Goal: Task Accomplishment & Management: Manage account settings

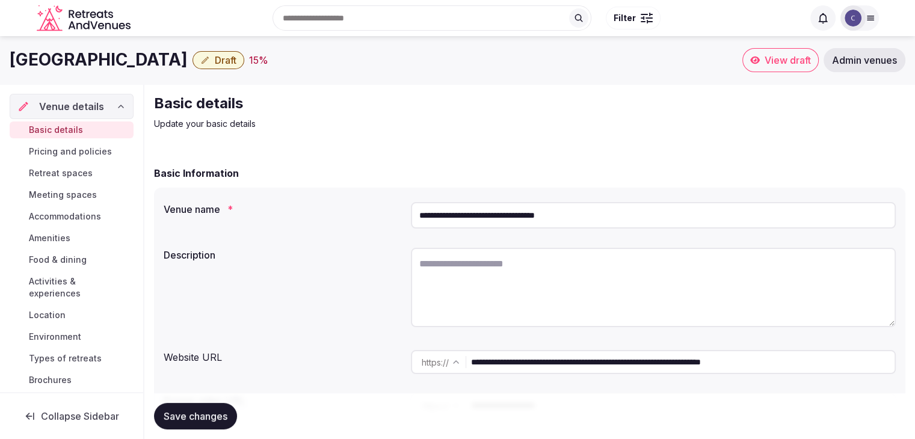
click at [638, 220] on input "**********" at bounding box center [653, 215] width 485 height 26
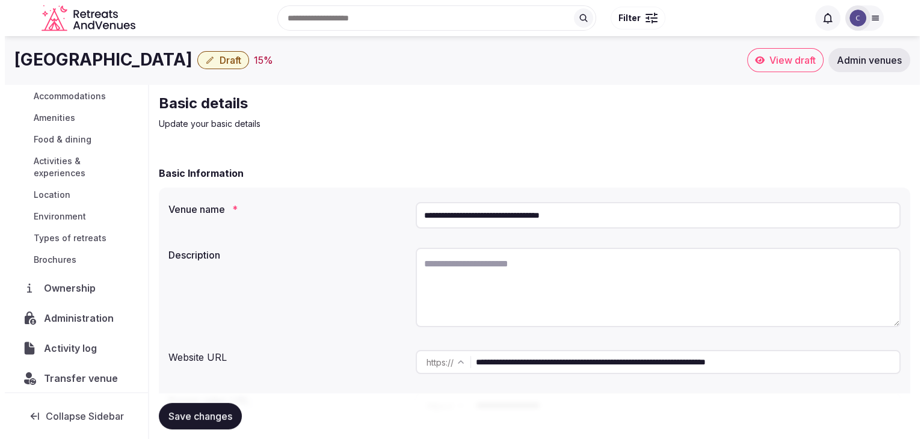
scroll to position [128, 0]
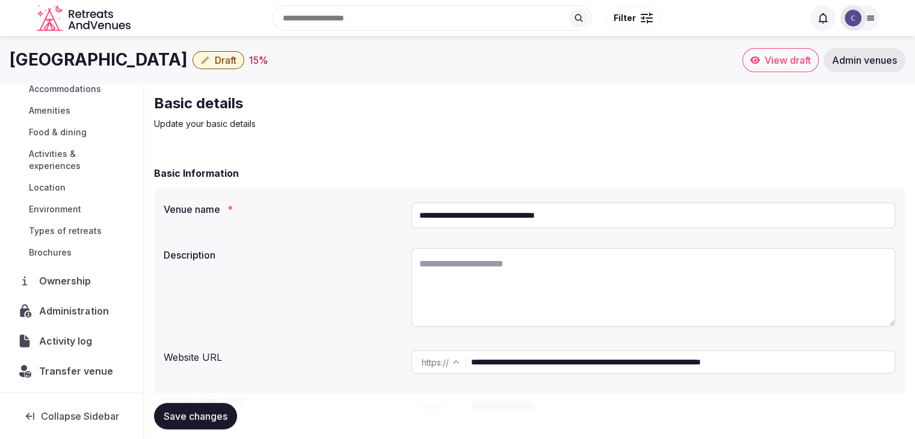
click at [82, 301] on div "Administration" at bounding box center [71, 310] width 123 height 25
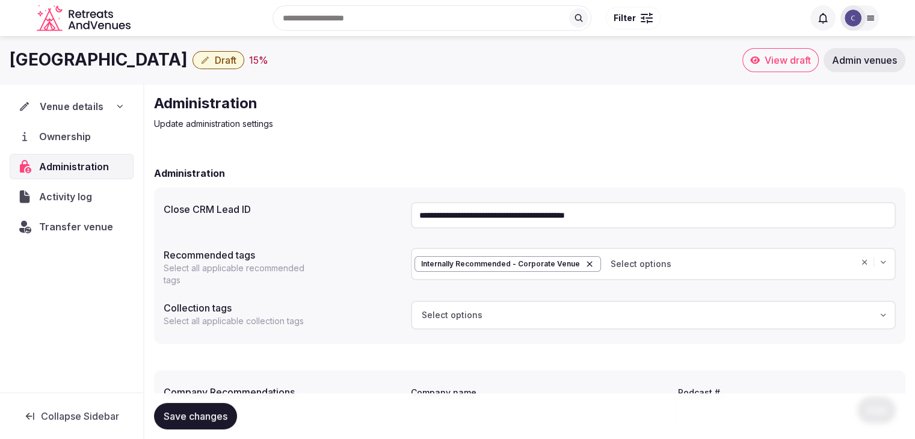
click at [115, 104] on div "Venue details" at bounding box center [72, 106] width 106 height 14
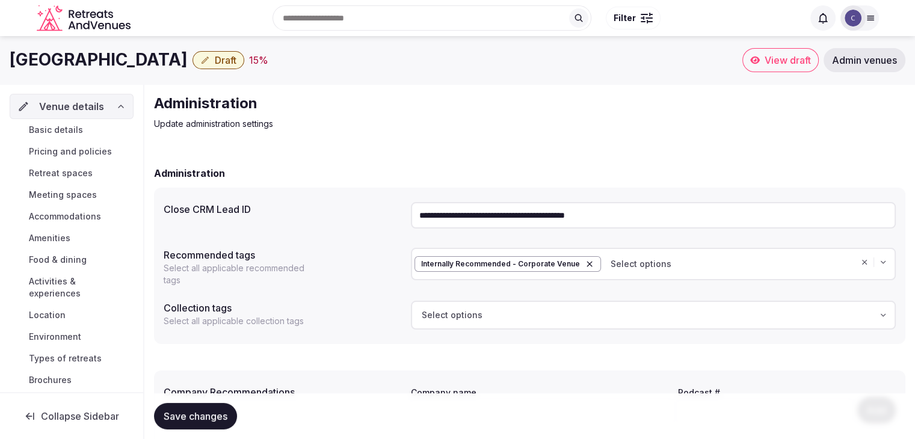
click at [94, 131] on link "Basic details" at bounding box center [72, 130] width 124 height 17
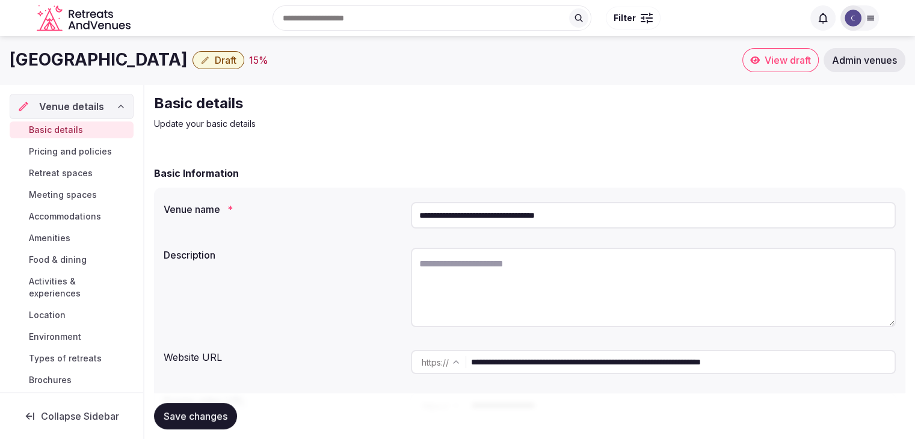
click at [680, 360] on input "**********" at bounding box center [683, 362] width 424 height 24
click at [67, 195] on span "Meeting spaces" at bounding box center [63, 195] width 68 height 12
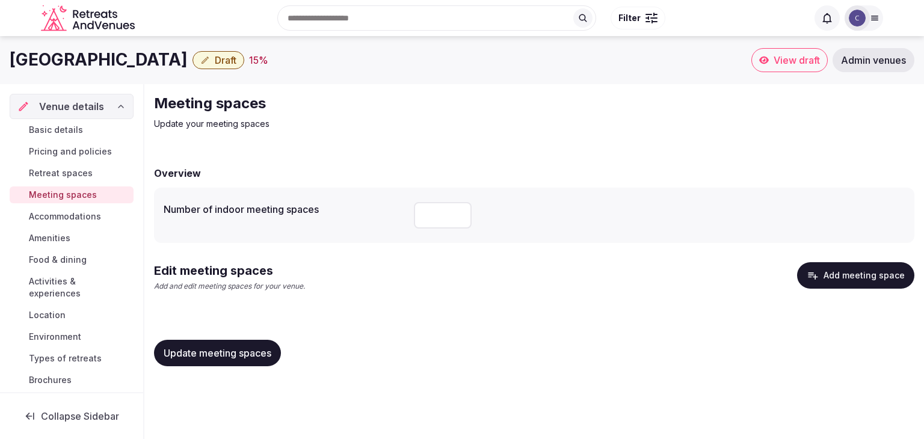
click at [862, 279] on button "Add meeting space" at bounding box center [855, 275] width 117 height 26
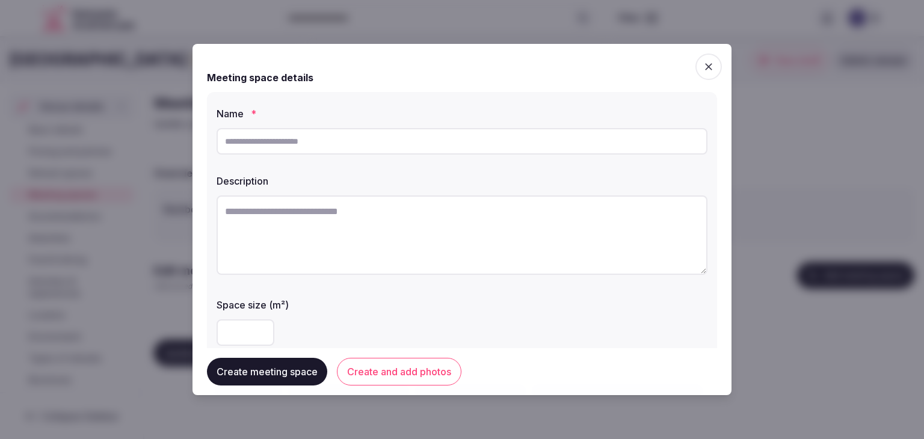
click at [313, 134] on input "text" at bounding box center [462, 141] width 491 height 26
paste input "**********"
type input "**********"
click at [411, 198] on textarea at bounding box center [462, 235] width 491 height 79
paste textarea "**********"
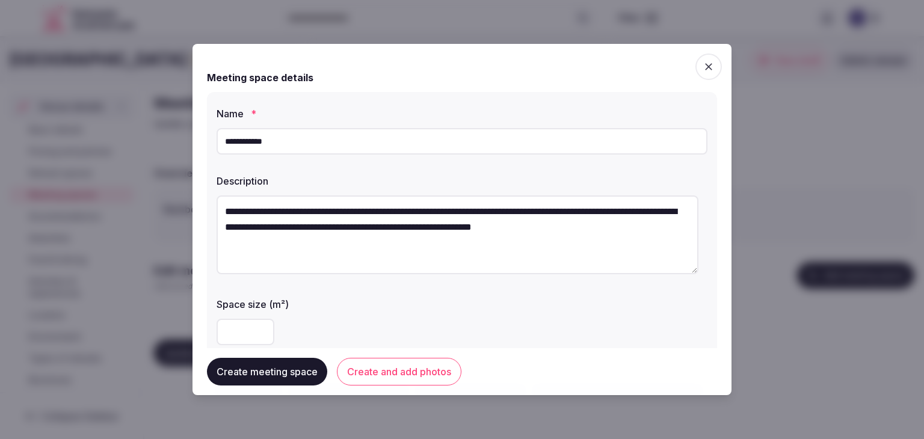
type textarea "**********"
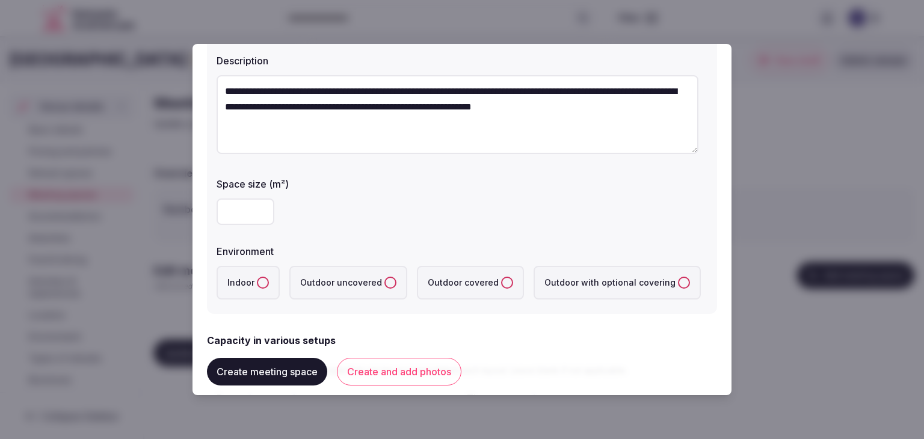
scroll to position [181, 0]
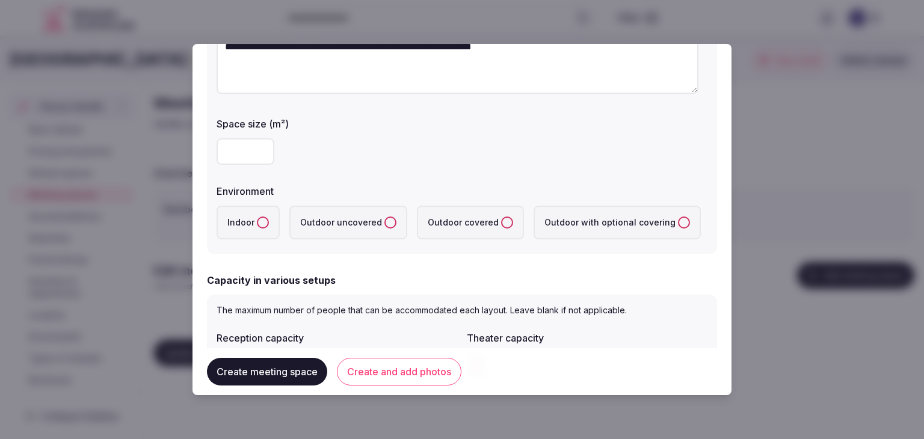
click at [265, 220] on button "Indoor" at bounding box center [263, 223] width 12 height 12
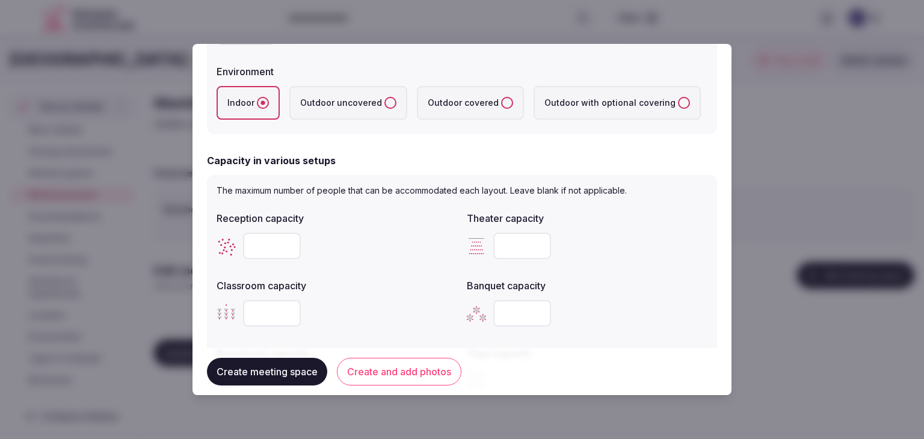
scroll to position [301, 0]
click at [428, 379] on button "Create and add photos" at bounding box center [399, 372] width 125 height 28
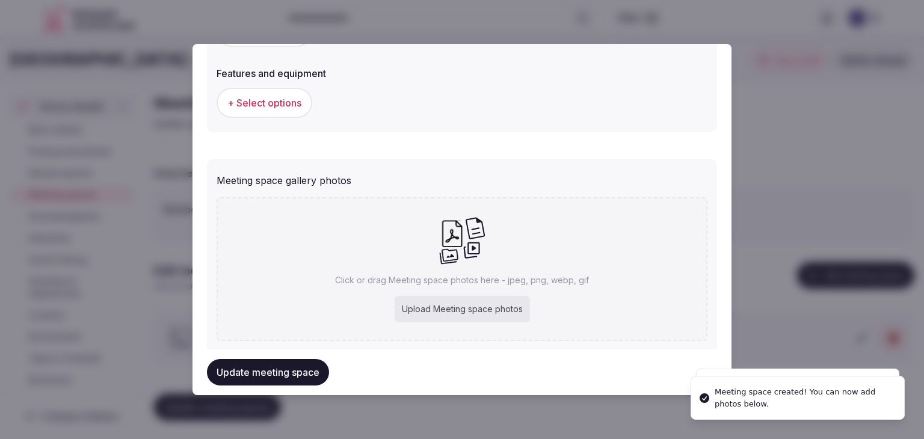
scroll to position [782, 0]
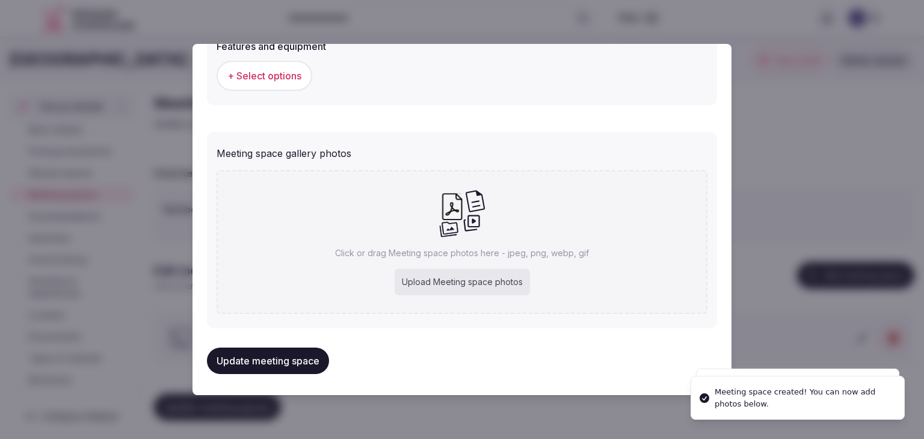
click at [465, 295] on div "Click or drag Meeting space photos here - jpeg, png, webp, gif Upload Meeting s…" at bounding box center [462, 242] width 491 height 144
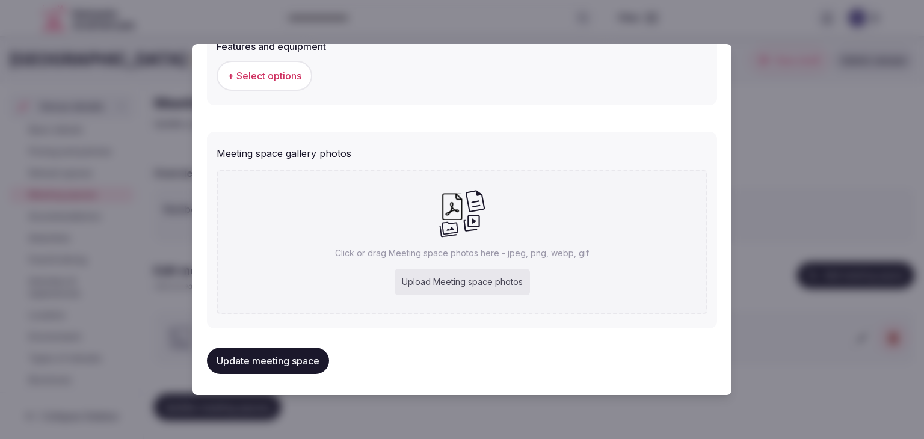
type input "**********"
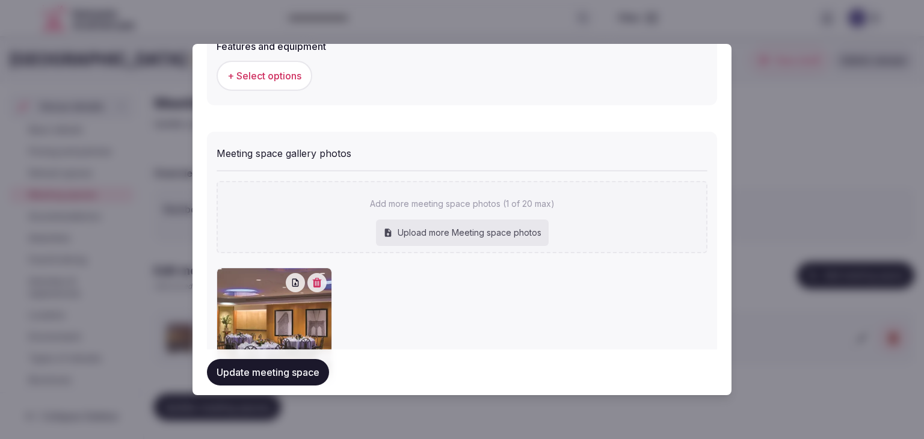
click at [285, 378] on button "Update meeting space" at bounding box center [268, 372] width 122 height 26
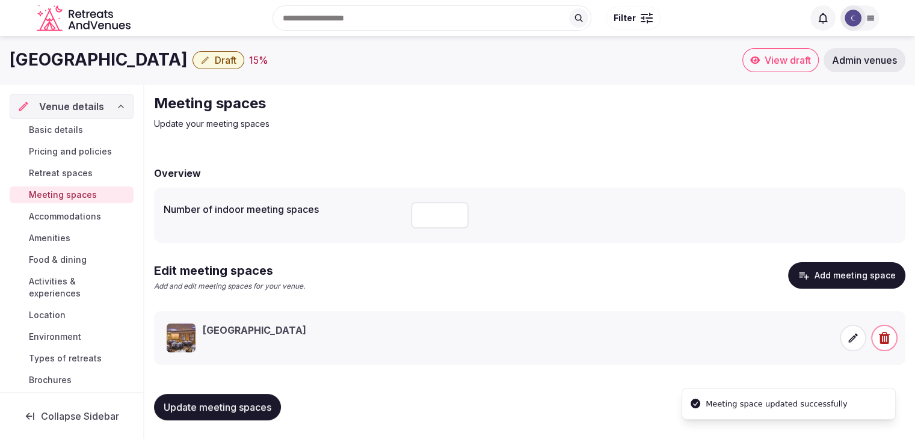
click at [448, 203] on input "number" at bounding box center [440, 215] width 58 height 26
type input "**"
click at [224, 418] on button "Update meeting spaces" at bounding box center [217, 407] width 127 height 26
click at [845, 335] on span at bounding box center [853, 338] width 26 height 26
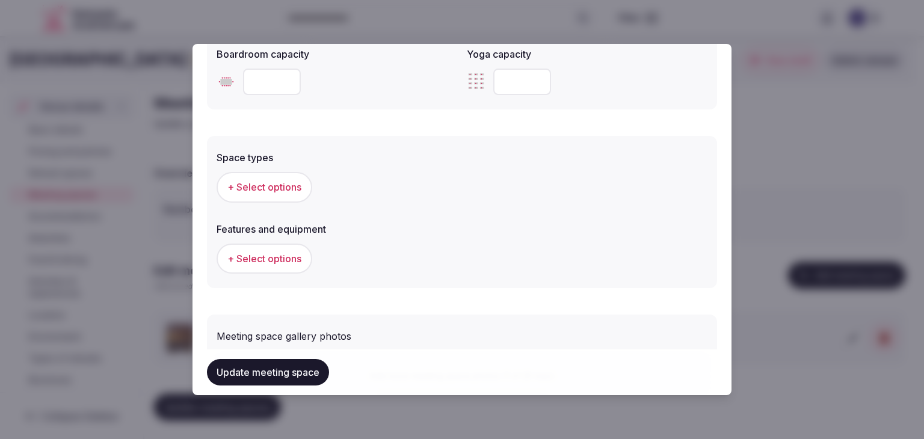
scroll to position [662, 0]
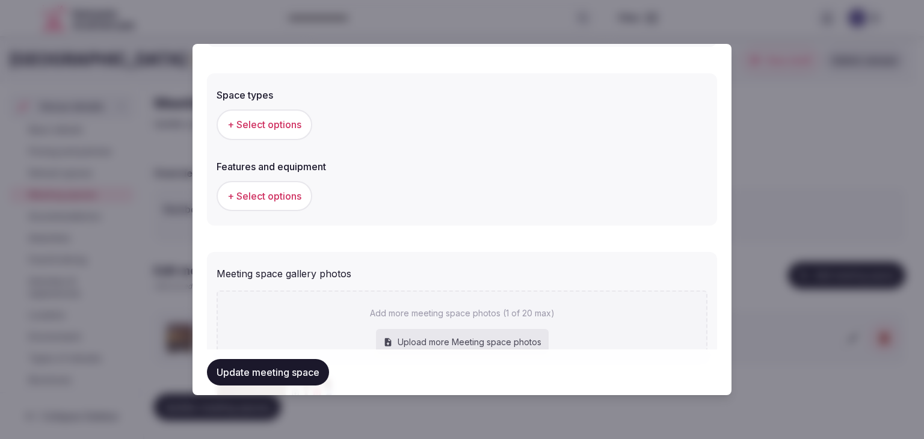
click at [301, 119] on span "+ Select options" at bounding box center [264, 124] width 74 height 13
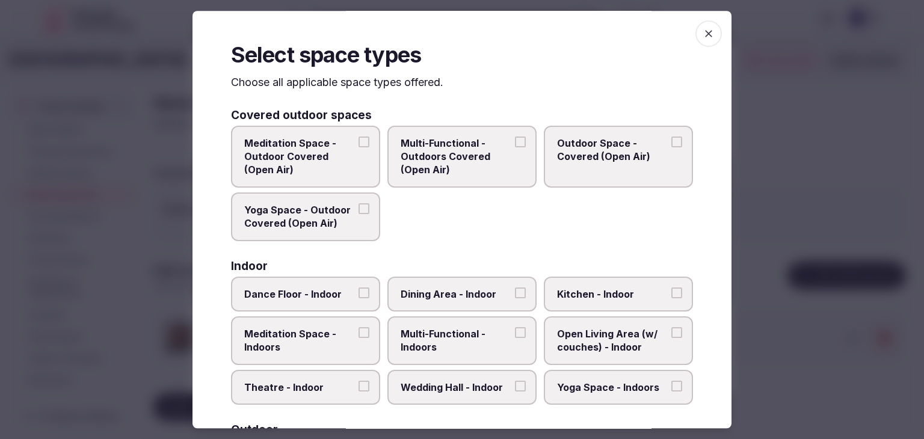
drag, startPoint x: 493, startPoint y: 338, endPoint x: 487, endPoint y: 297, distance: 40.8
click at [493, 338] on span "Multi-Functional - Indoors" at bounding box center [456, 340] width 111 height 27
click at [515, 338] on button "Multi-Functional - Indoors" at bounding box center [520, 332] width 11 height 11
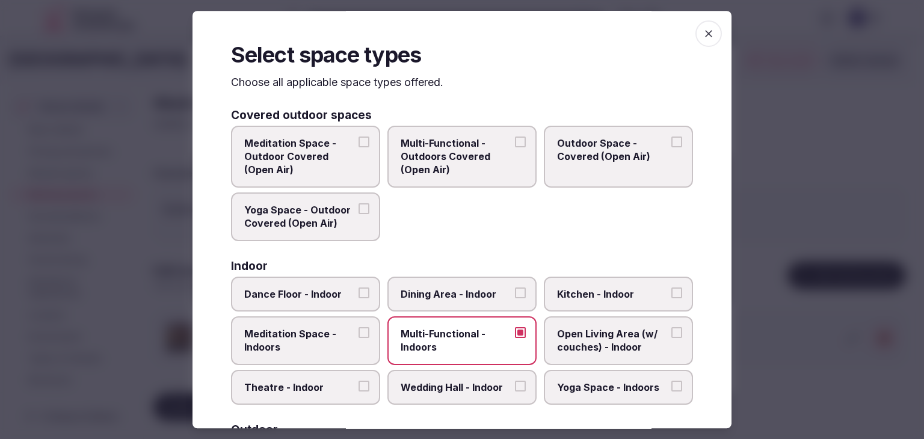
click at [487, 294] on span "Dining Area - Indoor" at bounding box center [456, 294] width 111 height 13
click at [515, 294] on button "Dining Area - Indoor" at bounding box center [520, 293] width 11 height 11
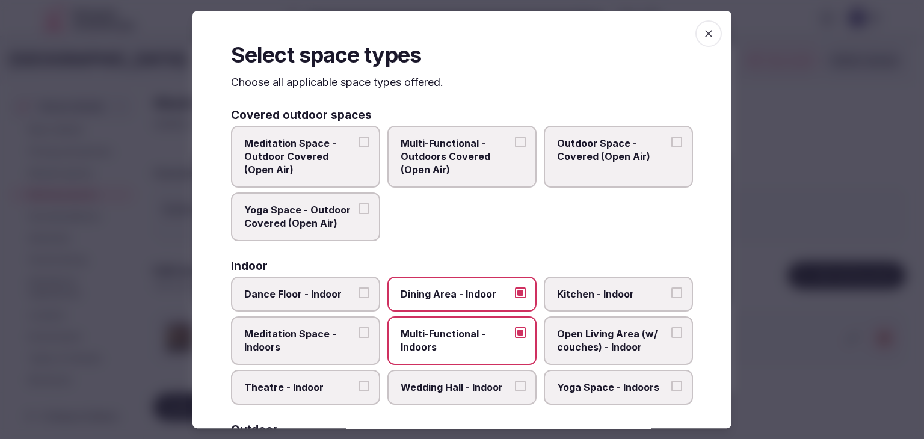
click at [479, 381] on span "Wedding Hall - Indoor" at bounding box center [456, 387] width 111 height 13
click at [515, 381] on button "Wedding Hall - Indoor" at bounding box center [520, 386] width 11 height 11
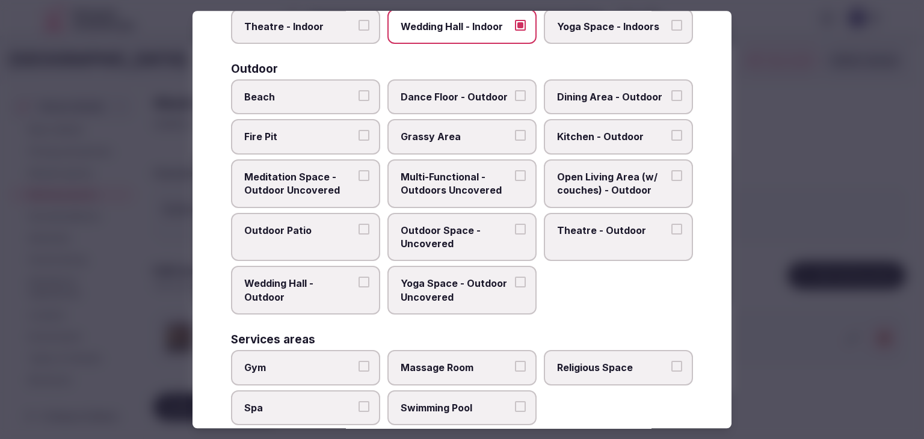
scroll to position [491, 0]
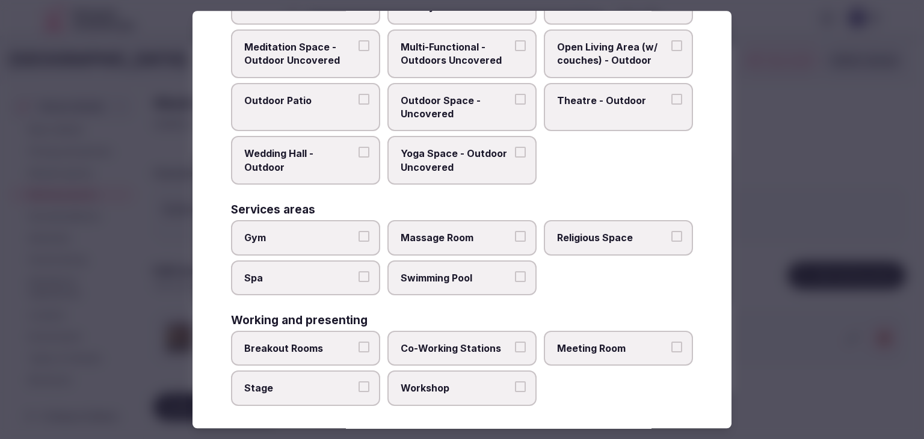
click at [597, 350] on label "Meeting Room" at bounding box center [618, 348] width 149 height 35
click at [672, 350] on button "Meeting Room" at bounding box center [677, 347] width 11 height 11
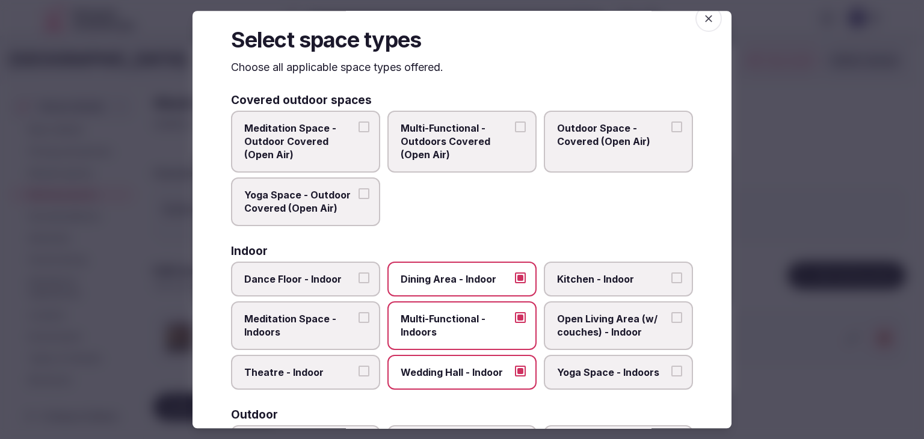
scroll to position [0, 0]
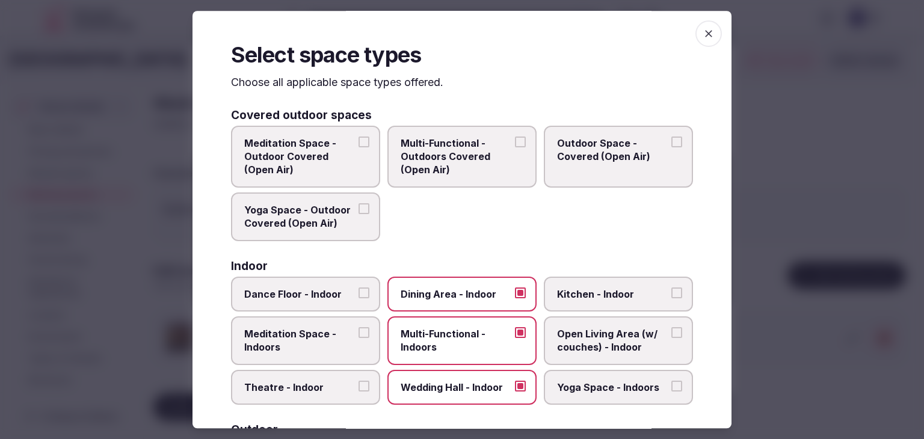
click at [705, 32] on icon "button" at bounding box center [709, 34] width 12 height 12
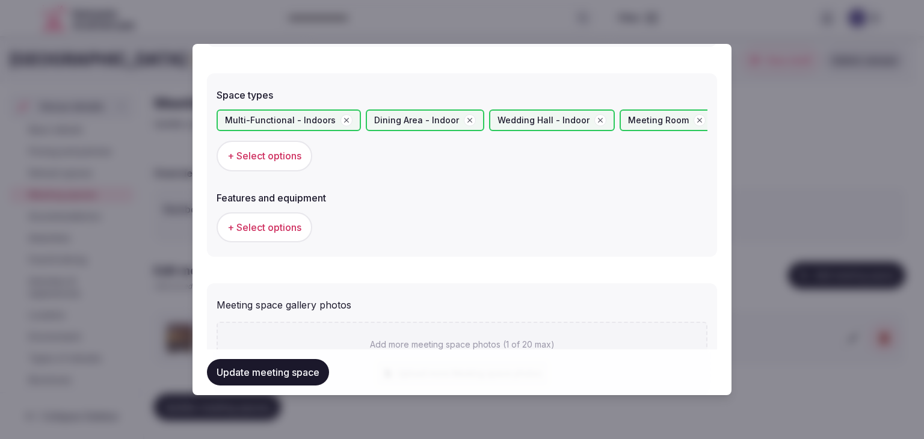
click at [291, 224] on span "+ Select options" at bounding box center [264, 227] width 74 height 13
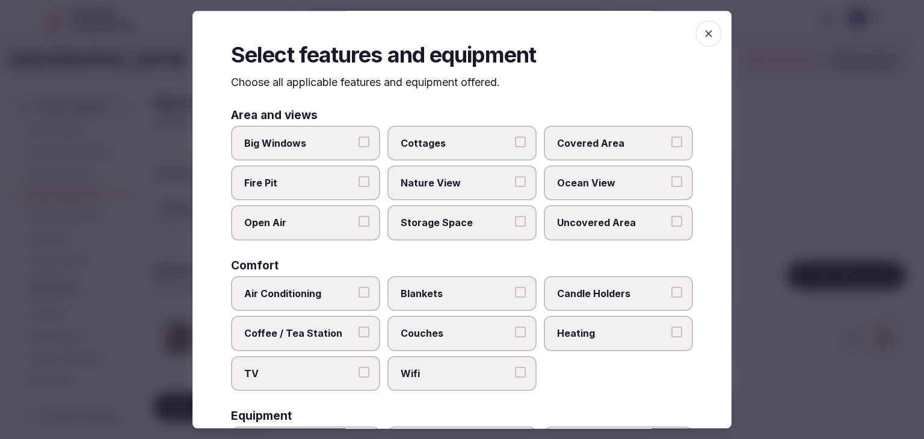
scroll to position [60, 0]
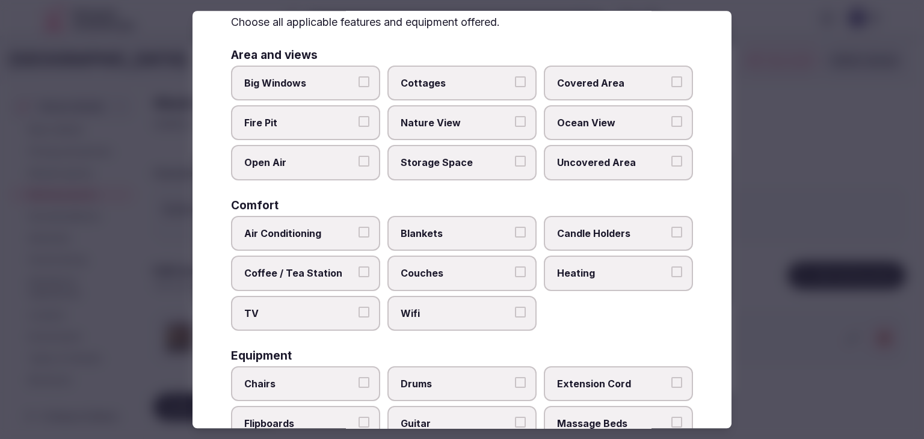
click at [451, 303] on label "Wifi" at bounding box center [462, 313] width 149 height 35
click at [515, 307] on button "Wifi" at bounding box center [520, 312] width 11 height 11
drag, startPoint x: 298, startPoint y: 295, endPoint x: 289, endPoint y: 262, distance: 34.5
click at [297, 296] on label "TV" at bounding box center [305, 313] width 149 height 35
click at [359, 307] on button "TV" at bounding box center [364, 312] width 11 height 11
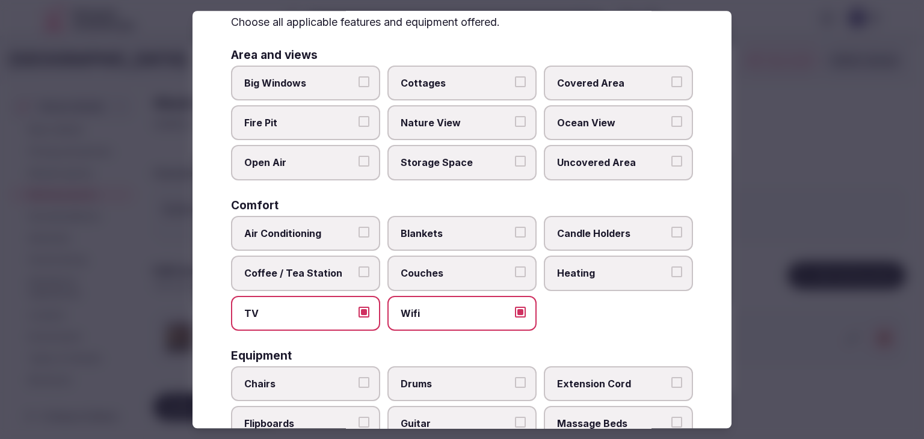
click at [289, 262] on label "Coffee / Tea Station" at bounding box center [305, 273] width 149 height 35
click at [359, 267] on button "Coffee / Tea Station" at bounding box center [364, 272] width 11 height 11
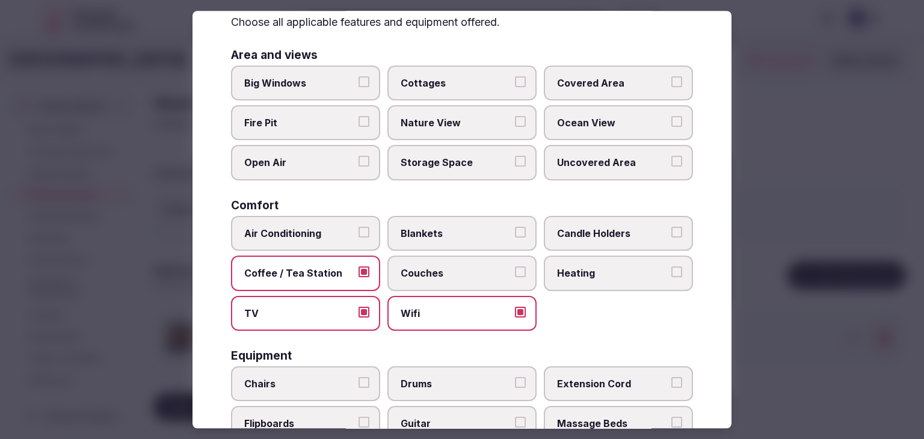
click at [300, 208] on div "Comfort" at bounding box center [462, 205] width 462 height 11
click at [304, 227] on span "Air Conditioning" at bounding box center [299, 233] width 111 height 13
click at [359, 227] on button "Air Conditioning" at bounding box center [364, 232] width 11 height 11
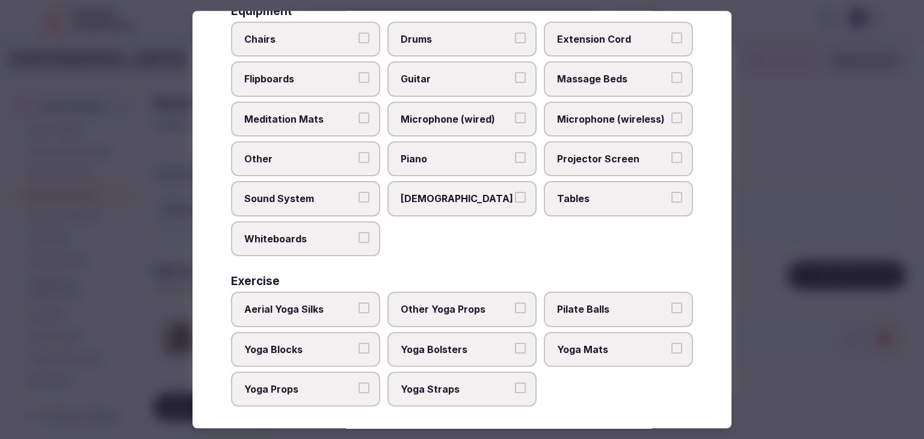
scroll to position [406, 0]
click at [611, 184] on label "Tables" at bounding box center [618, 198] width 149 height 35
click at [672, 191] on button "Tables" at bounding box center [677, 196] width 11 height 11
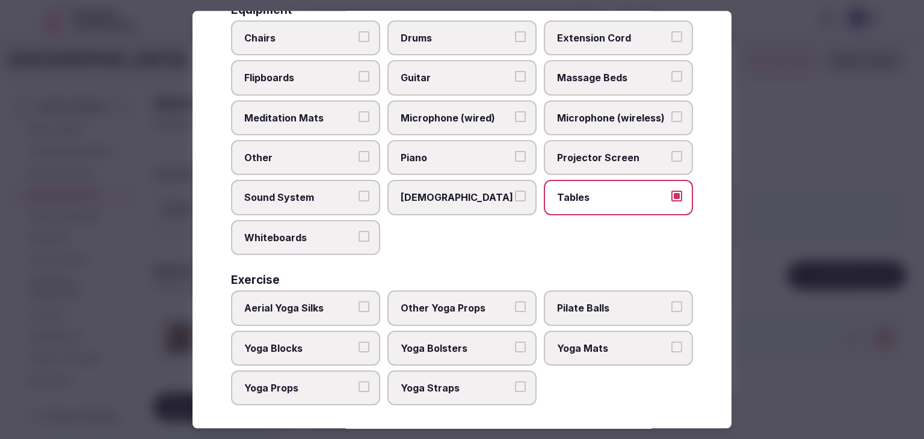
click at [602, 152] on span "Projector Screen" at bounding box center [612, 157] width 111 height 13
click at [672, 152] on button "Projector Screen" at bounding box center [677, 156] width 11 height 11
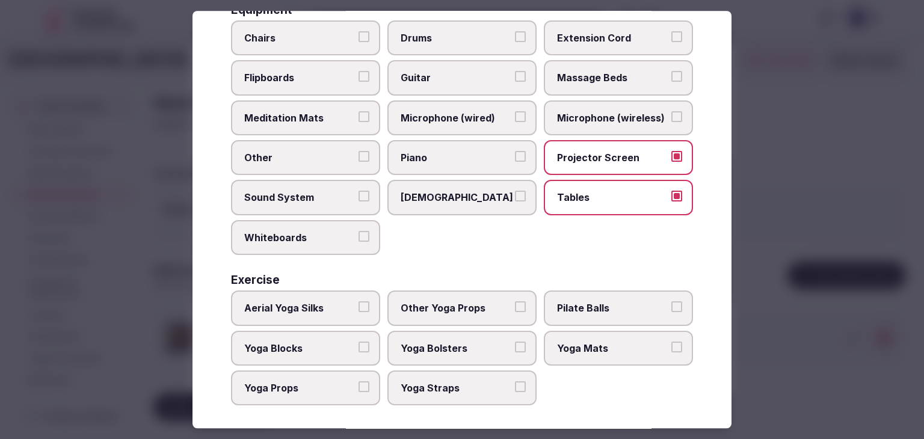
drag, startPoint x: 595, startPoint y: 121, endPoint x: 286, endPoint y: 51, distance: 315.9
click at [595, 120] on label "Microphone (wireless)" at bounding box center [618, 117] width 149 height 35
click at [672, 120] on button "Microphone (wireless)" at bounding box center [677, 116] width 11 height 11
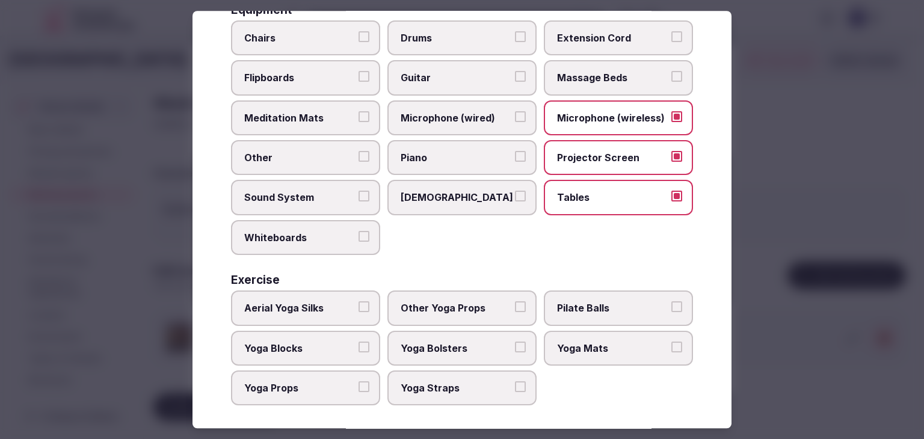
click at [292, 39] on span "Chairs" at bounding box center [299, 37] width 111 height 13
click at [359, 39] on button "Chairs" at bounding box center [364, 36] width 11 height 11
drag, startPoint x: 292, startPoint y: 73, endPoint x: 296, endPoint y: 90, distance: 17.2
click at [292, 75] on span "Flipboards" at bounding box center [299, 78] width 111 height 13
click at [359, 75] on button "Flipboards" at bounding box center [364, 77] width 11 height 11
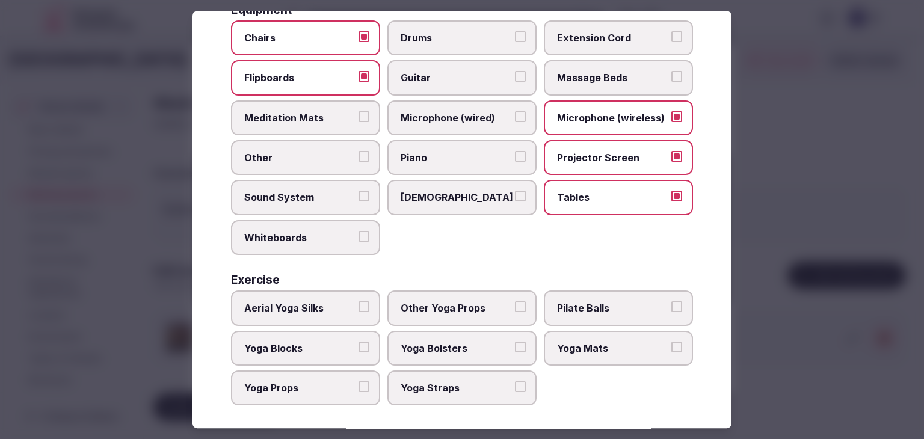
click at [301, 206] on label "Sound System" at bounding box center [305, 198] width 149 height 35
click at [359, 202] on button "Sound System" at bounding box center [364, 196] width 11 height 11
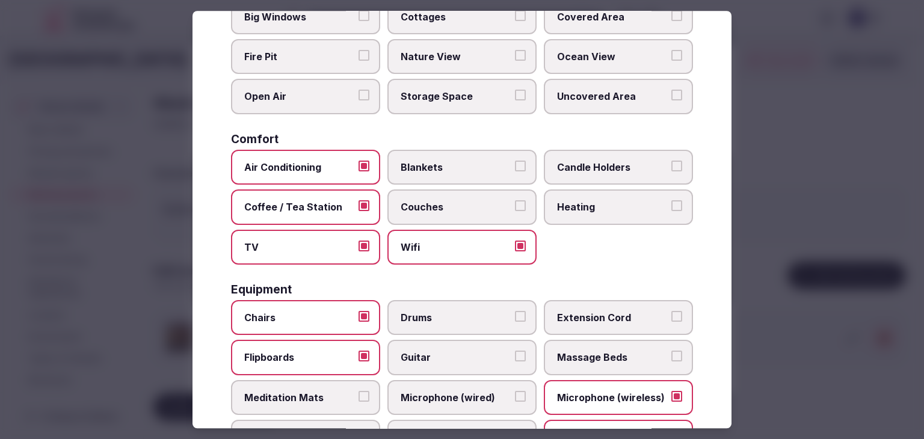
scroll to position [0, 0]
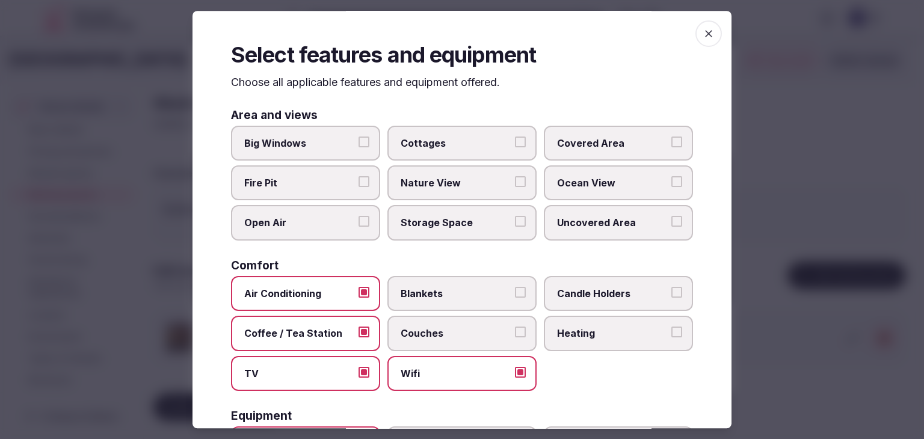
click at [703, 36] on icon "button" at bounding box center [709, 34] width 12 height 12
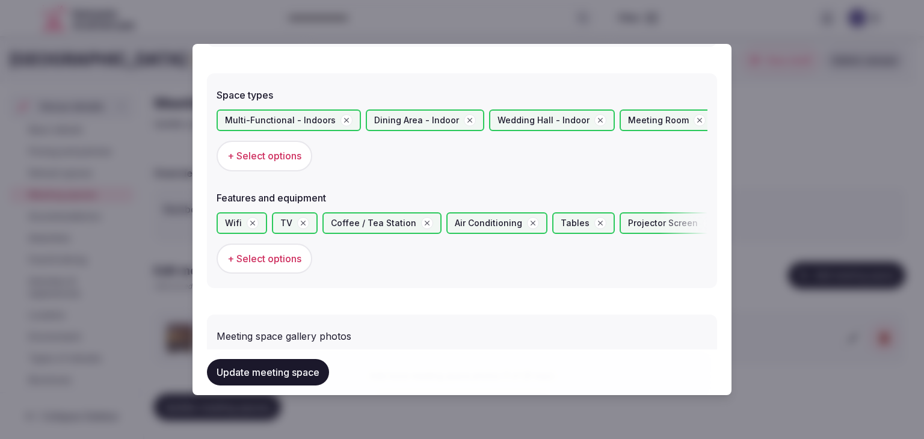
click at [307, 370] on button "Update meeting space" at bounding box center [268, 372] width 122 height 26
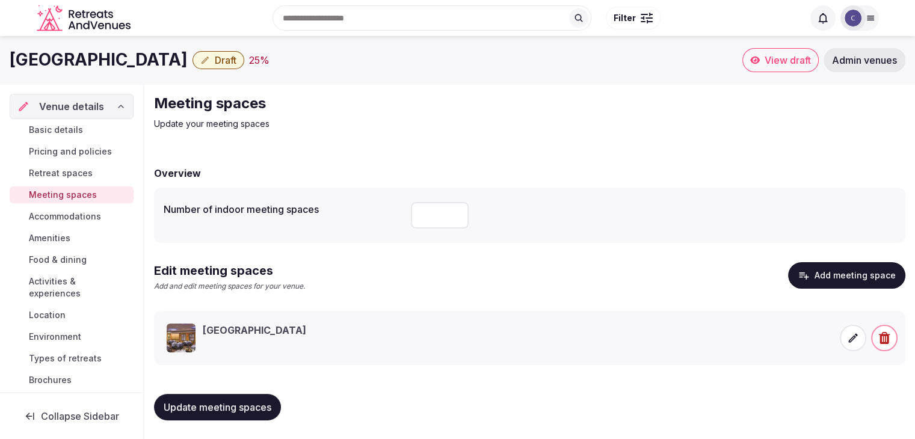
click at [188, 64] on h1 "Millennium Hotel Broadway Times Square" at bounding box center [99, 59] width 178 height 23
copy div "Millennium Hotel Broadway Times Square"
click at [227, 408] on span "Update meeting spaces" at bounding box center [218, 407] width 108 height 12
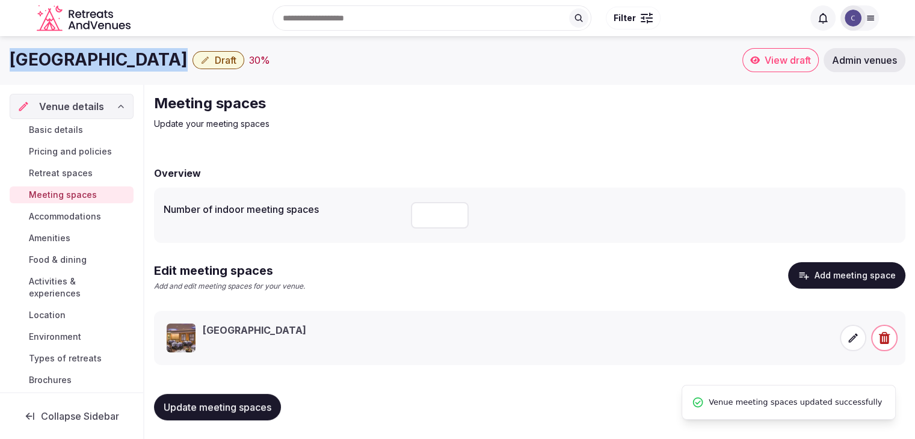
copy div "Millennium Hotel Broadway Times Square"
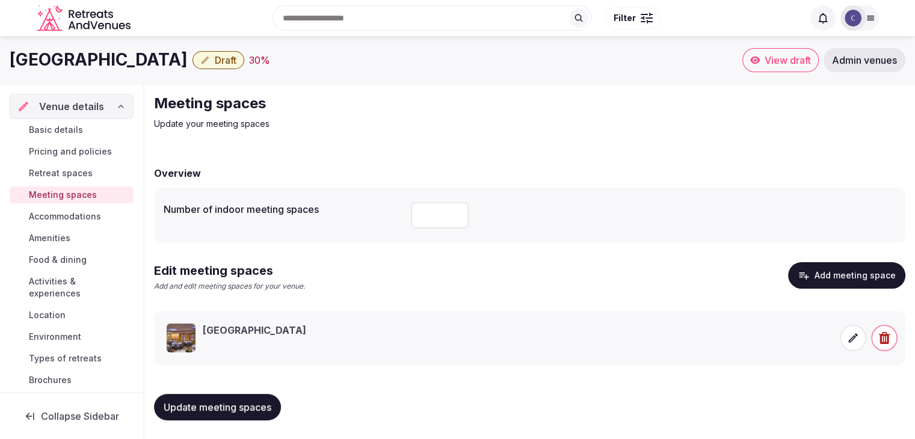
click at [848, 330] on span at bounding box center [853, 338] width 26 height 26
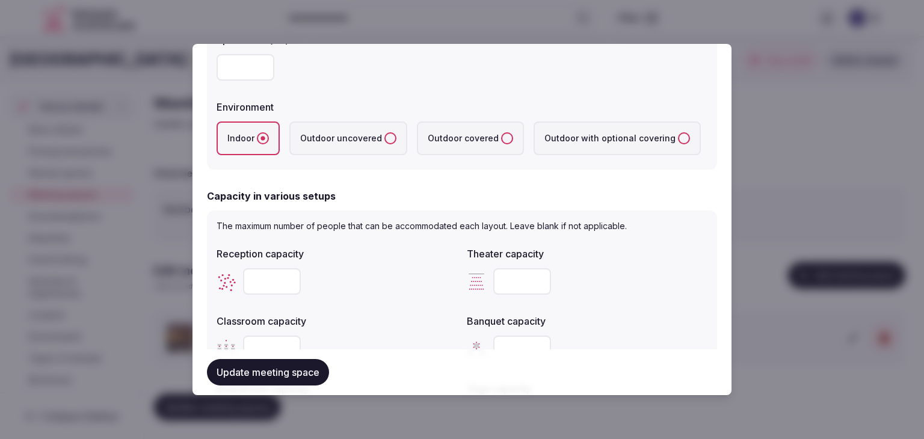
scroll to position [181, 0]
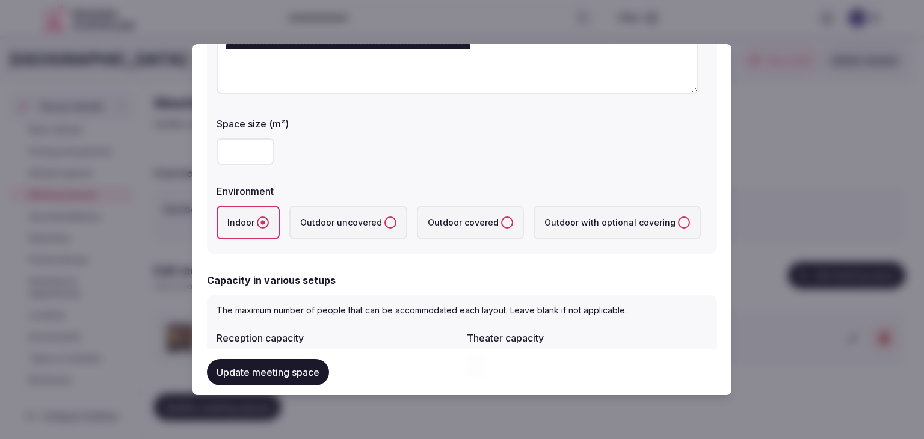
click at [241, 141] on input "number" at bounding box center [246, 151] width 58 height 26
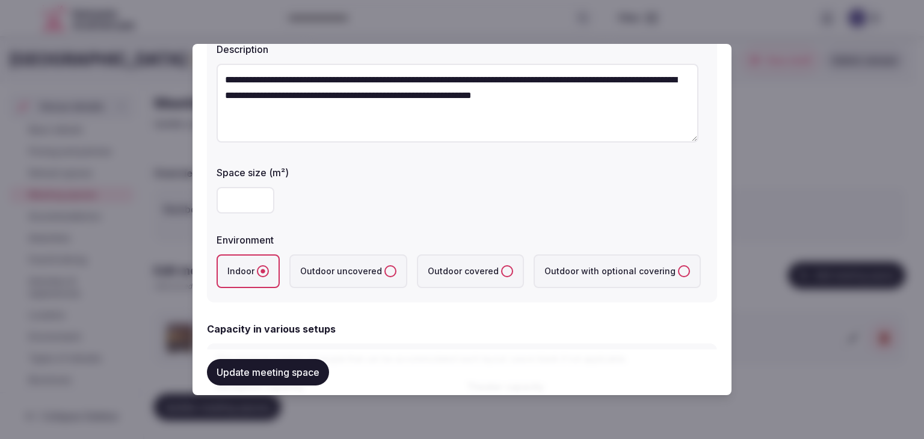
scroll to position [60, 0]
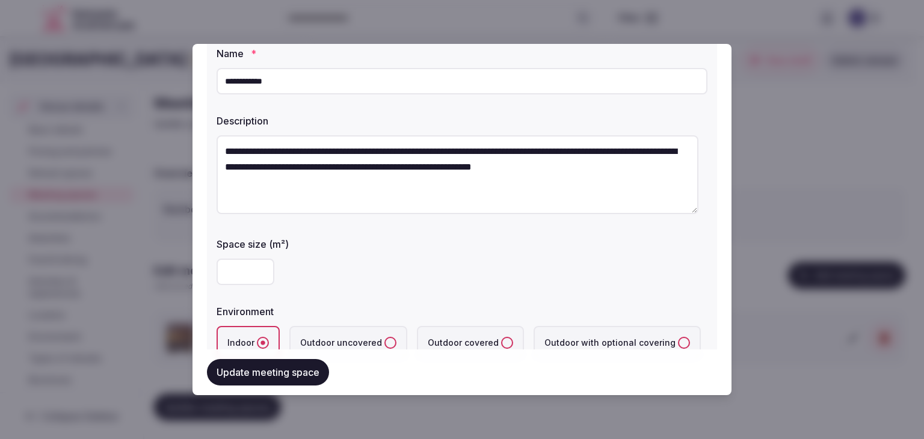
type input "***"
click at [501, 153] on textarea "**********" at bounding box center [458, 174] width 482 height 79
click at [499, 149] on textarea "**********" at bounding box center [458, 174] width 482 height 79
type textarea "**********"
click at [531, 250] on div "Space size (m²) ***" at bounding box center [462, 261] width 491 height 58
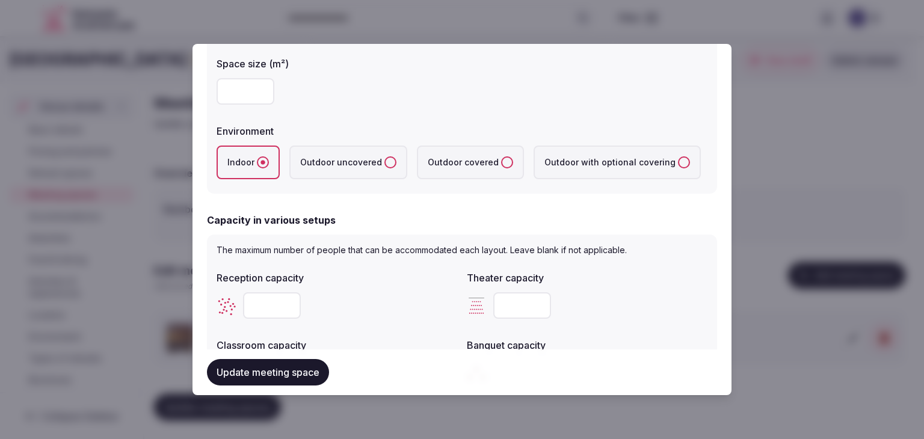
scroll to position [421, 0]
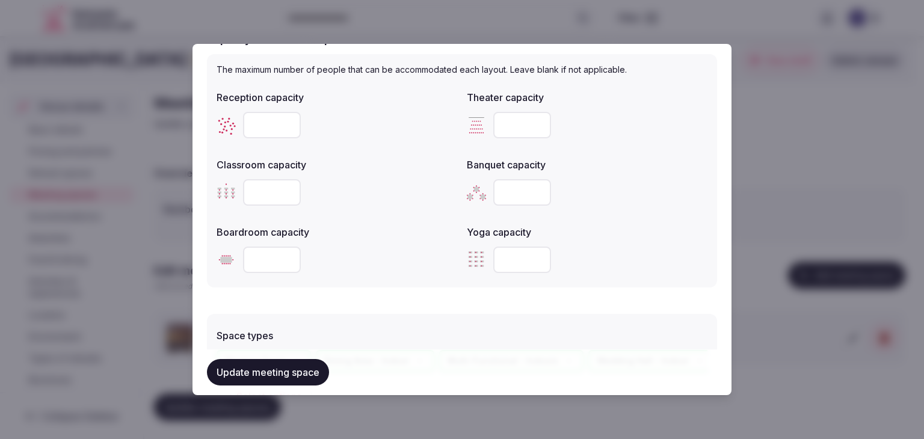
click at [496, 128] on input "number" at bounding box center [522, 125] width 58 height 26
click at [284, 118] on input "number" at bounding box center [272, 125] width 58 height 26
click at [248, 129] on input "number" at bounding box center [272, 125] width 58 height 26
type input "***"
click at [267, 372] on button "Update meeting space" at bounding box center [268, 372] width 122 height 26
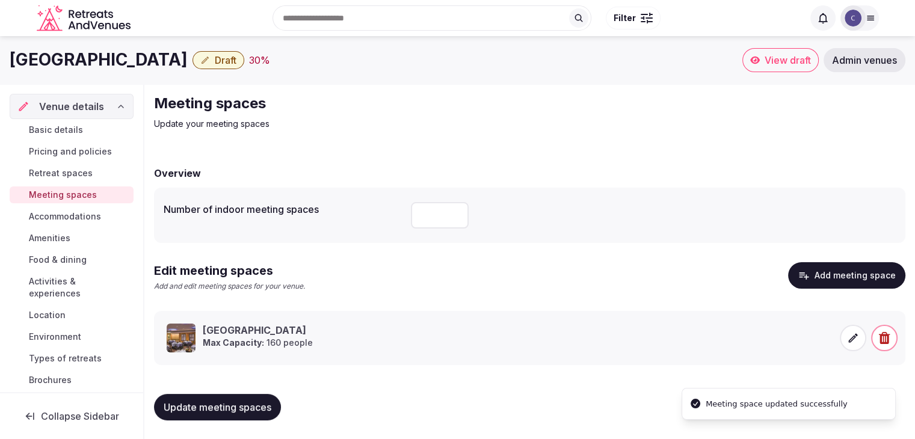
click at [262, 395] on button "Update meeting spaces" at bounding box center [217, 407] width 127 height 26
drag, startPoint x: 75, startPoint y: 216, endPoint x: 77, endPoint y: 226, distance: 9.8
click at [75, 216] on span "Accommodations" at bounding box center [65, 217] width 72 height 12
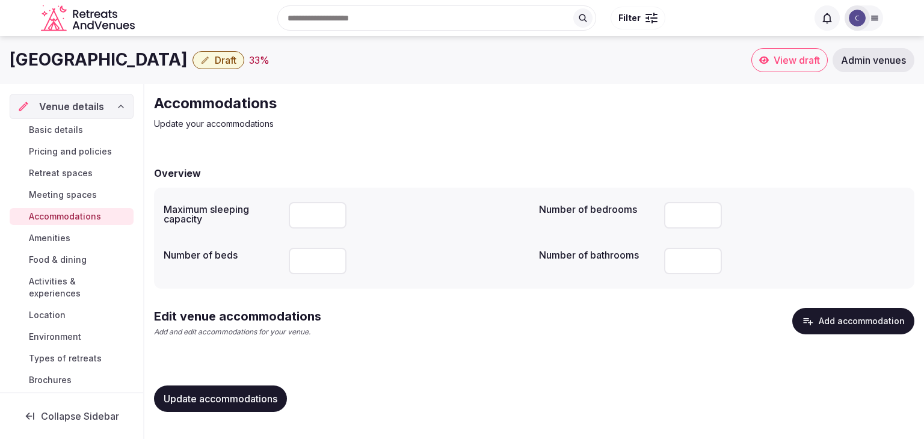
click at [869, 319] on button "Add accommodation" at bounding box center [853, 321] width 122 height 26
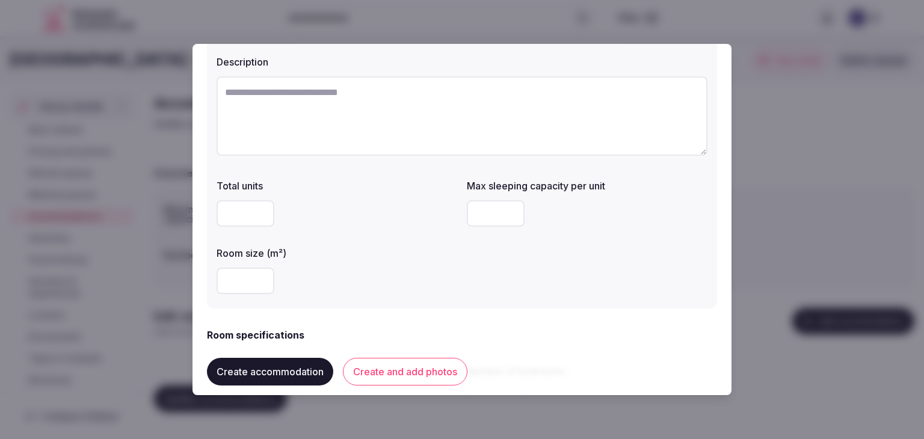
scroll to position [120, 0]
click at [379, 119] on textarea at bounding box center [462, 114] width 491 height 79
paste textarea "**********"
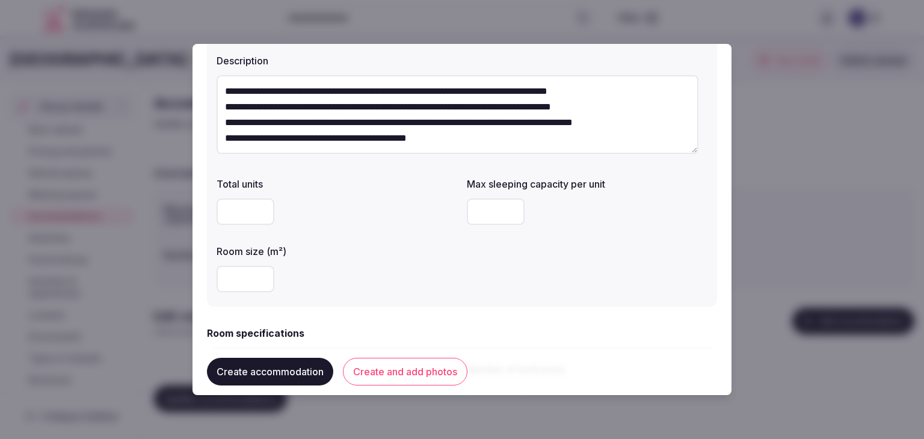
scroll to position [0, 0]
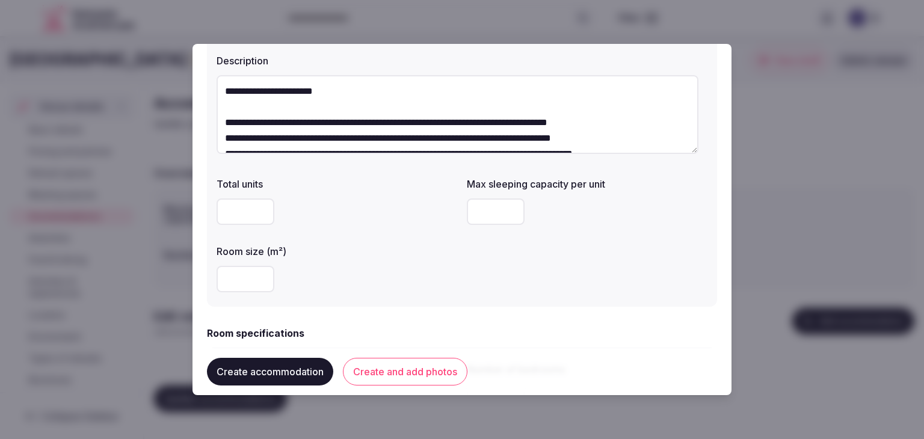
click at [317, 91] on textarea "**********" at bounding box center [458, 114] width 482 height 79
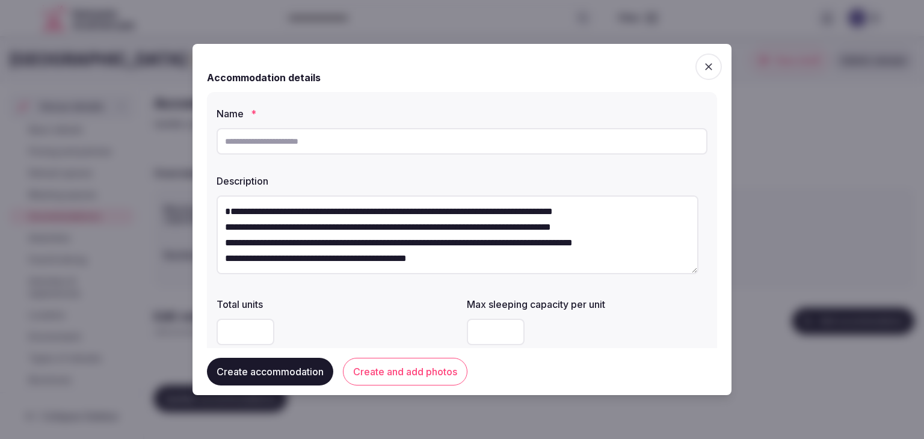
type textarea "**********"
click at [317, 140] on input "text" at bounding box center [462, 141] width 491 height 26
paste input "**********"
type input "**********"
click at [274, 205] on textarea "**********" at bounding box center [458, 235] width 482 height 79
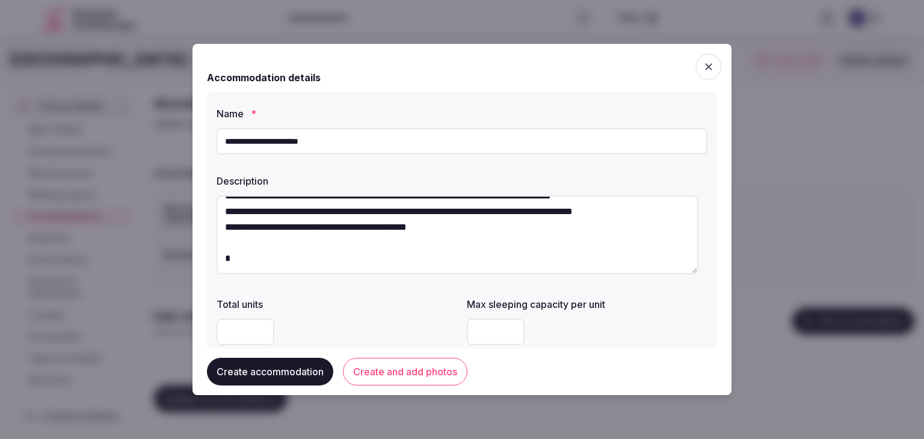
scroll to position [60, 0]
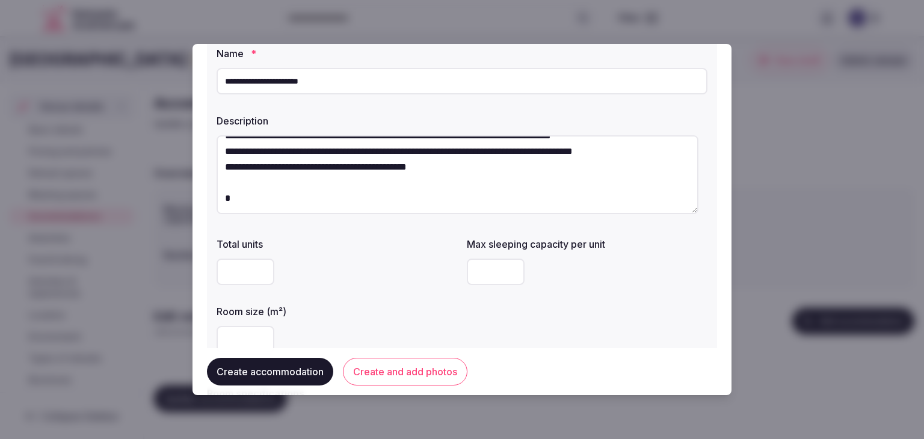
drag, startPoint x: 267, startPoint y: 203, endPoint x: 232, endPoint y: 184, distance: 39.3
click at [232, 184] on textarea "**********" at bounding box center [458, 174] width 482 height 79
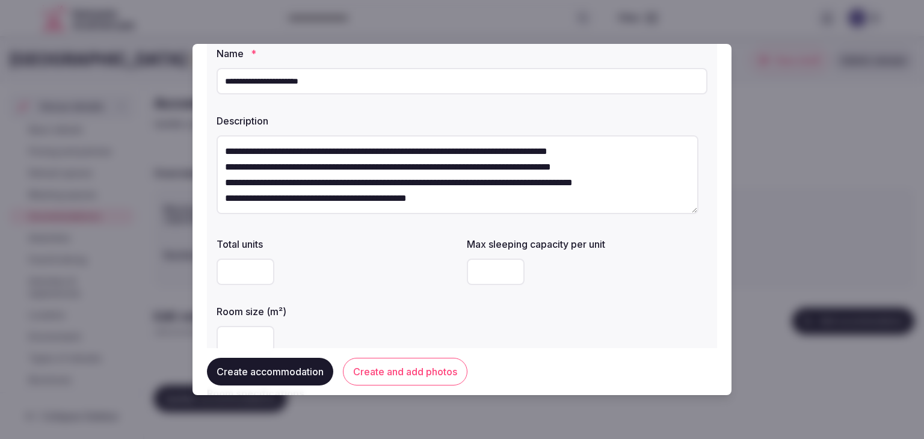
scroll to position [120, 0]
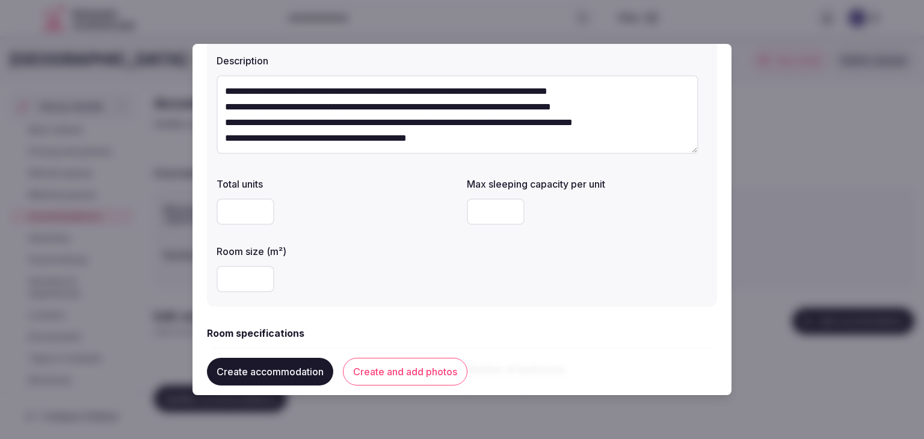
type textarea "**********"
click at [244, 282] on input "number" at bounding box center [246, 279] width 58 height 26
type input "**"
click at [382, 265] on div "**" at bounding box center [337, 279] width 241 height 36
click at [478, 212] on input "number" at bounding box center [496, 212] width 58 height 26
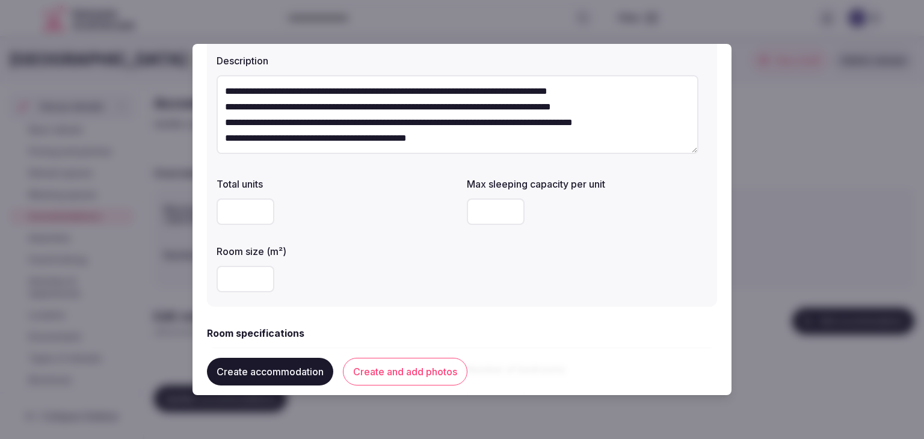
type input "*"
click at [415, 261] on div "Room size (m²) **" at bounding box center [337, 268] width 241 height 58
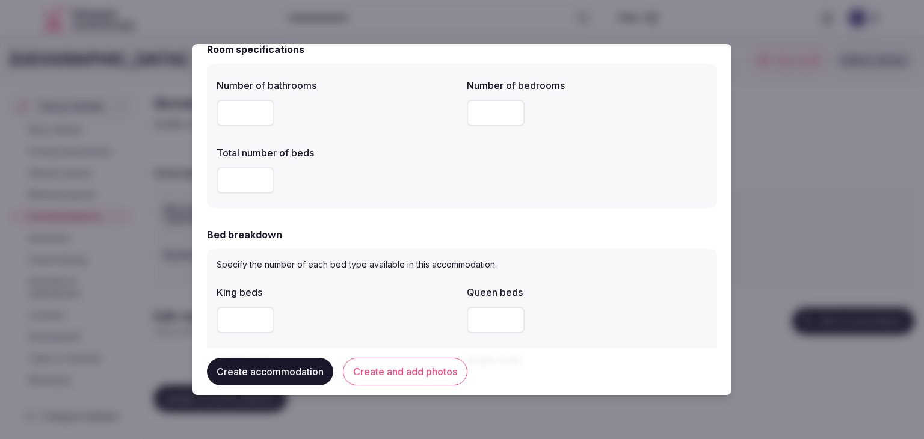
scroll to position [421, 0]
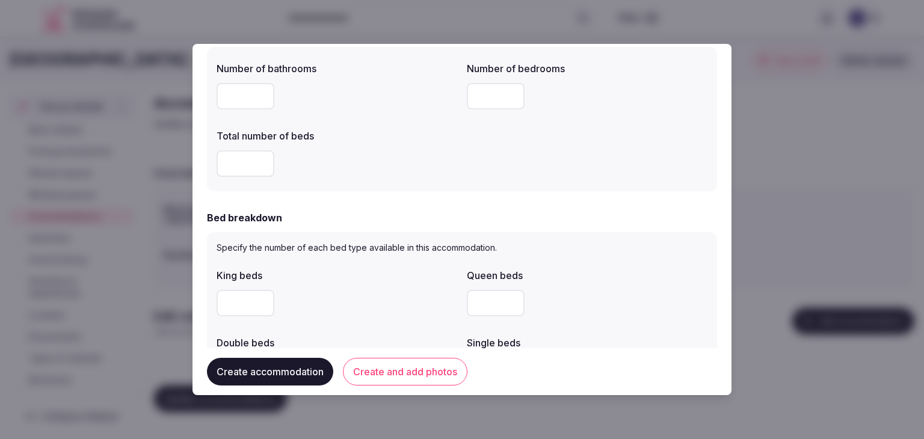
click at [243, 95] on input "number" at bounding box center [246, 96] width 58 height 26
type input "*"
click at [467, 93] on input "number" at bounding box center [496, 96] width 58 height 26
type input "*"
click at [255, 155] on input "number" at bounding box center [246, 163] width 58 height 26
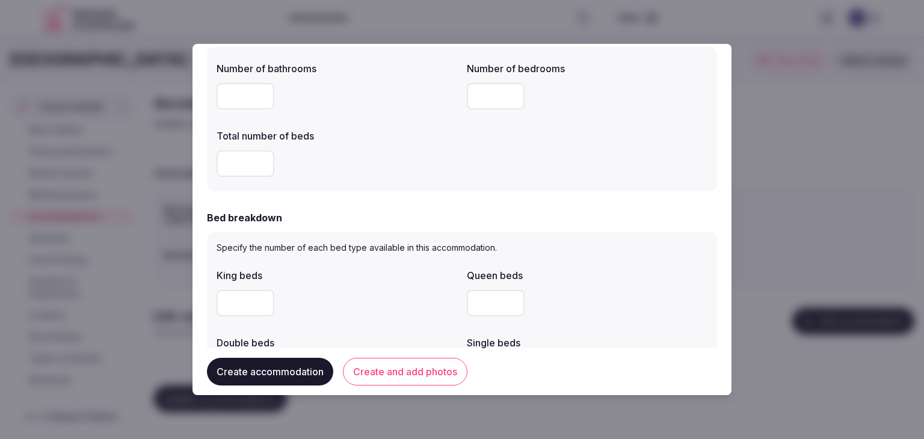
type input "*"
click at [421, 180] on div "*" at bounding box center [337, 164] width 241 height 36
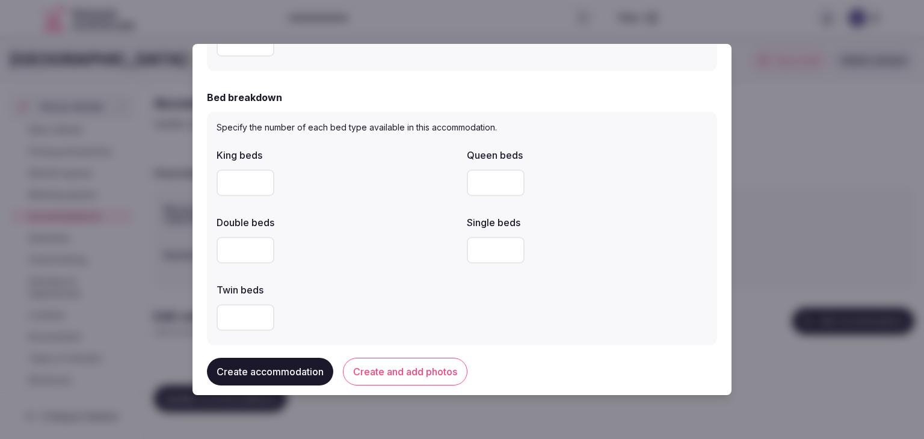
click at [270, 190] on input "number" at bounding box center [246, 183] width 58 height 26
type input "*"
click at [390, 211] on div "Double beds" at bounding box center [337, 219] width 241 height 17
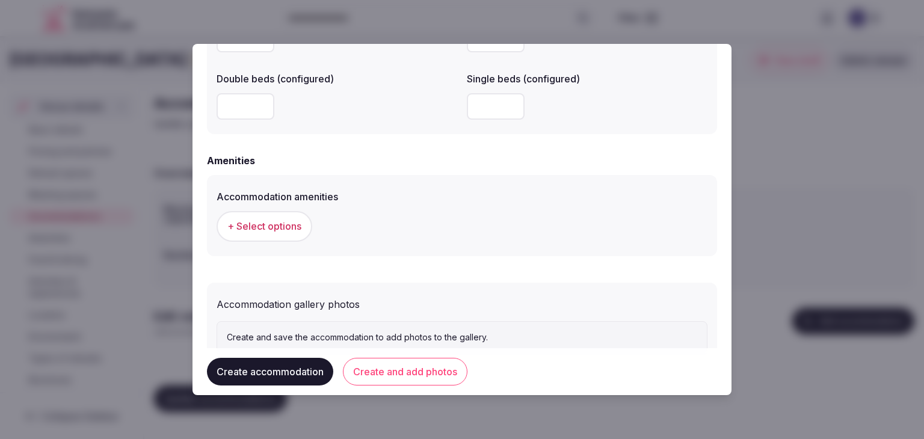
scroll to position [1083, 0]
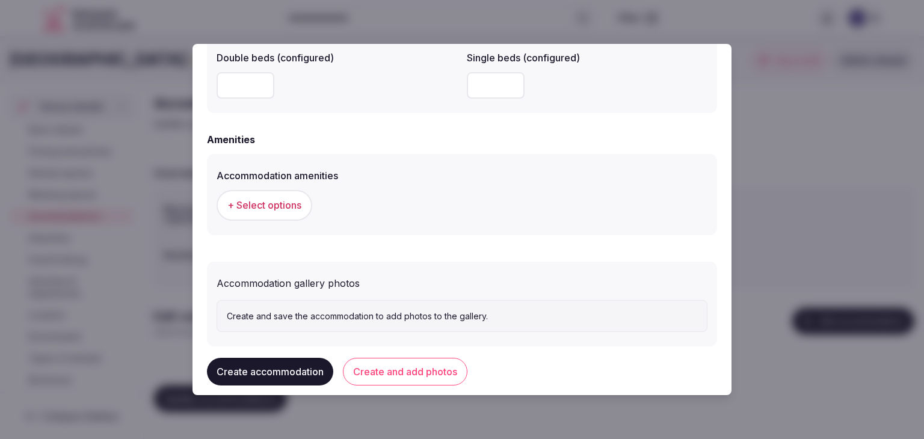
click at [283, 199] on span "+ Select options" at bounding box center [264, 205] width 74 height 13
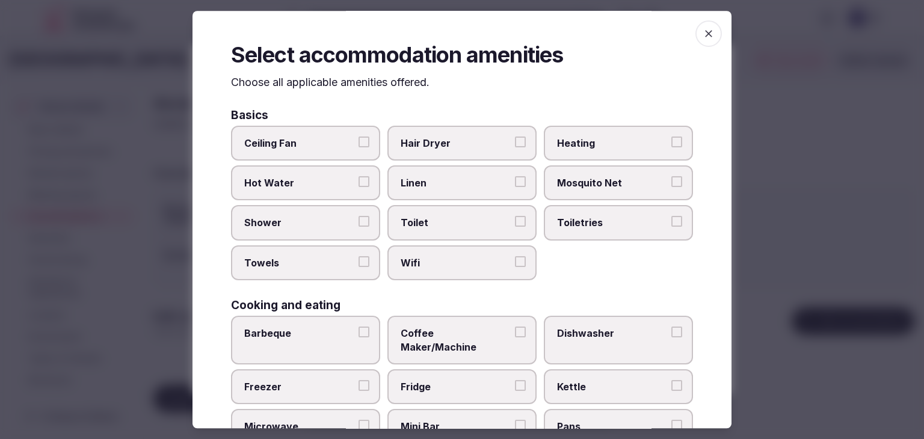
click at [486, 266] on span "Wifi" at bounding box center [456, 262] width 111 height 13
click at [515, 266] on button "Wifi" at bounding box center [520, 261] width 11 height 11
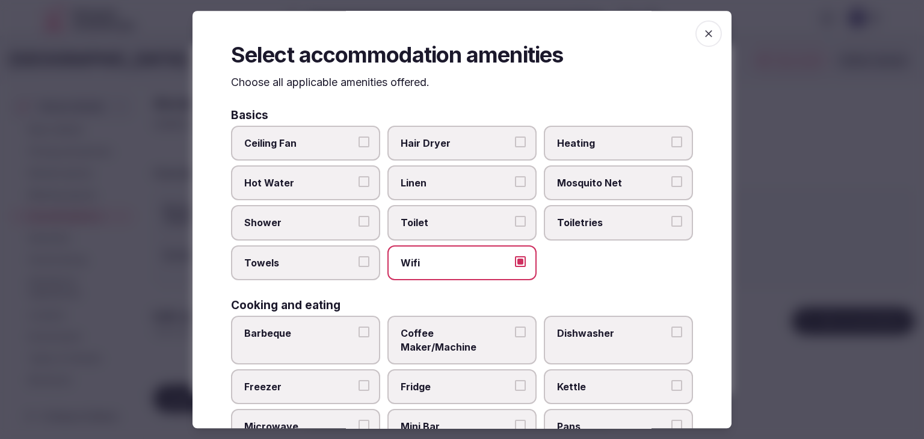
click at [575, 235] on label "Toiletries" at bounding box center [618, 223] width 149 height 35
click at [672, 227] on button "Toiletries" at bounding box center [677, 222] width 11 height 11
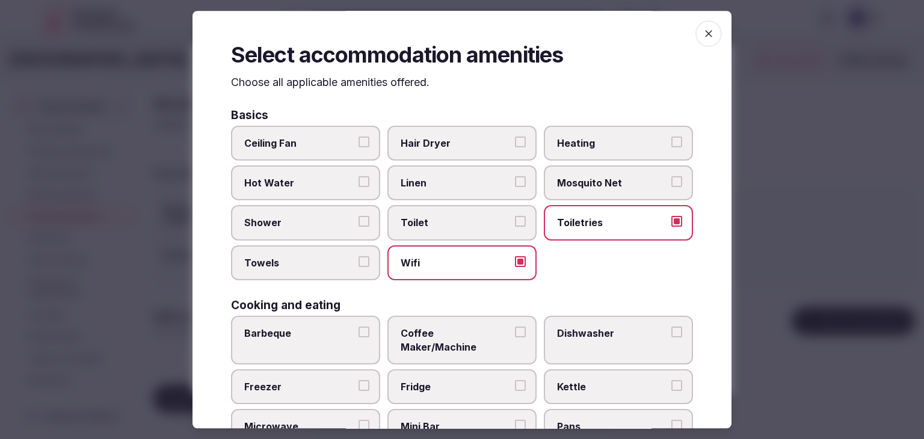
click at [486, 131] on label "Hair Dryer" at bounding box center [462, 143] width 149 height 35
click at [515, 137] on button "Hair Dryer" at bounding box center [520, 142] width 11 height 11
drag, startPoint x: 329, startPoint y: 215, endPoint x: 323, endPoint y: 276, distance: 61.1
click at [329, 217] on span "Shower" at bounding box center [299, 223] width 111 height 13
click at [359, 217] on button "Shower" at bounding box center [364, 222] width 11 height 11
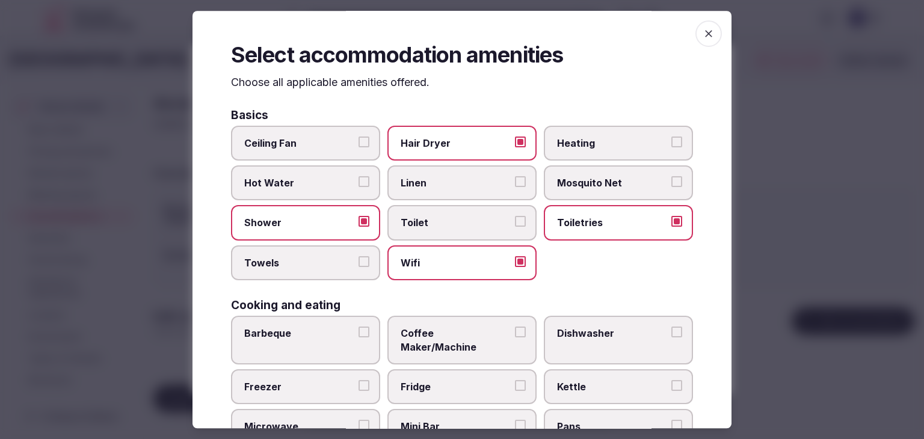
click at [323, 270] on label "Towels" at bounding box center [305, 263] width 149 height 35
click at [359, 267] on button "Towels" at bounding box center [364, 261] width 11 height 11
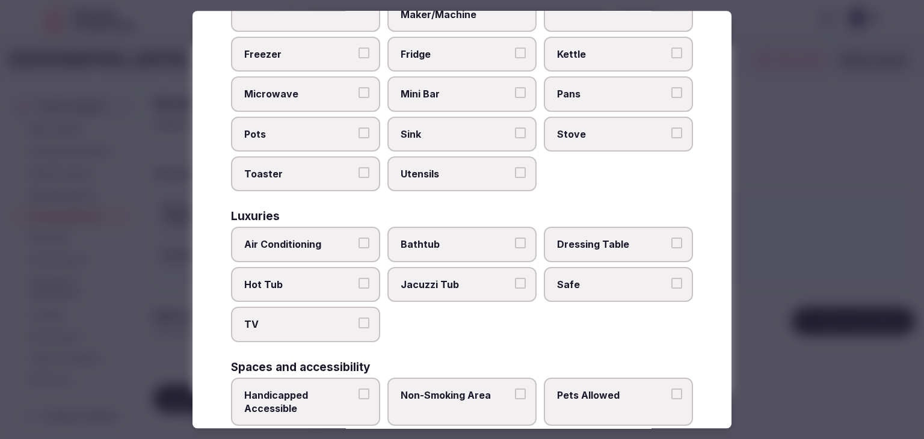
scroll to position [361, 0]
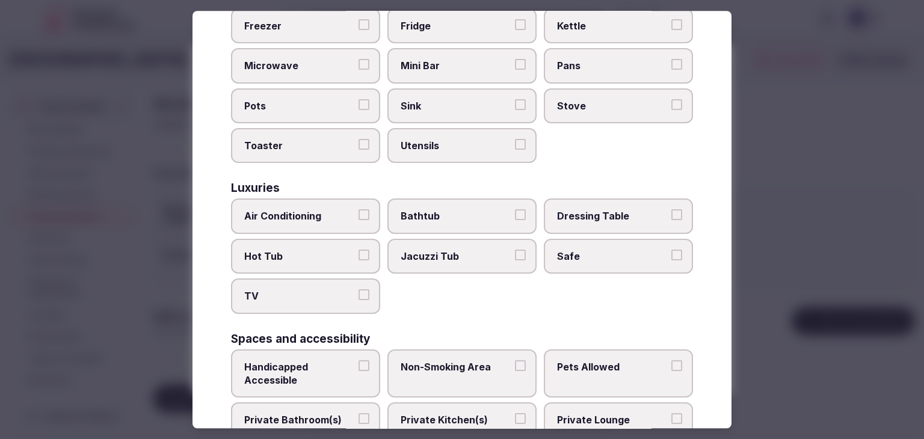
click at [593, 245] on label "Safe" at bounding box center [618, 256] width 149 height 35
click at [672, 250] on button "Safe" at bounding box center [677, 255] width 11 height 11
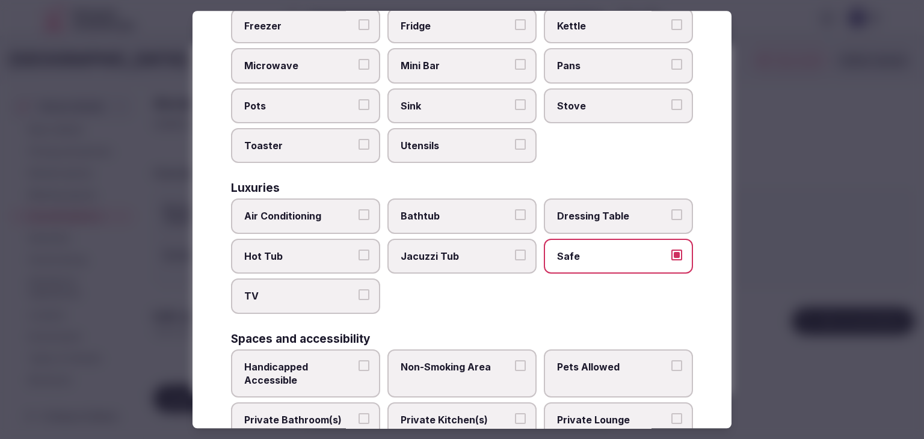
click at [289, 290] on span "TV" at bounding box center [299, 296] width 111 height 13
click at [359, 290] on button "TV" at bounding box center [364, 295] width 11 height 11
click at [315, 210] on span "Air Conditioning" at bounding box center [299, 216] width 111 height 13
click at [359, 210] on button "Air Conditioning" at bounding box center [364, 215] width 11 height 11
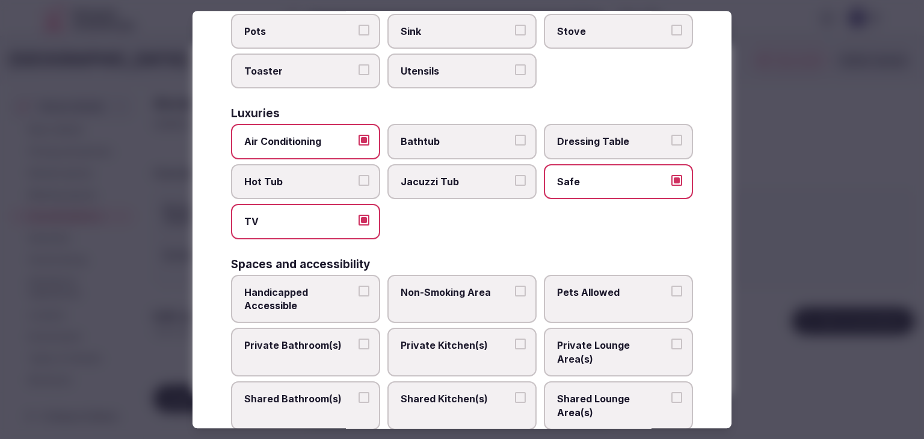
scroll to position [481, 0]
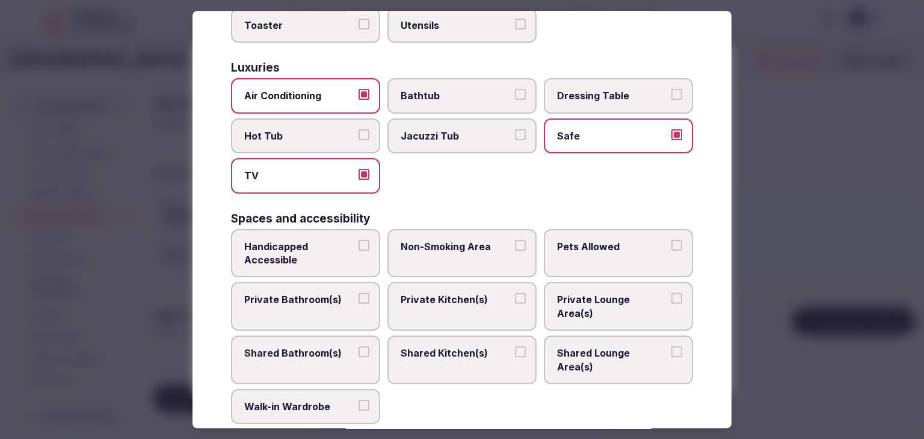
click at [332, 294] on span "Private Bathroom(s)" at bounding box center [299, 300] width 111 height 13
click at [359, 294] on button "Private Bathroom(s)" at bounding box center [364, 299] width 11 height 11
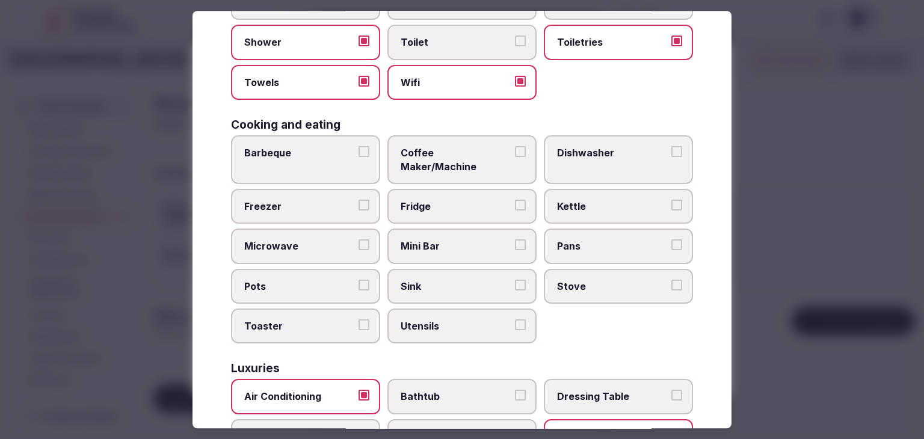
scroll to position [0, 0]
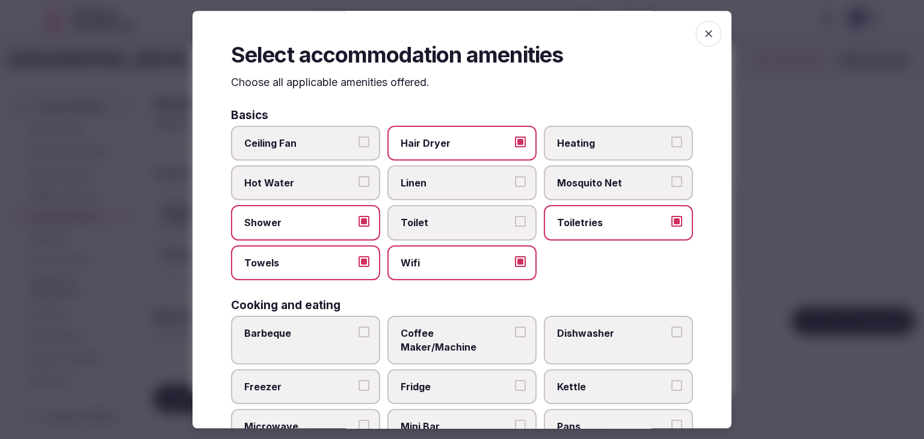
click at [703, 32] on icon "button" at bounding box center [709, 34] width 12 height 12
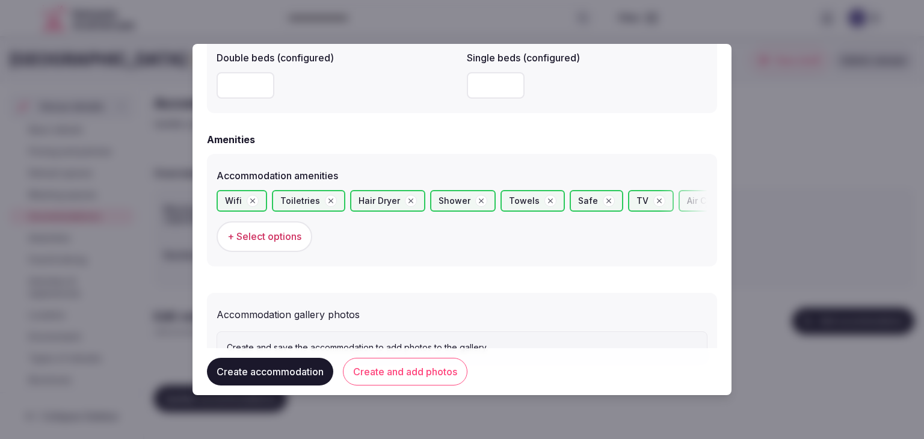
scroll to position [1135, 0]
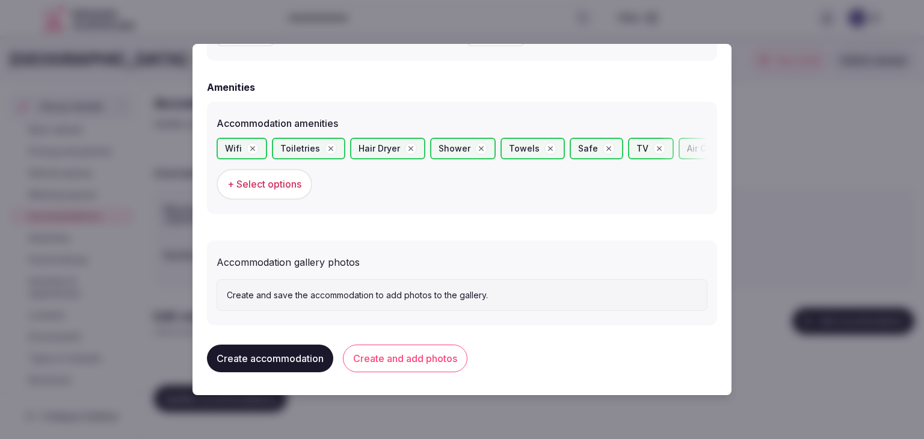
click at [422, 356] on button "Create and add photos" at bounding box center [405, 359] width 125 height 28
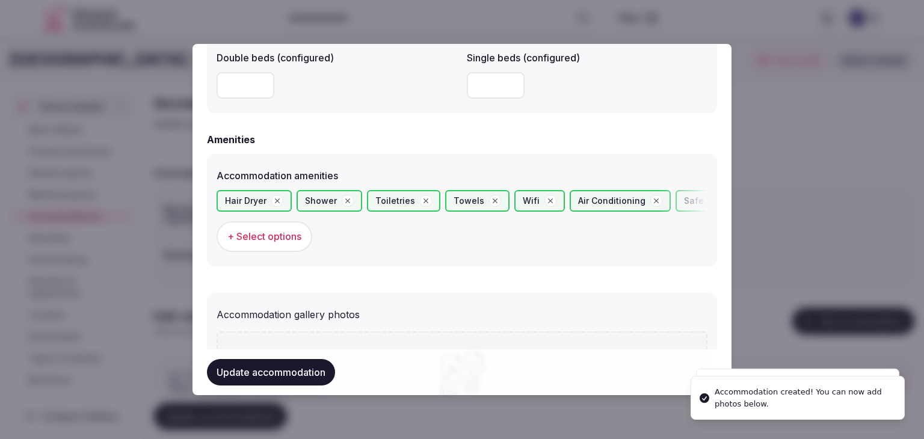
scroll to position [1246, 0]
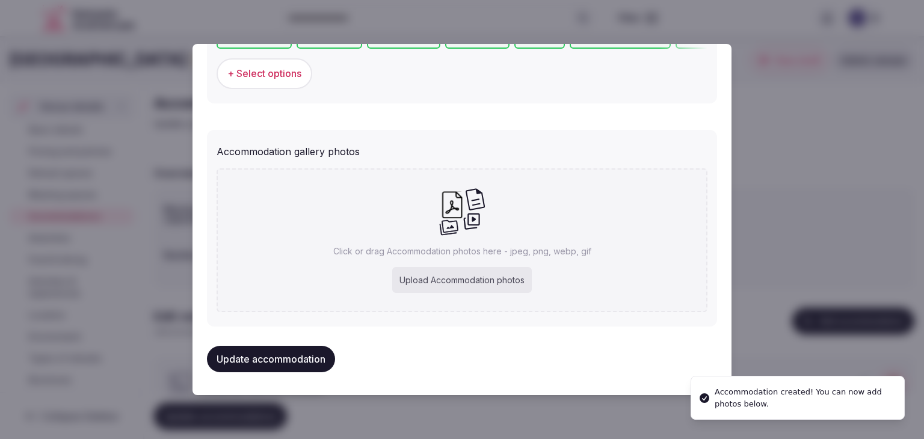
click at [441, 282] on div "Upload Accommodation photos" at bounding box center [462, 280] width 140 height 26
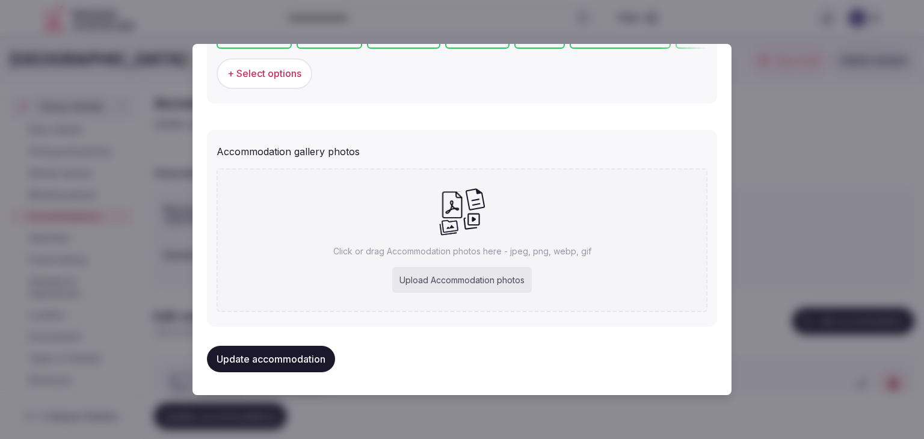
type input "**********"
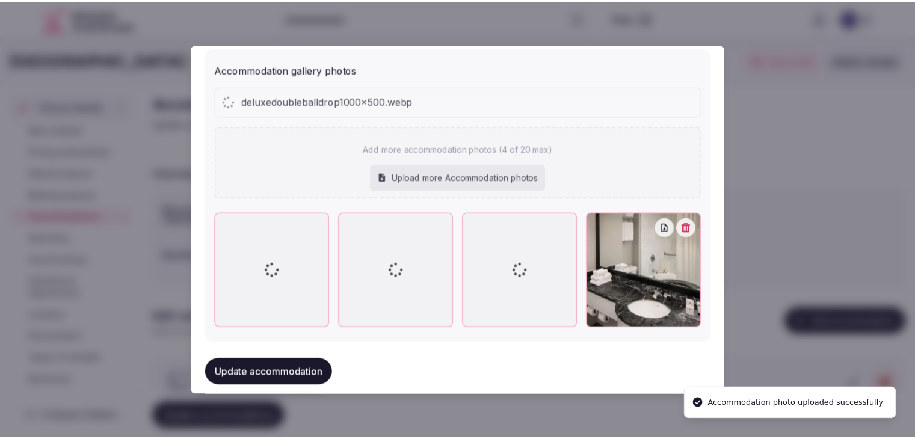
scroll to position [1341, 0]
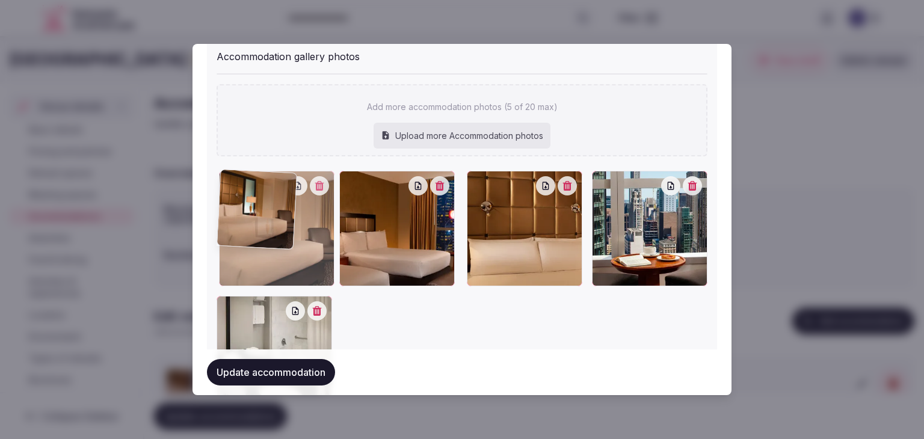
drag, startPoint x: 360, startPoint y: 180, endPoint x: 279, endPoint y: 224, distance: 92.6
click at [246, 179] on div at bounding box center [277, 229] width 116 height 116
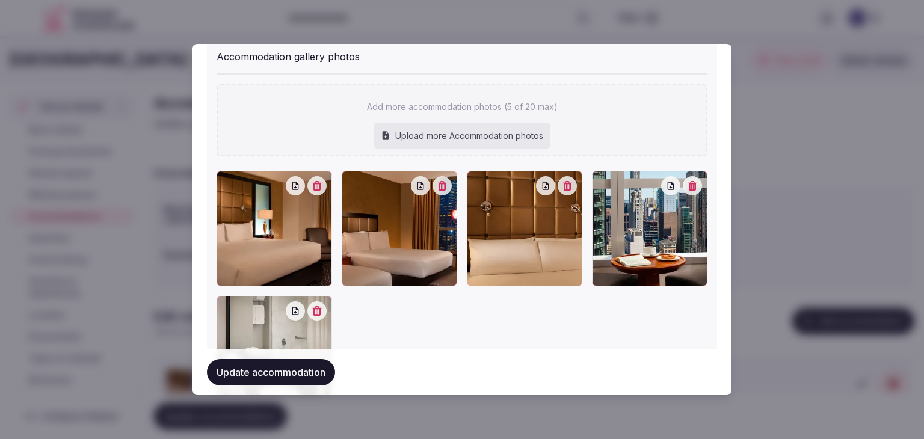
click at [317, 368] on button "Update accommodation" at bounding box center [271, 372] width 128 height 26
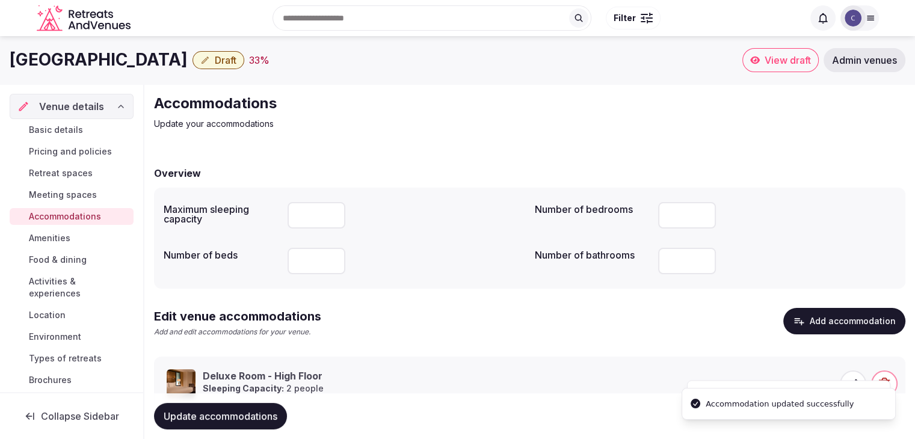
click at [257, 409] on button "Update accommodations" at bounding box center [220, 416] width 133 height 26
click at [273, 412] on span "Update accommodations" at bounding box center [221, 416] width 114 height 12
click at [188, 55] on h1 "Millennium Hotel Broadway Times Square" at bounding box center [99, 59] width 178 height 23
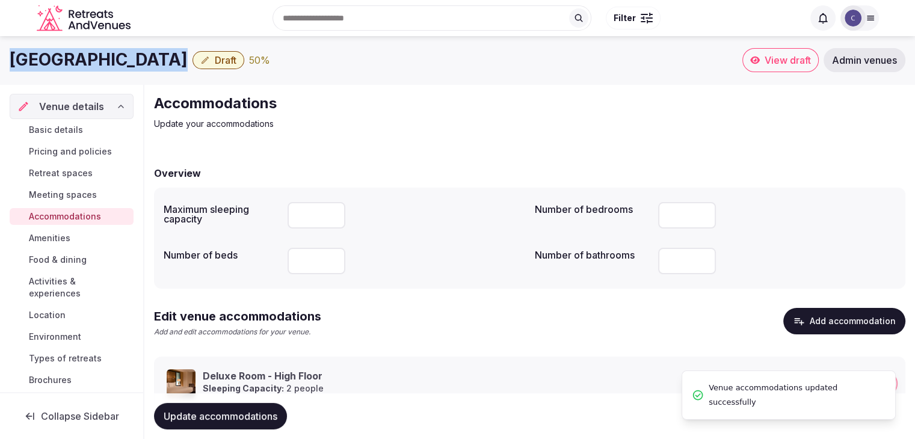
click at [188, 55] on h1 "Millennium Hotel Broadway Times Square" at bounding box center [99, 59] width 178 height 23
copy div "Millennium Hotel Broadway Times Square"
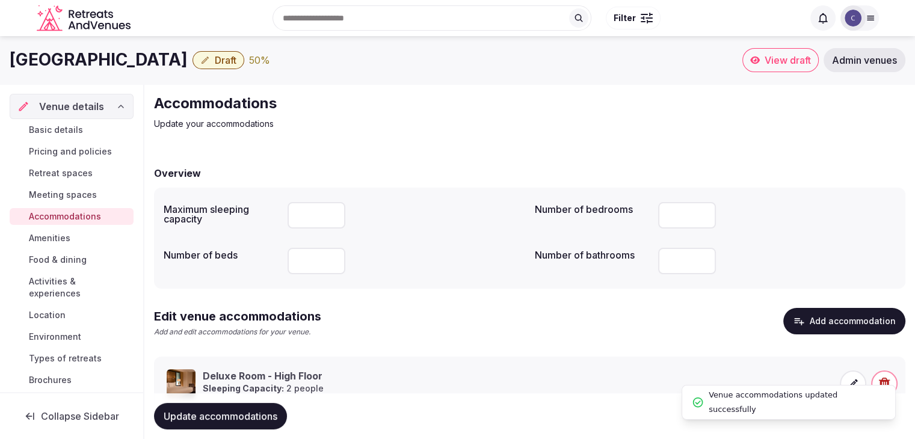
click at [859, 385] on li "Venue accommodations updated successfully" at bounding box center [789, 402] width 214 height 35
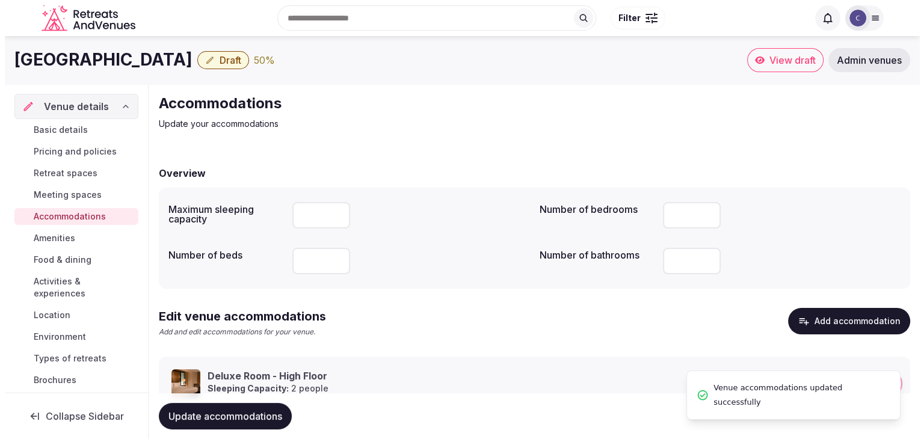
scroll to position [46, 0]
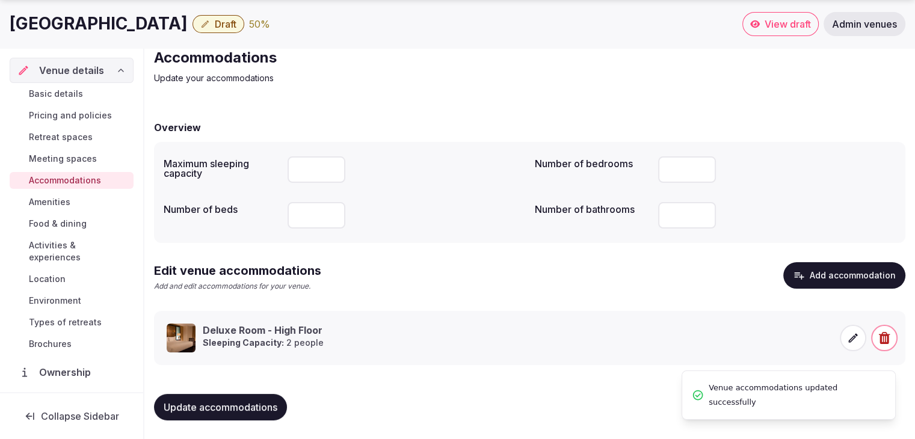
click at [844, 335] on span at bounding box center [853, 338] width 26 height 26
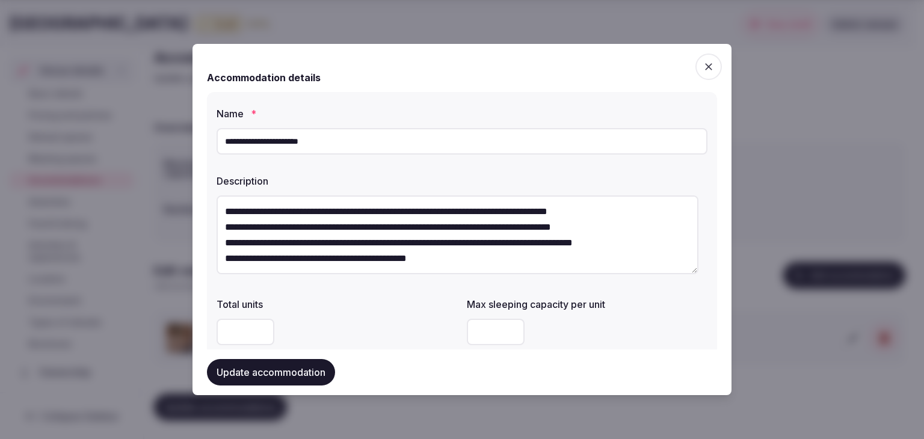
click at [392, 137] on input "**********" at bounding box center [462, 141] width 491 height 26
click at [391, 135] on input "**********" at bounding box center [462, 141] width 491 height 26
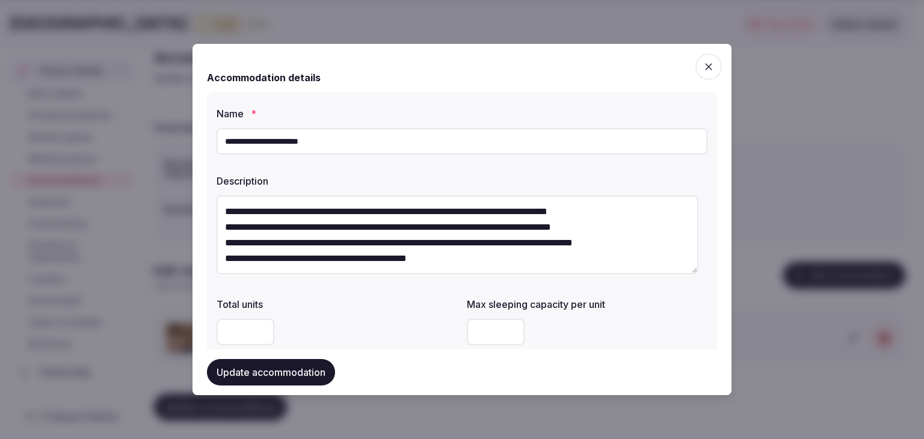
click at [391, 135] on input "**********" at bounding box center [462, 141] width 491 height 26
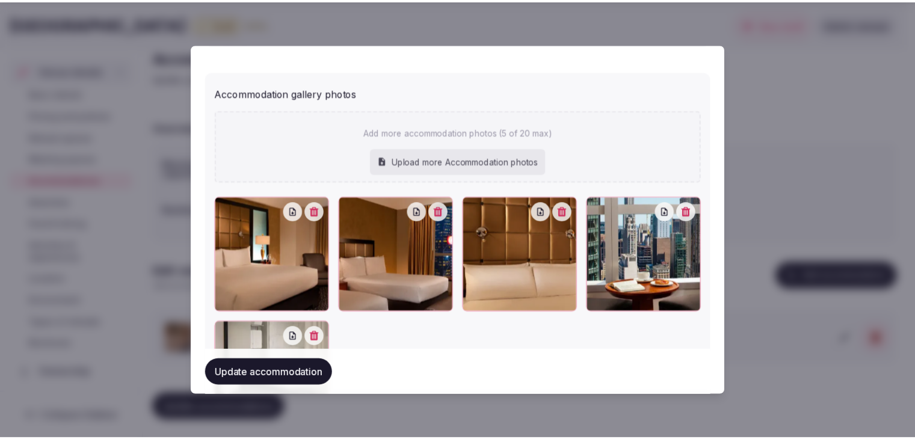
scroll to position [1324, 0]
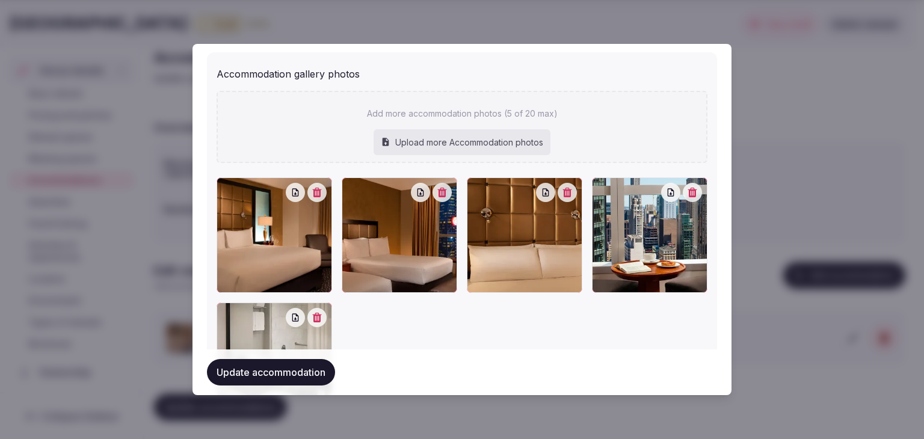
click at [325, 356] on div "Update accommodation" at bounding box center [462, 373] width 510 height 46
drag, startPoint x: 325, startPoint y: 357, endPoint x: 324, endPoint y: 368, distance: 10.9
click at [325, 362] on div "Update accommodation" at bounding box center [462, 373] width 510 height 46
drag, startPoint x: 324, startPoint y: 369, endPoint x: 344, endPoint y: 371, distance: 20.5
click at [324, 370] on button "Update accommodation" at bounding box center [271, 372] width 128 height 26
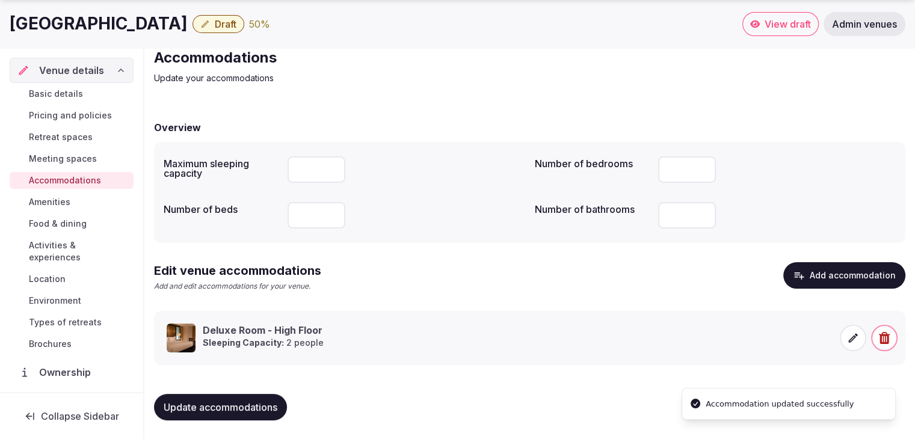
click at [79, 221] on span "Food & dining" at bounding box center [58, 224] width 58 height 12
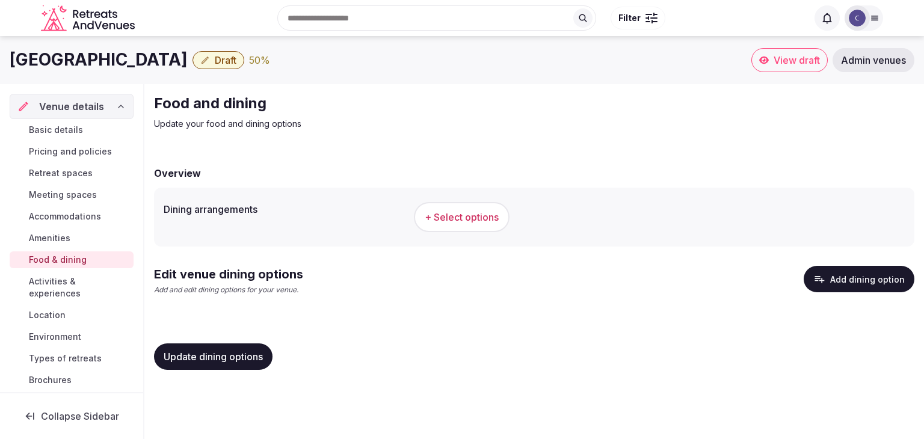
click at [113, 49] on h1 "Millennium Hotel Broadway Times Square" at bounding box center [99, 59] width 178 height 23
click at [115, 61] on h1 "Millennium Hotel Broadway Times Square" at bounding box center [99, 59] width 178 height 23
copy div "Millennium Hotel Broadway Times Square"
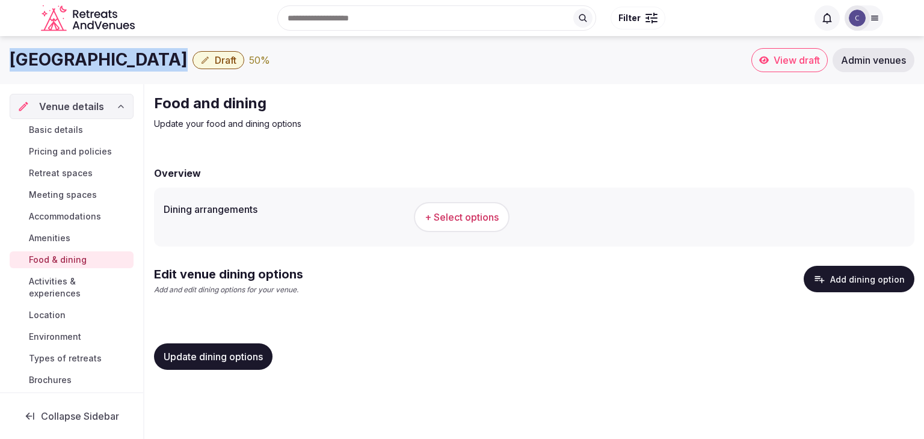
click at [236, 64] on span "Draft" at bounding box center [226, 60] width 22 height 12
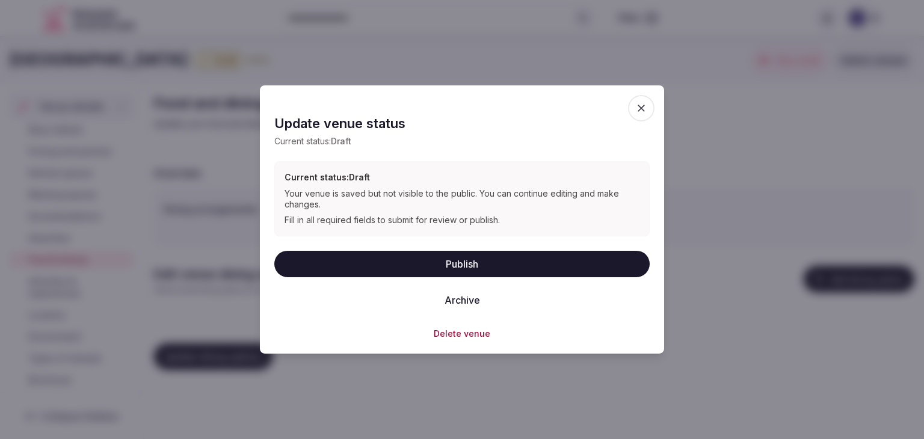
click at [664, 96] on div at bounding box center [462, 219] width 924 height 439
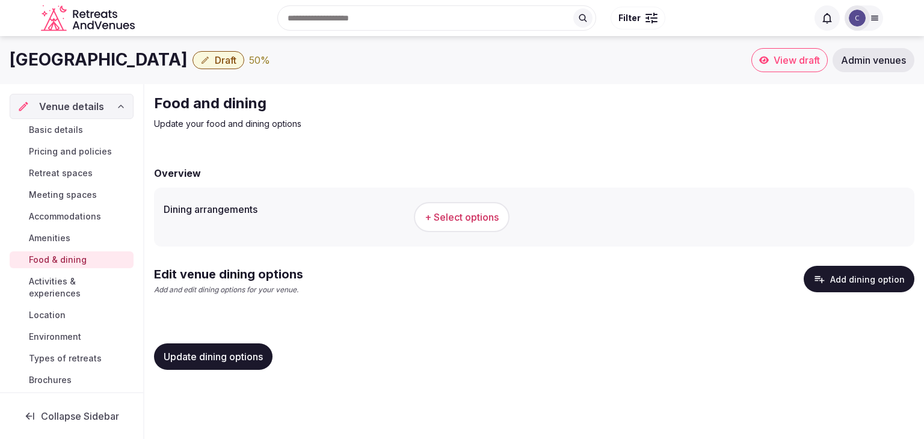
click at [469, 214] on span "+ Select options" at bounding box center [462, 217] width 74 height 13
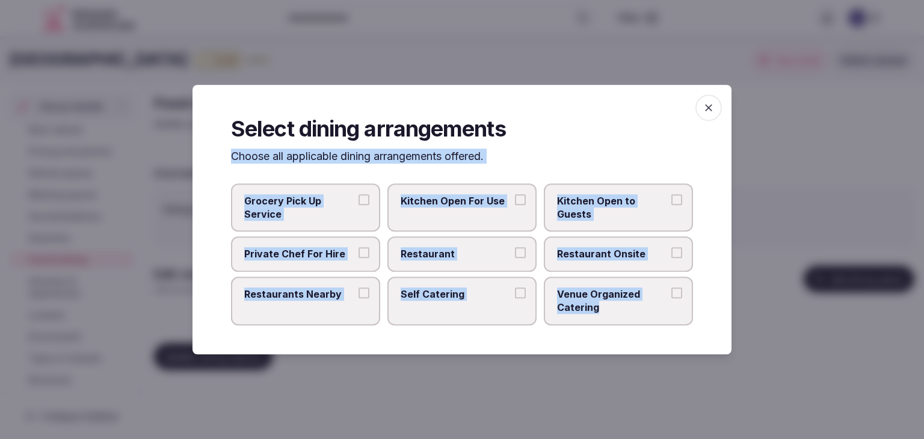
drag, startPoint x: 229, startPoint y: 158, endPoint x: 660, endPoint y: 326, distance: 462.1
click at [660, 326] on div "Select dining arrangements Choose all applicable dining arrangements offered. G…" at bounding box center [462, 220] width 539 height 270
copy div "Choose all applicable dining arrangements offered. Grocery Pick Up Service Kitc…"
click at [470, 263] on label "Restaurant" at bounding box center [462, 254] width 149 height 35
click at [515, 259] on button "Restaurant" at bounding box center [520, 253] width 11 height 11
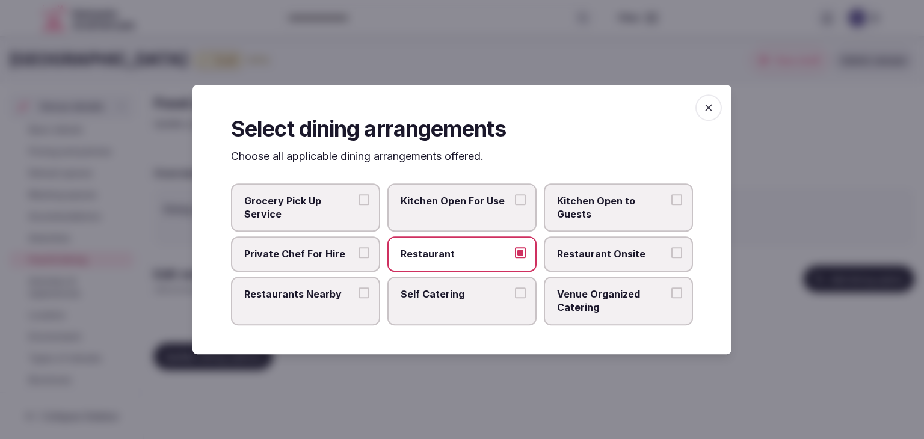
click at [644, 252] on span "Restaurant Onsite" at bounding box center [612, 254] width 111 height 13
click at [672, 252] on button "Restaurant Onsite" at bounding box center [677, 253] width 11 height 11
drag, startPoint x: 634, startPoint y: 300, endPoint x: 581, endPoint y: 314, distance: 54.7
click at [634, 301] on span "Venue Organized Catering" at bounding box center [612, 301] width 111 height 27
click at [297, 302] on label "Restaurants Nearby" at bounding box center [305, 301] width 149 height 49
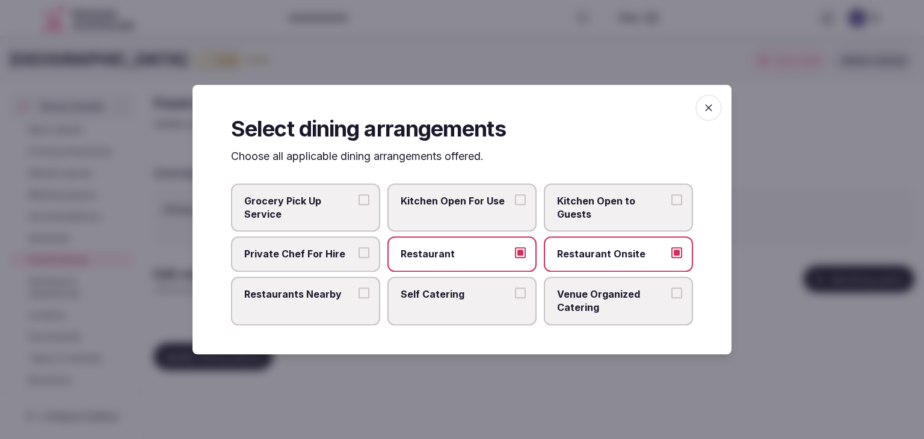
click at [359, 298] on button "Restaurants Nearby" at bounding box center [364, 293] width 11 height 11
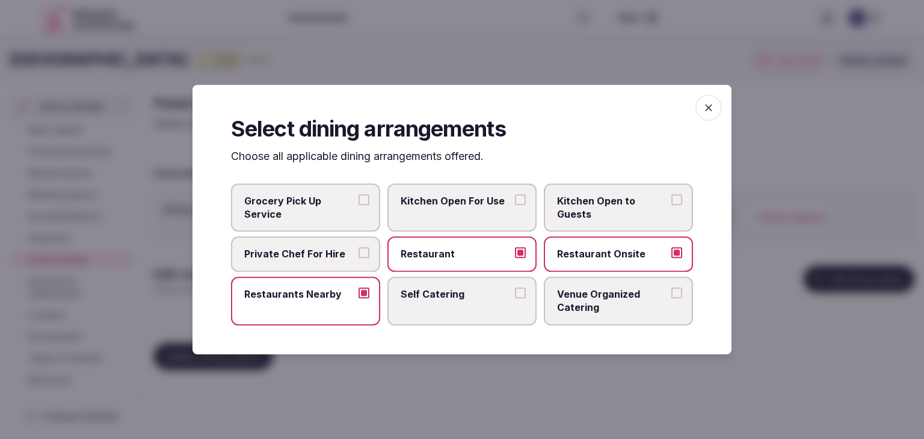
click at [708, 111] on icon "button" at bounding box center [709, 108] width 12 height 12
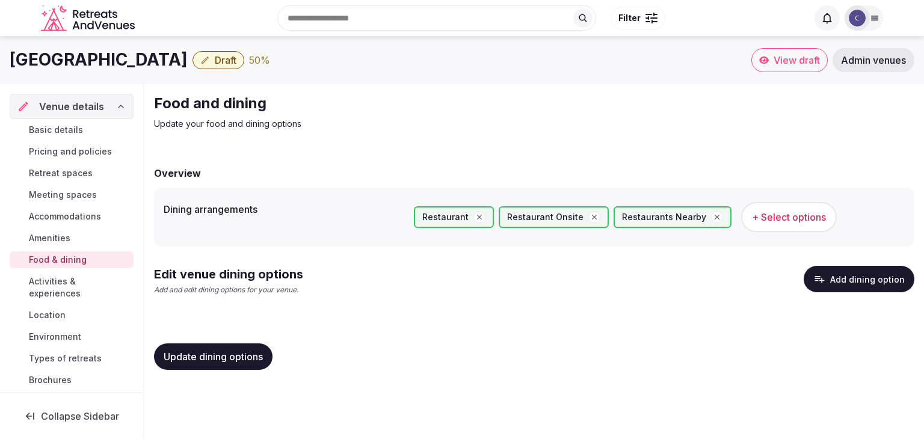
click at [249, 358] on span "Update dining options" at bounding box center [213, 357] width 99 height 12
click at [846, 277] on button "Add dining option" at bounding box center [859, 279] width 111 height 26
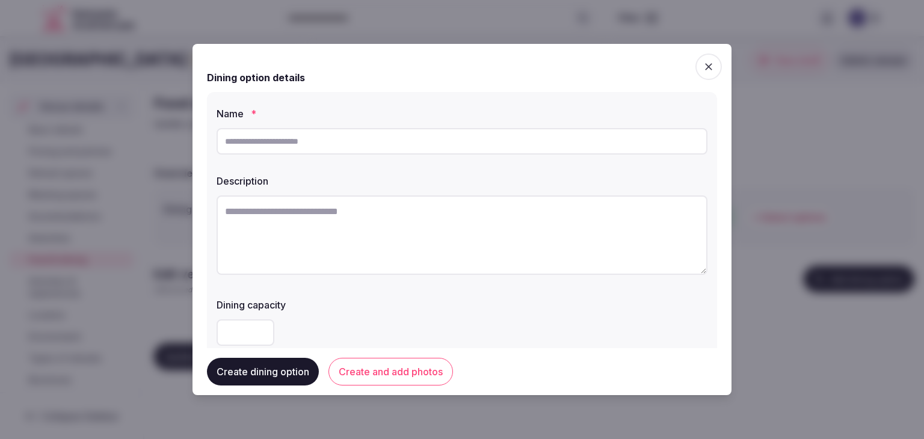
click at [705, 67] on icon "button" at bounding box center [709, 67] width 12 height 12
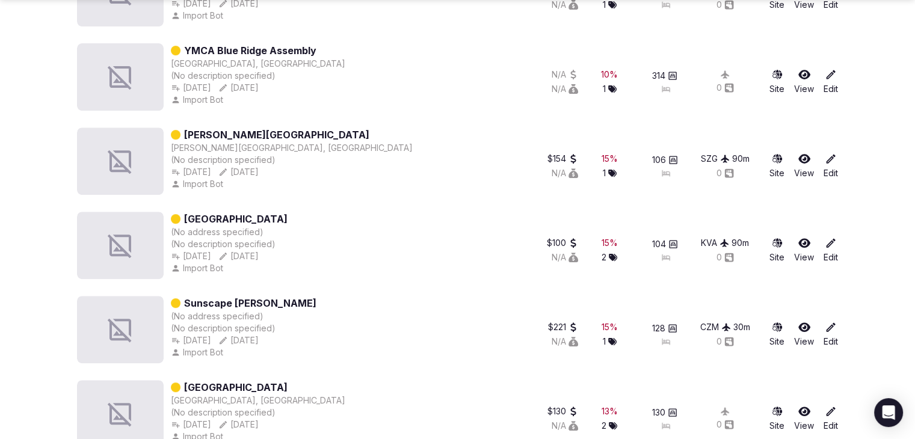
scroll to position [5054, 0]
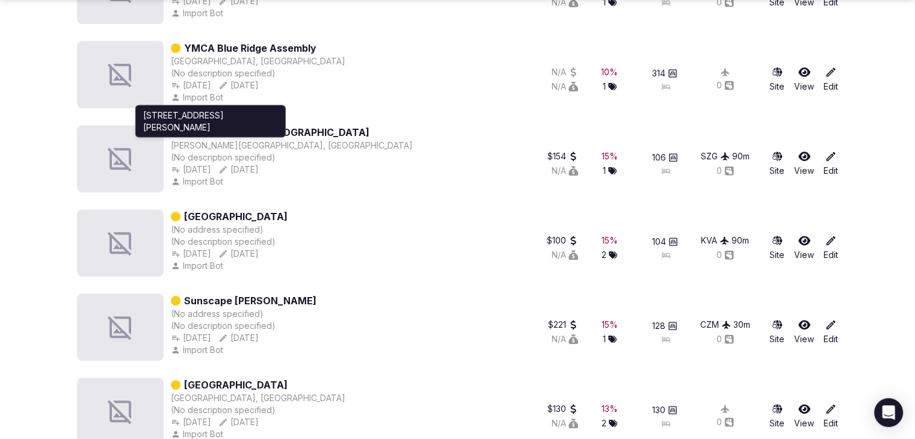
drag, startPoint x: 202, startPoint y: 131, endPoint x: 16, endPoint y: 125, distance: 185.4
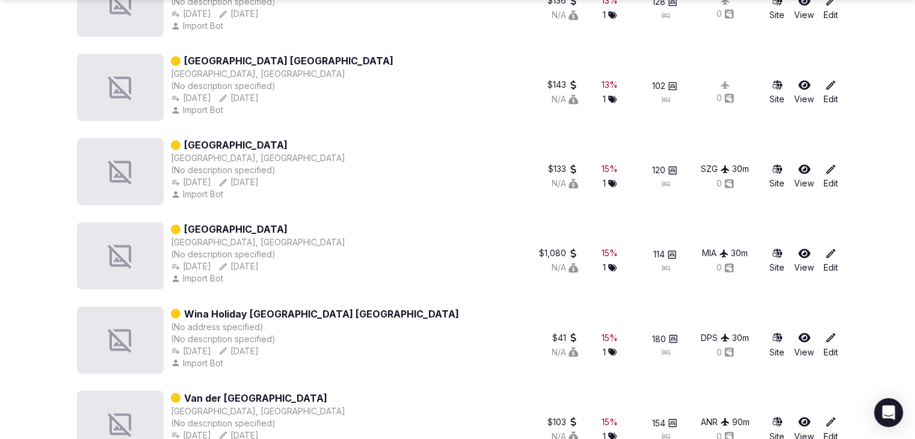
scroll to position [6558, 0]
drag, startPoint x: 226, startPoint y: 224, endPoint x: 45, endPoint y: 229, distance: 181.2
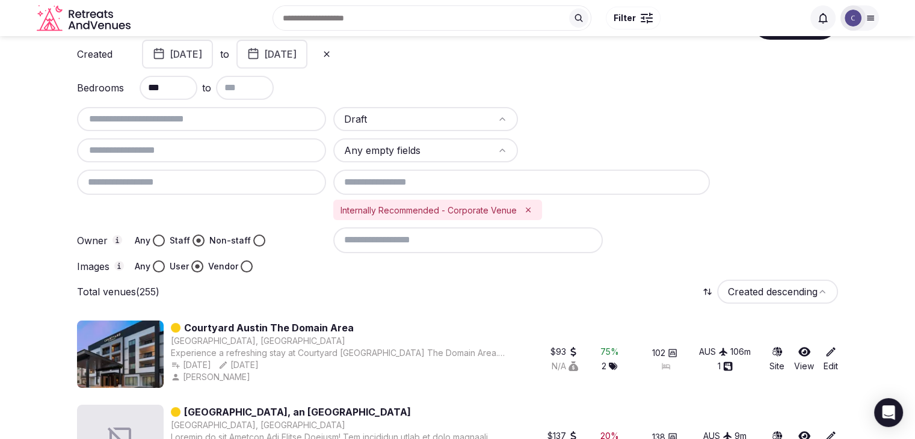
scroll to position [16, 0]
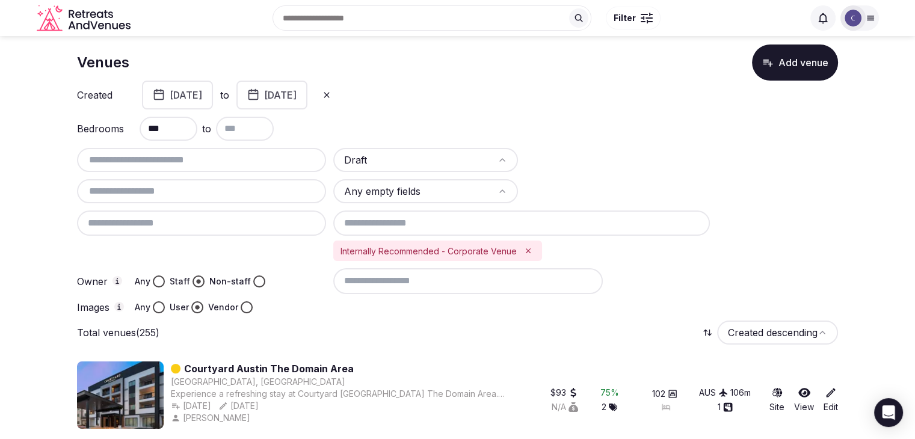
click at [250, 186] on input "text" at bounding box center [201, 191] width 239 height 14
type input "**********"
click at [298, 262] on div "**********" at bounding box center [457, 230] width 761 height 165
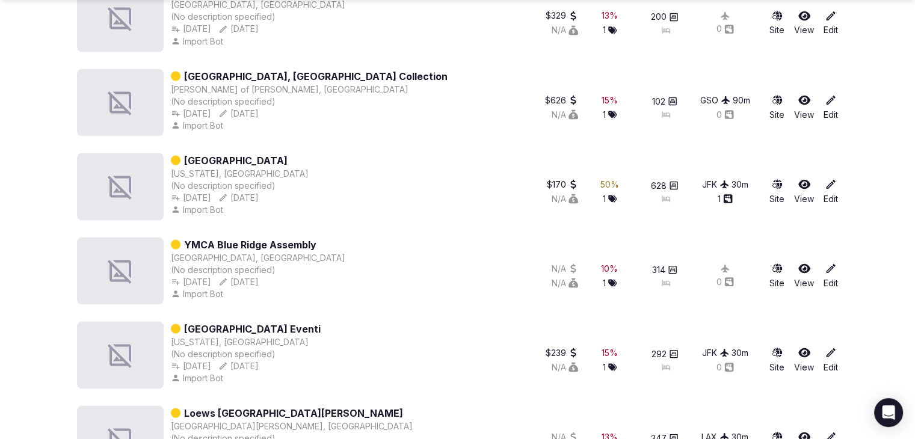
scroll to position [2423, 0]
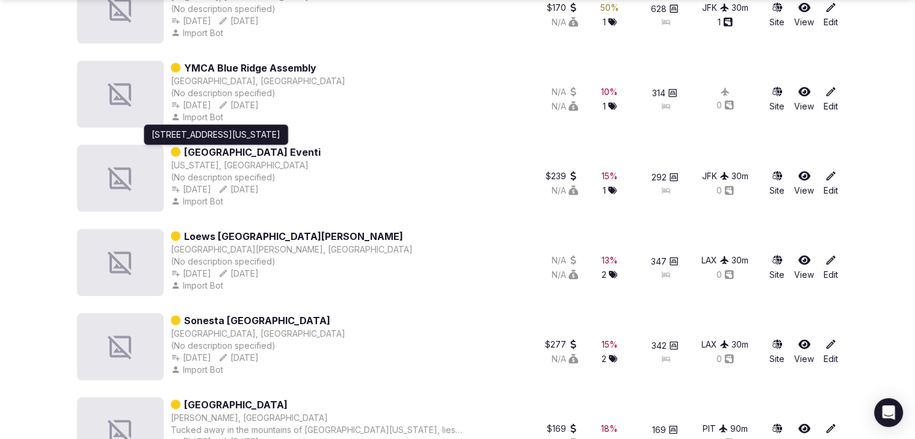
drag, startPoint x: 261, startPoint y: 159, endPoint x: 10, endPoint y: 169, distance: 251.7
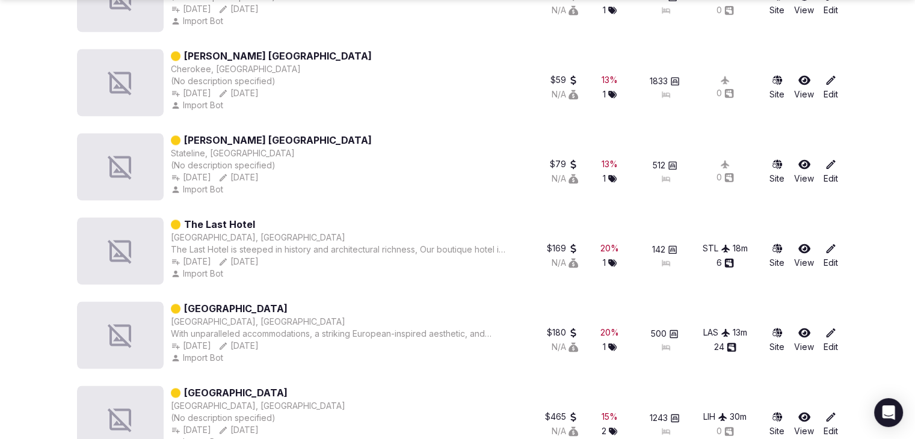
scroll to position [6514, 0]
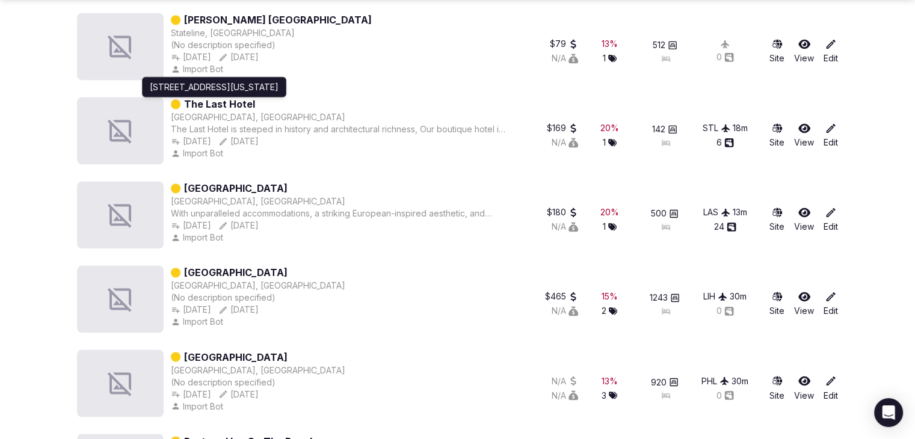
drag, startPoint x: 241, startPoint y: 111, endPoint x: 238, endPoint y: 102, distance: 9.3
drag, startPoint x: 238, startPoint y: 102, endPoint x: 108, endPoint y: 128, distance: 133.1
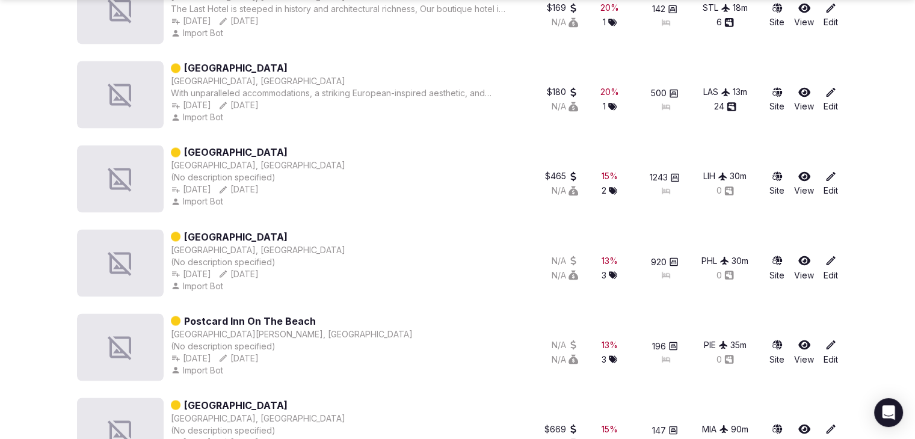
scroll to position [6695, 0]
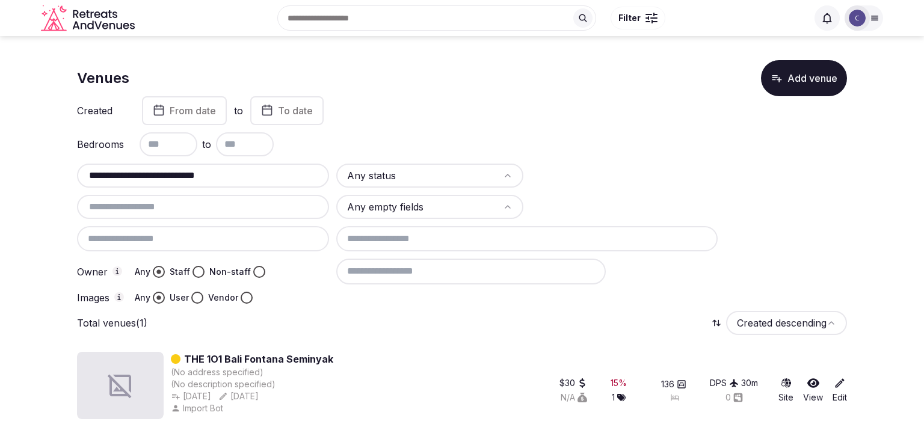
click at [280, 172] on input "**********" at bounding box center [203, 175] width 242 height 14
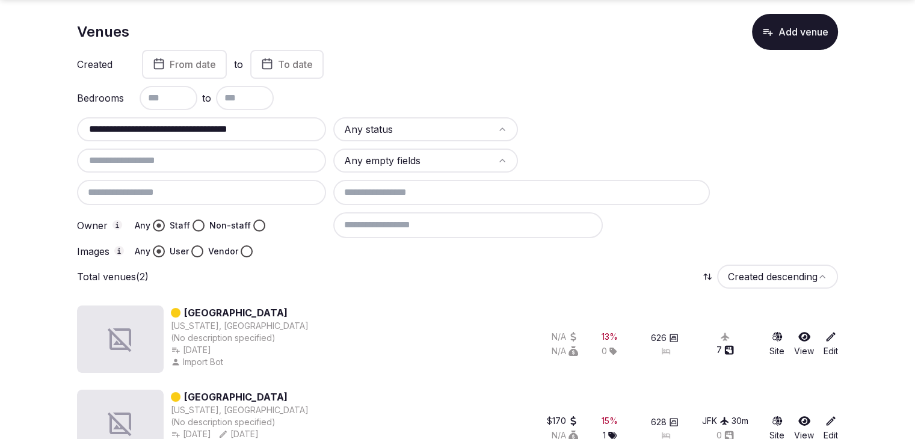
scroll to position [82, 0]
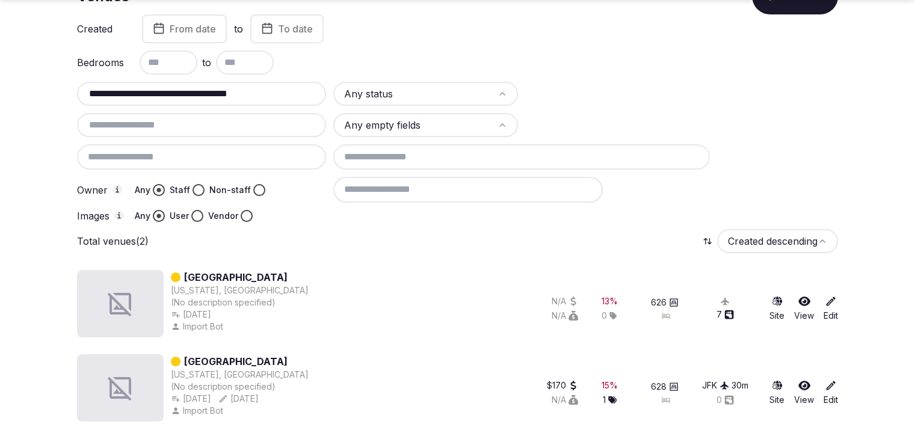
type input "**********"
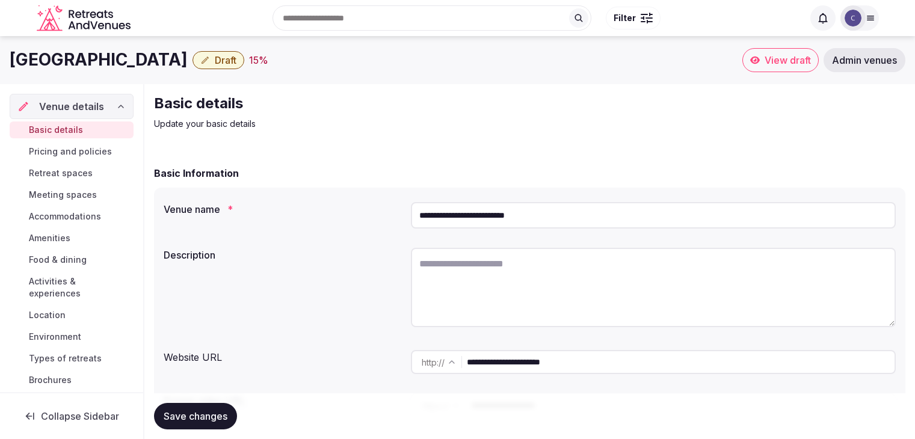
click at [609, 215] on input "**********" at bounding box center [653, 215] width 485 height 26
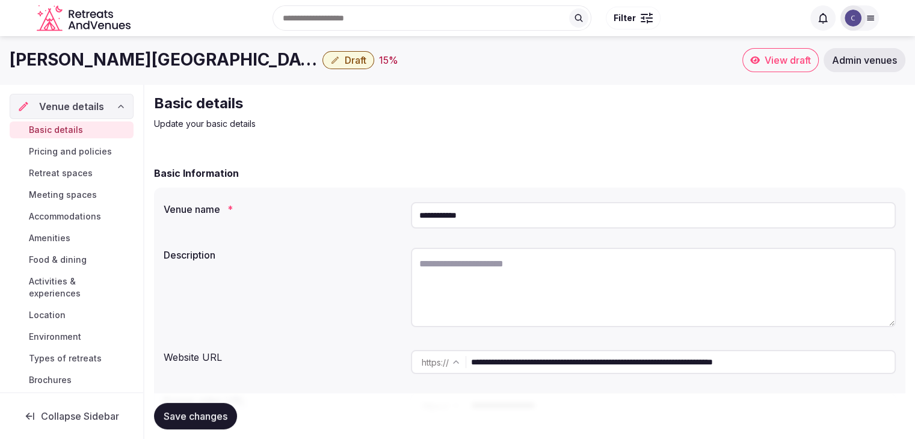
click at [541, 371] on input "**********" at bounding box center [683, 362] width 424 height 24
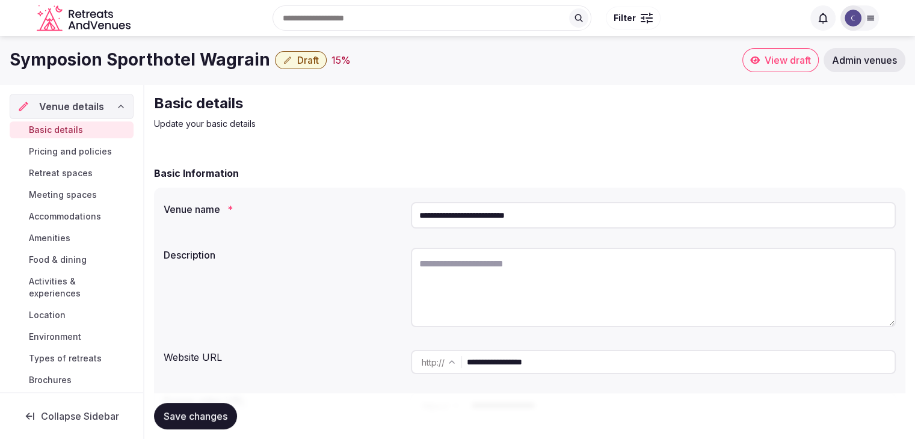
click at [570, 368] on input "**********" at bounding box center [681, 362] width 428 height 24
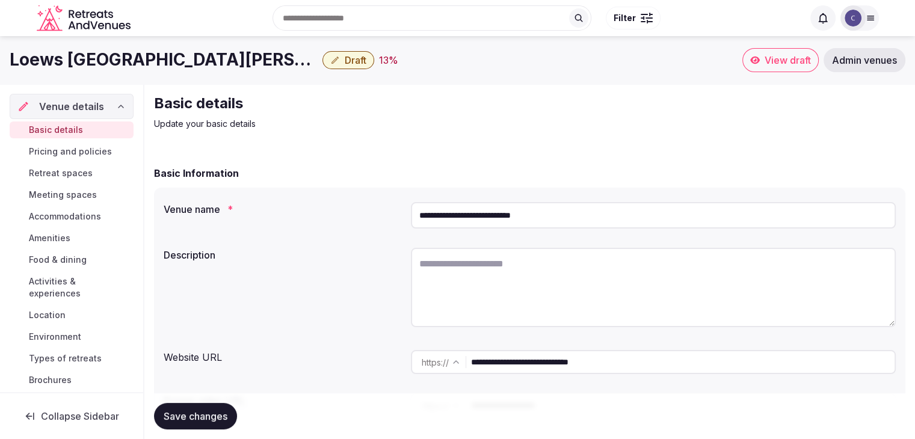
click at [606, 222] on input "**********" at bounding box center [653, 215] width 485 height 26
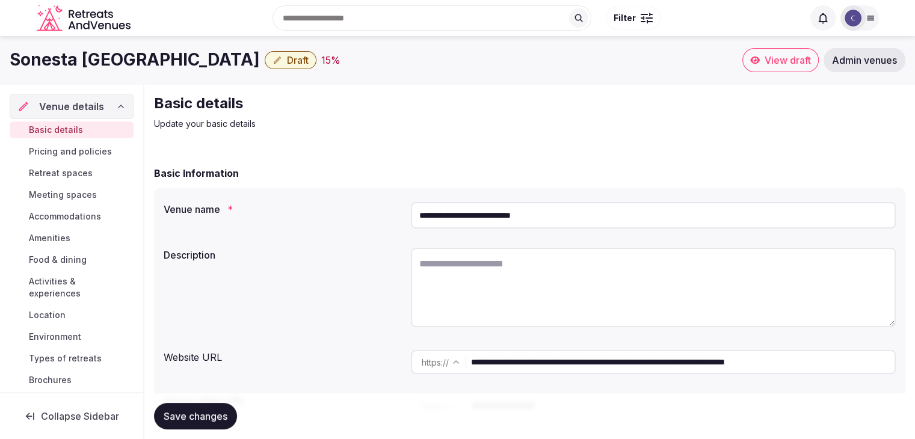
click at [610, 208] on input "**********" at bounding box center [653, 215] width 485 height 26
click at [608, 208] on input "**********" at bounding box center [653, 215] width 485 height 26
click at [602, 213] on input "**********" at bounding box center [653, 215] width 485 height 26
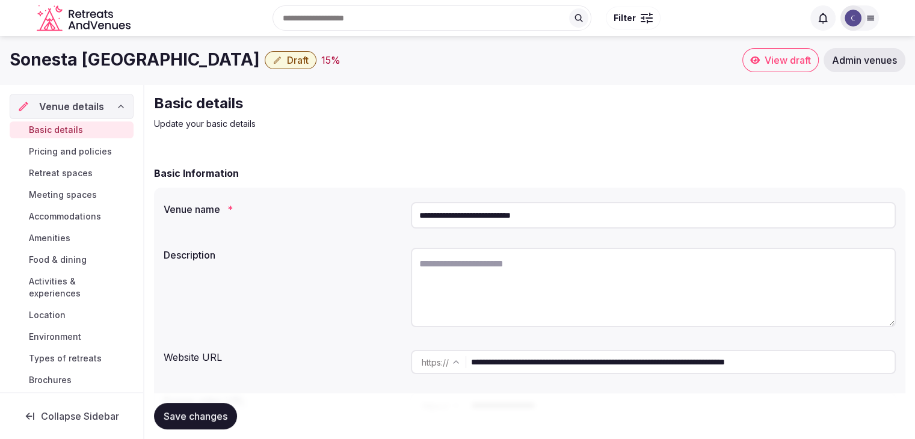
click at [601, 213] on input "**********" at bounding box center [653, 215] width 485 height 26
click at [599, 213] on input "**********" at bounding box center [653, 215] width 485 height 26
click at [599, 223] on input "**********" at bounding box center [653, 215] width 485 height 26
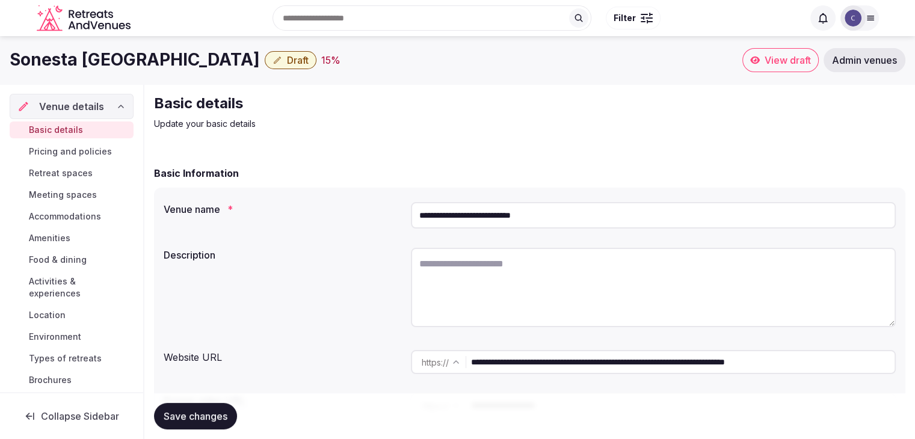
click at [587, 304] on textarea at bounding box center [653, 287] width 485 height 79
click at [414, 208] on input "**********" at bounding box center [653, 215] width 485 height 26
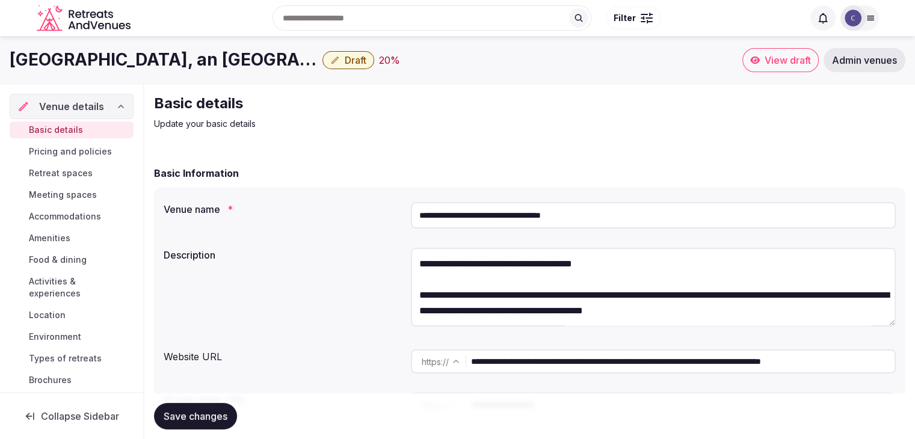
click at [614, 227] on input "**********" at bounding box center [653, 215] width 485 height 26
click at [615, 226] on input "**********" at bounding box center [653, 215] width 485 height 26
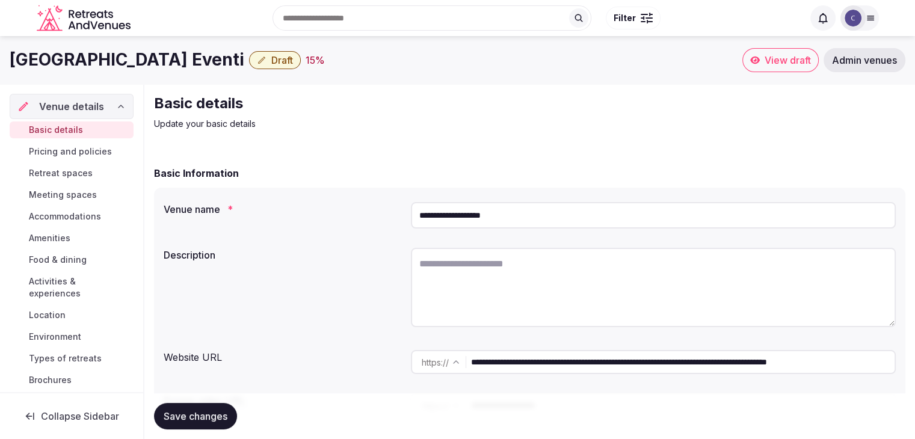
click at [573, 220] on input "**********" at bounding box center [653, 215] width 485 height 26
drag, startPoint x: 82, startPoint y: 191, endPoint x: 91, endPoint y: 204, distance: 15.2
click at [82, 191] on span "Meeting spaces" at bounding box center [63, 195] width 68 height 12
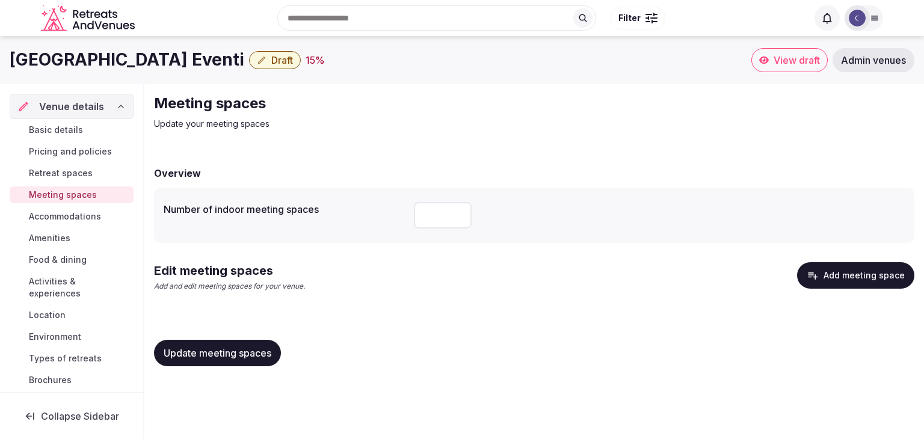
click at [860, 276] on button "Add meeting space" at bounding box center [855, 275] width 117 height 26
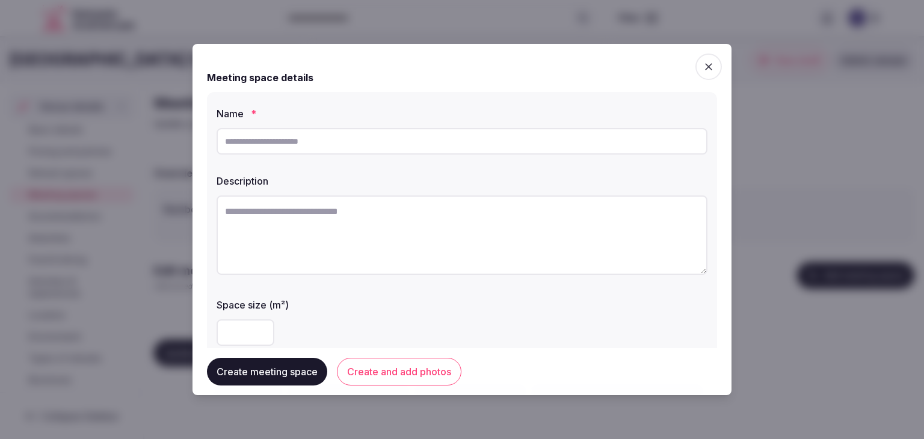
click at [342, 140] on input "text" at bounding box center [462, 141] width 491 height 26
paste input "**********"
click at [258, 141] on input "**********" at bounding box center [462, 141] width 491 height 26
type input "**********"
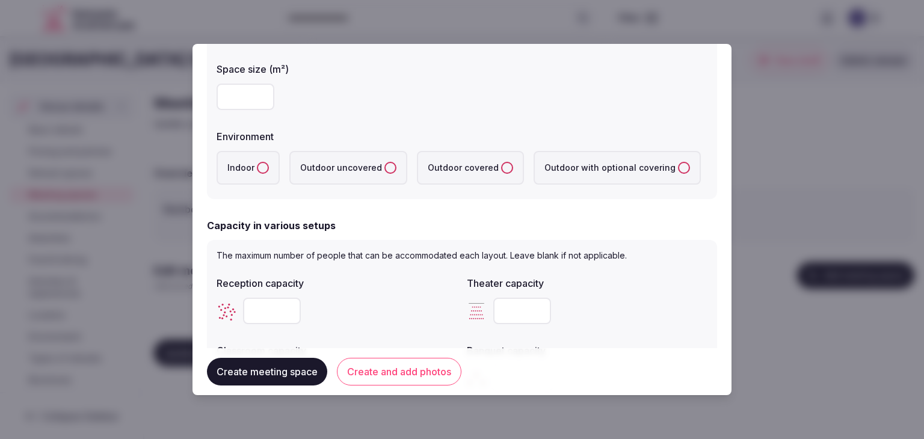
scroll to position [301, 0]
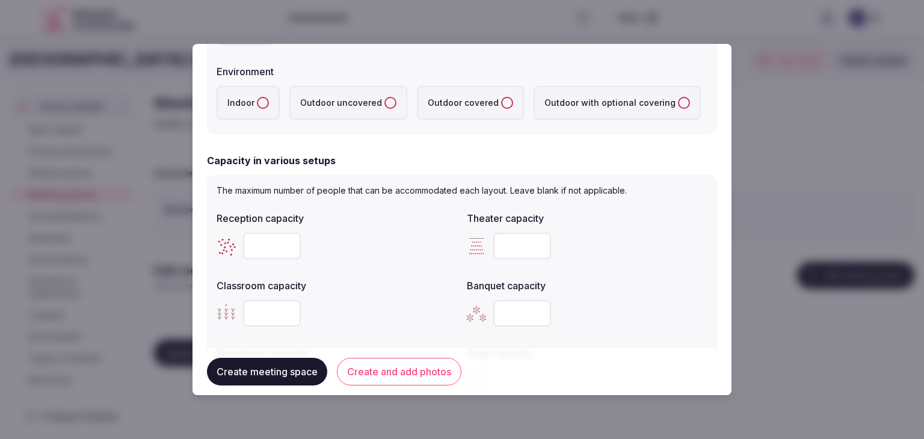
click at [258, 100] on button "Indoor" at bounding box center [263, 103] width 12 height 12
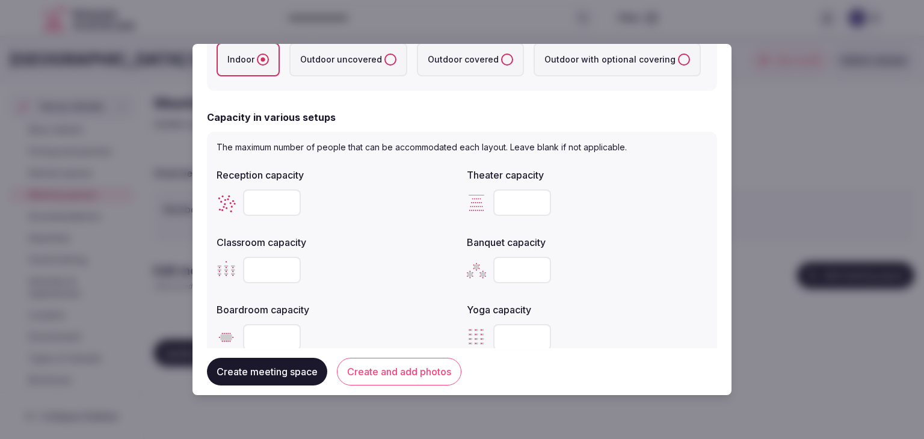
scroll to position [361, 0]
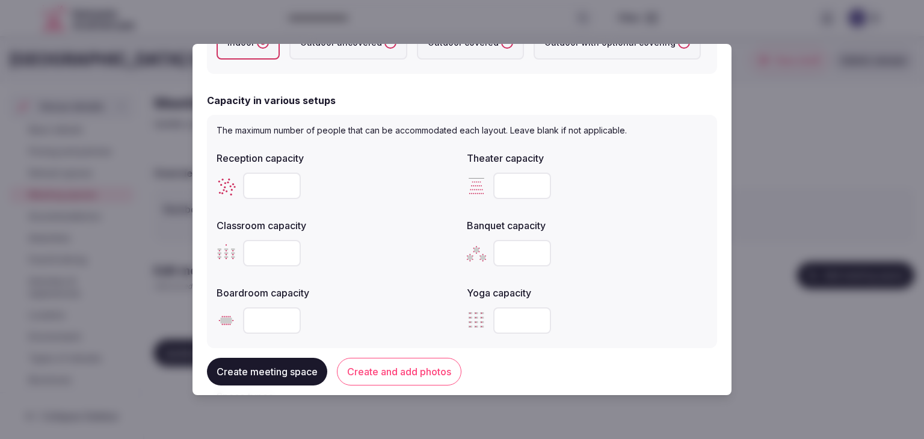
click at [250, 251] on input "number" at bounding box center [272, 253] width 58 height 26
click at [502, 256] on input "number" at bounding box center [522, 253] width 58 height 26
click at [512, 248] on input "number" at bounding box center [522, 253] width 58 height 26
type input "***"
click at [259, 256] on input "number" at bounding box center [272, 253] width 58 height 26
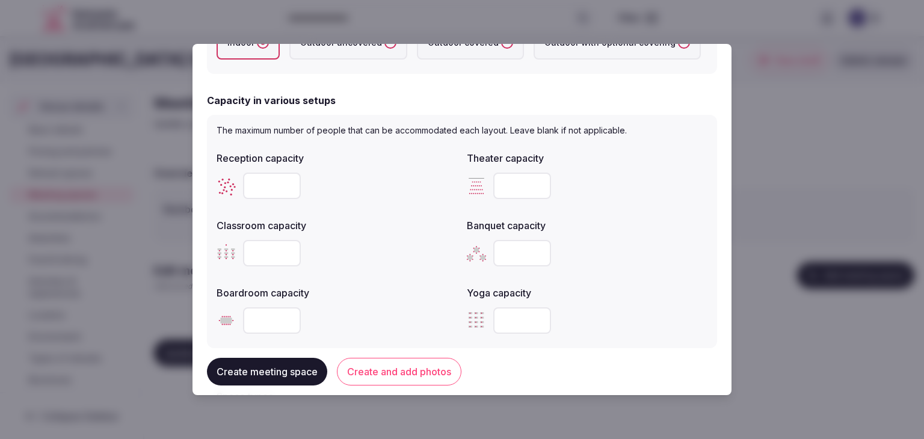
type input "***"
click at [262, 176] on input "number" at bounding box center [272, 186] width 58 height 26
type input "***"
click at [513, 181] on input "number" at bounding box center [522, 186] width 58 height 26
click at [514, 183] on input "number" at bounding box center [522, 186] width 58 height 26
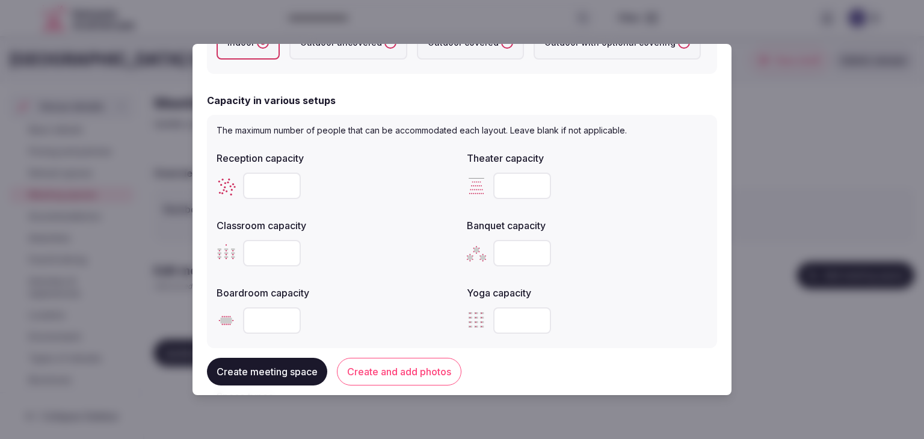
type input "***"
drag, startPoint x: 614, startPoint y: 230, endPoint x: 620, endPoint y: 249, distance: 20.4
click at [617, 232] on div "Banquet capacity ***" at bounding box center [587, 243] width 241 height 58
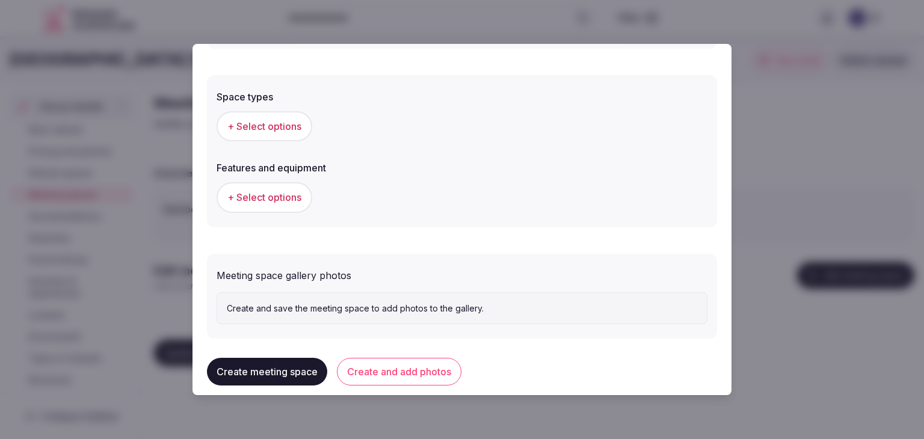
scroll to position [662, 0]
click at [271, 126] on span "+ Select options" at bounding box center [264, 125] width 74 height 13
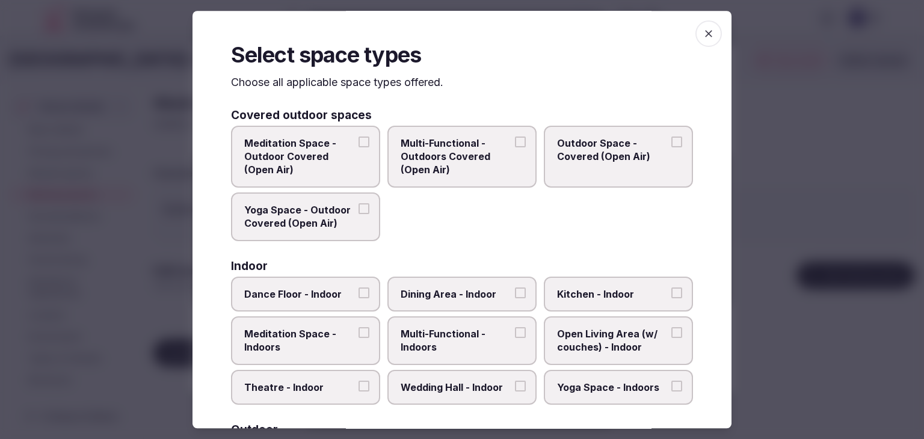
scroll to position [60, 0]
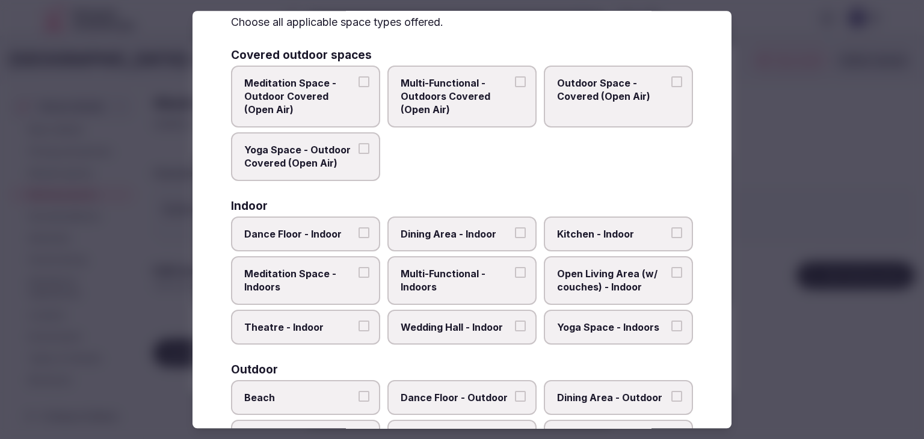
click at [472, 231] on span "Dining Area - Indoor" at bounding box center [456, 233] width 111 height 13
click at [515, 231] on button "Dining Area - Indoor" at bounding box center [520, 232] width 11 height 11
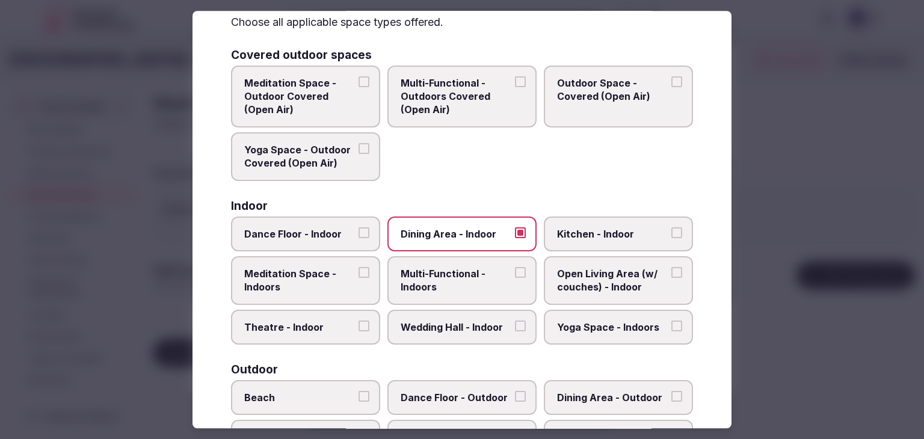
click at [468, 267] on span "Multi-Functional - Indoors" at bounding box center [456, 280] width 111 height 27
click at [515, 267] on button "Multi-Functional - Indoors" at bounding box center [520, 272] width 11 height 11
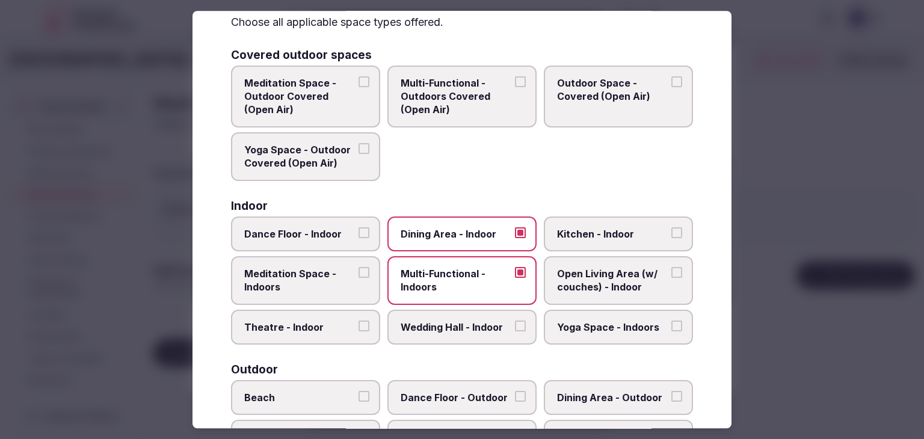
click at [466, 321] on span "Wedding Hall - Indoor" at bounding box center [456, 327] width 111 height 13
click at [515, 321] on button "Wedding Hall - Indoor" at bounding box center [520, 326] width 11 height 11
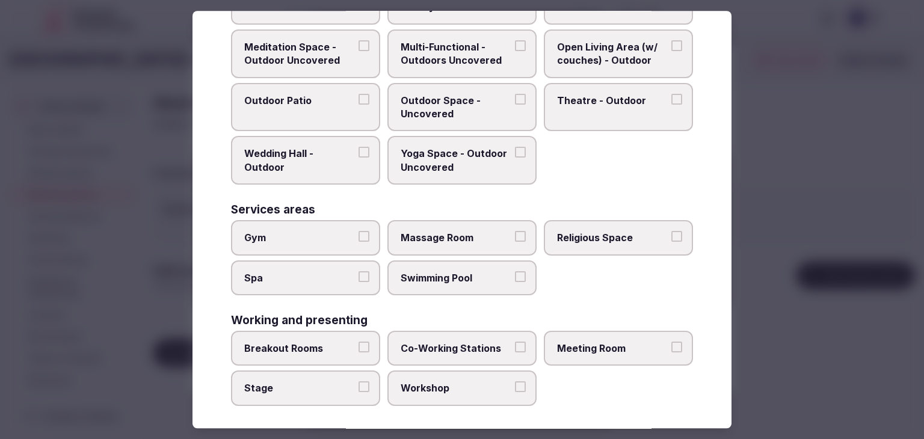
click at [622, 348] on span "Meeting Room" at bounding box center [612, 348] width 111 height 13
click at [672, 348] on button "Meeting Room" at bounding box center [677, 347] width 11 height 11
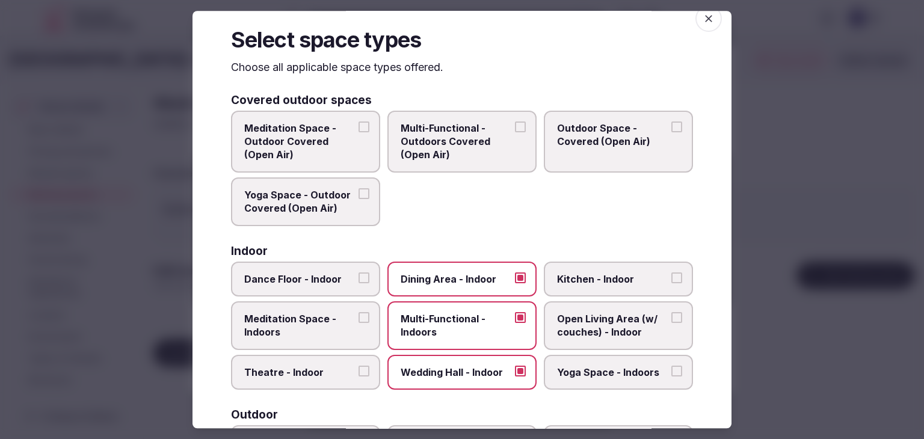
scroll to position [0, 0]
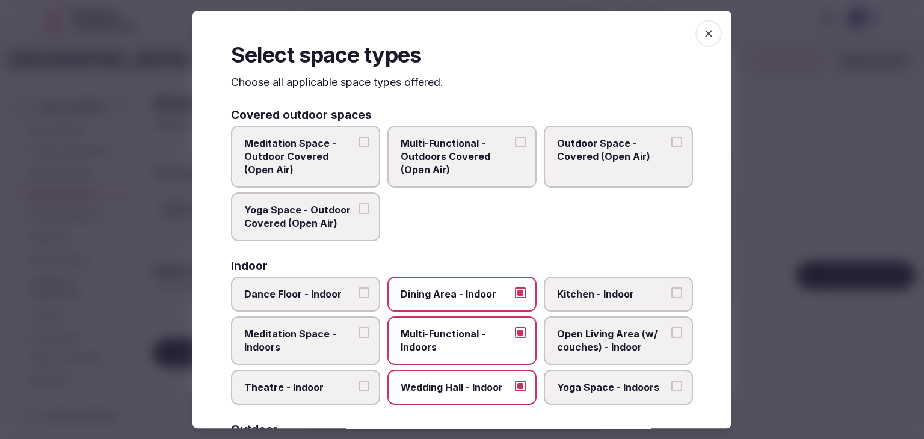
click at [705, 31] on icon "button" at bounding box center [708, 33] width 7 height 7
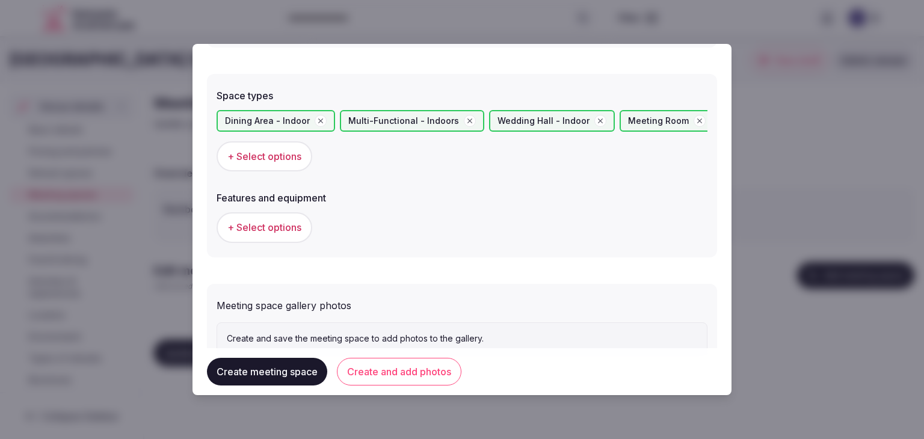
scroll to position [704, 0]
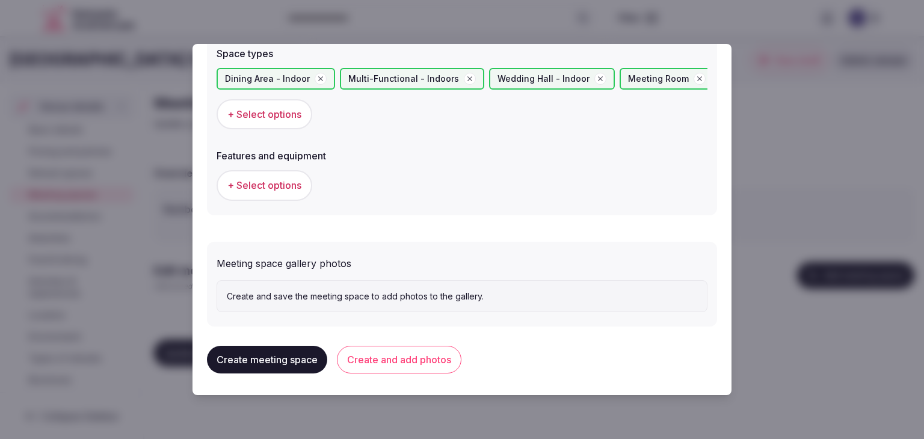
click at [286, 173] on button "+ Select options" at bounding box center [265, 185] width 96 height 30
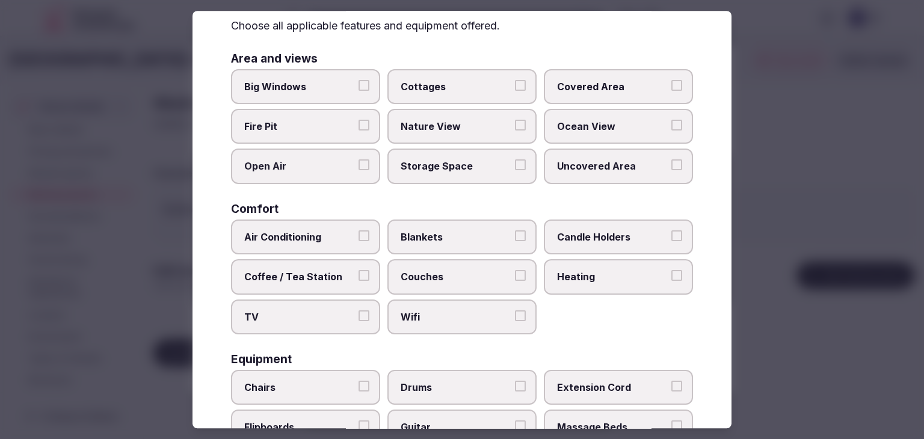
scroll to position [120, 0]
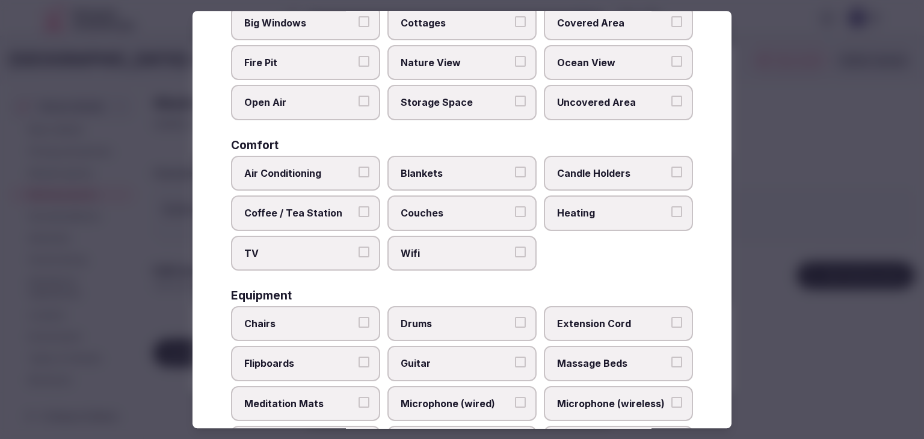
click at [416, 258] on label "Wifi" at bounding box center [462, 253] width 149 height 35
click at [515, 258] on button "Wifi" at bounding box center [520, 252] width 11 height 11
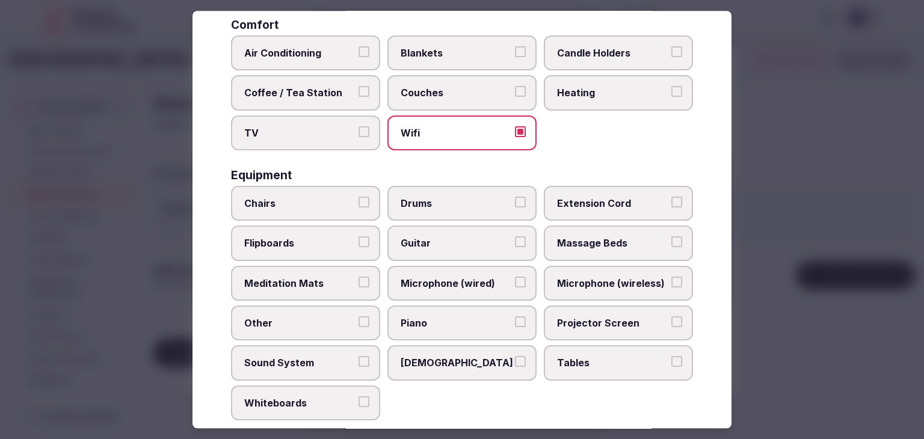
click at [596, 360] on span "Tables" at bounding box center [612, 363] width 111 height 13
click at [672, 360] on button "Tables" at bounding box center [677, 362] width 11 height 11
click at [597, 324] on span "Projector Screen" at bounding box center [612, 323] width 111 height 13
click at [672, 324] on button "Projector Screen" at bounding box center [677, 322] width 11 height 11
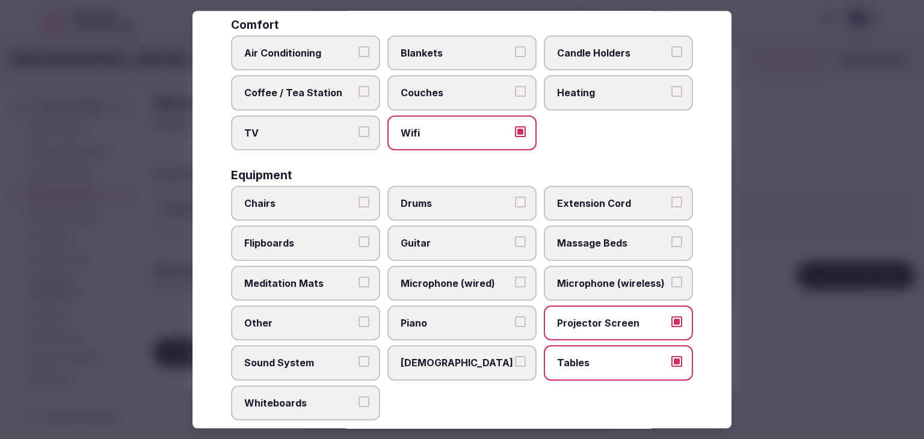
click at [343, 197] on span "Chairs" at bounding box center [299, 203] width 111 height 13
click at [359, 197] on button "Chairs" at bounding box center [364, 202] width 11 height 11
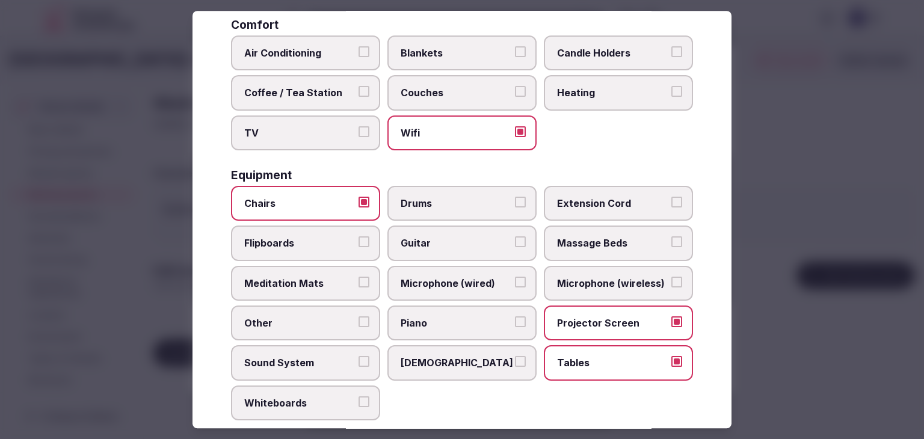
click at [325, 242] on span "Flipboards" at bounding box center [299, 243] width 111 height 13
click at [359, 242] on button "Flipboards" at bounding box center [364, 242] width 11 height 11
click at [314, 357] on span "Sound System" at bounding box center [299, 363] width 111 height 13
click at [359, 357] on button "Sound System" at bounding box center [364, 362] width 11 height 11
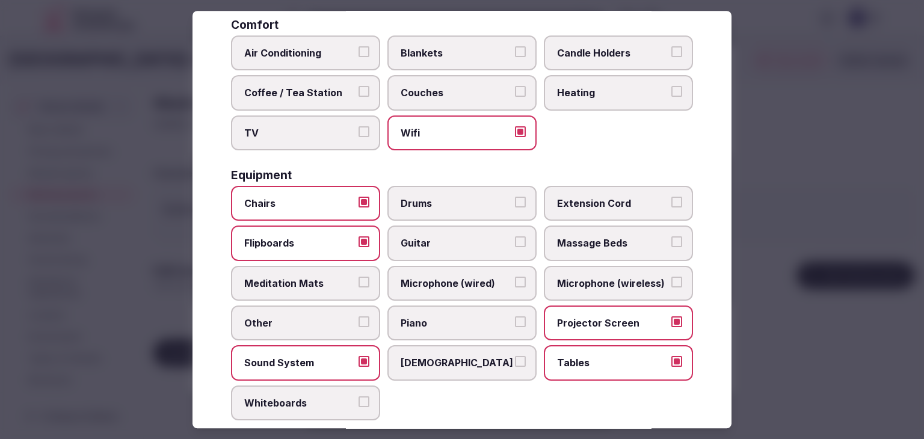
click at [612, 282] on span "Microphone (wireless)" at bounding box center [612, 283] width 111 height 13
click at [672, 282] on button "Microphone (wireless)" at bounding box center [677, 282] width 11 height 11
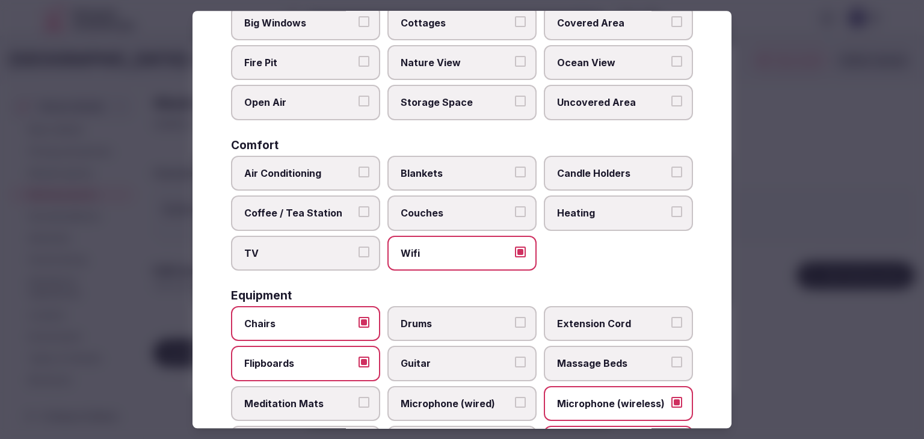
scroll to position [0, 0]
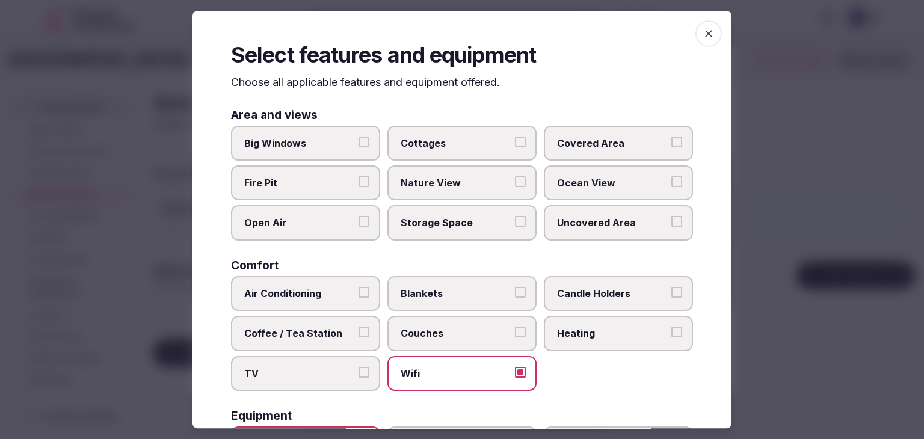
click at [708, 32] on span "button" at bounding box center [709, 33] width 26 height 26
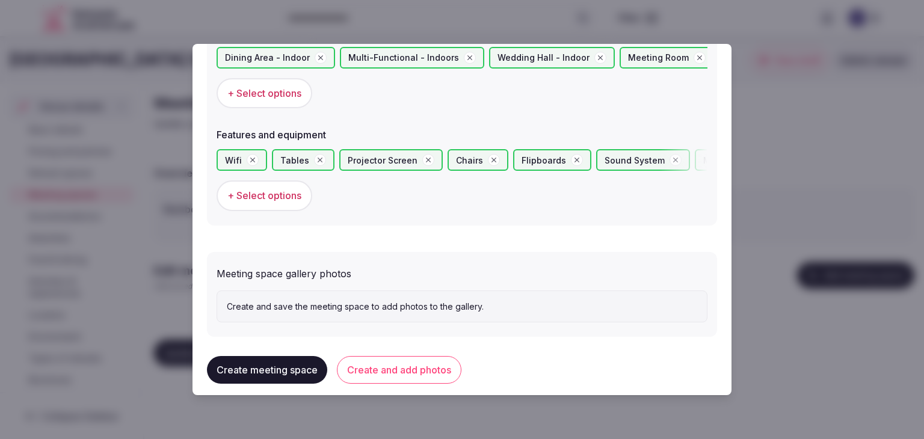
scroll to position [735, 0]
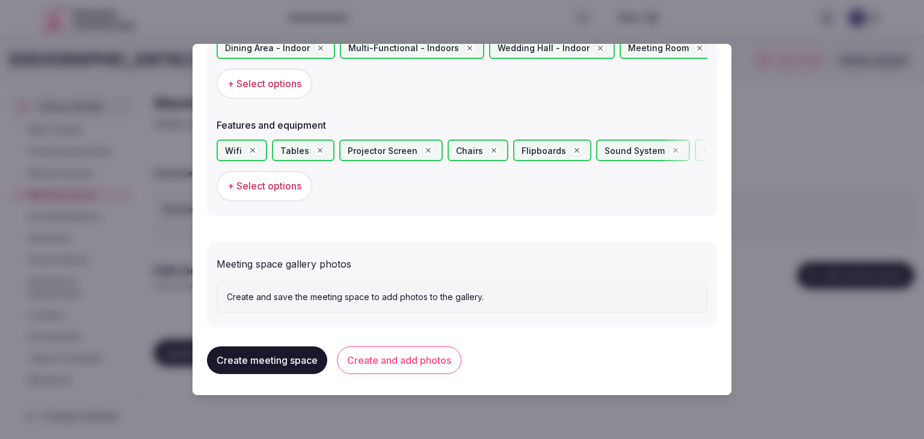
click at [403, 357] on button "Create and add photos" at bounding box center [399, 361] width 125 height 28
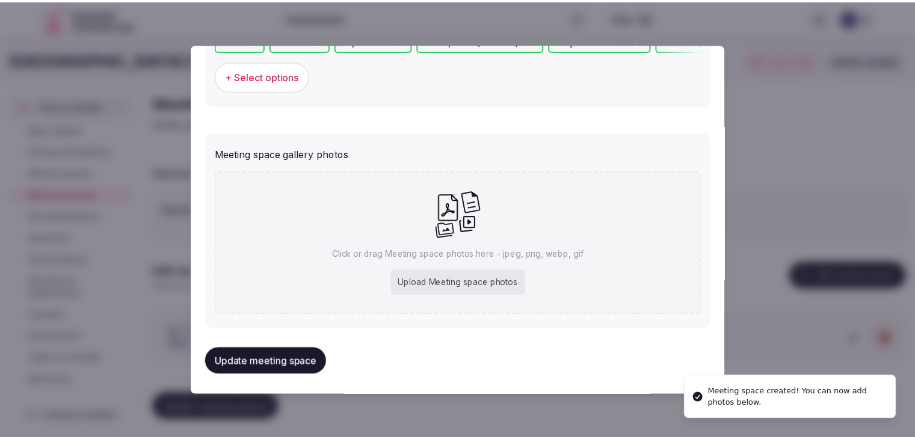
scroll to position [845, 0]
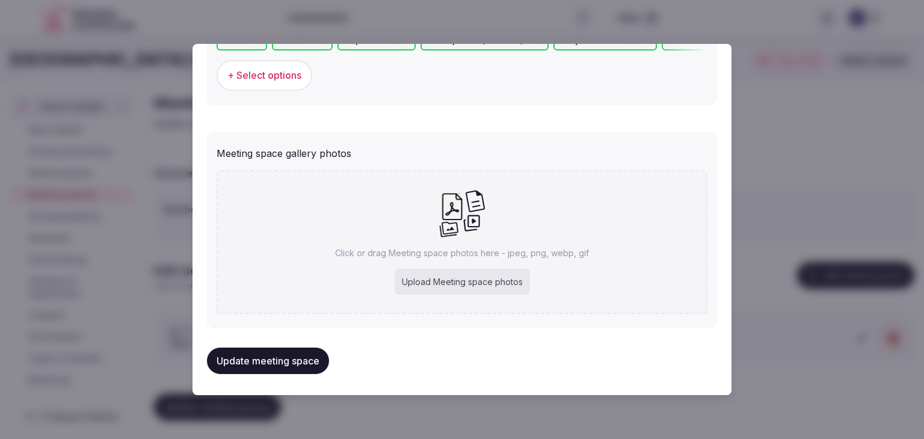
click at [259, 358] on button "Update meeting space" at bounding box center [268, 361] width 122 height 26
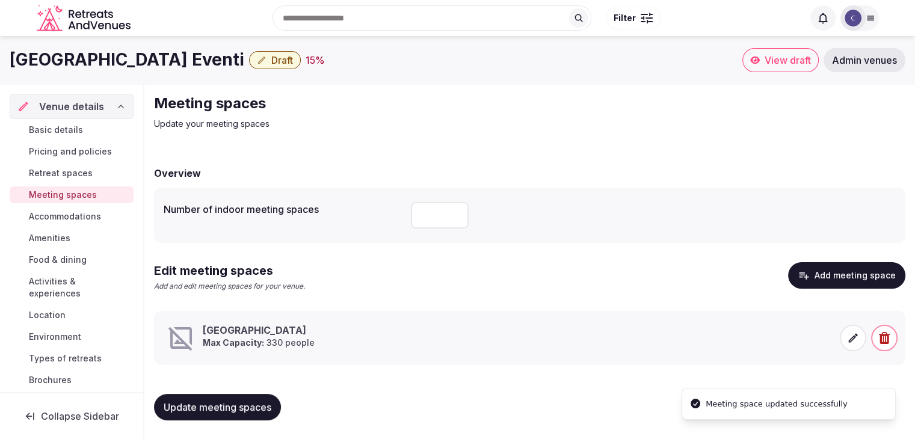
click at [267, 412] on span "Update meeting spaces" at bounding box center [218, 407] width 108 height 12
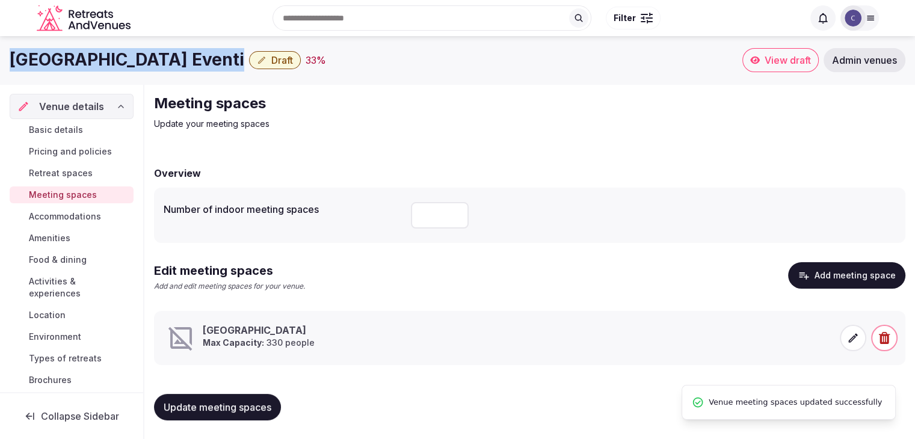
drag, startPoint x: 7, startPoint y: 62, endPoint x: 187, endPoint y: 61, distance: 179.9
click at [187, 61] on div "Kimpton Hotel Eventi Draft 33 % View draft Admin venues" at bounding box center [457, 60] width 915 height 24
copy div "[GEOGRAPHIC_DATA] Eventi"
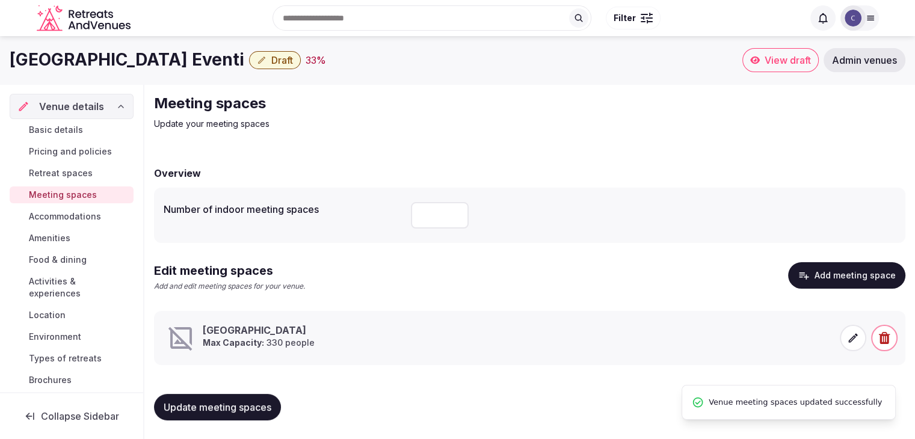
click at [853, 333] on icon at bounding box center [853, 338] width 12 height 12
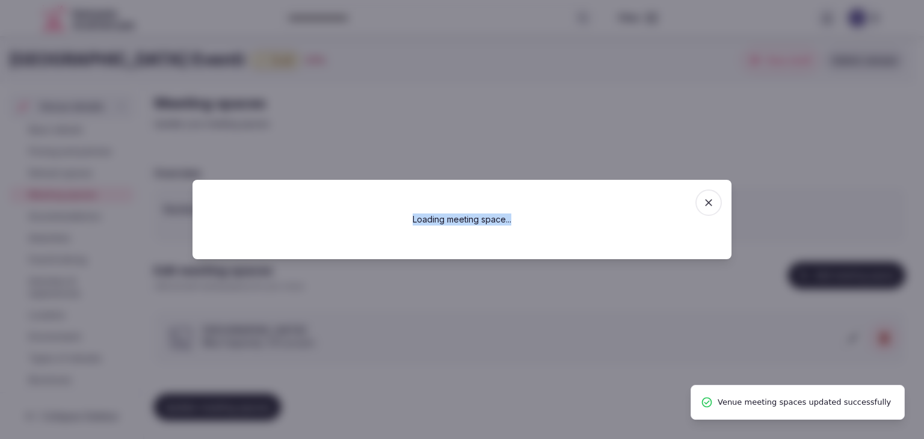
click at [525, 246] on body "Search Popular Destinations Toscana, Italy Riviera Maya, Mexico Indonesia, Bali…" at bounding box center [457, 220] width 915 height 440
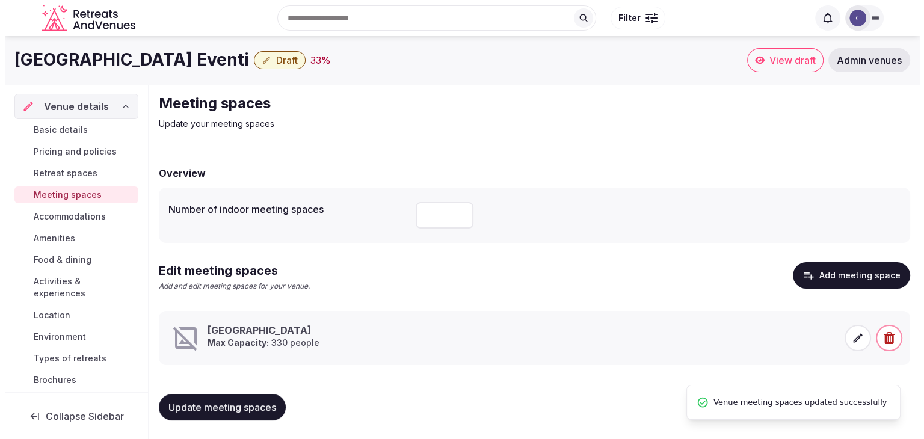
scroll to position [0, 0]
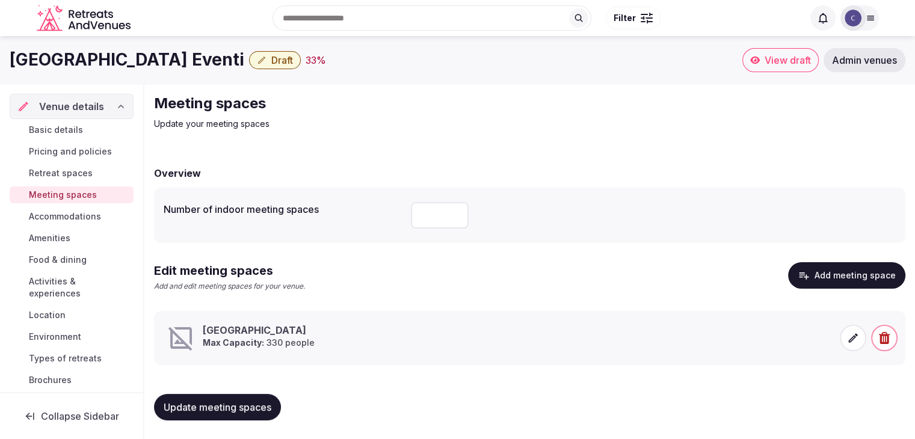
click at [855, 342] on icon at bounding box center [853, 338] width 12 height 12
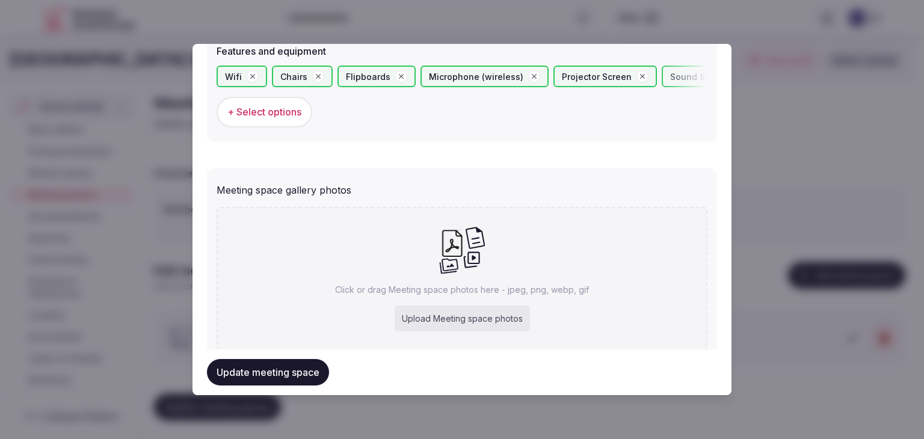
scroll to position [845, 0]
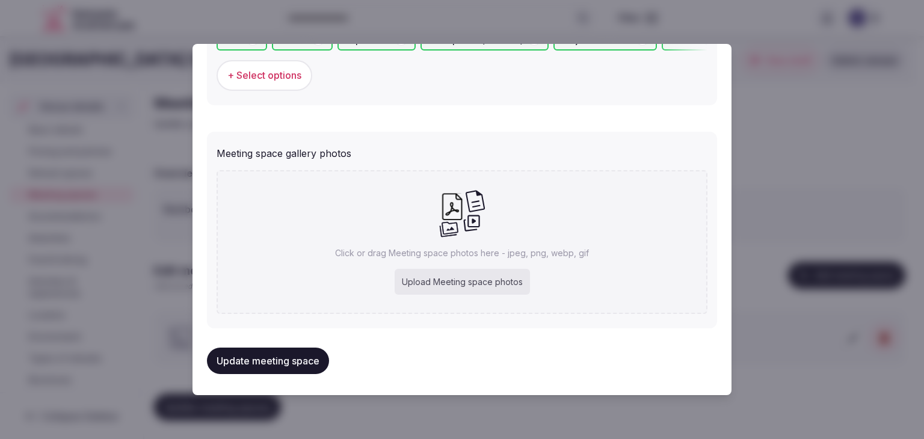
click at [446, 286] on div "Upload Meeting space photos" at bounding box center [462, 282] width 135 height 26
type input "**********"
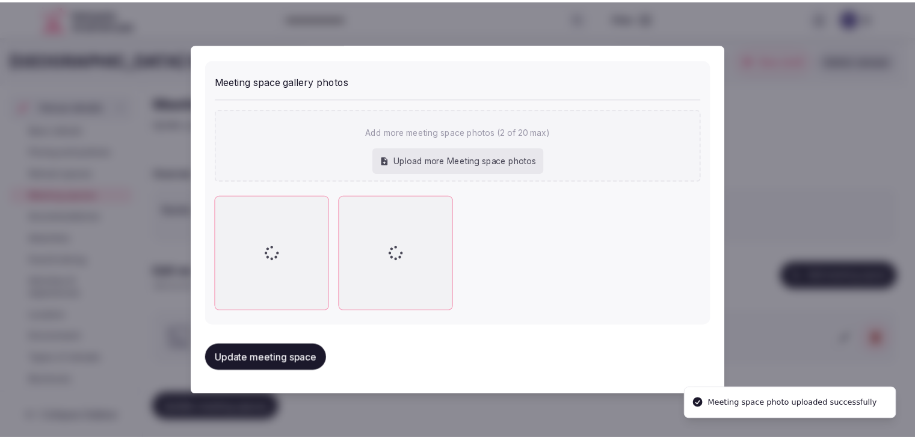
scroll to position [912, 0]
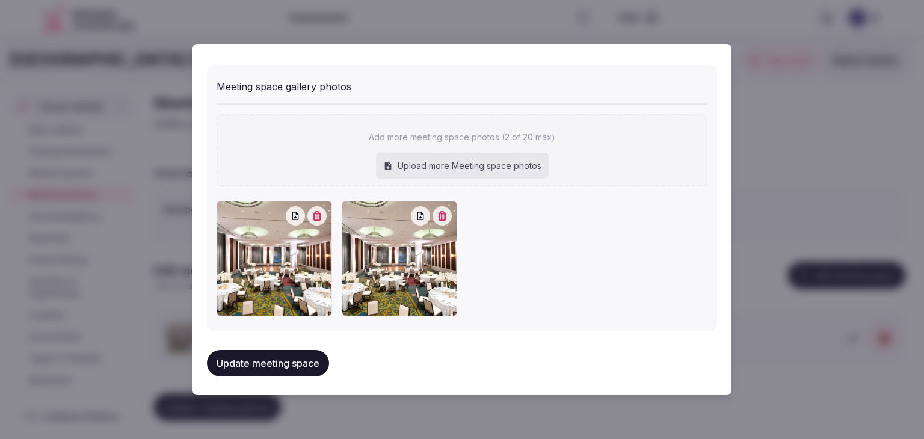
click at [445, 214] on button "button" at bounding box center [442, 215] width 19 height 19
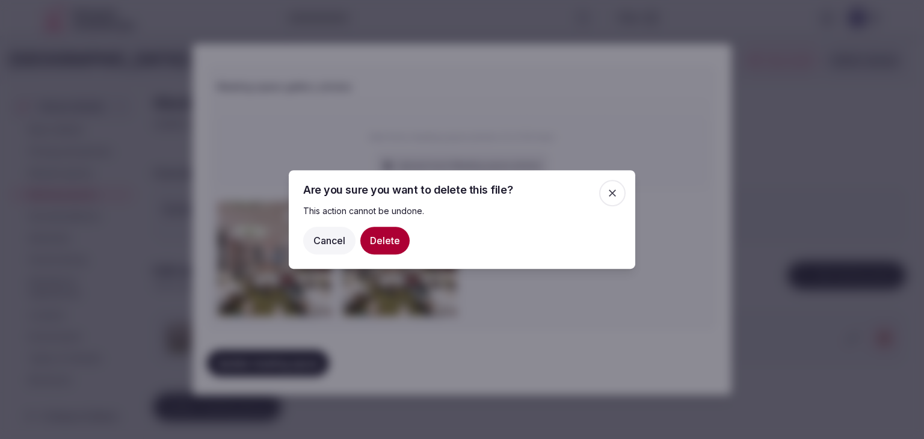
click at [394, 246] on button "Delete" at bounding box center [384, 241] width 49 height 28
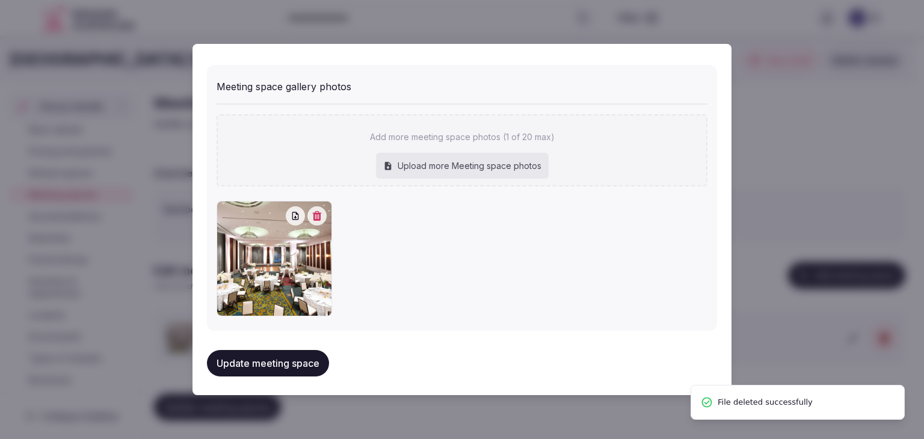
click at [304, 352] on button "Update meeting space" at bounding box center [268, 363] width 122 height 26
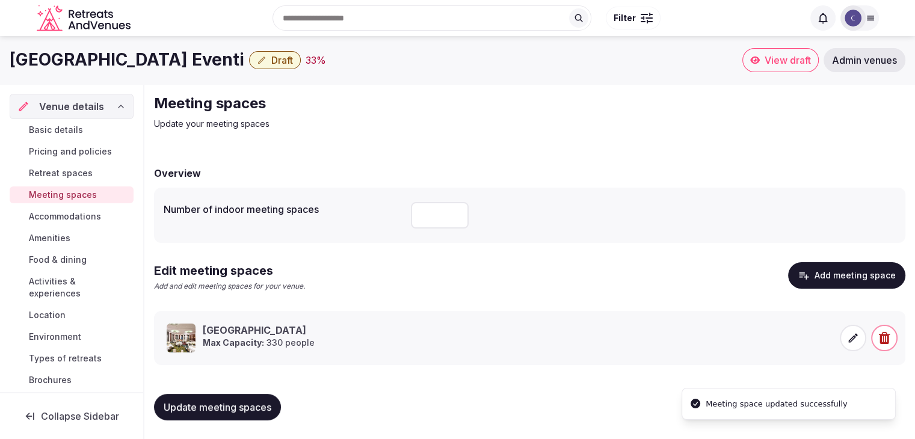
click at [267, 406] on span "Update meeting spaces" at bounding box center [218, 407] width 108 height 12
click at [434, 205] on input "number" at bounding box center [440, 215] width 58 height 26
type input "**"
click at [235, 409] on span "Update meeting spaces" at bounding box center [218, 407] width 108 height 12
drag, startPoint x: 79, startPoint y: 262, endPoint x: 100, endPoint y: 276, distance: 25.5
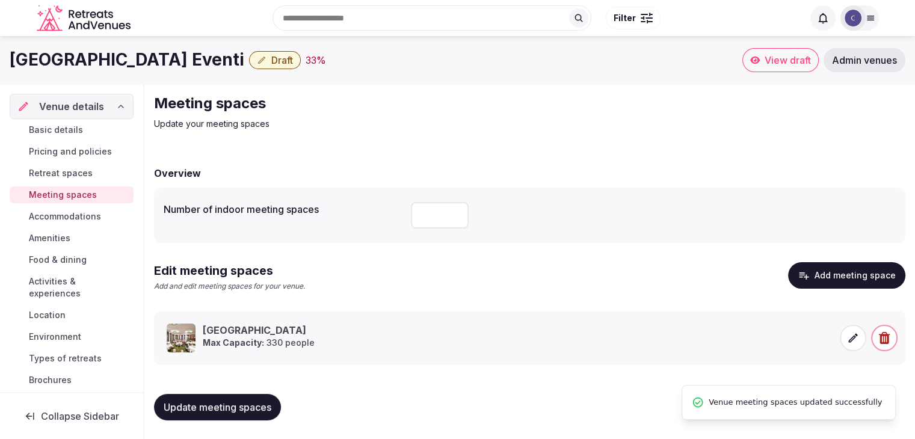
click at [79, 262] on span "Food & dining" at bounding box center [58, 260] width 58 height 12
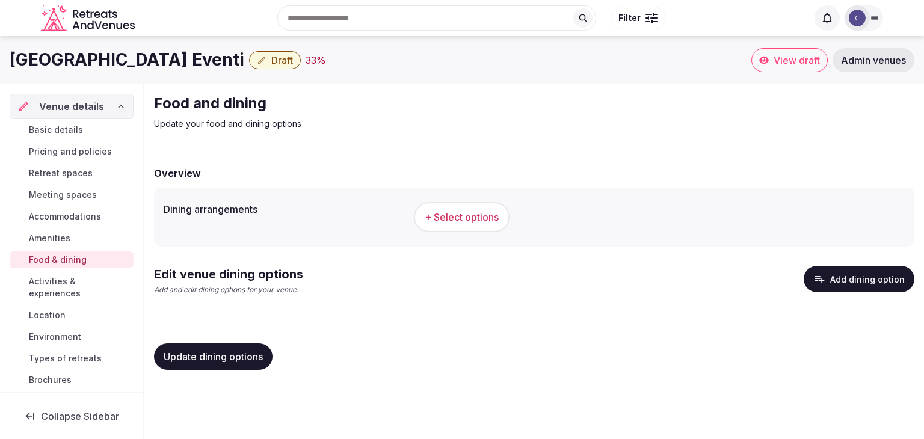
click at [473, 213] on span "+ Select options" at bounding box center [462, 217] width 74 height 13
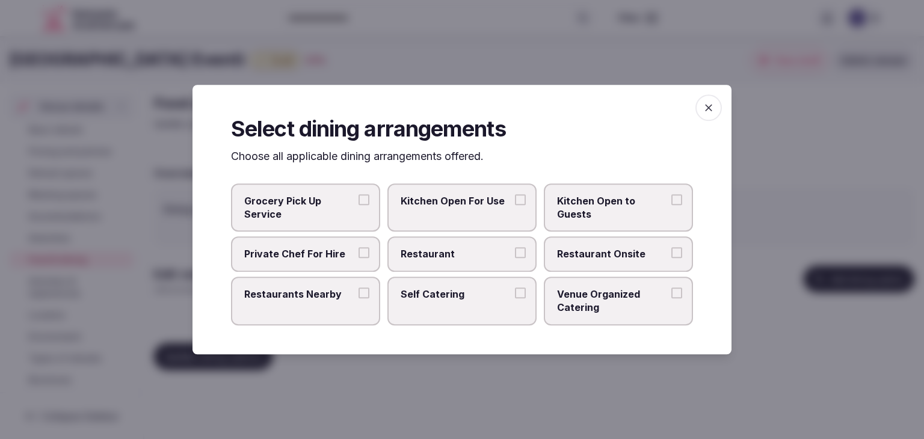
drag, startPoint x: 508, startPoint y: 258, endPoint x: 594, endPoint y: 262, distance: 86.2
click at [510, 258] on span "Restaurant" at bounding box center [456, 254] width 111 height 13
click at [515, 258] on button "Restaurant" at bounding box center [520, 253] width 11 height 11
click at [595, 262] on label "Restaurant Onsite" at bounding box center [618, 254] width 149 height 35
click at [672, 259] on button "Restaurant Onsite" at bounding box center [677, 253] width 11 height 11
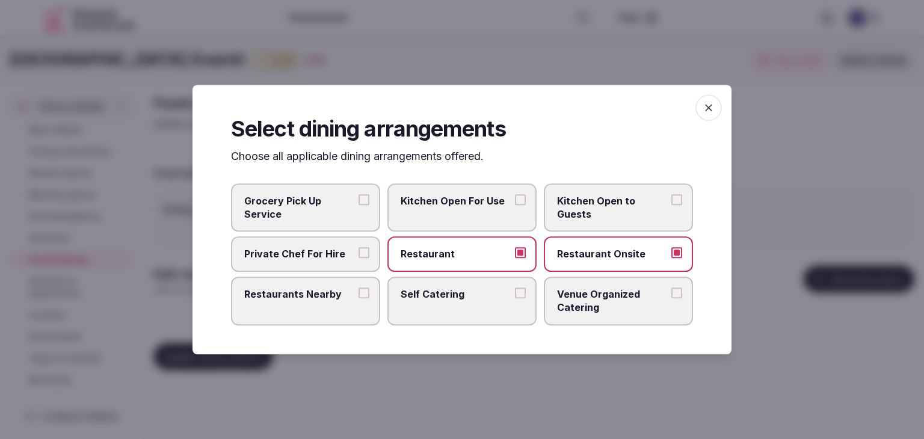
drag, startPoint x: 595, startPoint y: 295, endPoint x: 525, endPoint y: 306, distance: 70.6
click at [594, 297] on span "Venue Organized Catering" at bounding box center [612, 301] width 111 height 27
click at [672, 297] on button "Venue Organized Catering" at bounding box center [677, 293] width 11 height 11
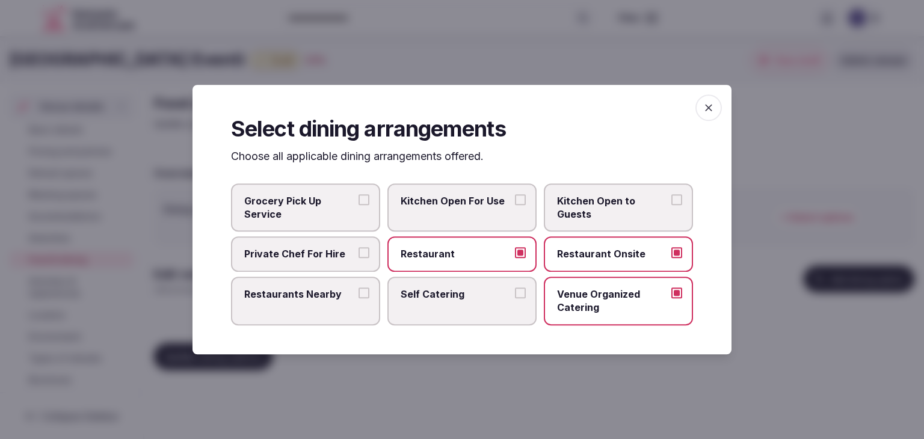
click at [336, 305] on label "Restaurants Nearby" at bounding box center [305, 301] width 149 height 49
click at [359, 298] on button "Restaurants Nearby" at bounding box center [364, 293] width 11 height 11
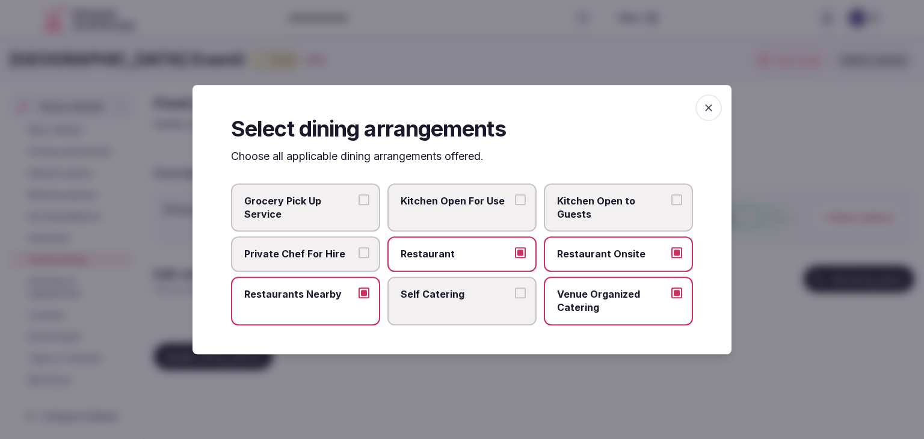
click at [710, 105] on icon "button" at bounding box center [709, 108] width 12 height 12
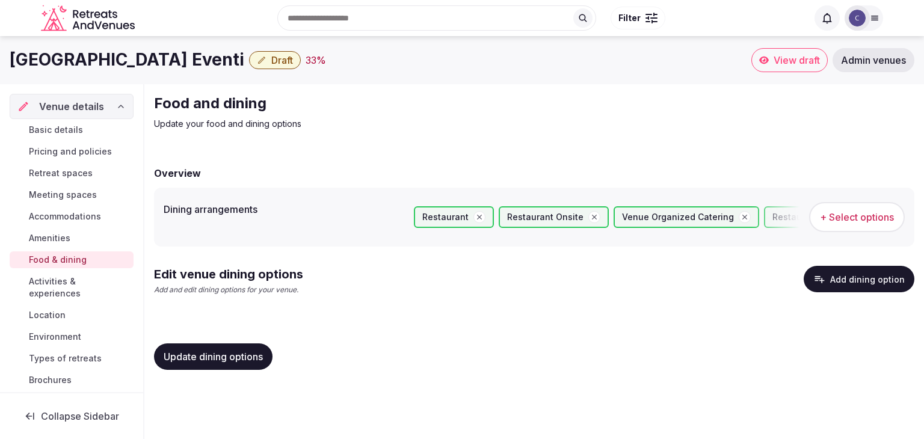
click at [849, 279] on button "Add dining option" at bounding box center [859, 279] width 111 height 26
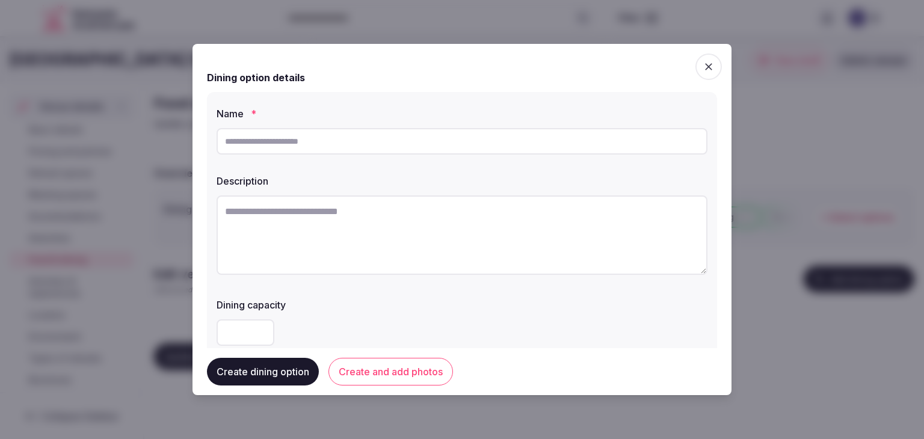
click at [458, 143] on input "text" at bounding box center [462, 141] width 491 height 26
paste input "*******"
type input "*******"
click at [521, 239] on textarea at bounding box center [462, 235] width 491 height 79
paste textarea "**********"
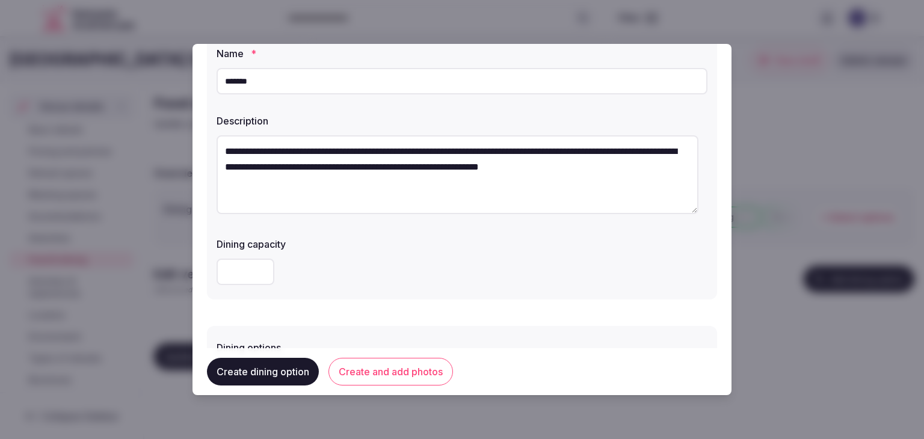
scroll to position [181, 0]
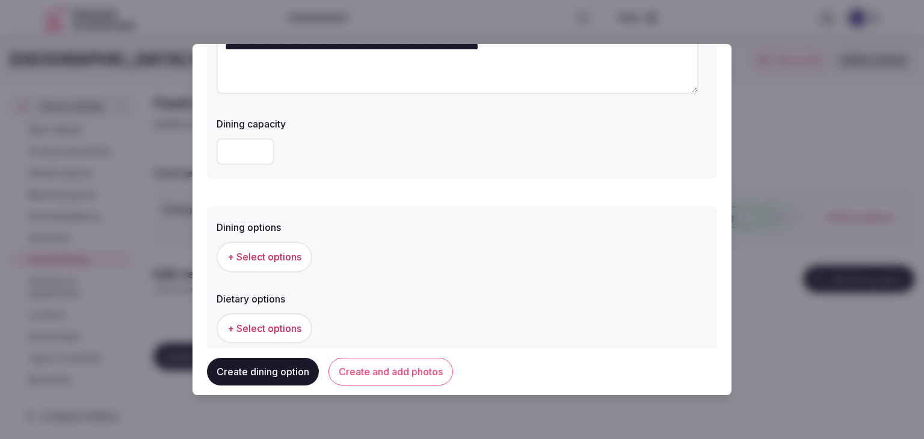
type textarea "**********"
click at [285, 266] on button "+ Select options" at bounding box center [265, 257] width 96 height 30
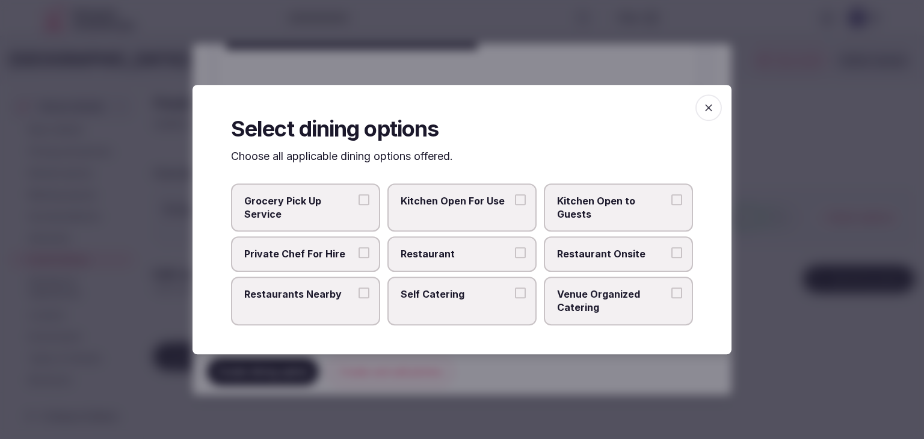
click at [492, 248] on span "Restaurant" at bounding box center [456, 254] width 111 height 13
click at [515, 248] on button "Restaurant" at bounding box center [520, 253] width 11 height 11
drag, startPoint x: 607, startPoint y: 251, endPoint x: 621, endPoint y: 246, distance: 15.2
click at [607, 251] on span "Restaurant Onsite" at bounding box center [612, 254] width 111 height 13
click at [644, 271] on div "Grocery Pick Up Service Kitchen Open For Use Kitchen Open to Guests Private Che…" at bounding box center [462, 255] width 462 height 142
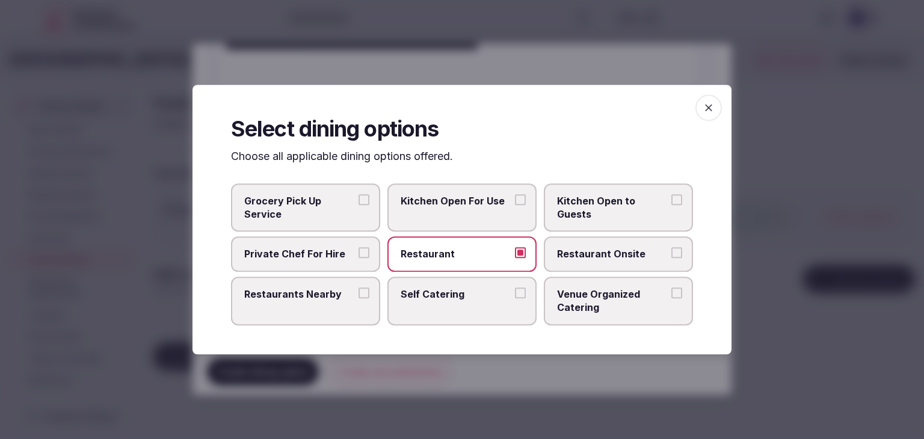
click at [641, 261] on label "Restaurant Onsite" at bounding box center [618, 254] width 149 height 35
click at [672, 259] on button "Restaurant Onsite" at bounding box center [677, 253] width 11 height 11
click at [703, 111] on icon "button" at bounding box center [709, 108] width 12 height 12
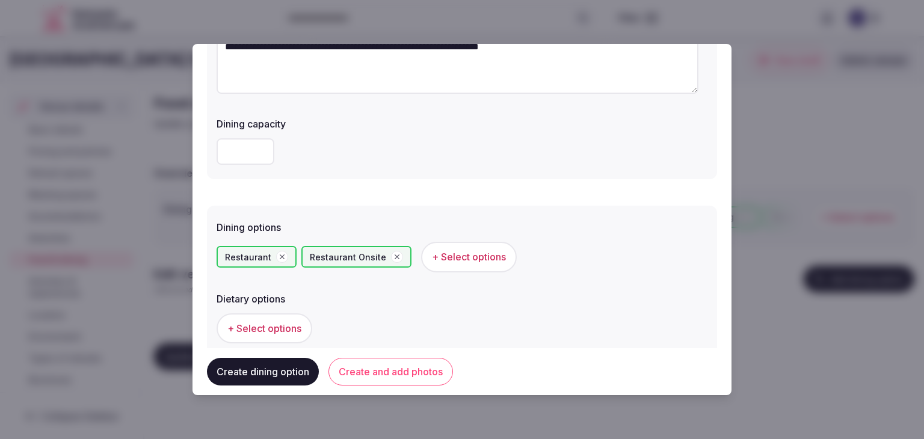
scroll to position [301, 0]
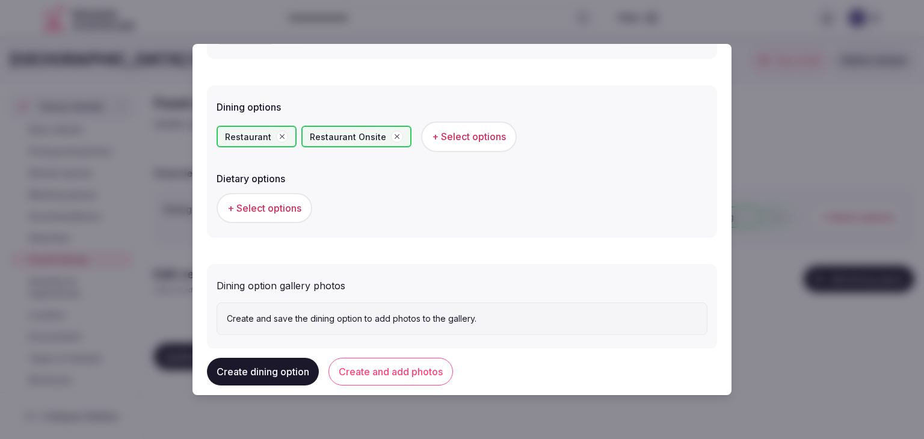
click at [401, 369] on button "Create and add photos" at bounding box center [391, 372] width 125 height 28
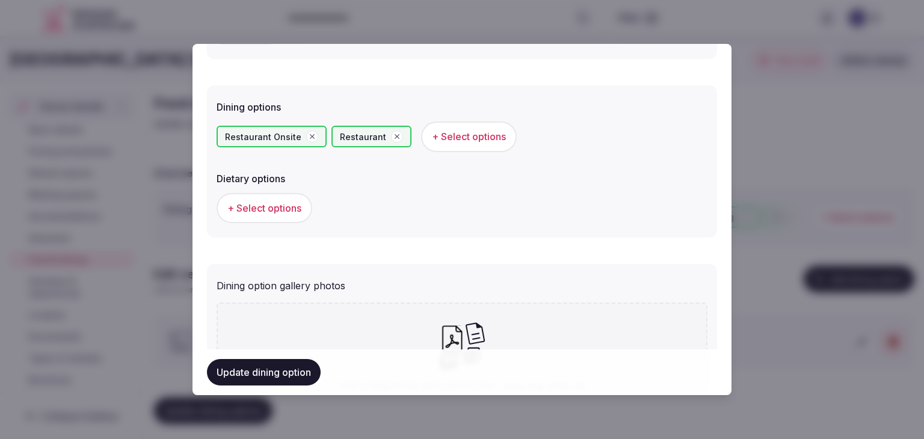
scroll to position [436, 0]
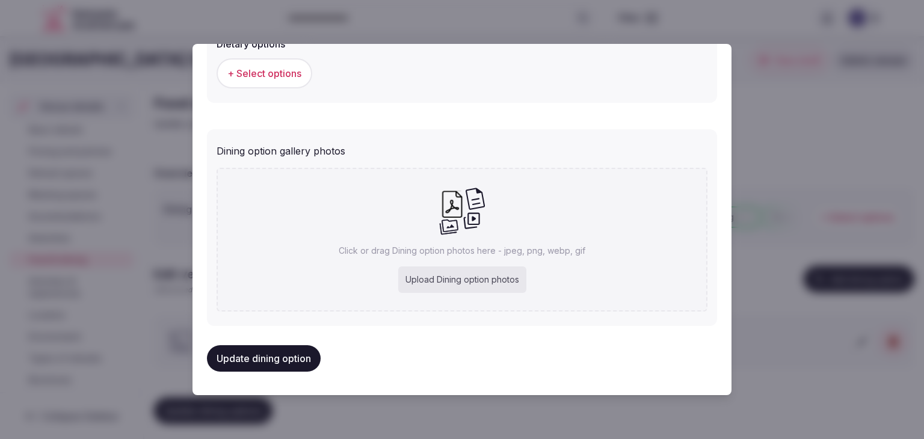
click at [491, 274] on div "Upload Dining option photos" at bounding box center [462, 280] width 128 height 26
type input "**********"
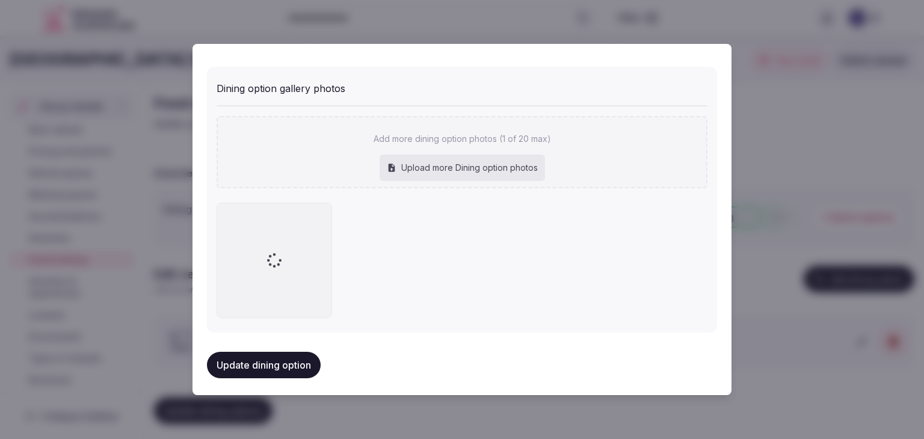
scroll to position [502, 0]
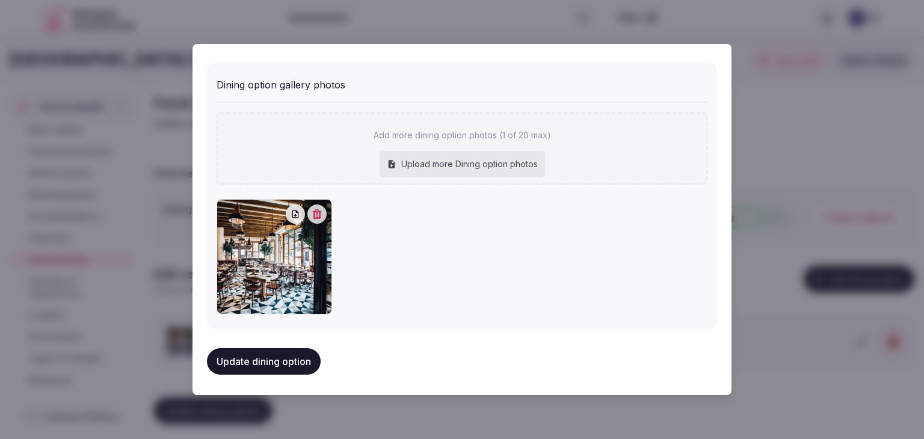
click at [260, 351] on button "Update dining option" at bounding box center [264, 361] width 114 height 26
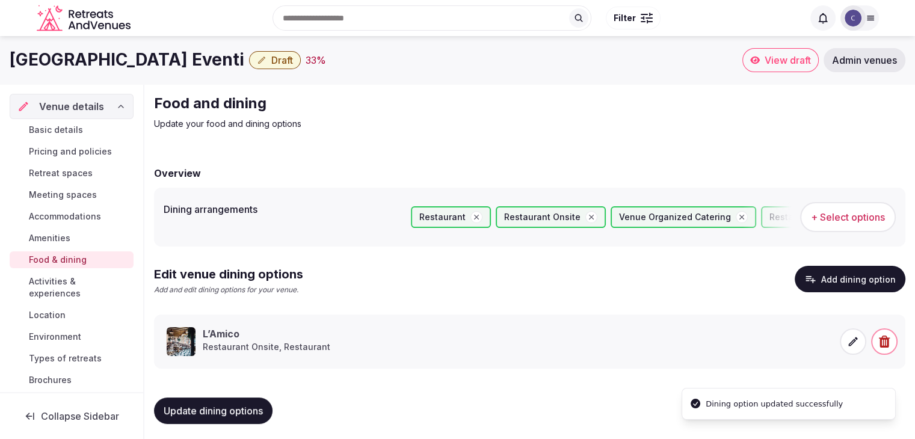
click at [67, 215] on span "Accommodations" at bounding box center [65, 217] width 72 height 12
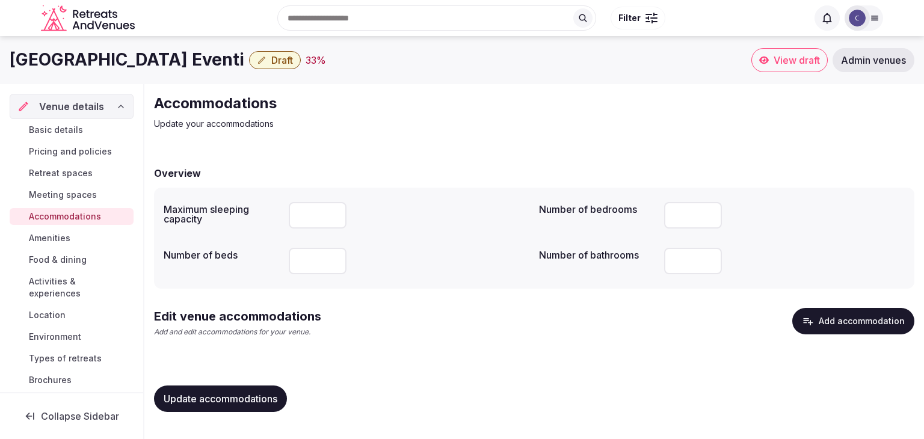
click at [835, 318] on button "Add accommodation" at bounding box center [853, 321] width 122 height 26
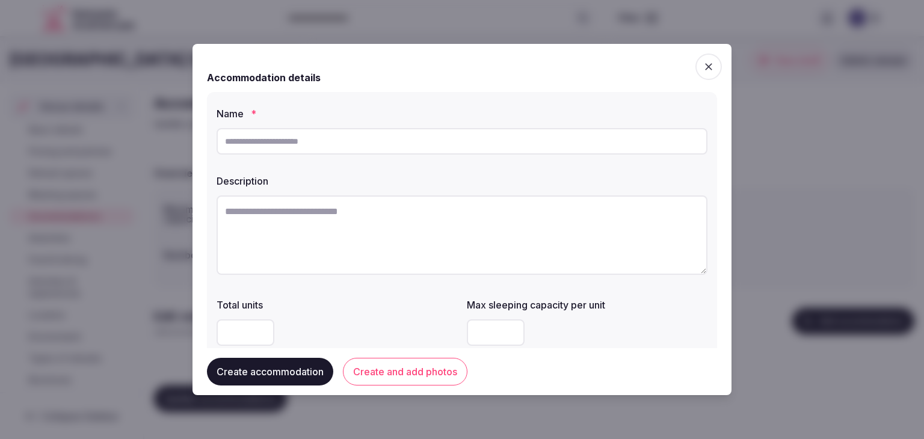
click at [433, 144] on input "text" at bounding box center [462, 141] width 491 height 26
paste input "**********"
type input "**********"
click at [476, 217] on textarea at bounding box center [462, 235] width 491 height 79
paste textarea "**********"
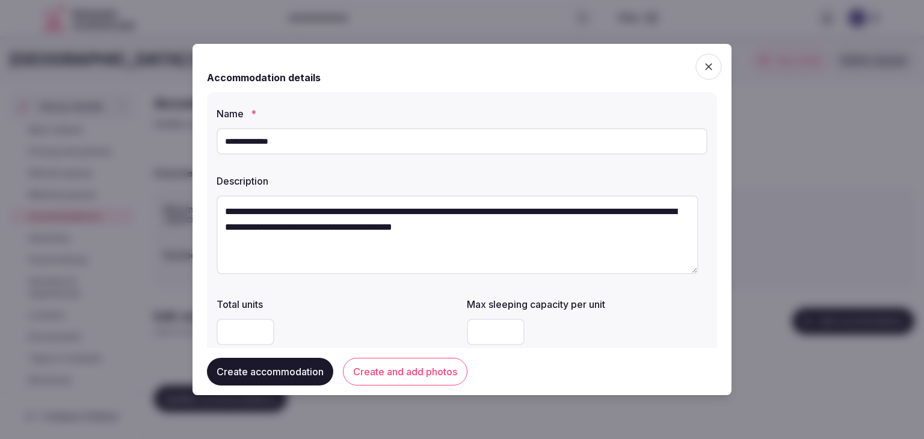
type textarea "**********"
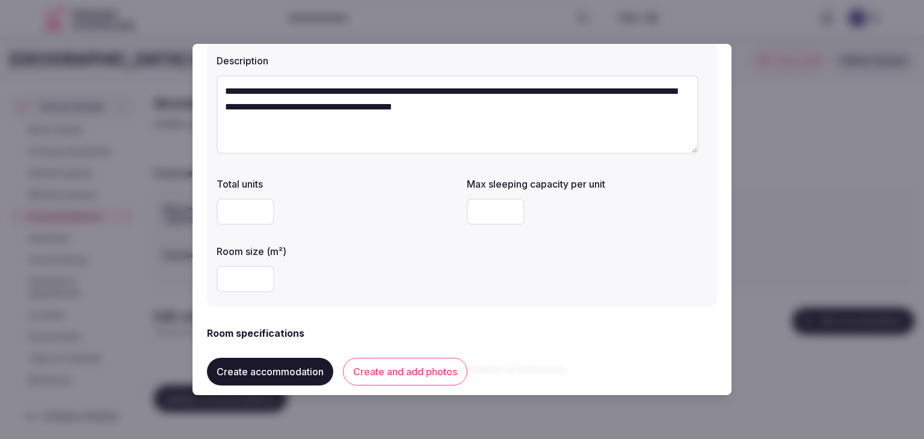
scroll to position [181, 0]
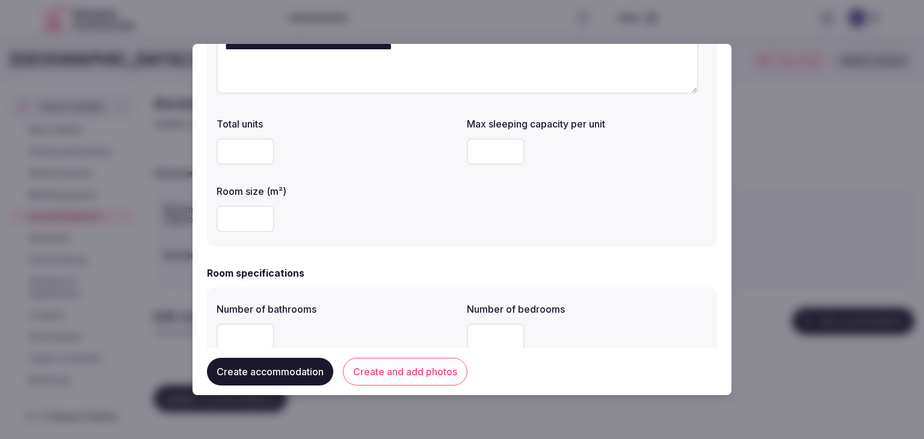
click at [238, 223] on input "number" at bounding box center [246, 219] width 58 height 26
type input "**"
click at [480, 143] on input "number" at bounding box center [496, 151] width 58 height 26
type input "*"
click at [459, 212] on div "Total units Max sleeping capacity per unit * Room size (m²) **" at bounding box center [462, 174] width 491 height 125
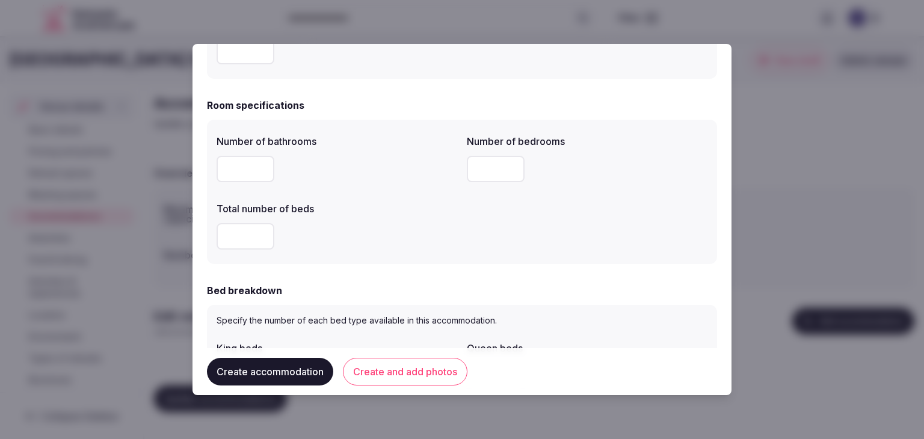
scroll to position [361, 0]
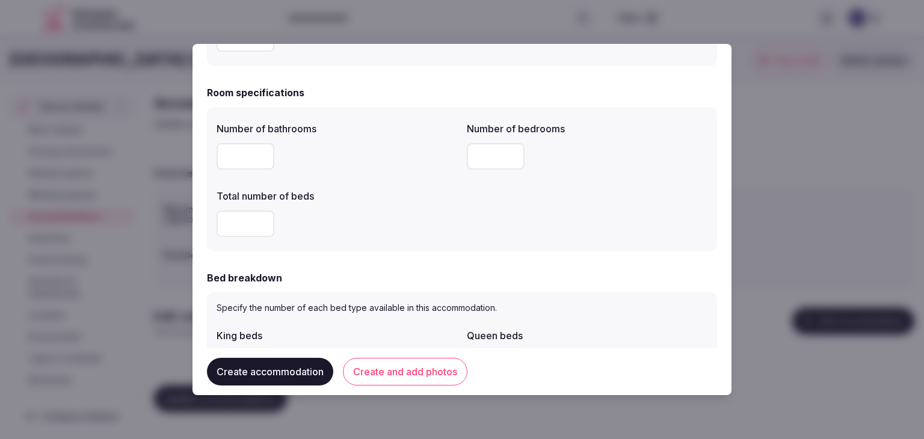
click at [240, 152] on input "number" at bounding box center [246, 156] width 58 height 26
type input "*"
drag, startPoint x: 453, startPoint y: 156, endPoint x: 489, endPoint y: 162, distance: 36.1
click at [457, 156] on div "Number of bathrooms * Number of bedrooms Total number of beds" at bounding box center [462, 179] width 491 height 125
click at [489, 161] on input "number" at bounding box center [496, 156] width 58 height 26
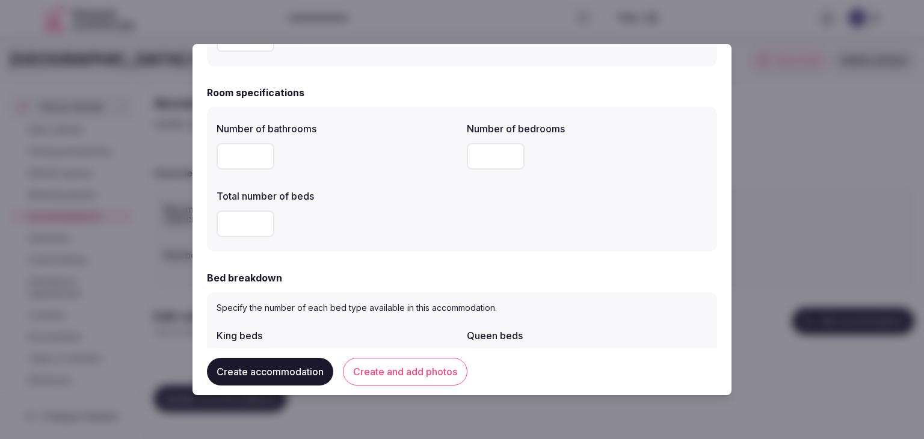
type input "*"
click at [249, 226] on input "number" at bounding box center [246, 224] width 58 height 26
type input "*"
click at [389, 224] on div "*" at bounding box center [337, 224] width 241 height 26
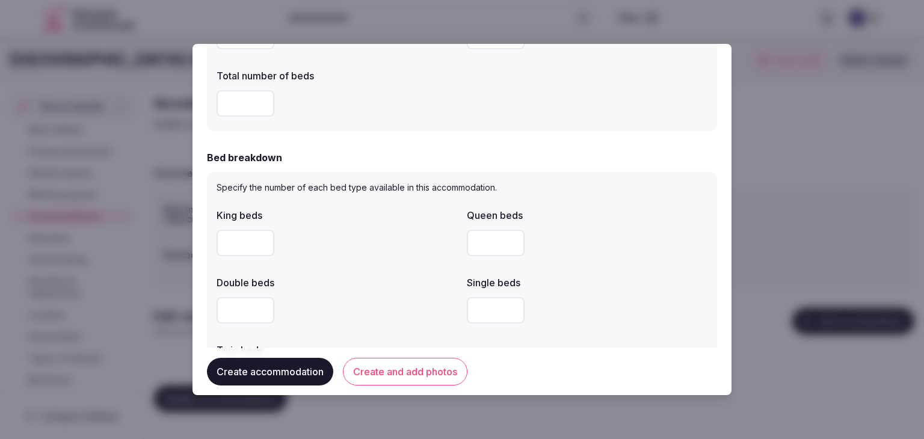
scroll to position [542, 0]
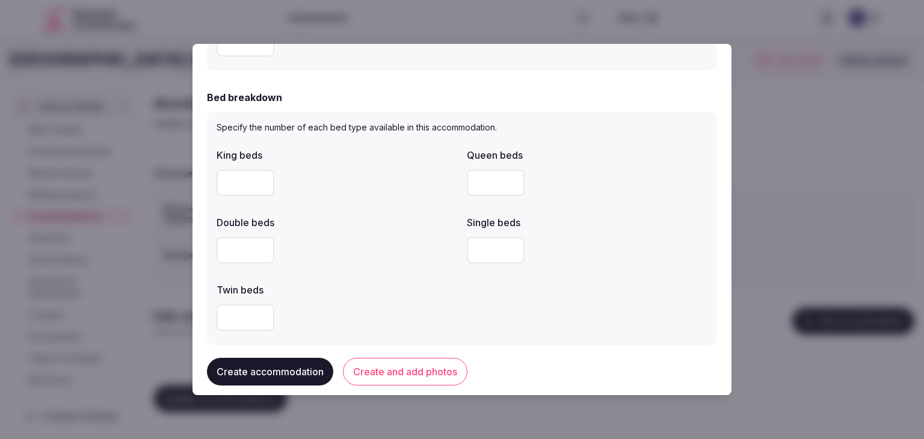
click at [238, 181] on input "number" at bounding box center [246, 183] width 58 height 26
type input "*"
click at [397, 232] on div "Double beds" at bounding box center [337, 240] width 241 height 58
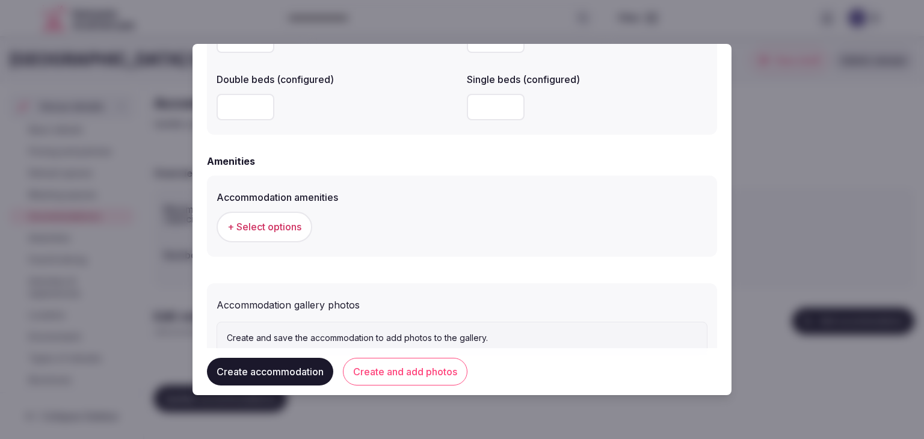
scroll to position [1083, 0]
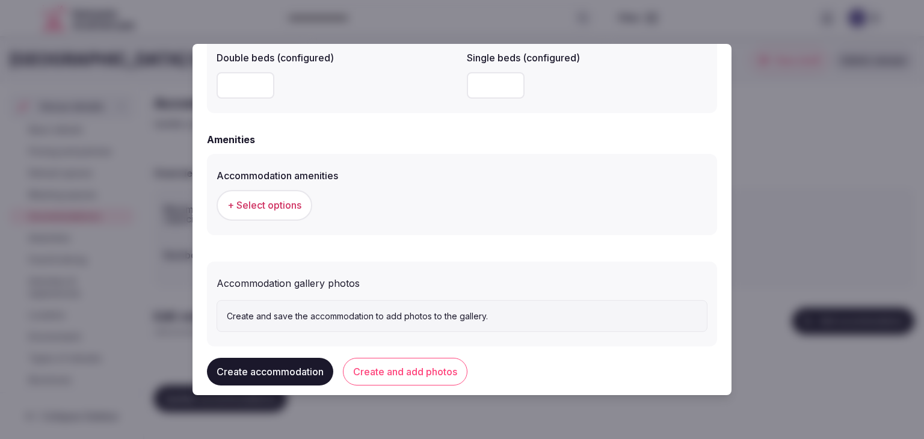
click at [282, 205] on span "+ Select options" at bounding box center [264, 205] width 74 height 13
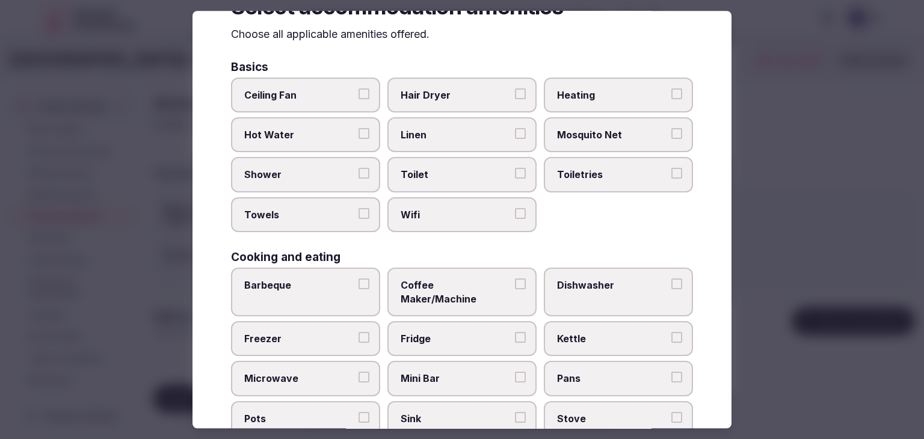
scroll to position [120, 0]
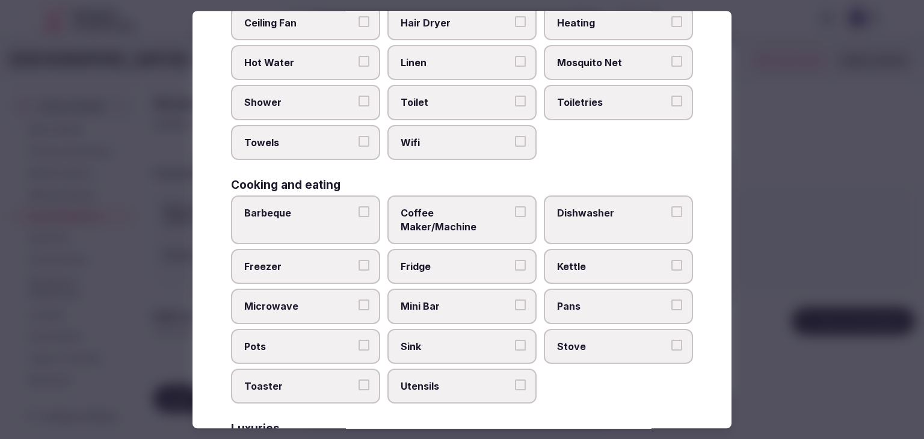
click at [462, 141] on span "Wifi" at bounding box center [456, 142] width 111 height 13
click at [515, 141] on button "Wifi" at bounding box center [520, 141] width 11 height 11
drag, startPoint x: 608, startPoint y: 112, endPoint x: 531, endPoint y: 58, distance: 93.8
click at [608, 111] on label "Toiletries" at bounding box center [618, 102] width 149 height 35
click at [672, 107] on button "Toiletries" at bounding box center [677, 101] width 11 height 11
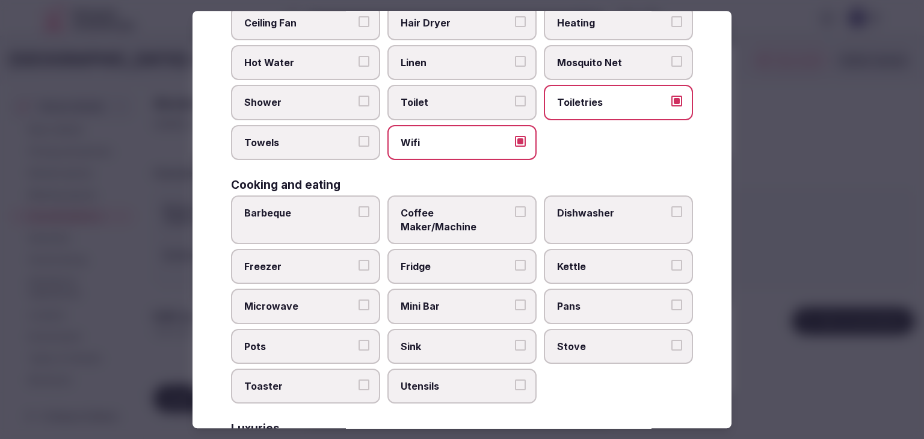
drag, startPoint x: 485, startPoint y: 27, endPoint x: 395, endPoint y: 69, distance: 99.6
click at [484, 27] on span "Hair Dryer" at bounding box center [456, 22] width 111 height 13
click at [515, 27] on button "Hair Dryer" at bounding box center [520, 21] width 11 height 11
drag, startPoint x: 327, startPoint y: 93, endPoint x: 325, endPoint y: 122, distance: 28.4
click at [327, 93] on label "Shower" at bounding box center [305, 102] width 149 height 35
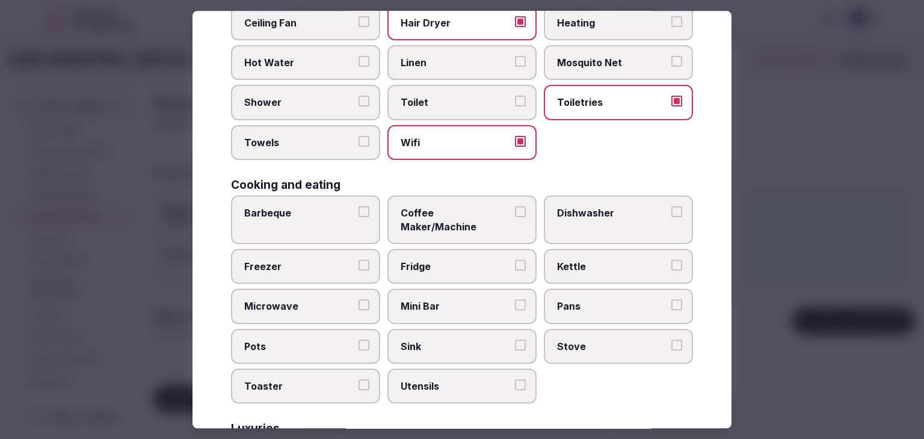
click at [359, 96] on button "Shower" at bounding box center [364, 101] width 11 height 11
click at [325, 123] on div "Ceiling Fan Hair Dryer Heating Hot Water Linen Mosquito Net Shower Toilet Toile…" at bounding box center [462, 82] width 462 height 155
click at [313, 136] on span "Towels" at bounding box center [299, 142] width 111 height 13
click at [359, 136] on button "Towels" at bounding box center [364, 141] width 11 height 11
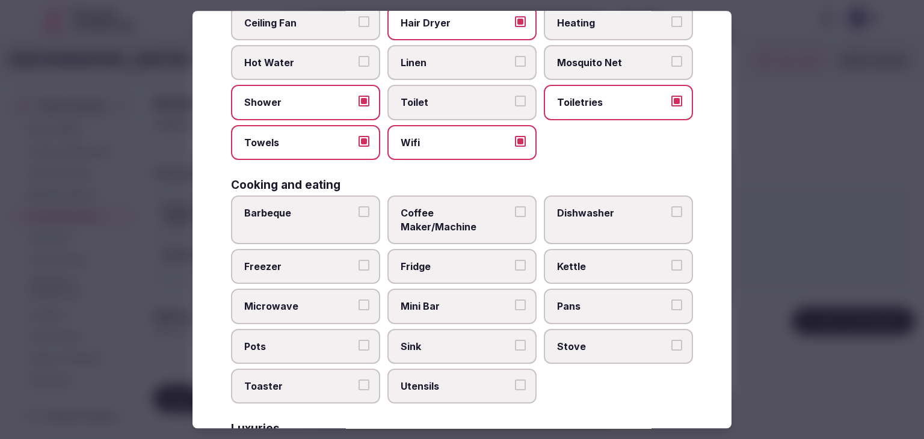
scroll to position [241, 0]
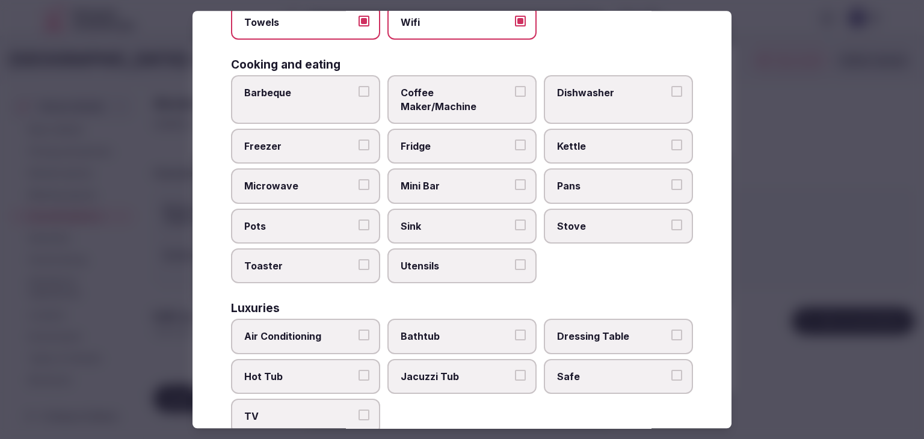
click at [335, 330] on span "Air Conditioning" at bounding box center [299, 336] width 111 height 13
click at [359, 330] on button "Air Conditioning" at bounding box center [364, 335] width 11 height 11
click at [328, 400] on label "TV" at bounding box center [305, 417] width 149 height 35
click at [359, 410] on button "TV" at bounding box center [364, 415] width 11 height 11
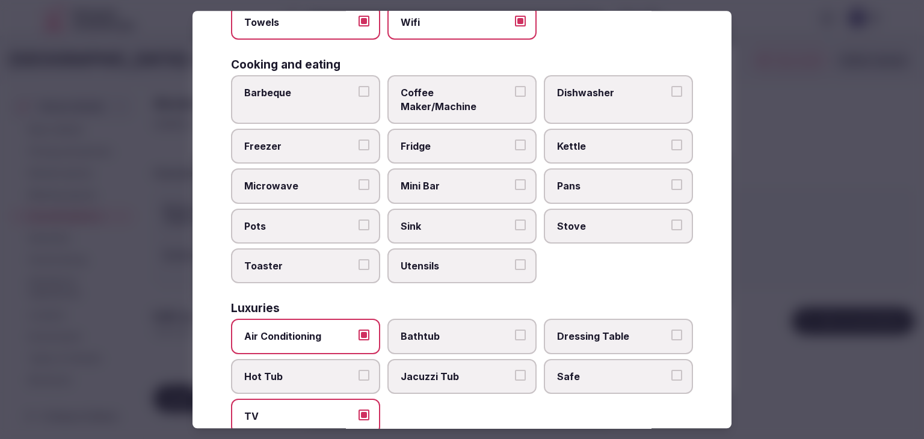
scroll to position [361, 0]
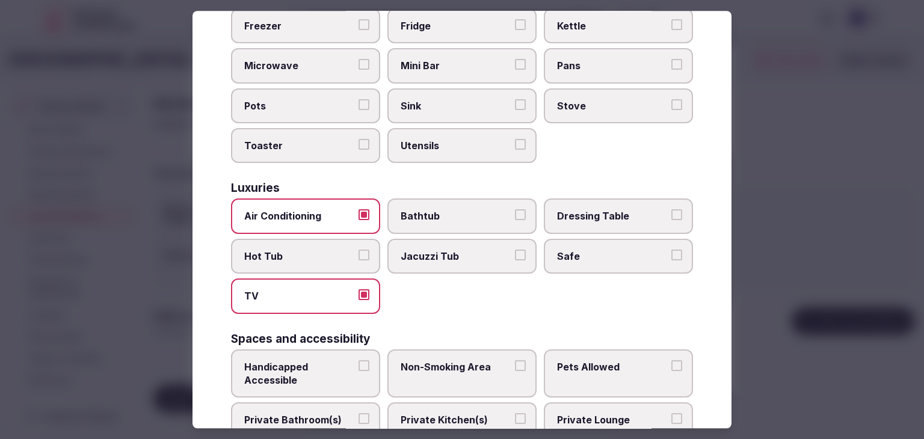
click at [569, 250] on span "Safe" at bounding box center [612, 256] width 111 height 13
click at [672, 250] on button "Safe" at bounding box center [677, 255] width 11 height 11
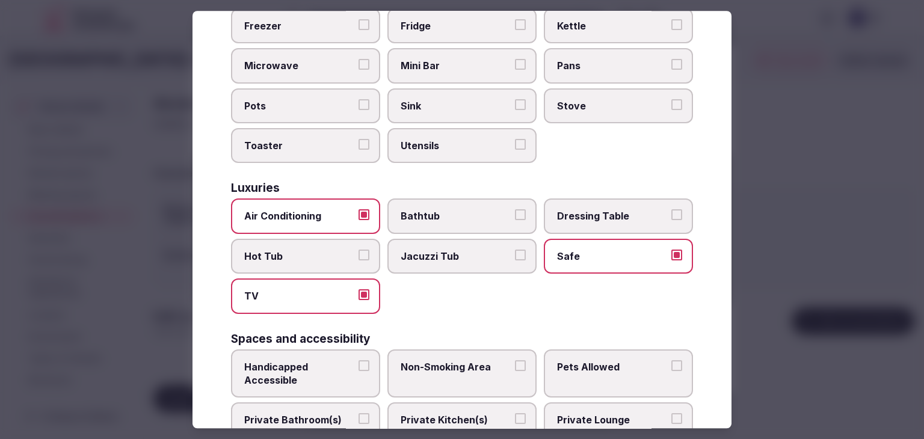
click at [313, 414] on span "Private Bathroom(s)" at bounding box center [299, 420] width 111 height 13
click at [359, 414] on button "Private Bathroom(s)" at bounding box center [364, 419] width 11 height 11
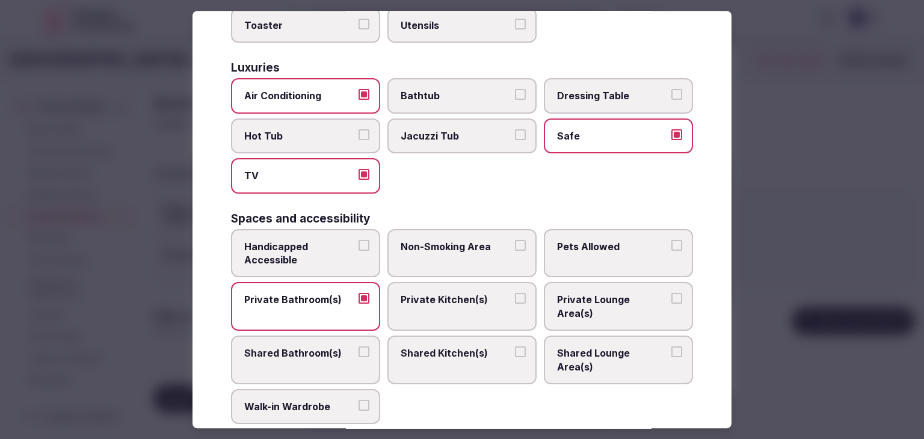
scroll to position [542, 0]
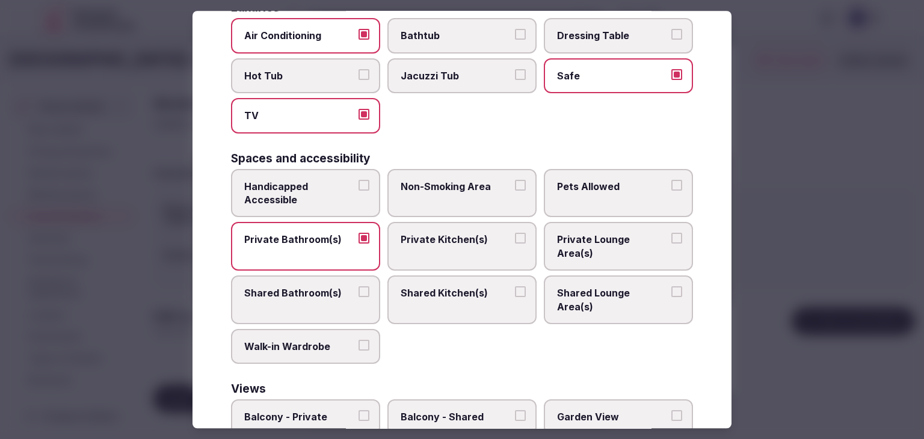
click at [618, 176] on label "Pets Allowed" at bounding box center [618, 193] width 149 height 49
click at [672, 180] on button "Pets Allowed" at bounding box center [677, 185] width 11 height 11
click at [618, 176] on label "Pets Allowed" at bounding box center [618, 193] width 149 height 49
click at [672, 180] on button "Pets Allowed" at bounding box center [677, 185] width 11 height 11
click at [619, 180] on span "Pets Allowed" at bounding box center [612, 186] width 111 height 13
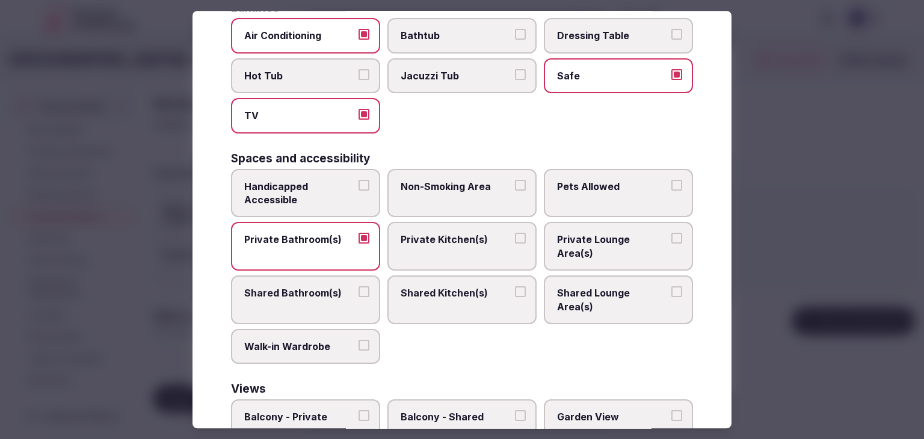
click at [672, 180] on button "Pets Allowed" at bounding box center [677, 185] width 11 height 11
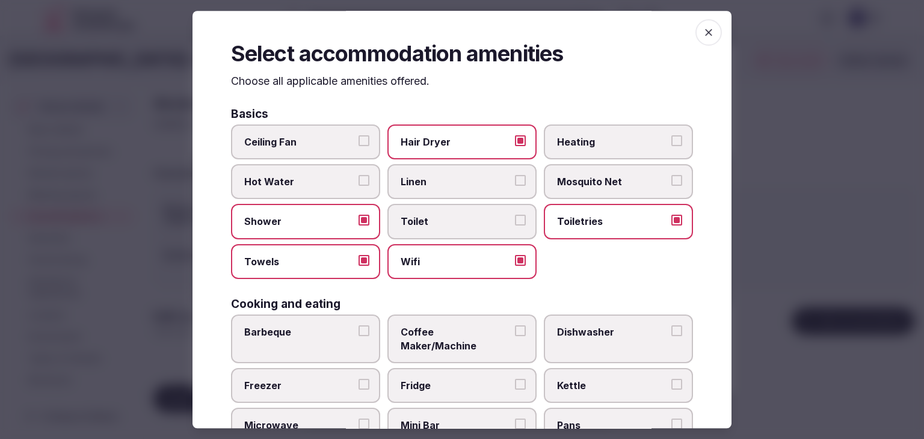
scroll to position [0, 0]
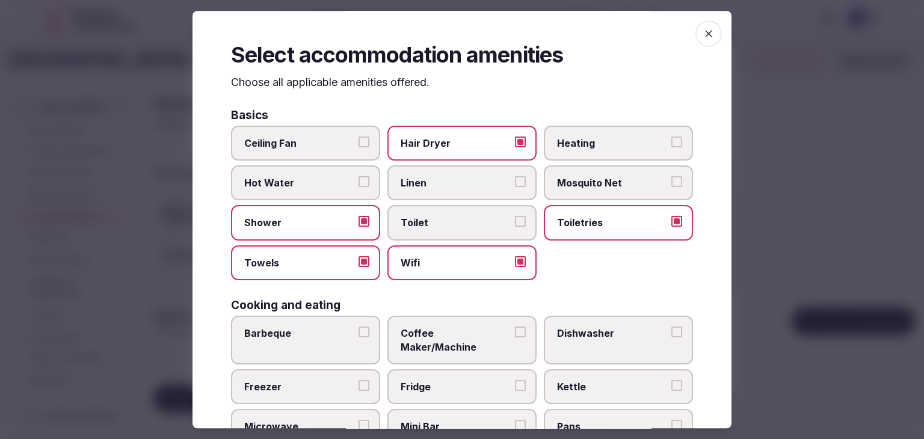
click at [703, 32] on icon "button" at bounding box center [709, 34] width 12 height 12
drag, startPoint x: 696, startPoint y: 32, endPoint x: 459, endPoint y: 350, distance: 396.8
click at [697, 32] on span "button" at bounding box center [709, 33] width 26 height 26
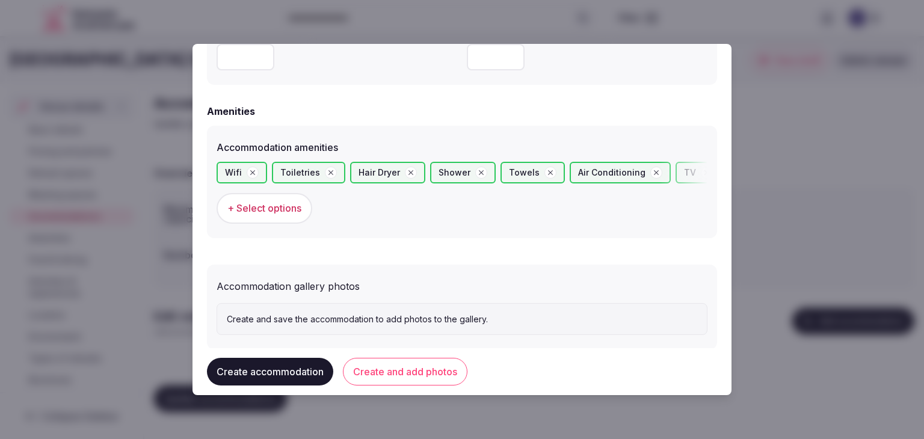
scroll to position [1135, 0]
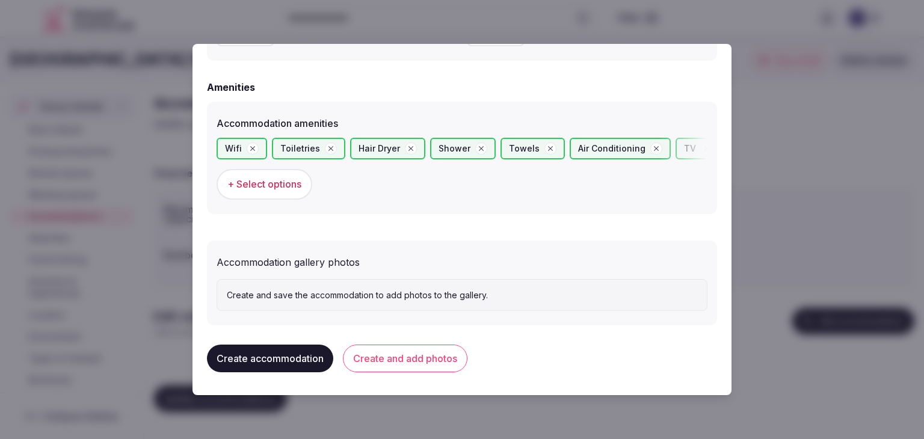
click at [411, 362] on button "Create and add photos" at bounding box center [405, 359] width 125 height 28
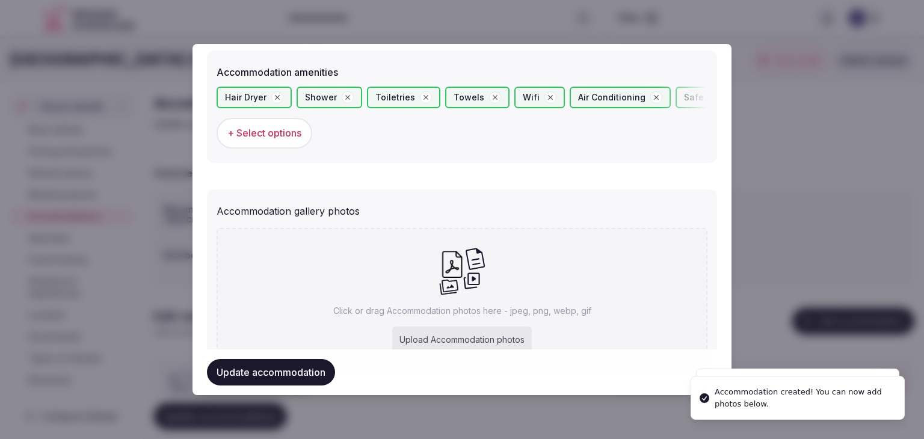
scroll to position [1246, 0]
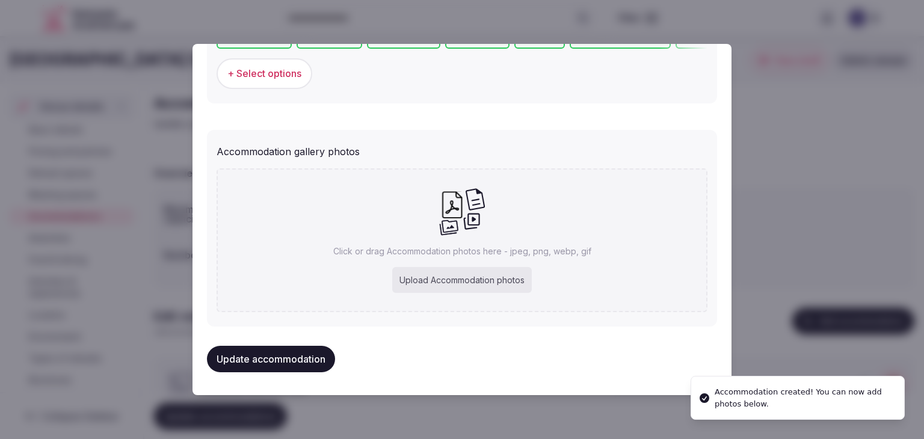
click at [462, 284] on div "Upload Accommodation photos" at bounding box center [462, 280] width 140 height 26
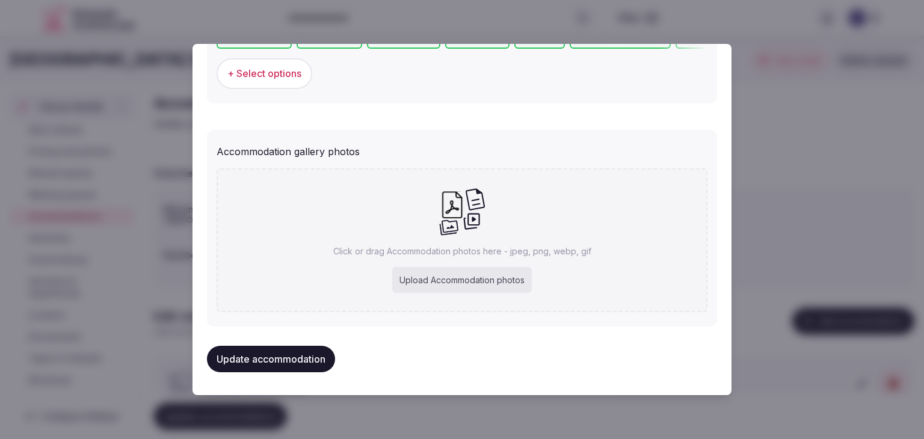
type input "**********"
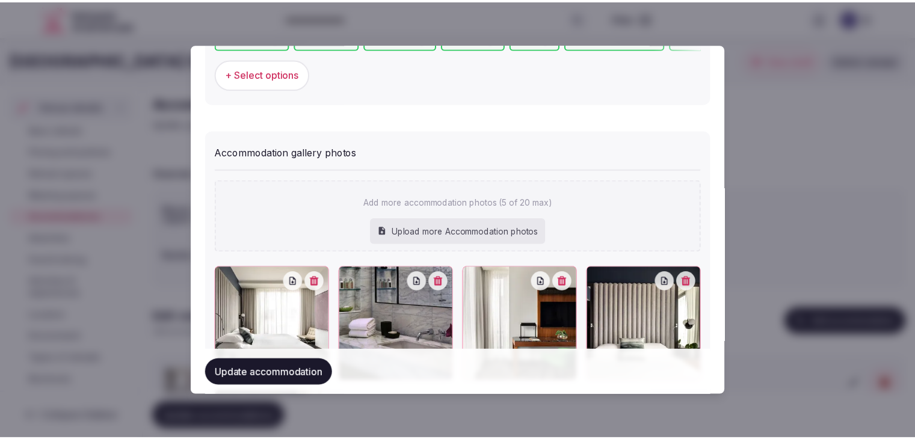
scroll to position [1367, 0]
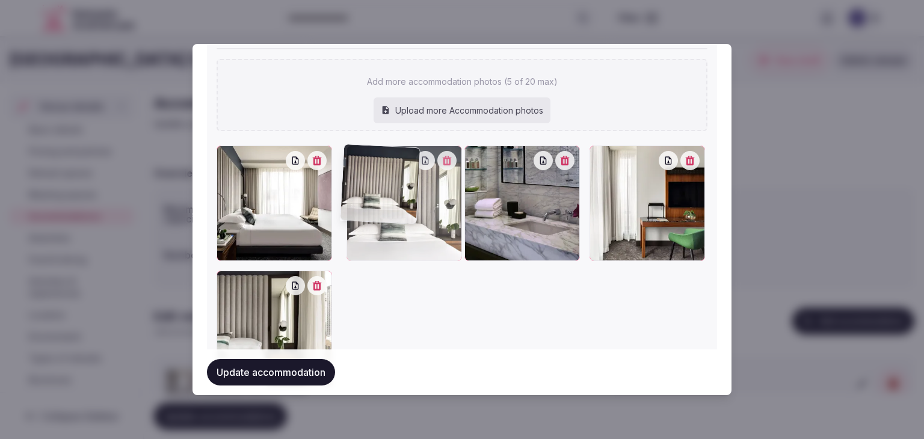
drag, startPoint x: 595, startPoint y: 152, endPoint x: 388, endPoint y: 189, distance: 210.3
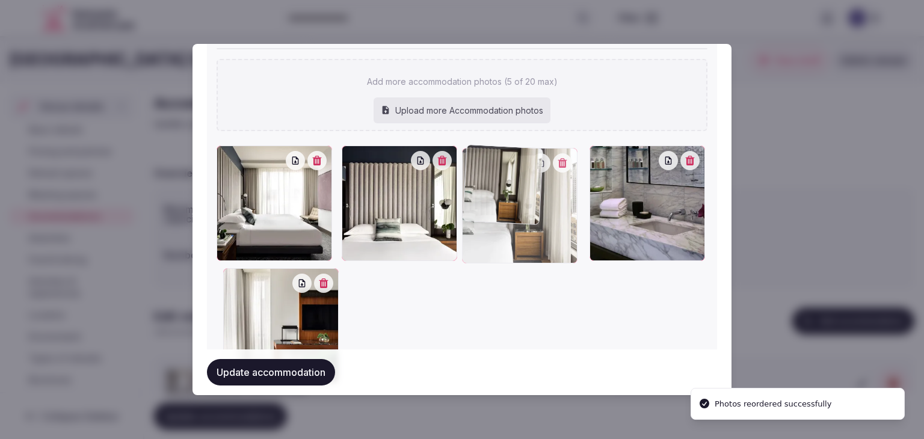
drag, startPoint x: 218, startPoint y: 283, endPoint x: 506, endPoint y: 210, distance: 296.9
click at [506, 210] on div at bounding box center [520, 206] width 116 height 116
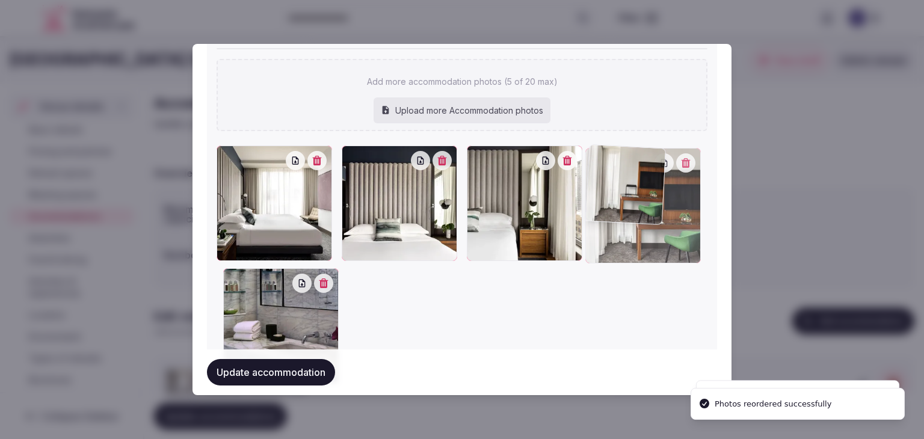
drag, startPoint x: 230, startPoint y: 279, endPoint x: 573, endPoint y: 215, distance: 348.8
click at [576, 191] on div at bounding box center [462, 266] width 491 height 241
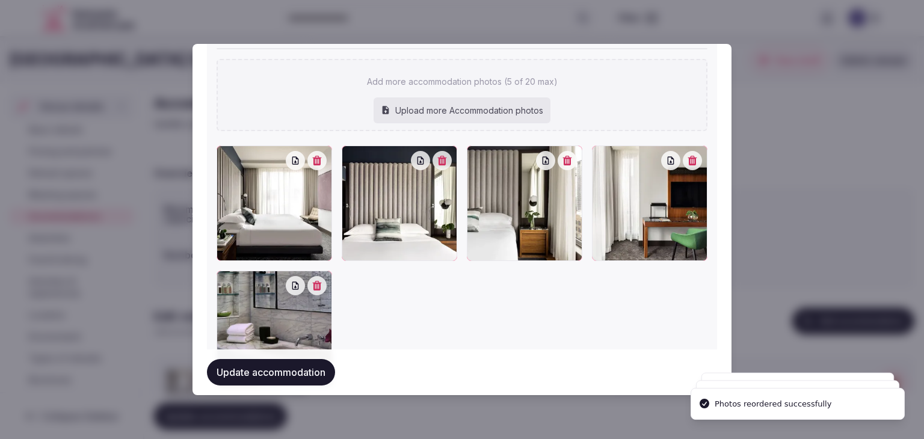
drag, startPoint x: 286, startPoint y: 376, endPoint x: 296, endPoint y: 377, distance: 9.7
click at [286, 375] on button "Update accommodation" at bounding box center [271, 372] width 128 height 26
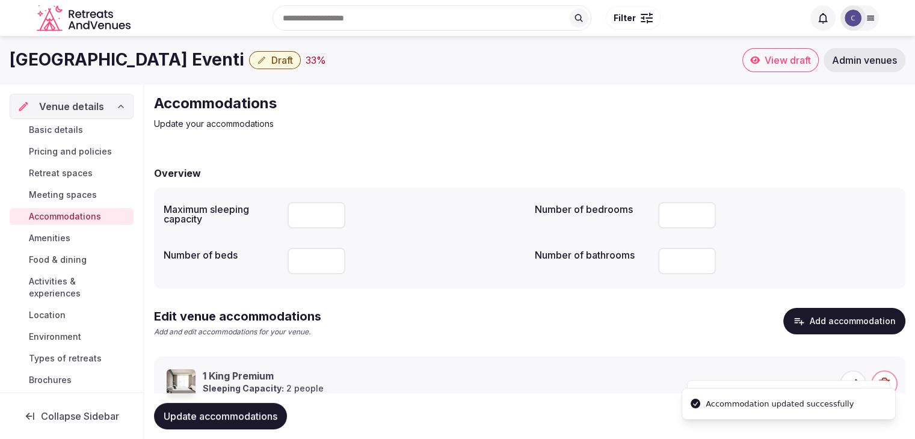
click at [253, 410] on span "Update accommodations" at bounding box center [221, 416] width 114 height 12
click at [253, 414] on span "Update accommodations" at bounding box center [221, 416] width 114 height 12
drag, startPoint x: 67, startPoint y: 255, endPoint x: 70, endPoint y: 262, distance: 7.8
click at [67, 255] on span "Food & dining" at bounding box center [58, 260] width 58 height 12
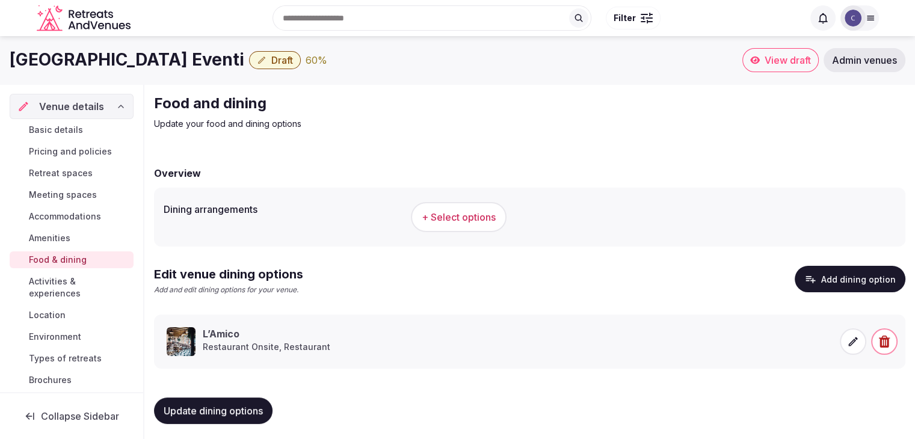
click at [61, 198] on span "Meeting spaces" at bounding box center [63, 195] width 68 height 12
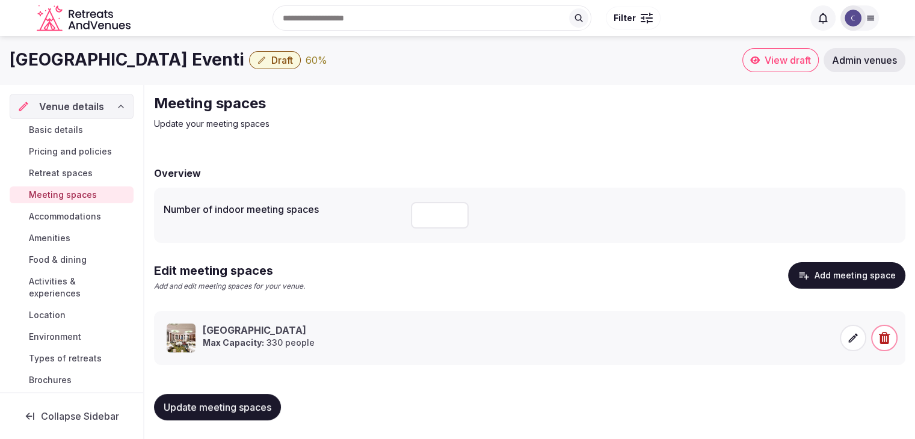
drag, startPoint x: 70, startPoint y: 129, endPoint x: 117, endPoint y: 182, distance: 70.3
click at [71, 129] on span "Basic details" at bounding box center [56, 130] width 54 height 12
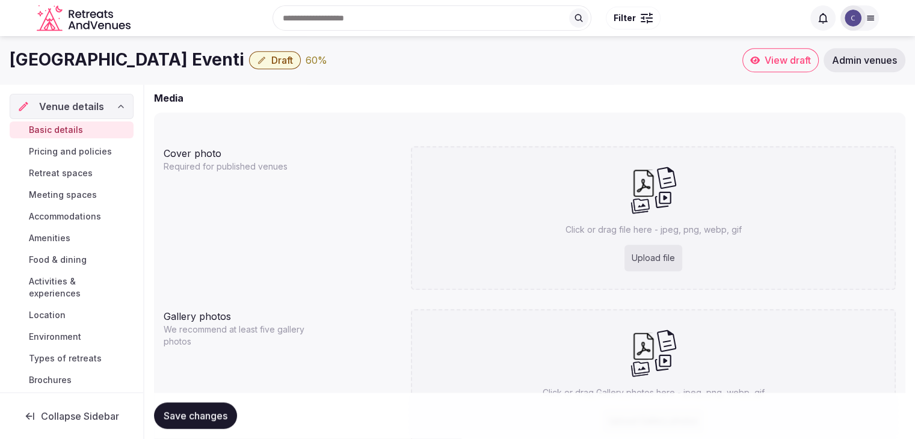
scroll to position [968, 0]
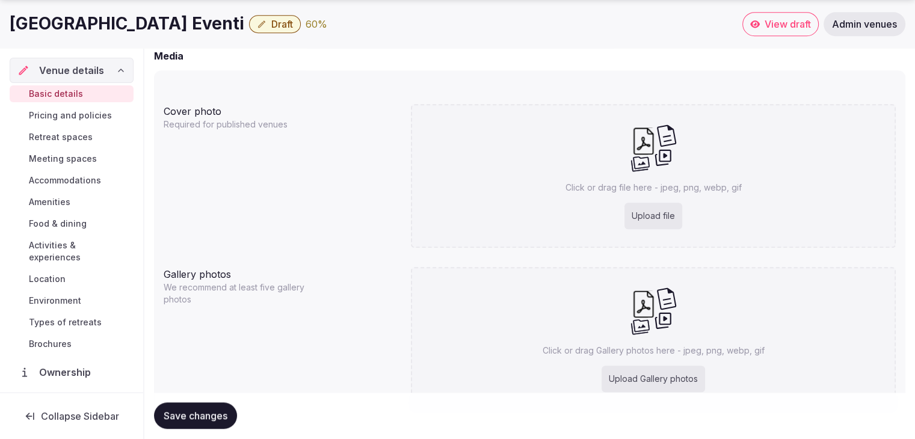
click at [666, 203] on div "Upload file" at bounding box center [654, 216] width 58 height 26
type input "**********"
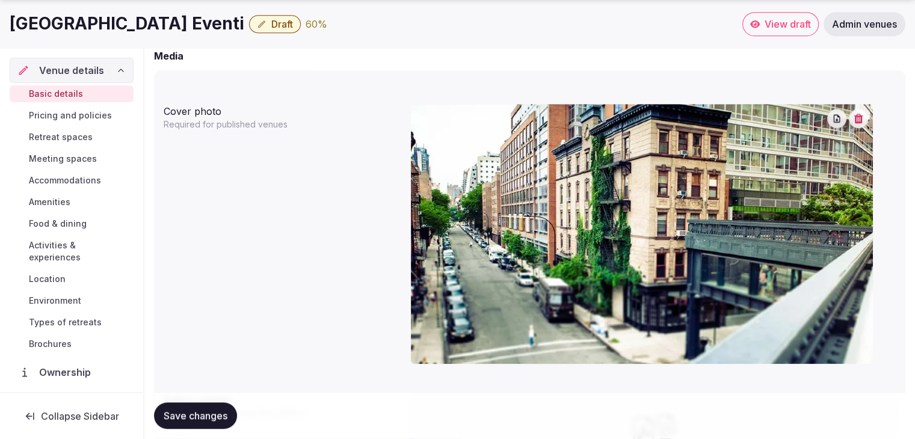
click at [860, 115] on icon "button" at bounding box center [858, 119] width 9 height 10
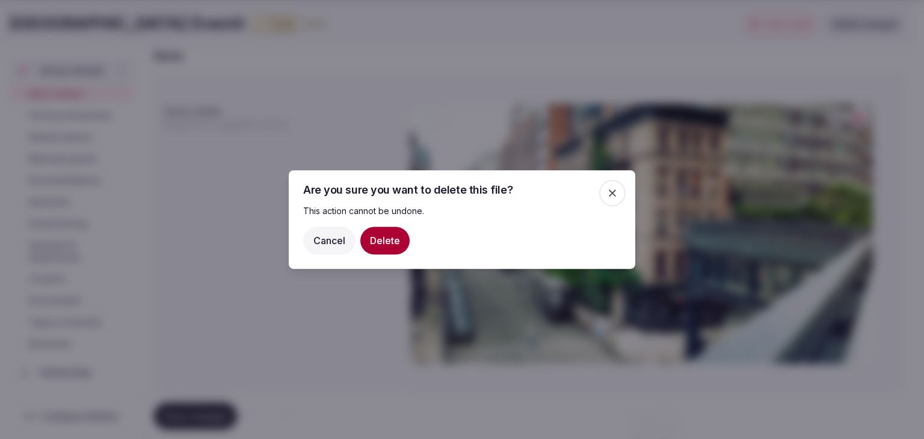
click at [390, 242] on button "Delete" at bounding box center [384, 241] width 49 height 28
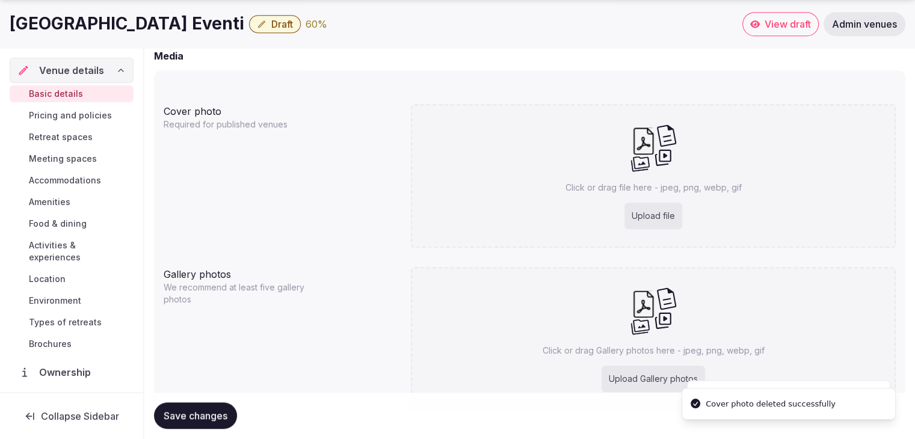
click at [662, 214] on div "Upload file" at bounding box center [654, 216] width 58 height 26
type input "**********"
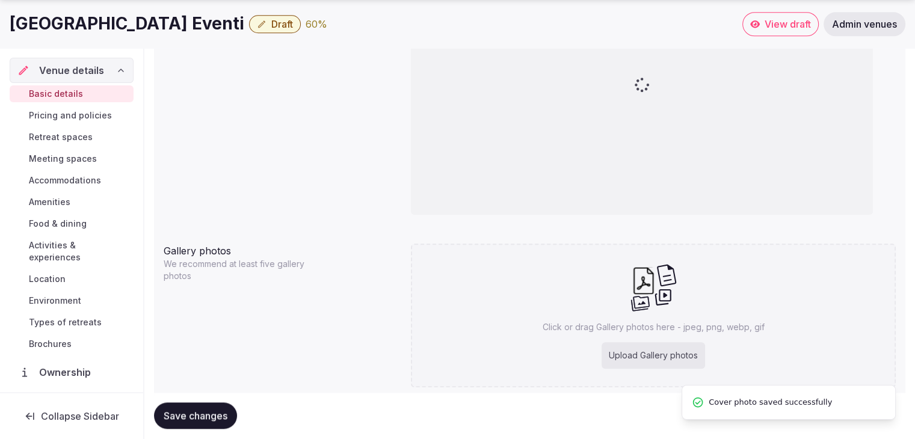
scroll to position [1155, 0]
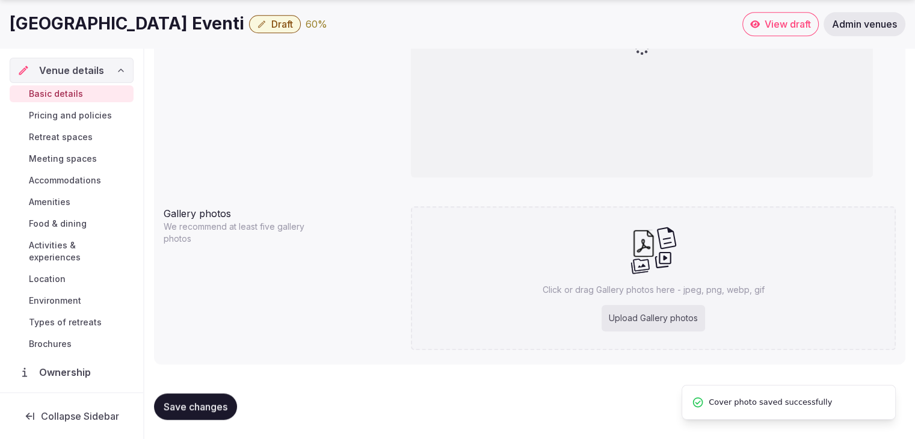
click at [652, 321] on div "Upload Gallery photos" at bounding box center [653, 318] width 103 height 26
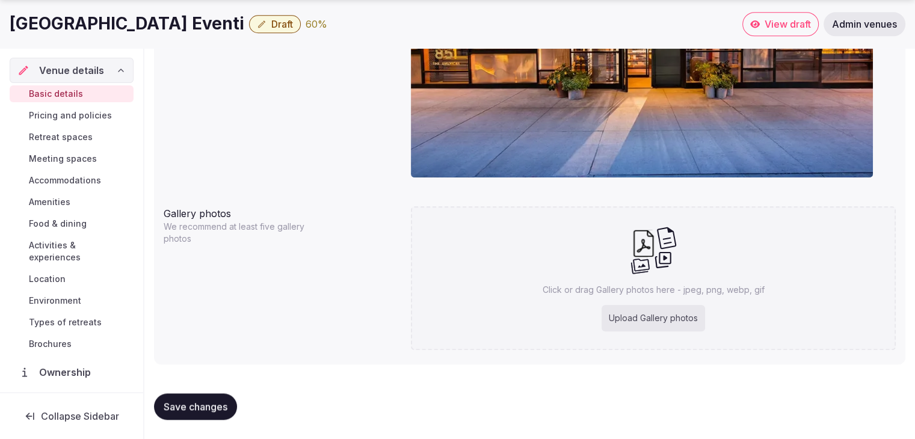
type input "**********"
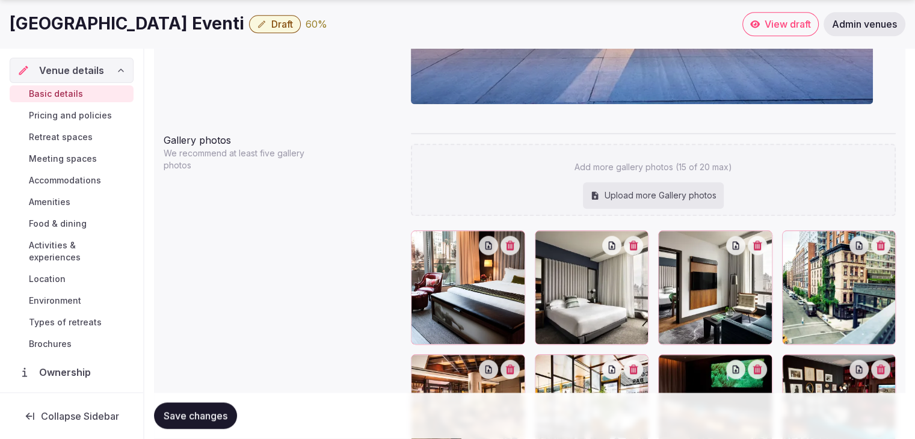
scroll to position [1348, 0]
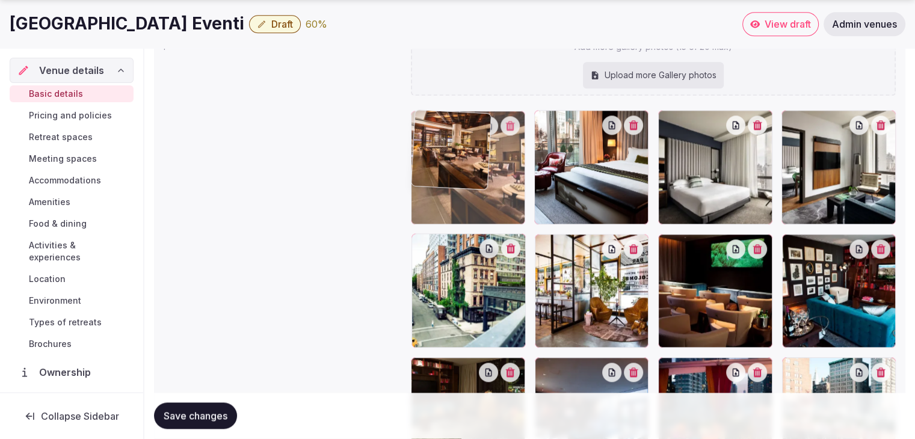
drag, startPoint x: 428, startPoint y: 244, endPoint x: 428, endPoint y: 171, distance: 72.2
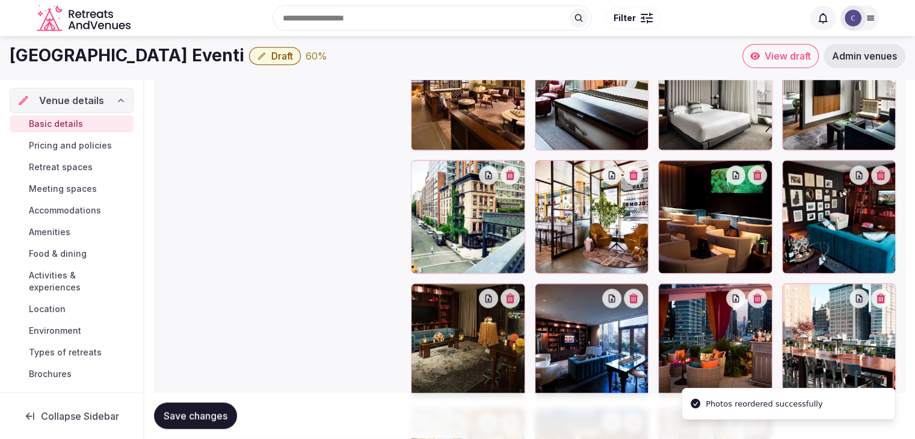
scroll to position [1409, 0]
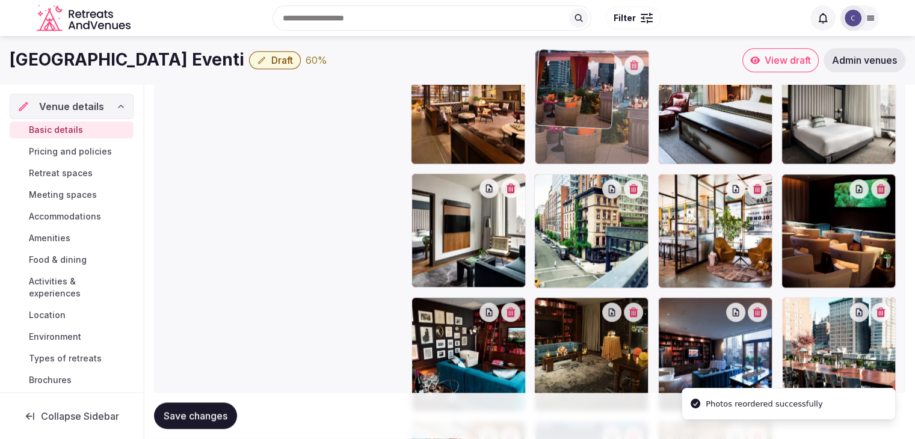
drag, startPoint x: 669, startPoint y: 309, endPoint x: 549, endPoint y: 113, distance: 229.3
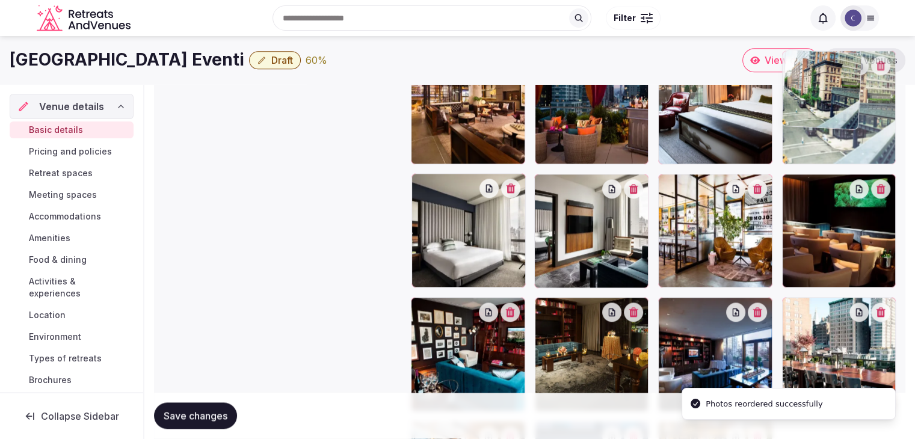
drag, startPoint x: 542, startPoint y: 184, endPoint x: 790, endPoint y: 113, distance: 258.5
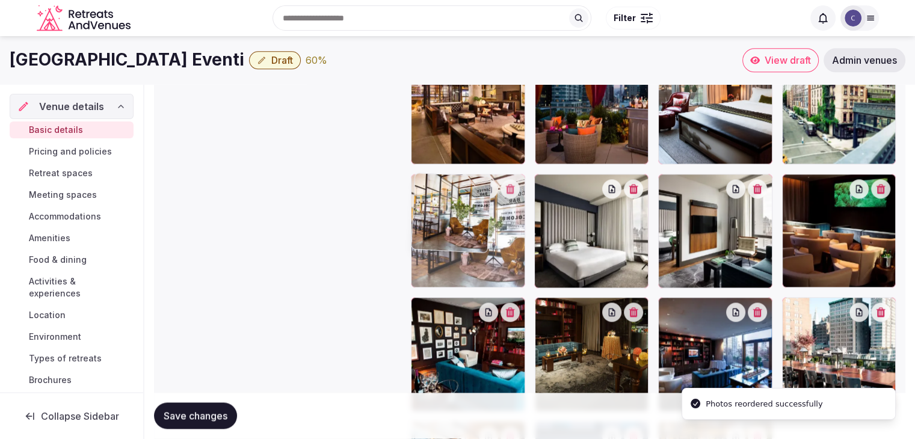
drag, startPoint x: 668, startPoint y: 181, endPoint x: 430, endPoint y: 185, distance: 237.7
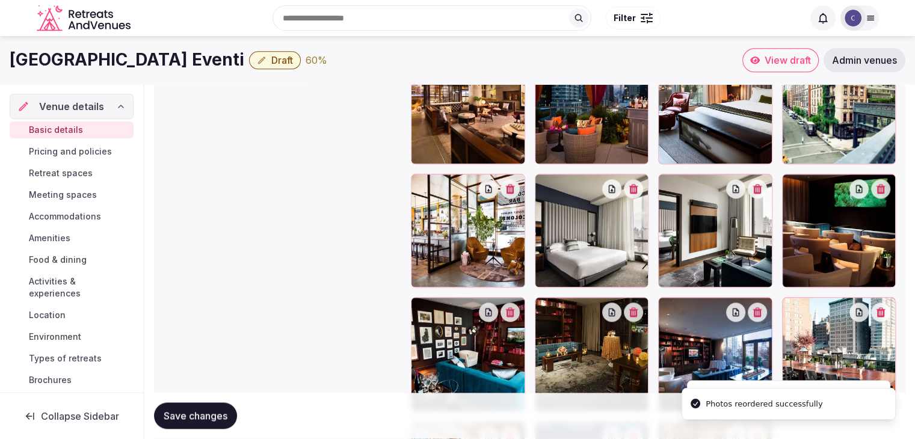
click at [795, 185] on div at bounding box center [791, 183] width 19 height 19
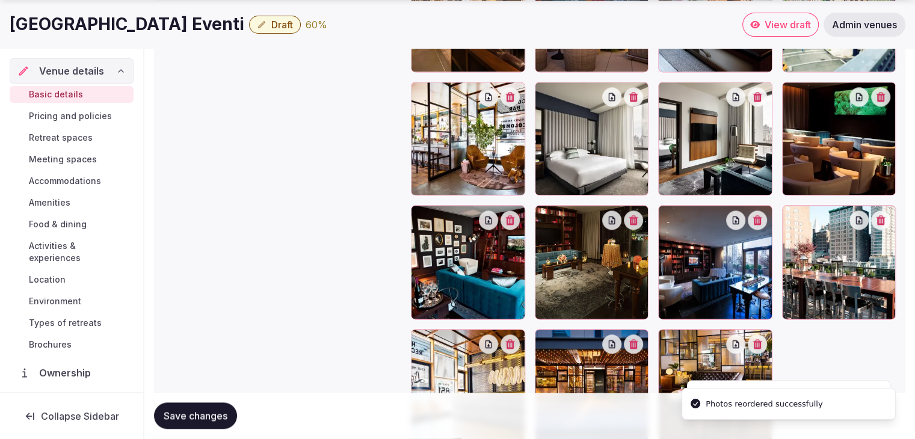
scroll to position [1529, 0]
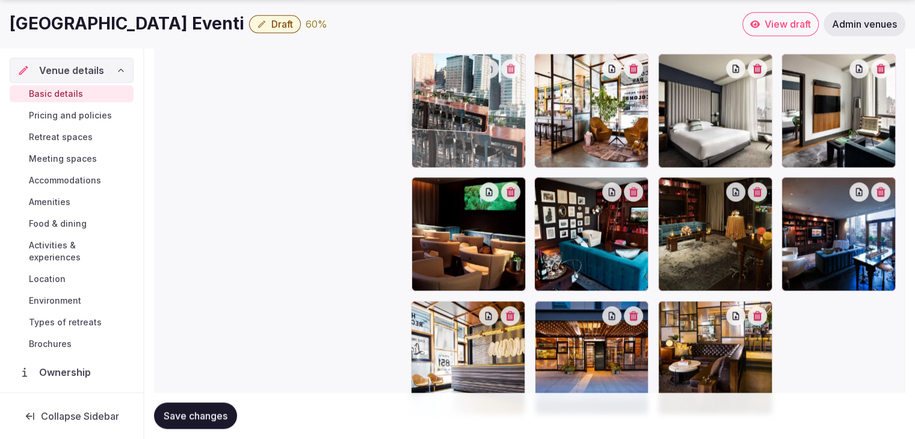
drag, startPoint x: 792, startPoint y: 185, endPoint x: 407, endPoint y: 88, distance: 397.1
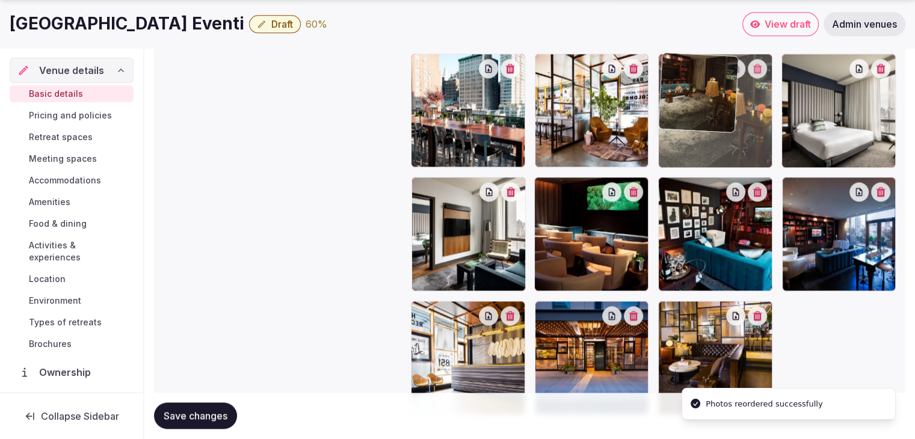
drag, startPoint x: 671, startPoint y: 178, endPoint x: 672, endPoint y: 126, distance: 52.4
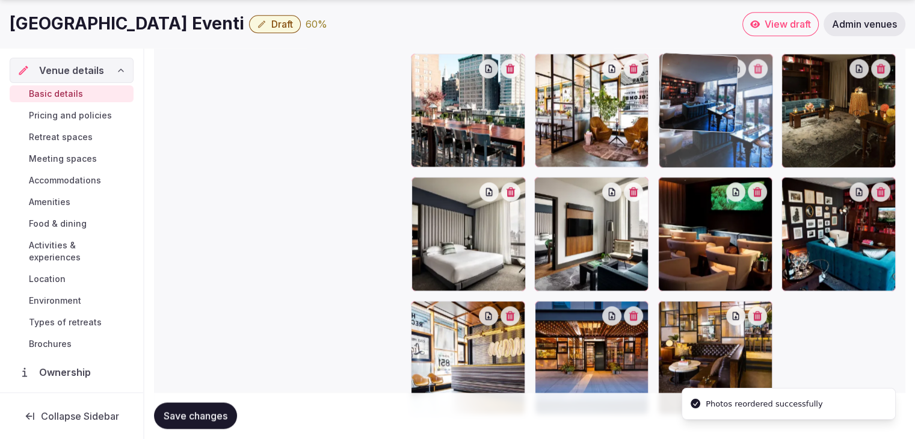
drag, startPoint x: 785, startPoint y: 187, endPoint x: 705, endPoint y: 114, distance: 109.0
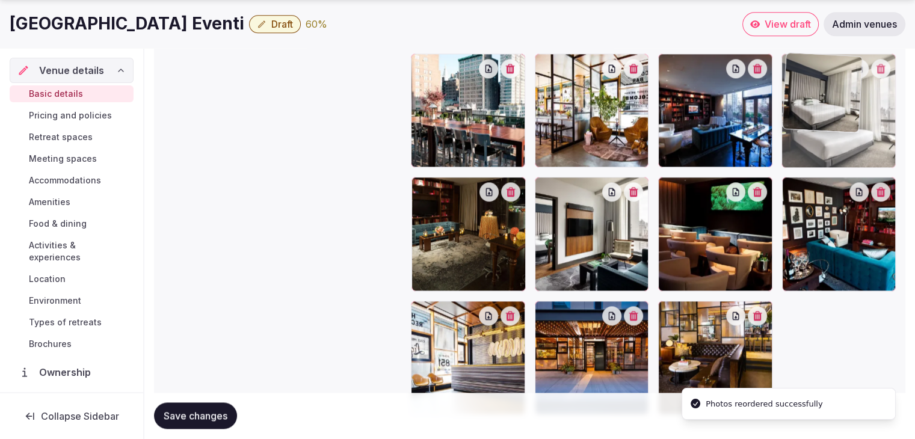
drag, startPoint x: 418, startPoint y: 186, endPoint x: 775, endPoint y: 131, distance: 361.1
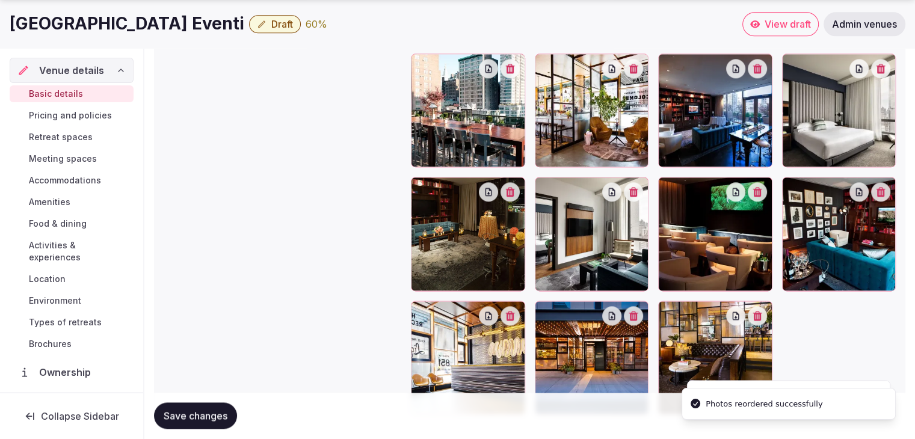
click at [195, 413] on span "Save changes" at bounding box center [196, 416] width 64 height 12
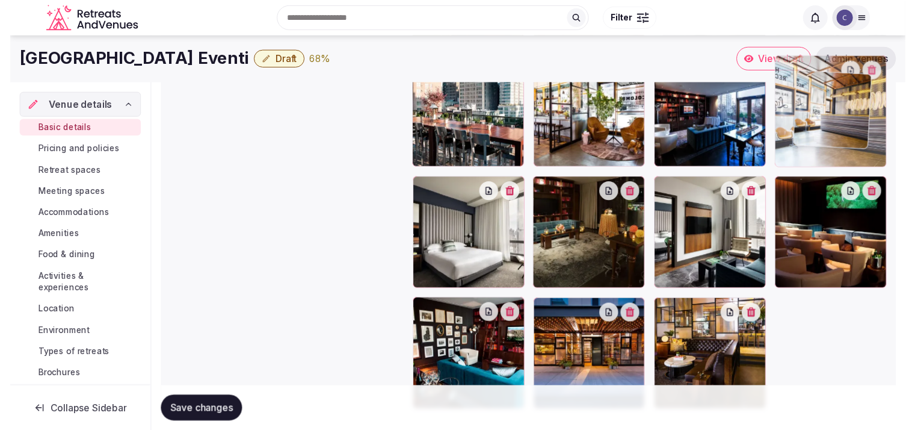
scroll to position [1524, 0]
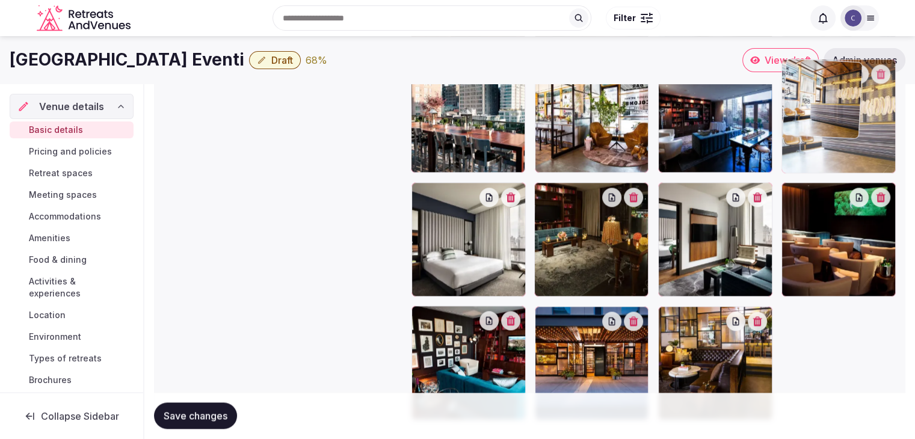
drag, startPoint x: 424, startPoint y: 304, endPoint x: 815, endPoint y: 78, distance: 451.9
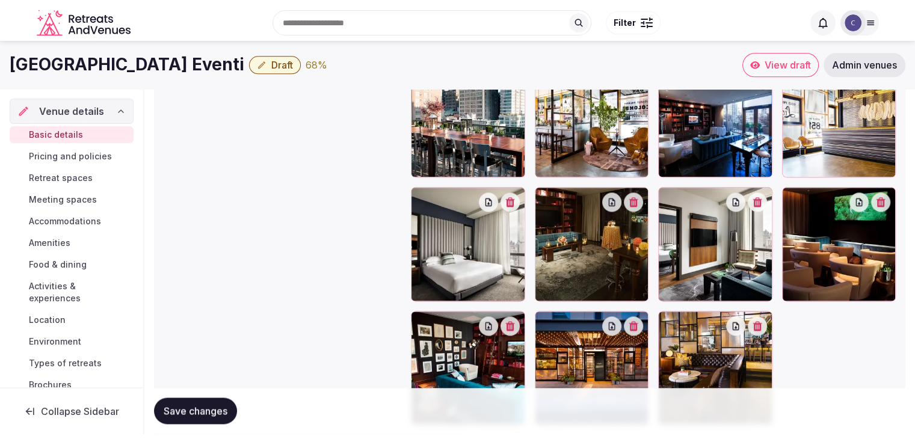
scroll to position [1403, 0]
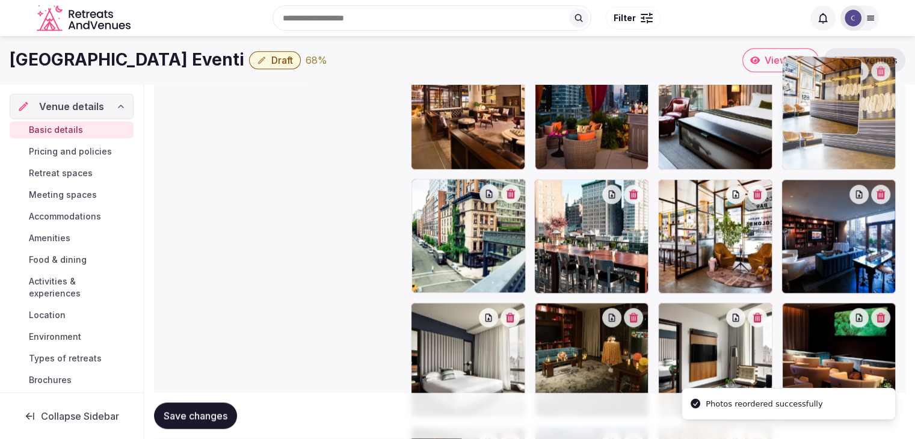
drag, startPoint x: 792, startPoint y: 166, endPoint x: 789, endPoint y: 141, distance: 25.5
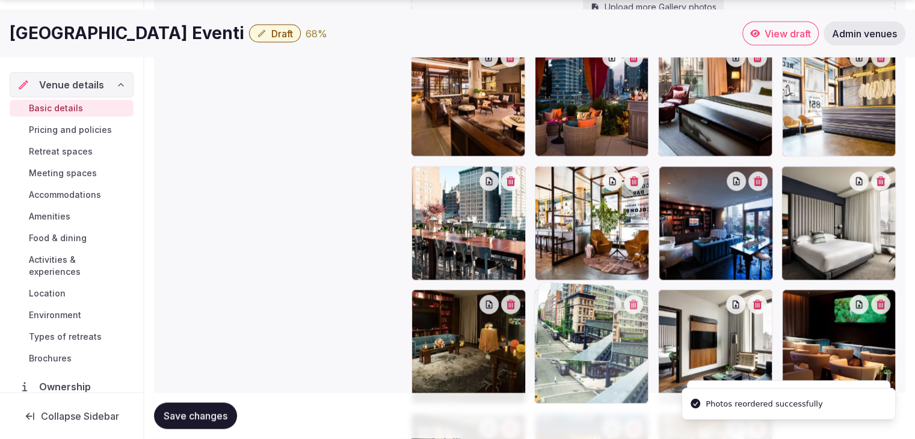
drag, startPoint x: 422, startPoint y: 185, endPoint x: 534, endPoint y: 362, distance: 209.7
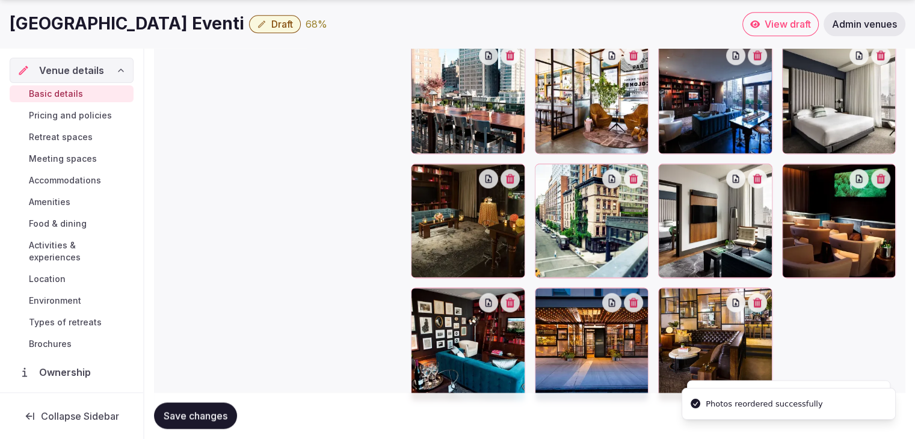
scroll to position [1543, 0]
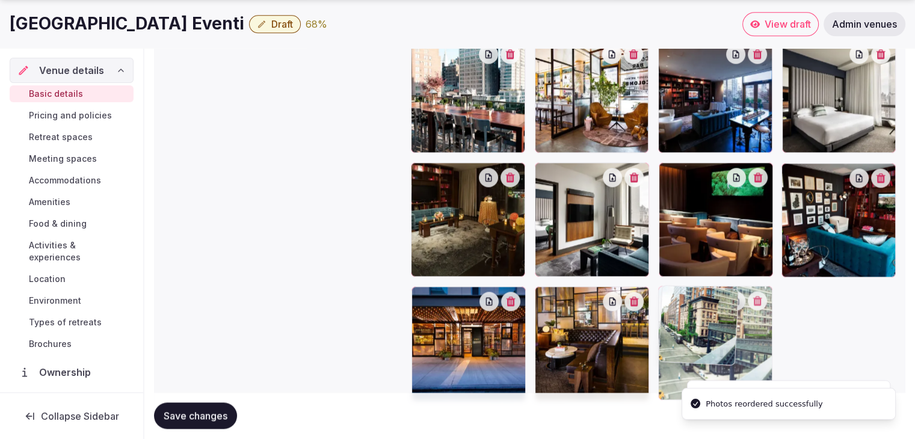
drag, startPoint x: 549, startPoint y: 171, endPoint x: 631, endPoint y: 312, distance: 162.9
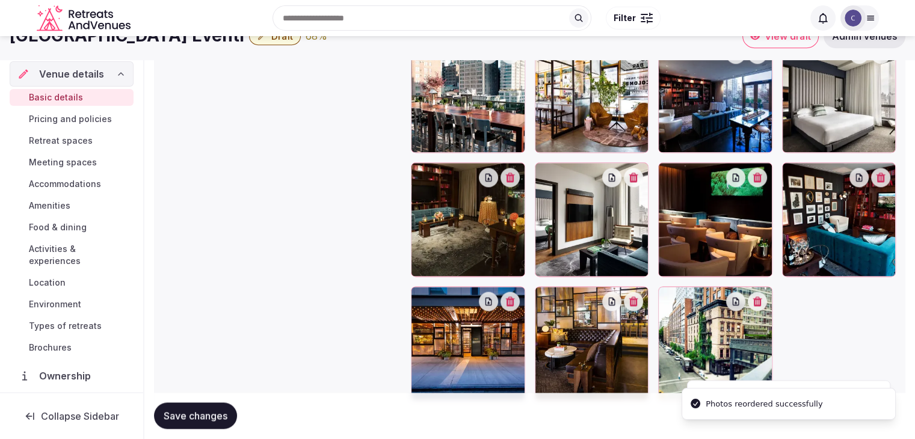
scroll to position [1423, 0]
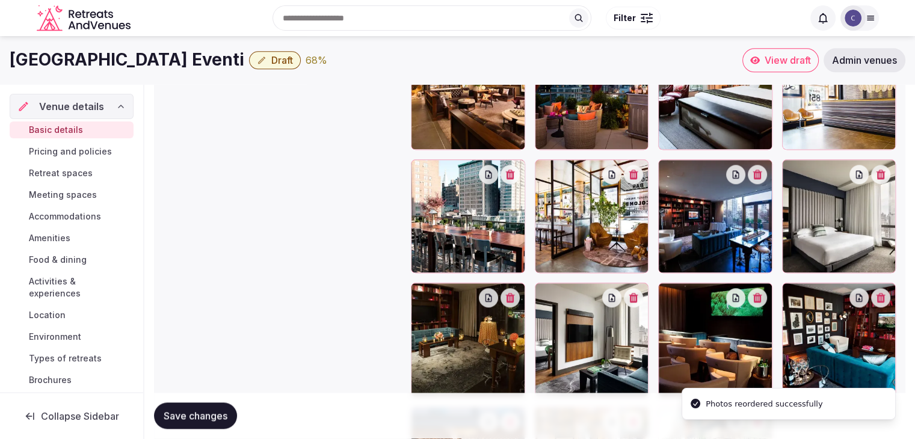
click at [208, 412] on span "Save changes" at bounding box center [196, 416] width 64 height 12
click at [62, 285] on span "Activities & experiences" at bounding box center [79, 288] width 100 height 24
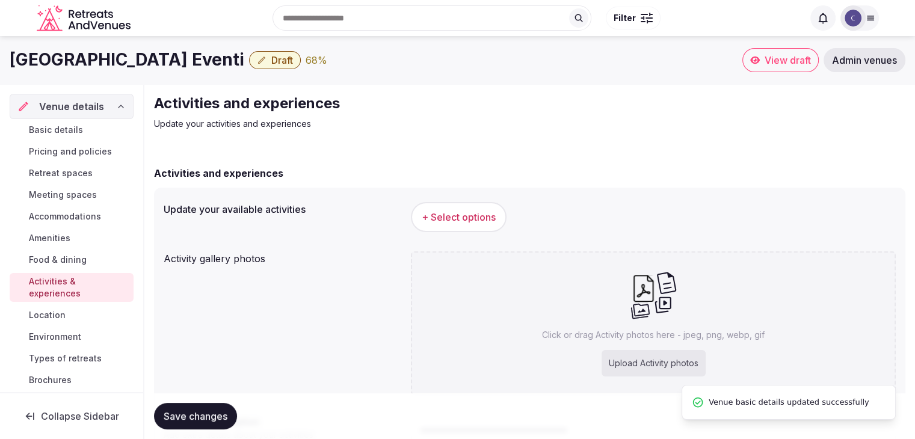
click at [120, 49] on h1 "Kimpton Hotel Eventi" at bounding box center [127, 59] width 235 height 23
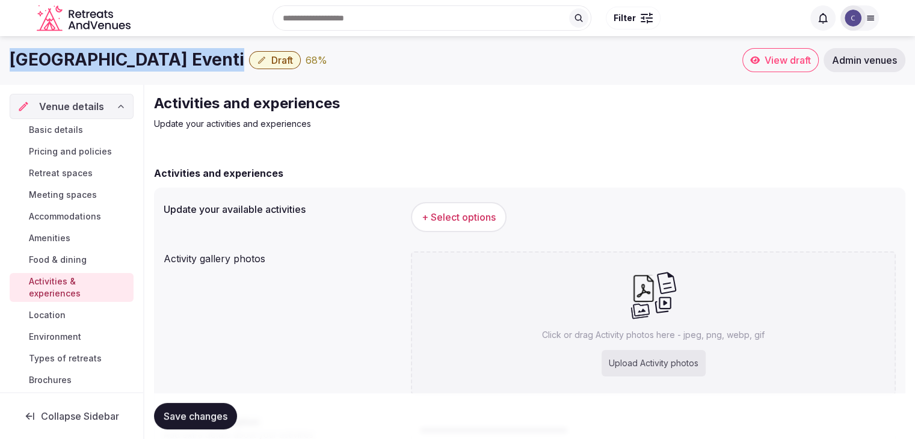
click at [120, 49] on h1 "Kimpton Hotel Eventi" at bounding box center [127, 59] width 235 height 23
copy div "Kimpton Hotel Eventi"
click at [469, 212] on span "+ Select options" at bounding box center [459, 217] width 74 height 13
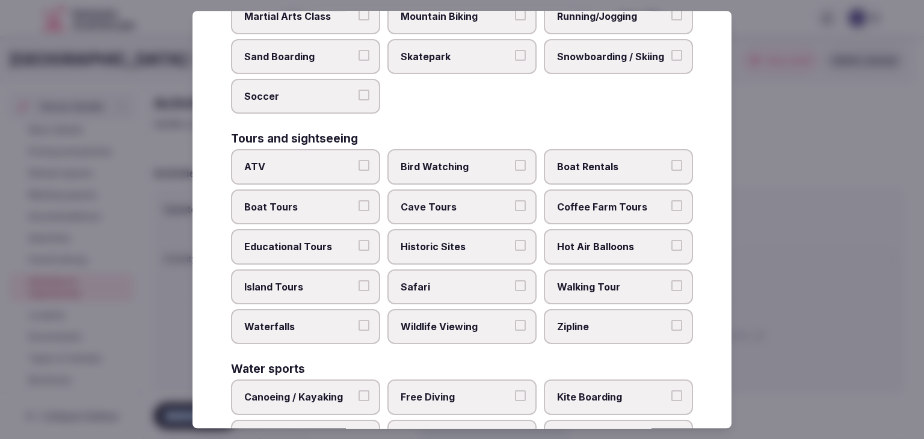
scroll to position [929, 0]
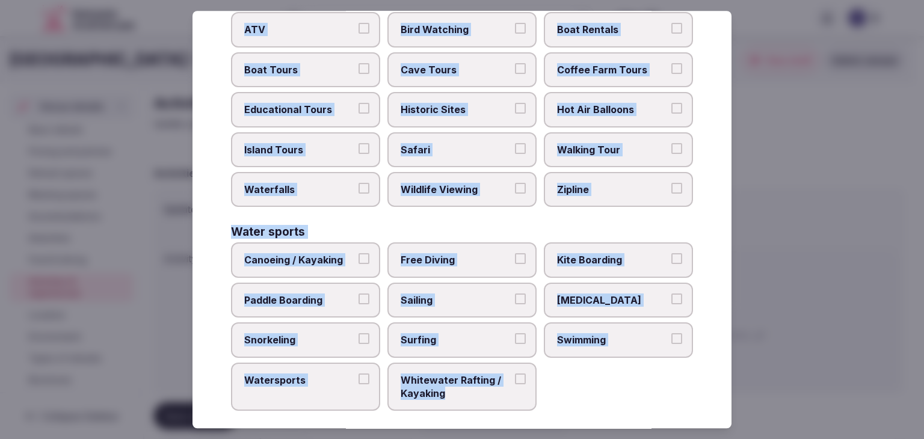
drag, startPoint x: 232, startPoint y: 80, endPoint x: 536, endPoint y: 395, distance: 438.3
click at [536, 395] on div "Select your activities Choose all applicable activities offered. Culture Dancin…" at bounding box center [462, 220] width 539 height 418
copy div "Choose all applicable activities offered. Culture Dancing Food and Culinary Cla…"
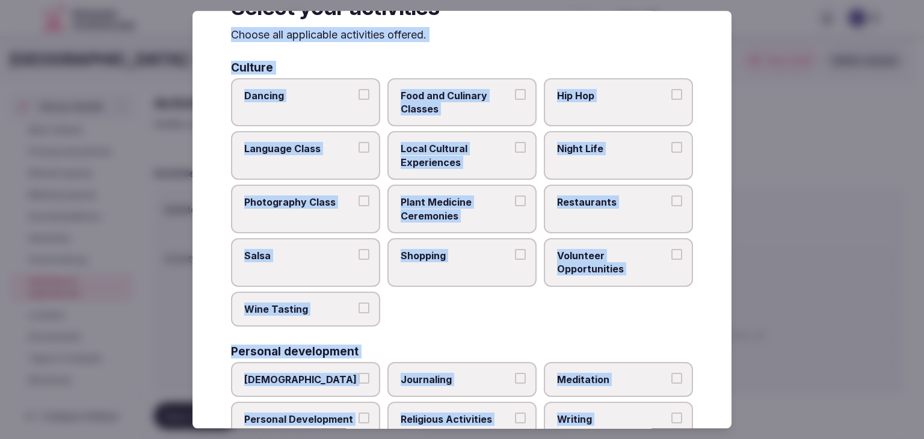
scroll to position [26, 0]
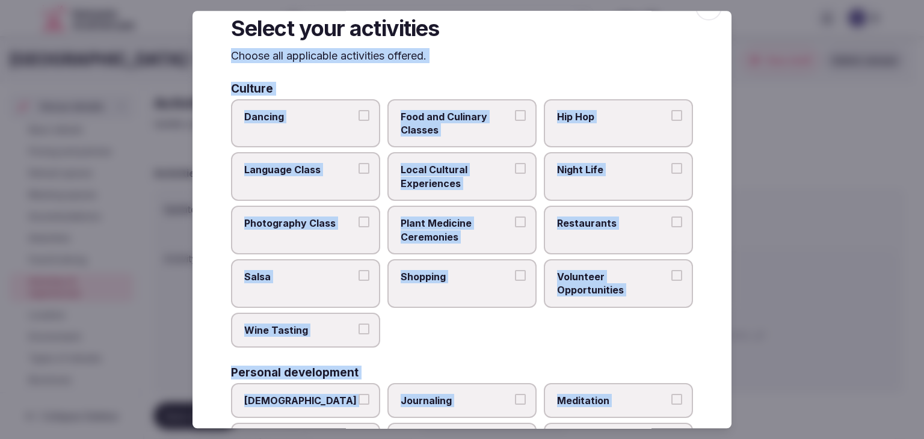
drag, startPoint x: 479, startPoint y: 169, endPoint x: 635, endPoint y: 178, distance: 156.7
click at [479, 169] on span "Local Cultural Experiences" at bounding box center [456, 177] width 111 height 27
click at [515, 169] on button "Local Cultural Experiences" at bounding box center [520, 169] width 11 height 11
drag, startPoint x: 636, startPoint y: 175, endPoint x: 627, endPoint y: 225, distance: 50.8
click at [635, 175] on span "Night Life" at bounding box center [612, 170] width 111 height 13
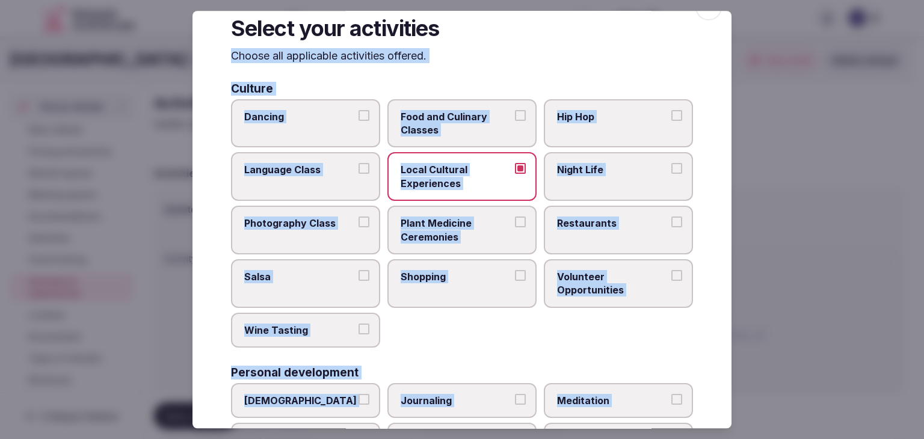
click at [672, 175] on button "Night Life" at bounding box center [677, 169] width 11 height 11
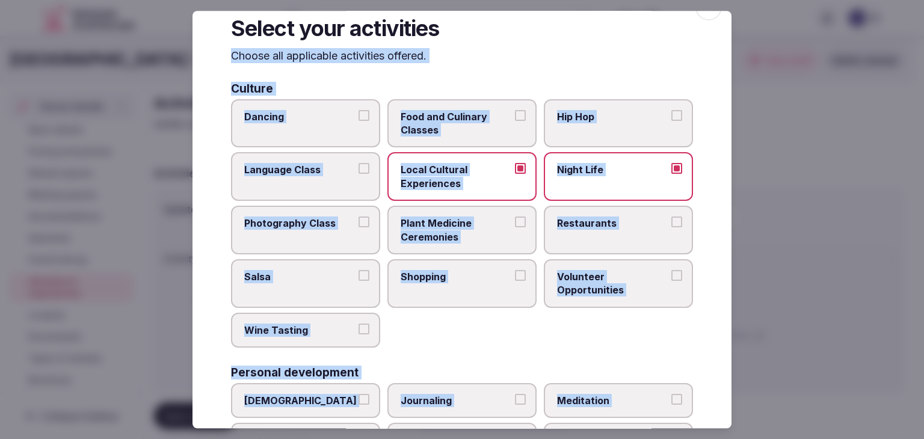
drag, startPoint x: 627, startPoint y: 225, endPoint x: 624, endPoint y: 230, distance: 6.2
click at [626, 226] on span "Restaurants" at bounding box center [612, 223] width 111 height 13
click at [672, 226] on button "Restaurants" at bounding box center [677, 222] width 11 height 11
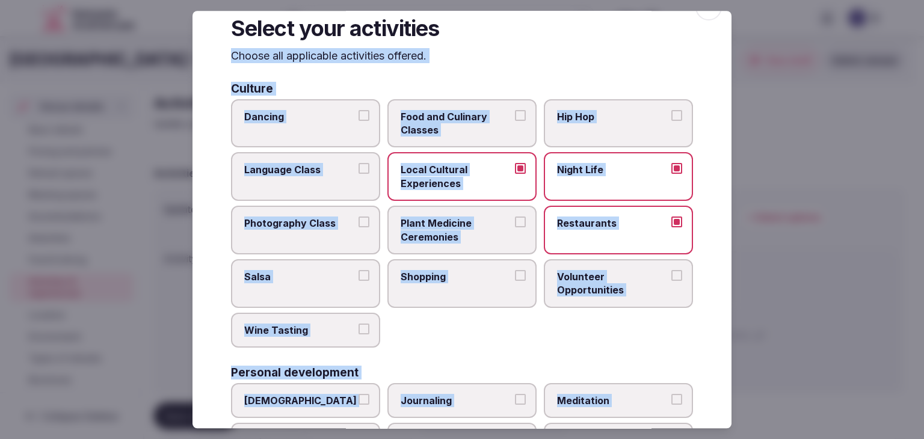
click at [466, 280] on span "Shopping" at bounding box center [456, 276] width 111 height 13
click at [515, 280] on button "Shopping" at bounding box center [520, 275] width 11 height 11
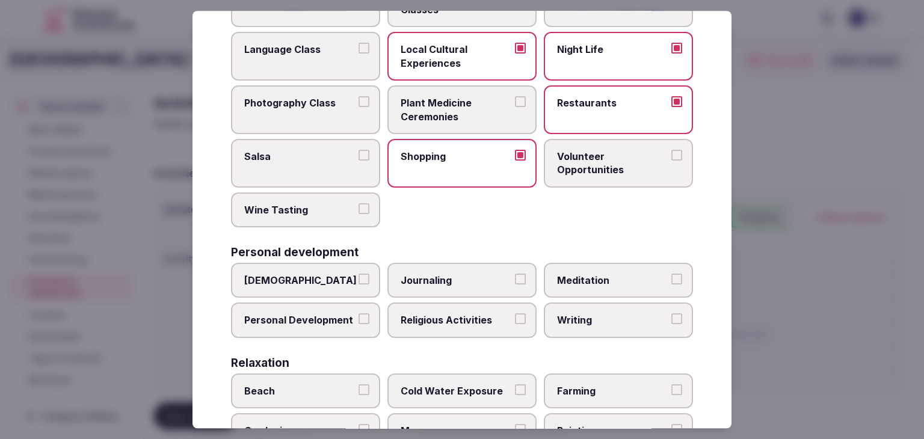
scroll to position [267, 0]
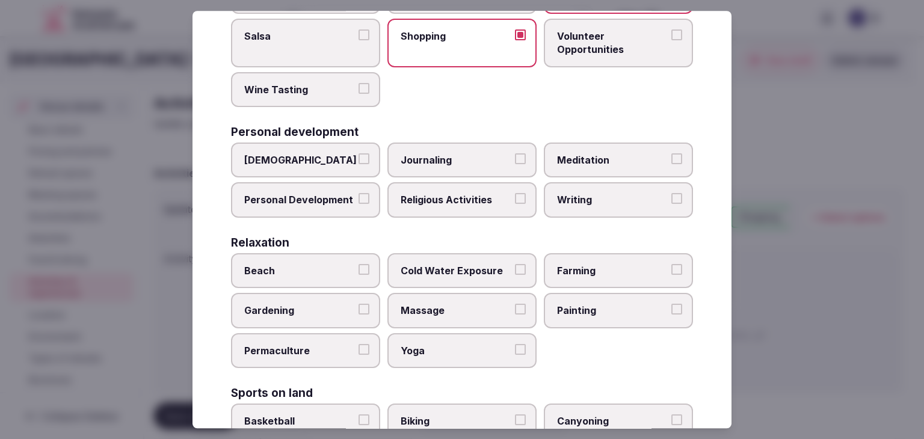
click at [302, 205] on label "Personal Development" at bounding box center [305, 200] width 149 height 35
click at [359, 205] on button "Personal Development" at bounding box center [364, 199] width 11 height 11
click at [457, 312] on span "Massage" at bounding box center [456, 310] width 111 height 13
click at [515, 312] on button "Massage" at bounding box center [520, 309] width 11 height 11
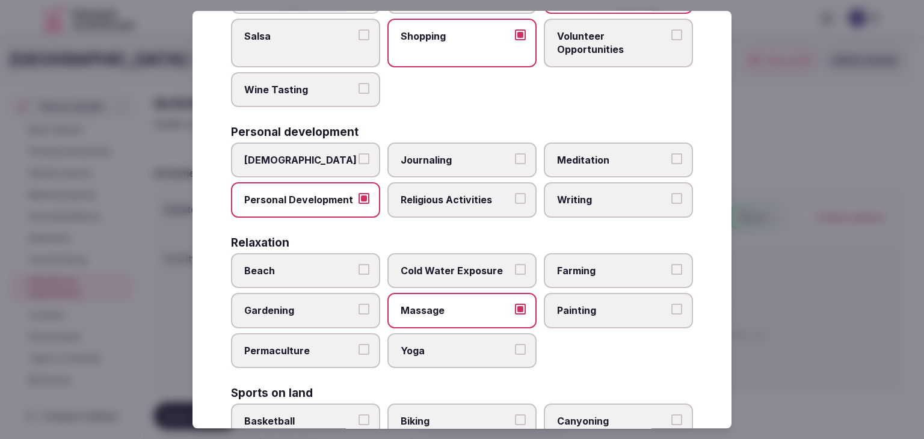
click at [451, 333] on label "Yoga" at bounding box center [462, 350] width 149 height 35
click at [515, 344] on button "Yoga" at bounding box center [520, 349] width 11 height 11
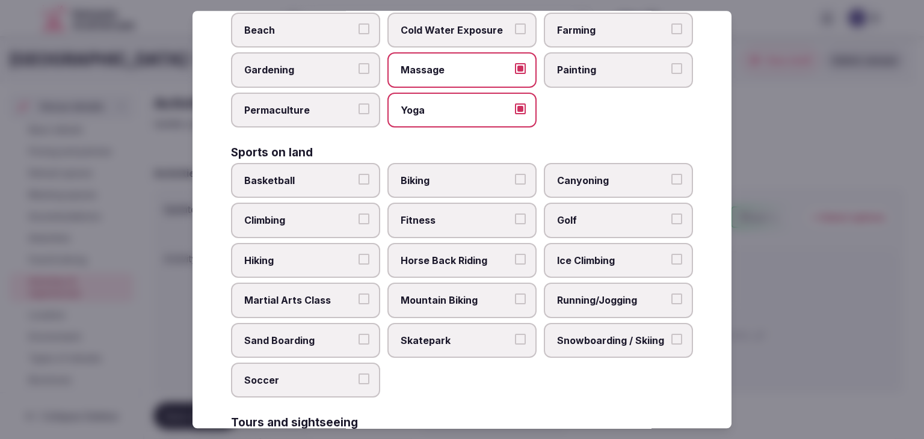
scroll to position [508, 0]
click at [460, 218] on span "Fitness" at bounding box center [456, 220] width 111 height 13
click at [515, 218] on button "Fitness" at bounding box center [520, 219] width 11 height 11
click at [607, 286] on label "Running/Jogging" at bounding box center [618, 300] width 149 height 35
click at [672, 294] on button "Running/Jogging" at bounding box center [677, 299] width 11 height 11
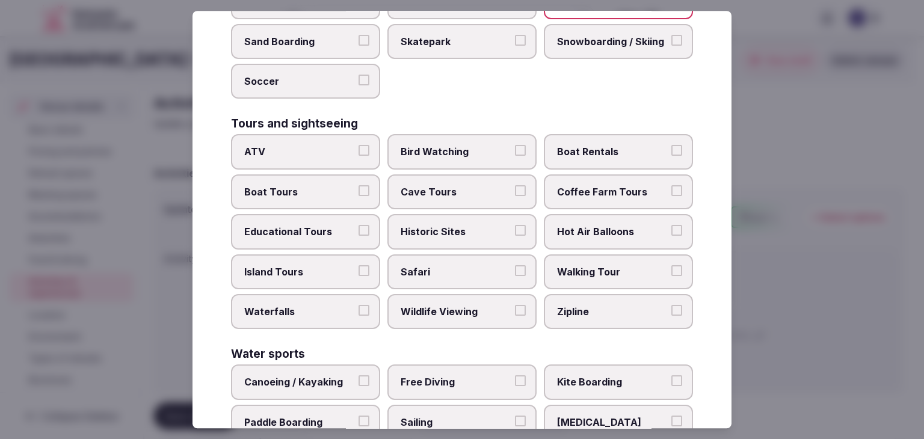
scroll to position [809, 0]
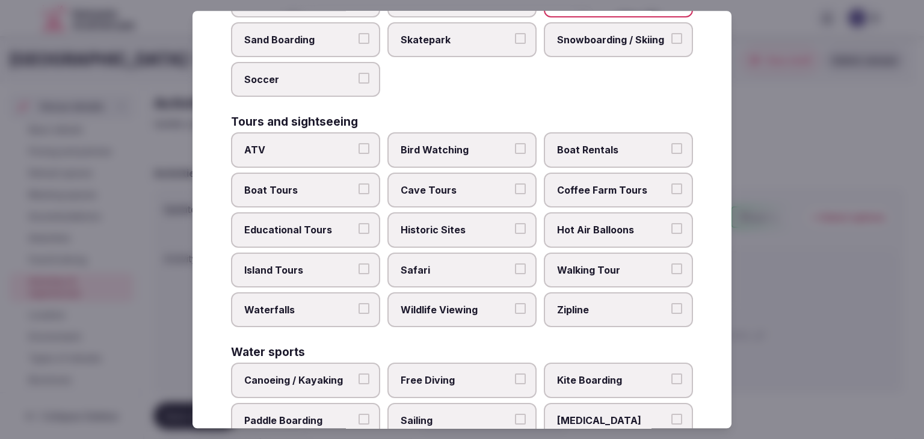
click at [622, 264] on span "Walking Tour" at bounding box center [612, 270] width 111 height 13
click at [672, 264] on button "Walking Tour" at bounding box center [677, 269] width 11 height 11
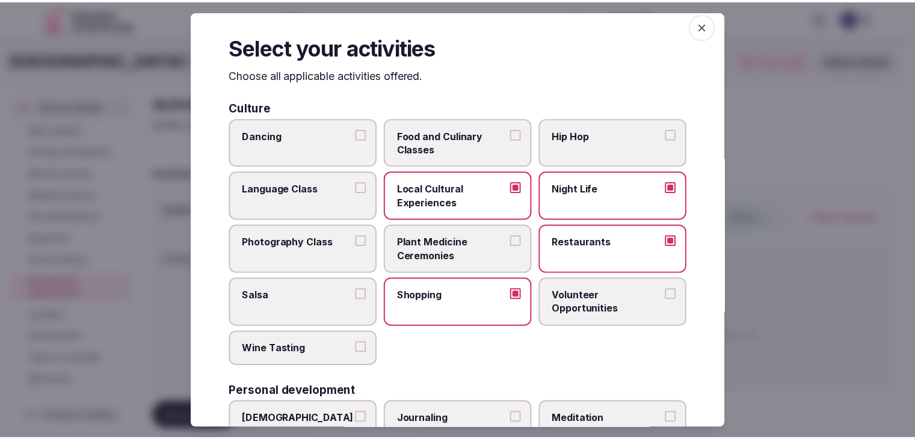
scroll to position [0, 0]
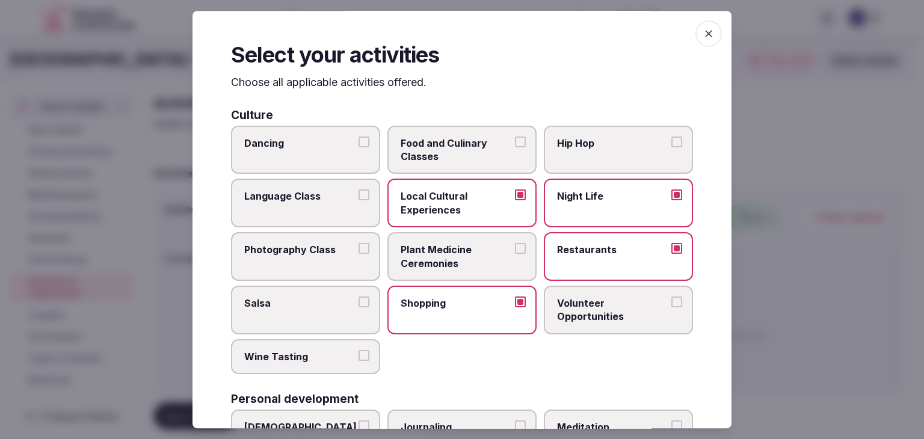
click at [709, 35] on span "button" at bounding box center [709, 33] width 26 height 26
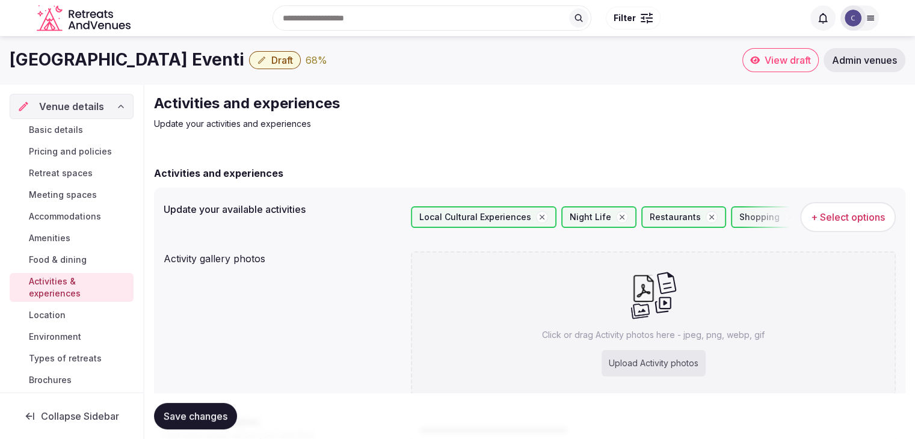
click at [688, 359] on div "Upload Activity photos" at bounding box center [654, 363] width 104 height 26
type input "**********"
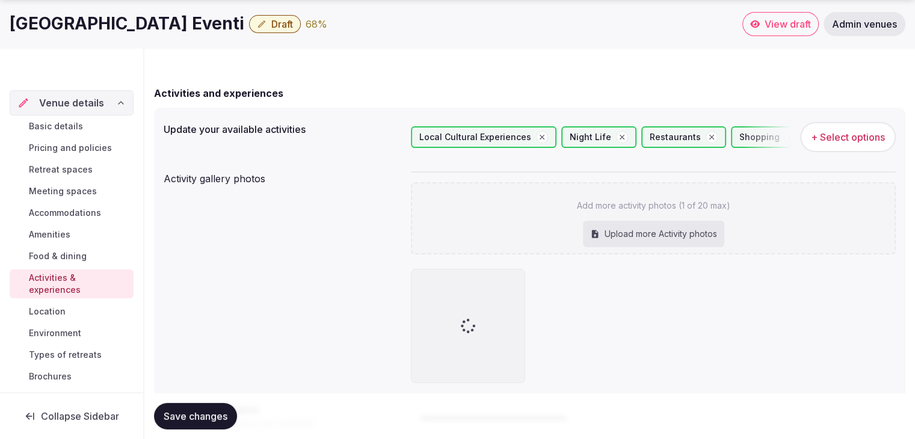
scroll to position [181, 0]
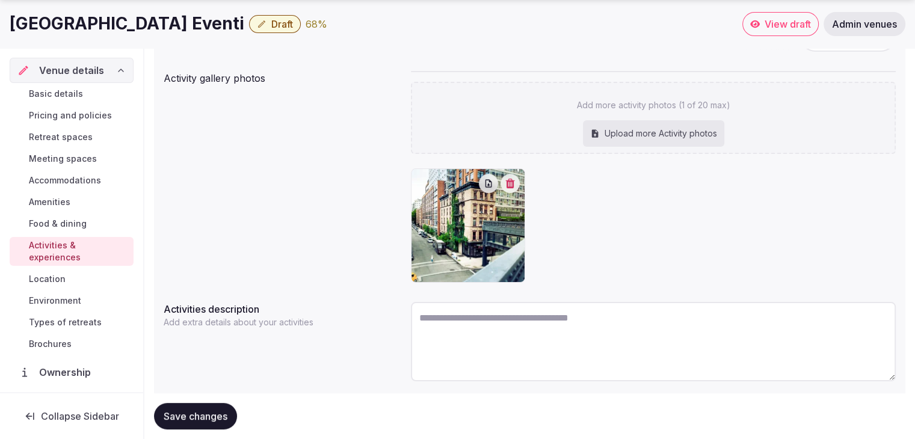
click at [210, 415] on span "Save changes" at bounding box center [196, 416] width 64 height 12
click at [53, 91] on span "Basic details" at bounding box center [56, 94] width 54 height 12
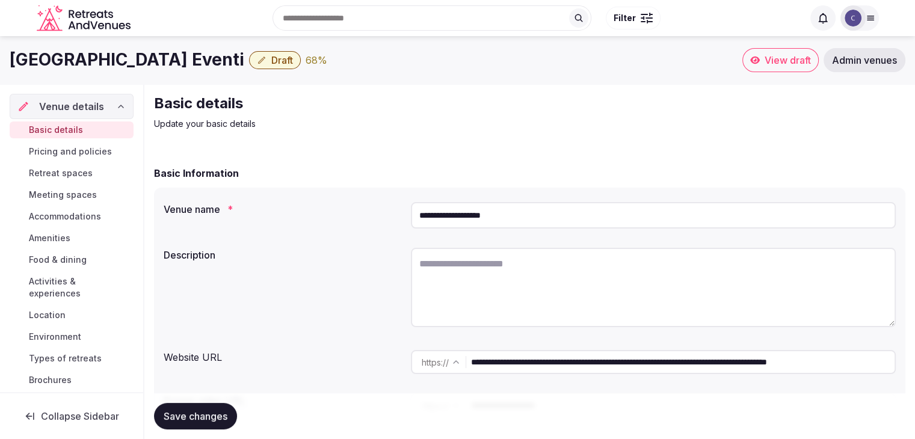
click at [489, 284] on textarea at bounding box center [653, 287] width 485 height 79
paste textarea "**********"
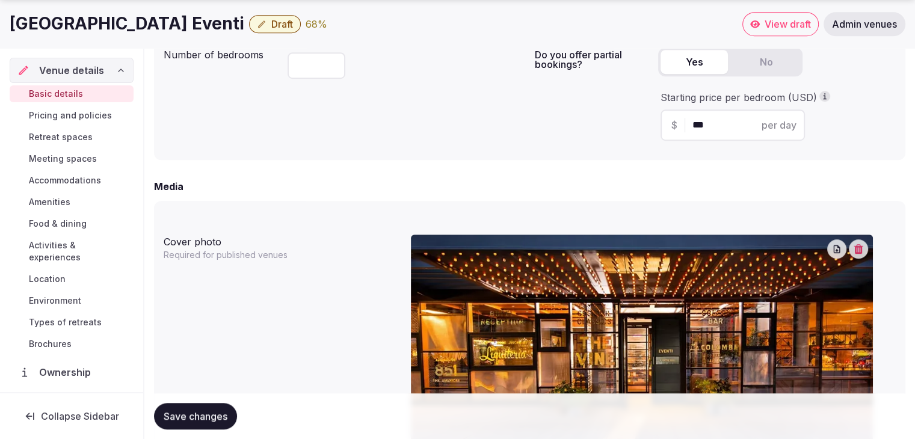
scroll to position [842, 0]
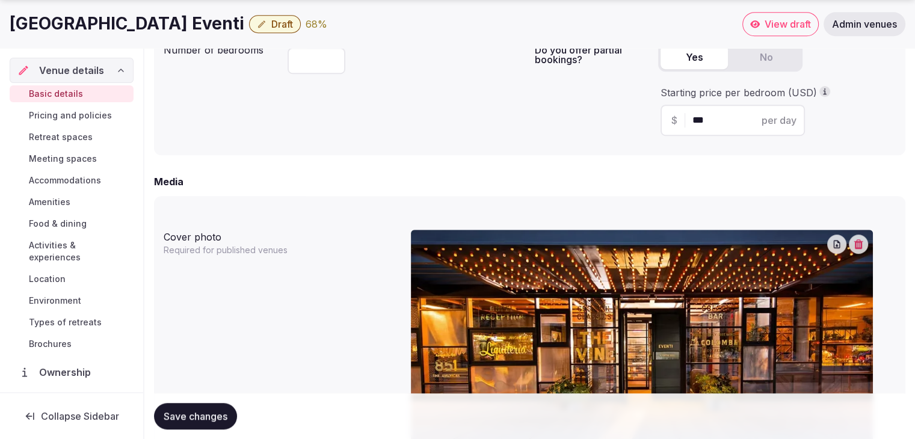
type textarea "**********"
click at [217, 417] on span "Save changes" at bounding box center [196, 416] width 64 height 12
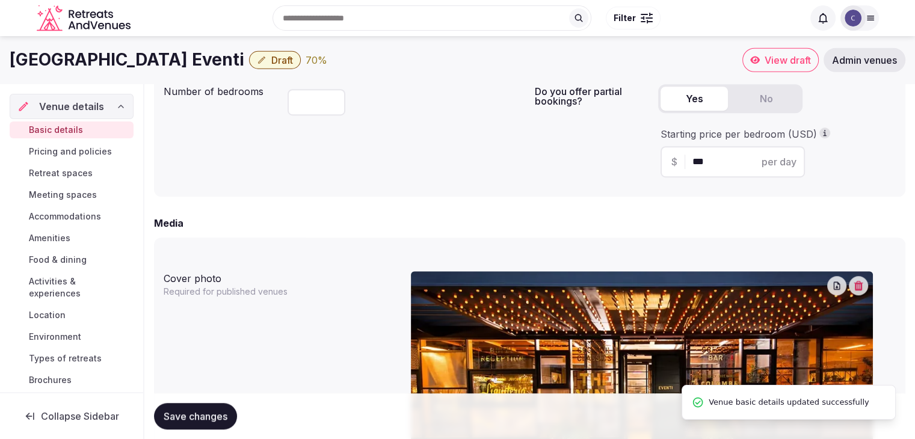
scroll to position [782, 0]
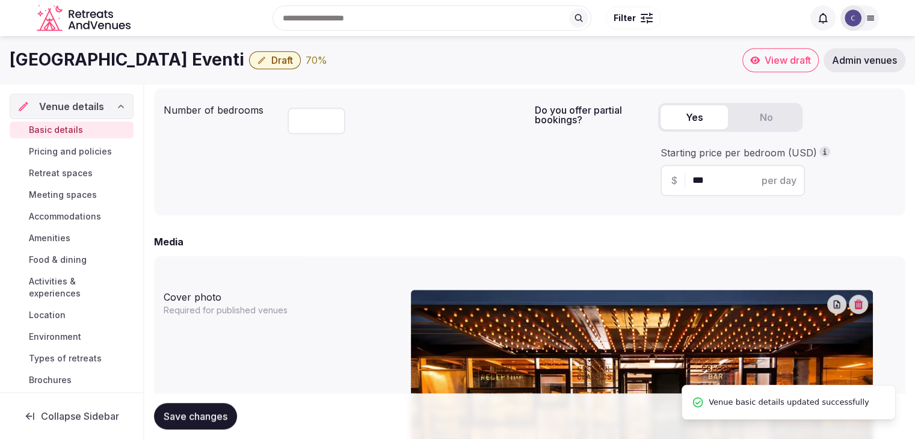
click at [89, 150] on span "Pricing and policies" at bounding box center [70, 152] width 83 height 12
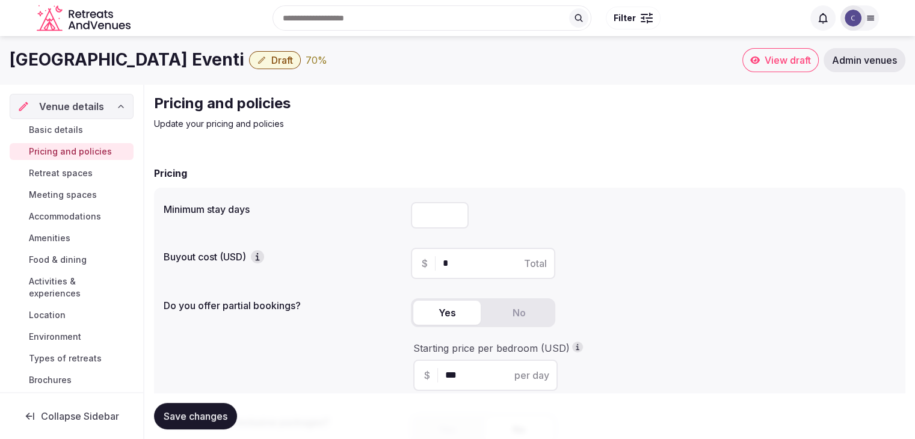
click at [428, 208] on input "number" at bounding box center [440, 215] width 58 height 26
type input "*"
click at [192, 421] on span "Save changes" at bounding box center [196, 416] width 64 height 12
click at [55, 172] on span "Retreat spaces" at bounding box center [61, 173] width 64 height 12
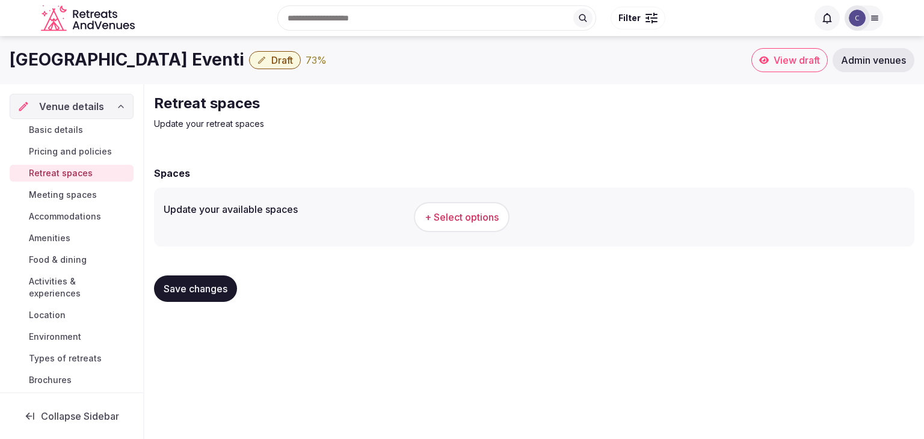
click at [457, 217] on span "+ Select options" at bounding box center [462, 217] width 74 height 13
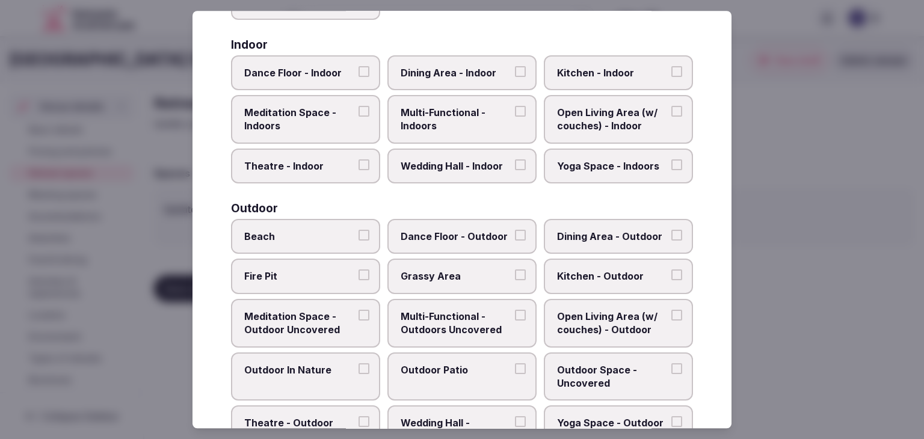
scroll to position [544, 0]
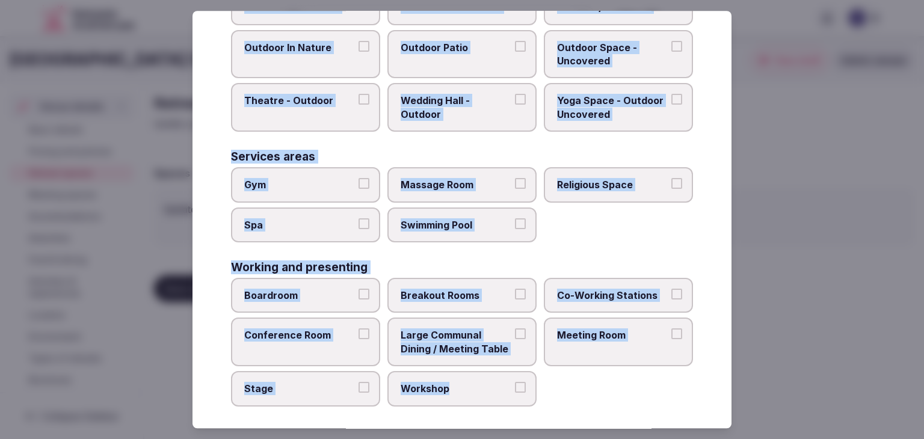
drag, startPoint x: 233, startPoint y: 82, endPoint x: 525, endPoint y: 398, distance: 429.7
click at [525, 398] on div "Select your retreat spaces Choose all applicable retreat spaces offered. Covere…" at bounding box center [462, 220] width 539 height 418
copy div "Choose all applicable retreat spaces offered. Covered outdoor spaces Meditation…"
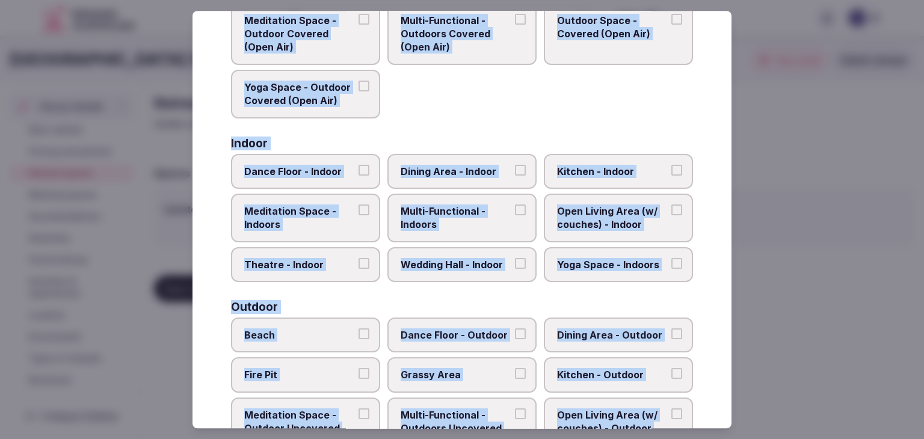
scroll to position [63, 0]
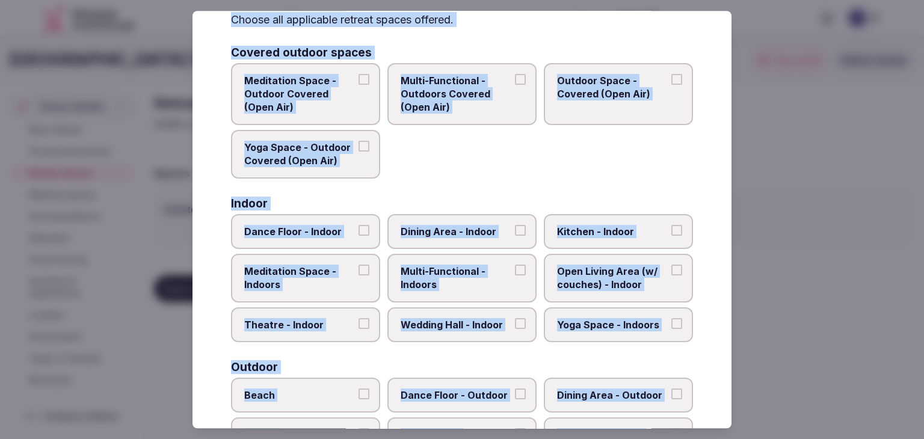
click at [457, 279] on span "Multi-Functional - Indoors" at bounding box center [456, 278] width 111 height 27
click at [515, 276] on button "Multi-Functional - Indoors" at bounding box center [520, 270] width 11 height 11
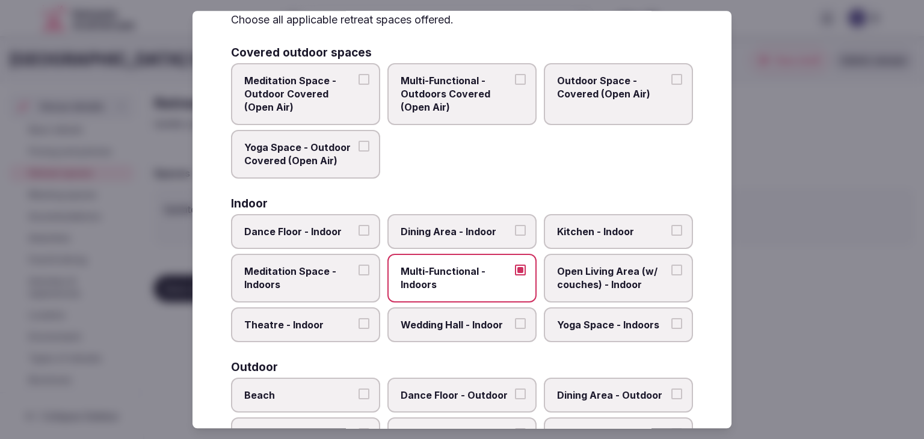
click at [457, 326] on span "Wedding Hall - Indoor" at bounding box center [456, 324] width 111 height 13
click at [515, 326] on button "Wedding Hall - Indoor" at bounding box center [520, 323] width 11 height 11
click at [461, 229] on span "Dining Area - Indoor" at bounding box center [456, 231] width 111 height 13
click at [515, 229] on button "Dining Area - Indoor" at bounding box center [520, 230] width 11 height 11
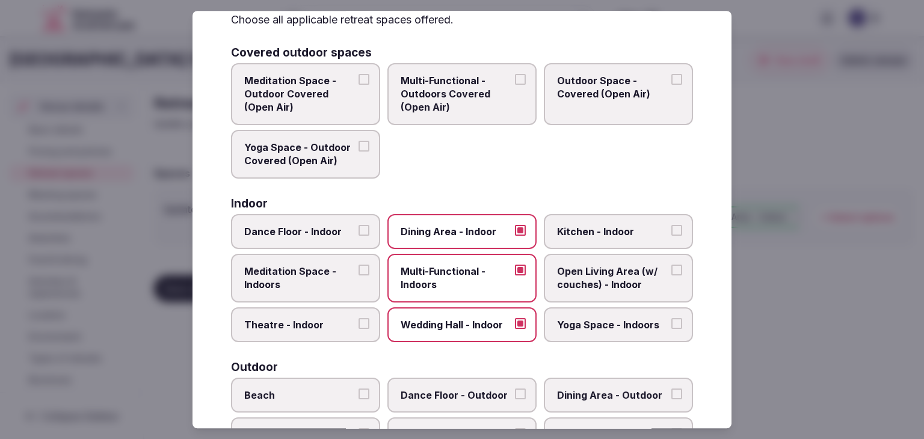
click at [325, 330] on label "Theatre - Indoor" at bounding box center [305, 324] width 149 height 35
click at [359, 329] on button "Theatre - Indoor" at bounding box center [364, 323] width 11 height 11
click at [570, 322] on span "Yoga Space - Indoors" at bounding box center [612, 324] width 111 height 13
click at [672, 322] on button "Yoga Space - Indoors" at bounding box center [677, 323] width 11 height 11
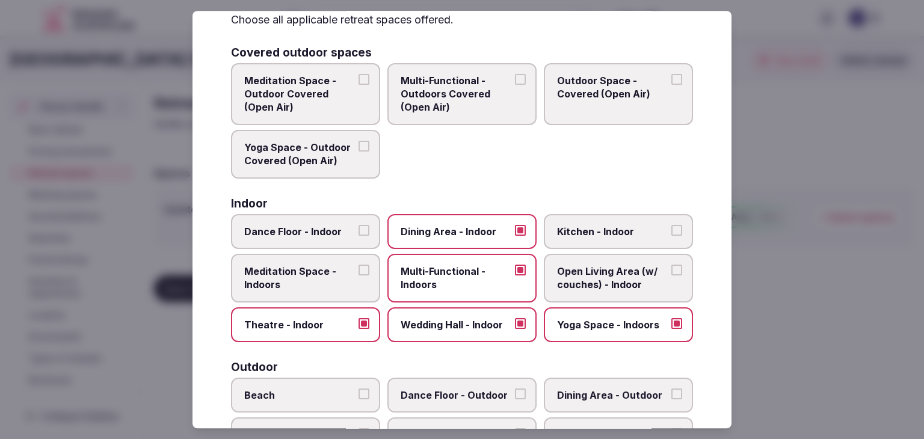
click at [595, 280] on span "Open Living Area (w/ couches) - Indoor" at bounding box center [612, 278] width 111 height 27
click at [672, 276] on button "Open Living Area (w/ couches) - Indoor" at bounding box center [677, 270] width 11 height 11
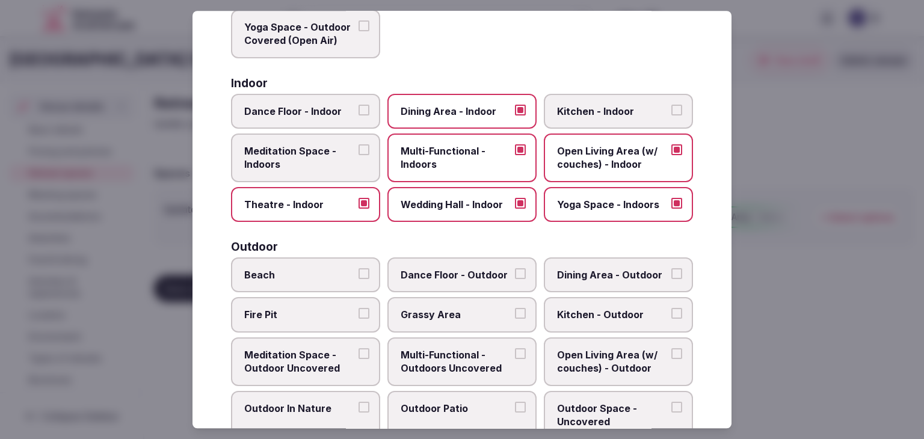
scroll to position [363, 0]
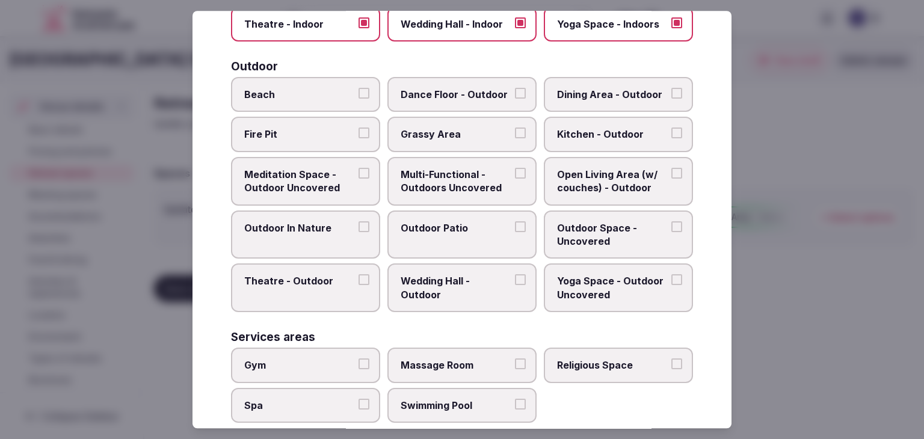
click at [462, 170] on span "Multi-Functional - Outdoors Uncovered" at bounding box center [456, 181] width 111 height 27
click at [515, 170] on button "Multi-Functional - Outdoors Uncovered" at bounding box center [520, 173] width 11 height 11
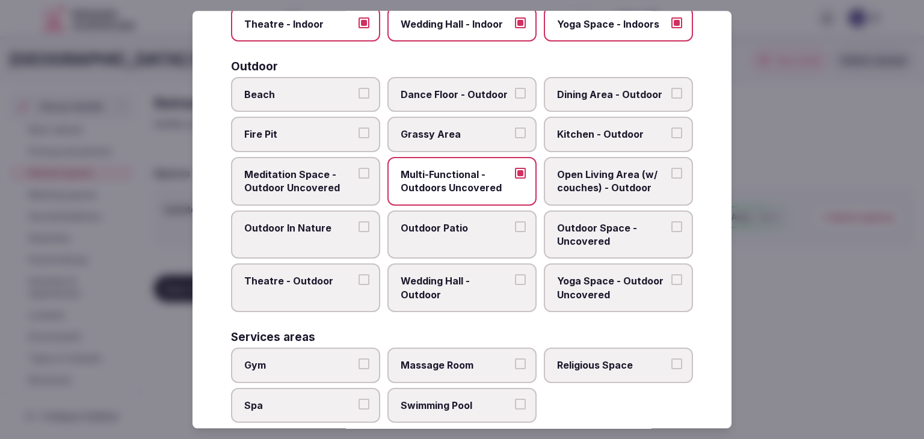
drag, startPoint x: 463, startPoint y: 240, endPoint x: 501, endPoint y: 240, distance: 37.3
click at [463, 241] on label "Outdoor Patio" at bounding box center [462, 235] width 149 height 49
click at [515, 232] on button "Outdoor Patio" at bounding box center [520, 226] width 11 height 11
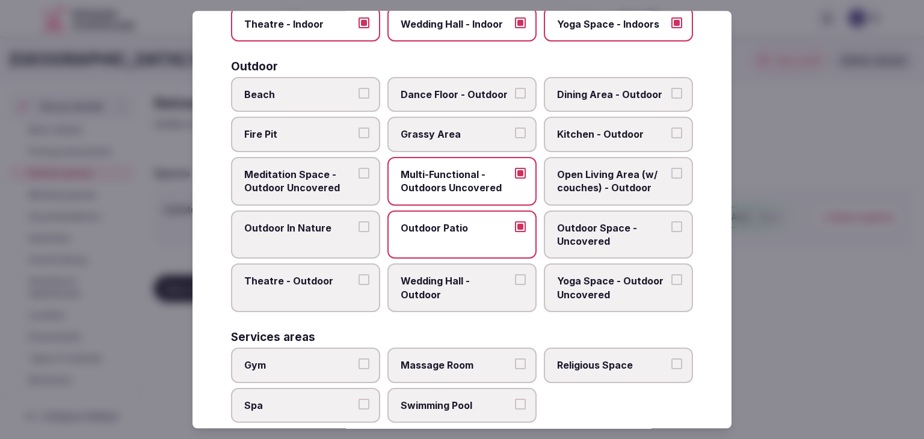
click at [584, 240] on span "Outdoor Space - Uncovered" at bounding box center [612, 234] width 111 height 27
click at [672, 232] on button "Outdoor Space - Uncovered" at bounding box center [677, 226] width 11 height 11
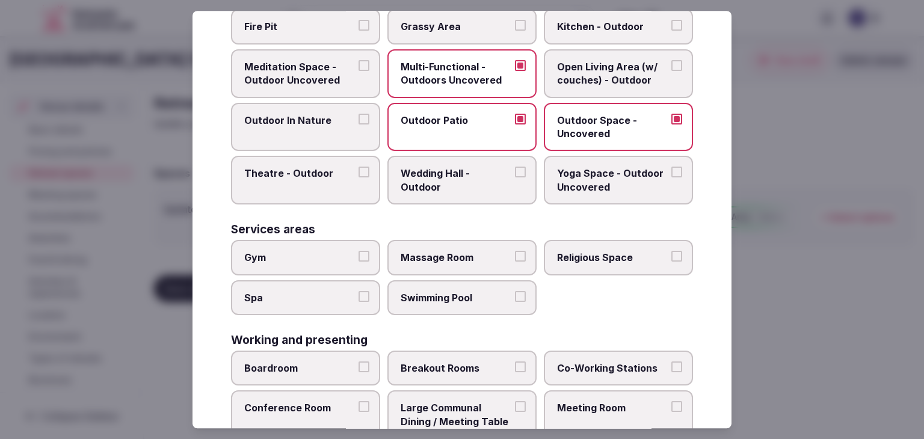
scroll to position [484, 0]
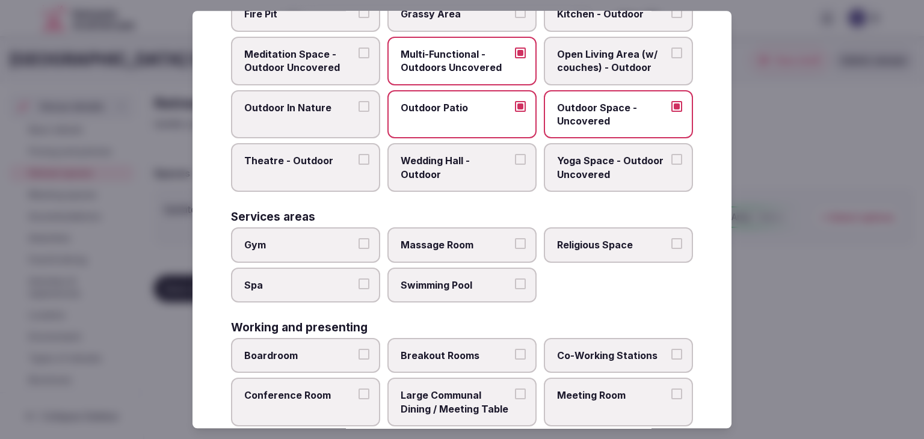
click at [303, 244] on span "Gym" at bounding box center [299, 244] width 111 height 13
click at [359, 244] on button "Gym" at bounding box center [364, 243] width 11 height 11
click at [303, 279] on span "Spa" at bounding box center [299, 285] width 111 height 13
click at [359, 279] on button "Spa" at bounding box center [364, 284] width 11 height 11
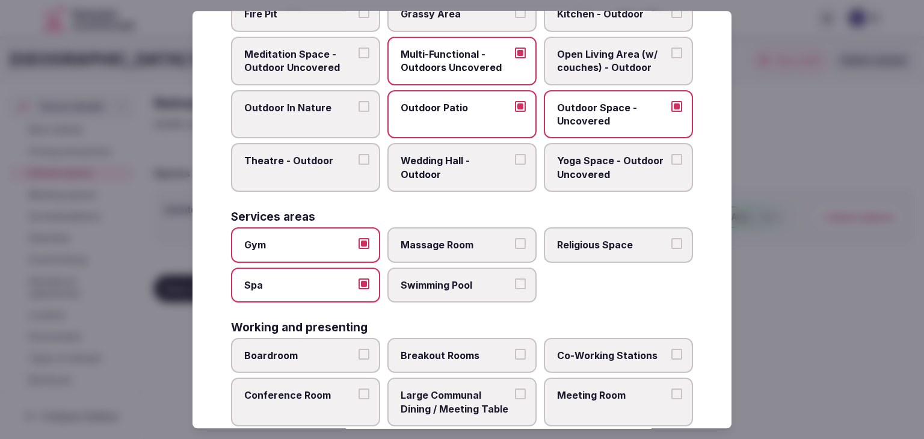
click at [329, 279] on span "Spa" at bounding box center [299, 285] width 111 height 13
click at [359, 279] on button "Spa" at bounding box center [364, 284] width 11 height 11
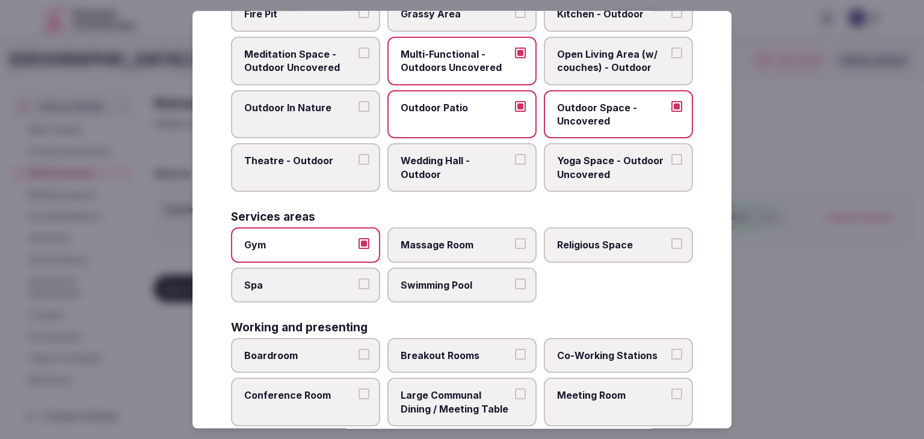
scroll to position [544, 0]
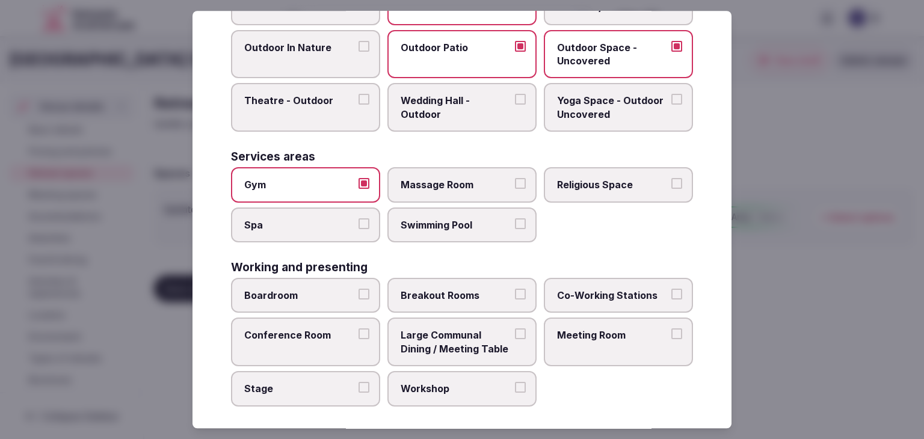
click at [329, 289] on span "Boardroom" at bounding box center [299, 295] width 111 height 13
click at [359, 289] on button "Boardroom" at bounding box center [364, 294] width 11 height 11
click at [422, 289] on span "Breakout Rooms" at bounding box center [456, 295] width 111 height 13
click at [515, 289] on button "Breakout Rooms" at bounding box center [520, 294] width 11 height 11
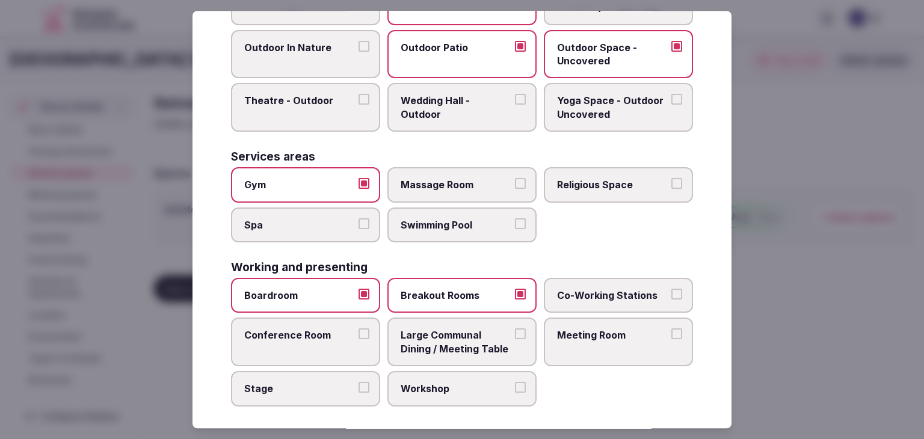
click at [338, 332] on span "Conference Room" at bounding box center [299, 335] width 111 height 13
click at [359, 332] on button "Conference Room" at bounding box center [364, 334] width 11 height 11
click at [579, 329] on span "Meeting Room" at bounding box center [612, 335] width 111 height 13
click at [672, 329] on button "Meeting Room" at bounding box center [677, 334] width 11 height 11
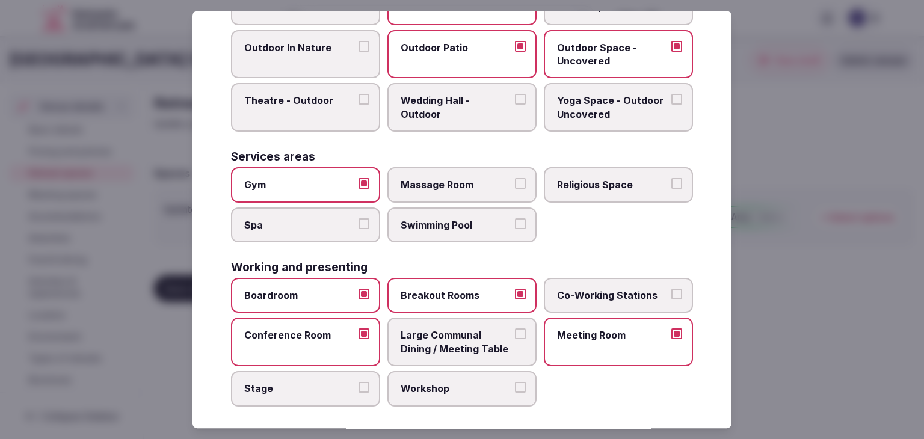
click at [336, 382] on span "Stage" at bounding box center [299, 388] width 111 height 13
click at [359, 382] on button "Stage" at bounding box center [364, 387] width 11 height 11
click at [421, 386] on span "Workshop" at bounding box center [456, 388] width 111 height 13
click at [515, 386] on button "Workshop" at bounding box center [520, 387] width 11 height 11
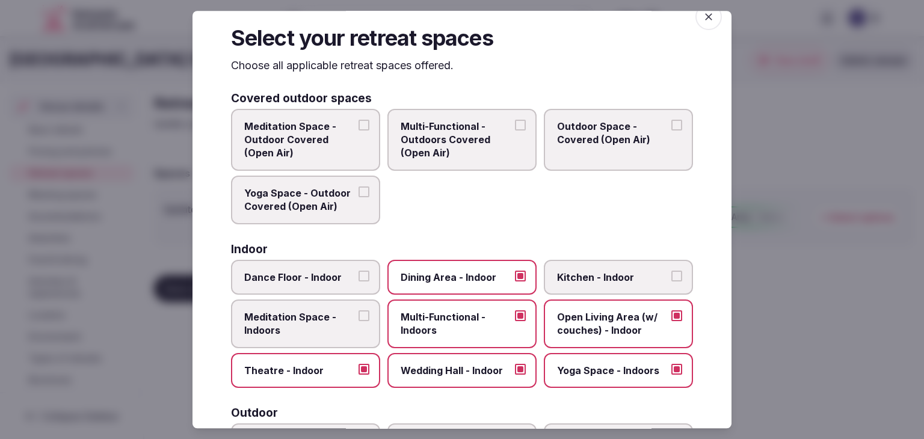
scroll to position [0, 0]
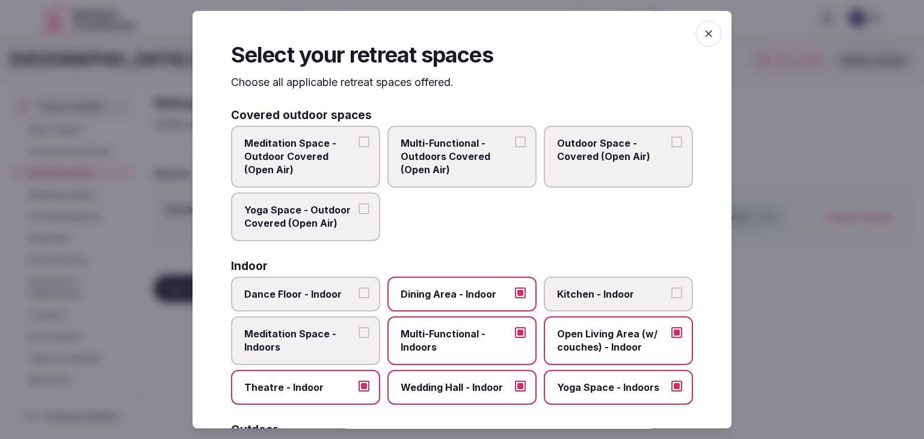
click at [703, 37] on icon "button" at bounding box center [709, 34] width 12 height 12
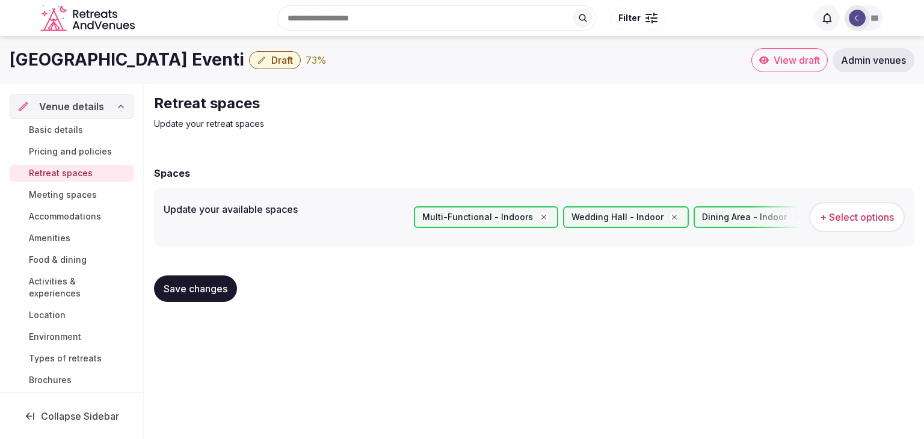
click at [230, 288] on button "Save changes" at bounding box center [195, 289] width 83 height 26
click at [79, 195] on span "Meeting spaces" at bounding box center [63, 195] width 68 height 12
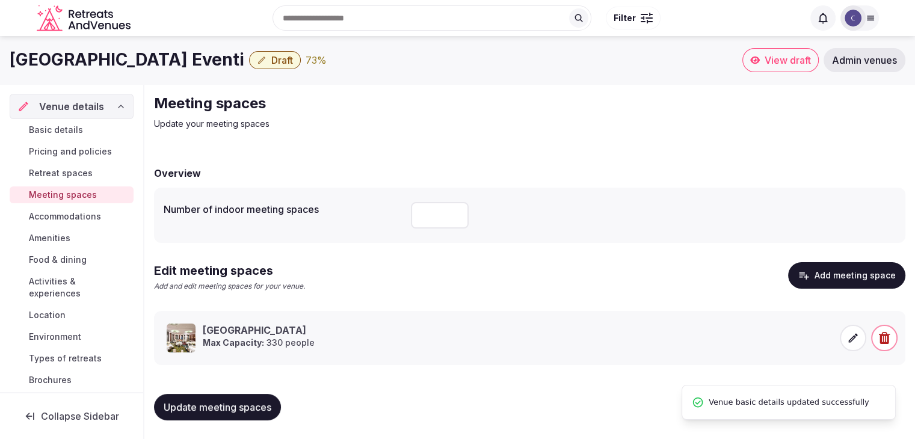
click at [79, 217] on span "Accommodations" at bounding box center [65, 217] width 72 height 12
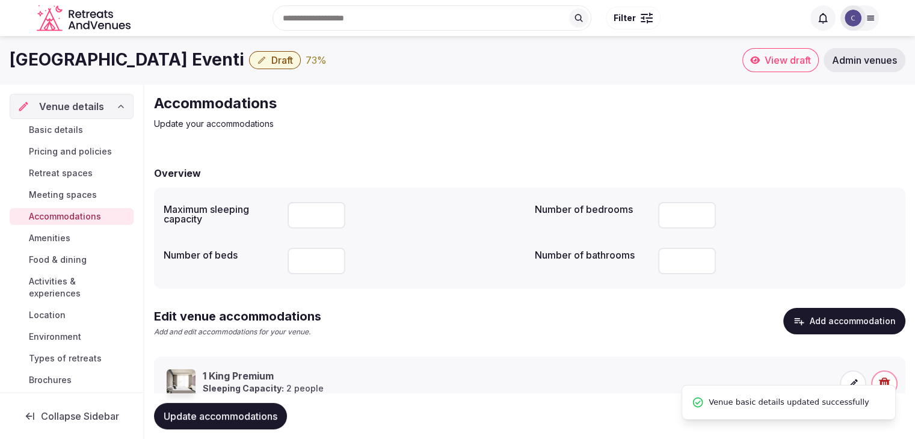
click at [58, 239] on span "Amenities" at bounding box center [50, 238] width 42 height 12
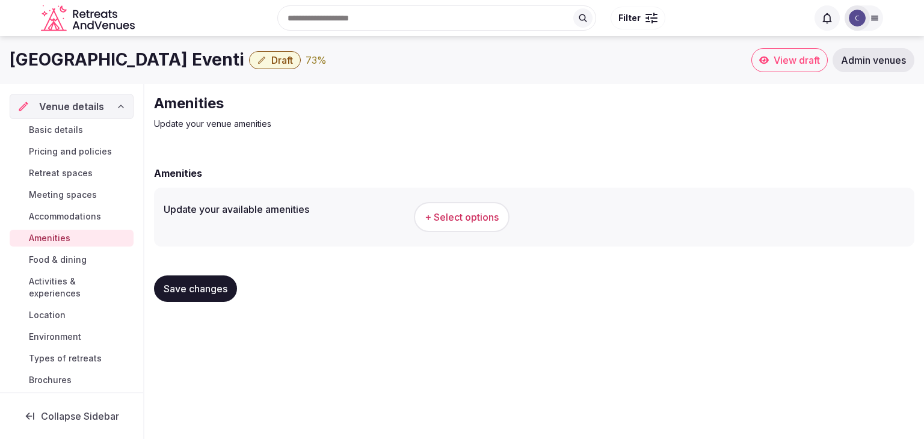
click at [142, 61] on h1 "Kimpton Hotel Eventi" at bounding box center [127, 59] width 235 height 23
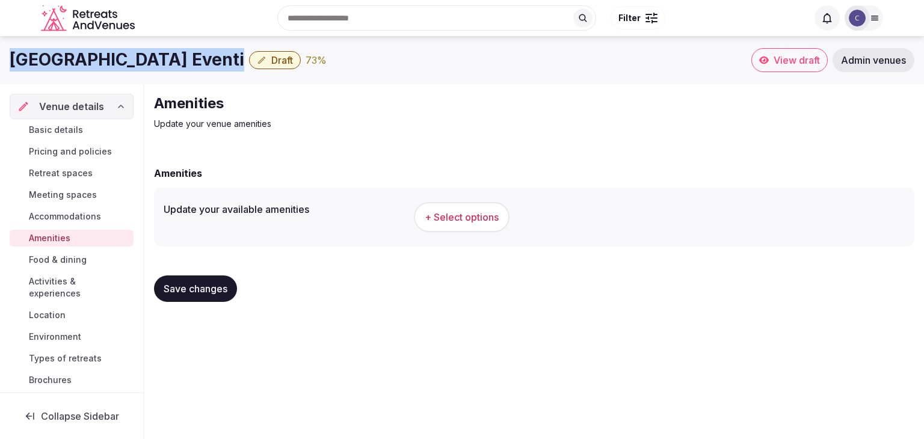
click at [142, 61] on h1 "Kimpton Hotel Eventi" at bounding box center [127, 59] width 235 height 23
copy div "Kimpton Hotel Eventi"
click at [462, 212] on span "+ Select options" at bounding box center [462, 217] width 74 height 13
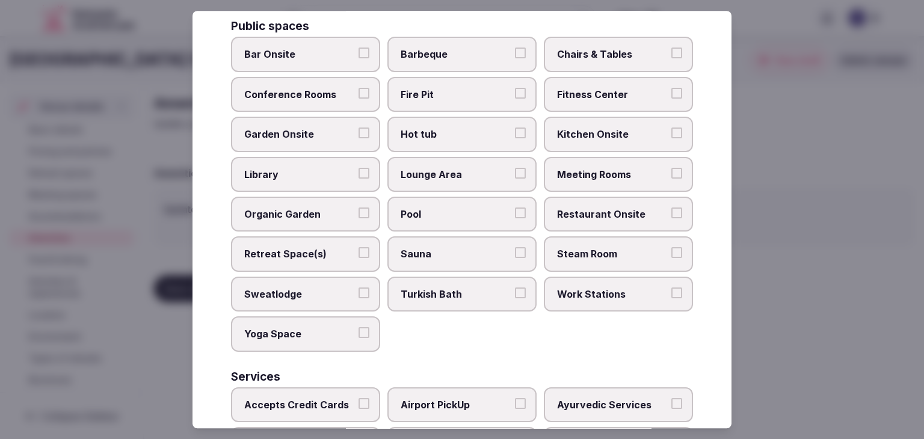
scroll to position [648, 0]
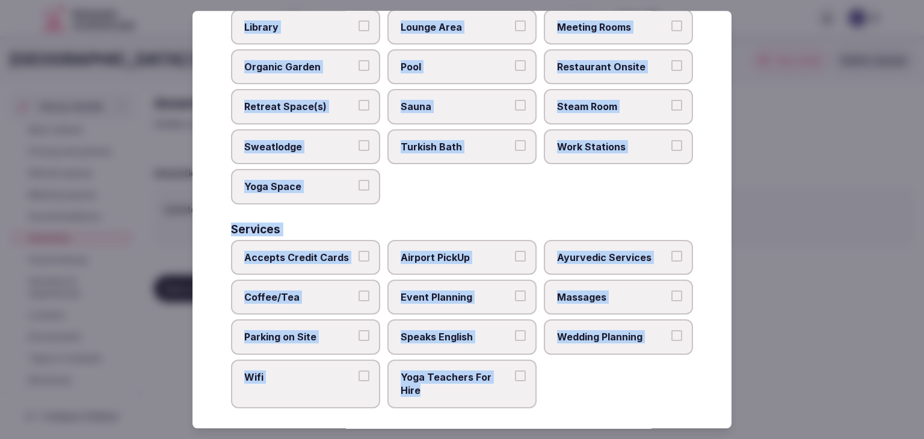
drag, startPoint x: 229, startPoint y: 85, endPoint x: 521, endPoint y: 391, distance: 422.6
click at [521, 391] on div "Select your venue amenities Choose all applicable amenities offered. Activities…" at bounding box center [462, 220] width 539 height 418
copy div "Choose all applicable amenities offered. Activities Bicycles Camping Allowed On…"
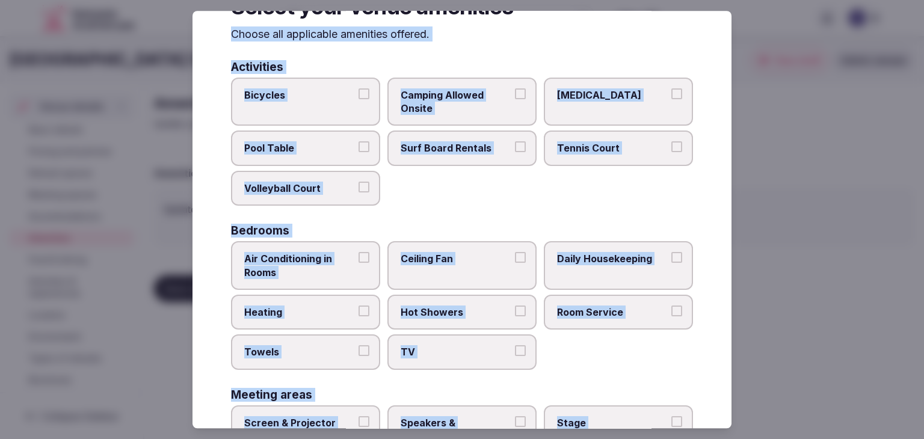
scroll to position [46, 0]
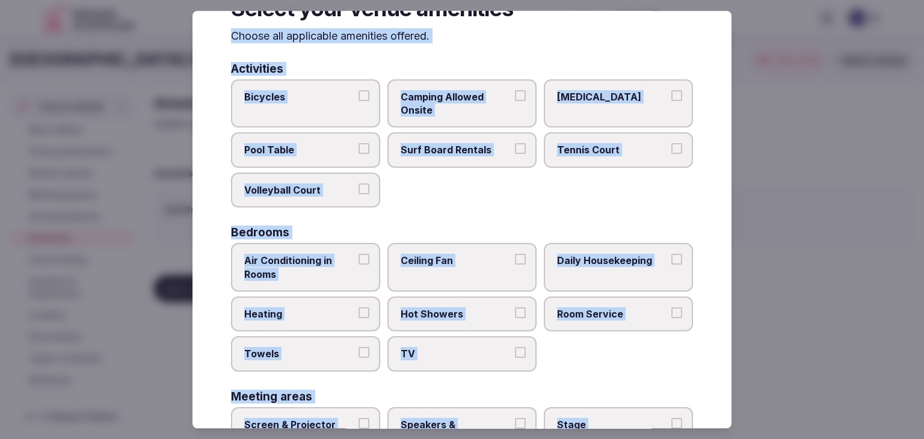
click at [332, 108] on label "Bicycles" at bounding box center [305, 103] width 149 height 49
click at [359, 101] on button "Bicycles" at bounding box center [364, 95] width 11 height 11
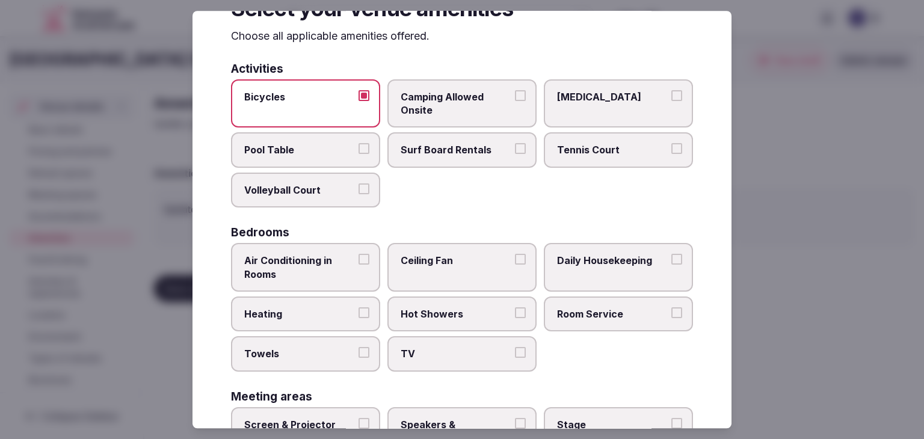
drag, startPoint x: 333, startPoint y: 265, endPoint x: 333, endPoint y: 318, distance: 53.0
click at [333, 265] on span "Air Conditioning in Rooms" at bounding box center [299, 267] width 111 height 27
click at [333, 320] on label "Heating" at bounding box center [305, 314] width 149 height 35
click at [359, 318] on button "Heating" at bounding box center [364, 312] width 11 height 11
click at [332, 348] on span "Towels" at bounding box center [299, 354] width 111 height 13
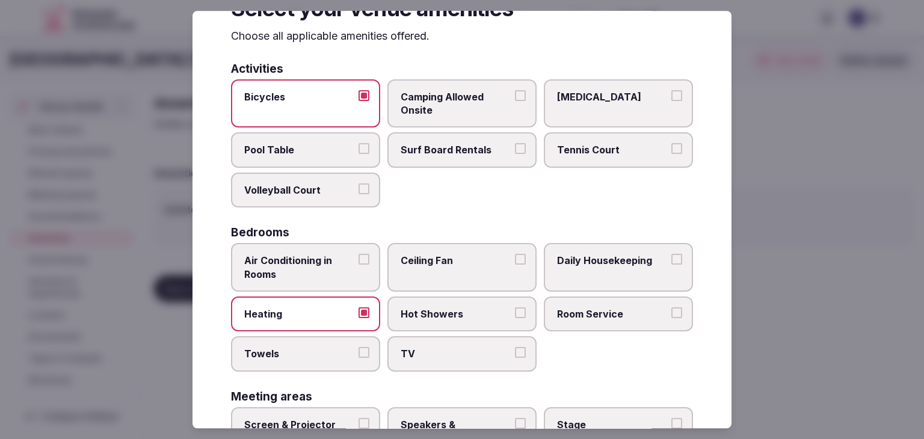
click at [359, 348] on button "Towels" at bounding box center [364, 353] width 11 height 11
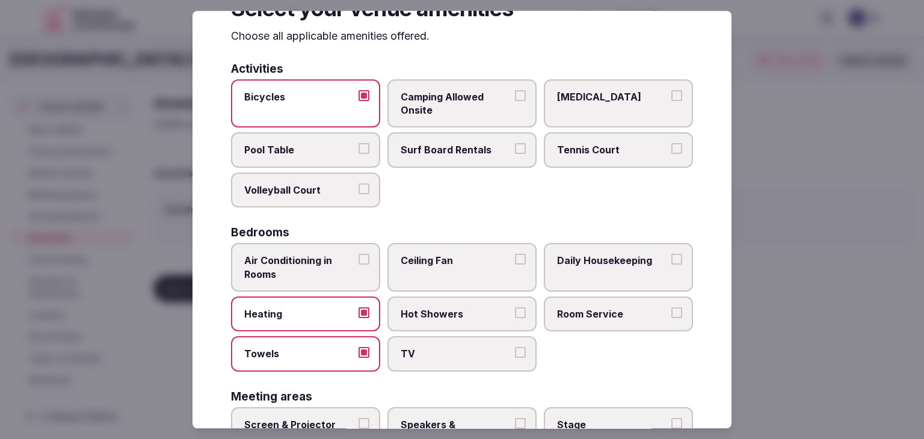
click at [443, 350] on span "TV" at bounding box center [456, 354] width 111 height 13
click at [515, 350] on button "TV" at bounding box center [520, 353] width 11 height 11
click at [441, 304] on label "Hot Showers" at bounding box center [462, 314] width 149 height 35
click at [515, 307] on button "Hot Showers" at bounding box center [520, 312] width 11 height 11
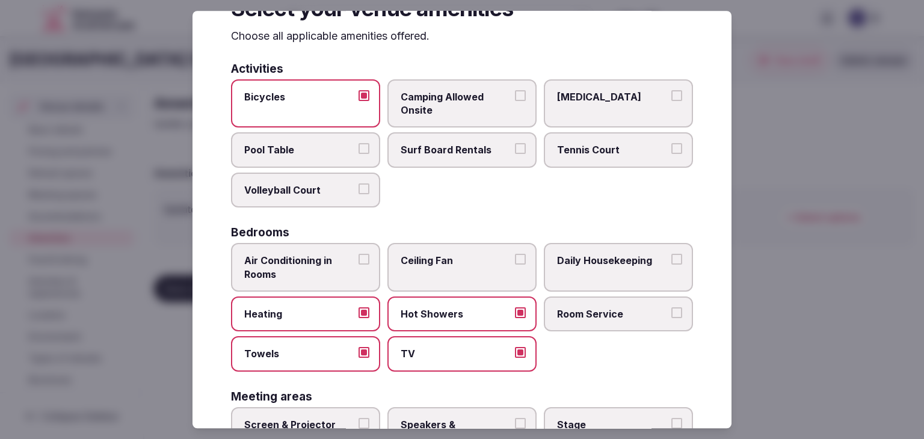
click at [315, 249] on label "Air Conditioning in Rooms" at bounding box center [305, 267] width 149 height 49
click at [359, 254] on button "Air Conditioning in Rooms" at bounding box center [364, 259] width 11 height 11
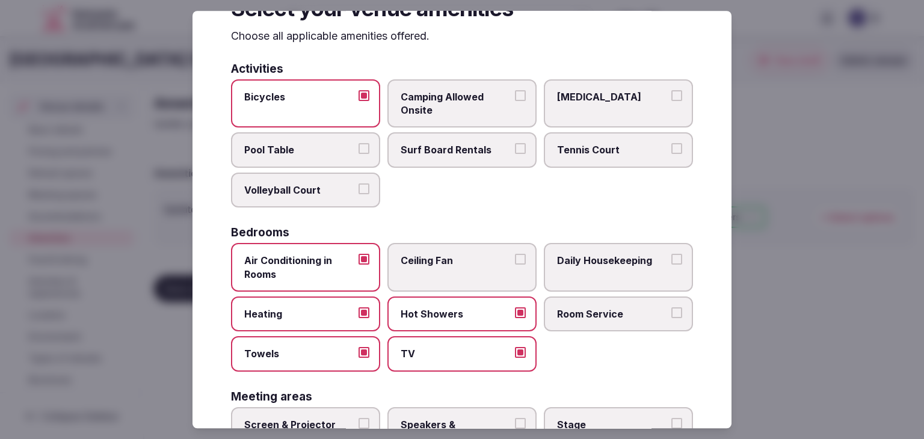
click at [631, 318] on span "Room Service" at bounding box center [612, 313] width 111 height 13
click at [672, 318] on button "Room Service" at bounding box center [677, 312] width 11 height 11
click at [616, 268] on label "Daily Housekeeping" at bounding box center [618, 267] width 149 height 49
click at [672, 265] on button "Daily Housekeeping" at bounding box center [677, 259] width 11 height 11
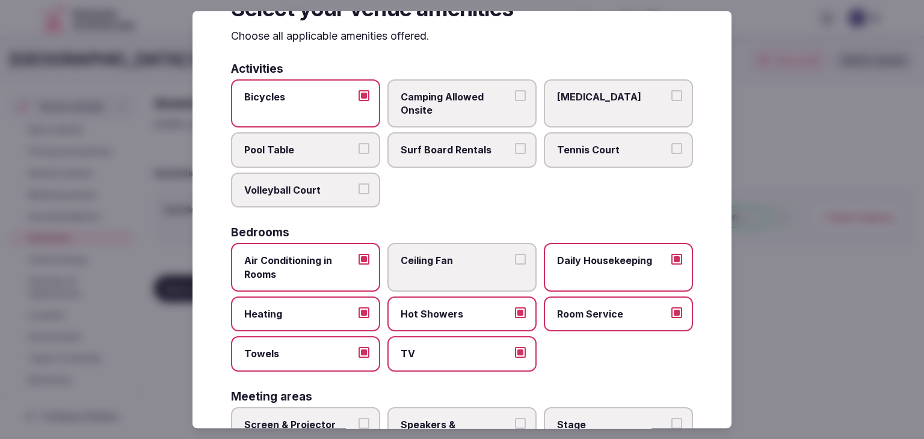
drag, startPoint x: 453, startPoint y: 308, endPoint x: 465, endPoint y: 318, distance: 15.8
click at [452, 307] on span "Hot Showers" at bounding box center [456, 313] width 111 height 13
click at [515, 307] on button "Hot Showers" at bounding box center [520, 312] width 11 height 11
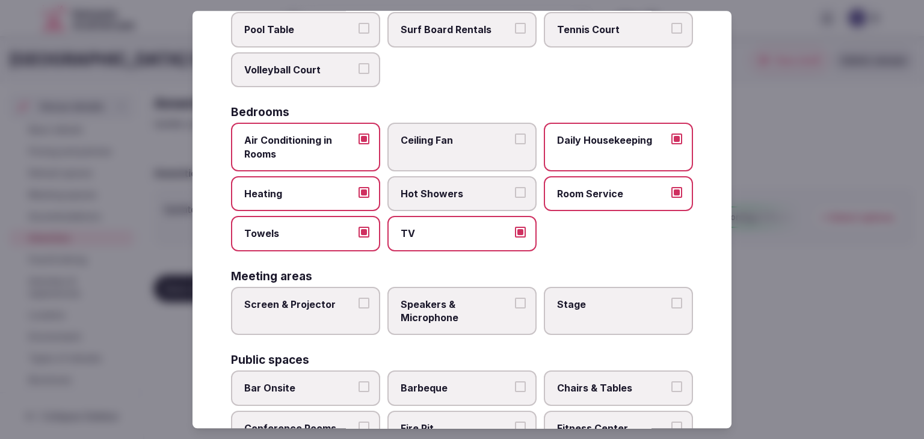
click at [320, 302] on span "Screen & Projector" at bounding box center [299, 304] width 111 height 13
click at [359, 302] on button "Screen & Projector" at bounding box center [364, 303] width 11 height 11
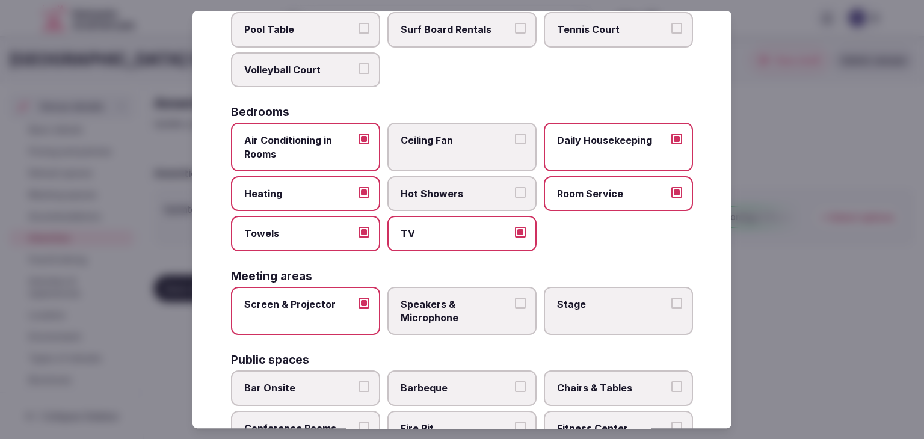
click at [424, 302] on span "Speakers & Microphone" at bounding box center [456, 311] width 111 height 27
click at [515, 302] on button "Speakers & Microphone" at bounding box center [520, 303] width 11 height 11
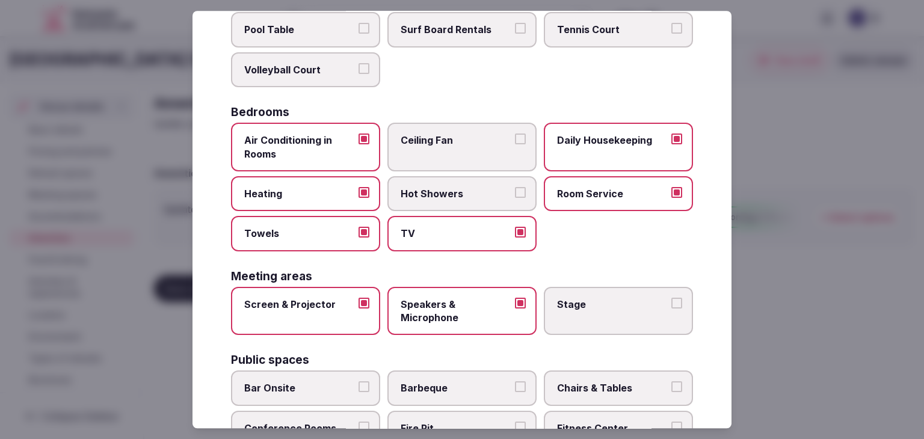
click at [613, 307] on span "Stage" at bounding box center [612, 304] width 111 height 13
click at [672, 307] on button "Stage" at bounding box center [677, 303] width 11 height 11
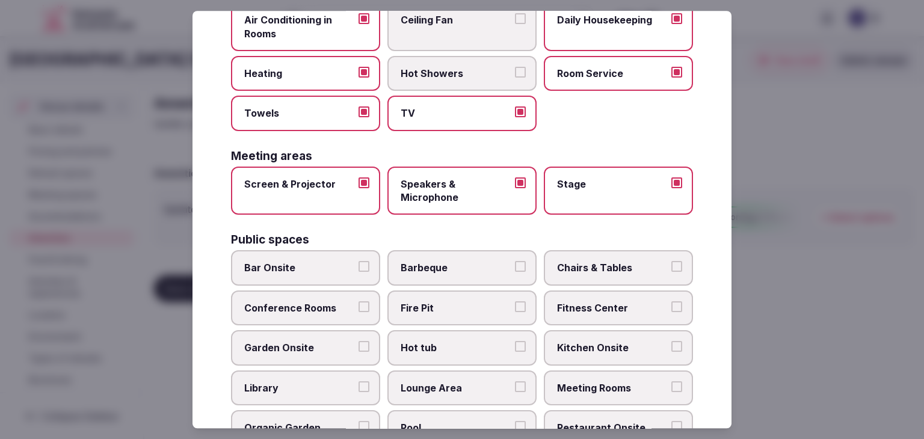
scroll to position [407, 0]
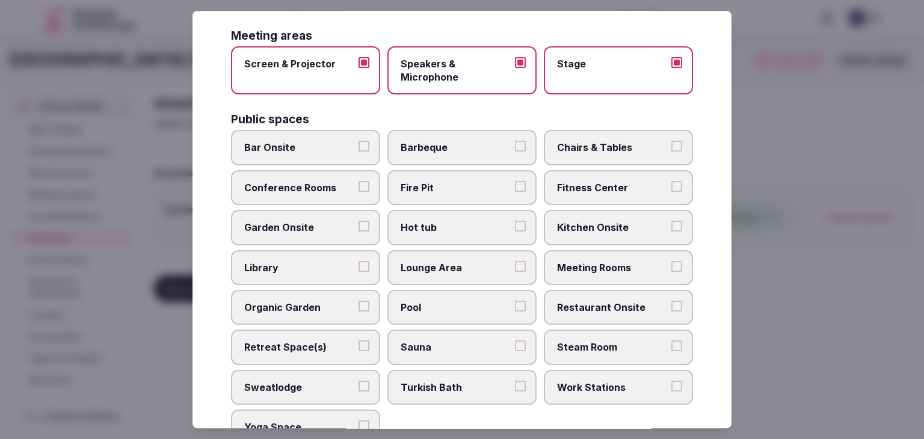
click at [349, 137] on label "Bar Onsite" at bounding box center [305, 148] width 149 height 35
click at [359, 141] on button "Bar Onsite" at bounding box center [364, 146] width 11 height 11
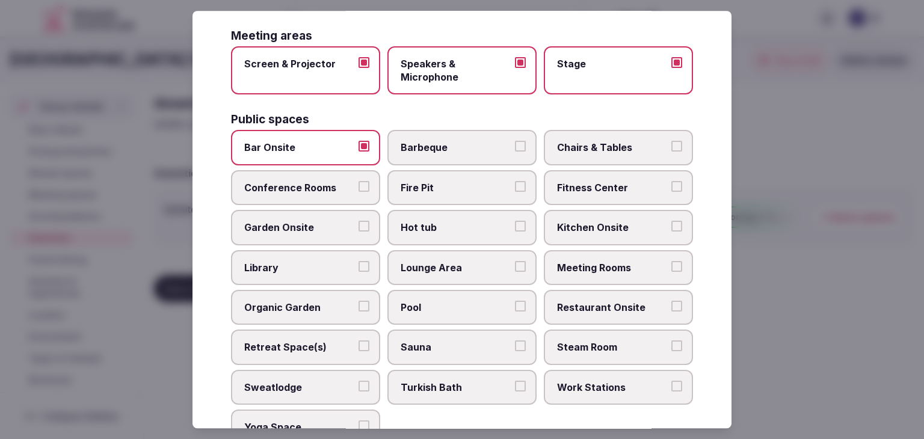
click at [623, 143] on span "Chairs & Tables" at bounding box center [612, 147] width 111 height 13
click at [672, 143] on button "Chairs & Tables" at bounding box center [677, 146] width 11 height 11
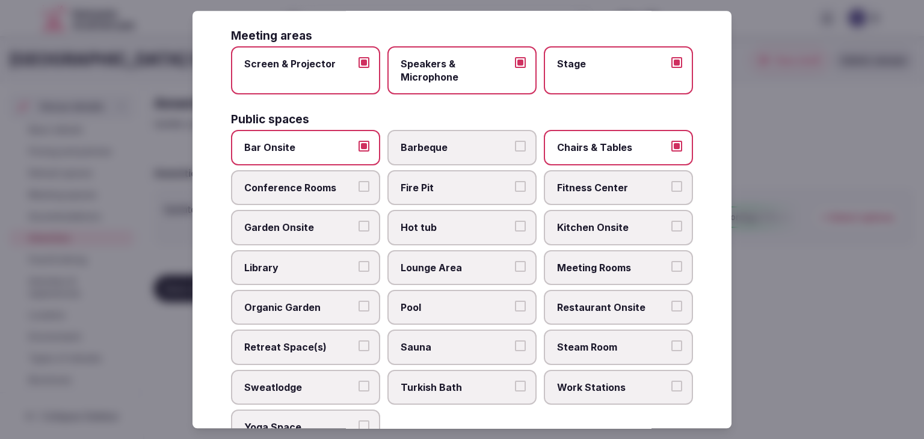
click at [623, 181] on span "Fitness Center" at bounding box center [612, 187] width 111 height 13
click at [672, 181] on button "Fitness Center" at bounding box center [677, 186] width 11 height 11
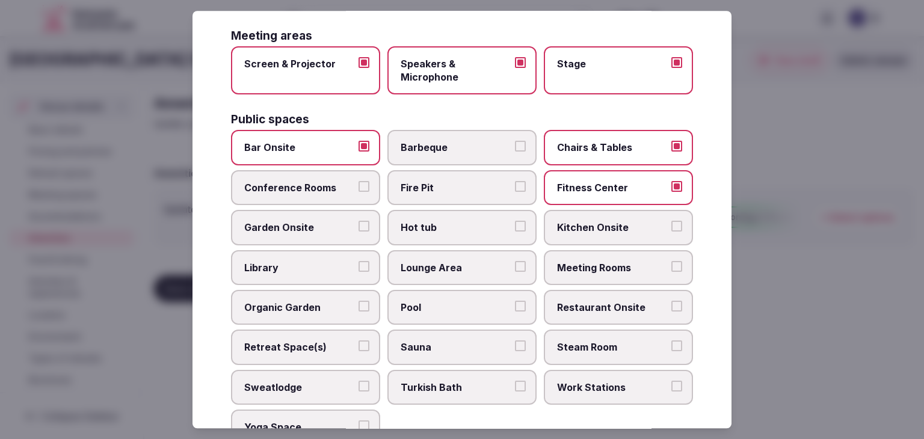
click at [320, 184] on span "Conference Rooms" at bounding box center [299, 187] width 111 height 13
click at [359, 184] on button "Conference Rooms" at bounding box center [364, 186] width 11 height 11
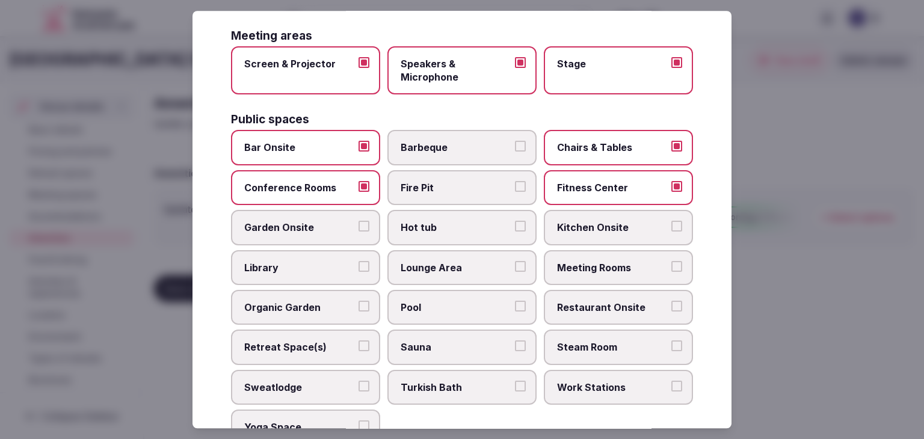
click at [458, 268] on span "Lounge Area" at bounding box center [456, 267] width 111 height 13
click at [515, 268] on button "Lounge Area" at bounding box center [520, 266] width 11 height 11
click at [599, 268] on span "Meeting Rooms" at bounding box center [612, 267] width 111 height 13
click at [672, 268] on button "Meeting Rooms" at bounding box center [677, 266] width 11 height 11
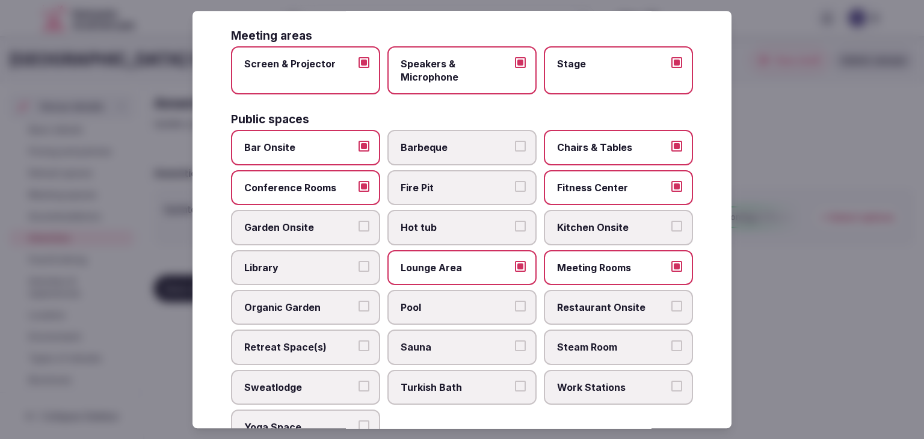
click at [607, 304] on span "Restaurant Onsite" at bounding box center [612, 307] width 111 height 13
click at [672, 304] on button "Restaurant Onsite" at bounding box center [677, 306] width 11 height 11
click at [592, 383] on span "Work Stations" at bounding box center [612, 387] width 111 height 13
click at [672, 383] on button "Work Stations" at bounding box center [677, 386] width 11 height 11
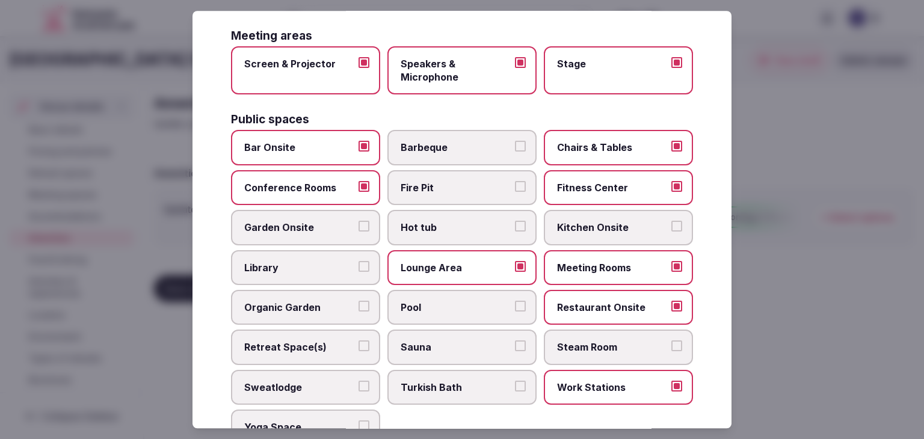
scroll to position [468, 0]
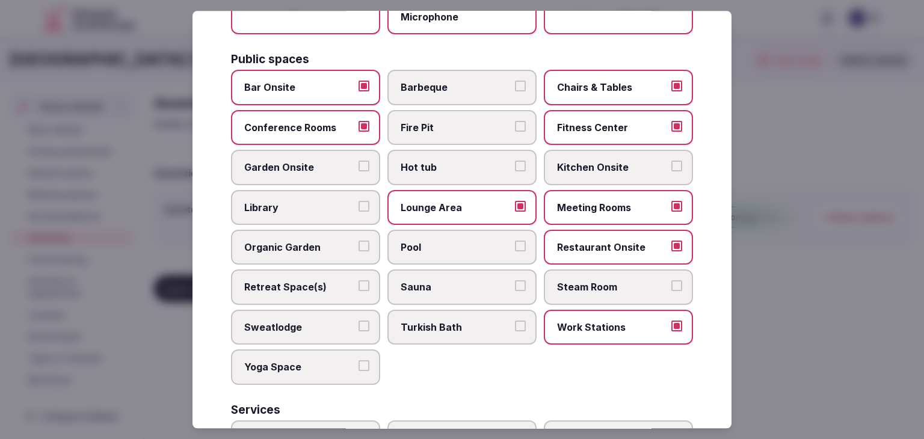
click at [338, 373] on label "Yoga Space" at bounding box center [305, 367] width 149 height 35
click at [359, 371] on button "Yoga Space" at bounding box center [364, 365] width 11 height 11
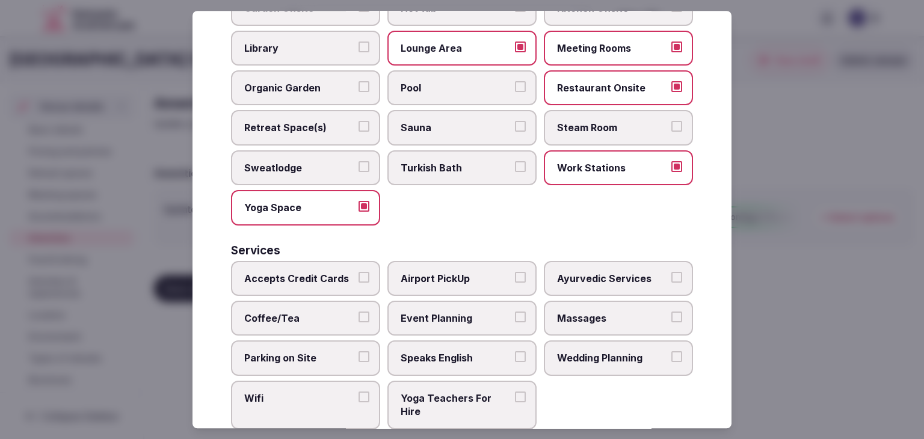
scroll to position [648, 0]
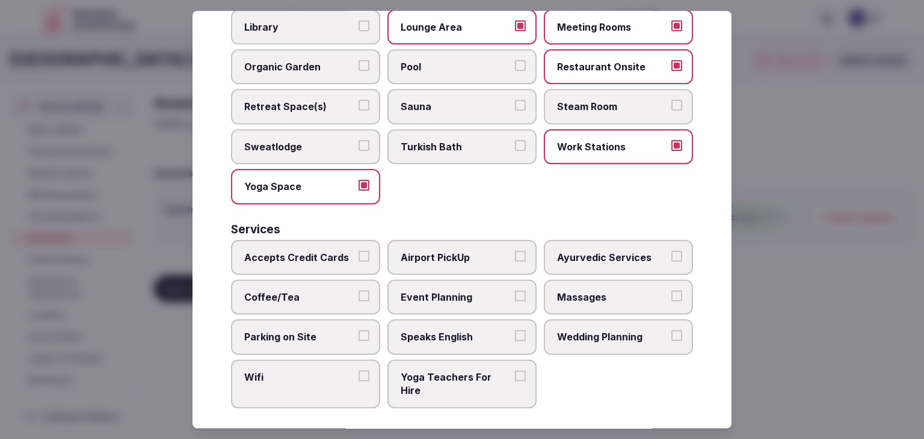
click at [329, 256] on span "Accepts Credit Cards" at bounding box center [299, 257] width 111 height 13
click at [359, 256] on button "Accepts Credit Cards" at bounding box center [364, 256] width 11 height 11
click at [329, 294] on span "Coffee/Tea" at bounding box center [299, 297] width 111 height 13
click at [359, 294] on button "Coffee/Tea" at bounding box center [364, 296] width 11 height 11
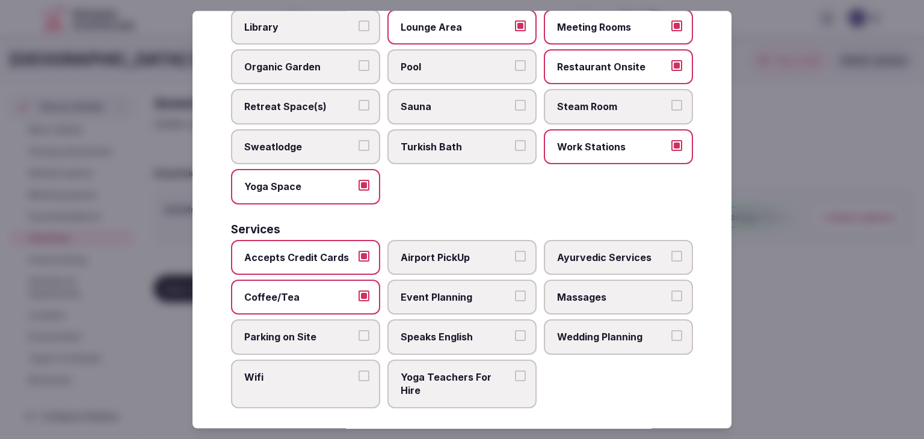
click at [465, 280] on label "Event Planning" at bounding box center [462, 297] width 149 height 35
click at [515, 291] on button "Event Planning" at bounding box center [520, 296] width 11 height 11
click at [336, 332] on span "Parking on Site" at bounding box center [299, 337] width 111 height 13
click at [359, 332] on button "Parking on Site" at bounding box center [364, 336] width 11 height 11
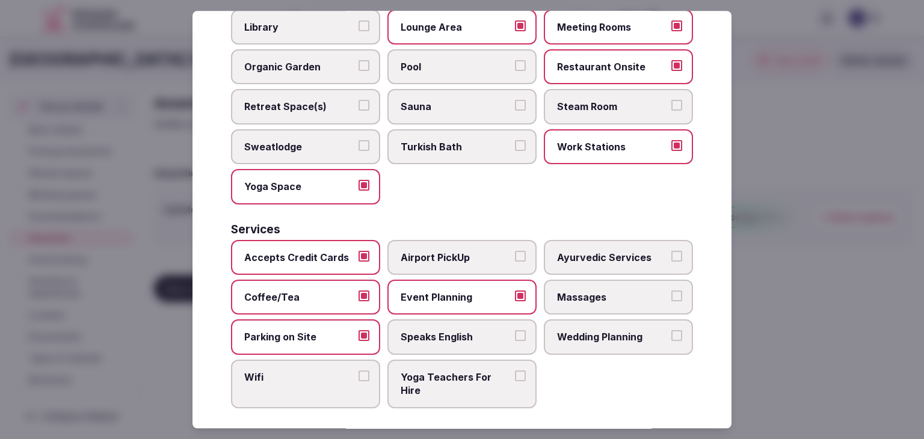
click at [449, 331] on span "Speaks English" at bounding box center [456, 337] width 111 height 13
click at [515, 331] on button "Speaks English" at bounding box center [520, 336] width 11 height 11
click at [340, 375] on label "Wifi" at bounding box center [305, 384] width 149 height 49
click at [359, 375] on button "Wifi" at bounding box center [364, 376] width 11 height 11
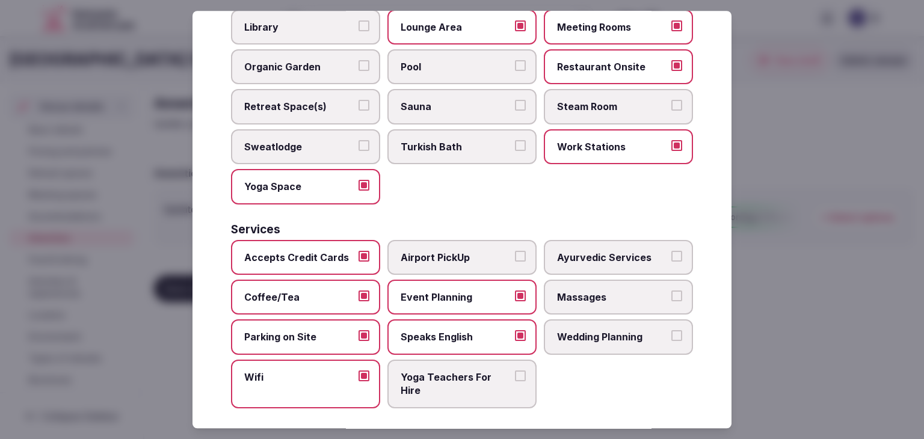
click at [609, 331] on span "Wedding Planning" at bounding box center [612, 337] width 111 height 13
click at [672, 331] on button "Wedding Planning" at bounding box center [677, 336] width 11 height 11
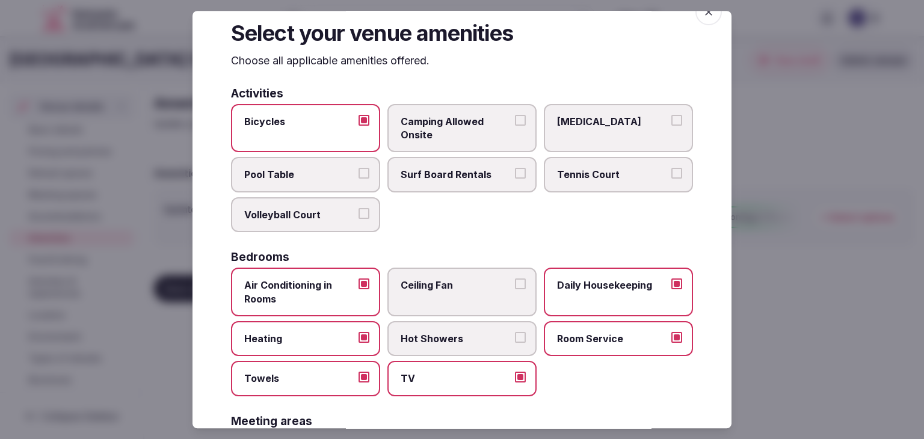
scroll to position [0, 0]
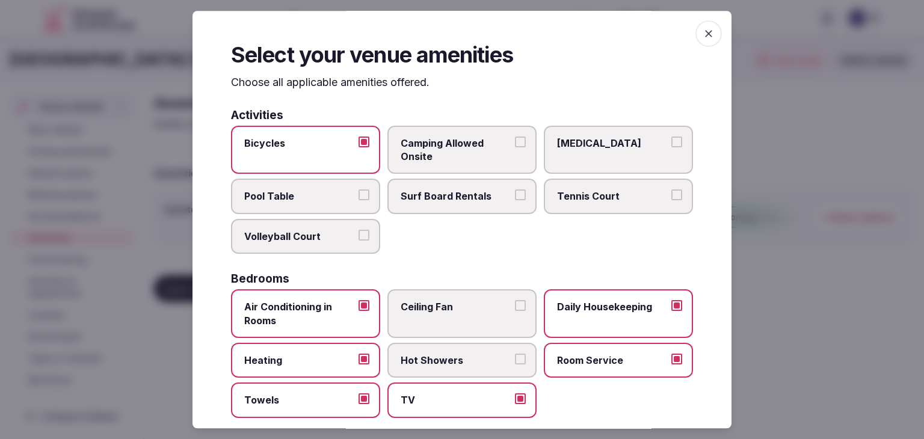
click at [701, 27] on span "button" at bounding box center [709, 33] width 26 height 26
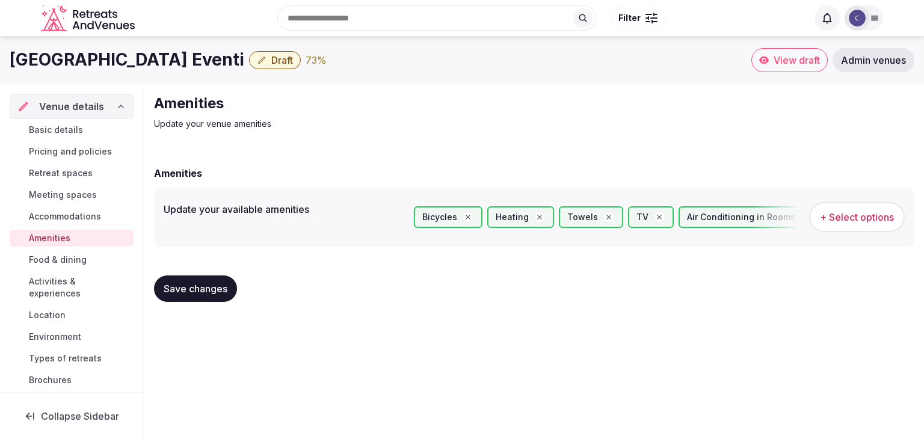
click at [856, 212] on span "+ Select options" at bounding box center [857, 217] width 74 height 13
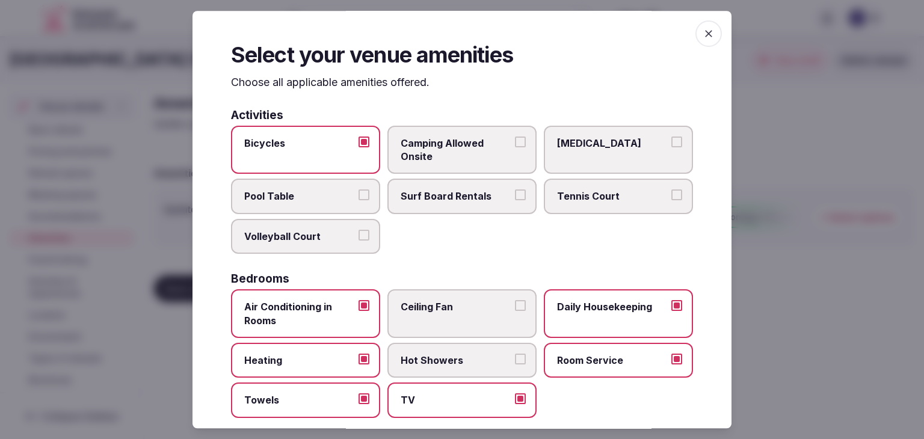
click at [703, 31] on icon "button" at bounding box center [709, 34] width 12 height 12
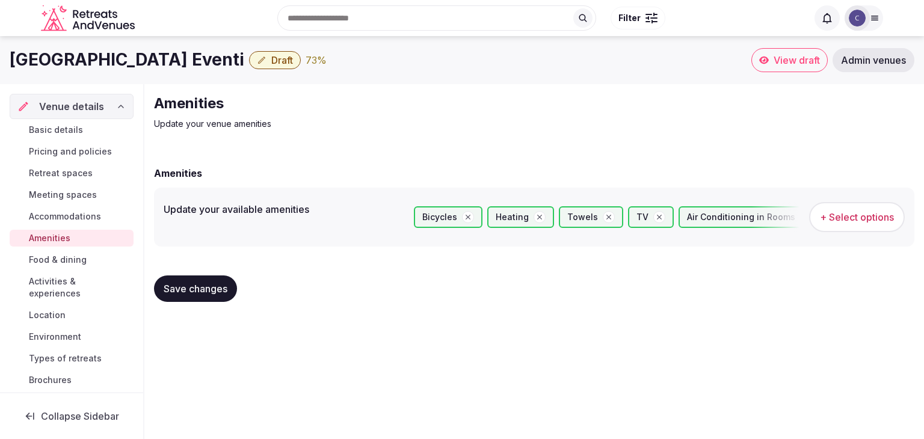
click at [212, 294] on button "Save changes" at bounding box center [195, 289] width 83 height 26
click at [78, 258] on span "Food & dining" at bounding box center [58, 260] width 58 height 12
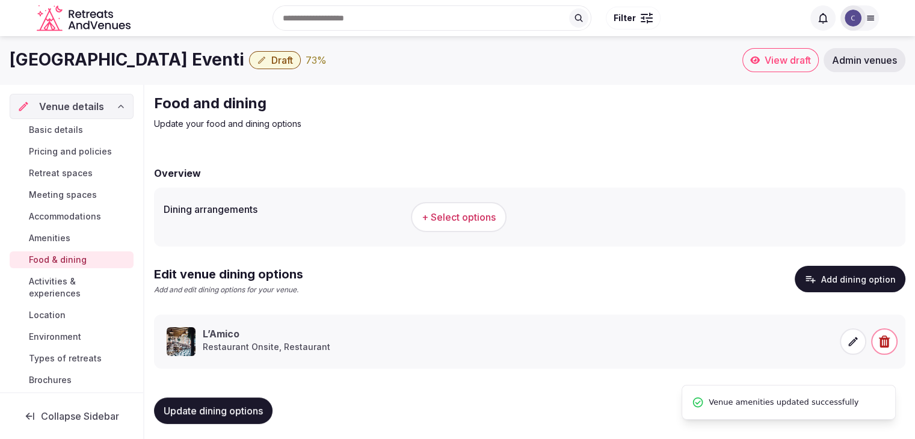
click at [76, 51] on h1 "Kimpton Hotel Eventi" at bounding box center [127, 59] width 235 height 23
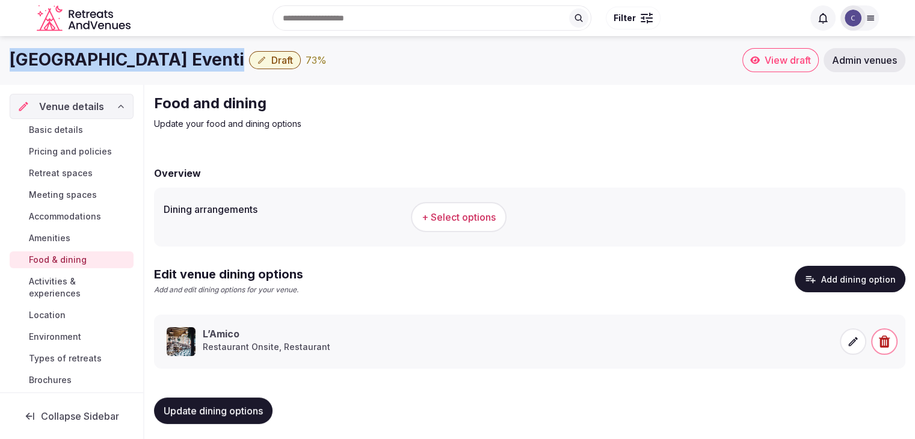
click at [76, 51] on h1 "Kimpton Hotel Eventi" at bounding box center [127, 59] width 235 height 23
copy div "Kimpton Hotel Eventi"
click at [468, 224] on button "+ Select options" at bounding box center [459, 217] width 96 height 30
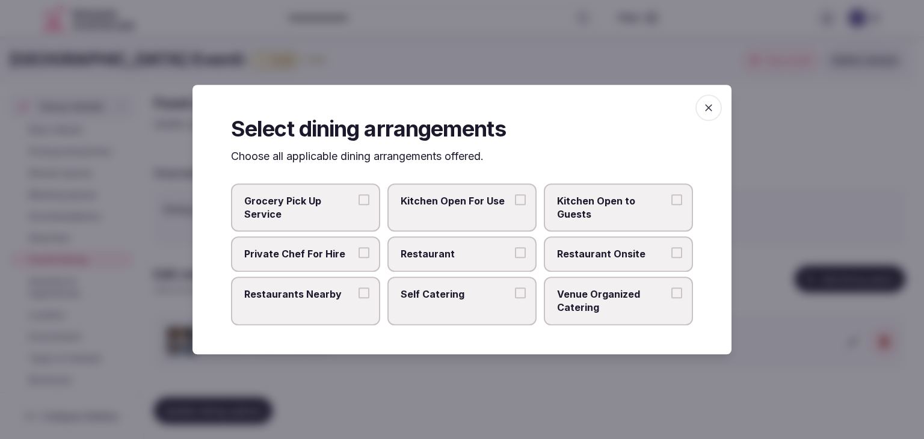
drag, startPoint x: 230, startPoint y: 157, endPoint x: 419, endPoint y: 195, distance: 192.1
click at [231, 156] on div "Select dining arrangements Choose all applicable dining arrangements offered. G…" at bounding box center [462, 220] width 539 height 270
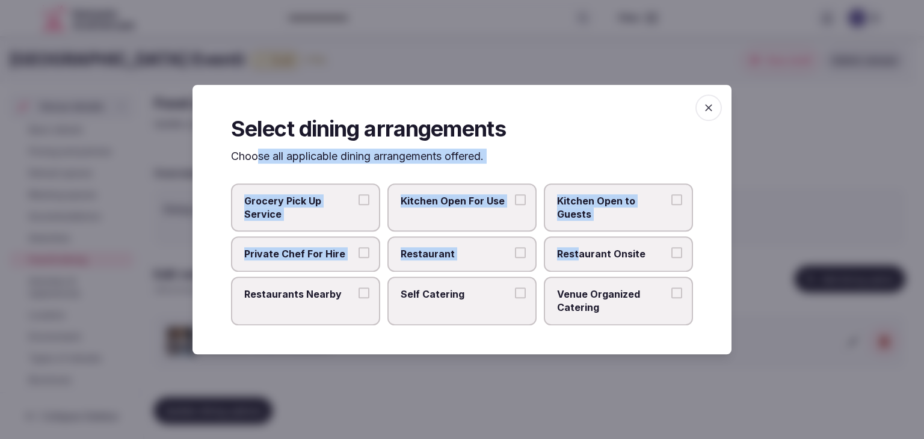
drag, startPoint x: 419, startPoint y: 195, endPoint x: 580, endPoint y: 261, distance: 174.1
click at [580, 261] on div "Select dining arrangements Choose all applicable dining arrangements offered. G…" at bounding box center [462, 220] width 539 height 270
click at [260, 157] on p "Choose all applicable dining arrangements offered." at bounding box center [462, 156] width 462 height 15
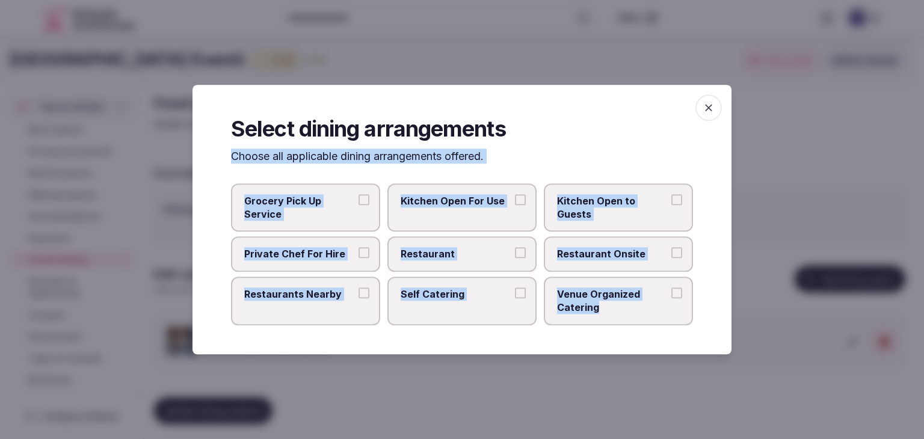
drag, startPoint x: 233, startPoint y: 155, endPoint x: 650, endPoint y: 311, distance: 445.7
click at [650, 311] on div "Select dining arrangements Choose all applicable dining arrangements offered. G…" at bounding box center [462, 220] width 539 height 270
copy div "Choose all applicable dining arrangements offered. Grocery Pick Up Service Kitc…"
click at [469, 258] on span "Restaurant" at bounding box center [456, 254] width 111 height 13
click at [515, 258] on button "Restaurant" at bounding box center [520, 253] width 11 height 11
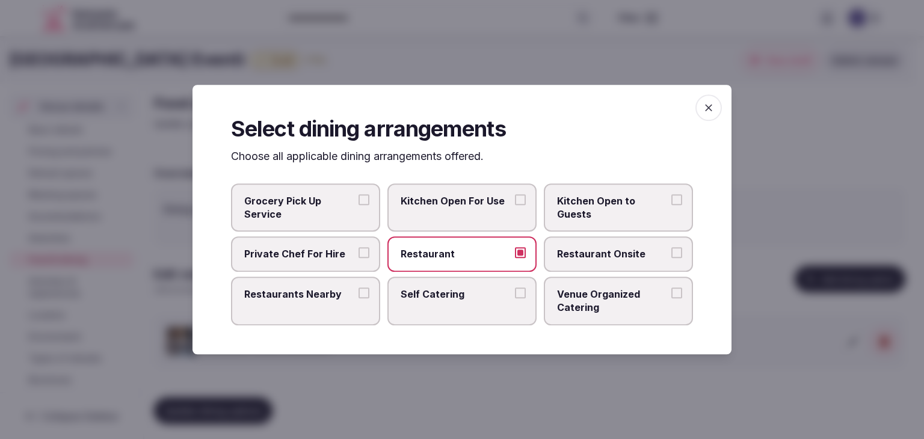
click at [592, 258] on span "Restaurant Onsite" at bounding box center [612, 254] width 111 height 13
click at [672, 258] on button "Restaurant Onsite" at bounding box center [677, 253] width 11 height 11
click at [595, 302] on span "Venue Organized Catering" at bounding box center [612, 301] width 111 height 27
click at [672, 298] on button "Venue Organized Catering" at bounding box center [677, 293] width 11 height 11
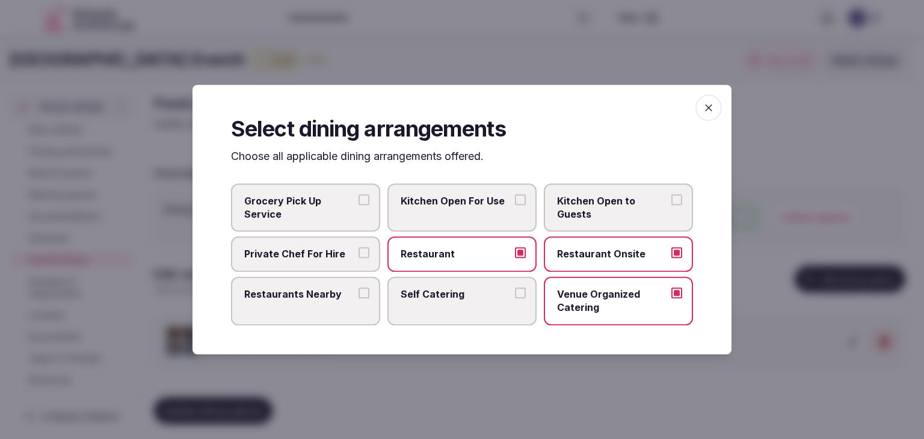
click at [329, 303] on label "Restaurants Nearby" at bounding box center [305, 301] width 149 height 49
click at [359, 298] on button "Restaurants Nearby" at bounding box center [364, 293] width 11 height 11
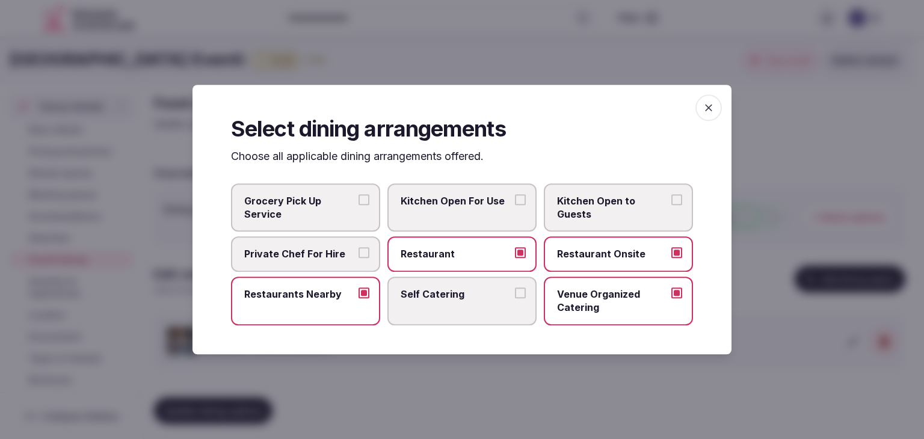
click at [717, 107] on span "button" at bounding box center [709, 107] width 26 height 26
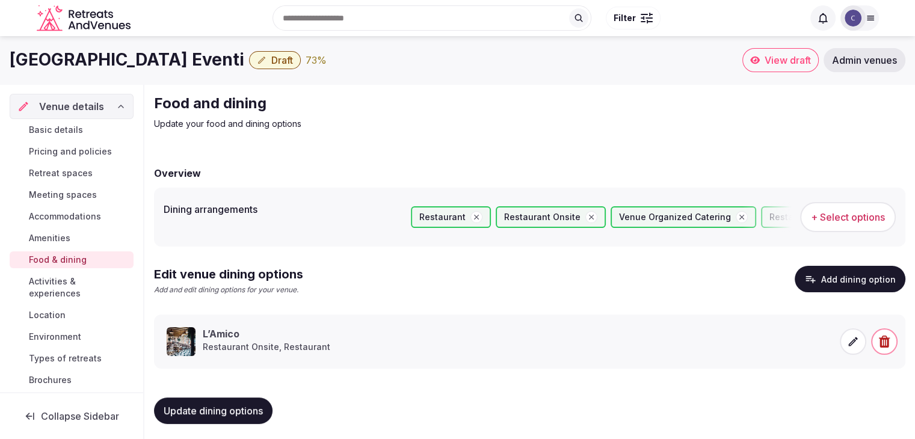
click at [260, 417] on button "Update dining options" at bounding box center [213, 411] width 119 height 26
click at [60, 283] on span "Activities & experiences" at bounding box center [79, 288] width 100 height 24
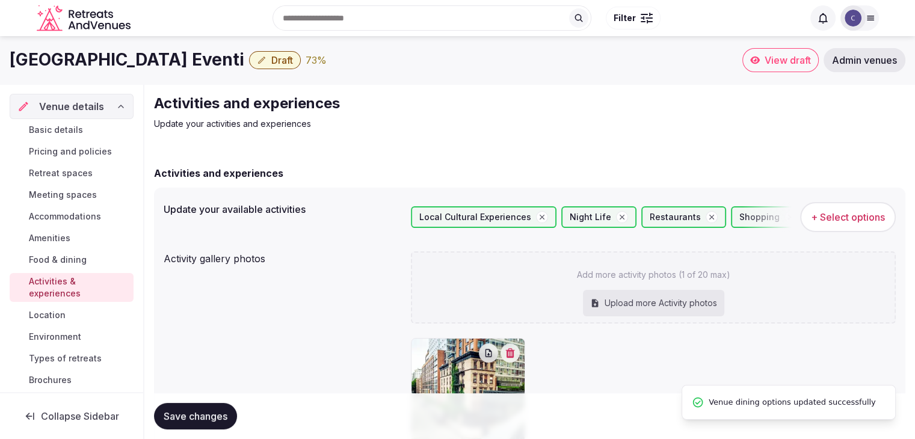
click at [58, 310] on span "Location" at bounding box center [47, 315] width 37 height 12
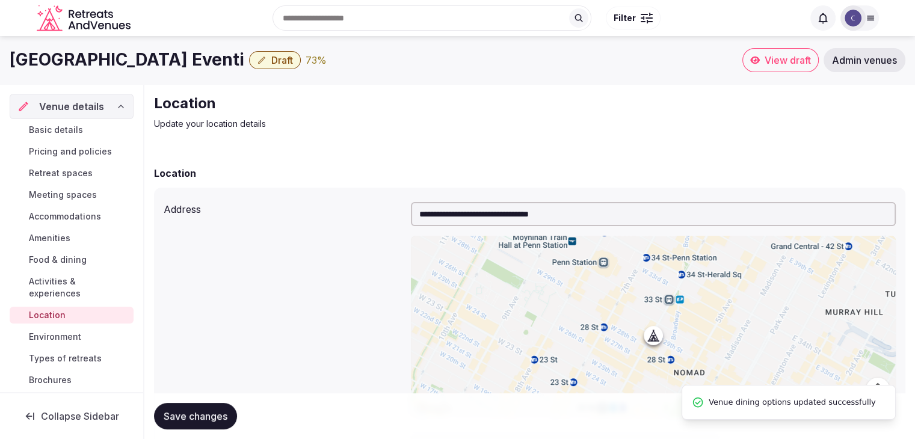
click at [66, 338] on span "Environment" at bounding box center [55, 337] width 52 height 12
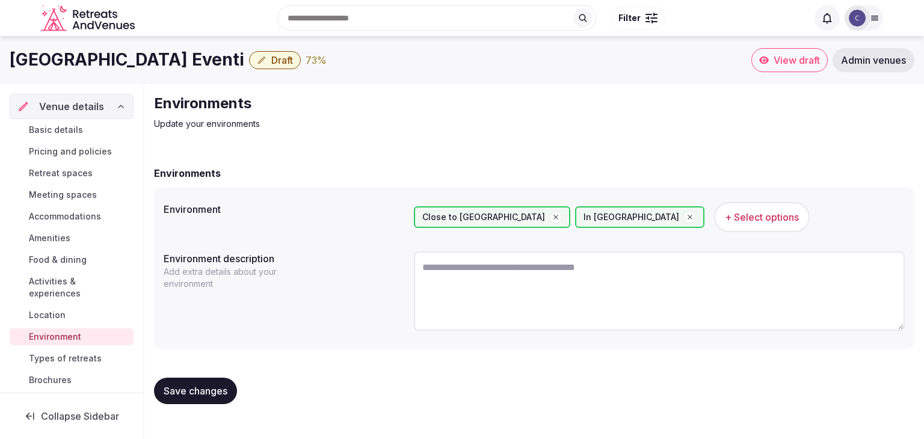
click at [714, 209] on button "+ Select options" at bounding box center [762, 217] width 96 height 30
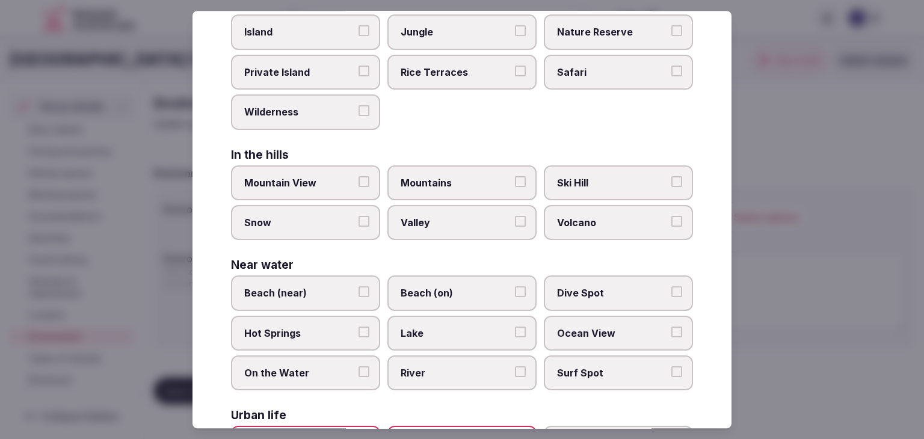
scroll to position [288, 0]
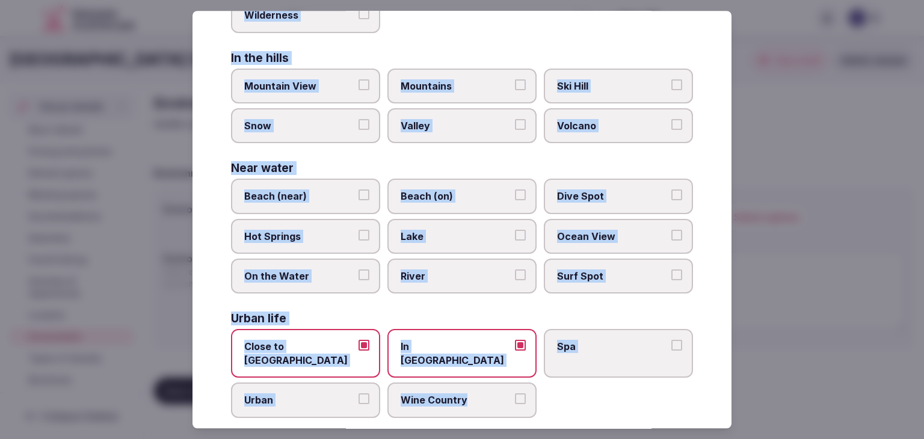
drag, startPoint x: 231, startPoint y: 83, endPoint x: 523, endPoint y: 405, distance: 434.5
click at [523, 405] on div "Select your environment Choose all applicable environments offered. In nature C…" at bounding box center [462, 220] width 539 height 418
copy div "Choose all applicable environments offered. In nature Close to Nature Countrysi…"
click at [308, 394] on span "Urban" at bounding box center [299, 400] width 111 height 13
click at [359, 394] on button "Urban" at bounding box center [364, 399] width 11 height 11
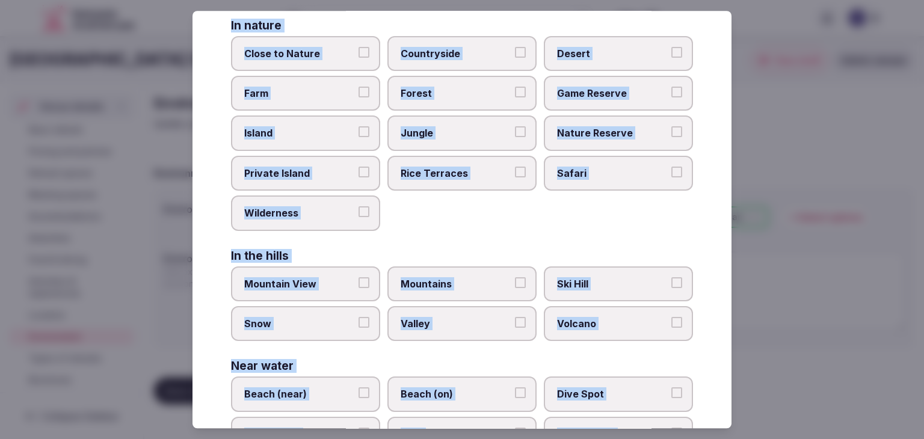
scroll to position [0, 0]
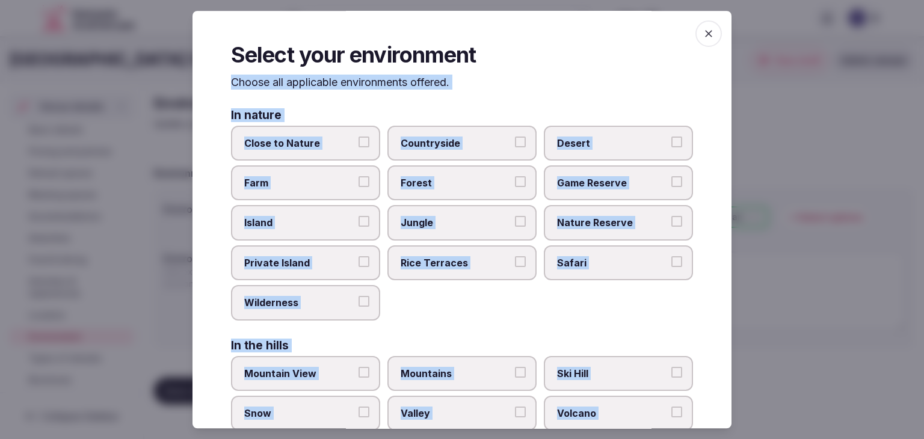
click at [709, 32] on span "button" at bounding box center [709, 33] width 26 height 26
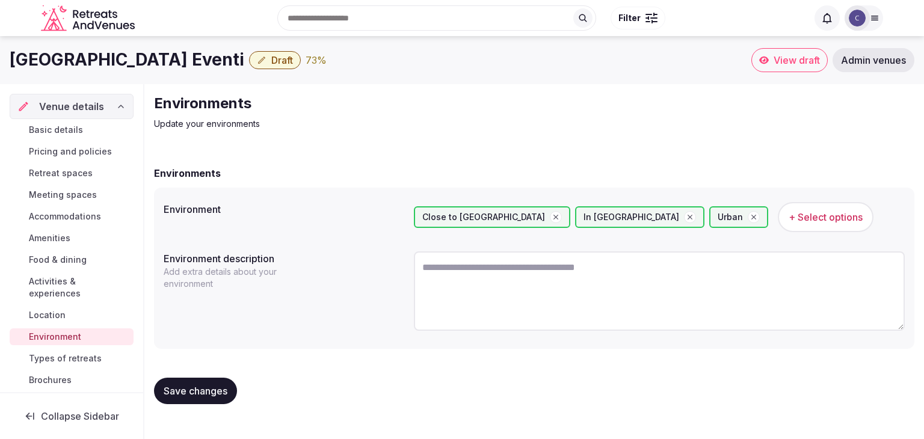
click at [226, 391] on span "Save changes" at bounding box center [196, 391] width 64 height 12
click at [219, 394] on span "Save changes" at bounding box center [196, 391] width 64 height 12
drag, startPoint x: 79, startPoint y: 353, endPoint x: 90, endPoint y: 359, distance: 12.7
click at [79, 353] on span "Types of retreats" at bounding box center [65, 359] width 73 height 12
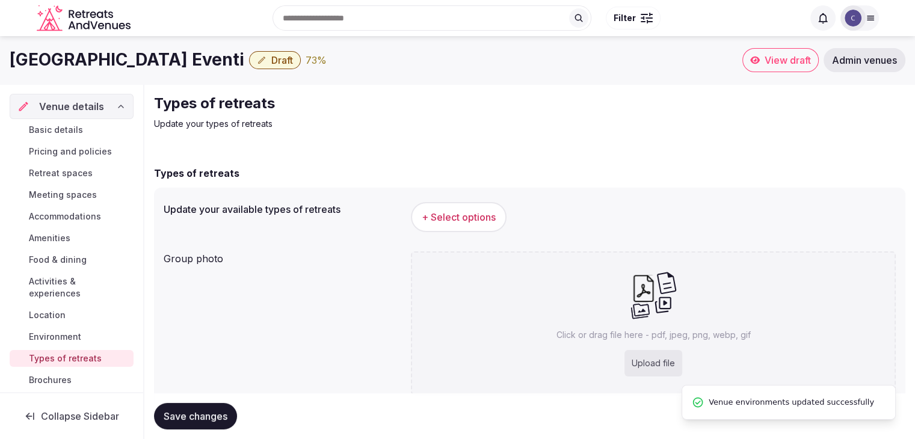
click at [484, 206] on button "+ Select options" at bounding box center [459, 217] width 96 height 30
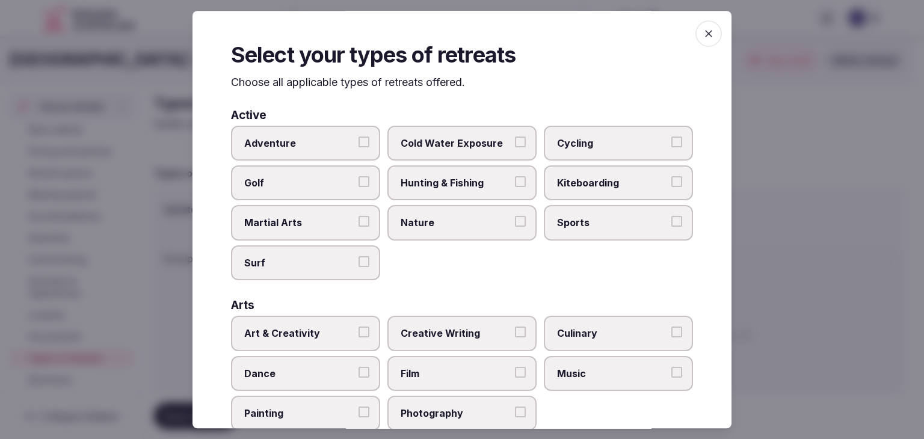
click at [232, 80] on p "Choose all applicable types of retreats offered." at bounding box center [462, 82] width 462 height 15
drag, startPoint x: 234, startPoint y: 88, endPoint x: 326, endPoint y: 253, distance: 188.5
click at [237, 97] on div "Select your types of retreats Choose all applicable types of retreats offered. …" at bounding box center [462, 220] width 539 height 418
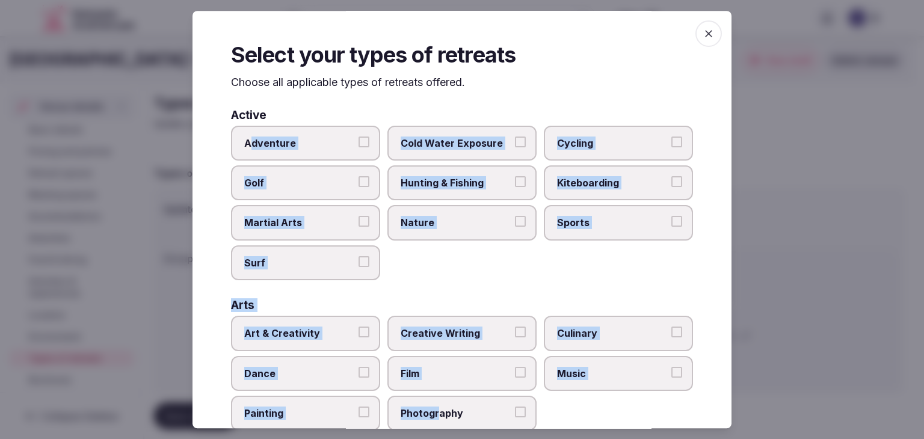
drag, startPoint x: 326, startPoint y: 253, endPoint x: 437, endPoint y: 404, distance: 187.6
click at [437, 407] on span "Photography" at bounding box center [456, 413] width 111 height 13
click at [515, 407] on button "Photography" at bounding box center [520, 412] width 11 height 11
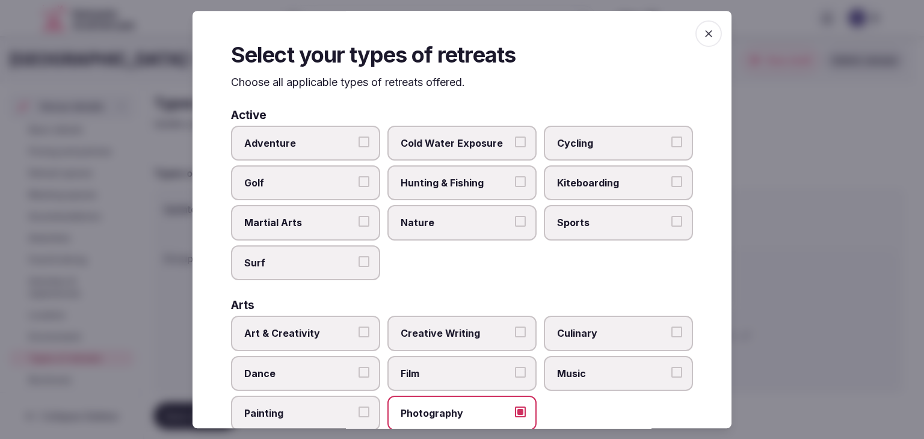
click at [289, 103] on div "Select your types of retreats Choose all applicable types of retreats offered. …" at bounding box center [462, 220] width 539 height 418
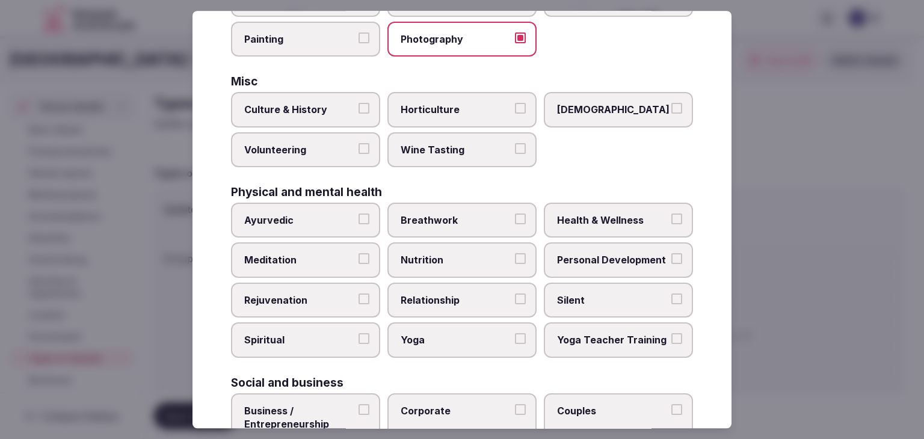
scroll to position [489, 0]
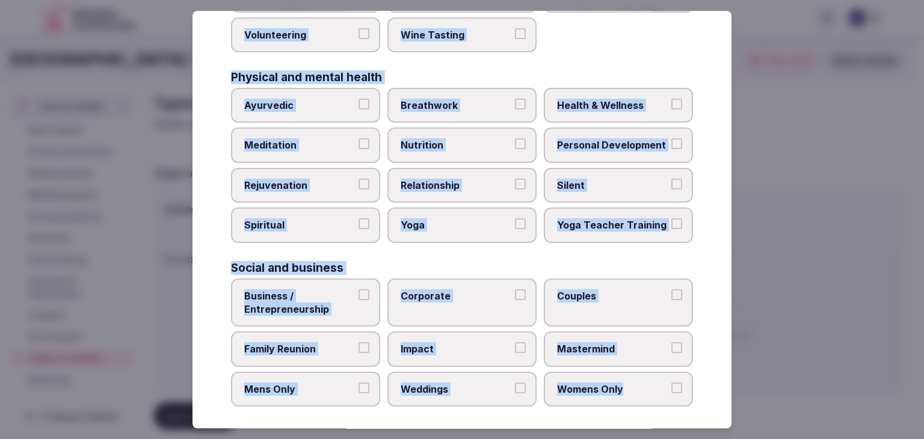
drag, startPoint x: 234, startPoint y: 80, endPoint x: 708, endPoint y: 393, distance: 567.6
click at [708, 393] on div "Select your types of retreats Choose all applicable types of retreats offered. …" at bounding box center [462, 220] width 539 height 418
copy div "Choose all applicable types of retreats offered. Active Adventure Cold Water Ex…"
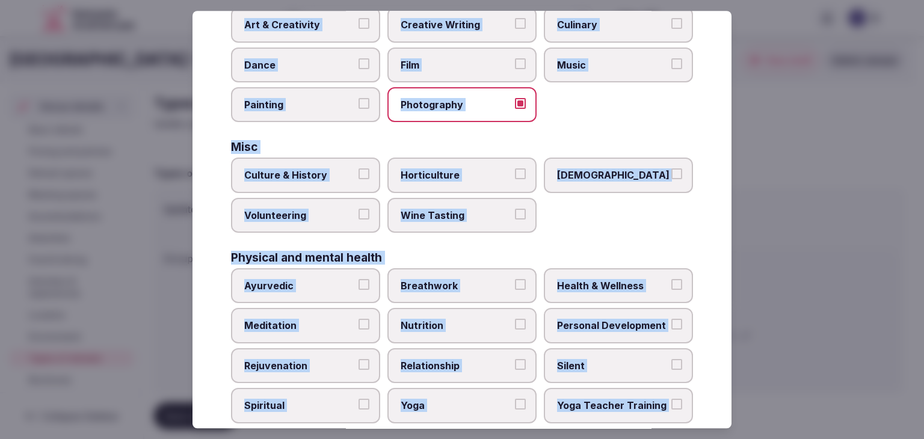
scroll to position [429, 0]
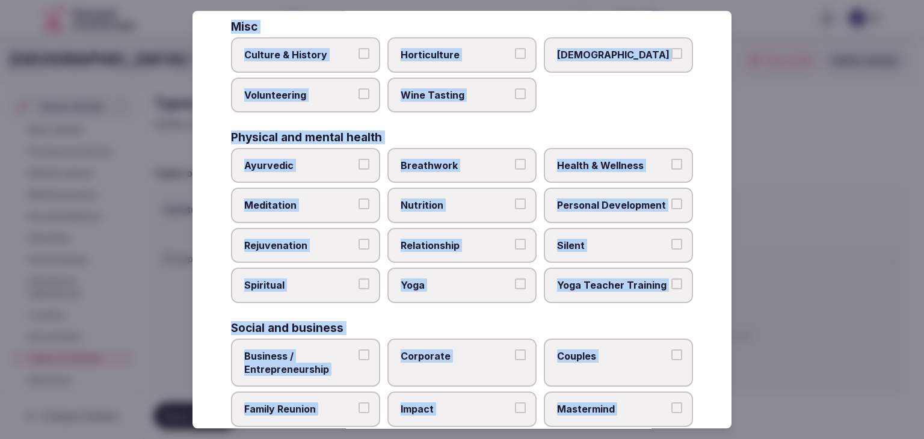
click at [605, 159] on span "Health & Wellness" at bounding box center [612, 165] width 111 height 13
click at [672, 159] on button "Health & Wellness" at bounding box center [677, 164] width 11 height 11
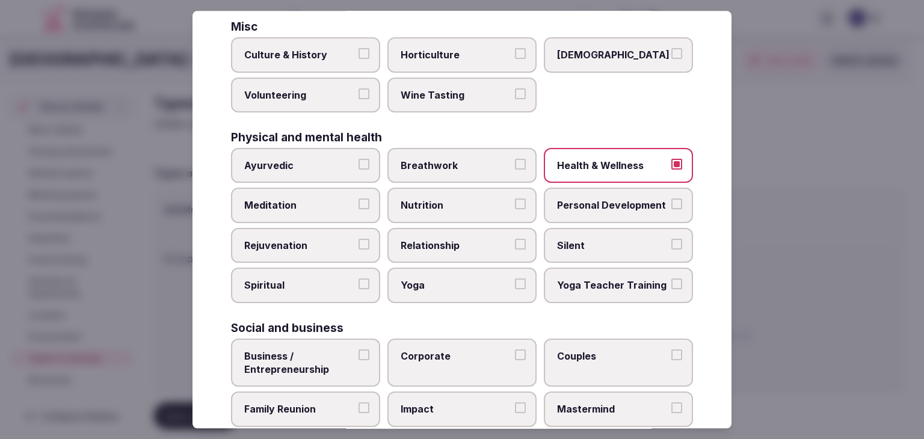
click at [413, 291] on label "Yoga" at bounding box center [462, 285] width 149 height 35
click at [515, 290] on button "Yoga" at bounding box center [520, 284] width 11 height 11
click at [308, 200] on span "Meditation" at bounding box center [299, 205] width 111 height 13
click at [359, 200] on button "Meditation" at bounding box center [364, 204] width 11 height 11
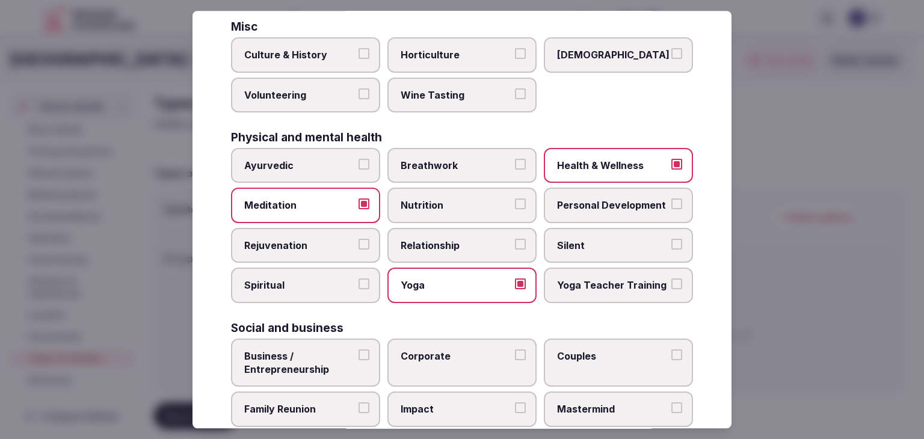
click at [314, 239] on span "Rejuvenation" at bounding box center [299, 245] width 111 height 13
click at [359, 239] on button "Rejuvenation" at bounding box center [364, 244] width 11 height 11
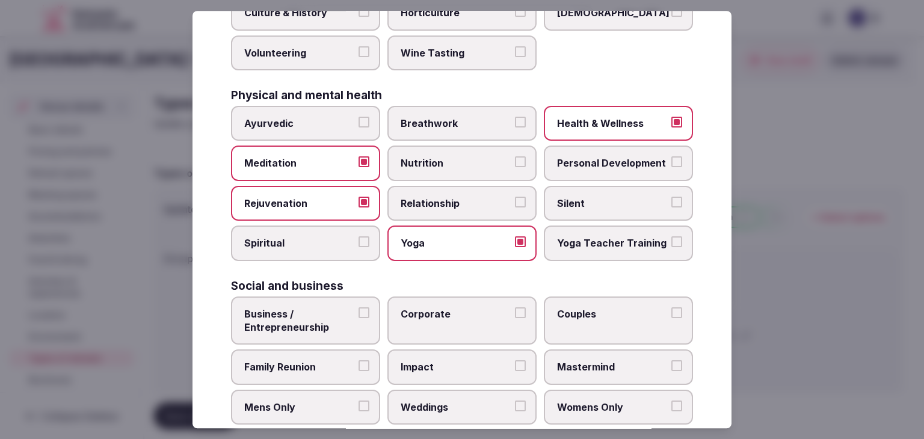
scroll to position [489, 0]
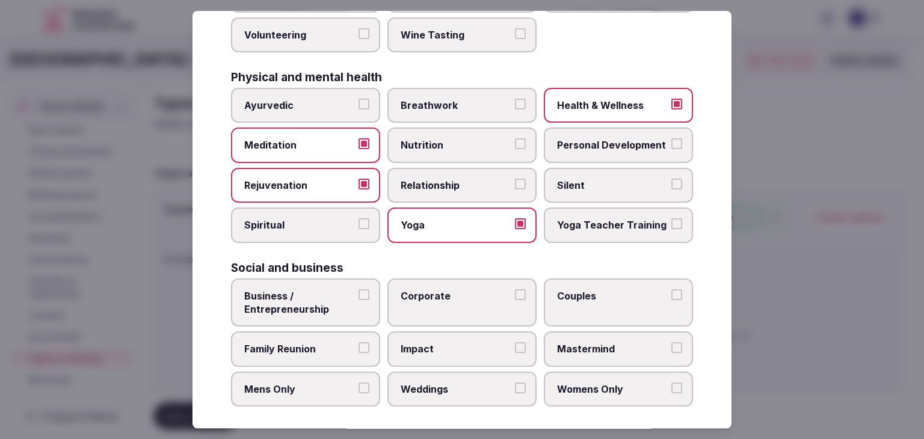
click at [436, 298] on label "Corporate" at bounding box center [462, 303] width 149 height 49
click at [515, 298] on button "Corporate" at bounding box center [520, 294] width 11 height 11
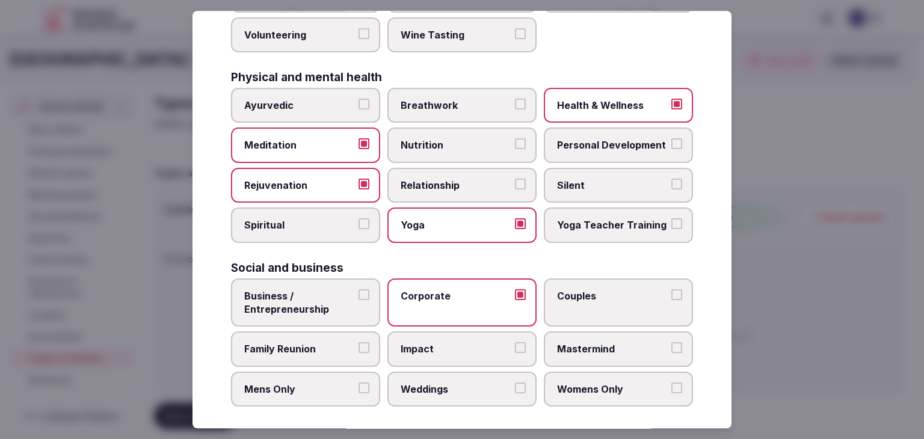
drag, startPoint x: 292, startPoint y: 340, endPoint x: 299, endPoint y: 342, distance: 7.4
click at [294, 343] on span "Family Reunion" at bounding box center [299, 349] width 111 height 13
click at [449, 383] on span "Weddings" at bounding box center [456, 389] width 111 height 13
click at [515, 383] on button "Weddings" at bounding box center [520, 388] width 11 height 11
click at [300, 343] on span "Family Reunion" at bounding box center [299, 349] width 111 height 13
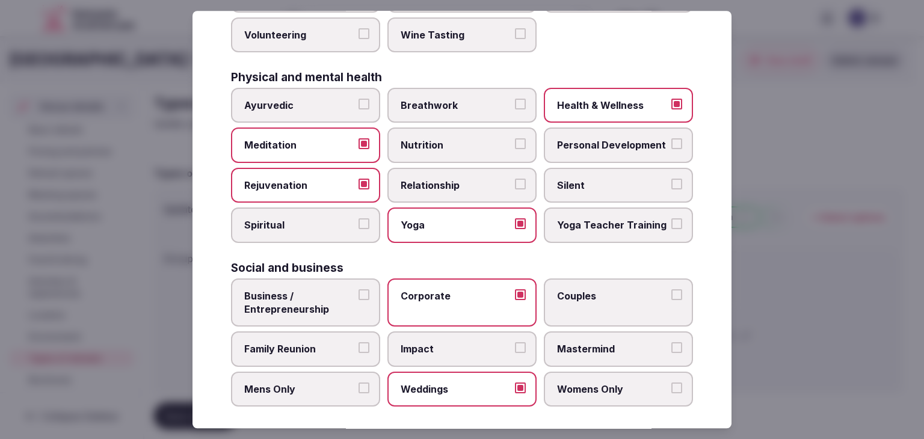
click at [615, 291] on span "Couples" at bounding box center [612, 295] width 111 height 13
click at [672, 291] on button "Couples" at bounding box center [677, 294] width 11 height 11
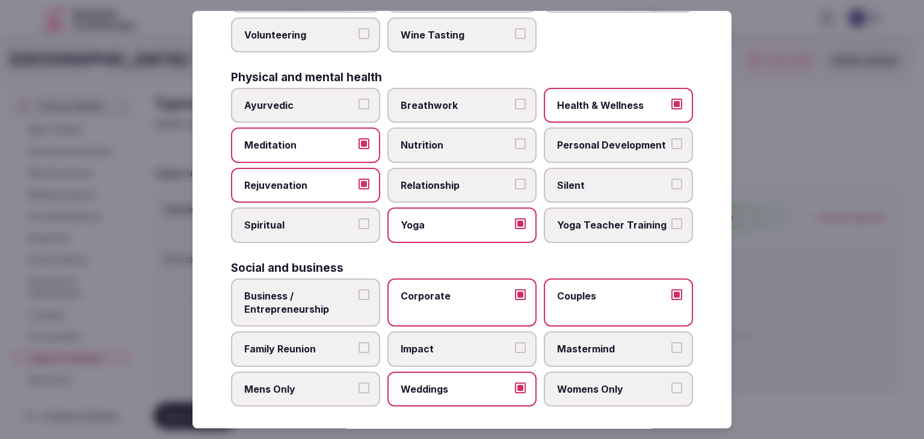
click at [289, 343] on span "Family Reunion" at bounding box center [299, 349] width 111 height 13
click at [359, 343] on button "Family Reunion" at bounding box center [364, 348] width 11 height 11
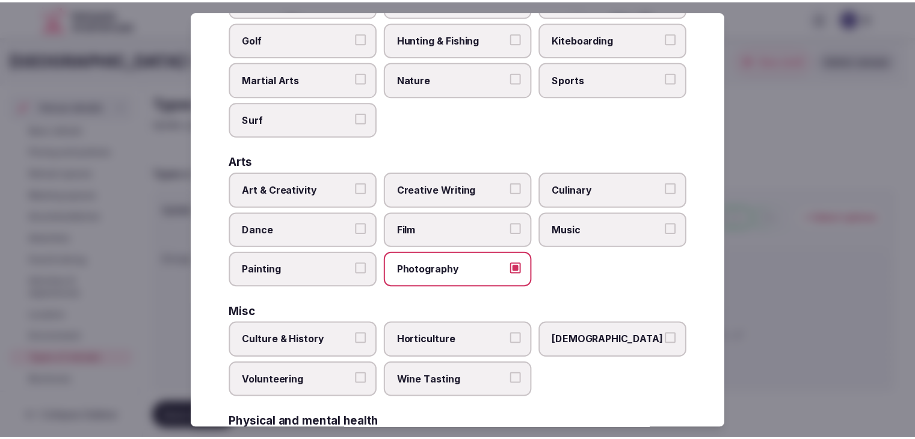
scroll to position [0, 0]
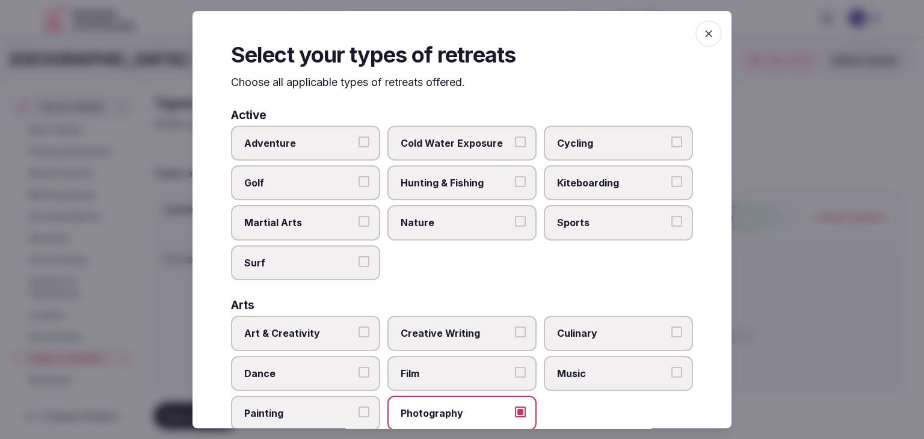
drag, startPoint x: 704, startPoint y: 35, endPoint x: 641, endPoint y: 197, distance: 173.8
click at [704, 34] on icon "button" at bounding box center [709, 34] width 12 height 12
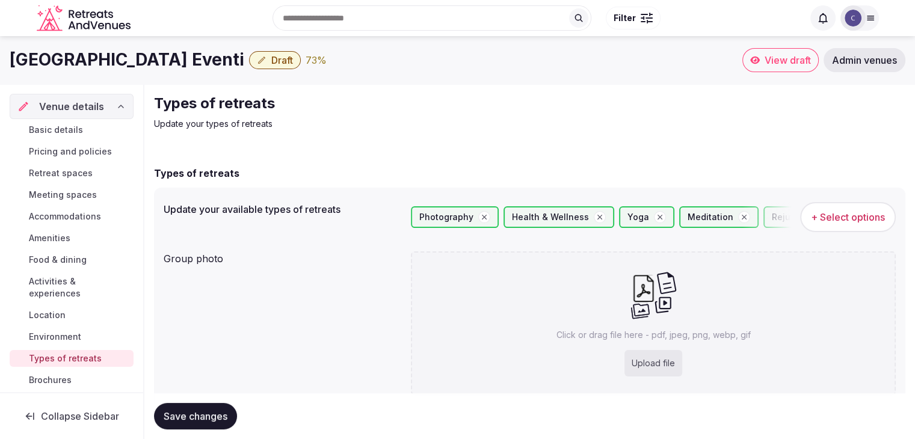
scroll to position [45, 0]
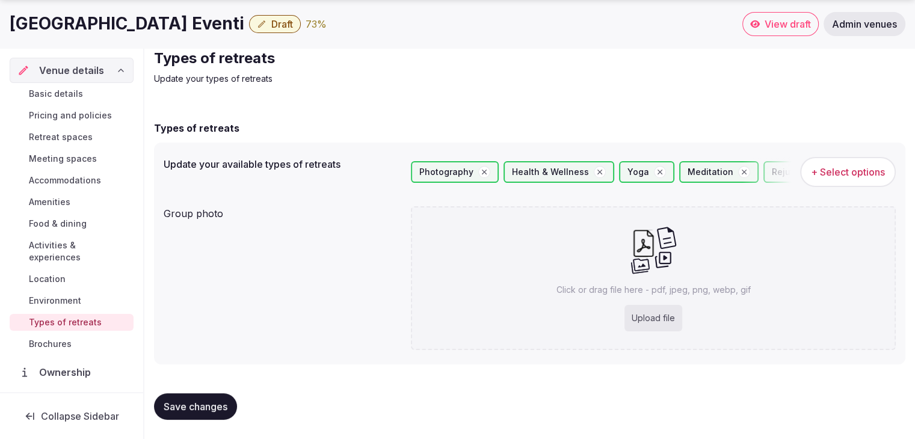
click at [645, 320] on div "Upload file" at bounding box center [654, 318] width 58 height 26
type input "**********"
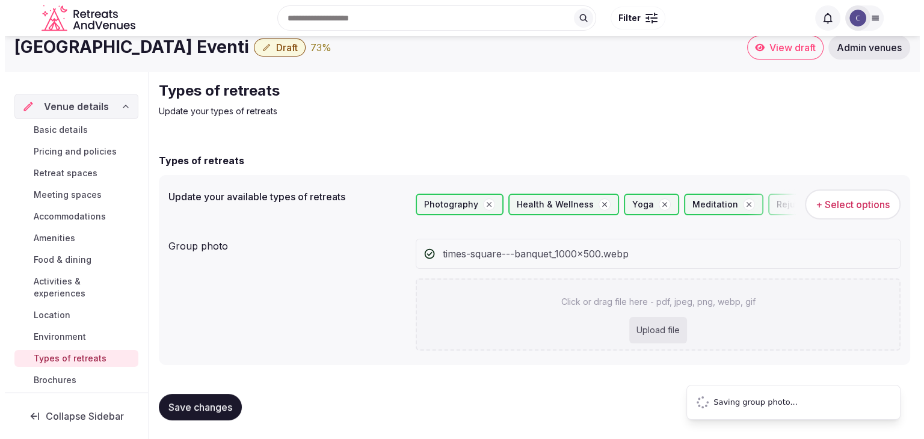
scroll to position [0, 0]
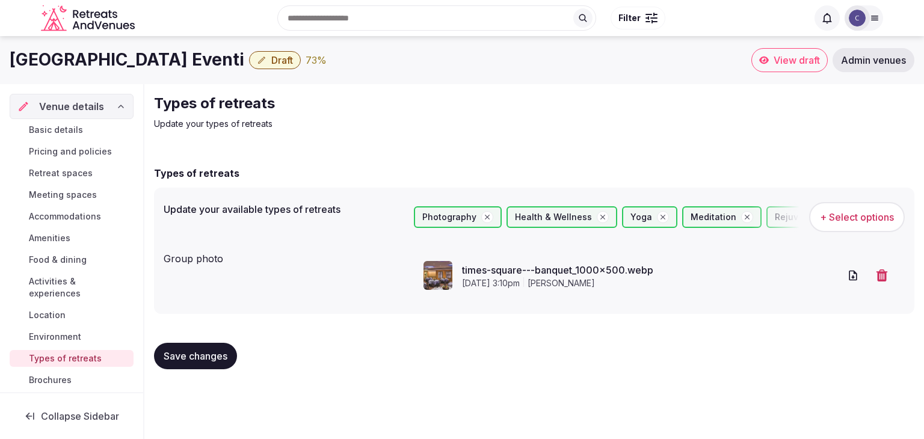
click at [200, 366] on button "Save changes" at bounding box center [195, 356] width 83 height 26
click at [257, 60] on icon "button" at bounding box center [262, 60] width 10 height 10
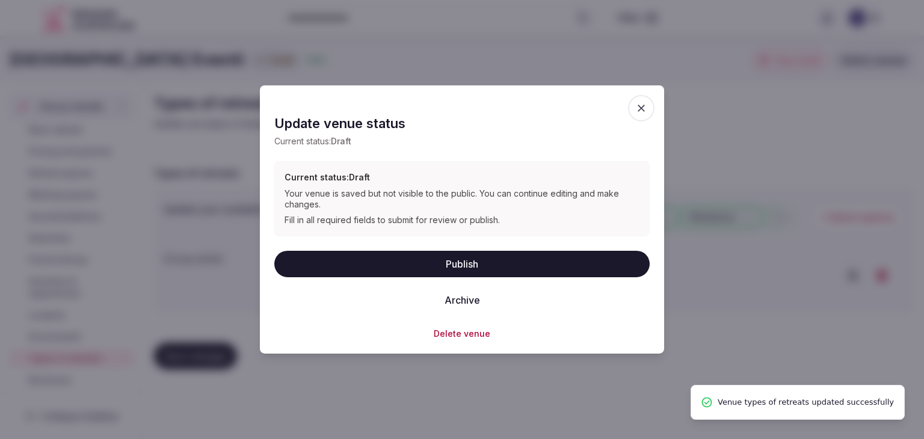
click at [460, 265] on button "Publish" at bounding box center [461, 263] width 375 height 26
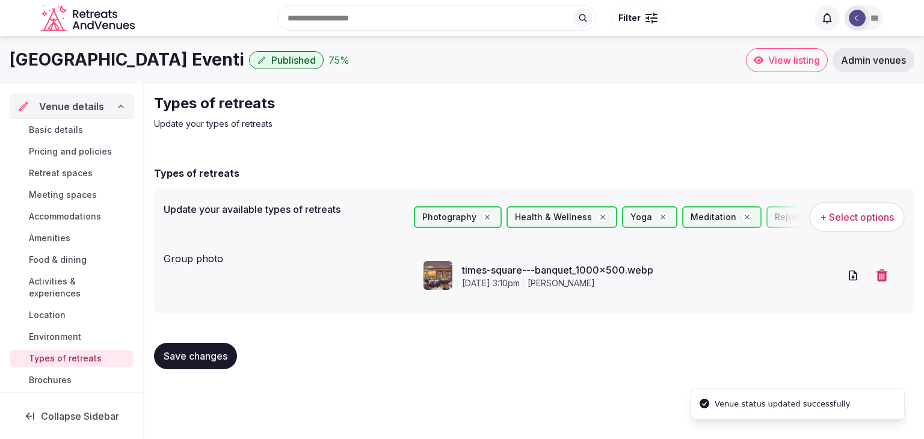
click at [108, 52] on h1 "Kimpton Hotel Eventi" at bounding box center [127, 59] width 235 height 23
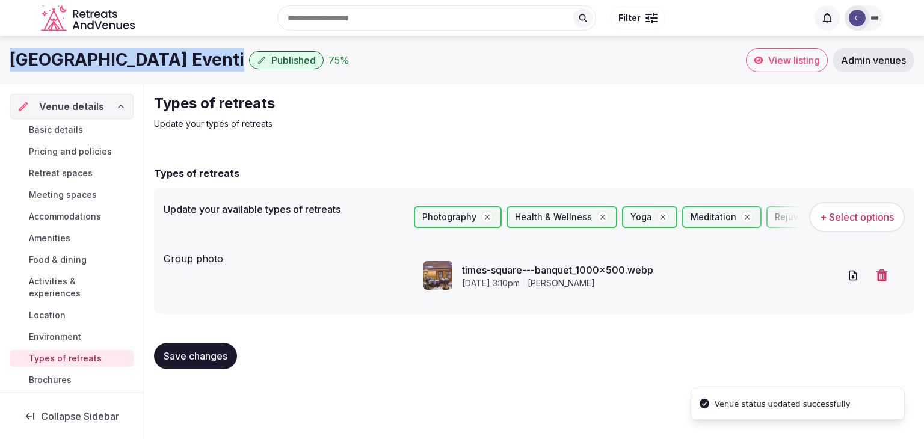
click at [108, 52] on h1 "Kimpton Hotel Eventi" at bounding box center [127, 59] width 235 height 23
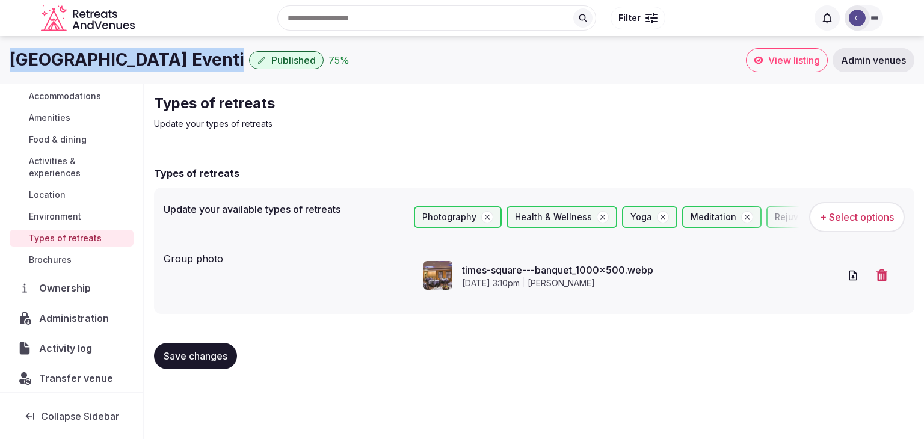
scroll to position [128, 0]
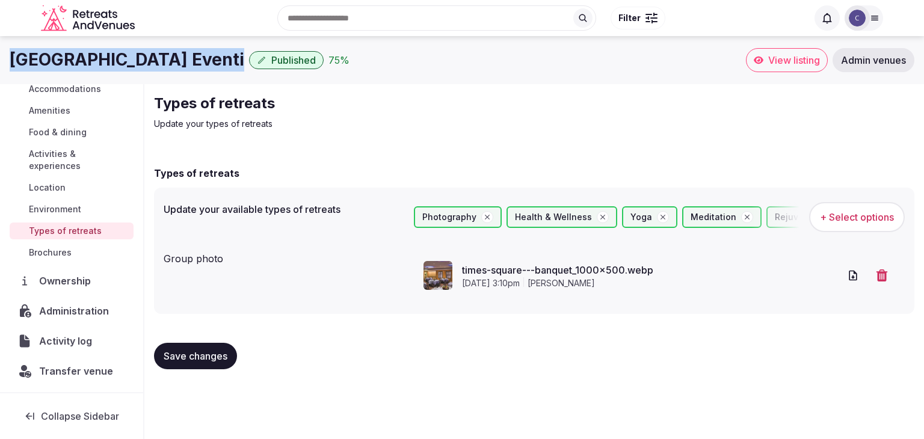
click at [84, 314] on span "Administration" at bounding box center [76, 311] width 75 height 14
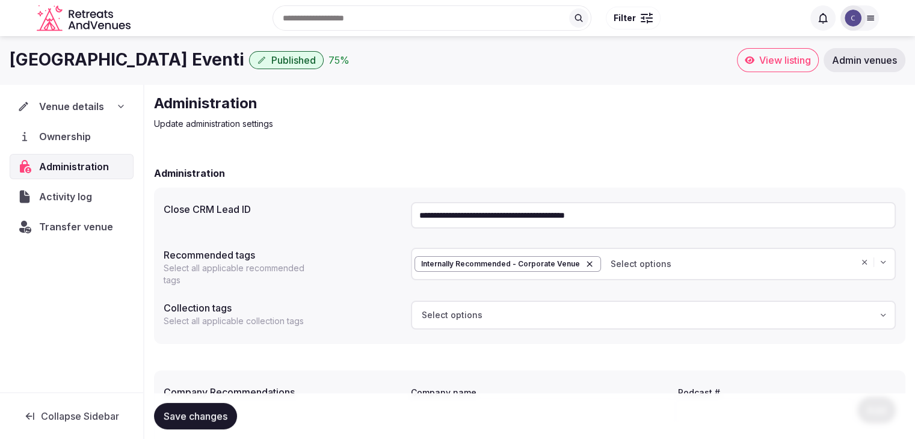
click at [116, 102] on icon at bounding box center [121, 107] width 10 height 10
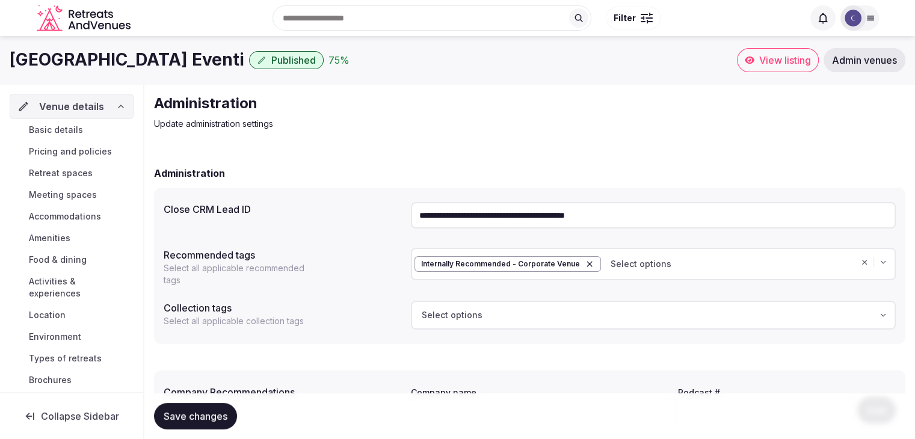
click at [94, 126] on link "Basic details" at bounding box center [72, 130] width 124 height 17
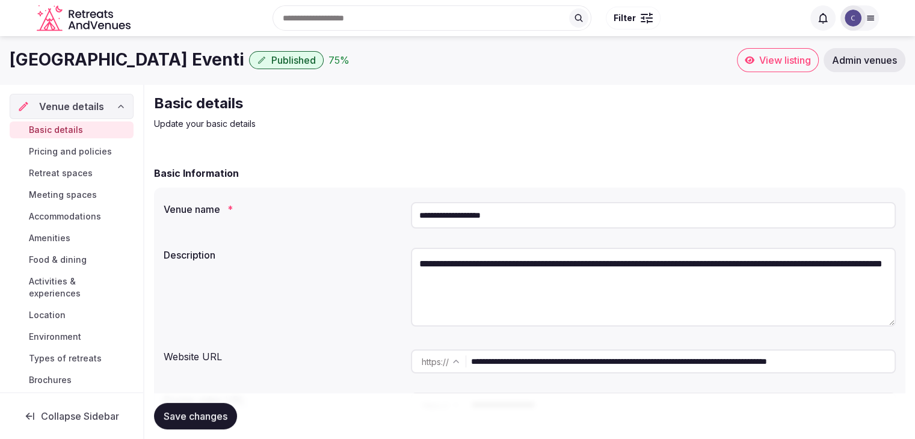
click at [560, 365] on input "**********" at bounding box center [683, 362] width 424 height 24
drag, startPoint x: 560, startPoint y: 365, endPoint x: 469, endPoint y: 359, distance: 91.6
click at [469, 359] on div "**********" at bounding box center [653, 362] width 485 height 24
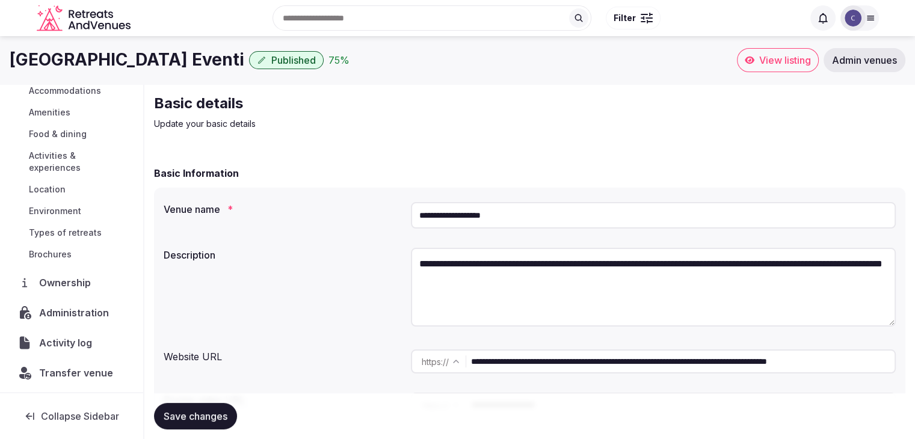
scroll to position [128, 0]
click at [82, 369] on span "Transfer venue" at bounding box center [76, 371] width 74 height 14
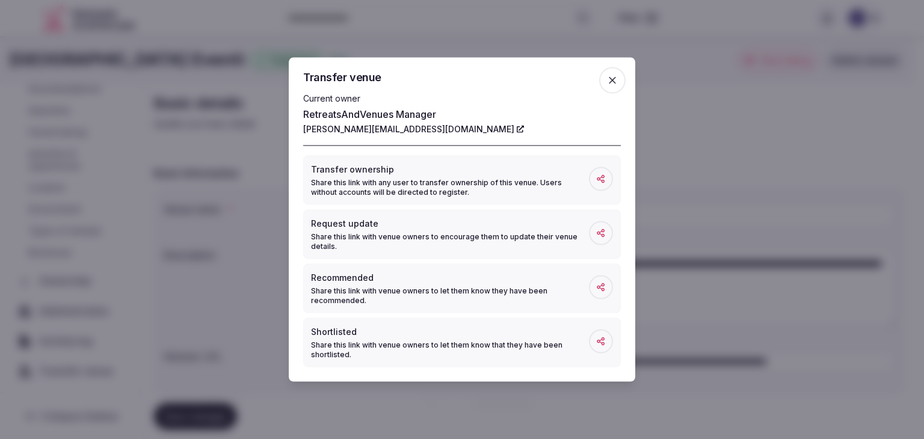
drag, startPoint x: 616, startPoint y: 81, endPoint x: 640, endPoint y: 116, distance: 42.1
click at [616, 81] on icon "button" at bounding box center [613, 81] width 12 height 12
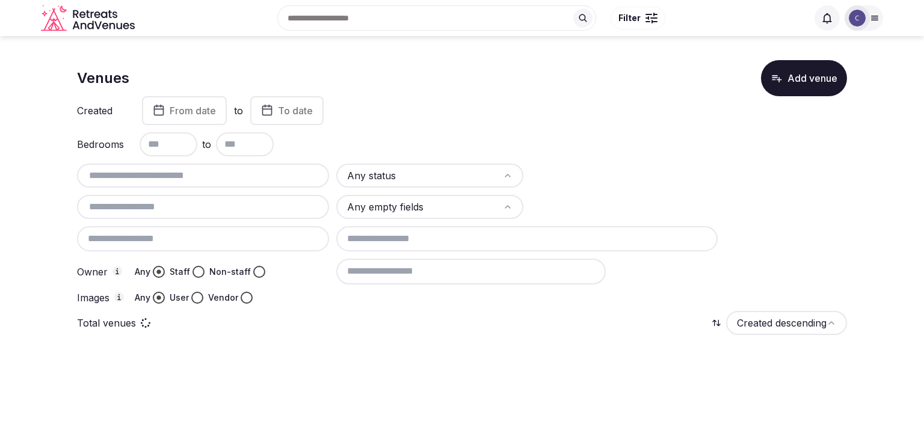
click at [226, 174] on input "text" at bounding box center [203, 175] width 242 height 14
paste input "**********"
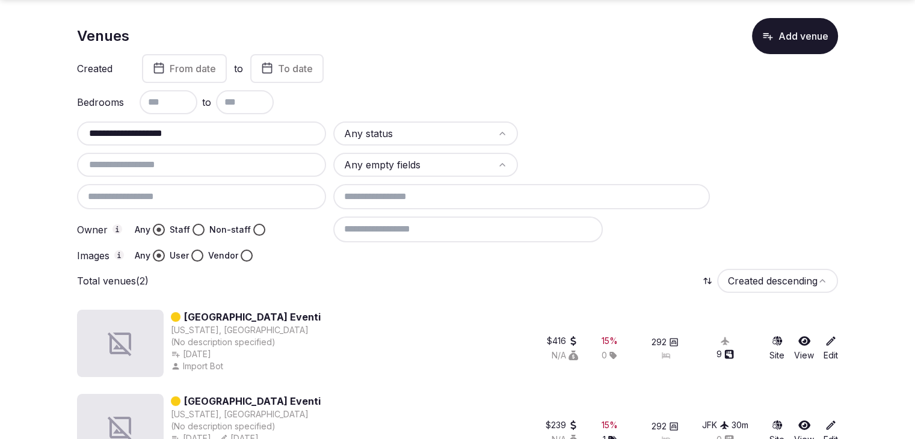
scroll to position [82, 0]
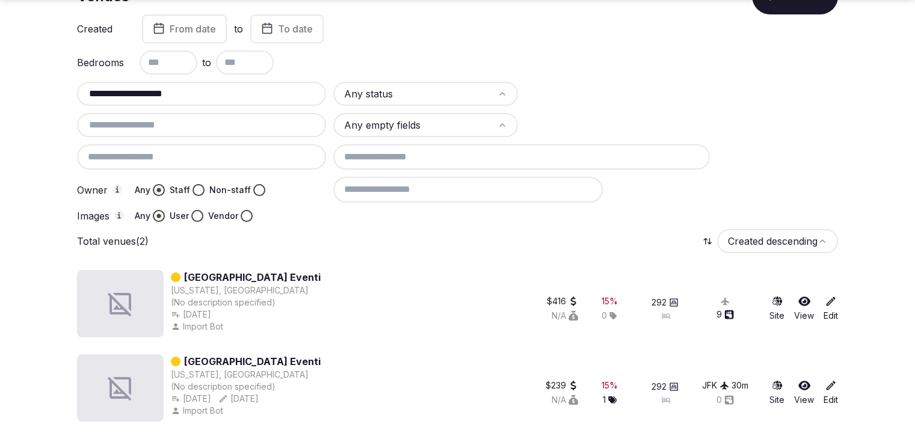
click at [254, 93] on input "**********" at bounding box center [201, 94] width 239 height 14
paste input "**********"
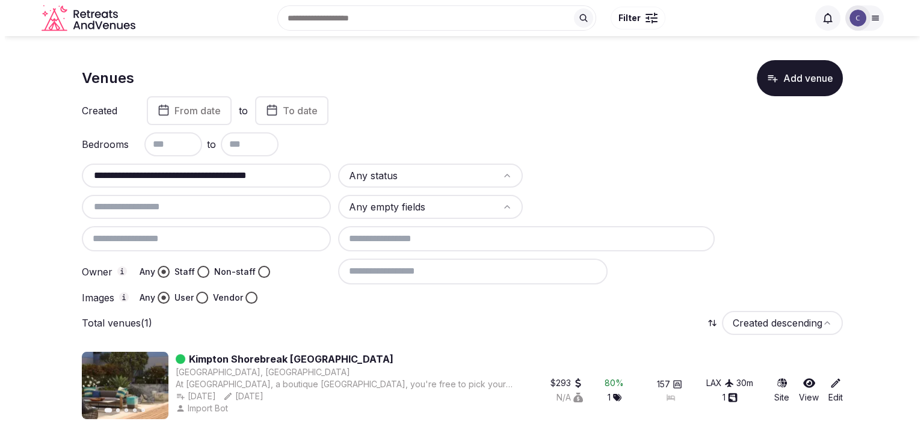
scroll to position [0, 0]
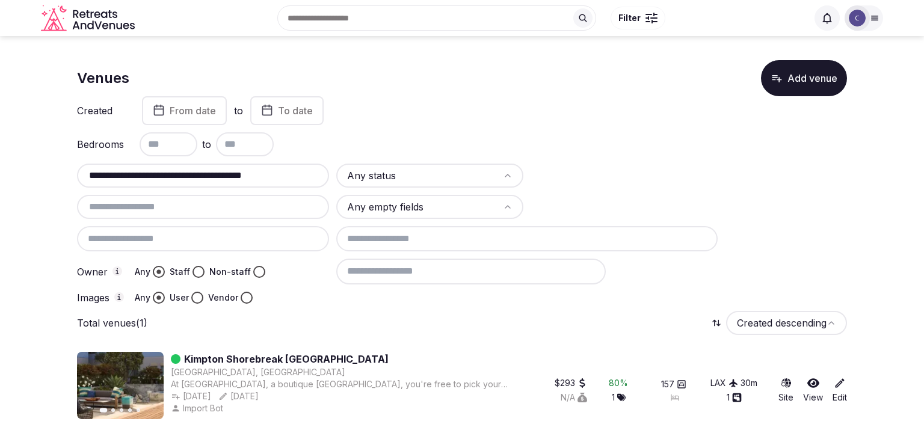
type input "**********"
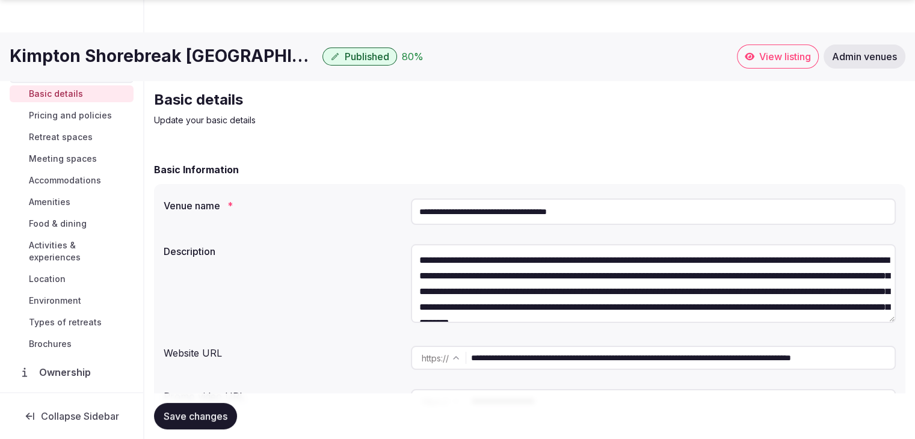
scroll to position [241, 0]
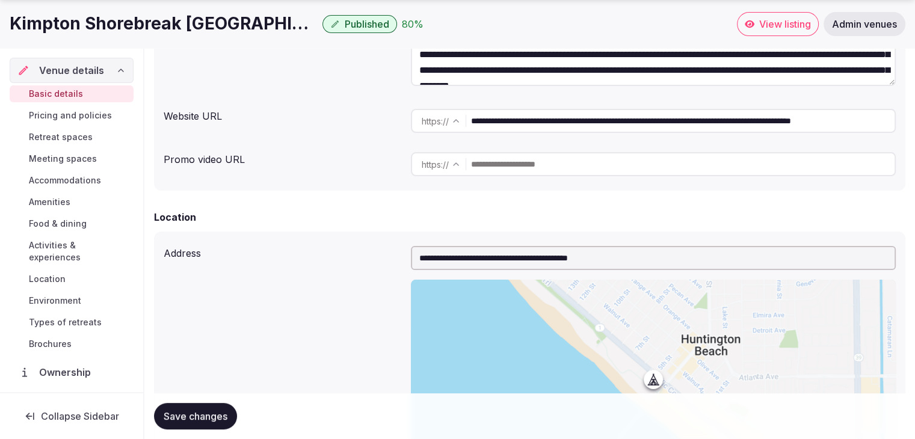
click at [76, 135] on span "Retreat spaces" at bounding box center [61, 137] width 64 height 12
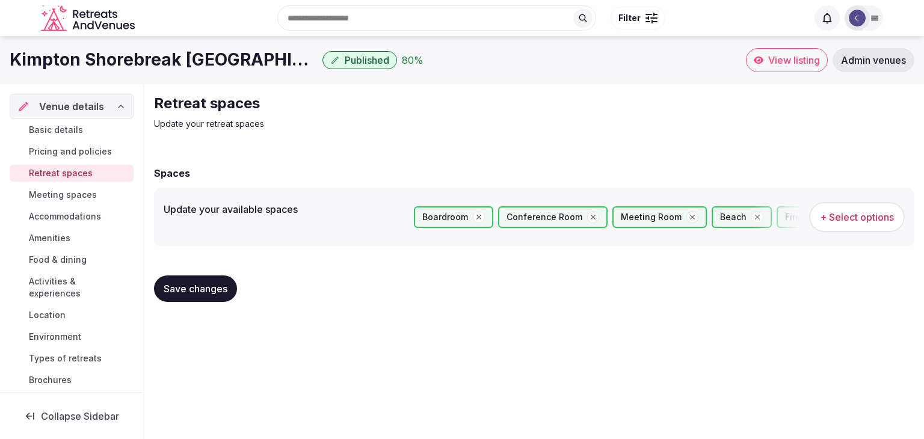
click at [50, 197] on span "Meeting spaces" at bounding box center [63, 195] width 68 height 12
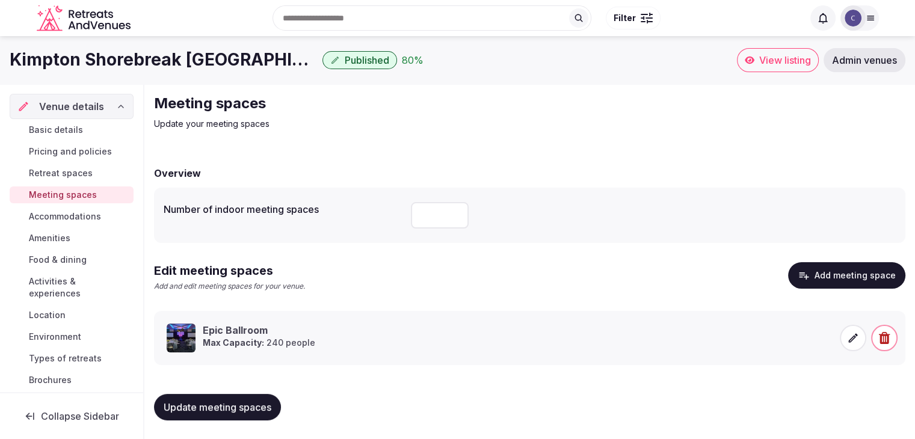
click at [94, 58] on h1 "Kimpton Shorebreak [GEOGRAPHIC_DATA]" at bounding box center [164, 59] width 308 height 23
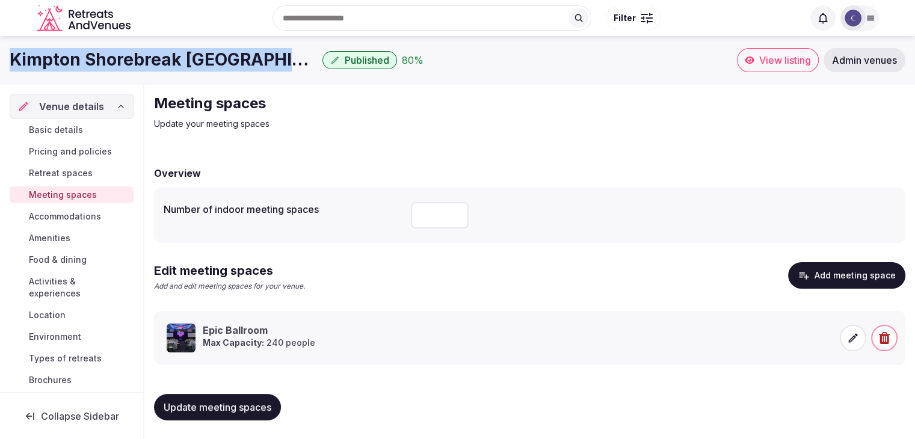
click at [94, 58] on h1 "Kimpton Shorebreak [GEOGRAPHIC_DATA]" at bounding box center [164, 59] width 308 height 23
copy div "Kimpton Shorebreak [GEOGRAPHIC_DATA]"
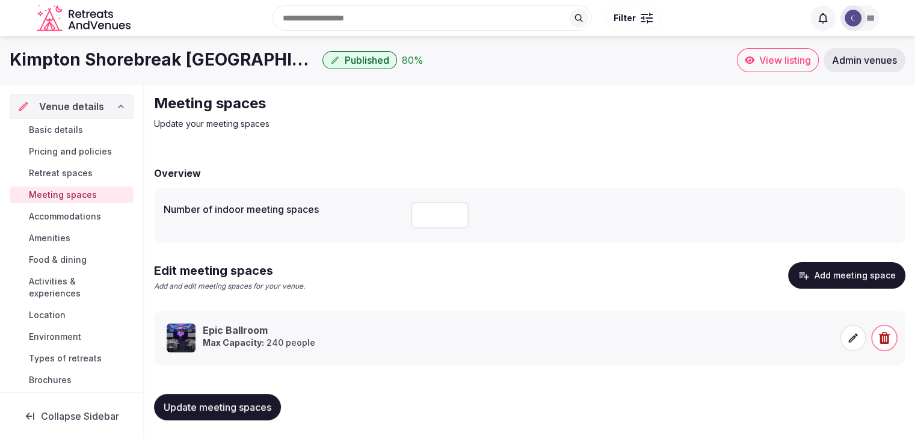
click at [442, 220] on input "number" at bounding box center [440, 215] width 58 height 26
type input "*"
click at [264, 406] on span "Update meeting spaces" at bounding box center [218, 407] width 108 height 12
click at [217, 19] on div "Search Popular Destinations [GEOGRAPHIC_DATA], [GEOGRAPHIC_DATA] [GEOGRAPHIC_DA…" at bounding box center [469, 18] width 668 height 52
click at [267, 415] on button "Update meeting spaces" at bounding box center [217, 407] width 127 height 26
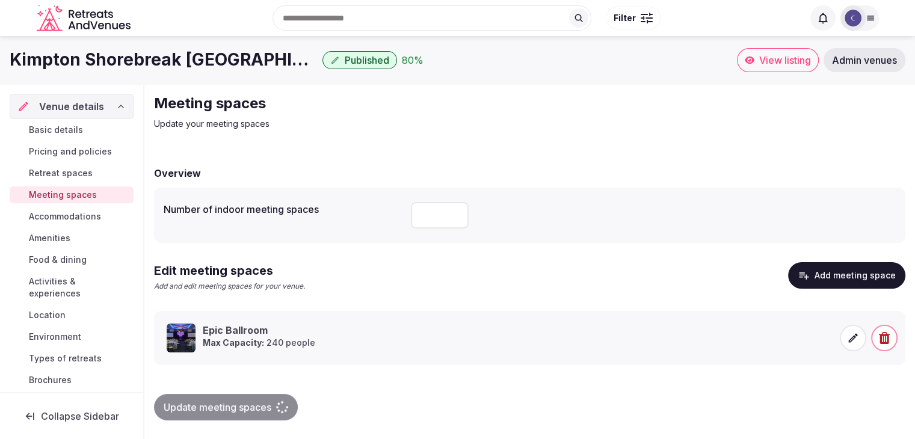
click at [756, 61] on link "View listing" at bounding box center [778, 60] width 82 height 24
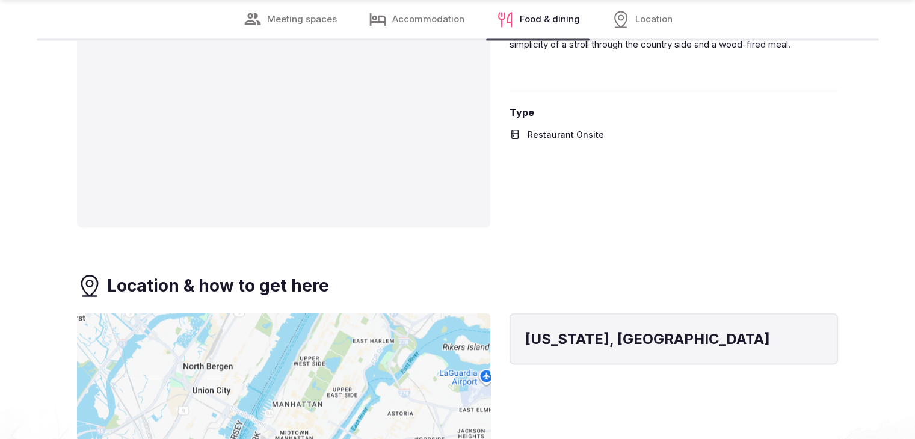
scroll to position [2226, 0]
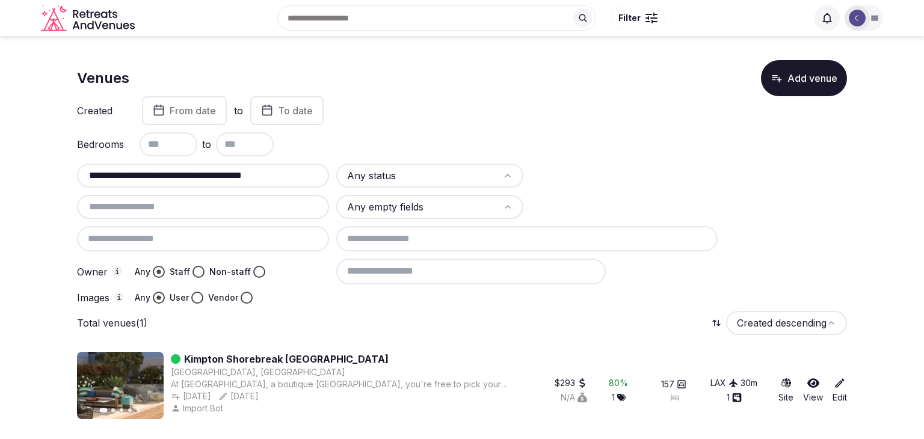
click at [242, 174] on input "**********" at bounding box center [203, 175] width 242 height 14
paste input "text"
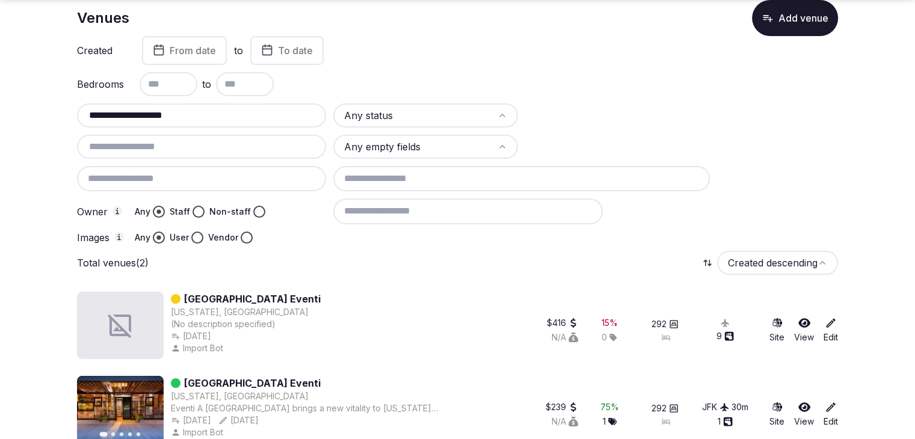
scroll to position [82, 0]
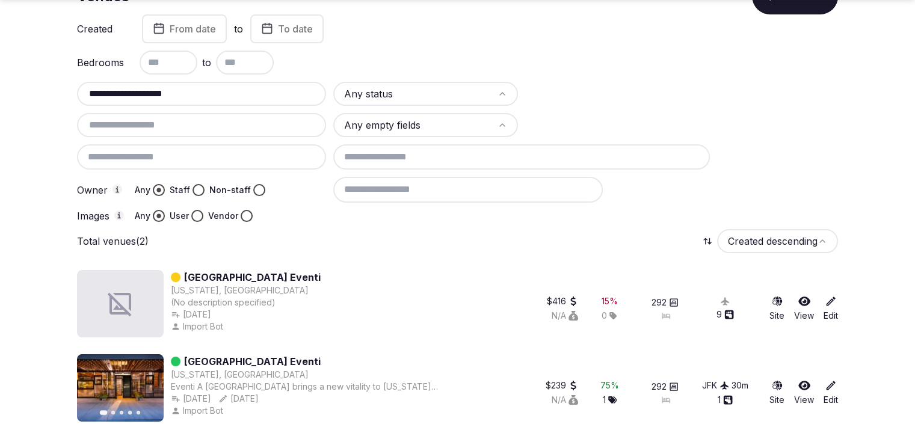
drag, startPoint x: 129, startPoint y: 93, endPoint x: 78, endPoint y: 102, distance: 51.9
click at [79, 100] on div "**********" at bounding box center [201, 94] width 249 height 24
drag, startPoint x: 116, startPoint y: 92, endPoint x: 51, endPoint y: 79, distance: 65.6
click at [53, 79] on section "**********" at bounding box center [457, 197] width 915 height 487
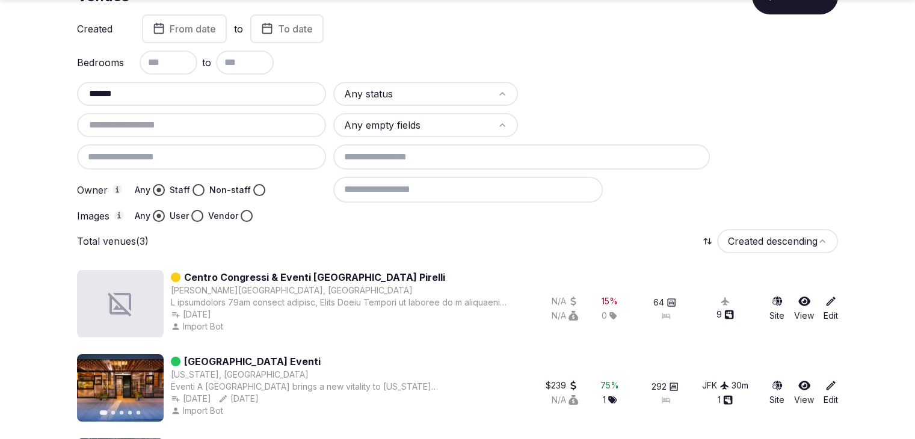
scroll to position [166, 0]
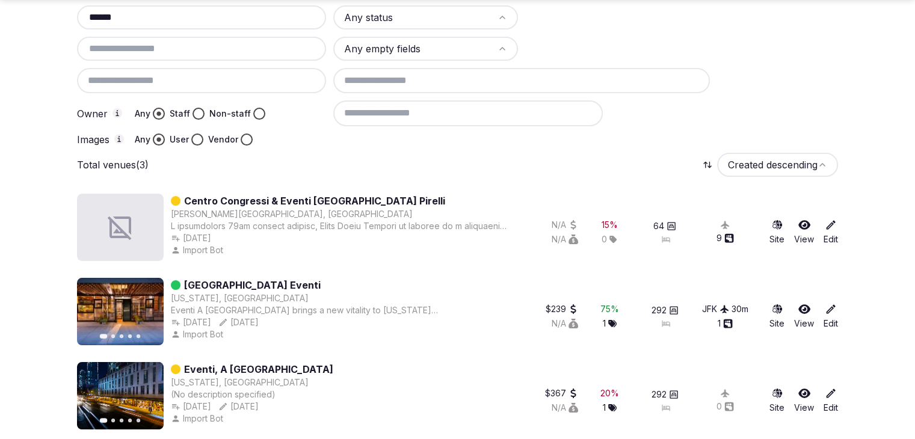
scroll to position [106, 0]
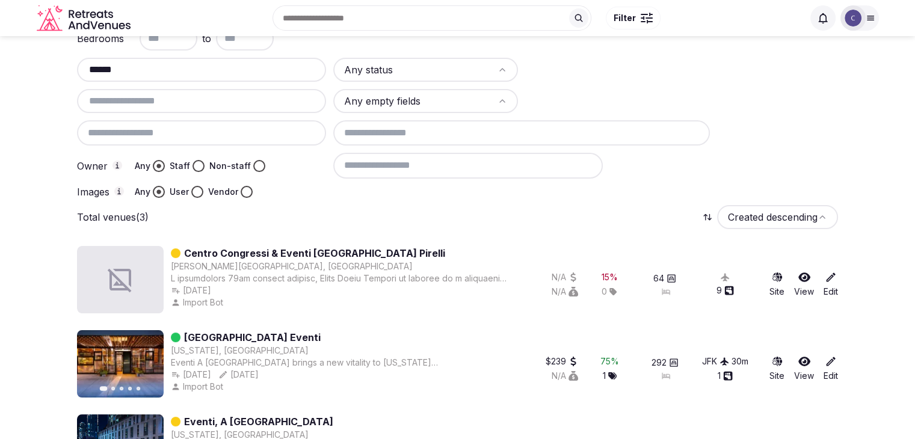
click at [223, 60] on div "******" at bounding box center [201, 70] width 249 height 24
click at [223, 64] on input "******" at bounding box center [201, 70] width 239 height 14
click at [223, 68] on input "******" at bounding box center [201, 70] width 239 height 14
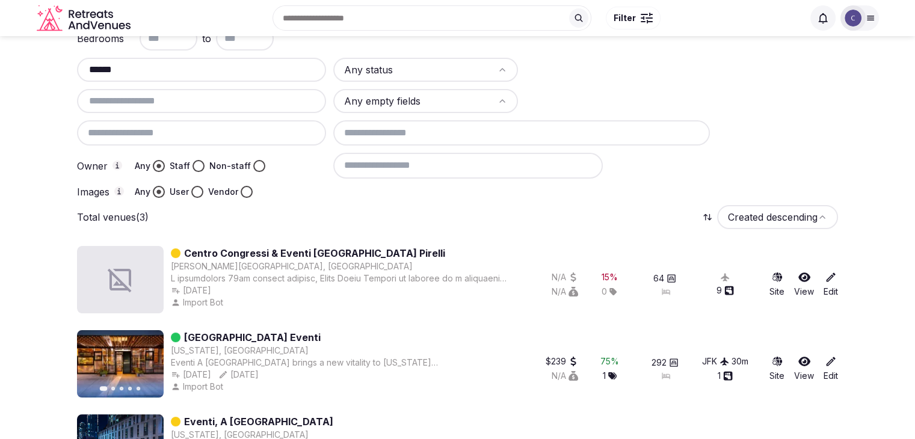
click at [223, 68] on input "******" at bounding box center [201, 70] width 239 height 14
paste input "**********"
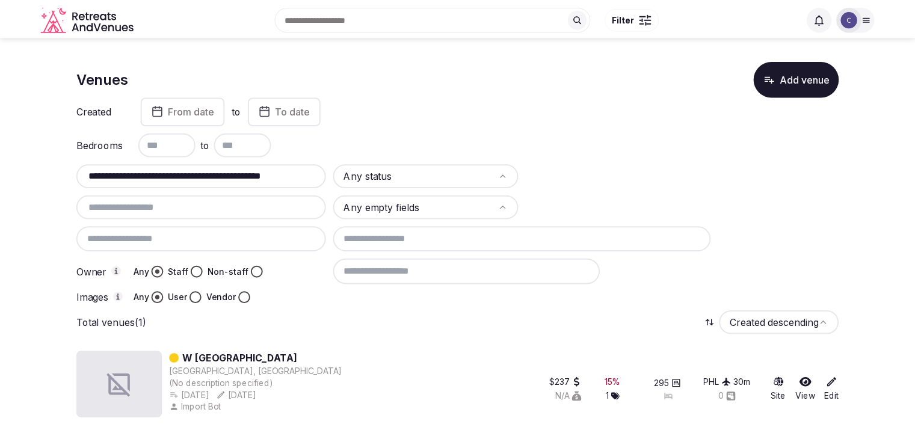
scroll to position [0, 0]
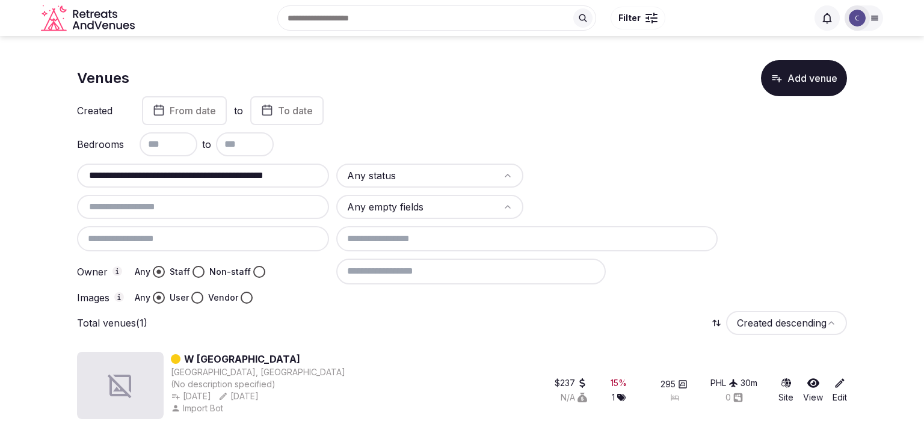
click at [261, 168] on input "**********" at bounding box center [203, 175] width 242 height 14
paste input "text"
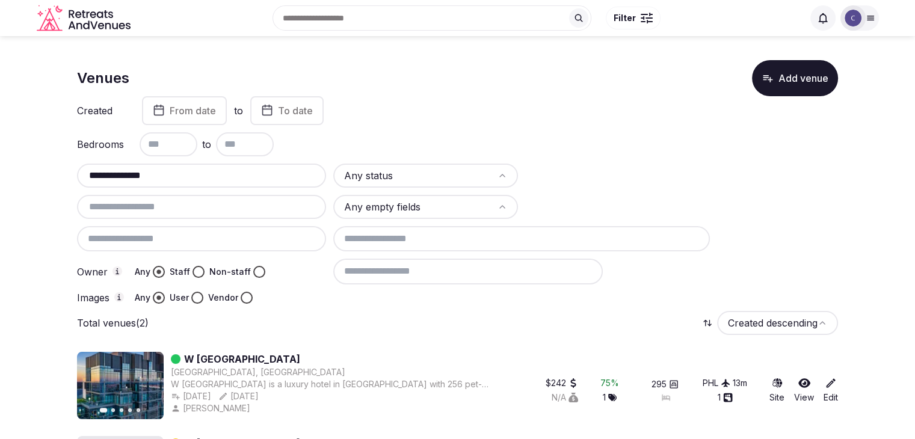
scroll to position [82, 0]
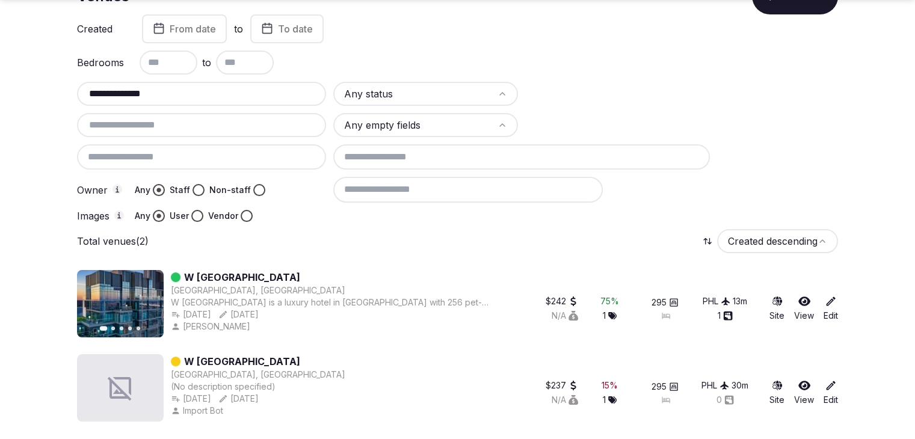
click at [199, 90] on input "**********" at bounding box center [201, 94] width 239 height 14
paste input "text"
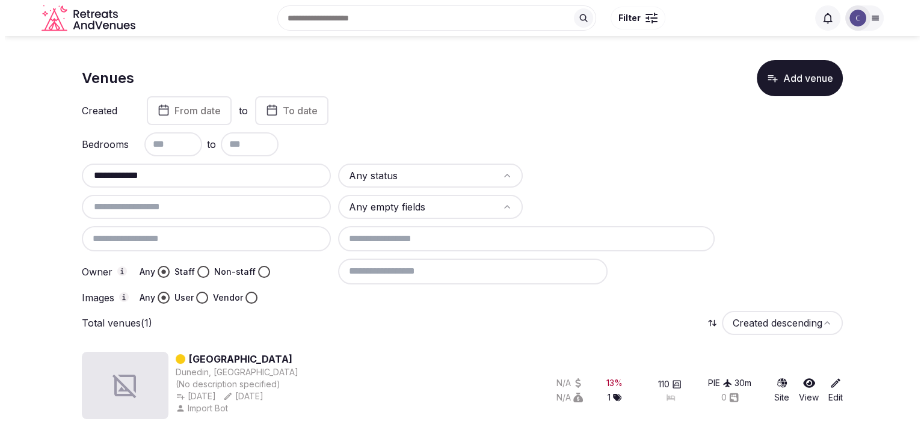
scroll to position [0, 0]
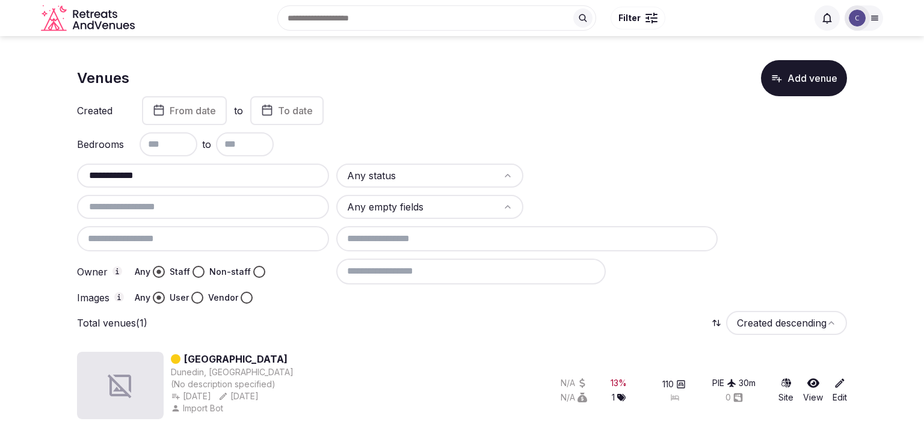
type input "**********"
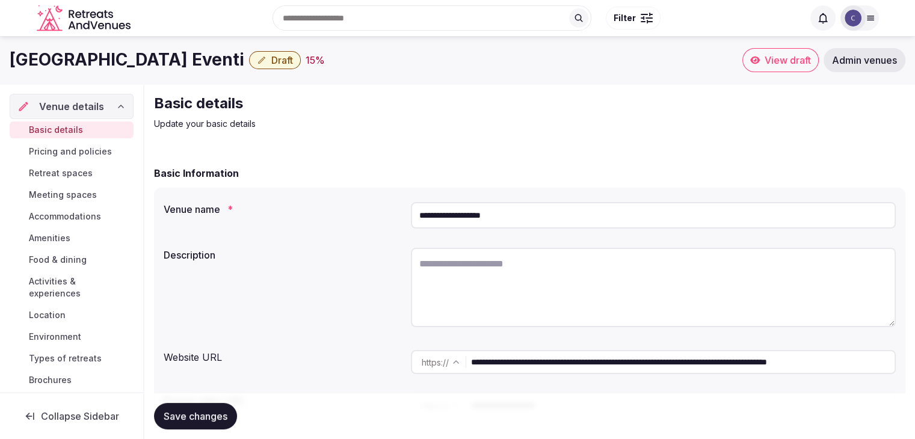
click at [271, 57] on span "Draft" at bounding box center [282, 60] width 22 height 12
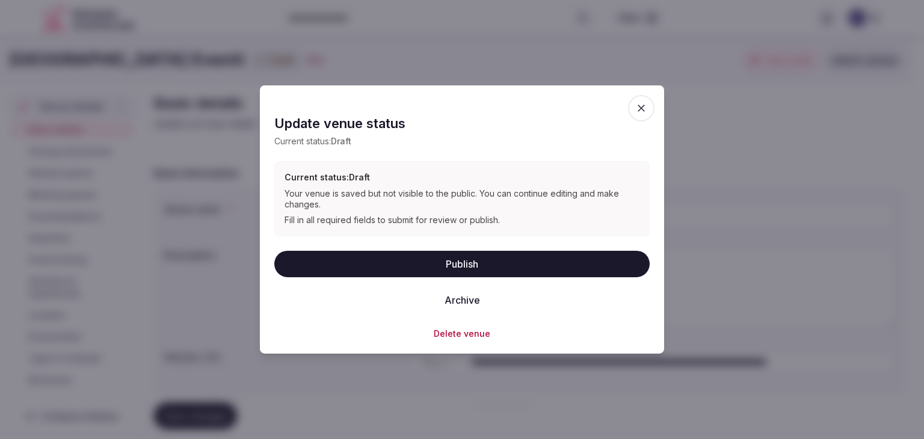
click at [461, 335] on button "Delete venue" at bounding box center [462, 333] width 57 height 12
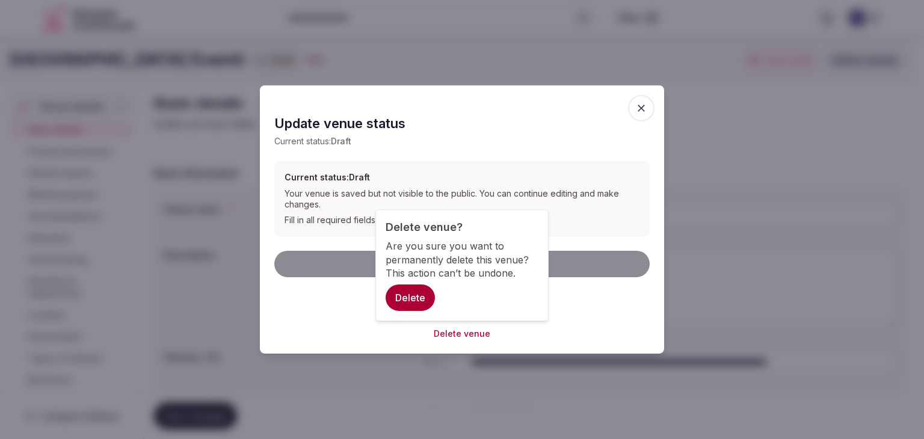
click at [419, 296] on button "Delete" at bounding box center [410, 298] width 49 height 26
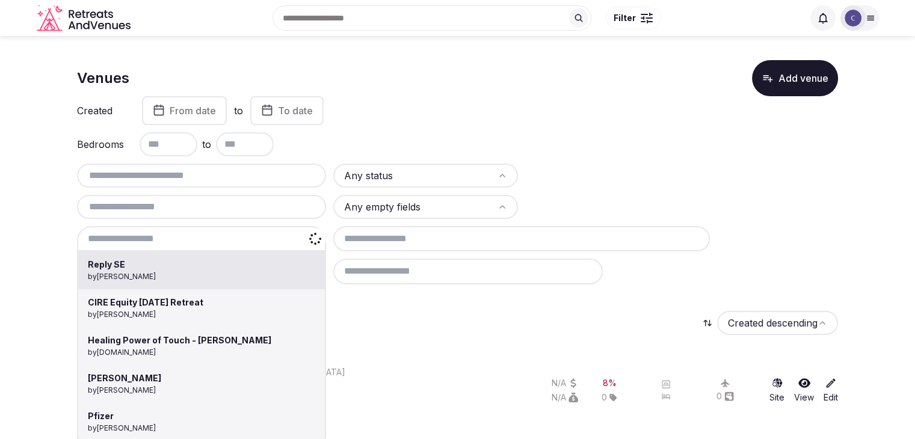
click at [273, 227] on div "Reply SE by [PERSON_NAME] CIRE Equity [DATE] Retreat by [PERSON_NAME] Healing P…" at bounding box center [201, 238] width 249 height 25
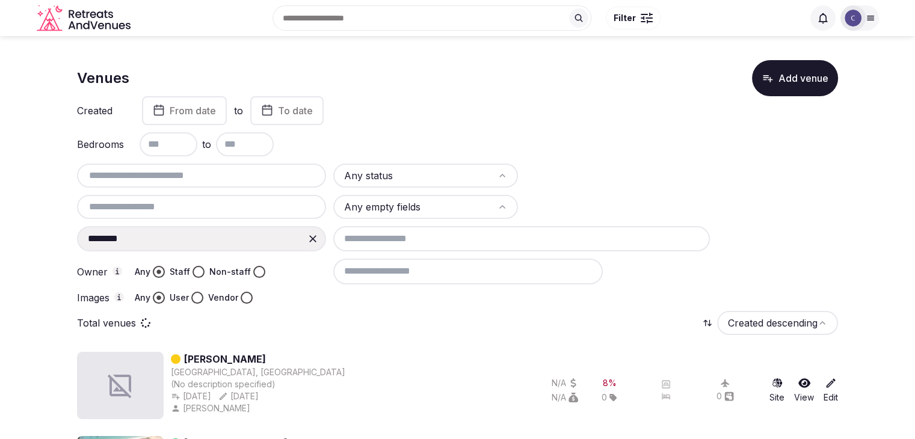
type input "********"
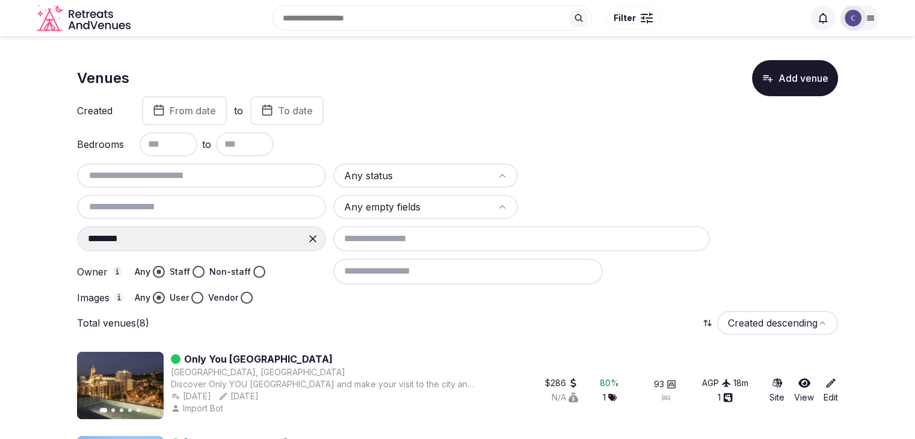
click at [309, 239] on icon at bounding box center [313, 239] width 12 height 12
click at [272, 241] on input at bounding box center [201, 238] width 249 height 25
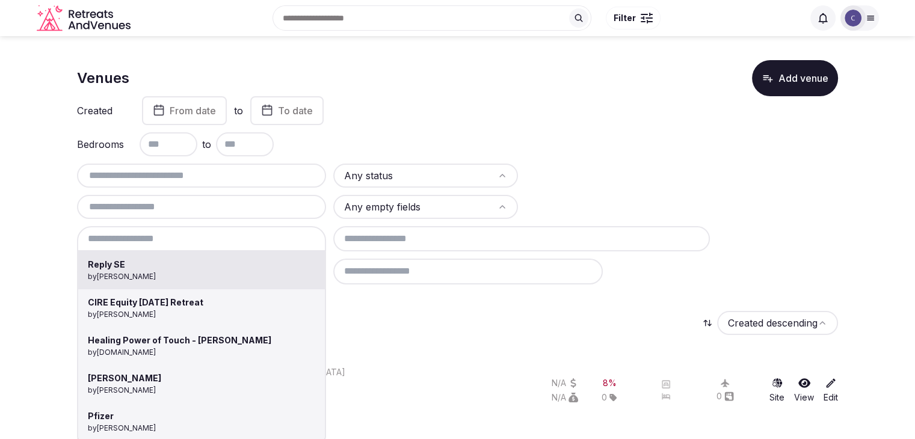
type input "**********"
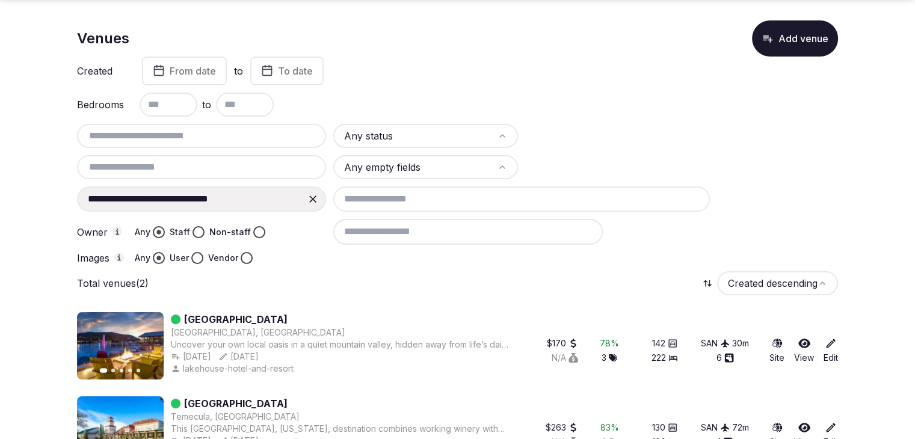
scroll to position [82, 0]
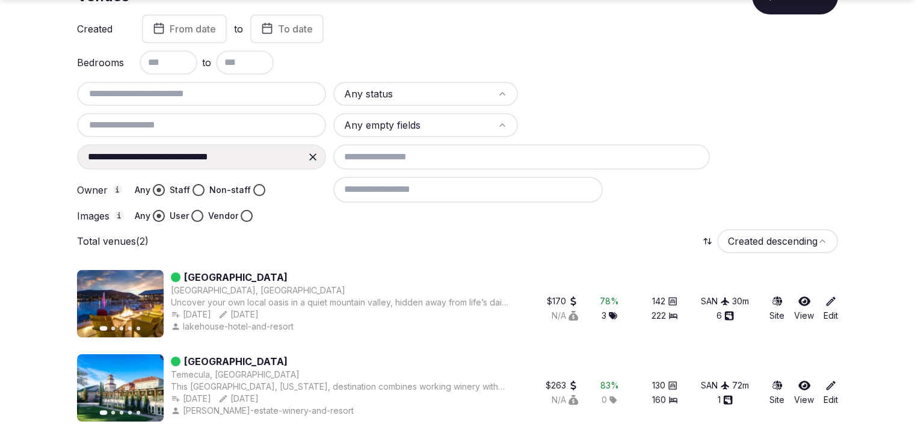
click at [310, 157] on icon at bounding box center [312, 156] width 7 height 7
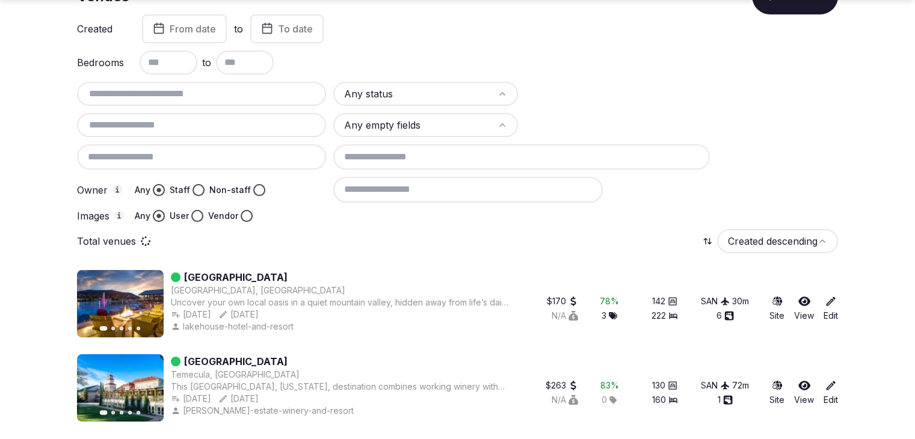
click at [238, 159] on input at bounding box center [201, 156] width 249 height 25
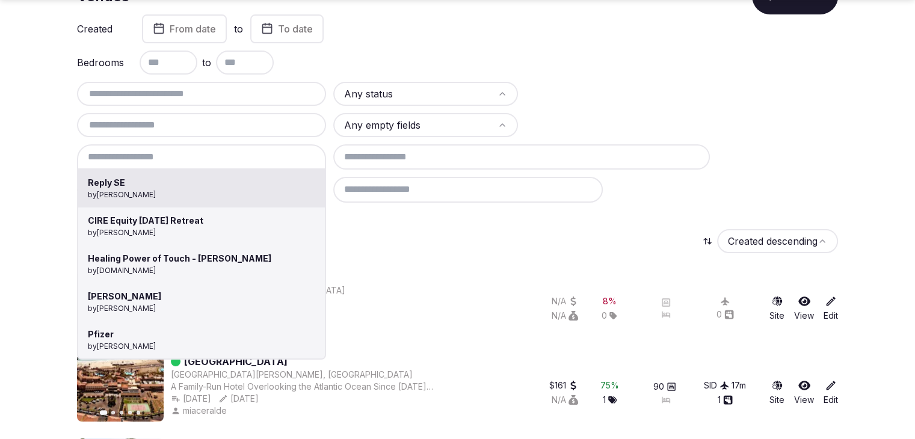
type input "******"
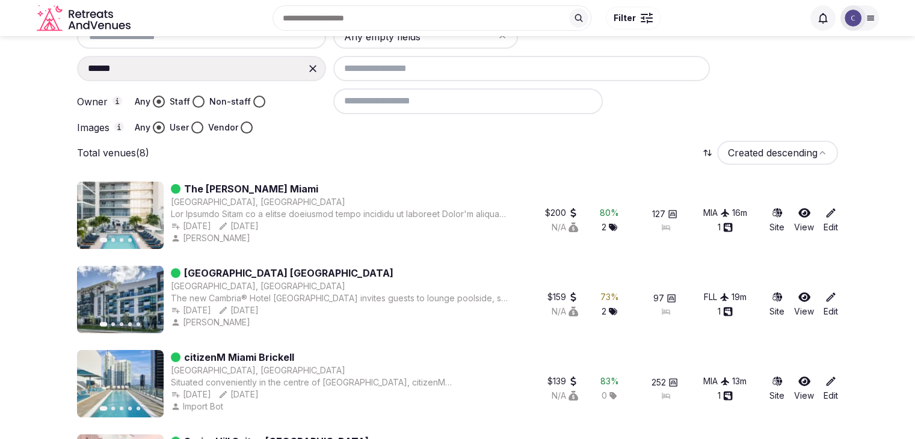
scroll to position [106, 0]
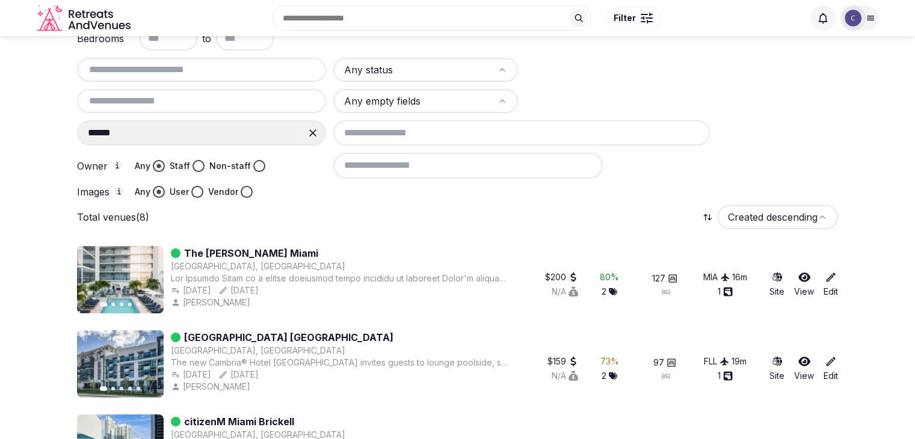
click at [314, 134] on icon at bounding box center [313, 133] width 12 height 12
click at [222, 133] on input at bounding box center [201, 132] width 249 height 25
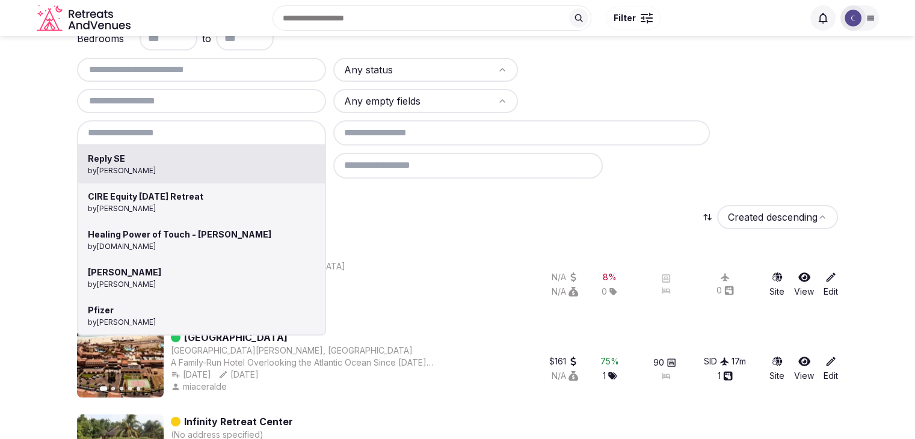
type input "******"
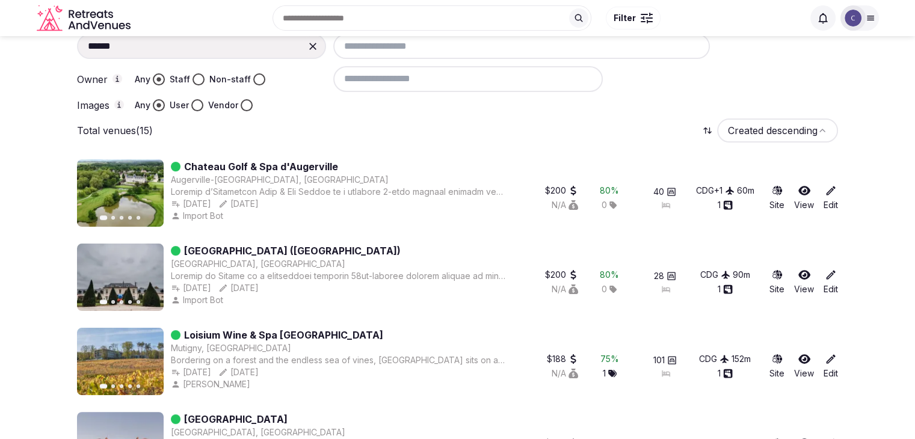
scroll to position [34, 0]
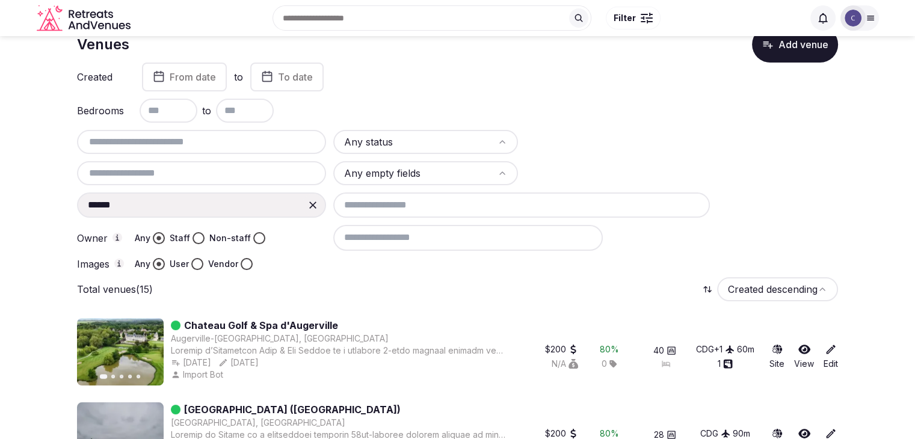
click at [311, 205] on icon at bounding box center [312, 205] width 7 height 7
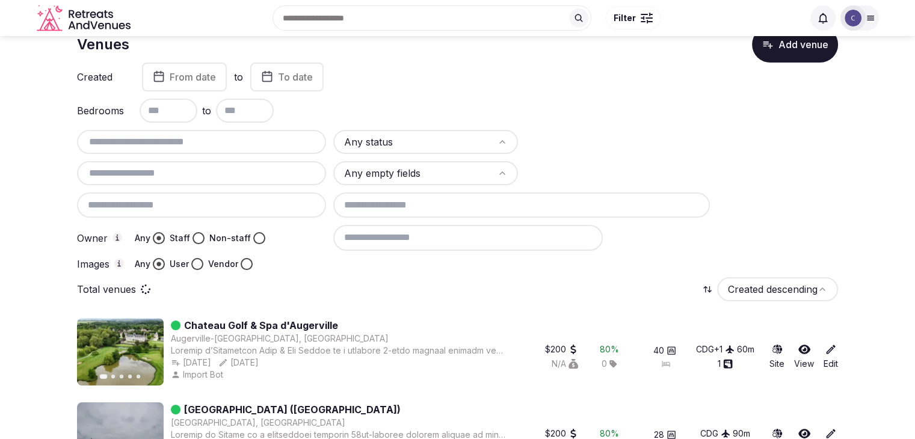
click at [231, 206] on input at bounding box center [201, 205] width 249 height 25
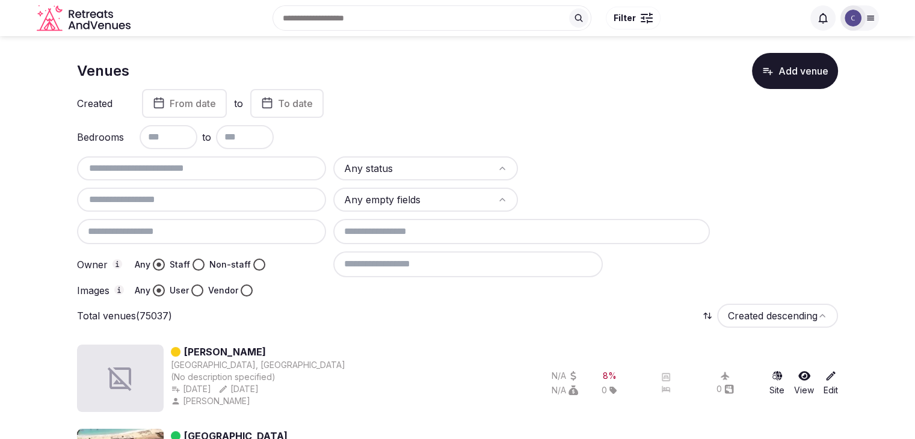
scroll to position [0, 0]
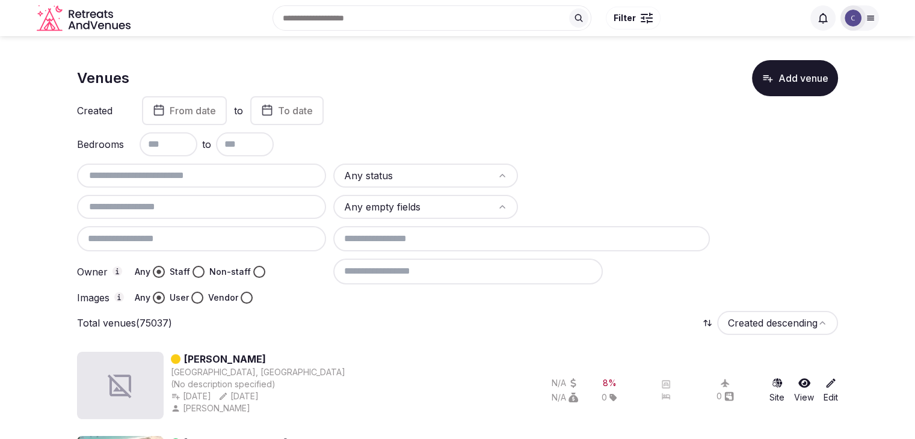
click at [862, 20] on div at bounding box center [853, 17] width 25 height 25
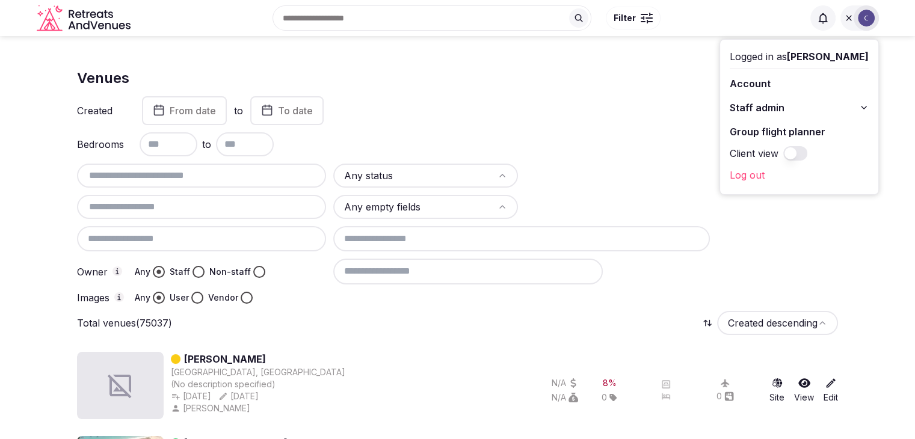
click at [861, 105] on button "Staff admin" at bounding box center [799, 107] width 139 height 19
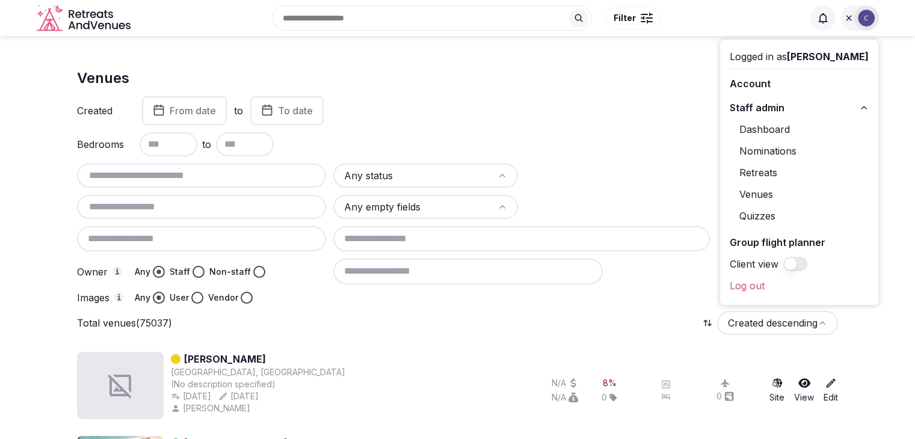
click at [773, 176] on link "Retreats" at bounding box center [799, 172] width 139 height 19
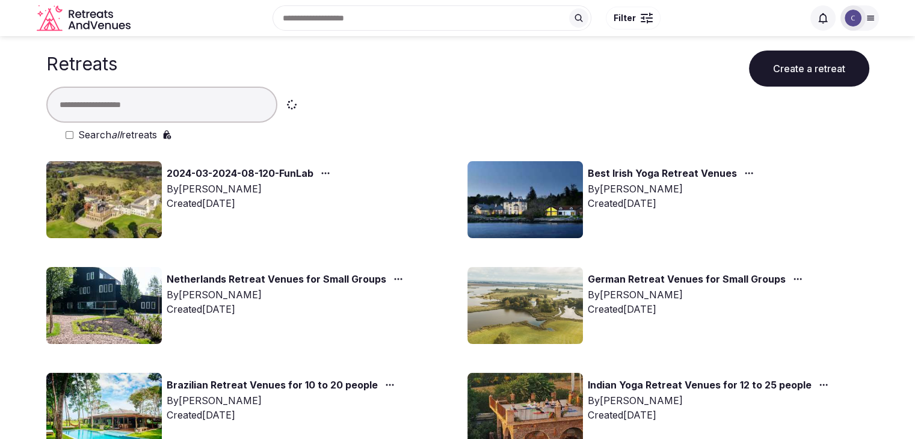
click at [129, 135] on label "Search all retreats" at bounding box center [117, 135] width 79 height 14
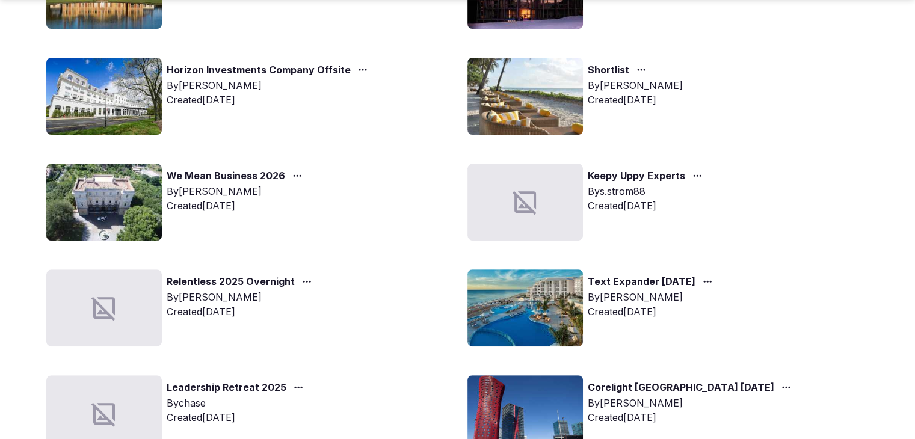
scroll to position [542, 0]
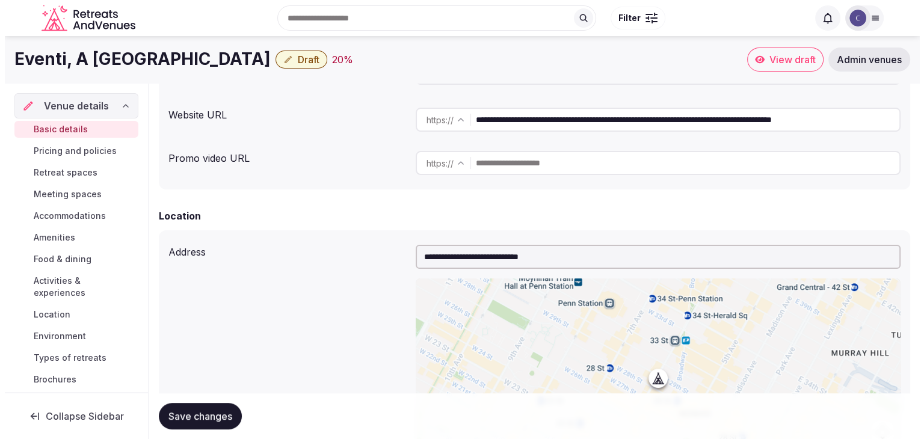
scroll to position [241, 0]
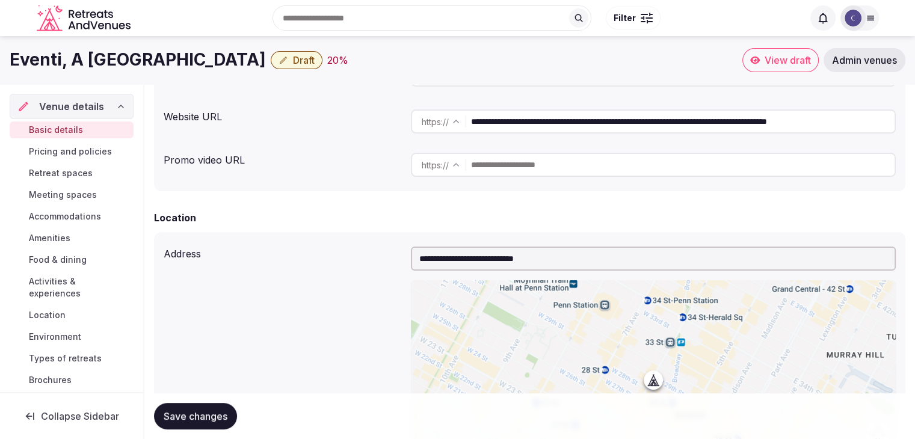
click at [271, 53] on button "Draft" at bounding box center [297, 60] width 52 height 18
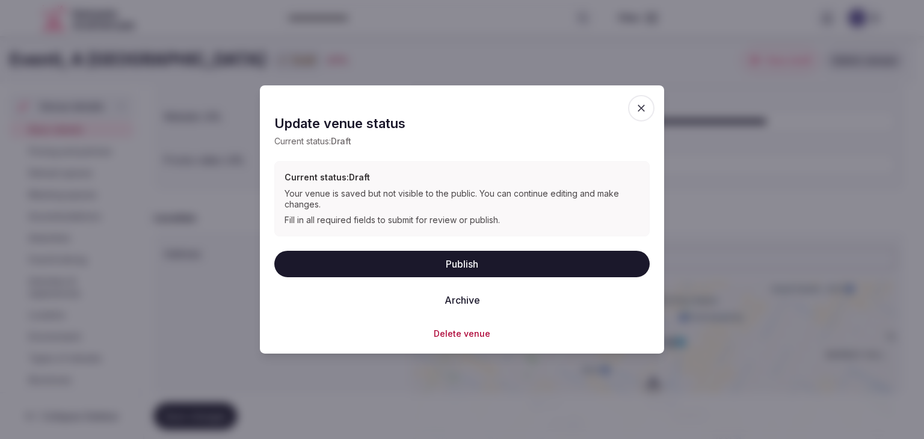
click at [459, 338] on button "Delete venue" at bounding box center [462, 333] width 57 height 12
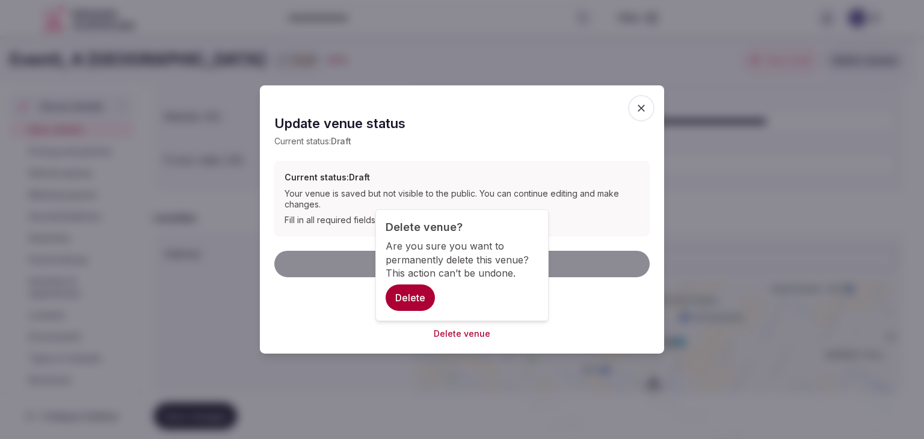
click at [413, 301] on button "Delete" at bounding box center [410, 298] width 49 height 26
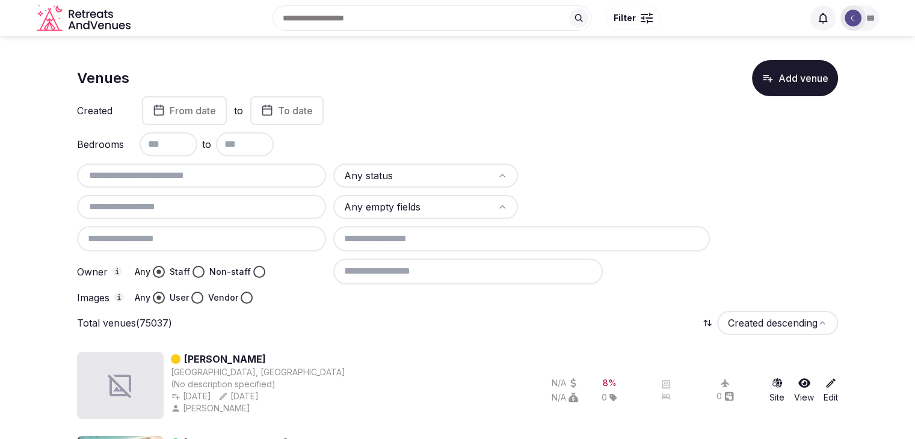
click at [250, 229] on div at bounding box center [201, 238] width 249 height 25
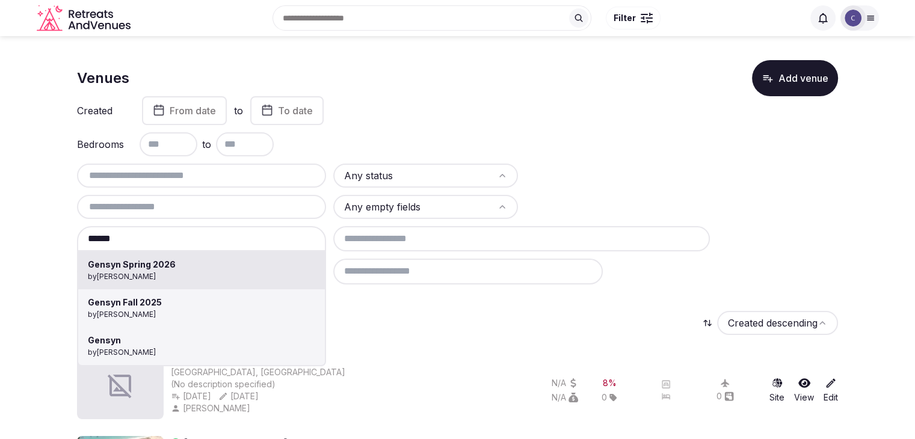
type input "**********"
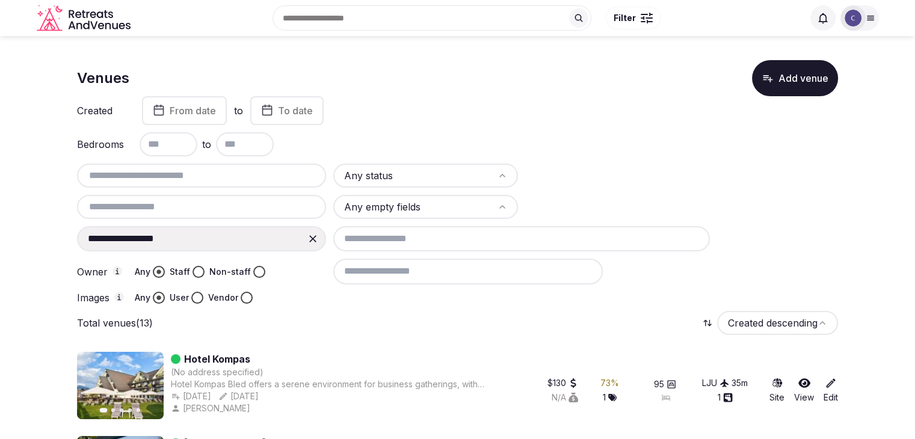
click at [307, 242] on icon at bounding box center [313, 239] width 12 height 12
click at [272, 237] on input at bounding box center [201, 238] width 249 height 25
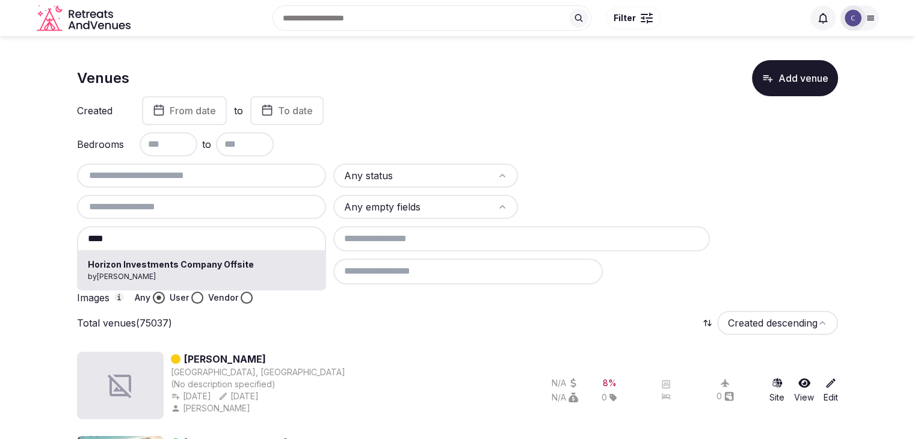
type input "**********"
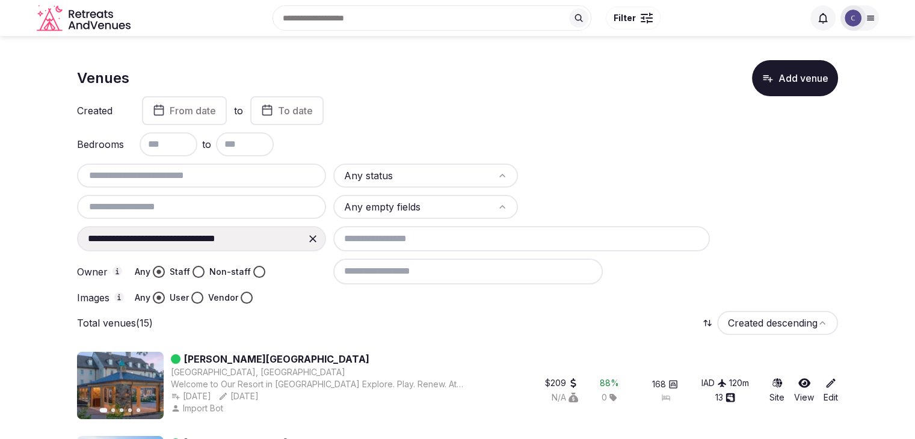
drag, startPoint x: 314, startPoint y: 236, endPoint x: 292, endPoint y: 244, distance: 23.0
click at [314, 236] on icon at bounding box center [312, 238] width 7 height 7
click at [231, 242] on input at bounding box center [201, 238] width 249 height 25
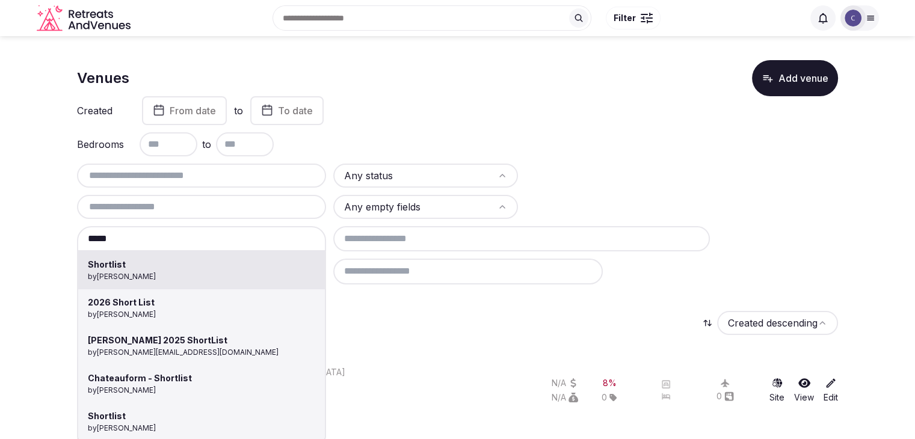
type input "*********"
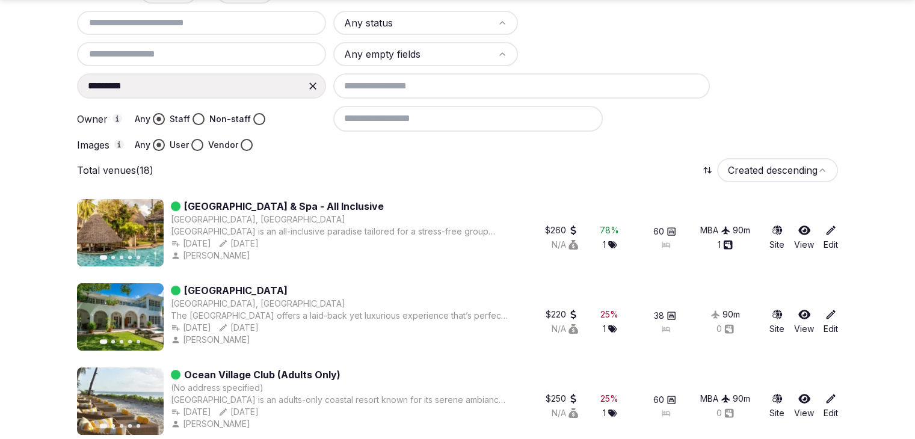
scroll to position [106, 0]
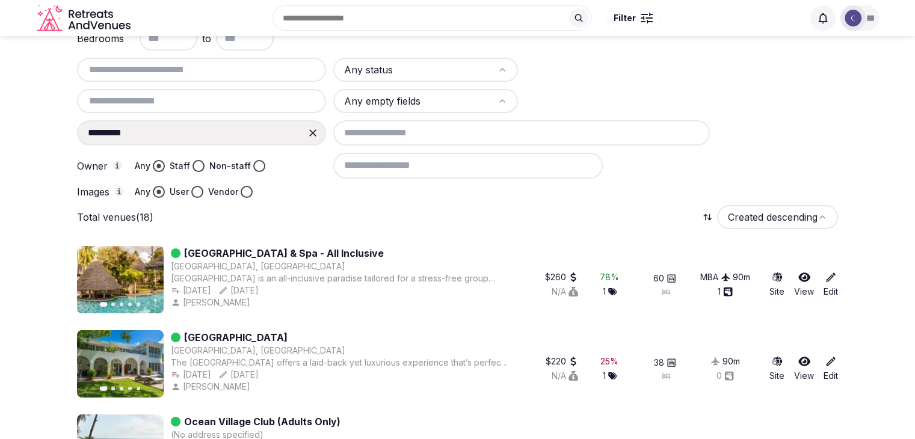
click at [312, 132] on icon at bounding box center [312, 132] width 7 height 7
click at [221, 132] on input at bounding box center [201, 132] width 249 height 25
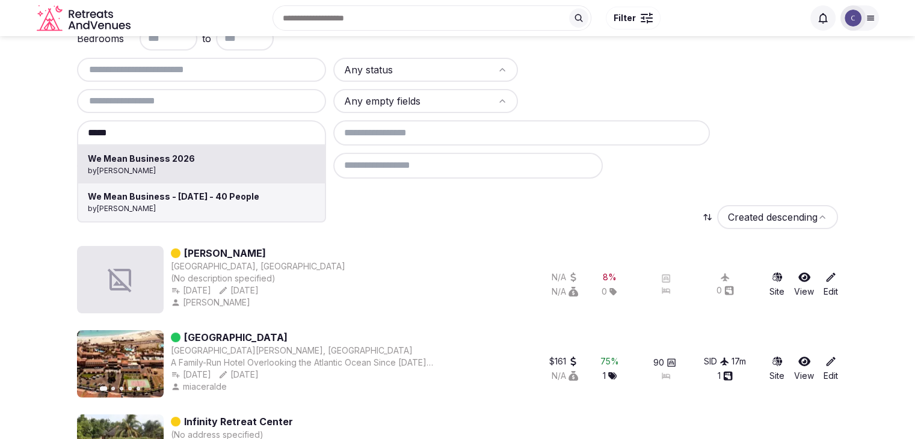
type input "**********"
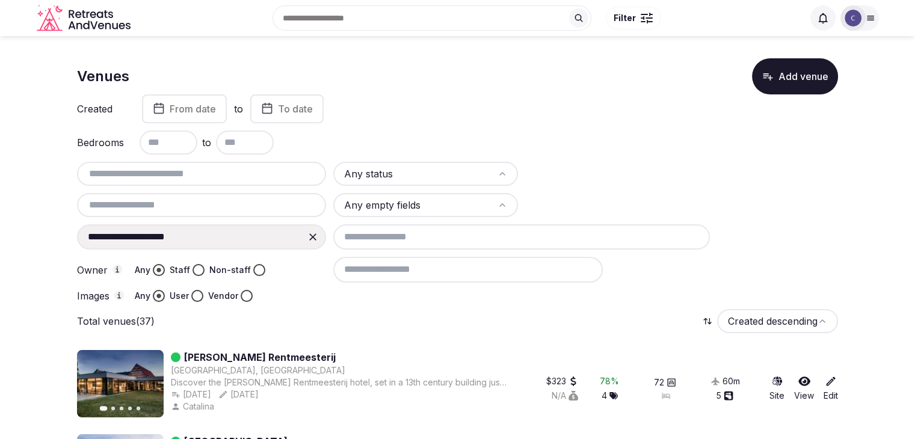
scroll to position [0, 0]
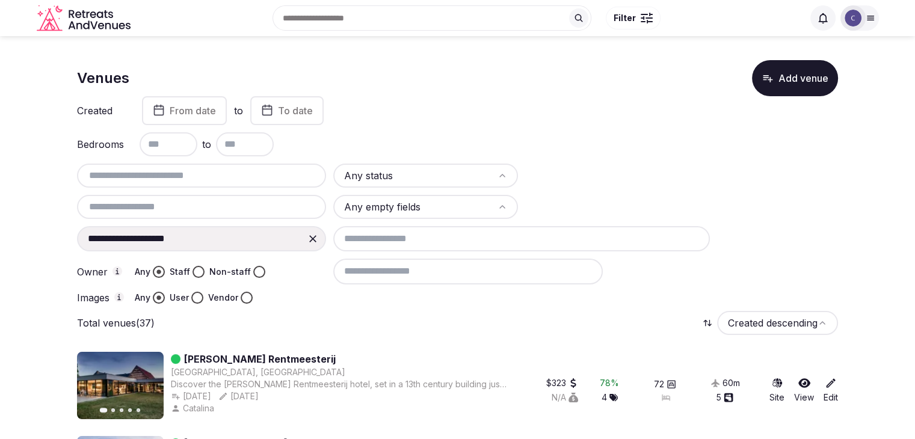
drag, startPoint x: 315, startPoint y: 236, endPoint x: 205, endPoint y: 232, distance: 109.6
click at [314, 236] on icon at bounding box center [312, 238] width 7 height 7
click at [205, 232] on input at bounding box center [201, 238] width 249 height 25
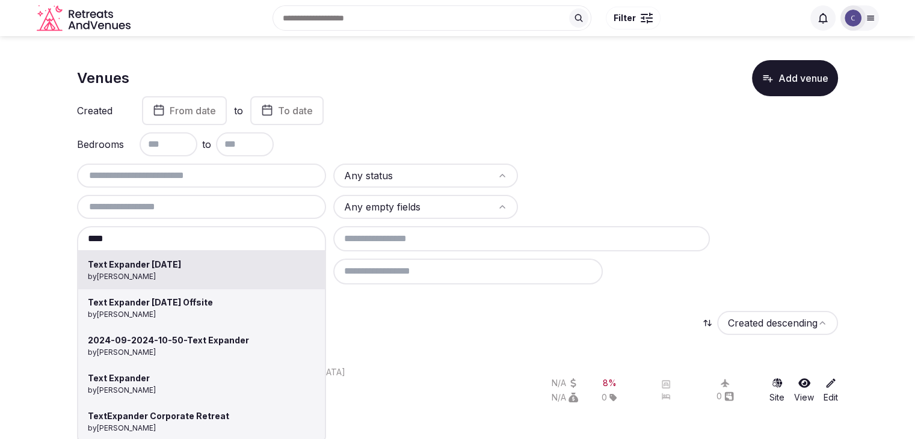
type input "**********"
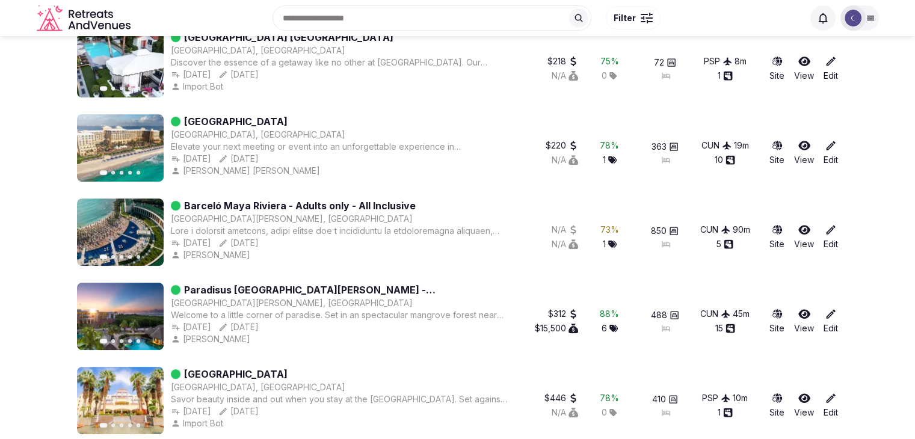
scroll to position [395, 0]
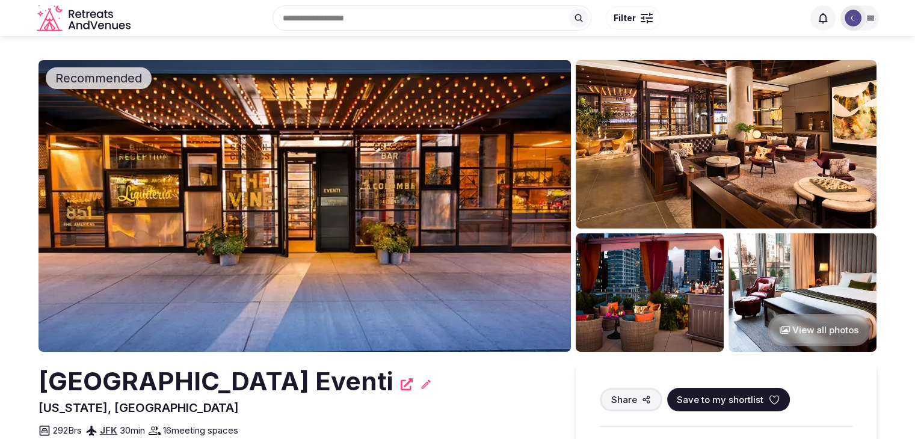
click at [230, 385] on h2 "[GEOGRAPHIC_DATA] Eventi" at bounding box center [216, 382] width 355 height 36
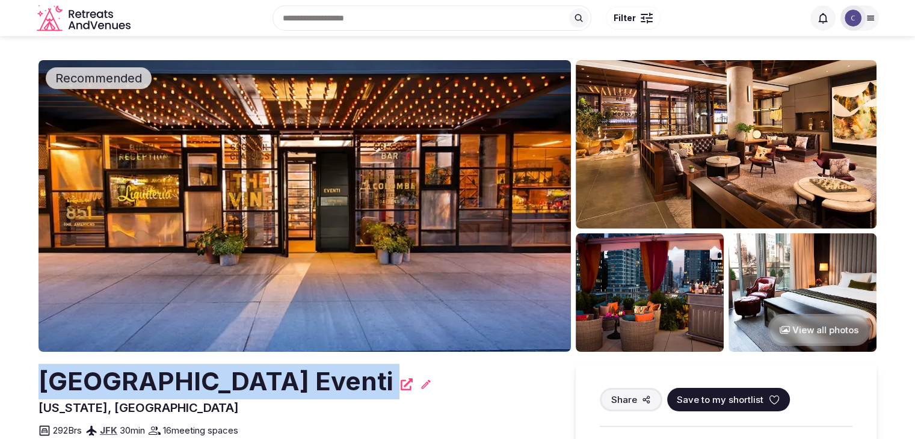
click at [230, 385] on h2 "[GEOGRAPHIC_DATA] Eventi" at bounding box center [216, 382] width 355 height 36
copy div "[GEOGRAPHIC_DATA] Eventi"
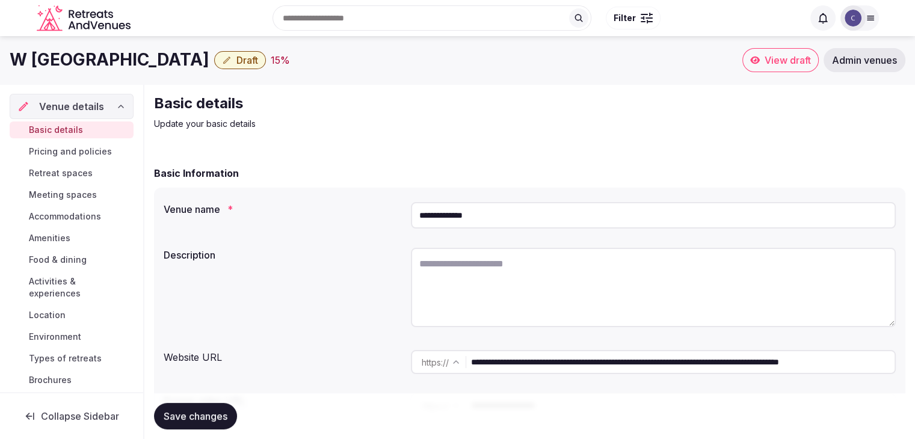
click at [501, 221] on input "**********" at bounding box center [653, 215] width 485 height 26
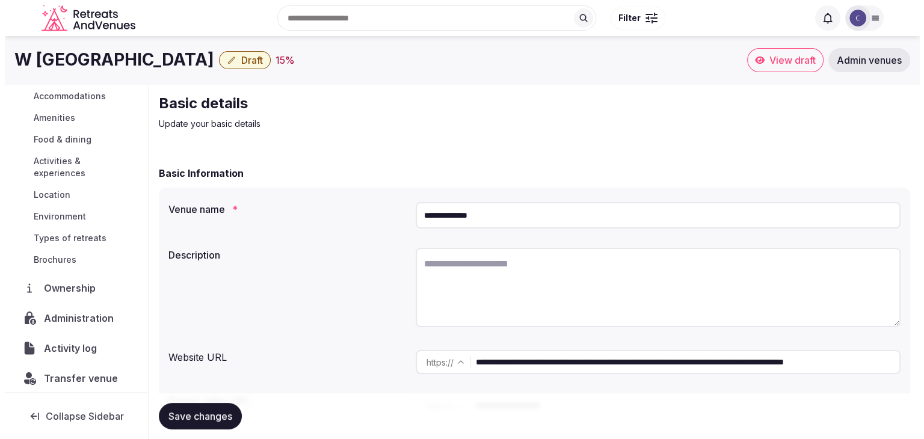
scroll to position [128, 0]
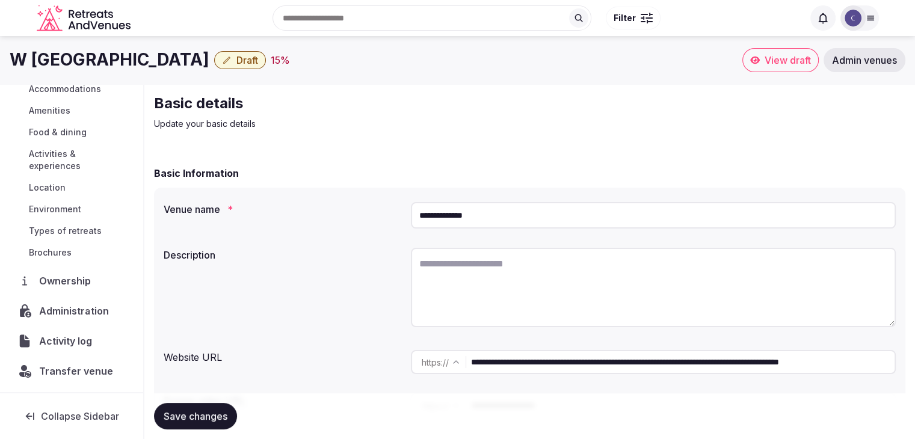
click at [91, 308] on span "Administration" at bounding box center [76, 311] width 75 height 14
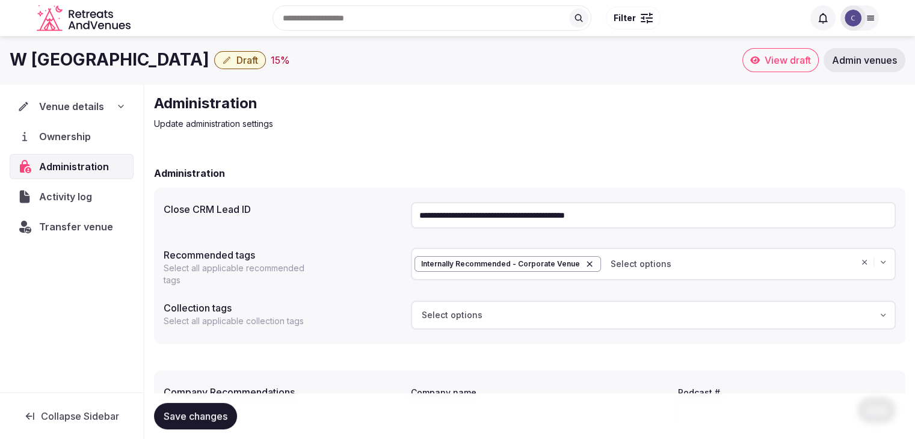
click at [491, 209] on input "**********" at bounding box center [653, 215] width 485 height 26
click at [491, 210] on input "**********" at bounding box center [653, 215] width 485 height 26
click at [82, 59] on h1 "W [GEOGRAPHIC_DATA]" at bounding box center [110, 59] width 200 height 23
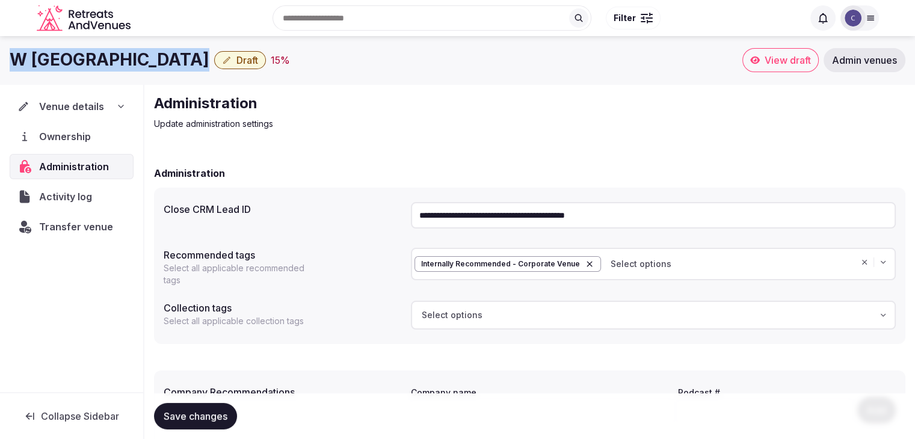
click at [82, 59] on h1 "W [GEOGRAPHIC_DATA]" at bounding box center [110, 59] width 200 height 23
copy div "W [GEOGRAPHIC_DATA]"
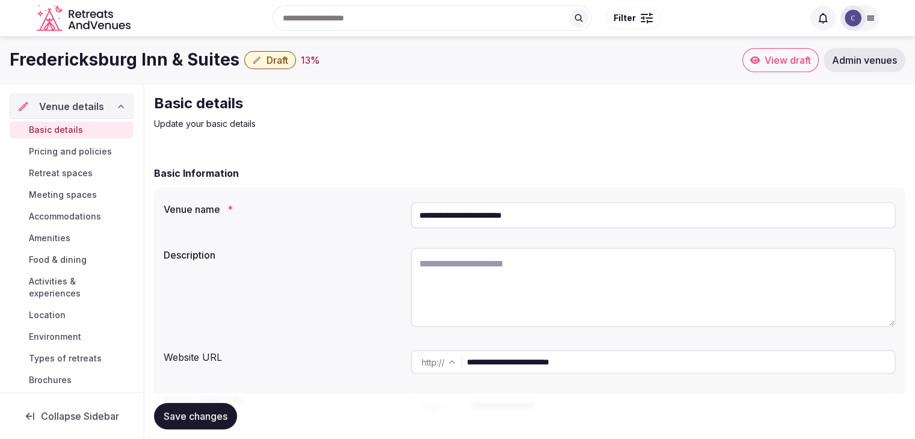
click at [620, 374] on div "**********" at bounding box center [653, 362] width 485 height 34
click at [618, 366] on input "**********" at bounding box center [681, 362] width 428 height 24
click at [618, 365] on input "**********" at bounding box center [681, 362] width 428 height 24
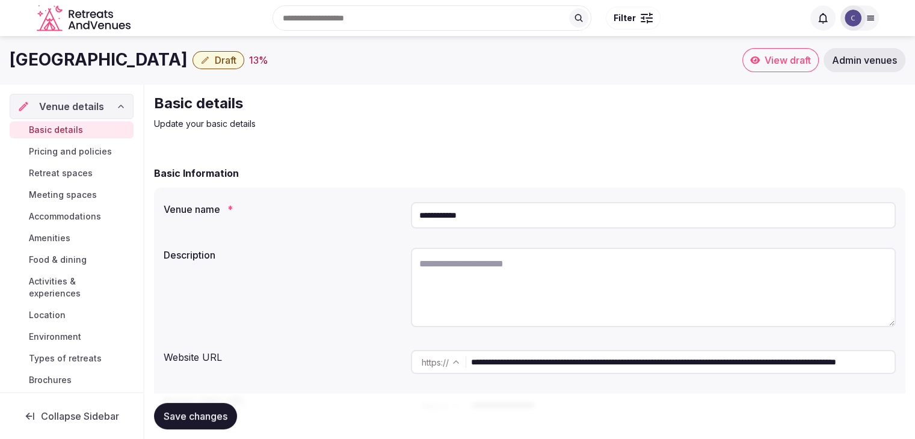
click at [505, 215] on input "**********" at bounding box center [653, 215] width 485 height 26
paste input "**********"
type input "**********"
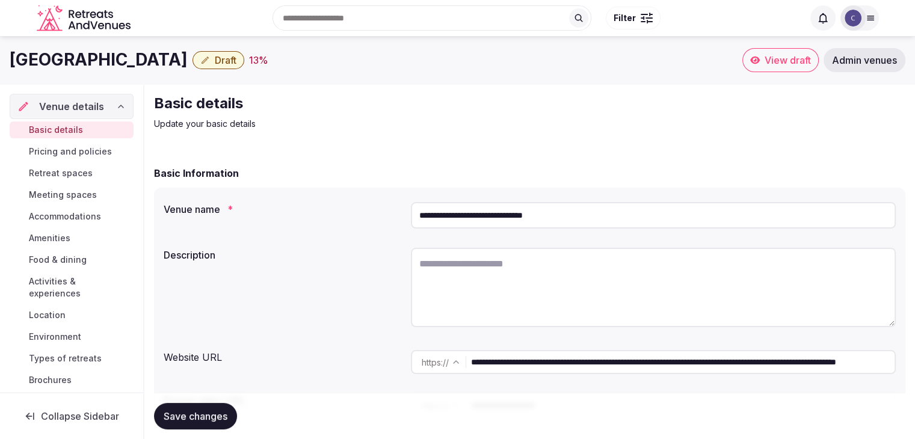
click at [195, 407] on button "Save changes" at bounding box center [195, 416] width 83 height 26
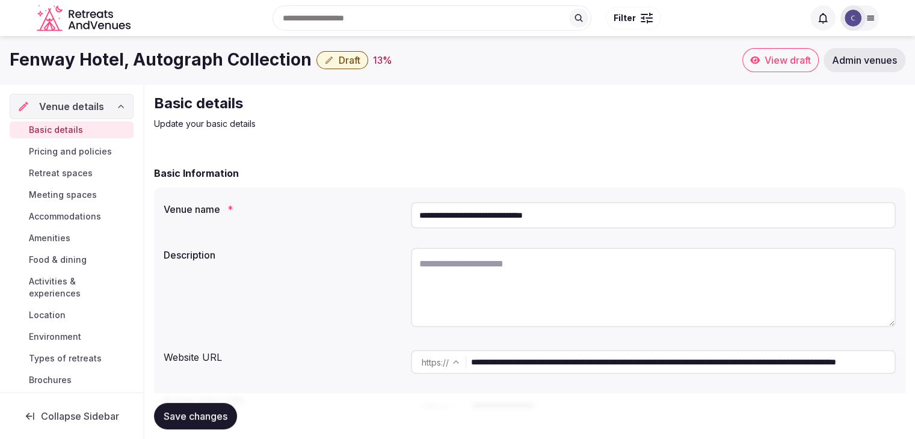
drag, startPoint x: 67, startPoint y: 218, endPoint x: 77, endPoint y: 239, distance: 23.7
click at [67, 218] on span "Accommodations" at bounding box center [65, 217] width 72 height 12
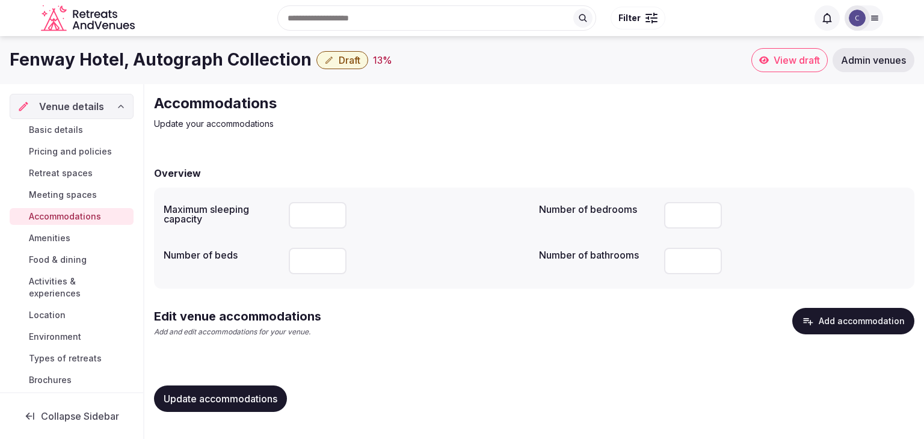
click at [857, 323] on button "Add accommodation" at bounding box center [853, 321] width 122 height 26
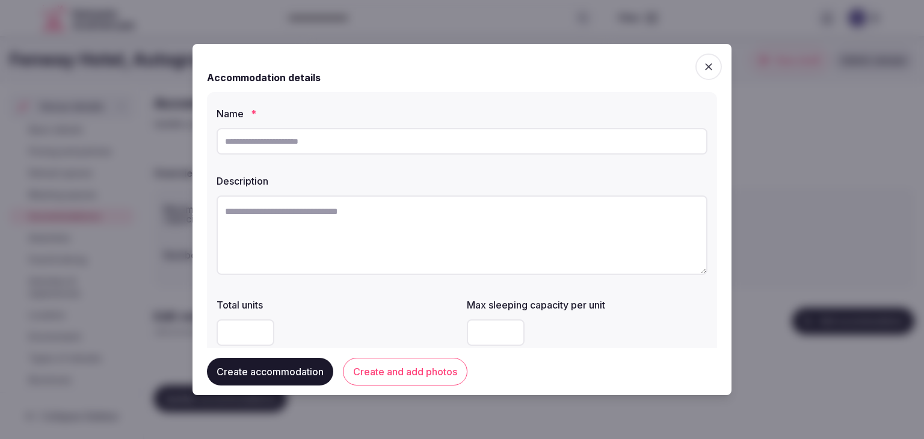
click at [298, 139] on input "text" at bounding box center [462, 141] width 491 height 26
type input "**********"
click at [323, 223] on textarea at bounding box center [462, 235] width 491 height 79
paste textarea "**********"
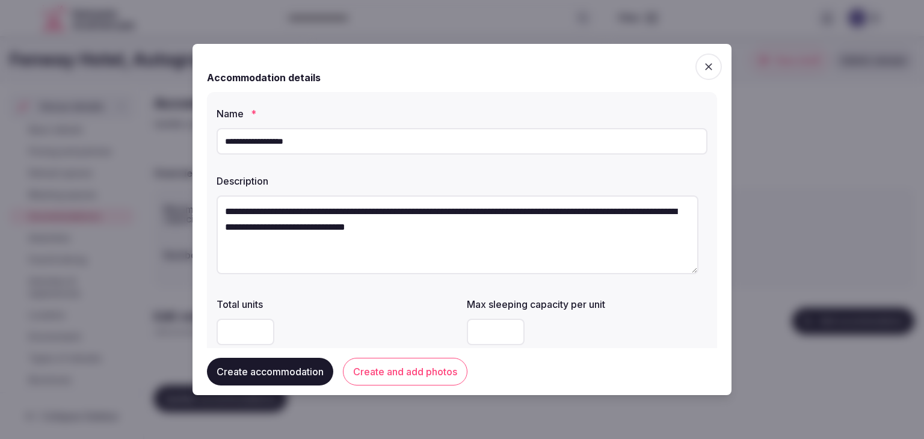
type textarea "**********"
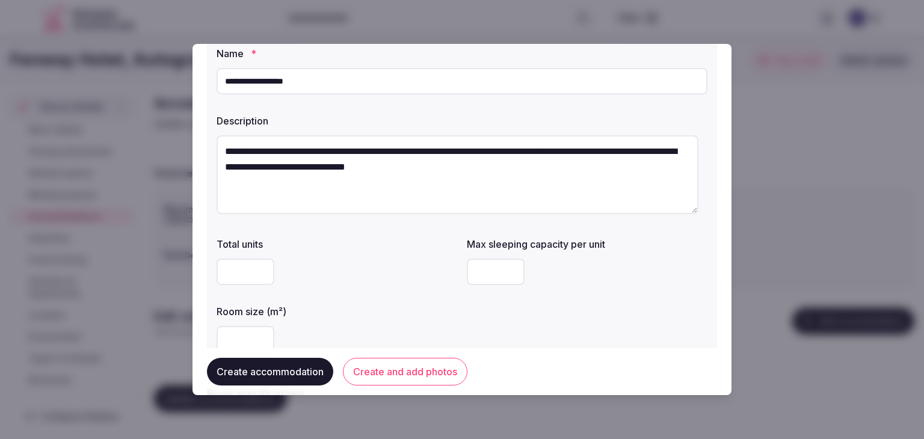
scroll to position [120, 0]
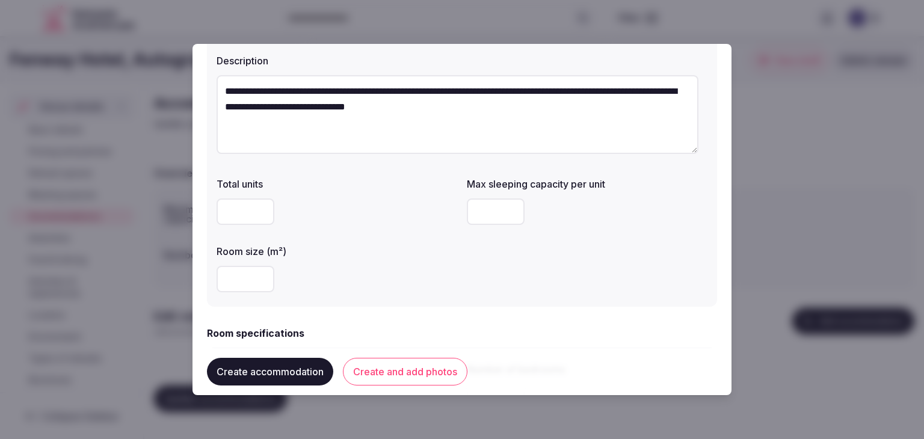
click at [246, 277] on input "number" at bounding box center [246, 279] width 58 height 26
type input "**"
click at [491, 210] on input "number" at bounding box center [496, 212] width 58 height 26
click at [359, 263] on div "**" at bounding box center [337, 279] width 241 height 36
drag, startPoint x: 492, startPoint y: 212, endPoint x: 431, endPoint y: 216, distance: 60.9
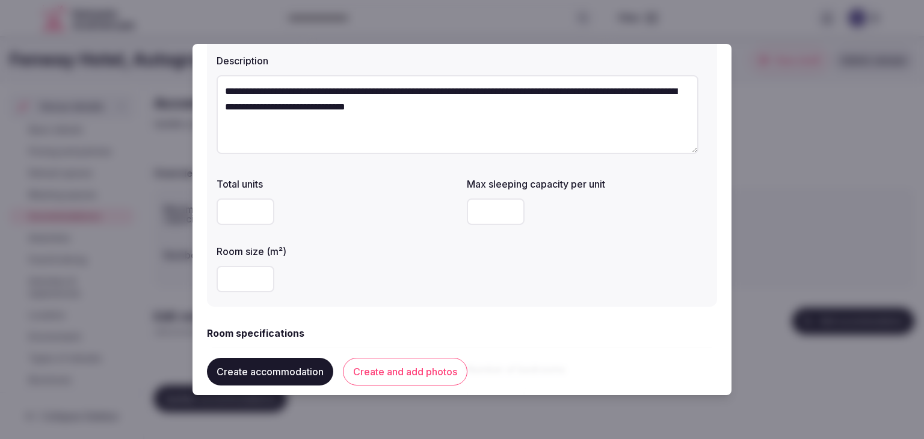
click at [432, 215] on div "Total units Max sleeping capacity per unit * Room size (m²) **" at bounding box center [462, 234] width 491 height 125
type input "*"
click at [385, 282] on div "**" at bounding box center [337, 279] width 241 height 26
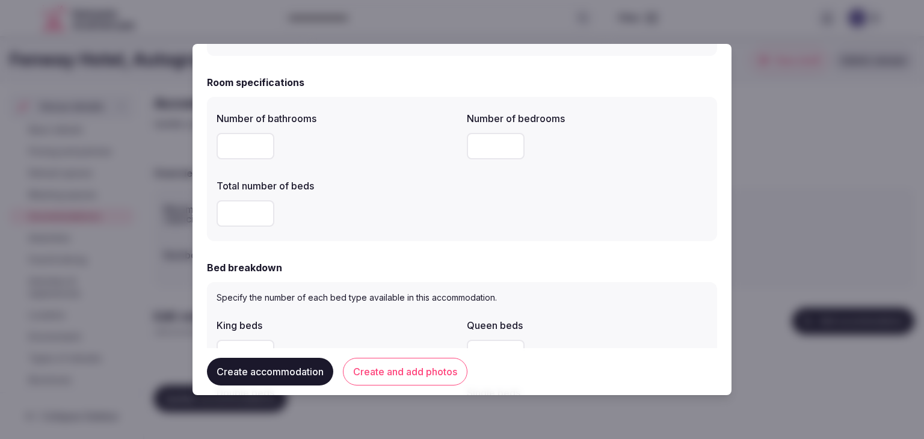
scroll to position [421, 0]
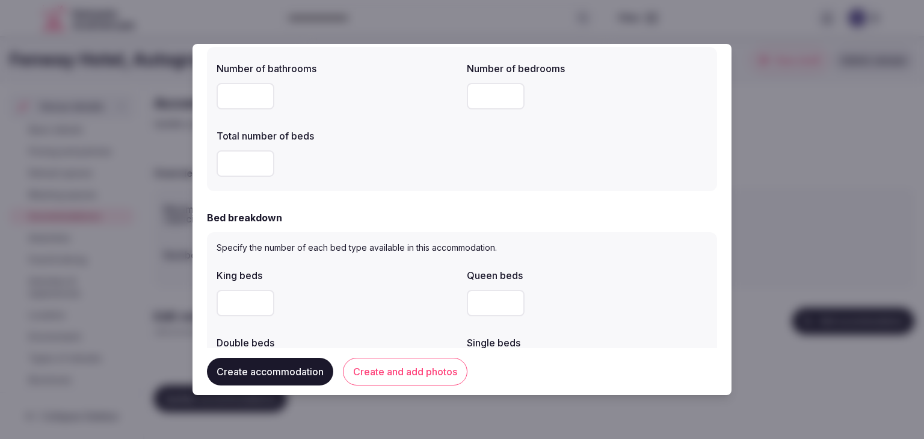
click at [246, 90] on input "number" at bounding box center [246, 96] width 58 height 26
type input "*"
click at [243, 159] on input "number" at bounding box center [246, 163] width 58 height 26
type input "*"
click at [501, 85] on input "number" at bounding box center [496, 96] width 58 height 26
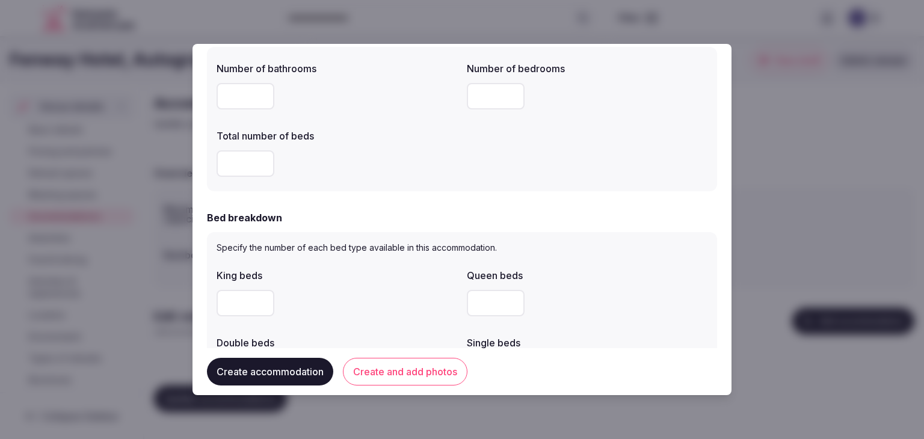
type input "*"
click at [423, 190] on div "Number of bathrooms * Number of bedrooms * Total number of beds *" at bounding box center [462, 119] width 510 height 144
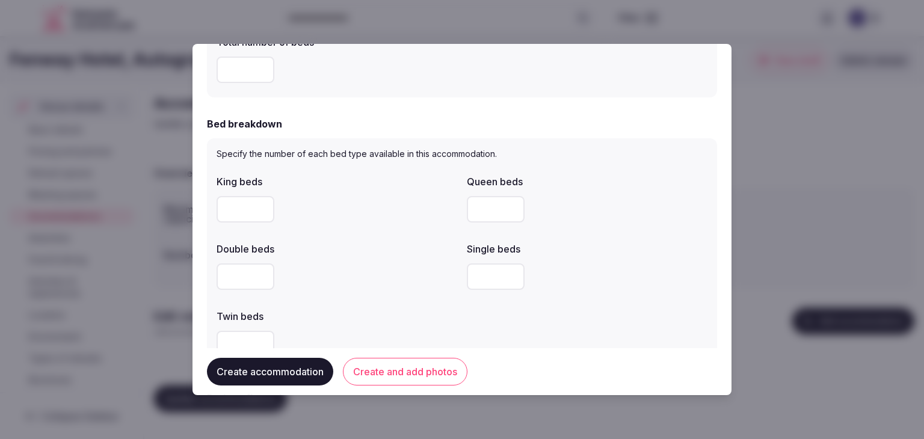
scroll to position [602, 0]
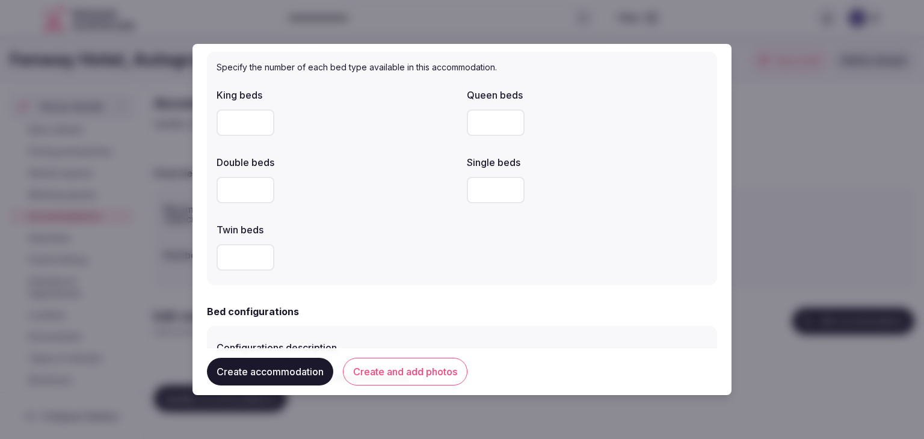
drag, startPoint x: 235, startPoint y: 119, endPoint x: 244, endPoint y: 138, distance: 21.0
click at [235, 118] on input "number" at bounding box center [246, 123] width 58 height 26
type input "*"
drag, startPoint x: 325, startPoint y: 193, endPoint x: 330, endPoint y: 196, distance: 6.2
click at [328, 194] on div at bounding box center [337, 190] width 241 height 26
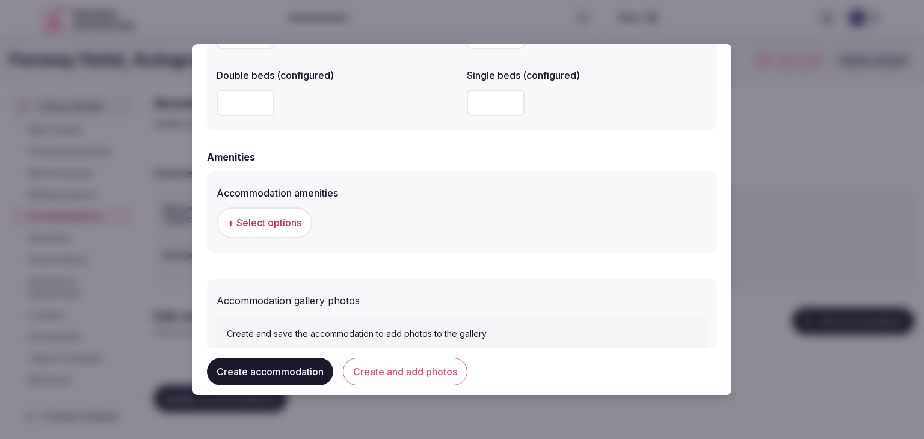
scroll to position [1105, 0]
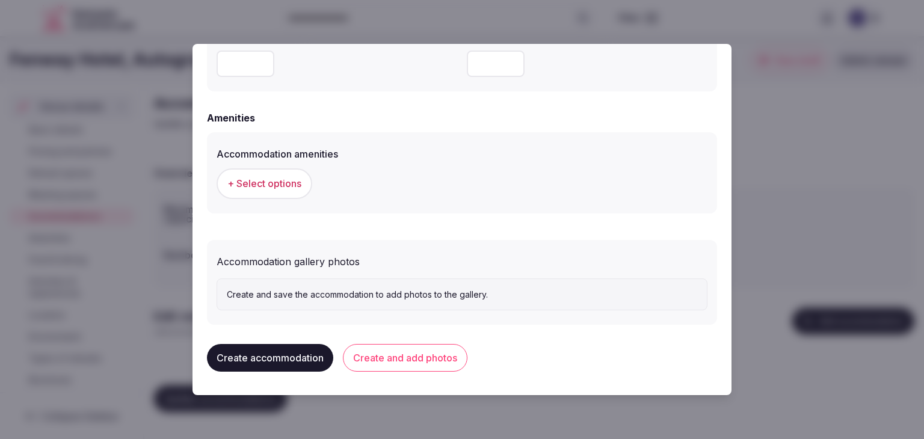
click at [276, 186] on span "+ Select options" at bounding box center [264, 183] width 74 height 13
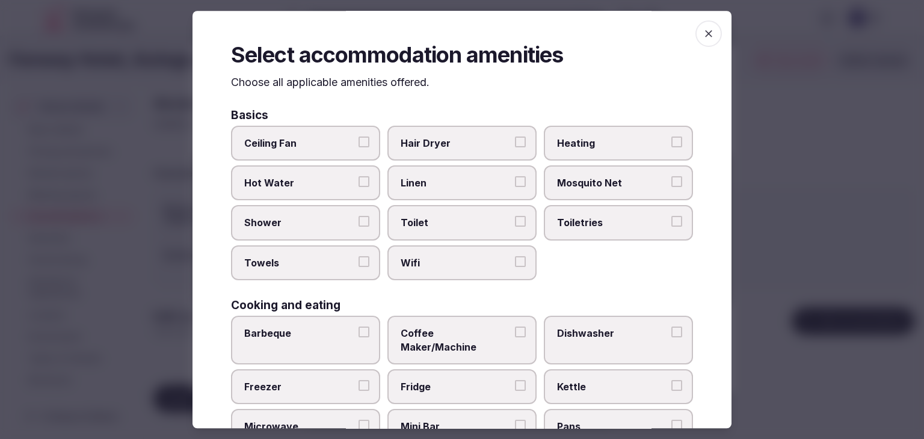
click at [465, 258] on span "Wifi" at bounding box center [456, 262] width 111 height 13
click at [515, 258] on button "Wifi" at bounding box center [520, 261] width 11 height 11
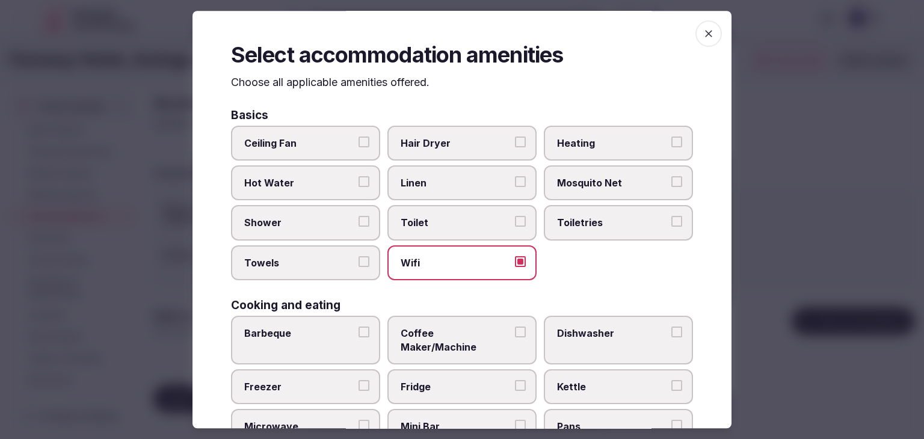
drag, startPoint x: 584, startPoint y: 221, endPoint x: 465, endPoint y: 133, distance: 148.9
click at [584, 220] on span "Toiletries" at bounding box center [612, 223] width 111 height 13
click at [672, 220] on button "Toiletries" at bounding box center [677, 222] width 11 height 11
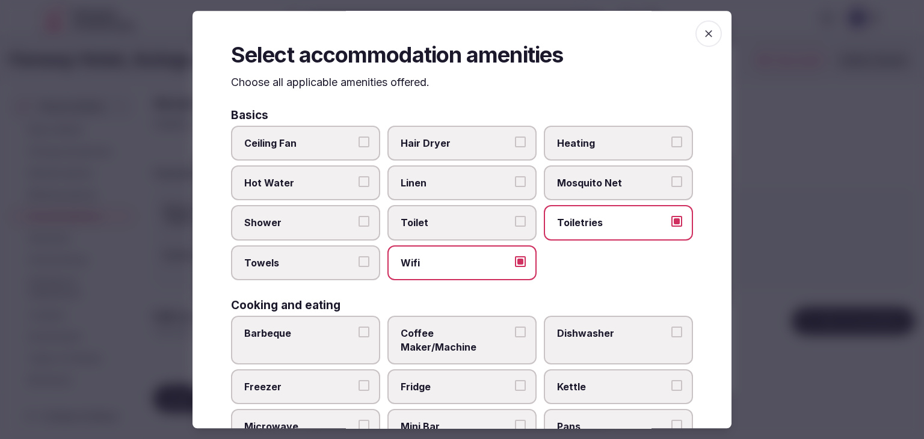
click at [464, 131] on label "Hair Dryer" at bounding box center [462, 143] width 149 height 35
click at [515, 137] on button "Hair Dryer" at bounding box center [520, 142] width 11 height 11
drag, startPoint x: 332, startPoint y: 209, endPoint x: 336, endPoint y: 262, distance: 53.2
click at [332, 210] on label "Shower" at bounding box center [305, 223] width 149 height 35
click at [359, 217] on button "Shower" at bounding box center [364, 222] width 11 height 11
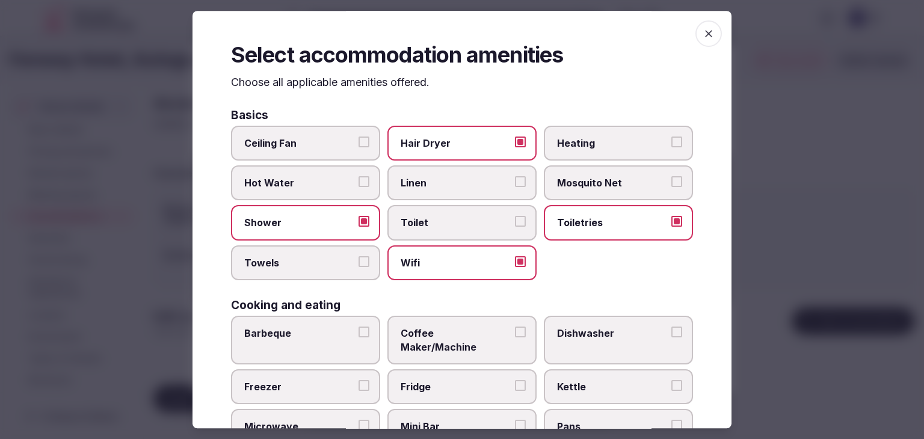
click at [336, 262] on span "Towels" at bounding box center [299, 262] width 111 height 13
click at [359, 262] on button "Towels" at bounding box center [364, 261] width 11 height 11
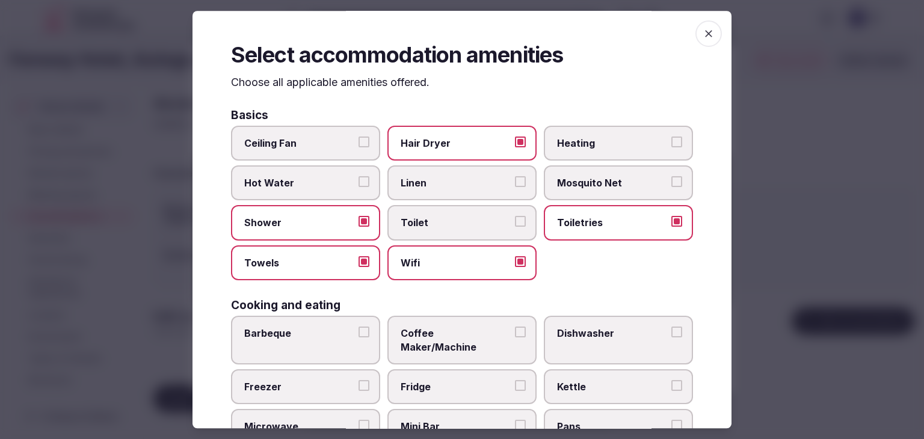
scroll to position [181, 0]
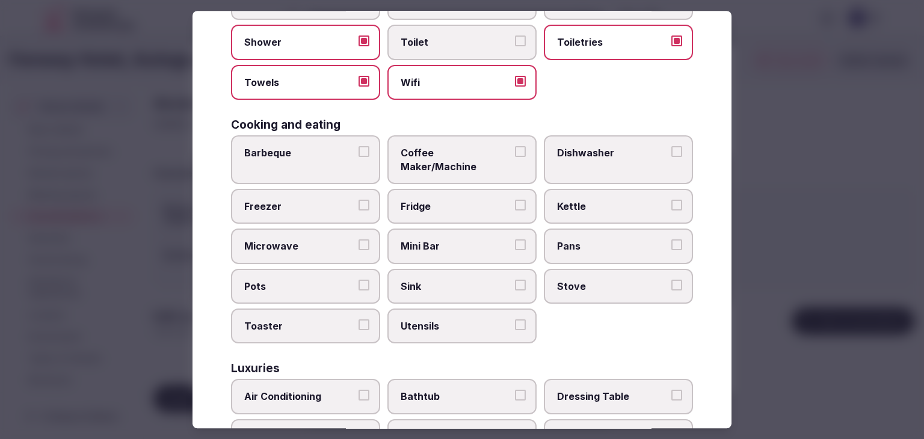
click at [412, 200] on span "Fridge" at bounding box center [456, 206] width 111 height 13
click at [515, 200] on button "Fridge" at bounding box center [520, 205] width 11 height 11
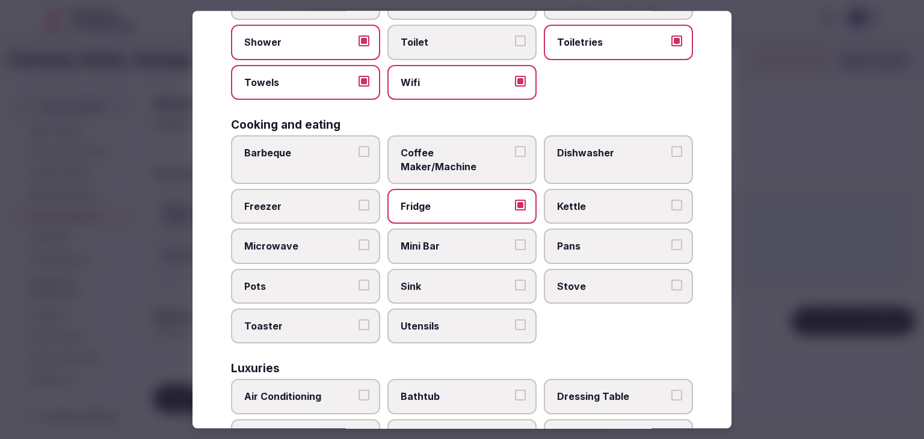
click at [419, 240] on span "Mini Bar" at bounding box center [456, 246] width 111 height 13
click at [515, 240] on button "Mini Bar" at bounding box center [520, 245] width 11 height 11
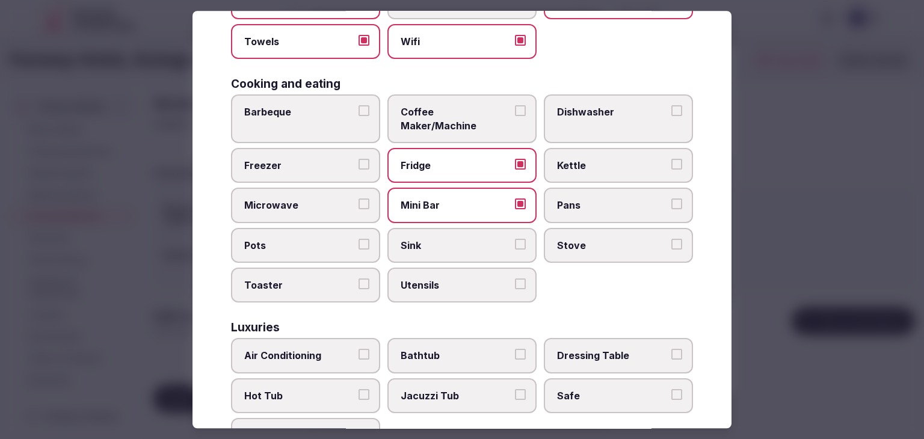
scroll to position [241, 0]
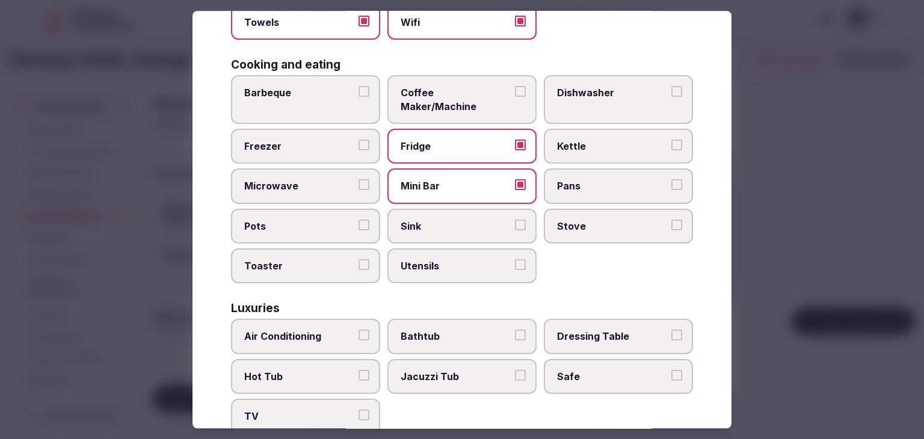
drag, startPoint x: 314, startPoint y: 316, endPoint x: 318, endPoint y: 371, distance: 55.6
click at [314, 330] on span "Air Conditioning" at bounding box center [299, 336] width 111 height 13
click at [359, 330] on button "Air Conditioning" at bounding box center [364, 335] width 11 height 11
drag, startPoint x: 320, startPoint y: 382, endPoint x: 348, endPoint y: 391, distance: 30.3
click at [319, 400] on label "TV" at bounding box center [305, 417] width 149 height 35
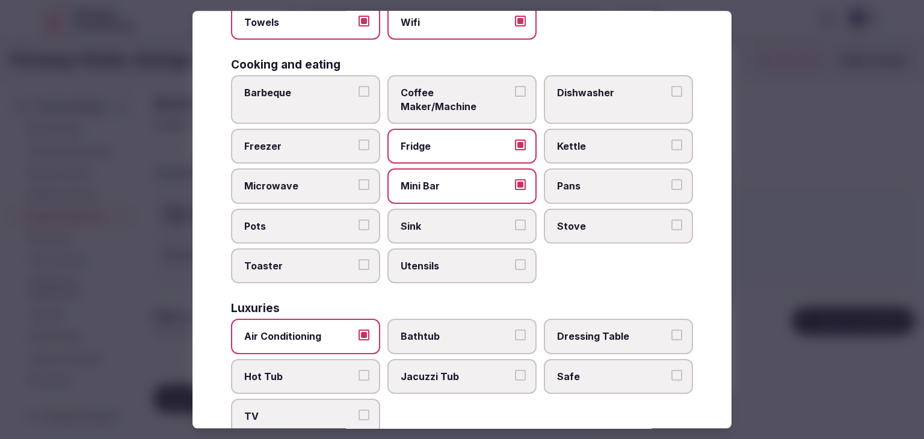
click at [359, 410] on button "TV" at bounding box center [364, 415] width 11 height 11
click at [620, 359] on label "Safe" at bounding box center [618, 376] width 149 height 35
click at [672, 370] on button "Safe" at bounding box center [677, 375] width 11 height 11
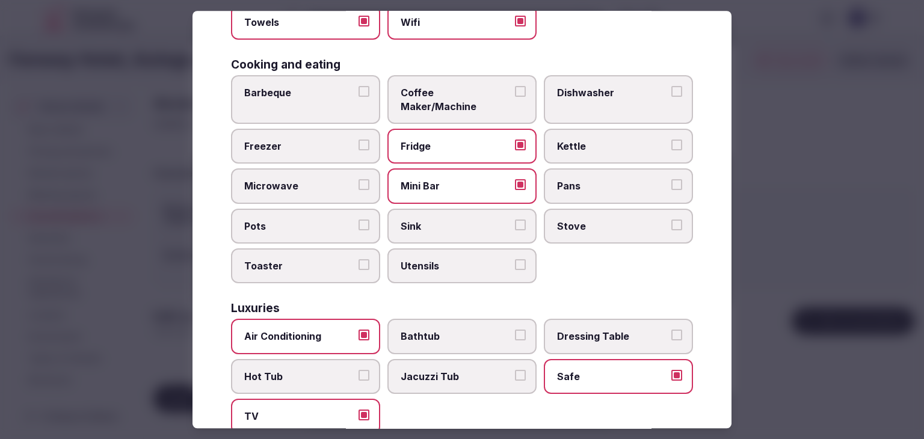
scroll to position [421, 0]
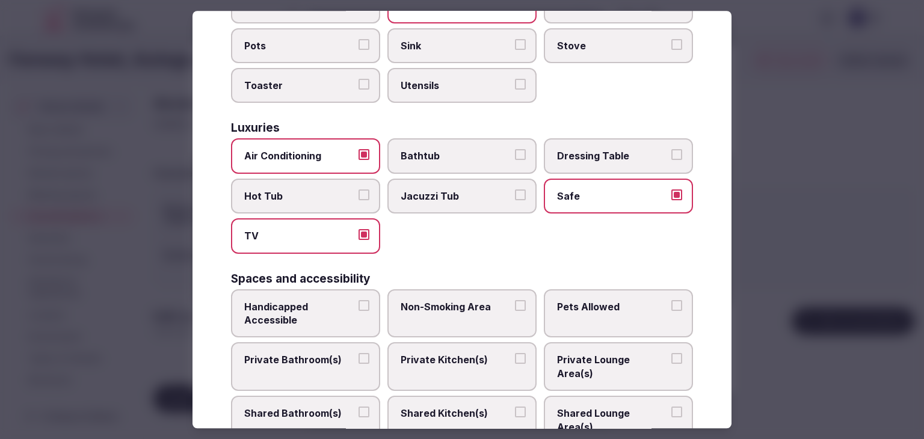
click at [332, 354] on span "Private Bathroom(s)" at bounding box center [299, 360] width 111 height 13
click at [359, 354] on button "Private Bathroom(s)" at bounding box center [364, 359] width 11 height 11
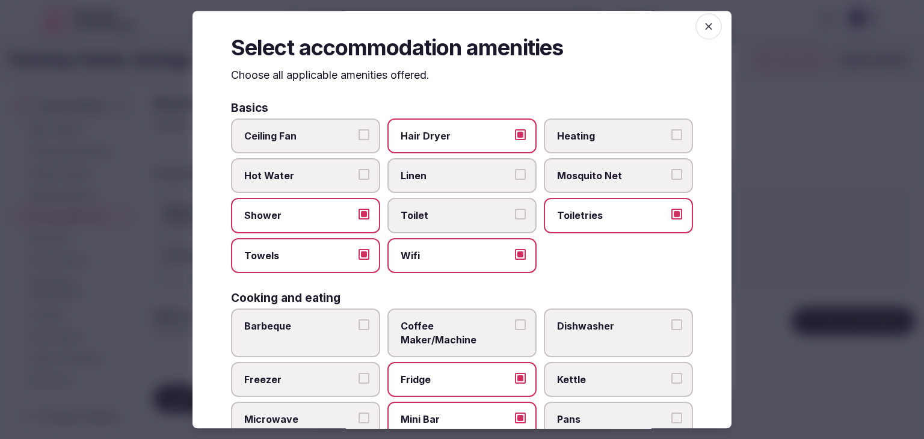
scroll to position [0, 0]
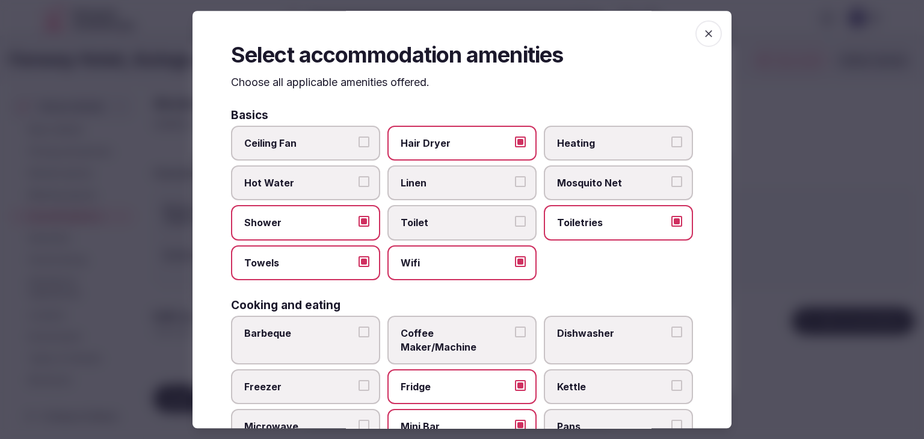
drag, startPoint x: 695, startPoint y: 42, endPoint x: 618, endPoint y: 184, distance: 162.1
click at [696, 42] on span "button" at bounding box center [709, 33] width 26 height 26
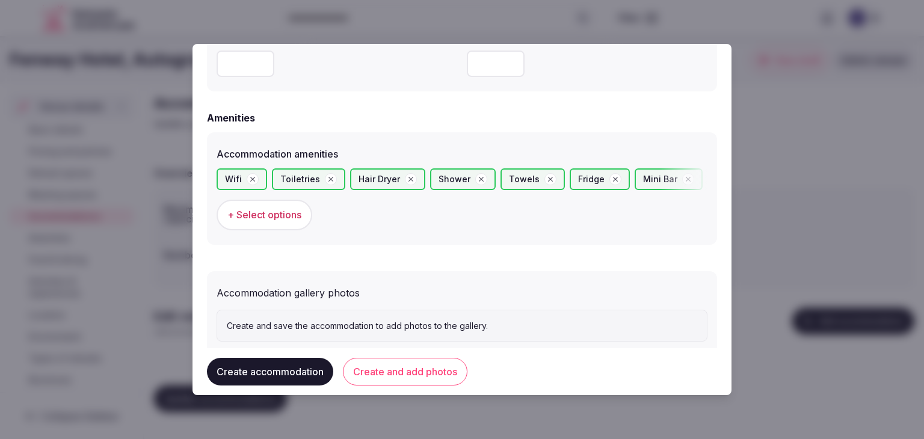
click at [371, 357] on div "Create accommodation Create and add photos" at bounding box center [462, 371] width 510 height 47
click at [375, 375] on button "Create and add photos" at bounding box center [405, 372] width 125 height 28
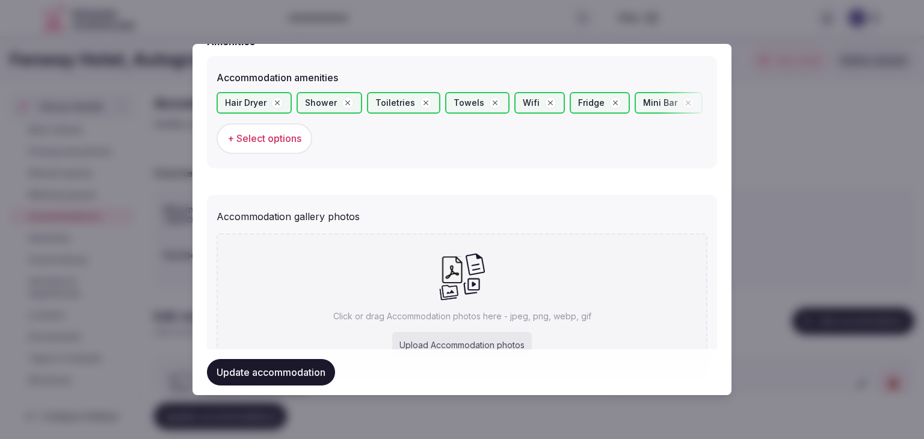
scroll to position [1246, 0]
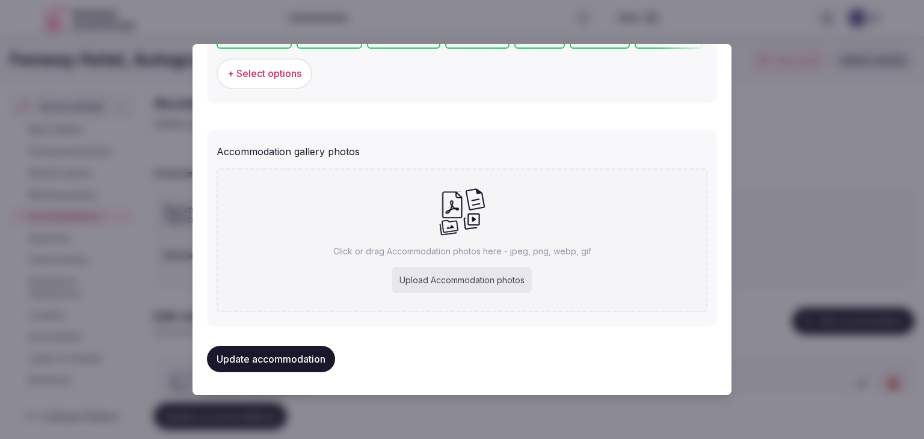
click at [434, 283] on div "Upload Accommodation photos" at bounding box center [462, 280] width 140 height 26
type input "**********"
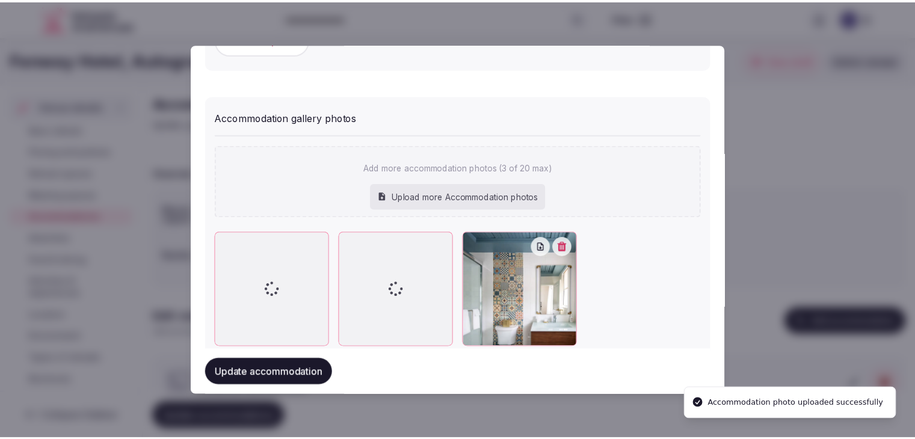
scroll to position [1312, 0]
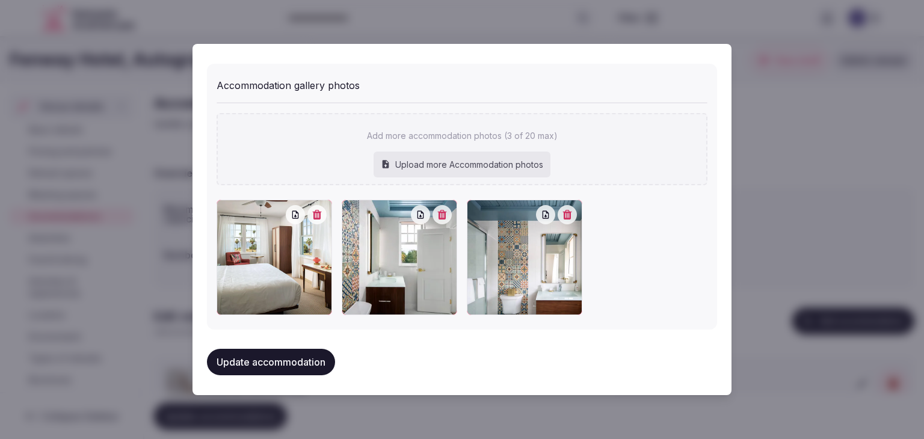
click at [318, 354] on button "Update accommodation" at bounding box center [271, 362] width 128 height 26
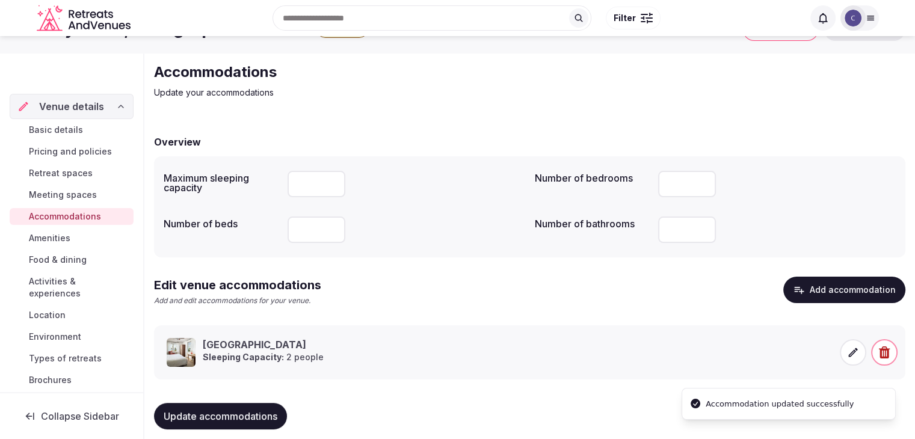
scroll to position [46, 0]
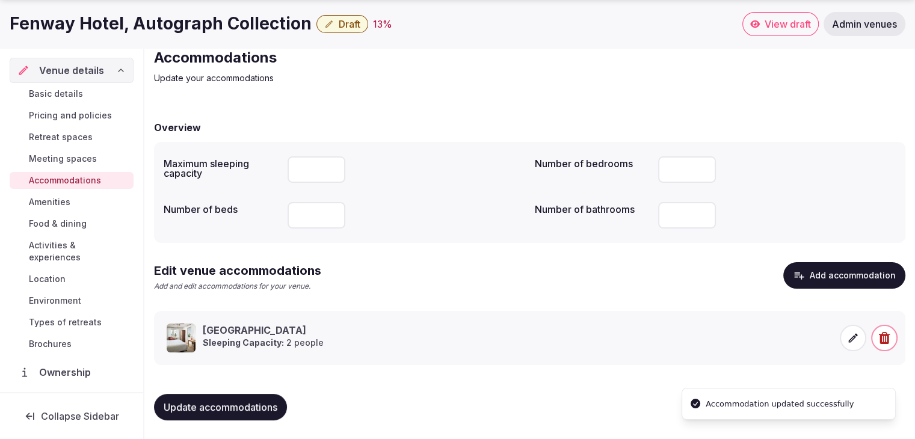
click at [262, 409] on span "Update accommodations" at bounding box center [221, 407] width 114 height 12
click at [75, 220] on span "Food & dining" at bounding box center [58, 224] width 58 height 12
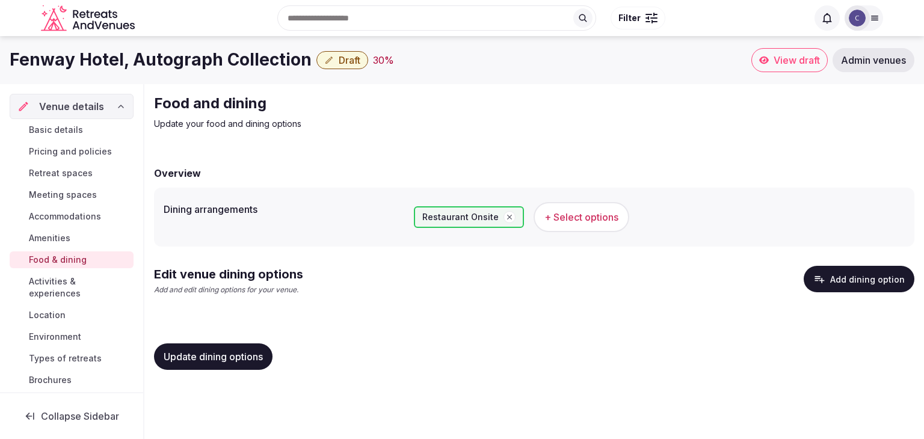
click at [871, 264] on div "Overview Dining arrangements Restaurant Onsite + Select options Edit venue dini…" at bounding box center [534, 267] width 761 height 226
click at [872, 271] on button "Add dining option" at bounding box center [859, 279] width 111 height 26
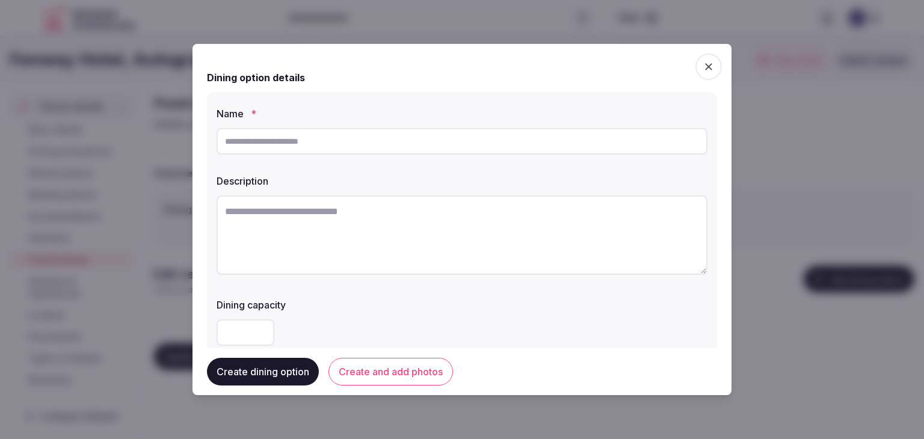
click at [496, 138] on input "text" at bounding box center [462, 141] width 491 height 26
paste input "**********"
type input "**********"
click at [401, 231] on textarea at bounding box center [462, 235] width 491 height 79
paste textarea "**********"
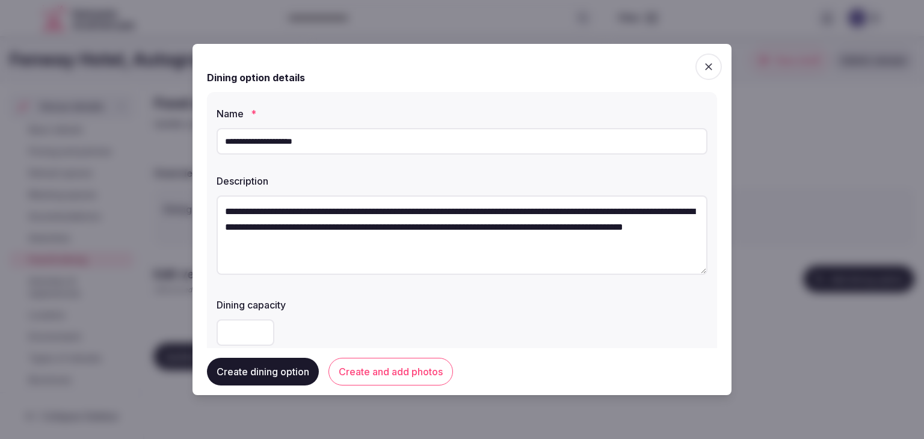
scroll to position [7, 0]
type textarea "**********"
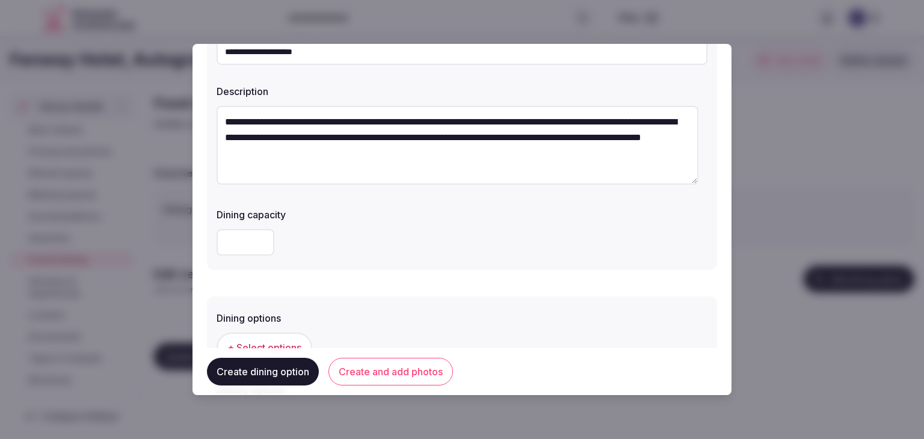
scroll to position [181, 0]
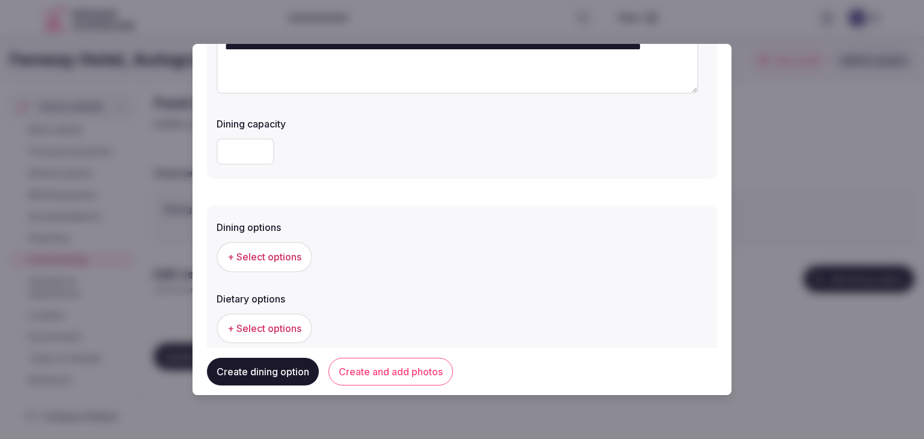
click at [280, 252] on span "+ Select options" at bounding box center [264, 256] width 74 height 13
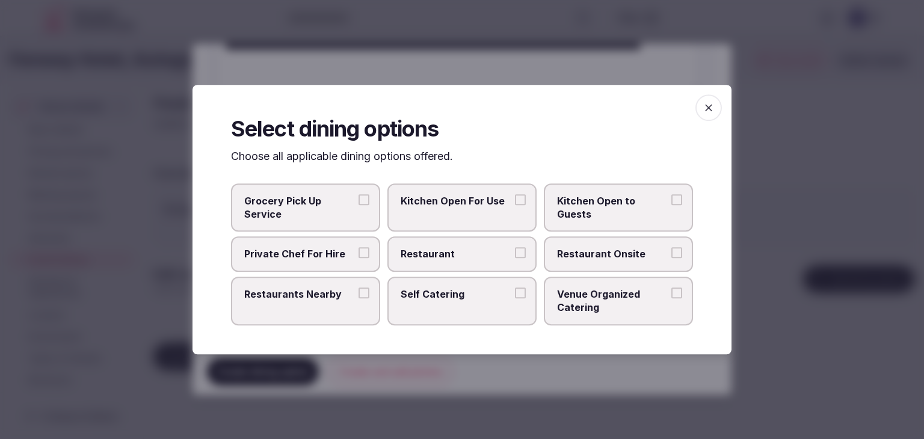
click at [484, 253] on span "Restaurant" at bounding box center [456, 254] width 111 height 13
click at [515, 253] on button "Restaurant" at bounding box center [520, 253] width 11 height 11
click at [603, 256] on span "Restaurant Onsite" at bounding box center [612, 254] width 111 height 13
click at [672, 256] on button "Restaurant Onsite" at bounding box center [677, 253] width 11 height 11
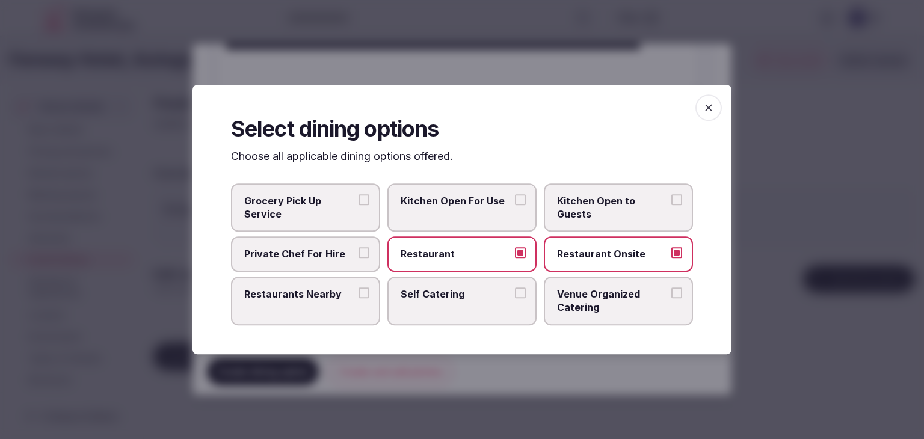
click at [715, 100] on span "button" at bounding box center [709, 107] width 26 height 26
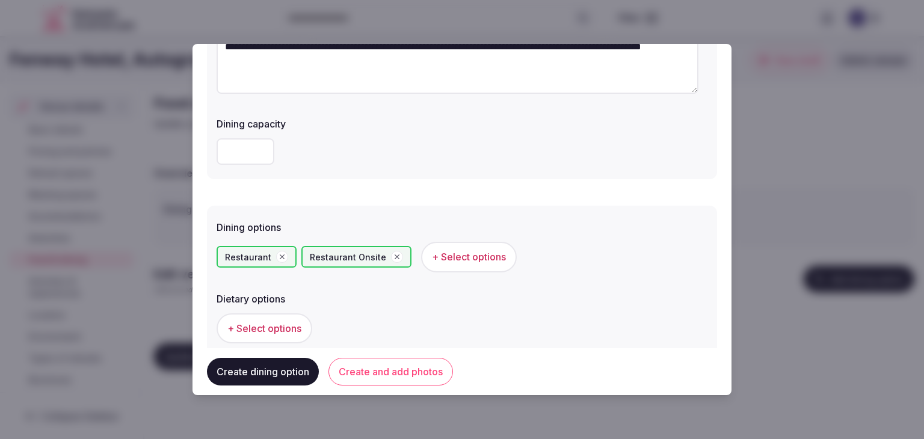
scroll to position [301, 0]
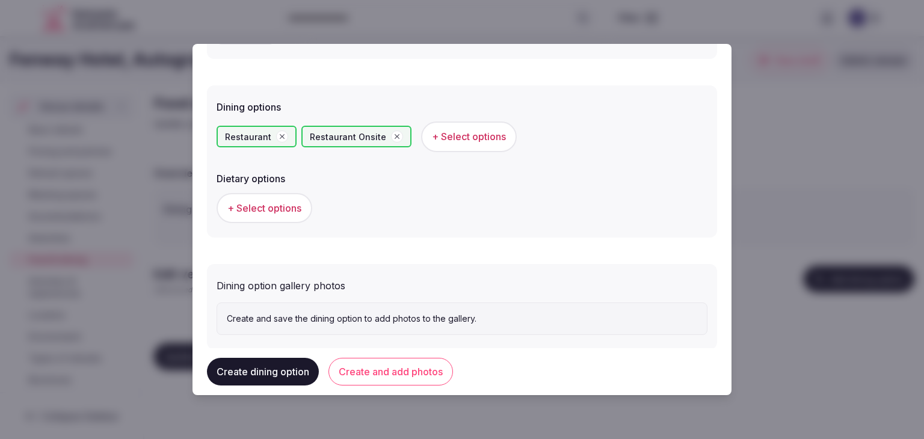
click at [380, 374] on button "Create and add photos" at bounding box center [391, 372] width 125 height 28
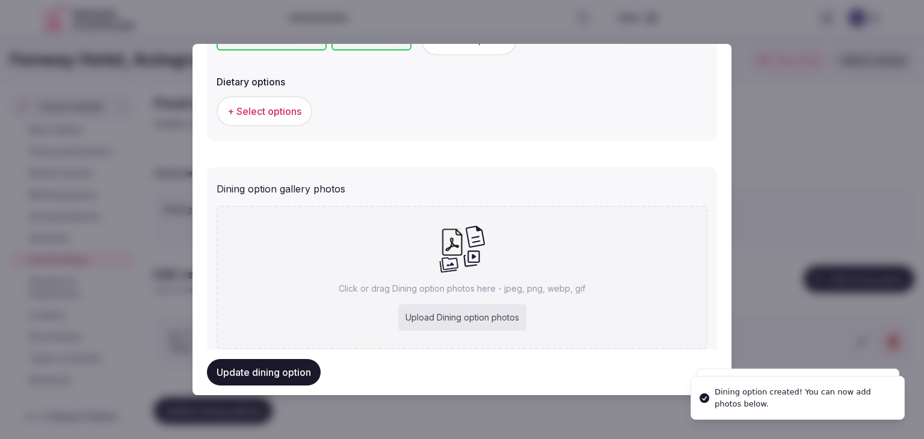
scroll to position [436, 0]
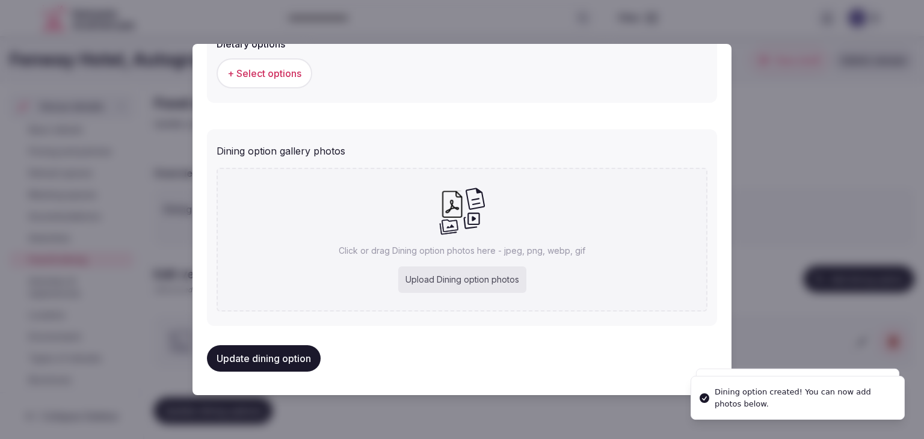
click at [473, 279] on div "Upload Dining option photos" at bounding box center [462, 280] width 128 height 26
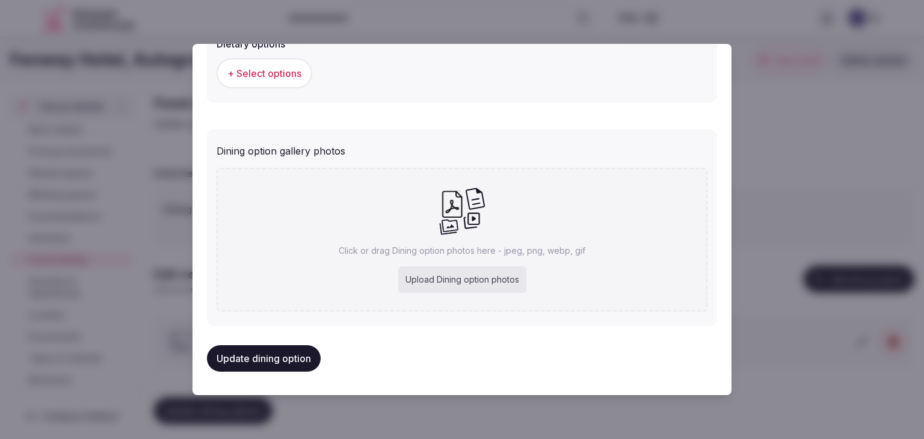
type input "**********"
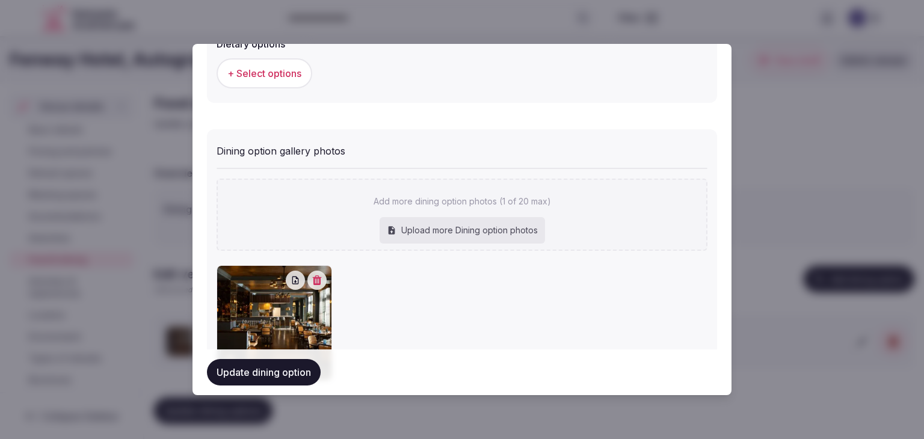
click at [294, 374] on button "Update dining option" at bounding box center [264, 372] width 114 height 26
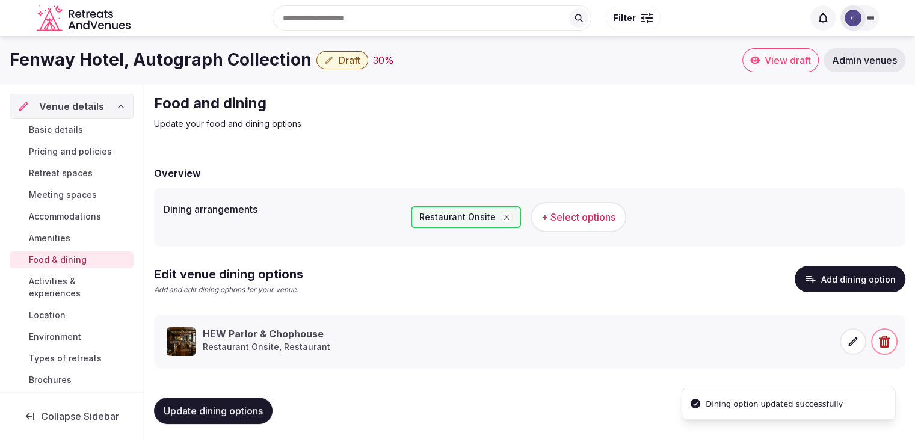
click at [113, 68] on h1 "Fenway Hotel, Autograph Collection" at bounding box center [161, 59] width 302 height 23
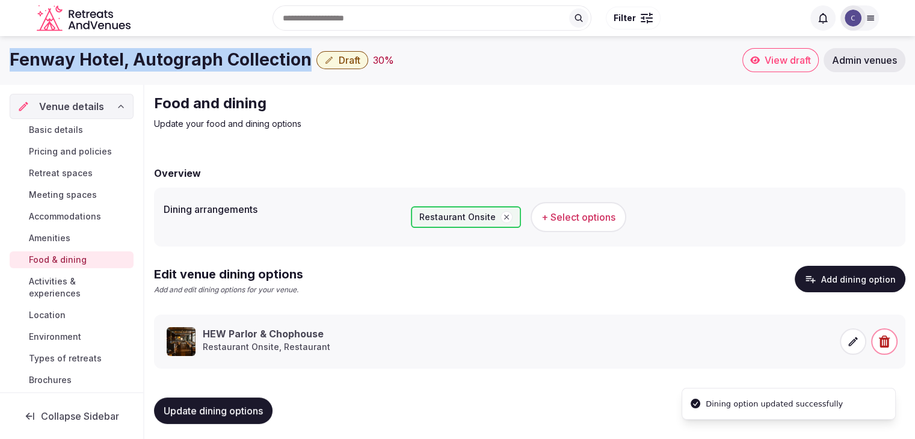
click at [113, 68] on h1 "Fenway Hotel, Autograph Collection" at bounding box center [161, 59] width 302 height 23
copy div "Fenway Hotel, Autograph Collection"
click at [587, 221] on span "+ Select options" at bounding box center [579, 217] width 74 height 13
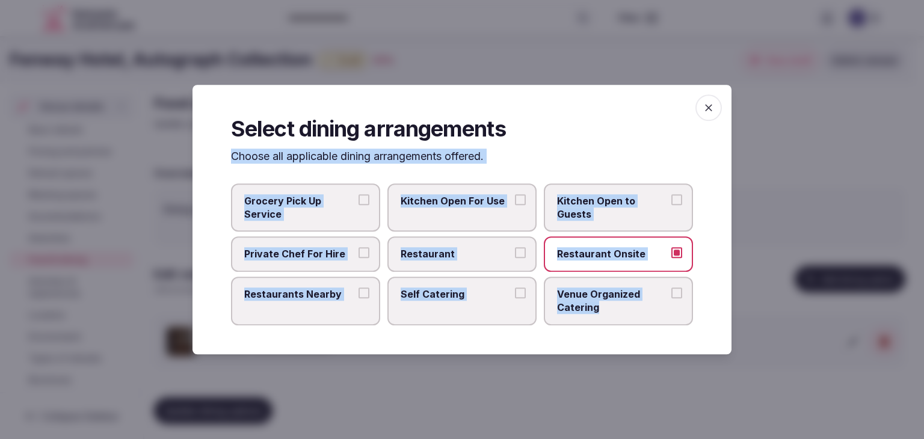
drag, startPoint x: 227, startPoint y: 156, endPoint x: 688, endPoint y: 320, distance: 489.1
click at [687, 320] on div "Select dining arrangements Choose all applicable dining arrangements offered. G…" at bounding box center [462, 220] width 539 height 270
copy div "Choose all applicable dining arrangements offered. Grocery Pick Up Service Kitc…"
click at [477, 264] on label "Restaurant" at bounding box center [462, 254] width 149 height 35
click at [515, 259] on button "Restaurant" at bounding box center [520, 253] width 11 height 11
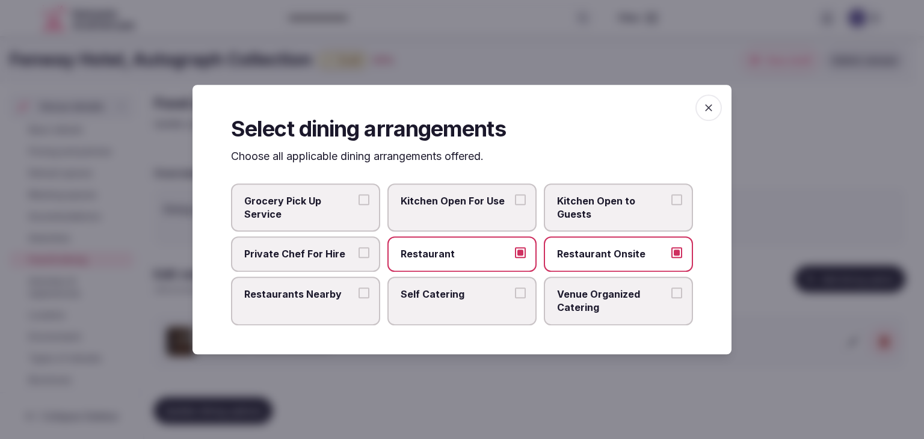
click at [347, 299] on span "Restaurants Nearby" at bounding box center [299, 294] width 111 height 13
click at [359, 298] on button "Restaurants Nearby" at bounding box center [364, 293] width 11 height 11
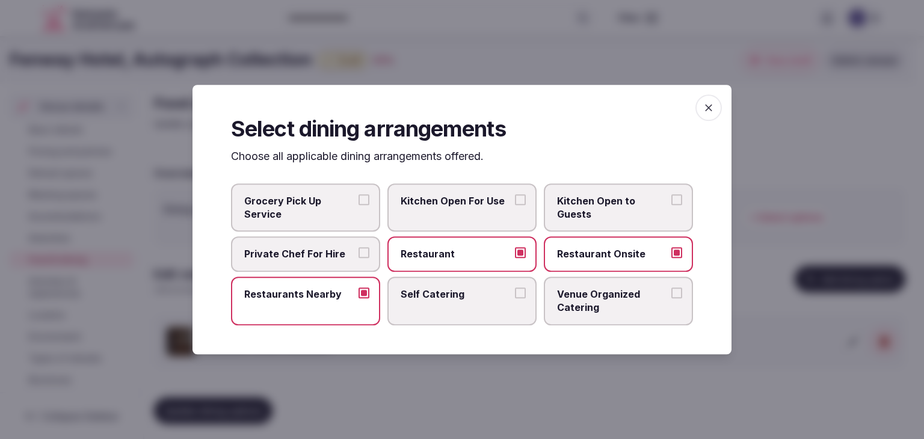
click at [640, 312] on span "Venue Organized Catering" at bounding box center [612, 301] width 111 height 27
click at [672, 298] on button "Venue Organized Catering" at bounding box center [677, 293] width 11 height 11
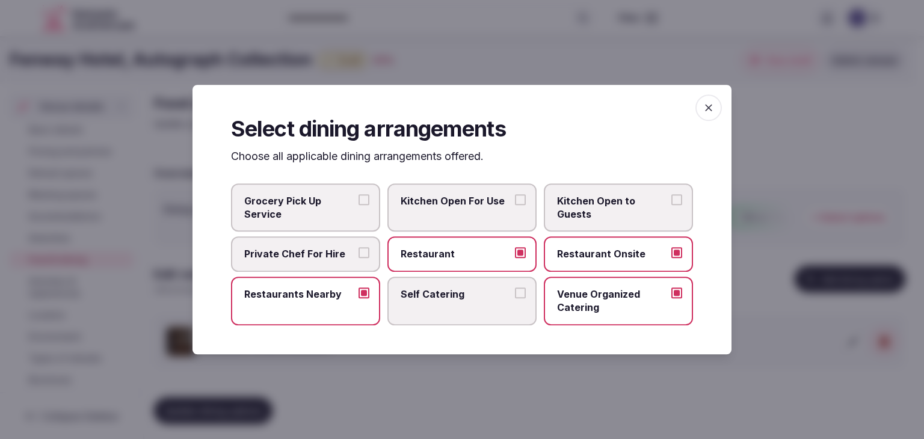
click at [713, 109] on icon "button" at bounding box center [709, 108] width 12 height 12
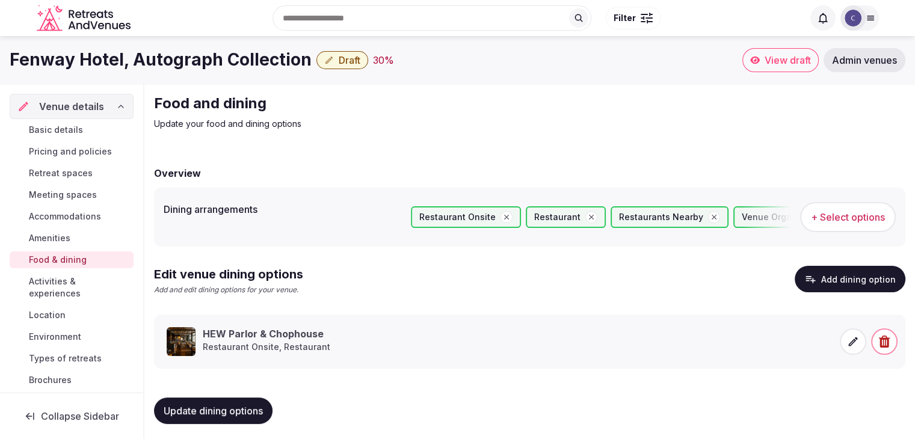
click at [263, 403] on button "Update dining options" at bounding box center [213, 411] width 119 height 26
click at [70, 190] on span "Meeting spaces" at bounding box center [63, 195] width 68 height 12
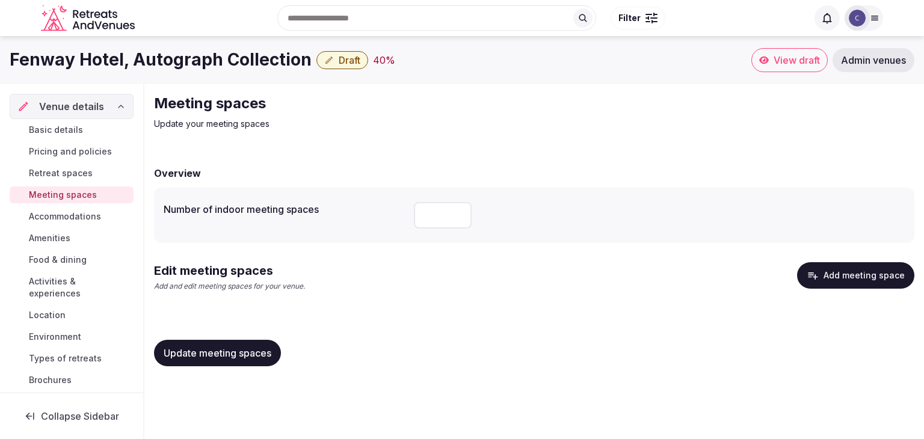
click at [436, 209] on input "number" at bounding box center [443, 215] width 58 height 26
type input "*"
click at [253, 352] on span "Update meeting spaces" at bounding box center [218, 353] width 108 height 12
click at [840, 275] on button "Add meeting space" at bounding box center [855, 275] width 117 height 26
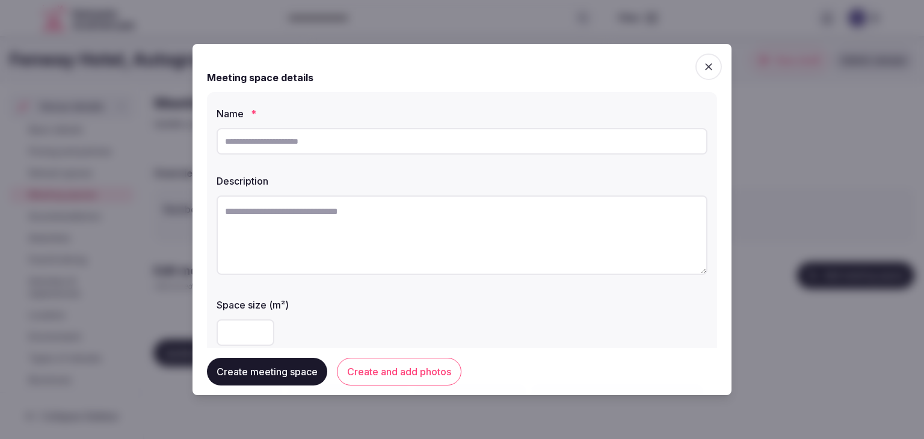
click at [460, 144] on input "text" at bounding box center [462, 141] width 491 height 26
paste input "**********"
type input "**********"
click at [472, 239] on textarea at bounding box center [462, 235] width 491 height 79
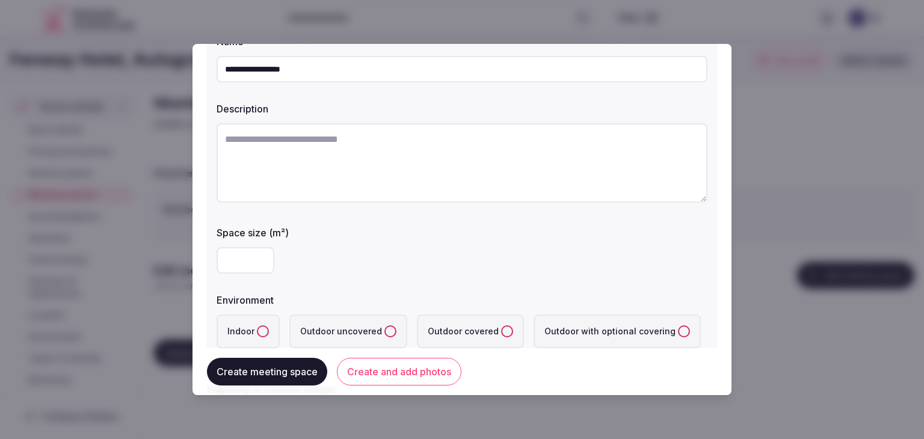
scroll to position [120, 0]
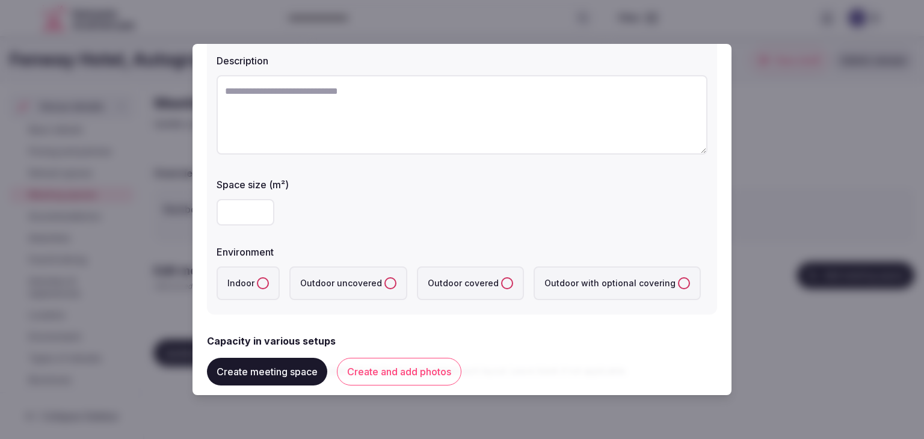
click at [223, 211] on input "number" at bounding box center [246, 212] width 58 height 26
click at [231, 212] on input "number" at bounding box center [246, 212] width 58 height 26
type input "***"
click at [266, 285] on button "Indoor" at bounding box center [263, 283] width 12 height 12
click at [383, 236] on div "**********" at bounding box center [462, 143] width 510 height 343
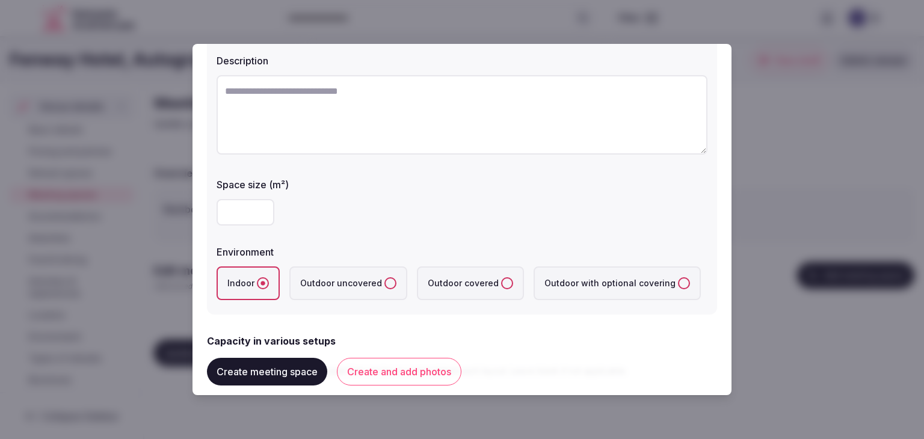
scroll to position [361, 0]
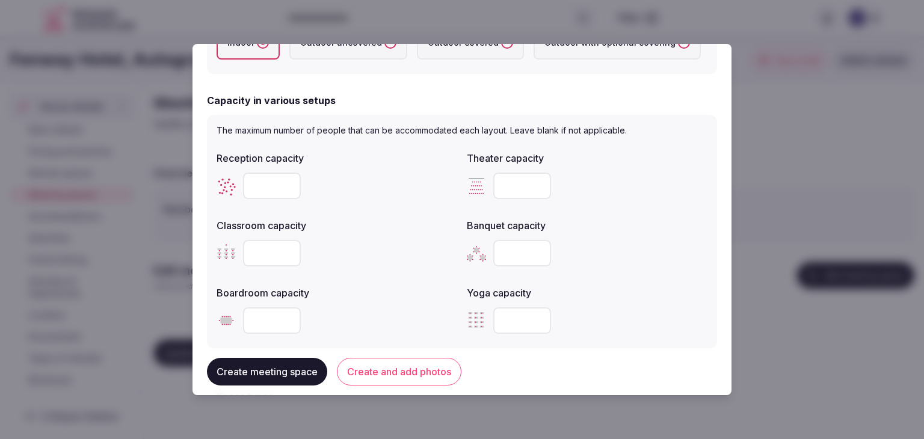
click at [514, 190] on input "number" at bounding box center [522, 186] width 58 height 26
paste input "***"
type input "***"
click at [510, 312] on input "number" at bounding box center [522, 320] width 58 height 26
click at [508, 252] on input "number" at bounding box center [522, 253] width 58 height 26
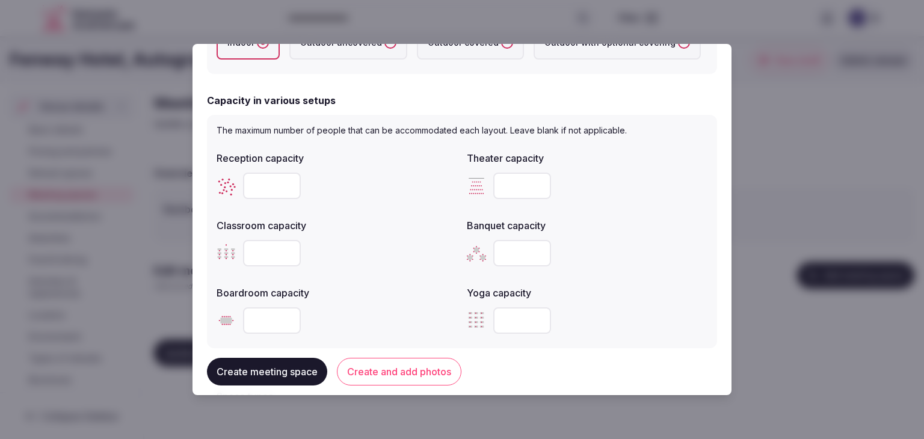
paste input "***"
type input "***"
click at [262, 257] on input "number" at bounding box center [272, 253] width 58 height 26
type input "**"
click at [264, 321] on input "number" at bounding box center [272, 320] width 58 height 26
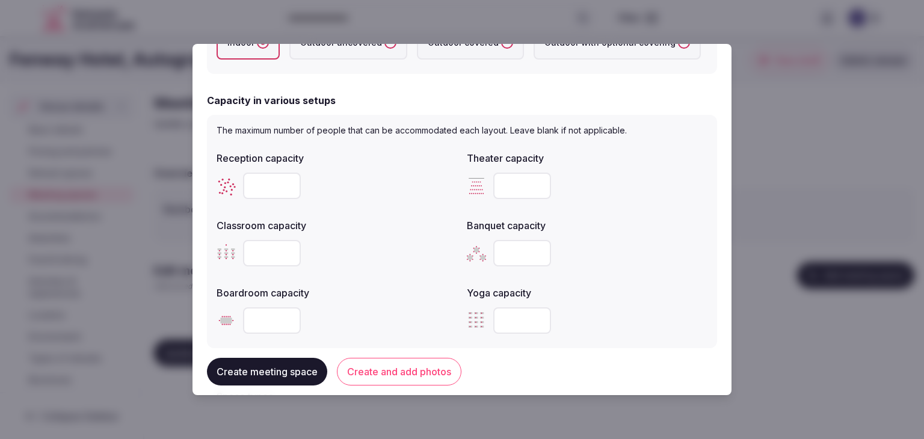
click at [261, 315] on input "number" at bounding box center [272, 320] width 58 height 26
type input "**"
click at [268, 193] on input "number" at bounding box center [272, 186] width 58 height 26
paste input "***"
type input "***"
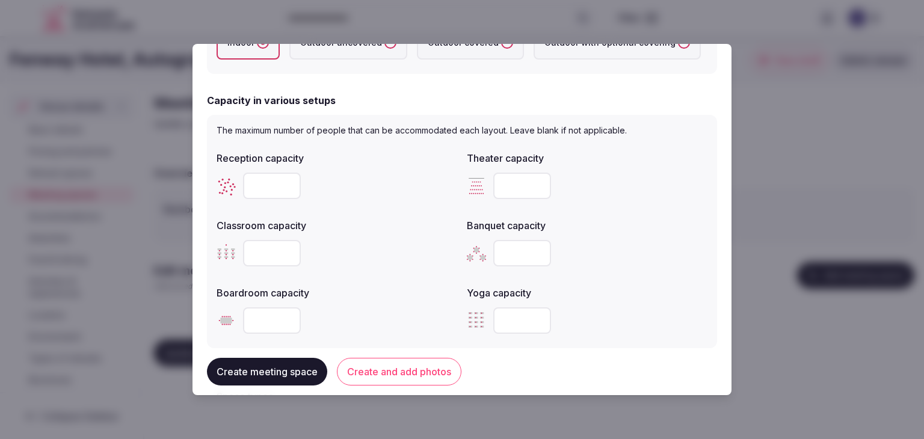
click at [613, 262] on div "***" at bounding box center [587, 253] width 241 height 26
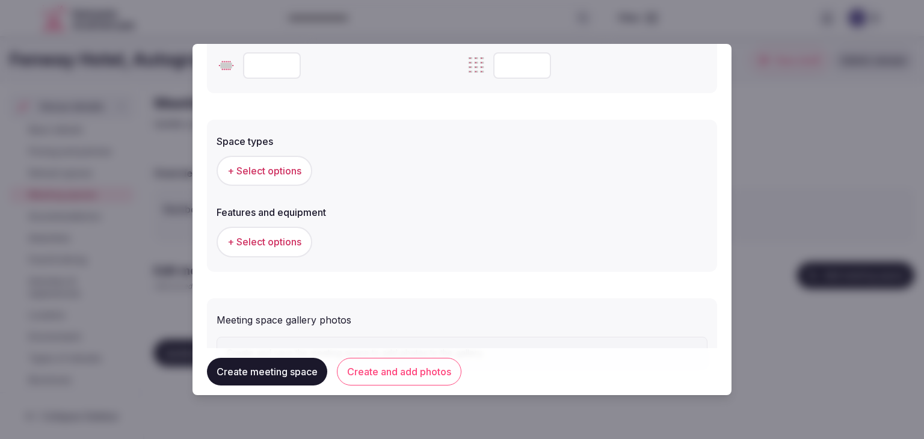
scroll to position [662, 0]
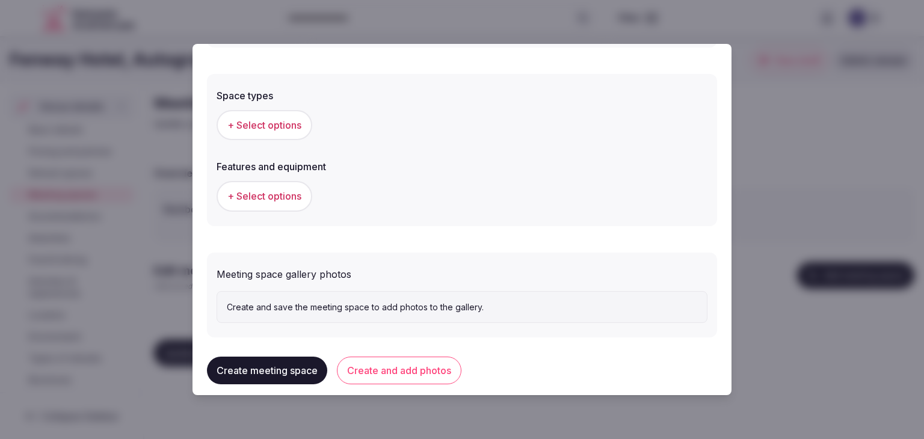
click at [275, 110] on button "+ Select options" at bounding box center [265, 125] width 96 height 30
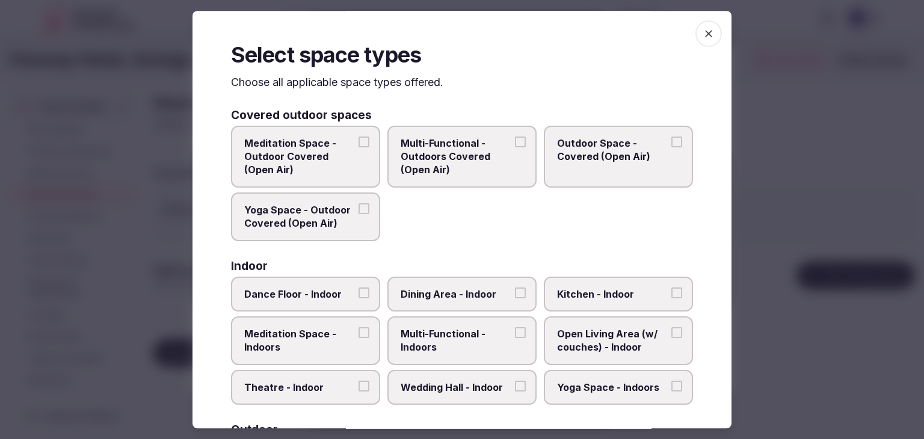
scroll to position [60, 0]
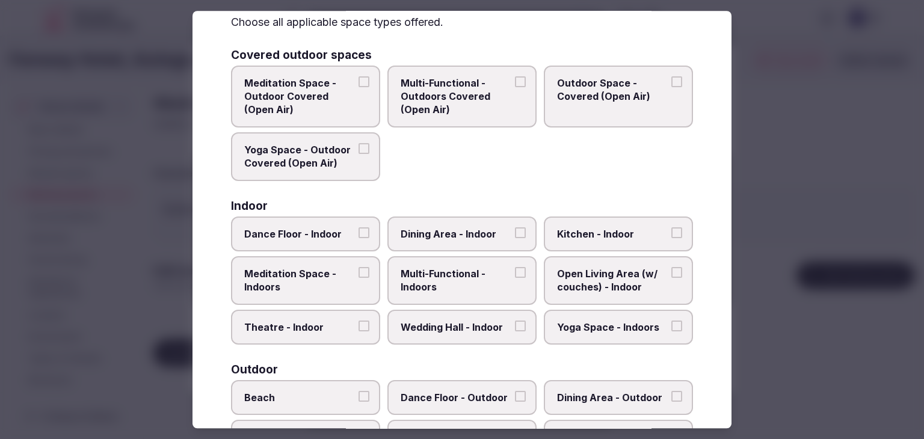
click at [454, 277] on span "Multi-Functional - Indoors" at bounding box center [456, 280] width 111 height 27
click at [515, 277] on button "Multi-Functional - Indoors" at bounding box center [520, 272] width 11 height 11
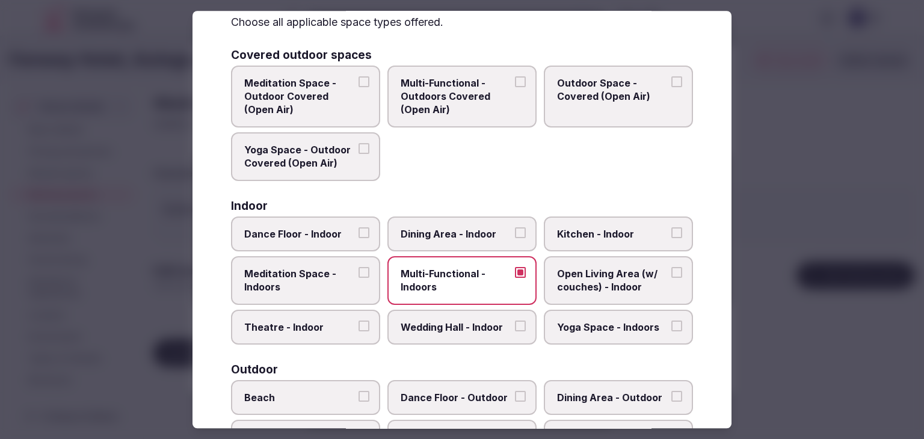
click at [450, 229] on span "Dining Area - Indoor" at bounding box center [456, 233] width 111 height 13
click at [515, 229] on button "Dining Area - Indoor" at bounding box center [520, 232] width 11 height 11
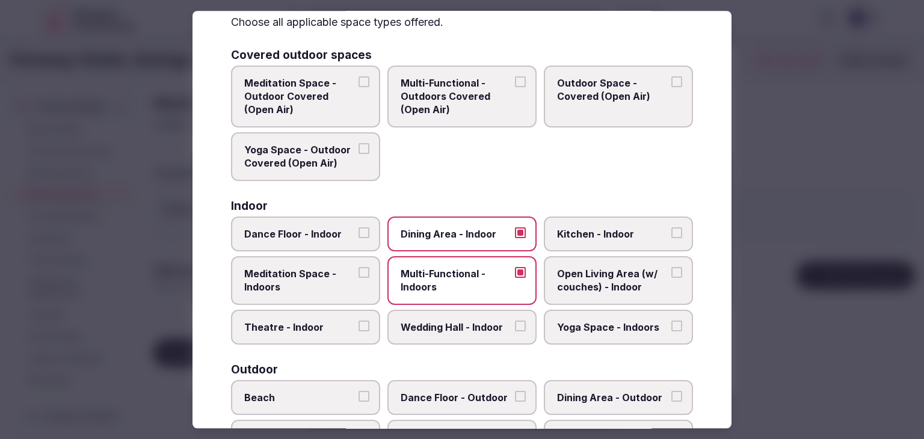
click at [472, 354] on div "Covered outdoor spaces Meditation Space - Outdoor Covered (Open Air) Multi-Func…" at bounding box center [462, 443] width 462 height 788
click at [472, 333] on label "Wedding Hall - Indoor" at bounding box center [462, 327] width 149 height 35
click at [515, 332] on button "Wedding Hall - Indoor" at bounding box center [520, 326] width 11 height 11
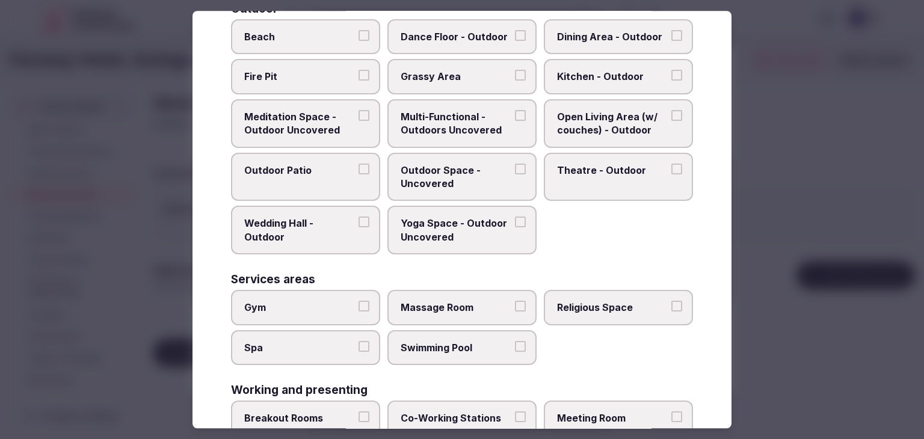
scroll to position [491, 0]
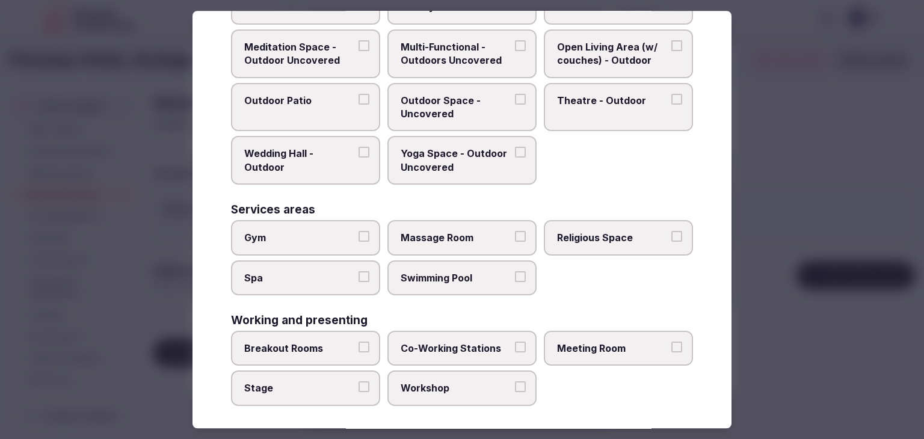
click at [621, 342] on span "Meeting Room" at bounding box center [612, 348] width 111 height 13
click at [672, 342] on button "Meeting Room" at bounding box center [677, 347] width 11 height 11
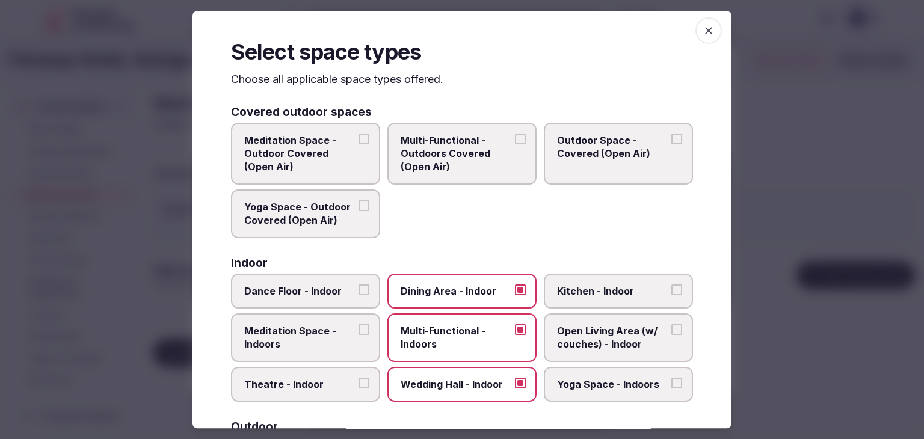
scroll to position [0, 0]
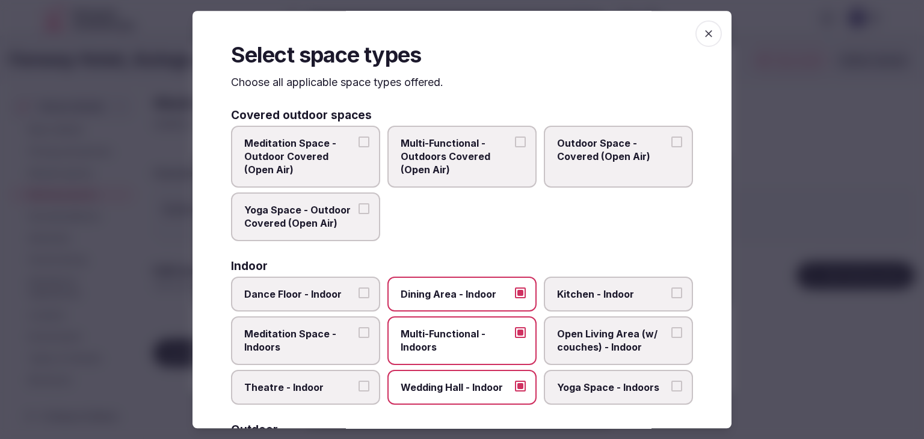
click at [708, 31] on span "button" at bounding box center [709, 33] width 26 height 26
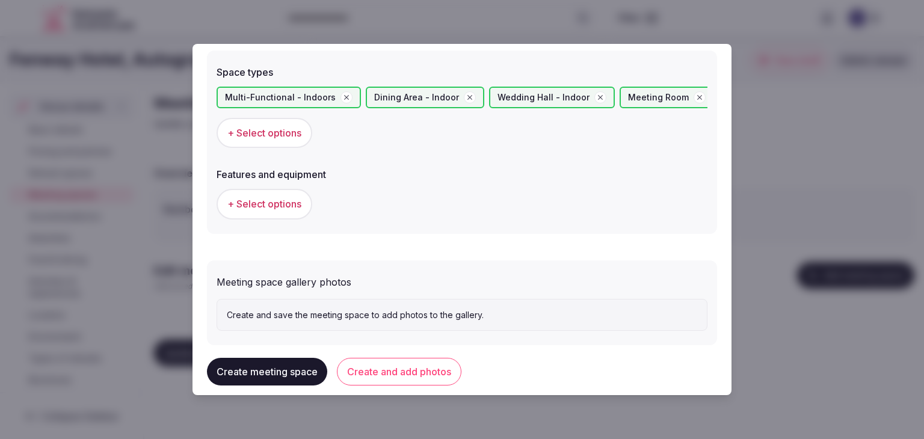
scroll to position [704, 0]
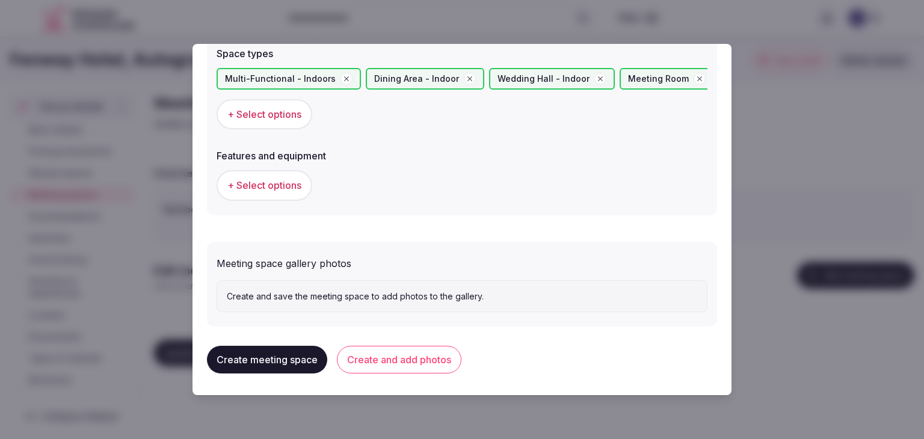
click at [305, 193] on button "+ Select options" at bounding box center [265, 185] width 96 height 30
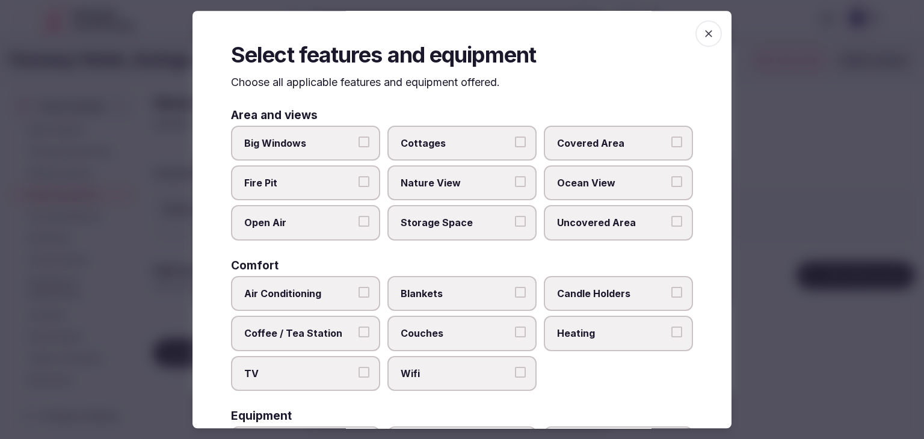
scroll to position [60, 0]
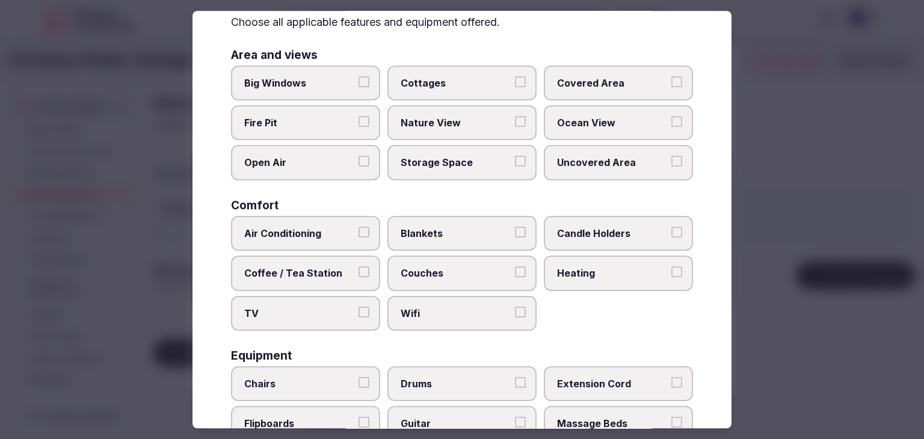
drag, startPoint x: 421, startPoint y: 327, endPoint x: 416, endPoint y: 323, distance: 6.9
click at [421, 326] on label "Wifi" at bounding box center [462, 313] width 149 height 35
click at [515, 318] on button "Wifi" at bounding box center [520, 312] width 11 height 11
click at [310, 296] on label "TV" at bounding box center [305, 313] width 149 height 35
click at [359, 307] on button "TV" at bounding box center [364, 312] width 11 height 11
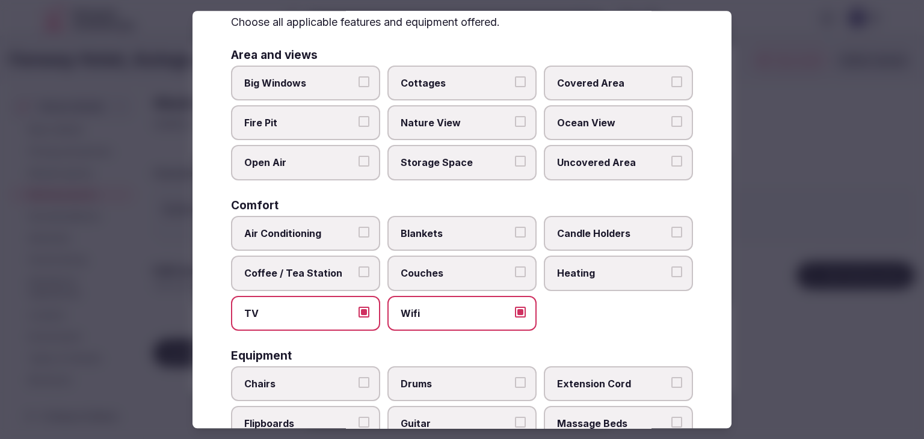
drag, startPoint x: 298, startPoint y: 266, endPoint x: 296, endPoint y: 232, distance: 33.8
click at [298, 267] on span "Coffee / Tea Station" at bounding box center [299, 273] width 111 height 13
click at [359, 267] on button "Coffee / Tea Station" at bounding box center [364, 272] width 11 height 11
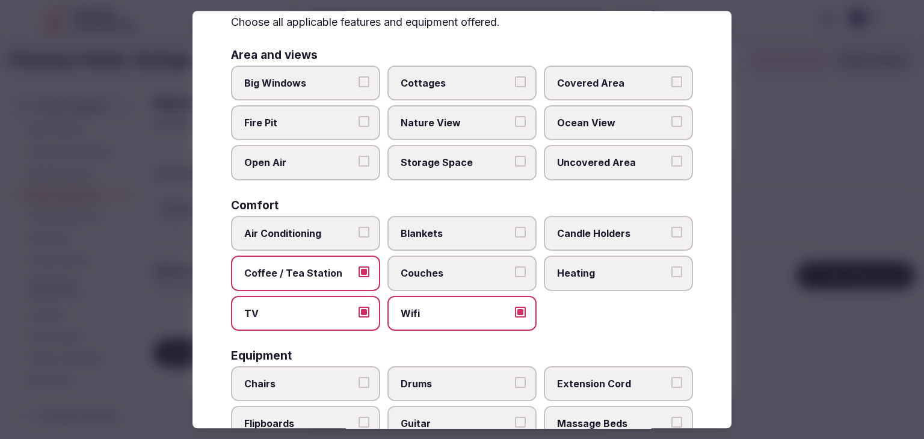
click at [296, 232] on span "Air Conditioning" at bounding box center [299, 233] width 111 height 13
click at [359, 232] on button "Air Conditioning" at bounding box center [364, 232] width 11 height 11
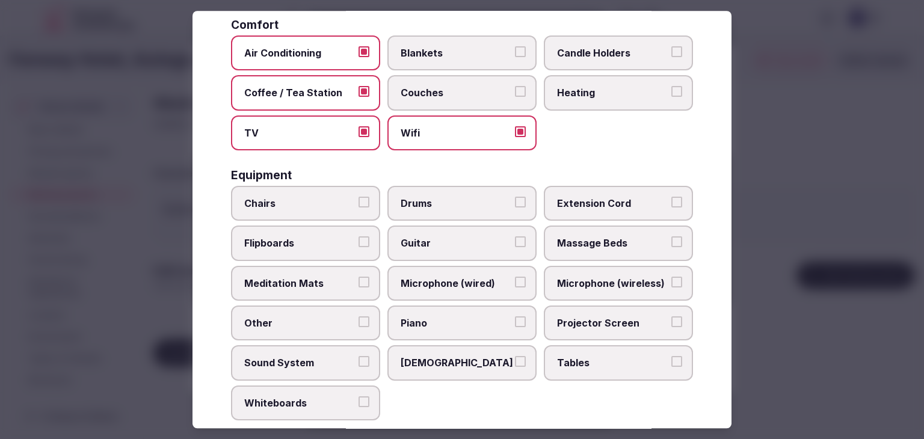
scroll to position [361, 0]
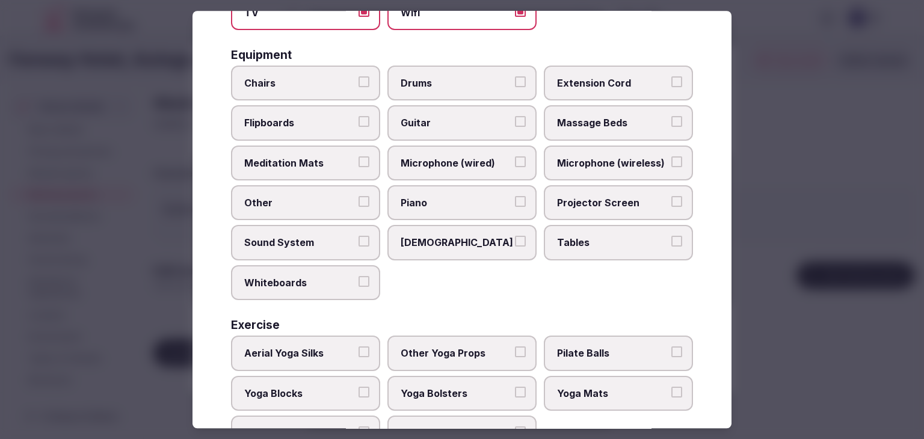
drag, startPoint x: 586, startPoint y: 242, endPoint x: 586, endPoint y: 202, distance: 40.3
click at [586, 241] on span "Tables" at bounding box center [612, 242] width 111 height 13
click at [672, 241] on button "Tables" at bounding box center [677, 241] width 11 height 11
drag, startPoint x: 586, startPoint y: 199, endPoint x: 582, endPoint y: 162, distance: 36.9
click at [586, 198] on span "Projector Screen" at bounding box center [612, 202] width 111 height 13
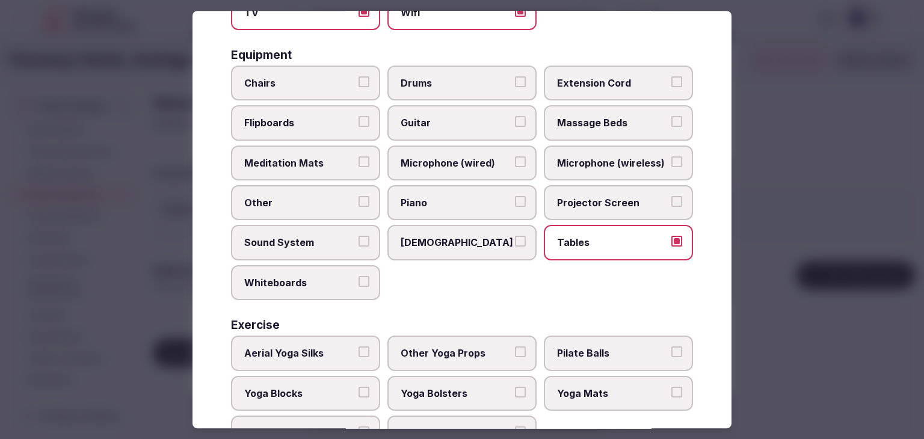
click at [672, 198] on button "Projector Screen" at bounding box center [677, 201] width 11 height 11
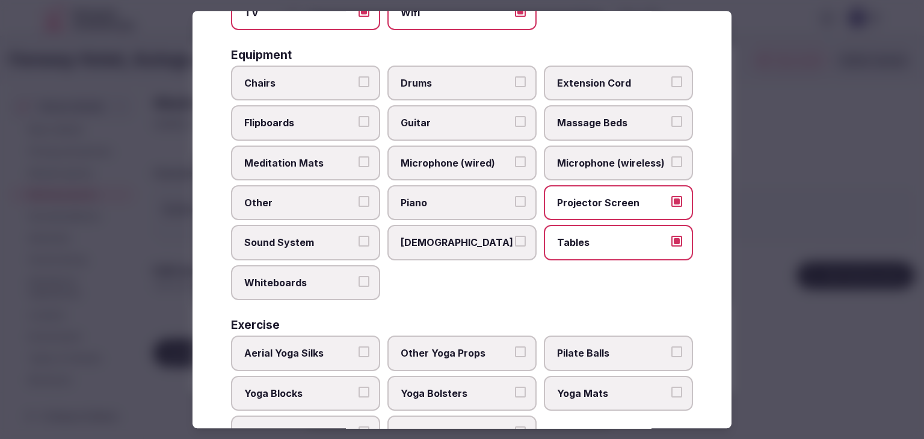
drag, startPoint x: 582, startPoint y: 158, endPoint x: 323, endPoint y: 94, distance: 267.1
click at [581, 156] on span "Microphone (wireless)" at bounding box center [612, 162] width 111 height 13
click at [672, 156] on button "Microphone (wireless)" at bounding box center [677, 161] width 11 height 11
click at [291, 78] on span "Chairs" at bounding box center [299, 82] width 111 height 13
click at [359, 78] on button "Chairs" at bounding box center [364, 81] width 11 height 11
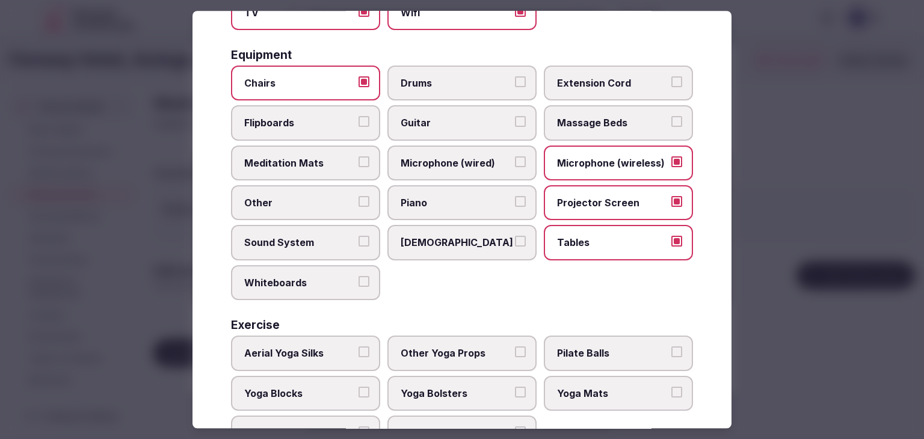
click at [291, 117] on span "Flipboards" at bounding box center [299, 123] width 111 height 13
click at [359, 117] on button "Flipboards" at bounding box center [364, 122] width 11 height 11
click at [293, 244] on span "Sound System" at bounding box center [299, 242] width 111 height 13
click at [359, 244] on button "Sound System" at bounding box center [364, 241] width 11 height 11
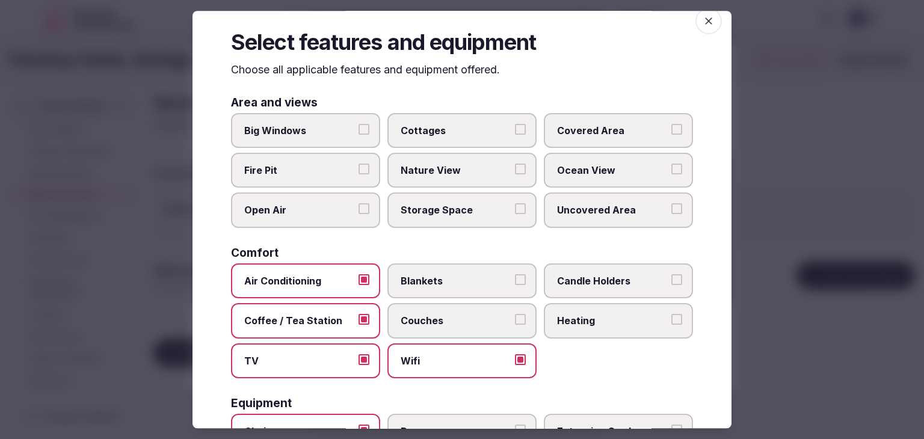
scroll to position [0, 0]
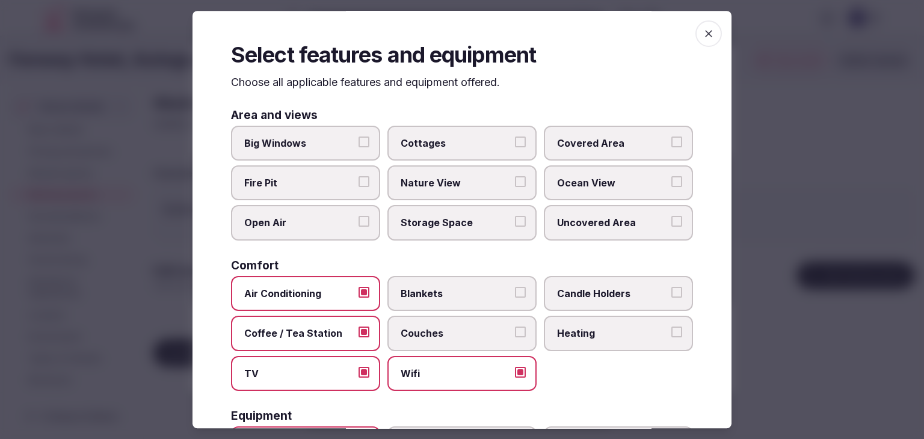
click at [703, 39] on icon "button" at bounding box center [709, 34] width 12 height 12
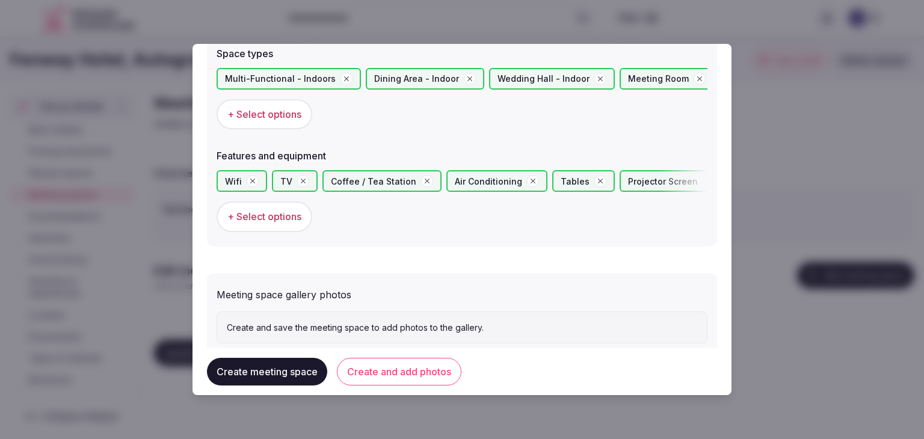
scroll to position [735, 0]
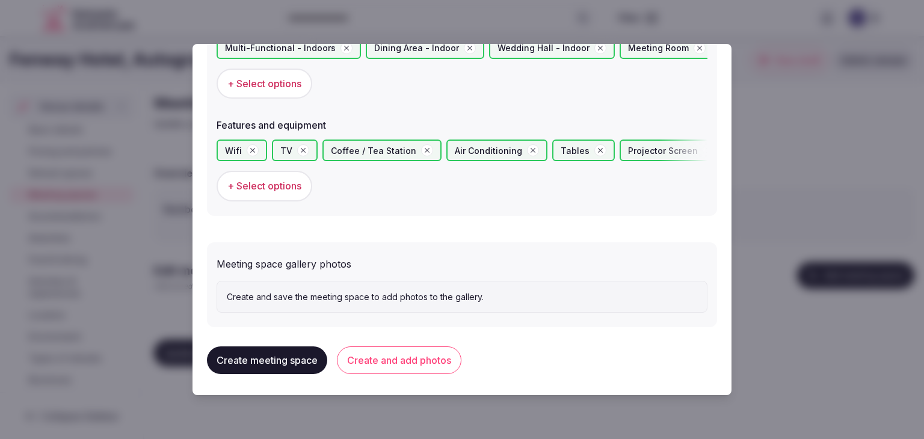
click at [431, 357] on button "Create and add photos" at bounding box center [399, 361] width 125 height 28
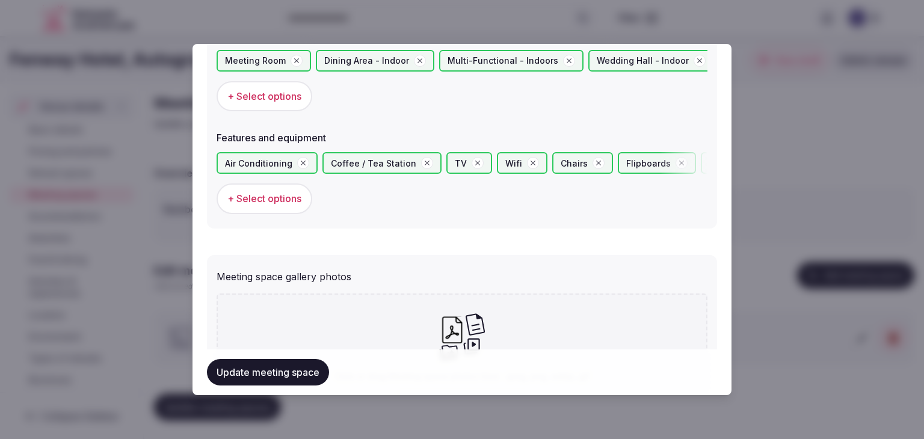
scroll to position [845, 0]
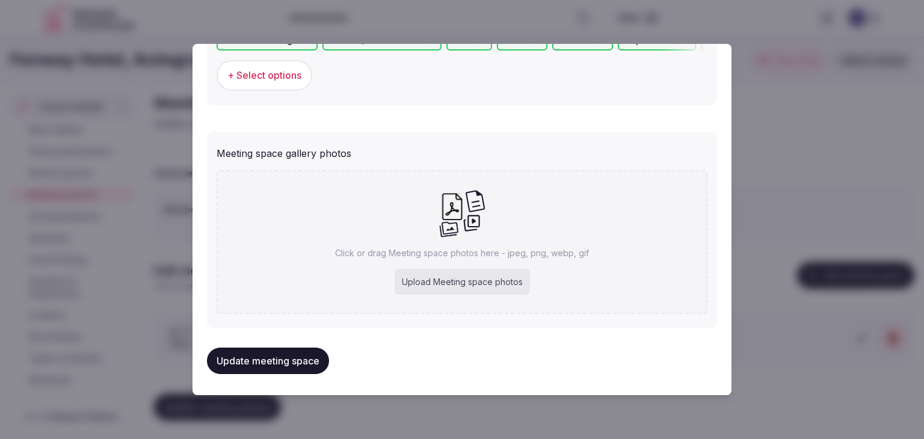
click at [460, 277] on div "Upload Meeting space photos" at bounding box center [462, 282] width 135 height 26
type input "**********"
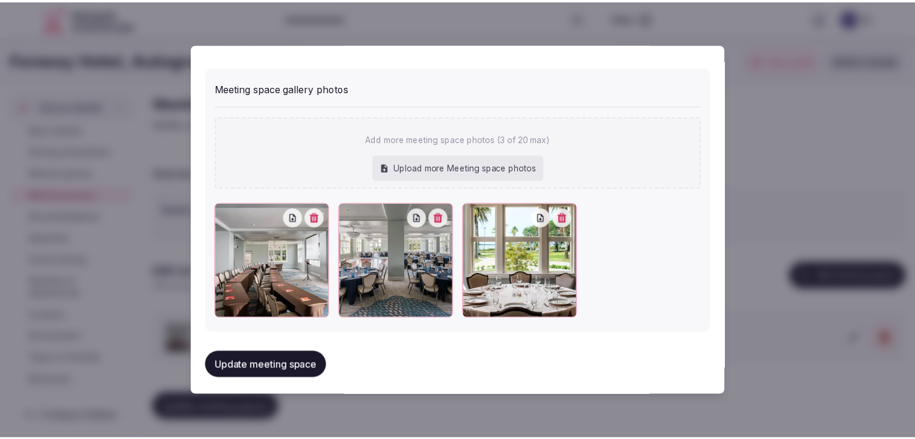
scroll to position [912, 0]
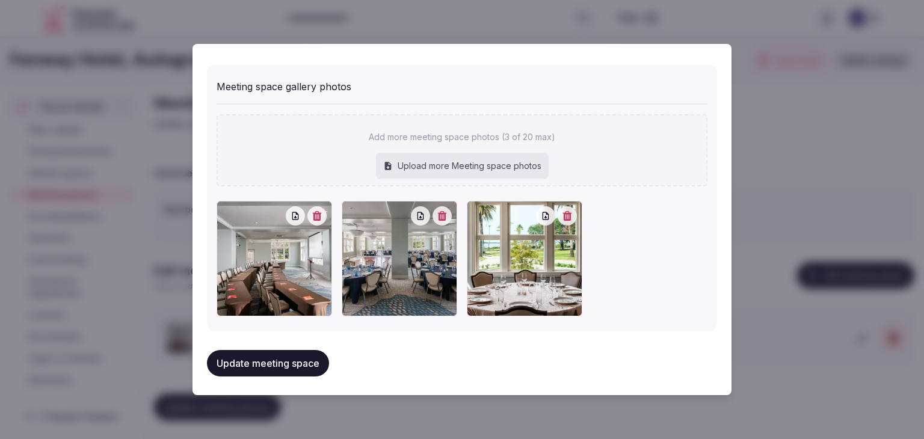
click at [301, 362] on button "Update meeting space" at bounding box center [268, 363] width 122 height 26
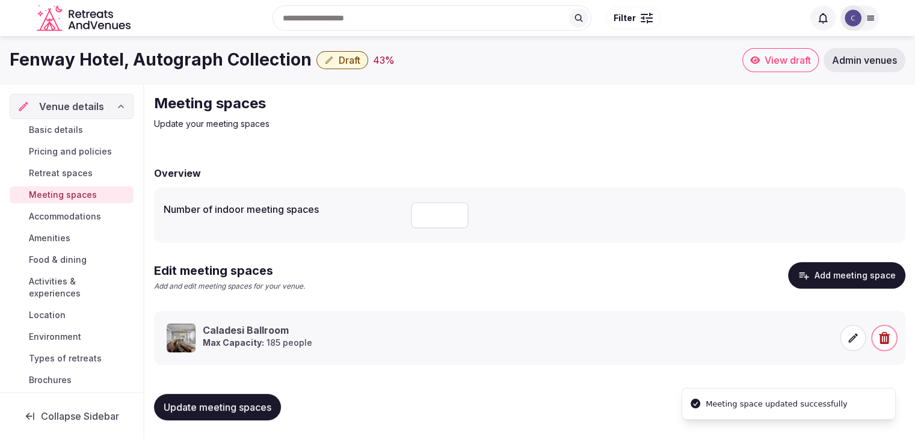
click at [267, 412] on span "Update meeting spaces" at bounding box center [218, 407] width 108 height 12
click at [71, 128] on span "Basic details" at bounding box center [56, 130] width 54 height 12
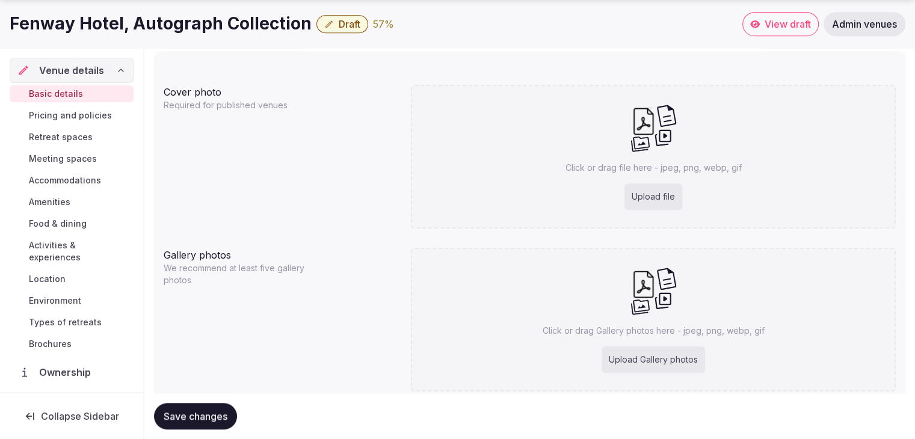
scroll to position [970, 0]
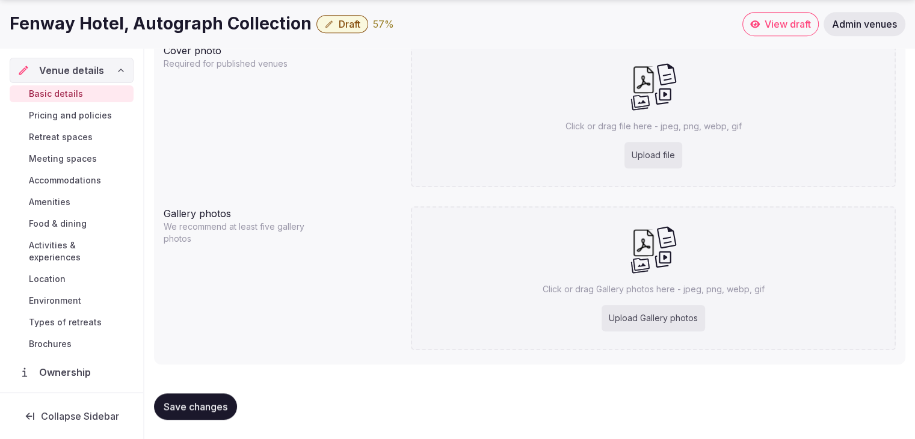
click at [649, 147] on div "Upload file" at bounding box center [654, 155] width 58 height 26
type input "**********"
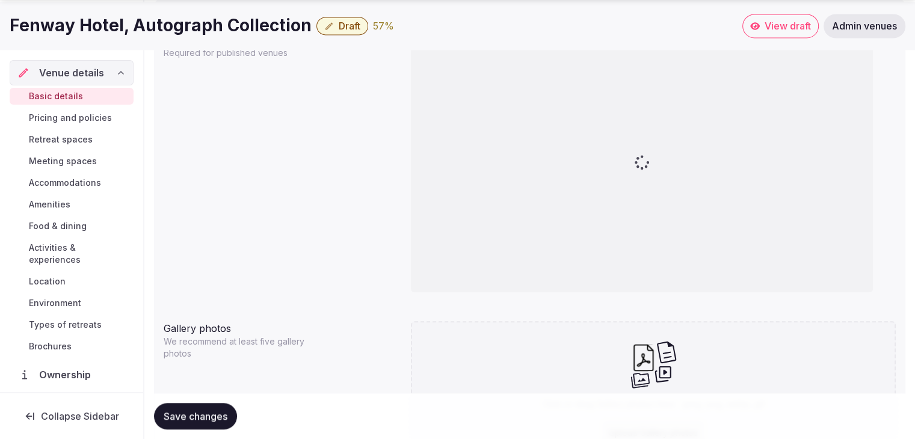
scroll to position [1095, 0]
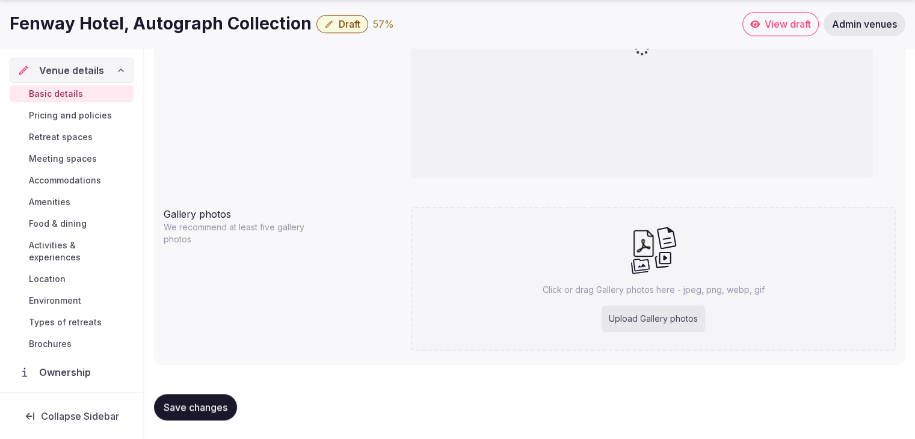
click at [664, 318] on div "Upload Gallery photos" at bounding box center [653, 319] width 103 height 26
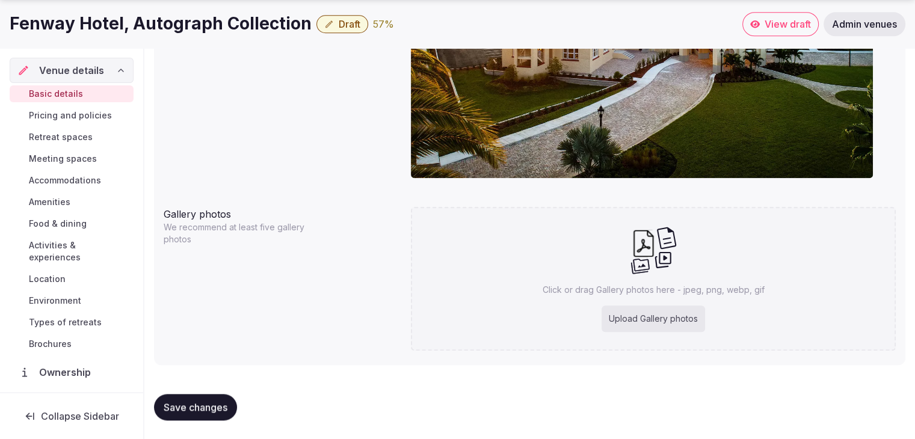
type input "**********"
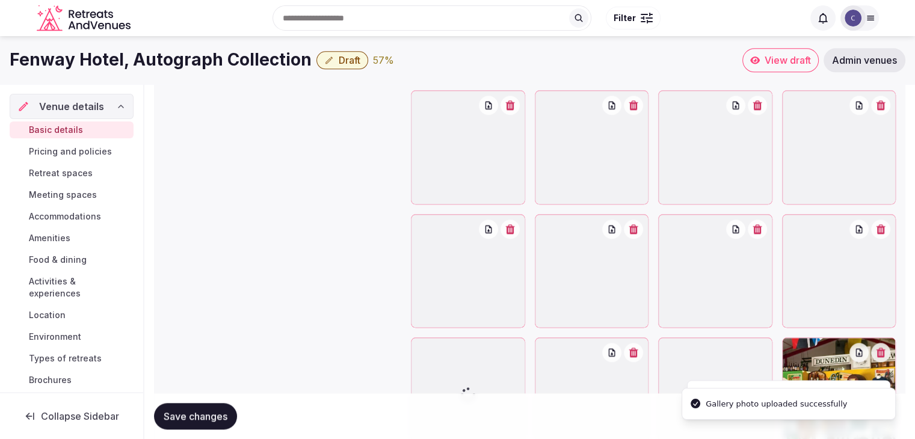
scroll to position [1430, 0]
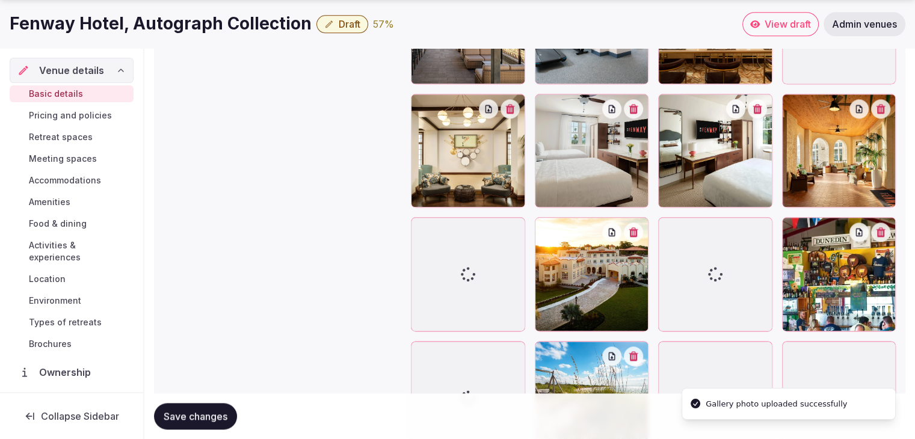
click at [883, 235] on button "button" at bounding box center [880, 232] width 19 height 19
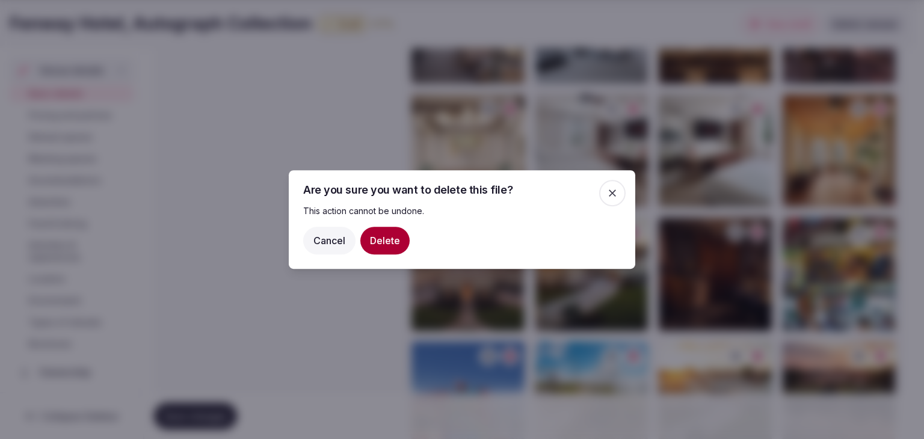
drag, startPoint x: 621, startPoint y: 191, endPoint x: 637, endPoint y: 255, distance: 65.8
click at [620, 191] on span "button" at bounding box center [612, 193] width 26 height 26
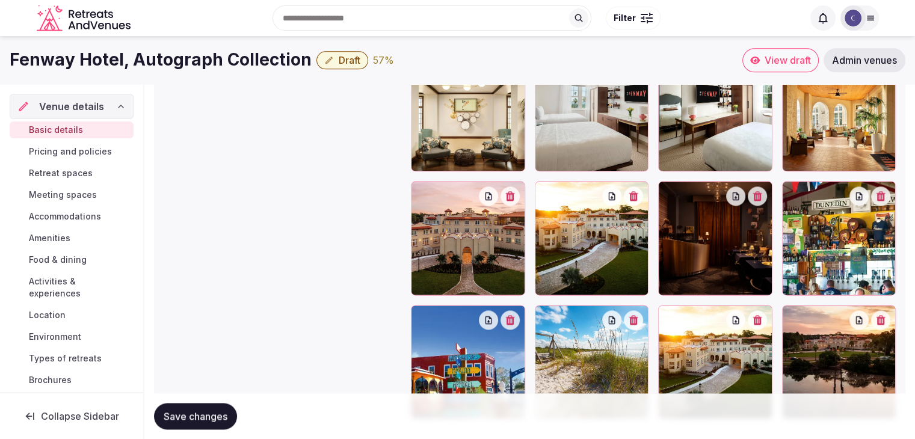
scroll to position [1413, 0]
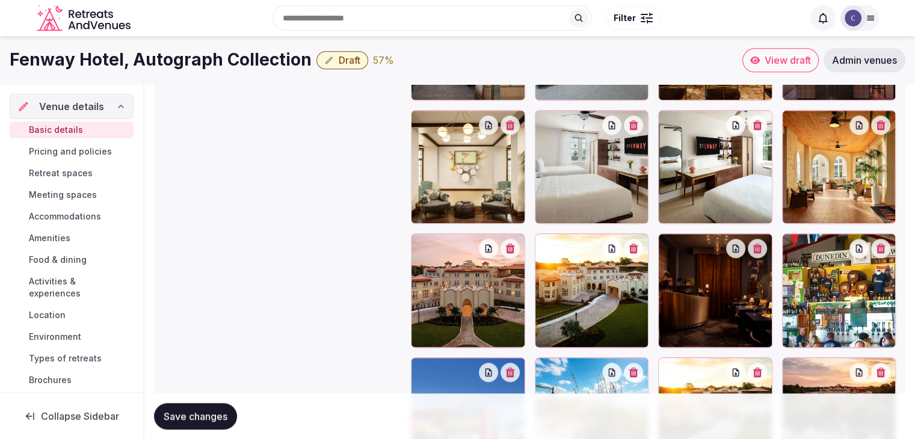
click at [885, 253] on button "button" at bounding box center [880, 248] width 19 height 19
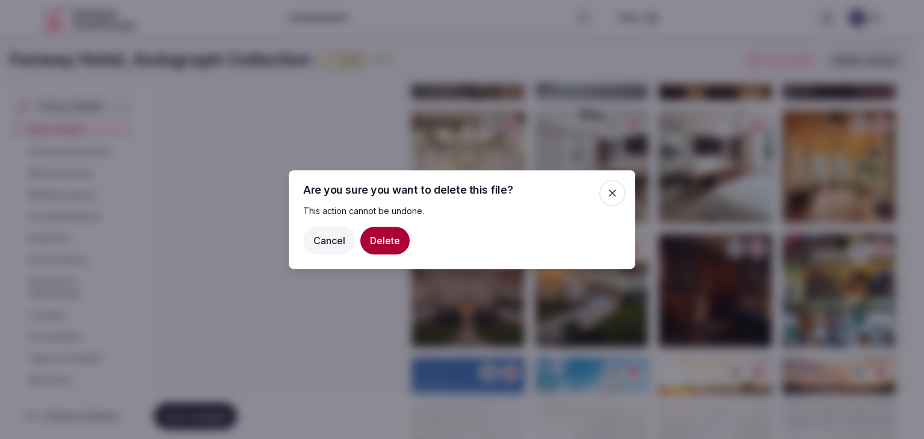
drag, startPoint x: 388, startPoint y: 243, endPoint x: 503, endPoint y: 323, distance: 140.5
click at [388, 244] on button "Delete" at bounding box center [384, 241] width 49 height 28
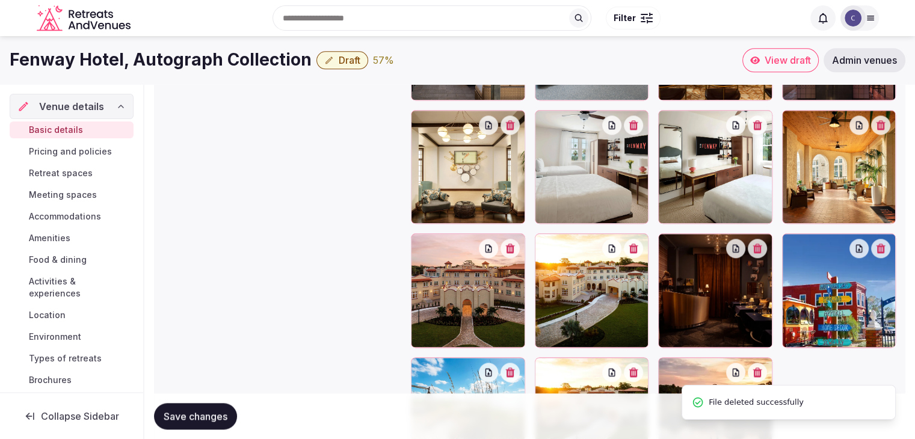
click at [890, 253] on div at bounding box center [870, 248] width 41 height 19
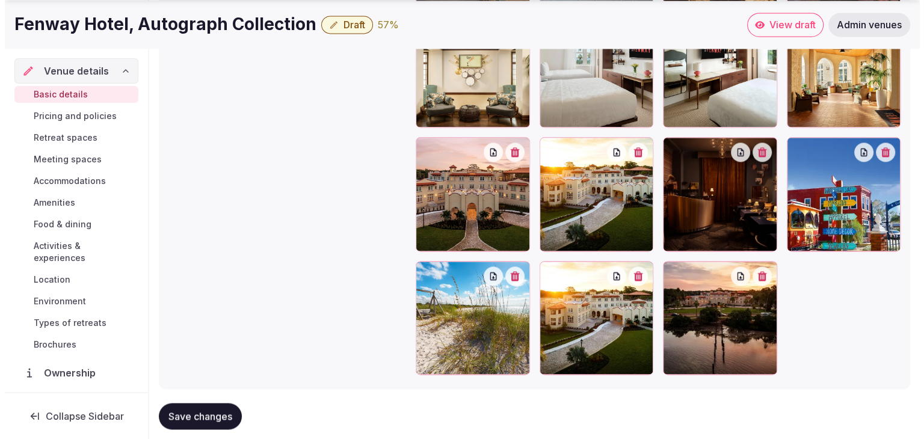
scroll to position [1534, 0]
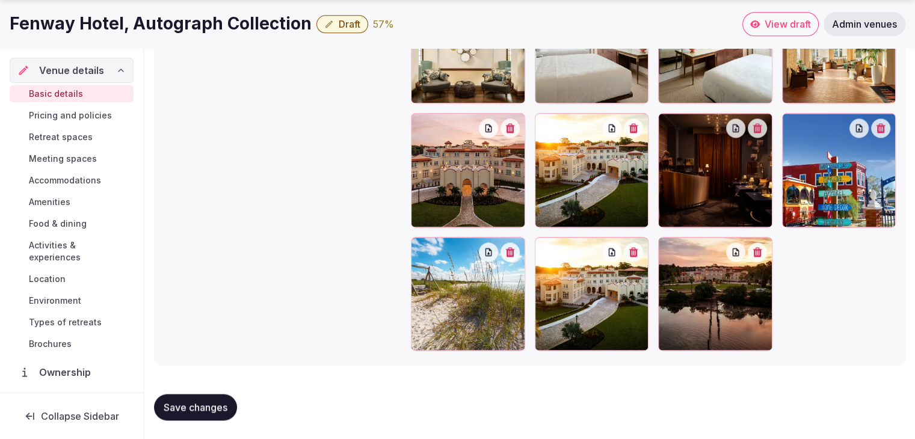
click at [882, 132] on button "button" at bounding box center [880, 128] width 19 height 19
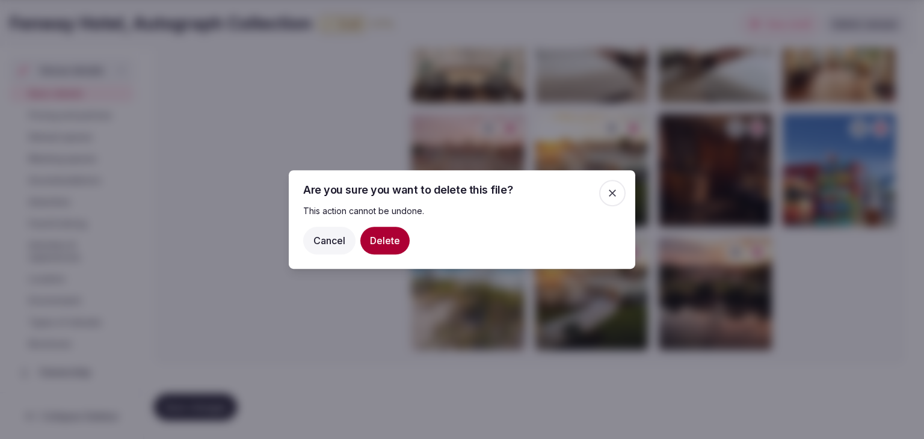
click at [385, 243] on button "Delete" at bounding box center [384, 241] width 49 height 28
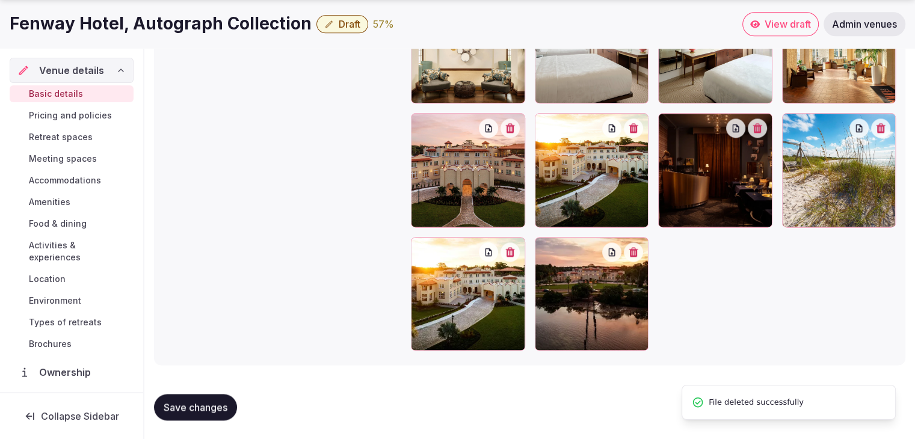
click at [885, 129] on icon "button" at bounding box center [881, 128] width 9 height 10
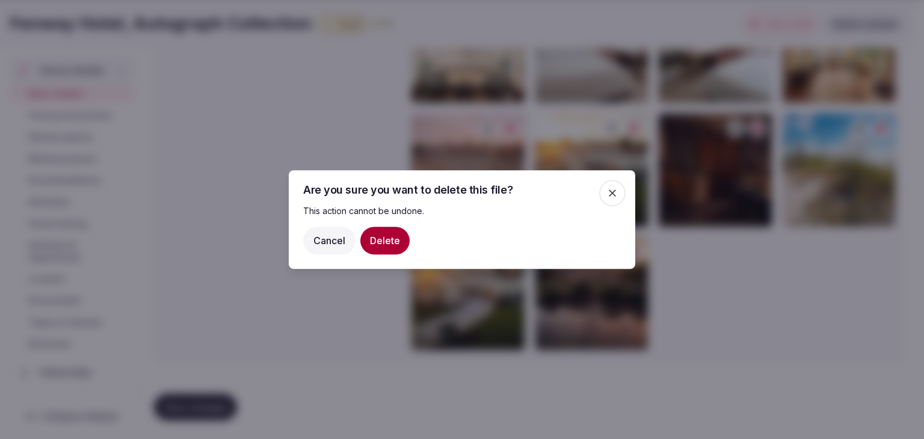
click at [385, 243] on button "Delete" at bounding box center [384, 241] width 49 height 28
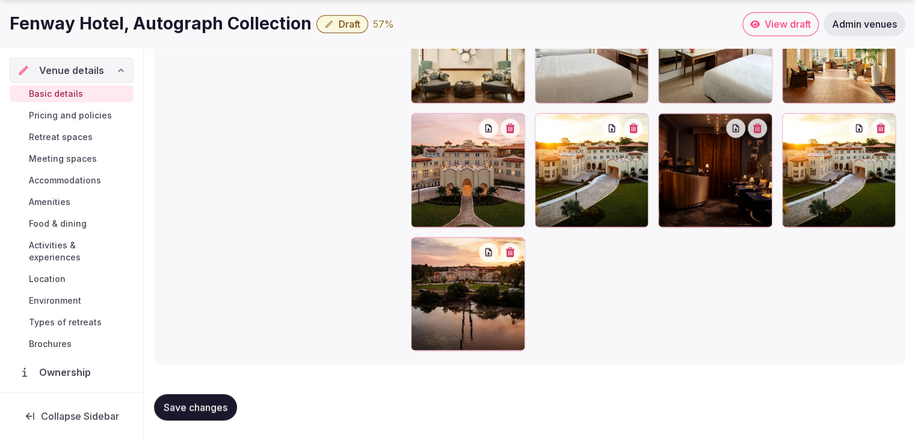
click at [883, 128] on icon "button" at bounding box center [881, 128] width 9 height 10
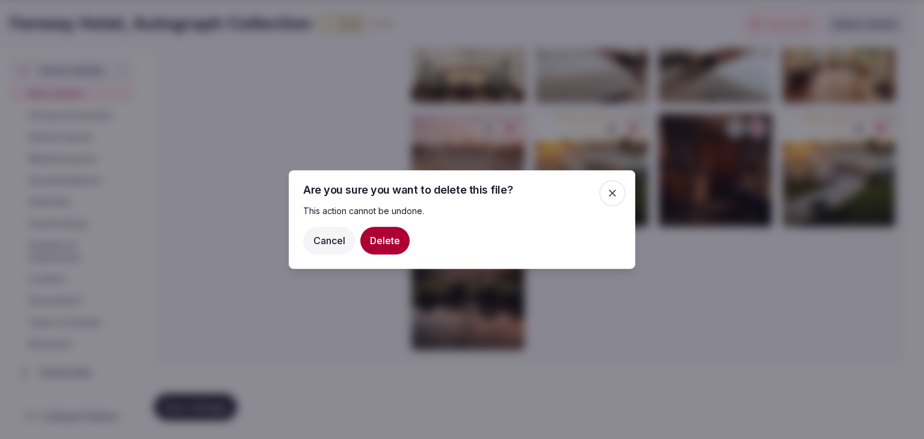
click at [397, 241] on button "Delete" at bounding box center [384, 241] width 49 height 28
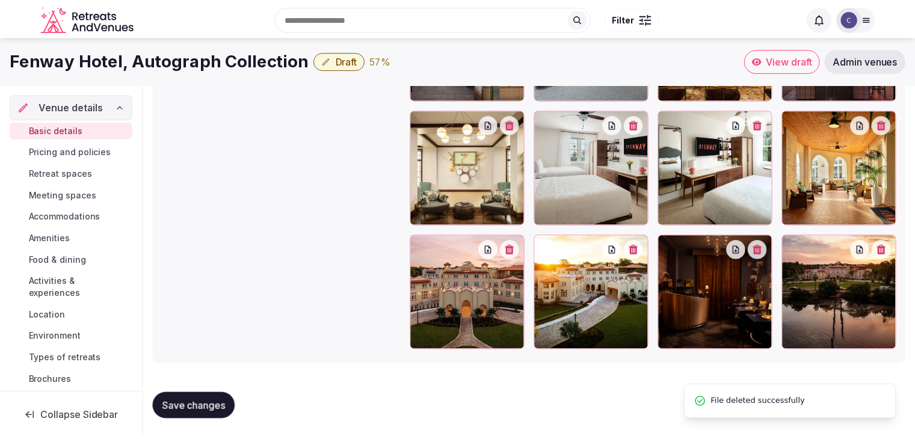
scroll to position [1410, 0]
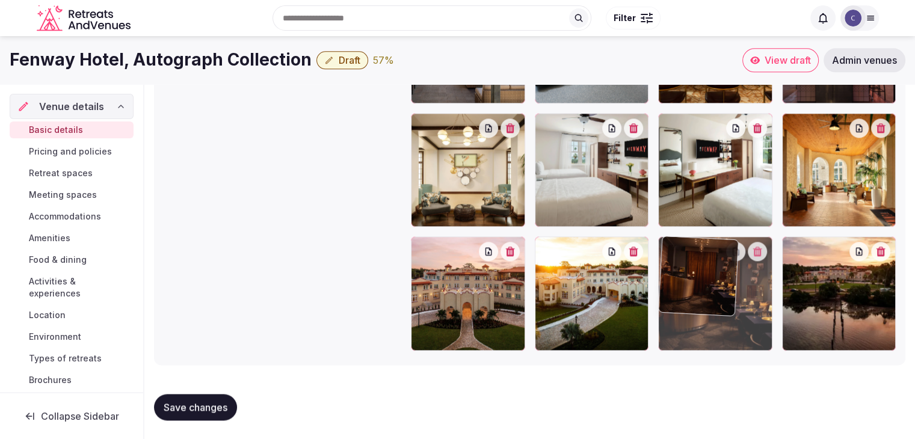
drag, startPoint x: 670, startPoint y: 250, endPoint x: 691, endPoint y: 377, distance: 129.3
click at [440, 267] on div at bounding box center [653, 170] width 485 height 362
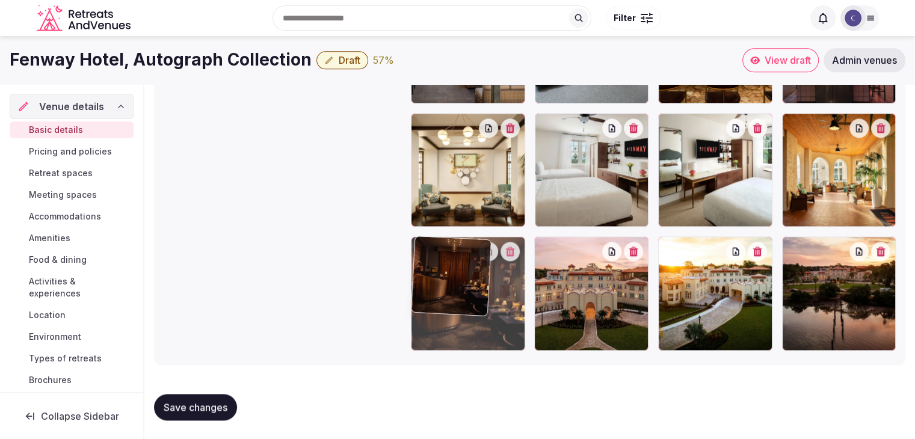
drag, startPoint x: 673, startPoint y: 247, endPoint x: 432, endPoint y: 255, distance: 241.4
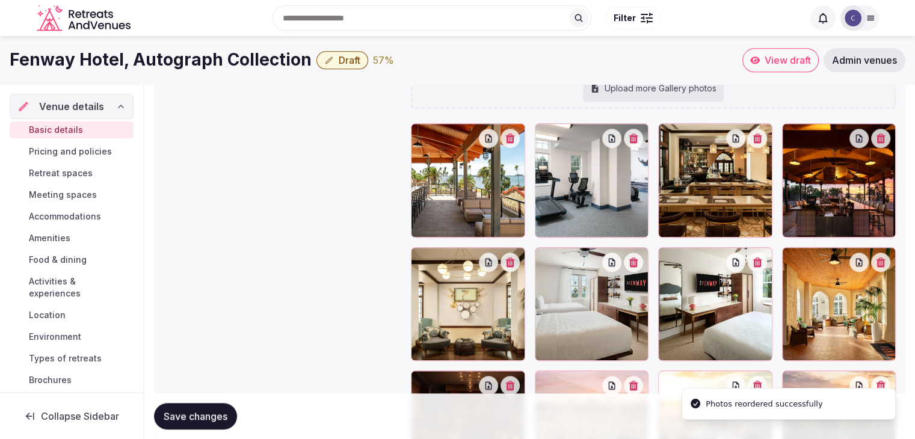
scroll to position [1230, 0]
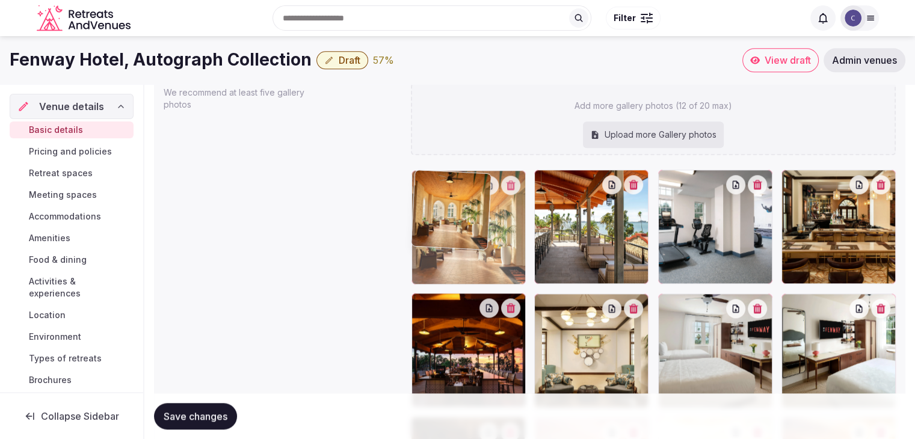
drag, startPoint x: 800, startPoint y: 304, endPoint x: 537, endPoint y: 282, distance: 263.9
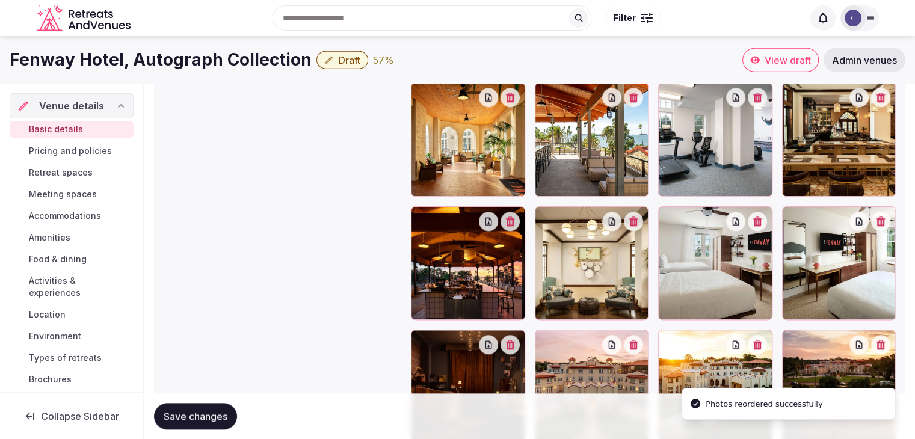
scroll to position [1290, 0]
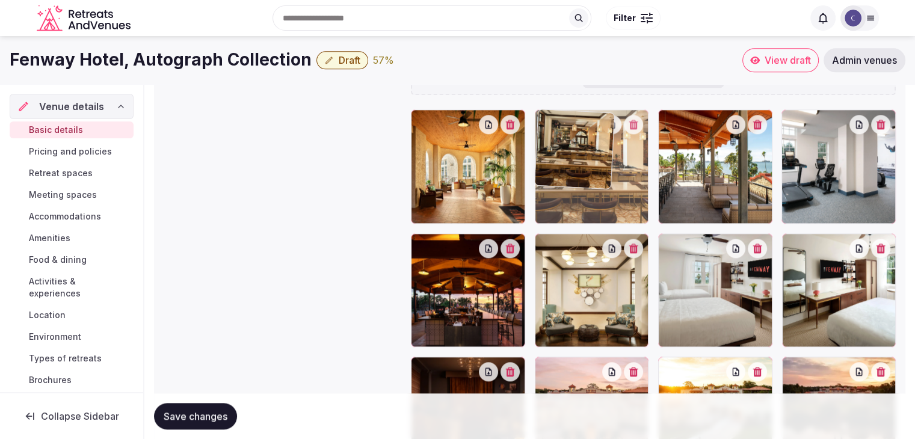
drag, startPoint x: 790, startPoint y: 123, endPoint x: 698, endPoint y: 205, distance: 123.6
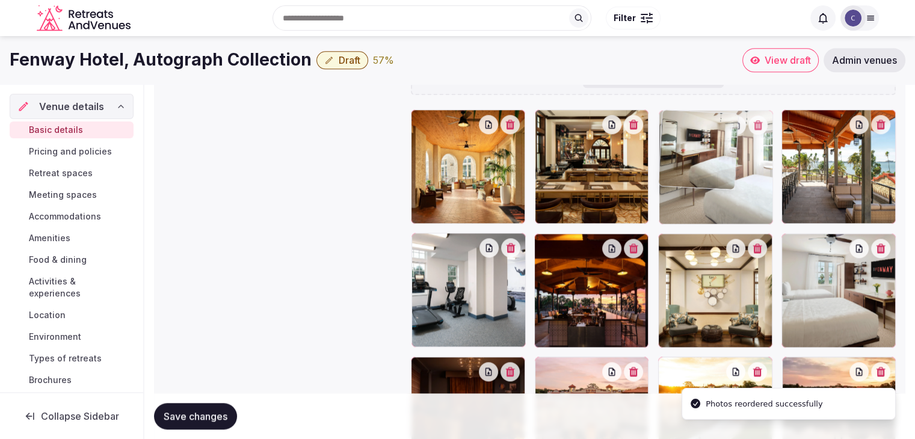
drag, startPoint x: 798, startPoint y: 246, endPoint x: 688, endPoint y: 175, distance: 130.5
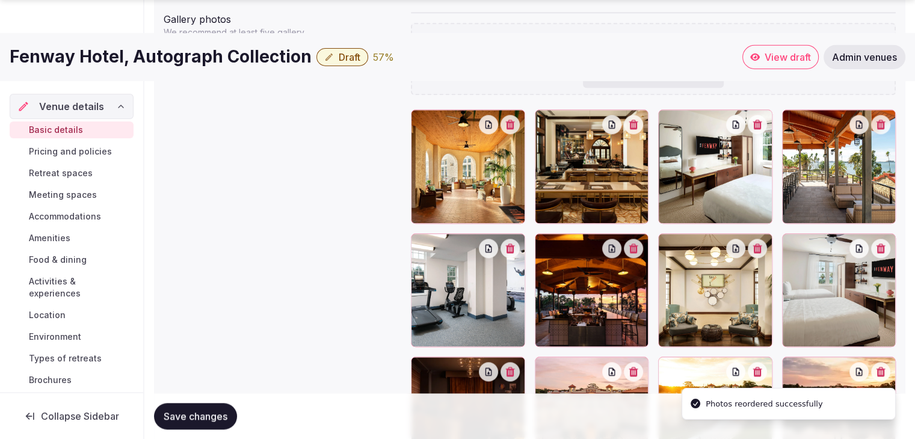
scroll to position [1350, 0]
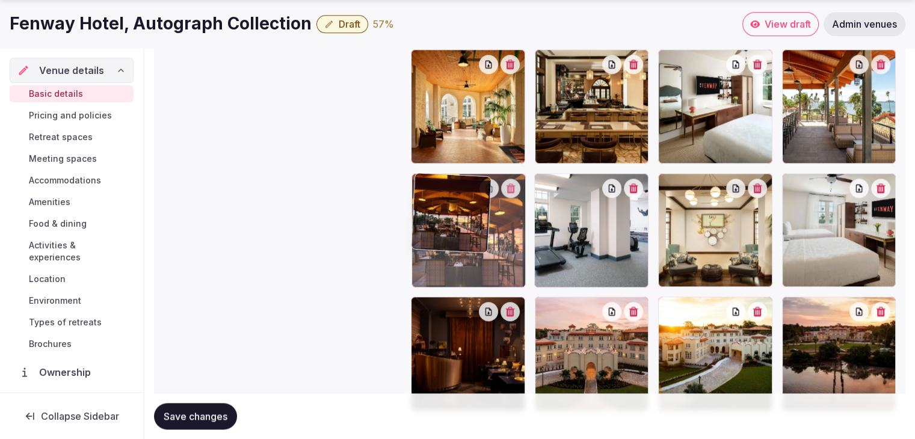
drag, startPoint x: 544, startPoint y: 183, endPoint x: 528, endPoint y: 234, distance: 53.7
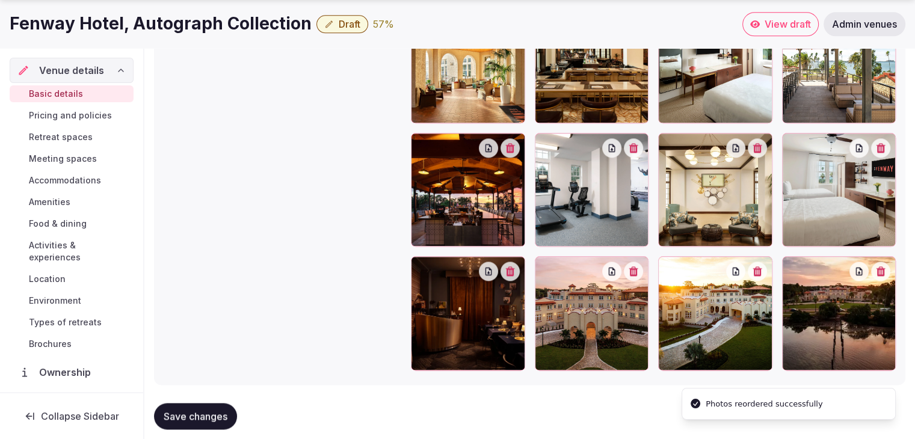
scroll to position [1410, 0]
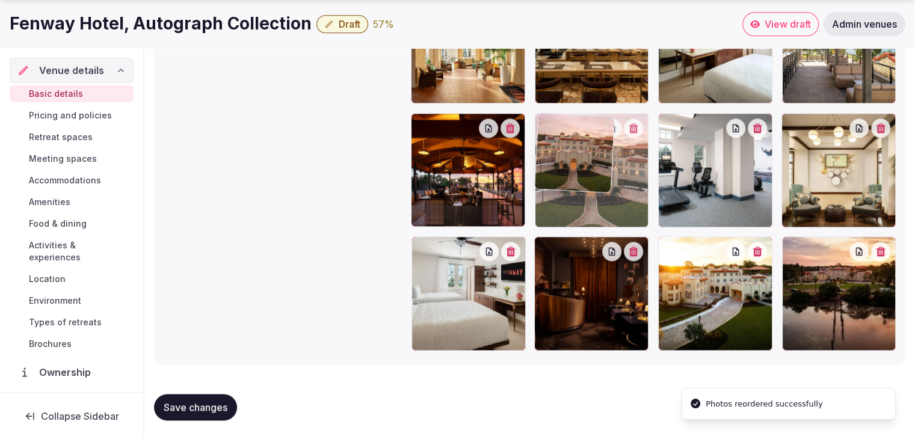
drag, startPoint x: 551, startPoint y: 238, endPoint x: 573, endPoint y: 150, distance: 90.6
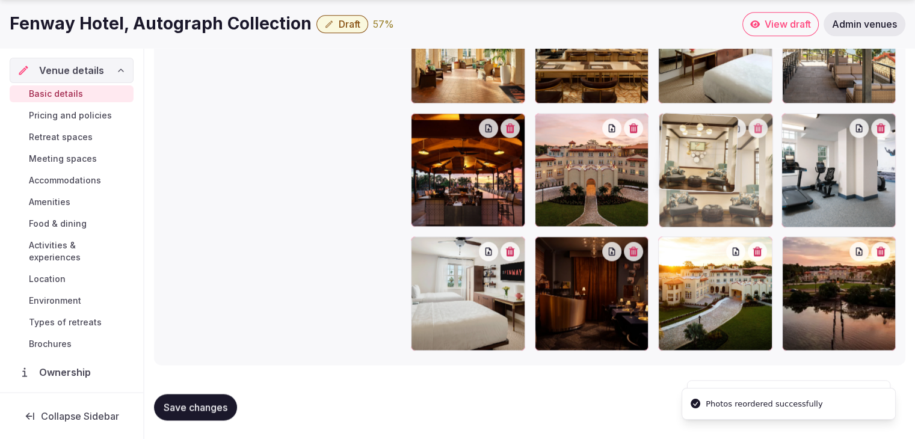
drag, startPoint x: 794, startPoint y: 129, endPoint x: 406, endPoint y: 262, distance: 411.0
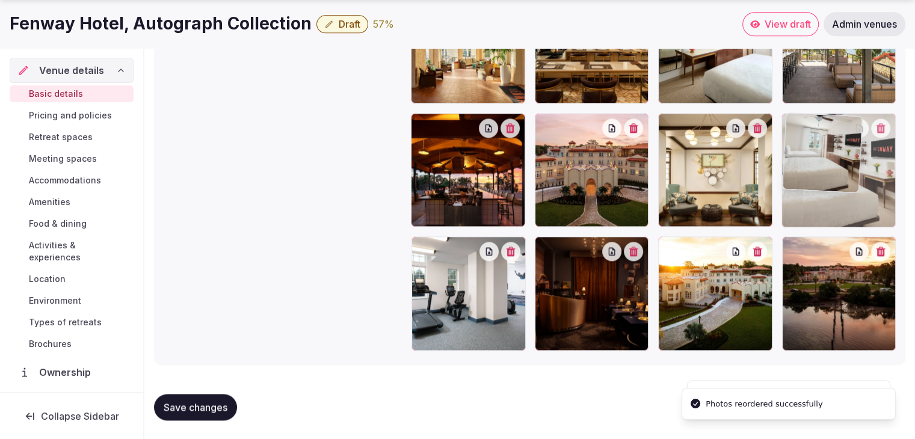
drag, startPoint x: 418, startPoint y: 239, endPoint x: 795, endPoint y: 159, distance: 386.3
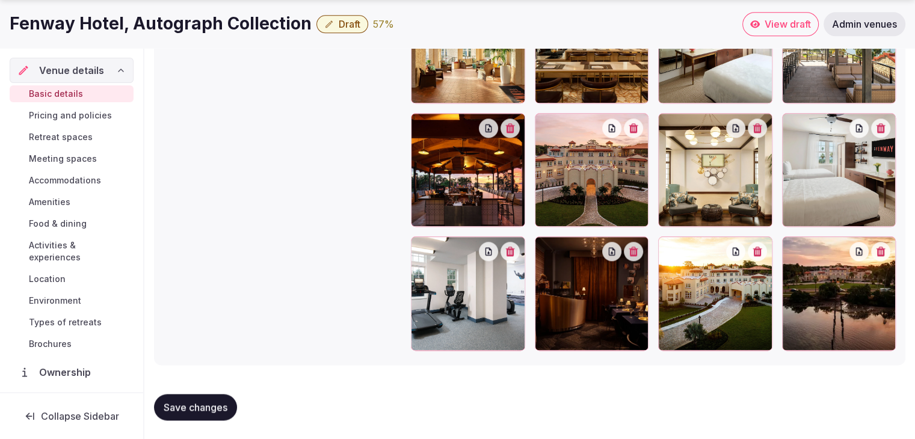
drag, startPoint x: 197, startPoint y: 407, endPoint x: 289, endPoint y: 406, distance: 91.5
click at [197, 407] on span "Save changes" at bounding box center [196, 407] width 64 height 12
click at [203, 407] on span "Save changes" at bounding box center [196, 407] width 64 height 12
click at [212, 405] on span "Save changes" at bounding box center [196, 407] width 64 height 12
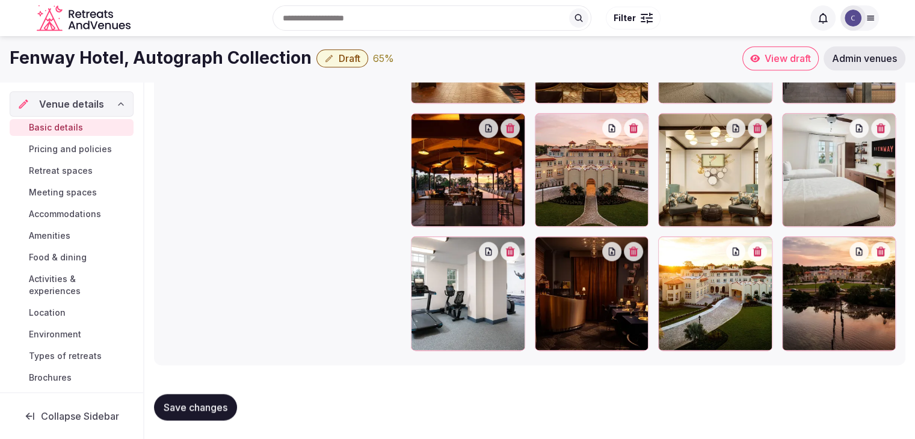
scroll to position [1290, 0]
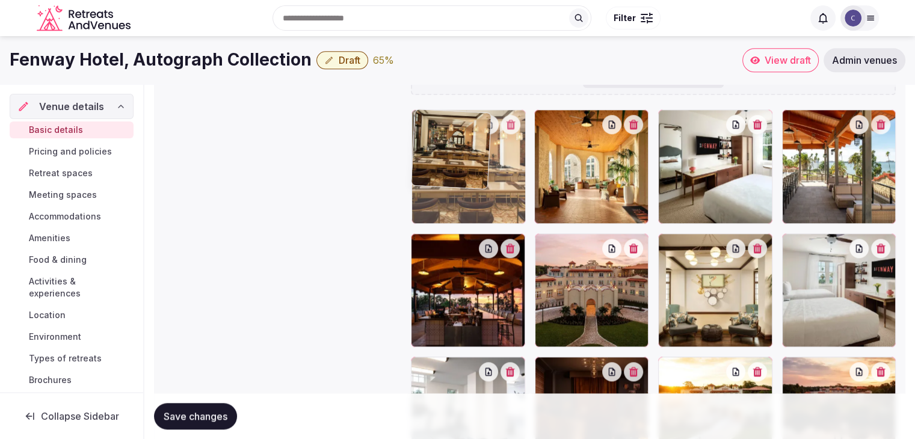
drag, startPoint x: 548, startPoint y: 127, endPoint x: 460, endPoint y: 123, distance: 87.3
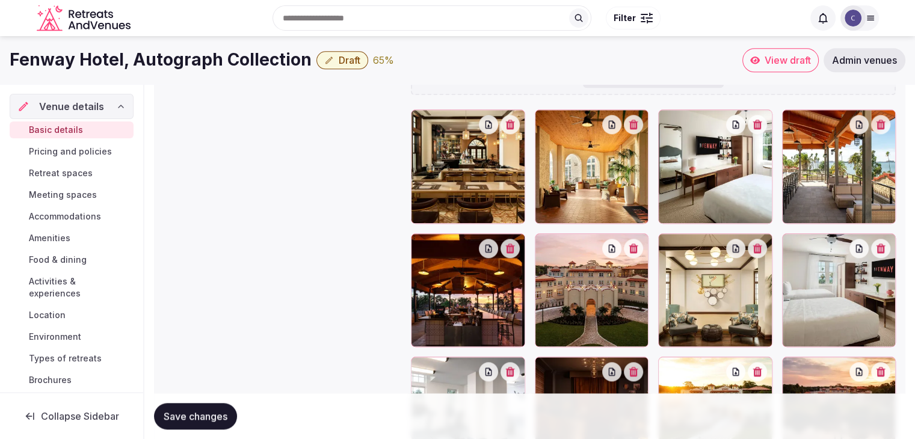
drag, startPoint x: 199, startPoint y: 416, endPoint x: 689, endPoint y: 433, distance: 490.7
click at [199, 416] on span "Save changes" at bounding box center [196, 416] width 64 height 12
click at [700, 51] on div "Fenway Hotel, Autograph Collection Draft 65 %" at bounding box center [376, 59] width 733 height 23
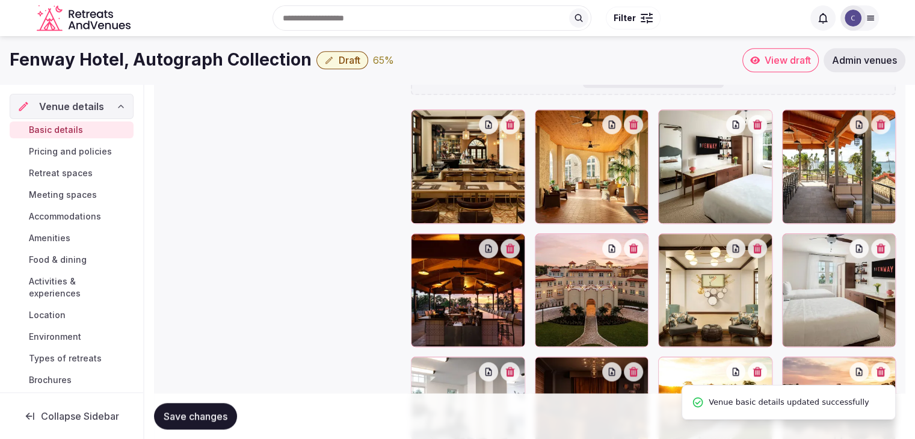
click at [212, 417] on span "Save changes" at bounding box center [196, 416] width 64 height 12
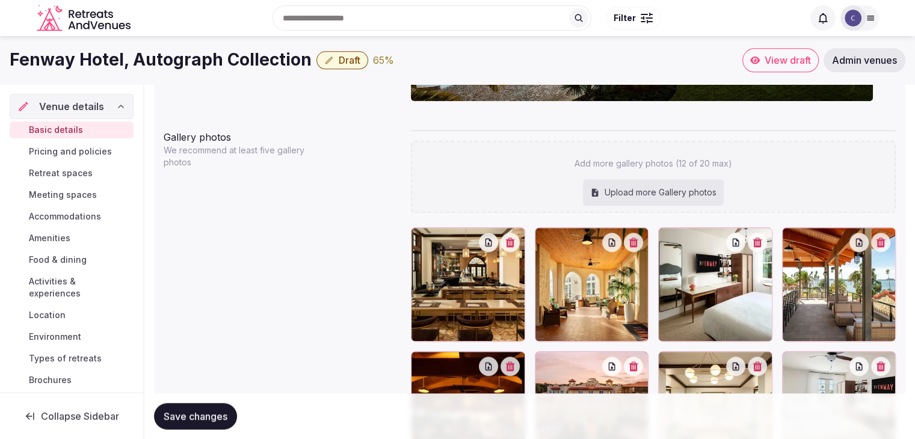
scroll to position [1170, 0]
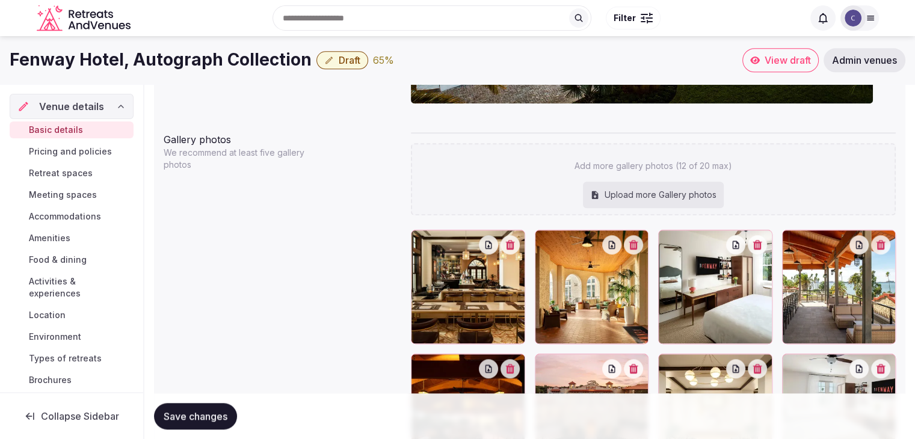
click at [666, 193] on div "Upload more Gallery photos" at bounding box center [653, 195] width 141 height 26
type input "**********"
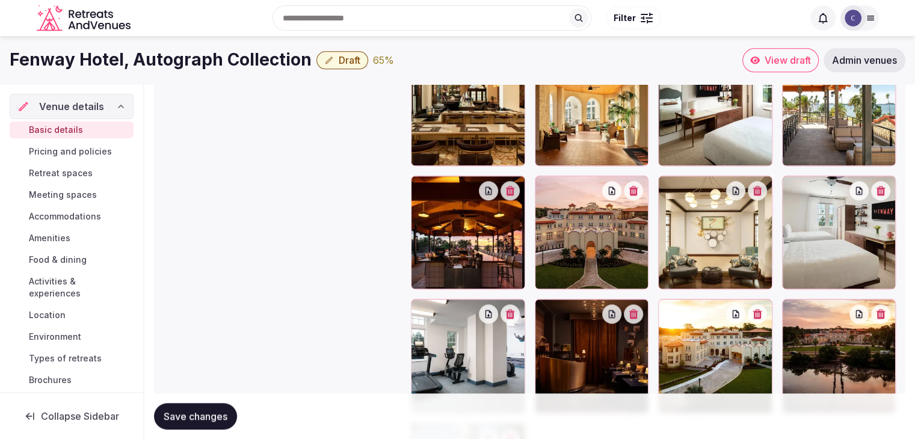
scroll to position [1442, 0]
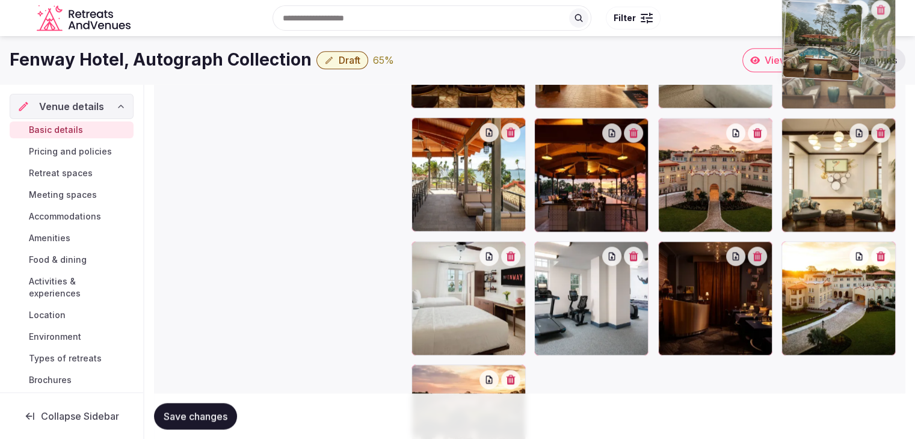
drag, startPoint x: 418, startPoint y: 367, endPoint x: 828, endPoint y: 57, distance: 514.1
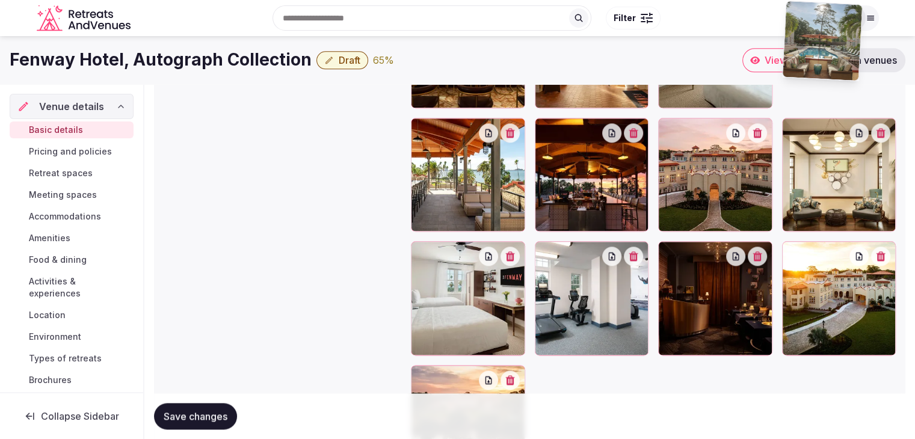
scroll to position [1427, 0]
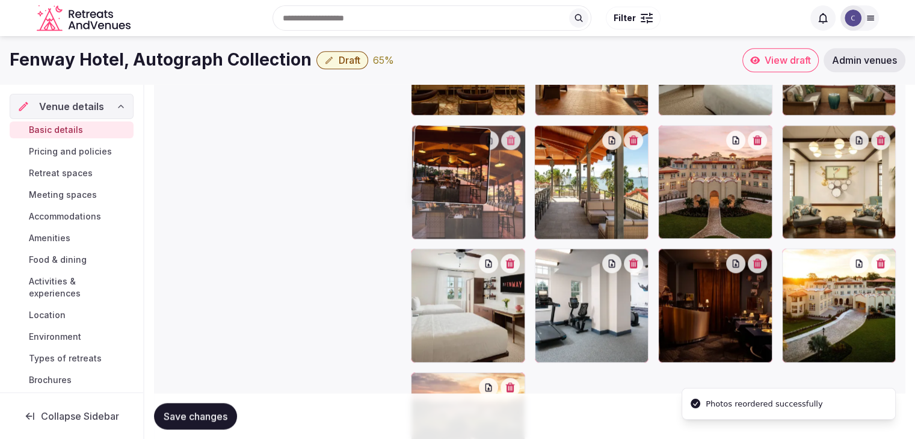
drag, startPoint x: 542, startPoint y: 126, endPoint x: 491, endPoint y: 143, distance: 53.1
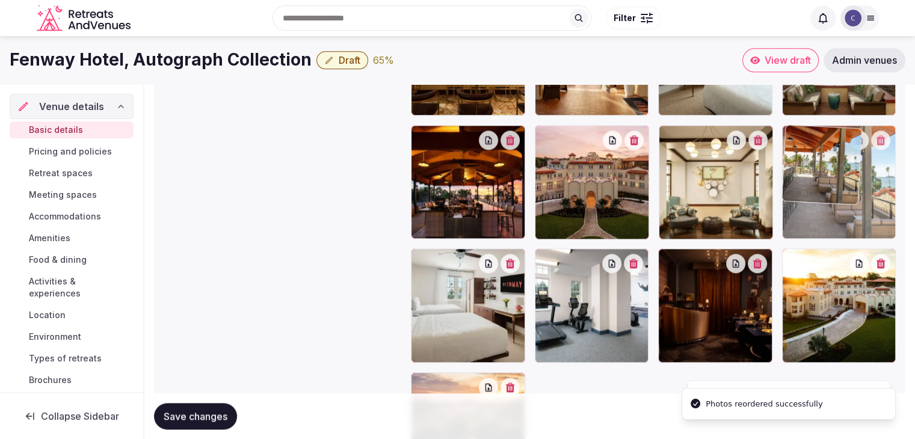
drag, startPoint x: 547, startPoint y: 135, endPoint x: 785, endPoint y: 141, distance: 237.8
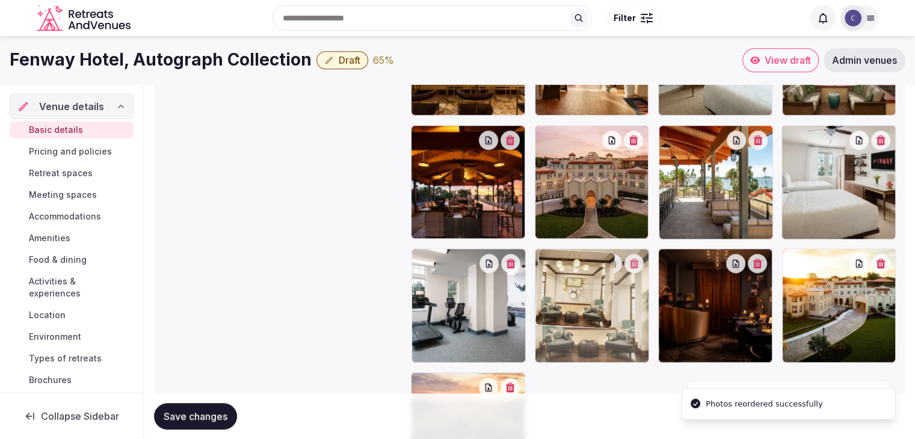
drag, startPoint x: 669, startPoint y: 134, endPoint x: 575, endPoint y: 255, distance: 153.1
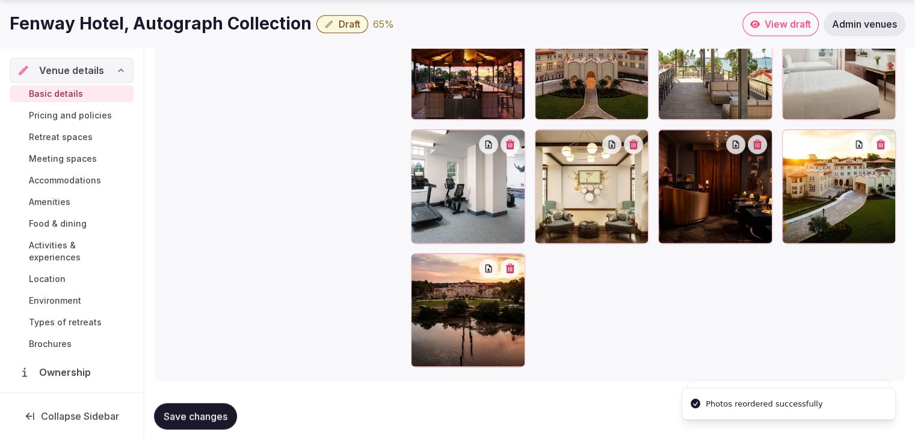
scroll to position [1548, 0]
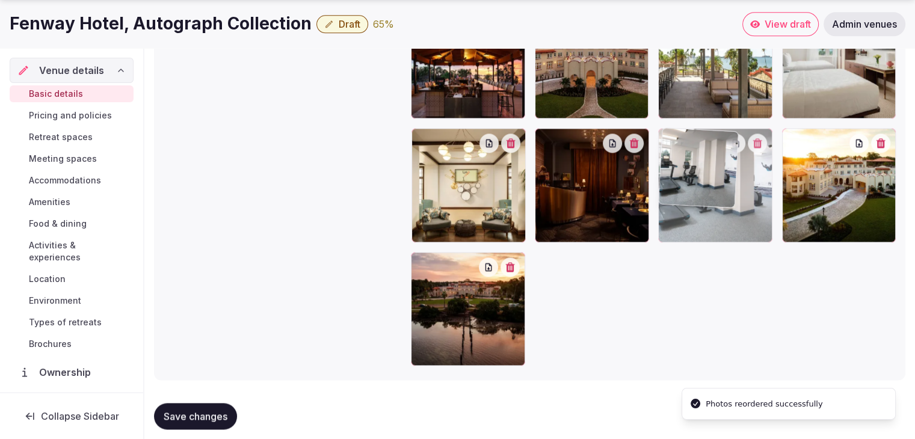
drag, startPoint x: 427, startPoint y: 143, endPoint x: 665, endPoint y: 169, distance: 239.8
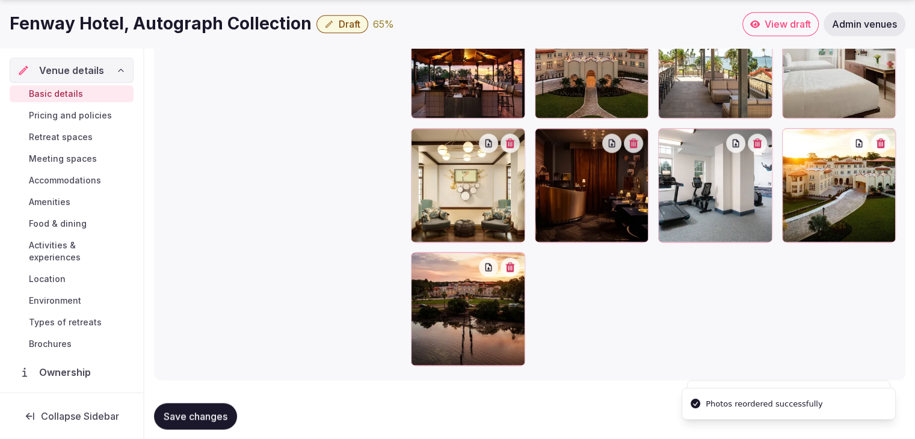
click at [198, 412] on span "Save changes" at bounding box center [196, 416] width 64 height 12
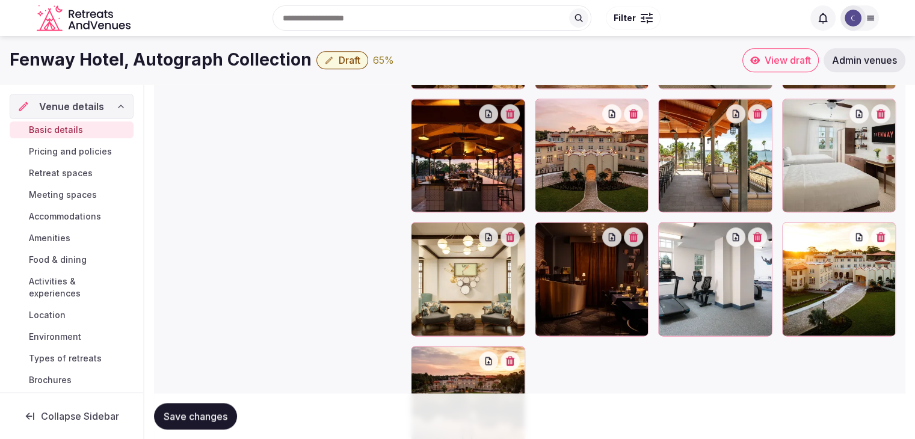
scroll to position [1427, 0]
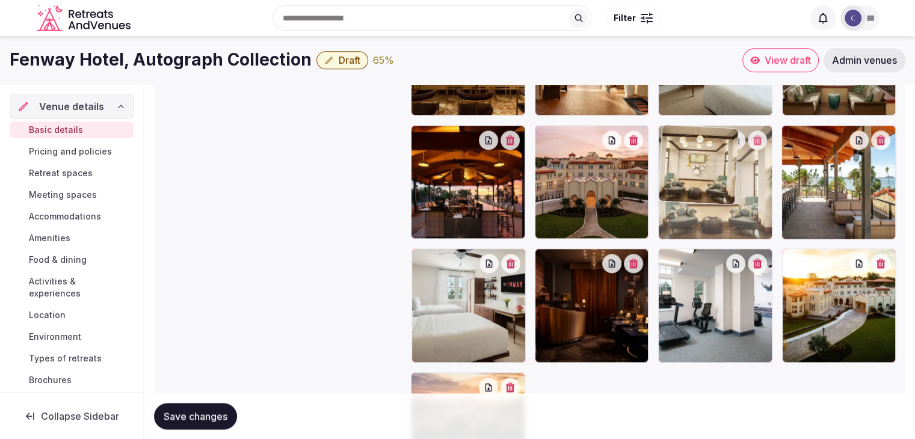
drag, startPoint x: 417, startPoint y: 258, endPoint x: 677, endPoint y: 156, distance: 279.1
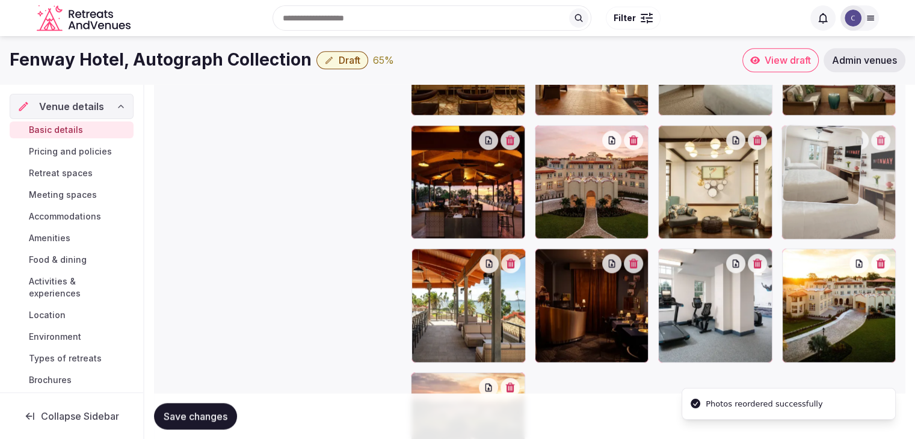
drag, startPoint x: 421, startPoint y: 259, endPoint x: 800, endPoint y: 171, distance: 389.1
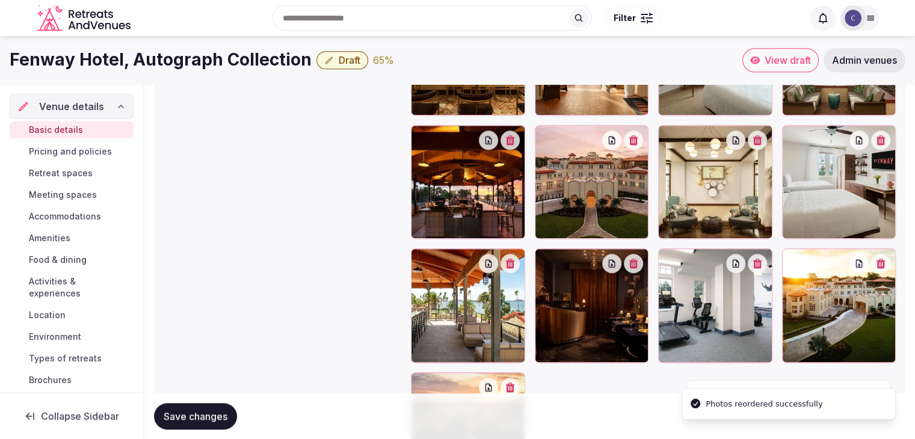
click at [212, 415] on span "Save changes" at bounding box center [196, 416] width 64 height 12
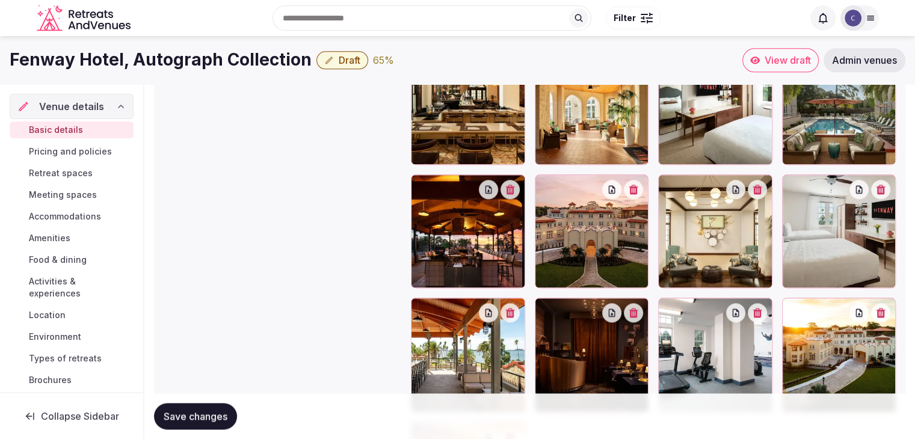
scroll to position [1307, 0]
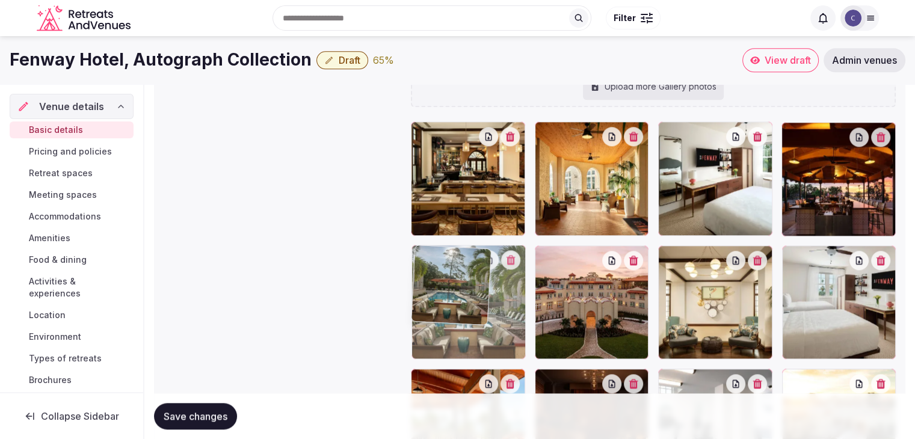
drag, startPoint x: 786, startPoint y: 133, endPoint x: 399, endPoint y: 307, distance: 424.7
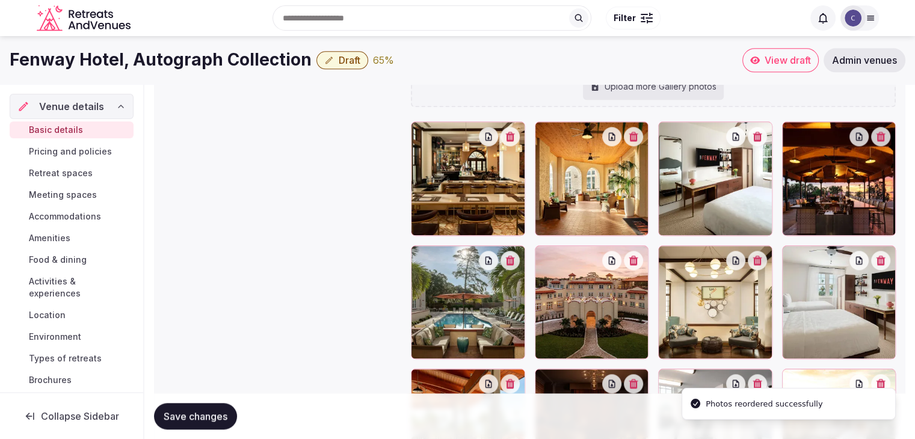
click at [196, 410] on span "Save changes" at bounding box center [196, 416] width 64 height 12
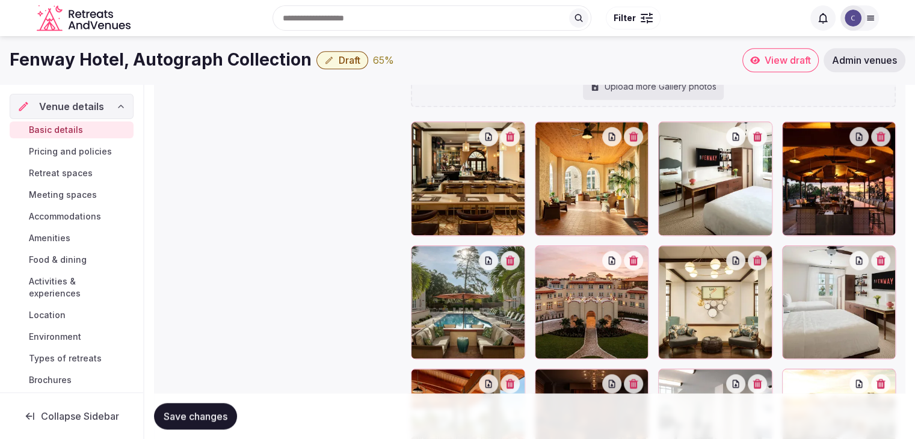
click at [413, 253] on icon at bounding box center [420, 255] width 14 height 14
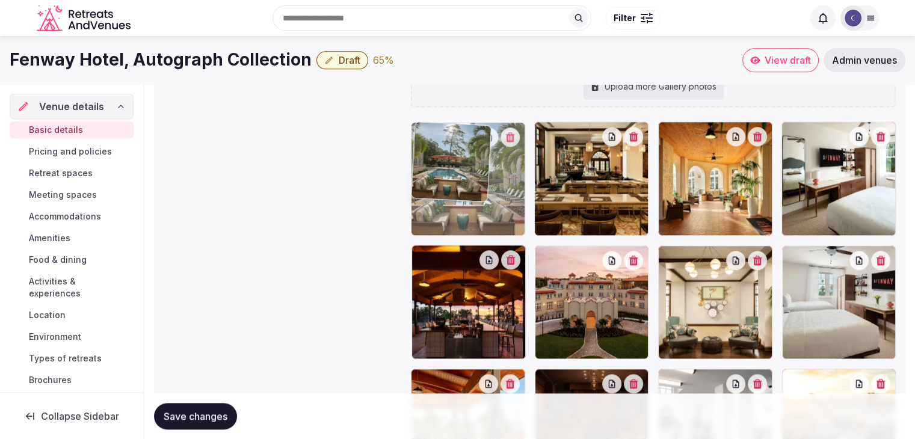
drag, startPoint x: 416, startPoint y: 253, endPoint x: 419, endPoint y: 208, distance: 44.6
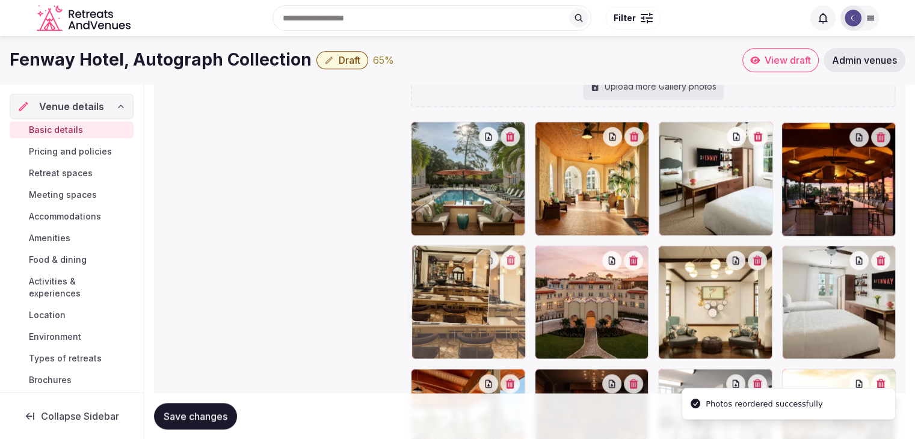
drag, startPoint x: 546, startPoint y: 128, endPoint x: 444, endPoint y: 270, distance: 174.5
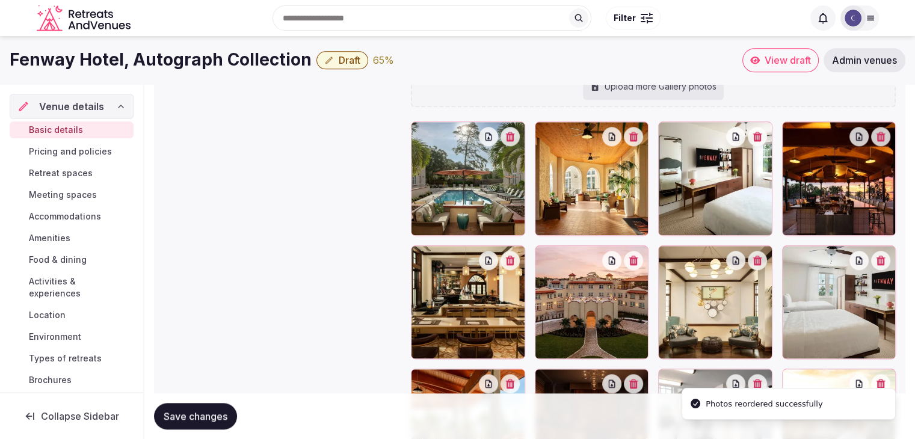
click at [217, 413] on span "Save changes" at bounding box center [196, 416] width 64 height 12
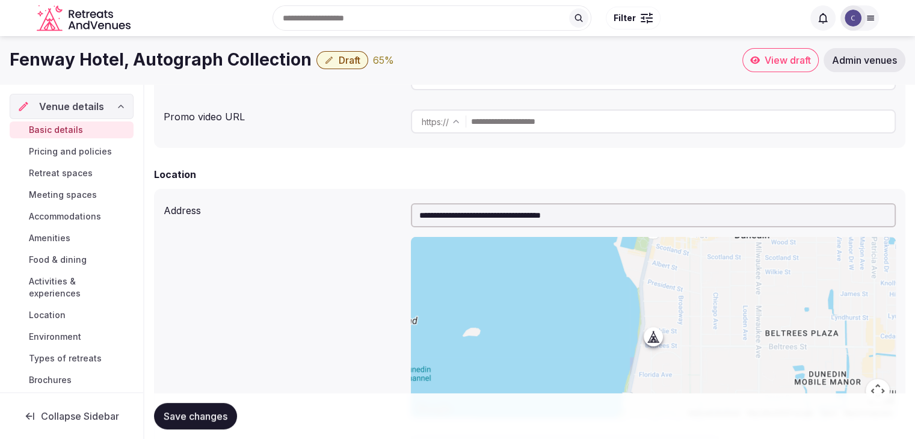
scroll to position [103, 0]
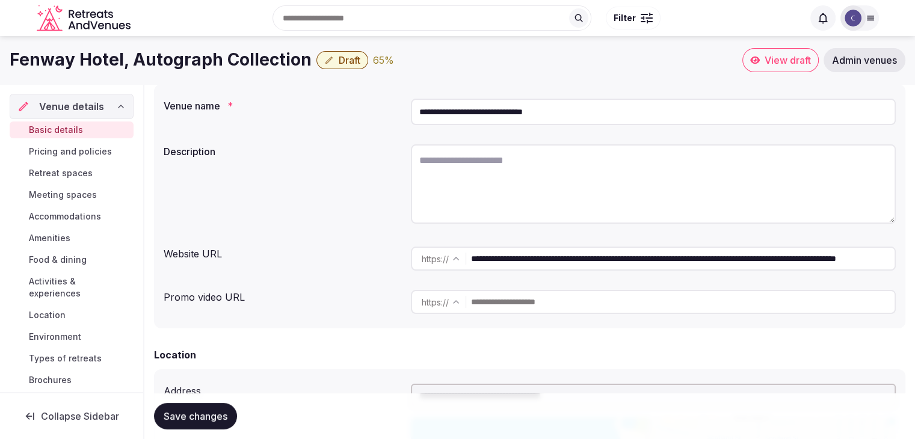
click at [495, 190] on textarea at bounding box center [653, 183] width 485 height 79
paste textarea "**********"
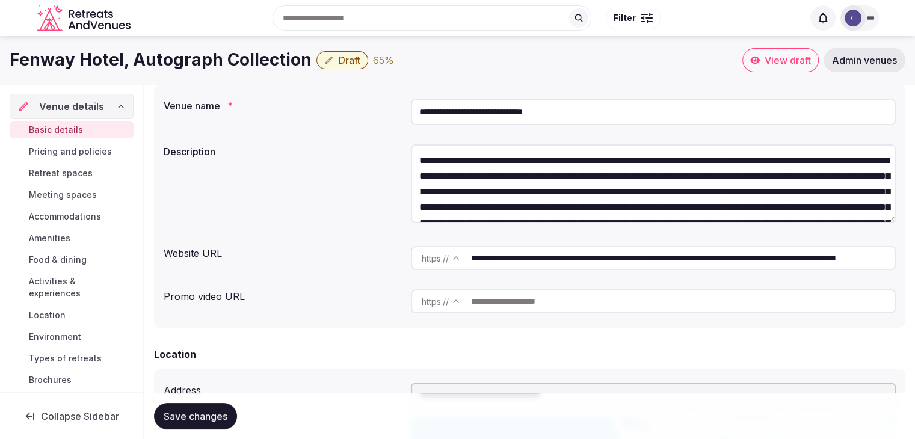
scroll to position [84, 0]
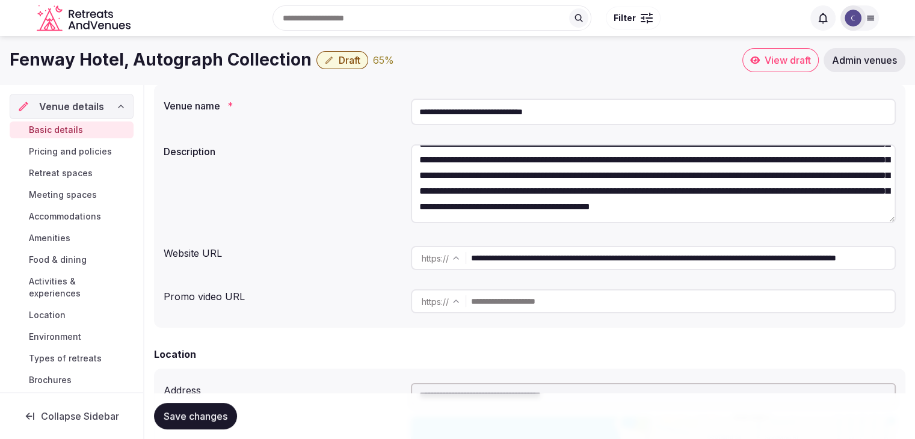
type textarea "**********"
click at [215, 419] on span "Save changes" at bounding box center [196, 416] width 64 height 12
click at [188, 55] on h1 "Fenway Hotel, Autograph Collection" at bounding box center [161, 59] width 302 height 23
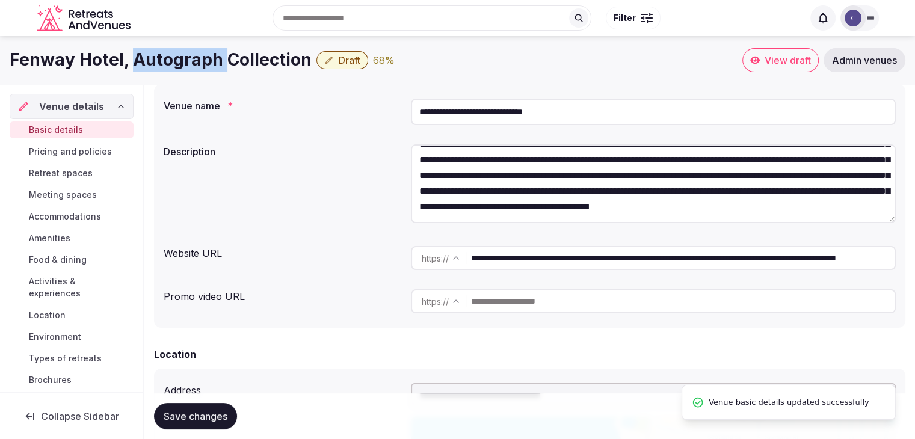
click at [188, 55] on h1 "Fenway Hotel, Autograph Collection" at bounding box center [161, 59] width 302 height 23
copy div "Fenway Hotel, Autograph Collection"
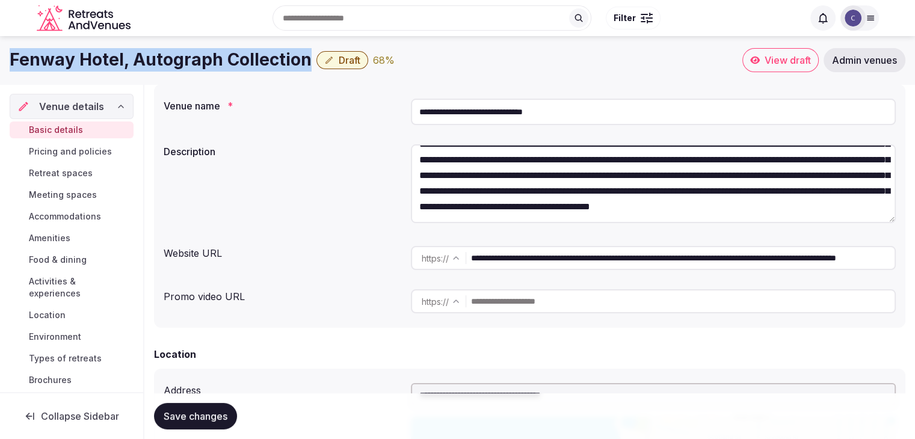
click at [68, 338] on span "Environment" at bounding box center [55, 337] width 52 height 12
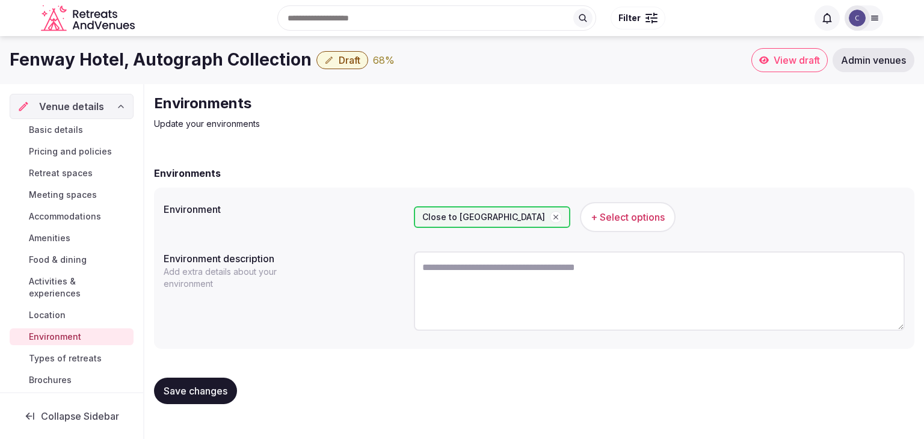
click at [546, 291] on textarea at bounding box center [659, 291] width 491 height 79
paste textarea "**********"
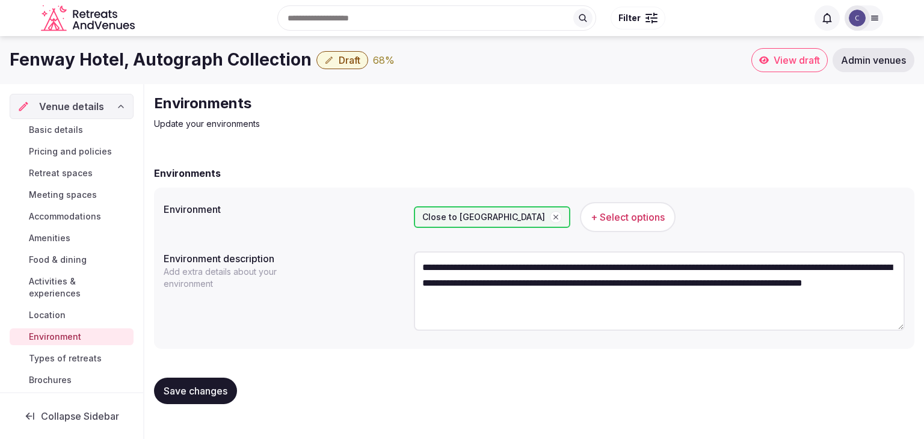
type textarea "**********"
click at [161, 56] on h1 "Fenway Hotel, Autograph Collection" at bounding box center [161, 59] width 302 height 23
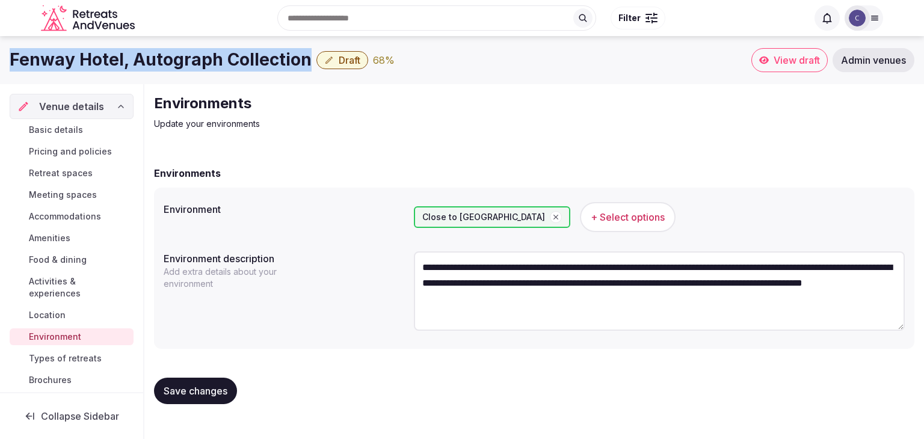
click at [161, 56] on h1 "Fenway Hotel, Autograph Collection" at bounding box center [161, 59] width 302 height 23
copy div "Fenway Hotel, Autograph Collection"
click at [591, 211] on span "+ Select options" at bounding box center [628, 217] width 74 height 13
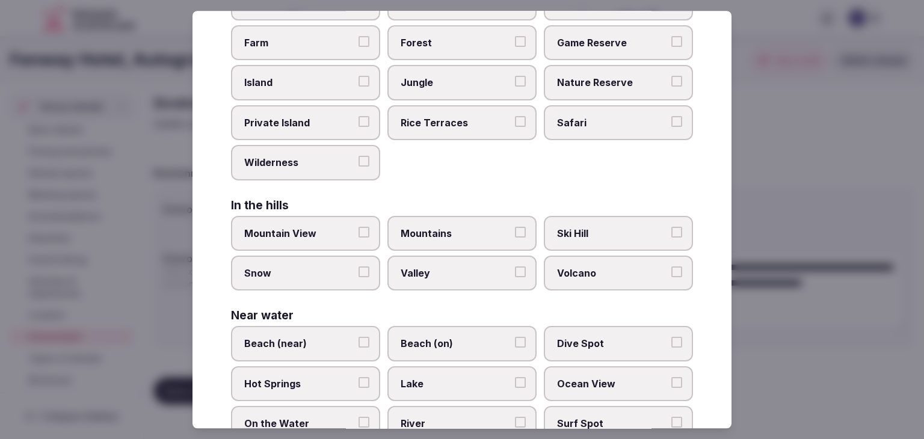
scroll to position [288, 0]
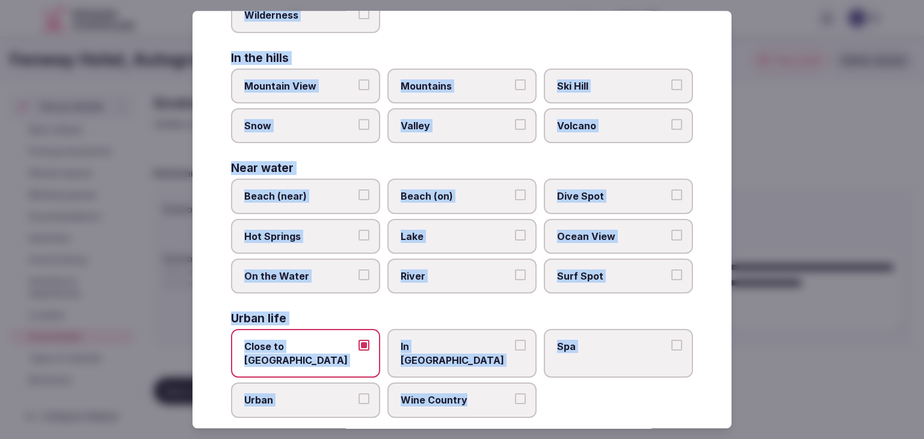
drag, startPoint x: 231, startPoint y: 79, endPoint x: 536, endPoint y: 379, distance: 427.6
click at [534, 378] on div "Select your environment Choose all applicable environments offered. In nature C…" at bounding box center [462, 220] width 539 height 418
copy div "Choose all applicable environments offered. In nature Close to Nature Countrysi…"
click at [324, 394] on span "Urban" at bounding box center [299, 400] width 111 height 13
click at [359, 394] on button "Urban" at bounding box center [364, 399] width 11 height 11
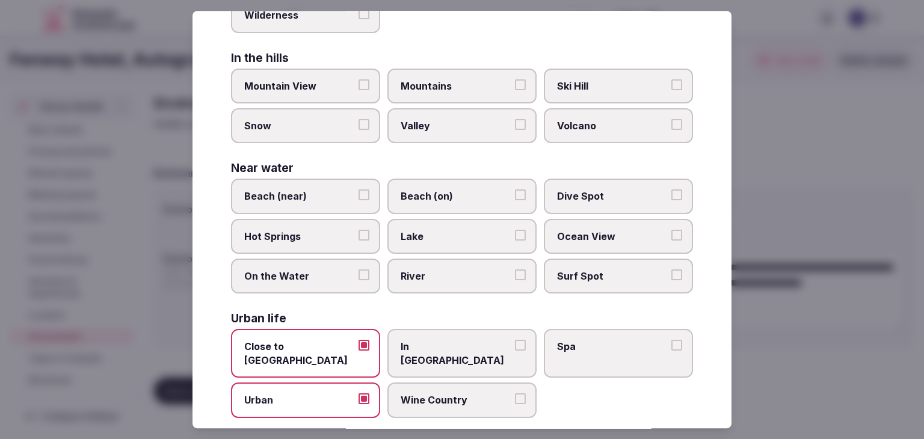
click at [441, 341] on span "In City Center" at bounding box center [456, 354] width 111 height 27
click at [515, 341] on button "In City Center" at bounding box center [520, 346] width 11 height 11
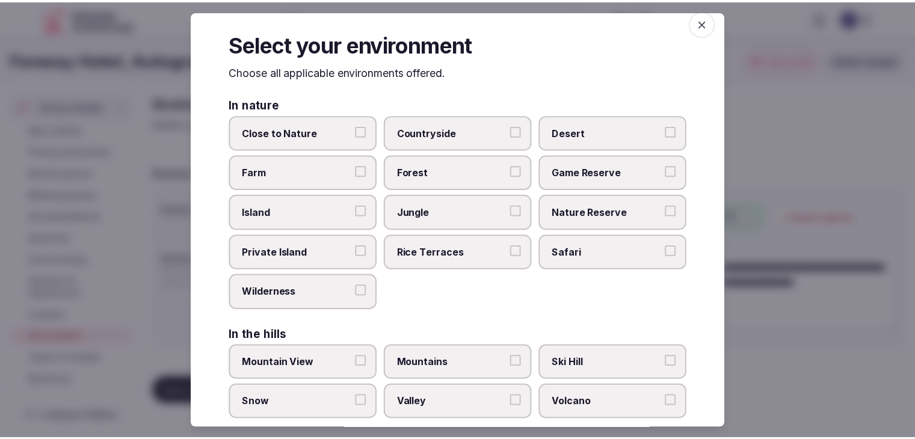
scroll to position [0, 0]
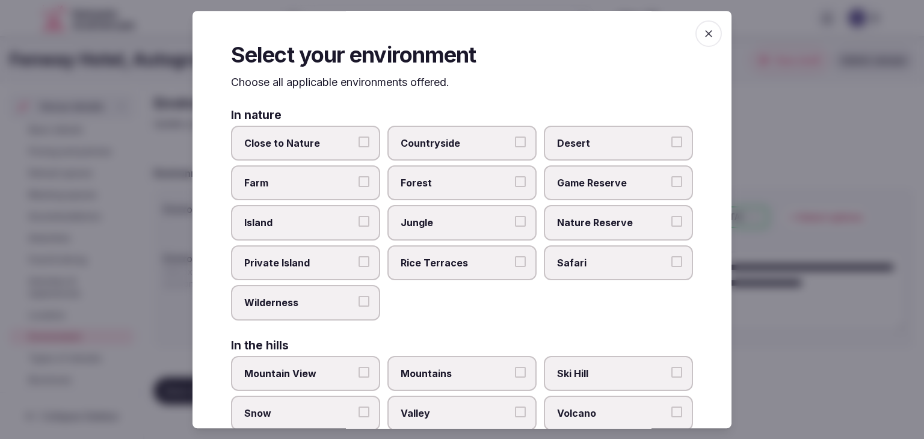
drag, startPoint x: 261, startPoint y: 135, endPoint x: 366, endPoint y: 206, distance: 126.7
click at [262, 136] on label "Close to Nature" at bounding box center [305, 143] width 149 height 35
click at [359, 137] on button "Close to Nature" at bounding box center [364, 142] width 11 height 11
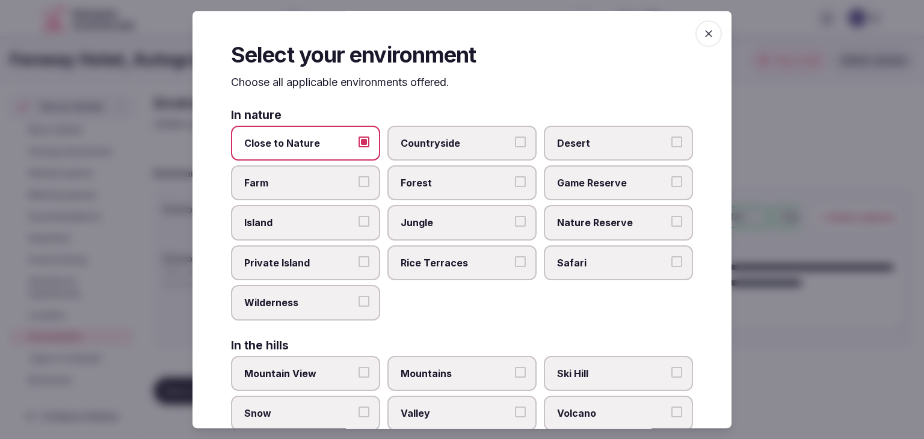
drag, startPoint x: 703, startPoint y: 32, endPoint x: 686, endPoint y: 88, distance: 58.6
click at [703, 32] on icon "button" at bounding box center [709, 34] width 12 height 12
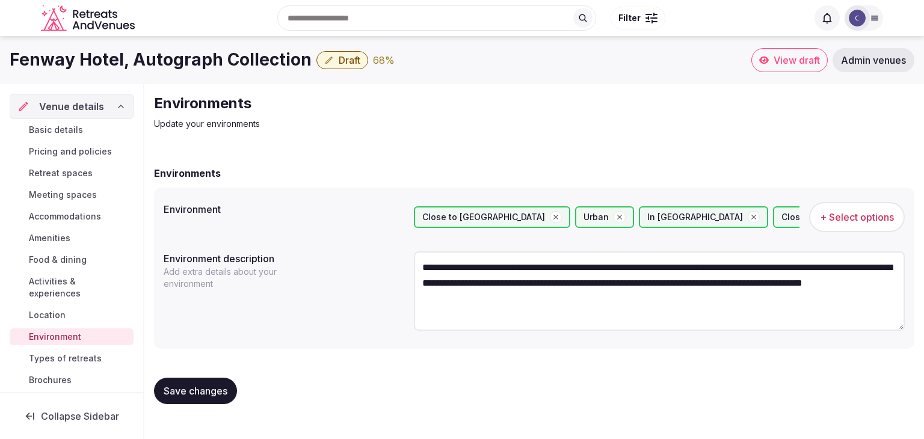
click at [207, 391] on span "Save changes" at bounding box center [196, 391] width 64 height 12
click at [205, 393] on span "Save changes" at bounding box center [196, 391] width 64 height 12
click at [193, 51] on h1 "Fenway Hotel, Autograph Collection" at bounding box center [161, 59] width 302 height 23
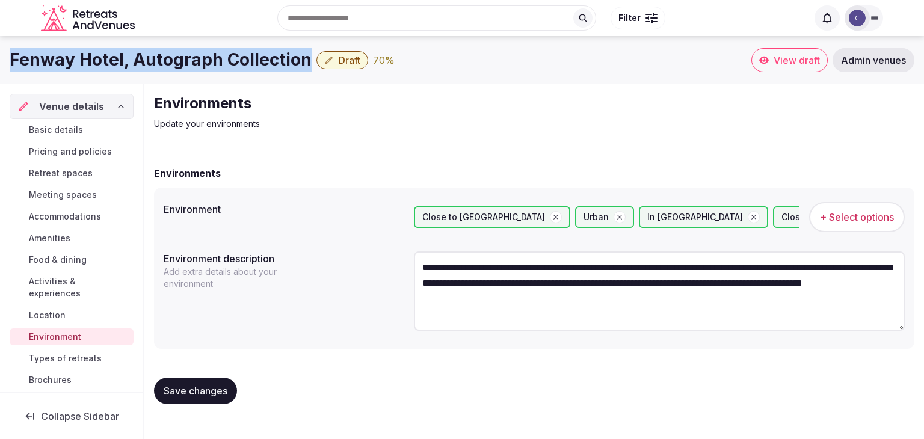
click at [193, 51] on h1 "Fenway Hotel, Autograph Collection" at bounding box center [161, 59] width 302 height 23
copy div "Fenway Hotel, Autograph Collection"
drag, startPoint x: 99, startPoint y: 135, endPoint x: 123, endPoint y: 178, distance: 49.9
click at [99, 134] on link "Basic details" at bounding box center [72, 130] width 124 height 17
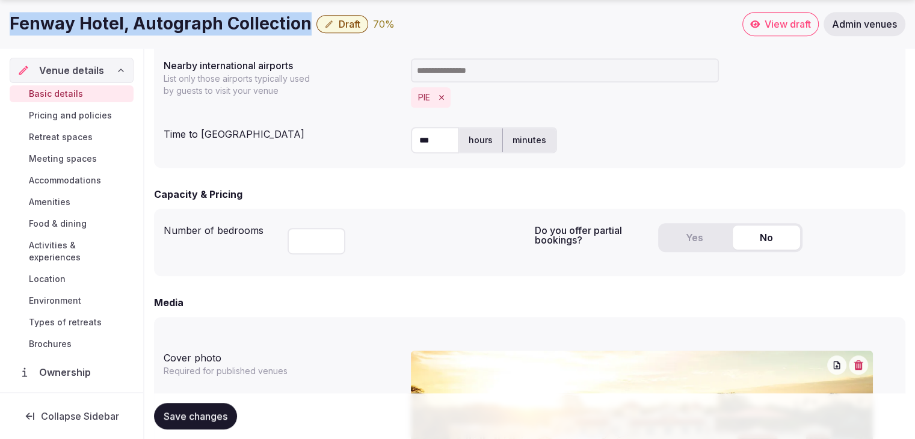
scroll to position [842, 0]
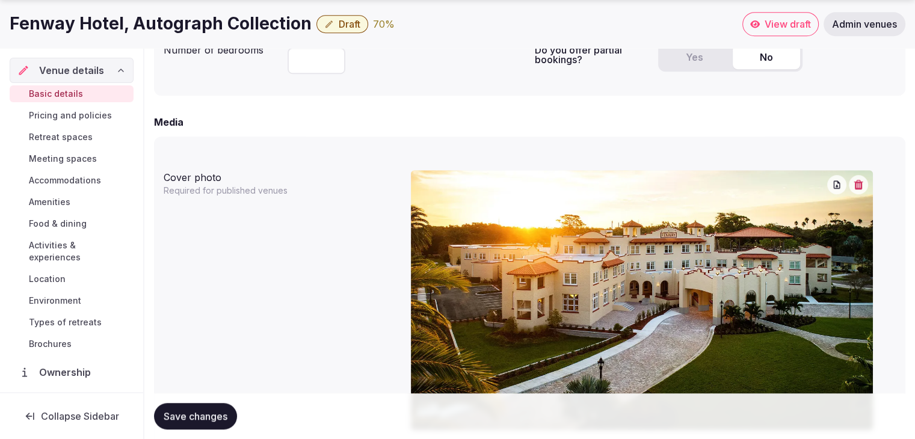
drag, startPoint x: 310, startPoint y: 67, endPoint x: 258, endPoint y: 66, distance: 53.0
click at [258, 66] on div "Number of bedrooms ***" at bounding box center [345, 62] width 362 height 48
type input "**"
click at [205, 402] on div "Save changes" at bounding box center [530, 417] width 752 height 46
click at [208, 413] on span "Save changes" at bounding box center [196, 416] width 64 height 12
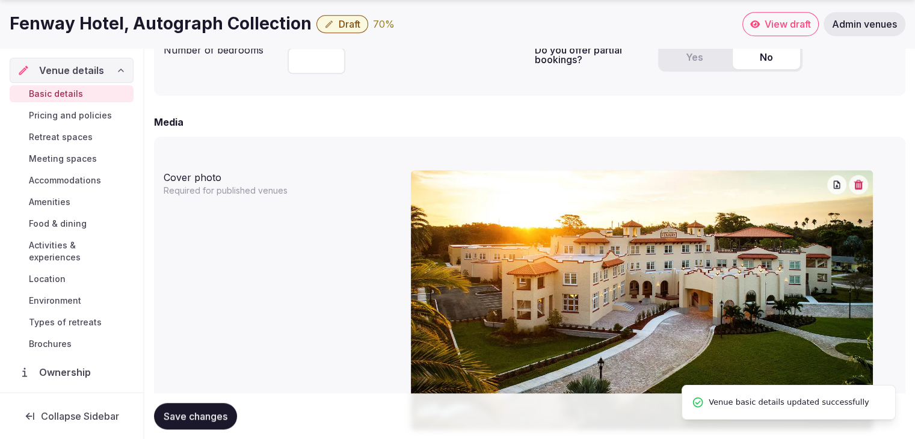
click at [88, 114] on span "Pricing and policies" at bounding box center [70, 116] width 83 height 12
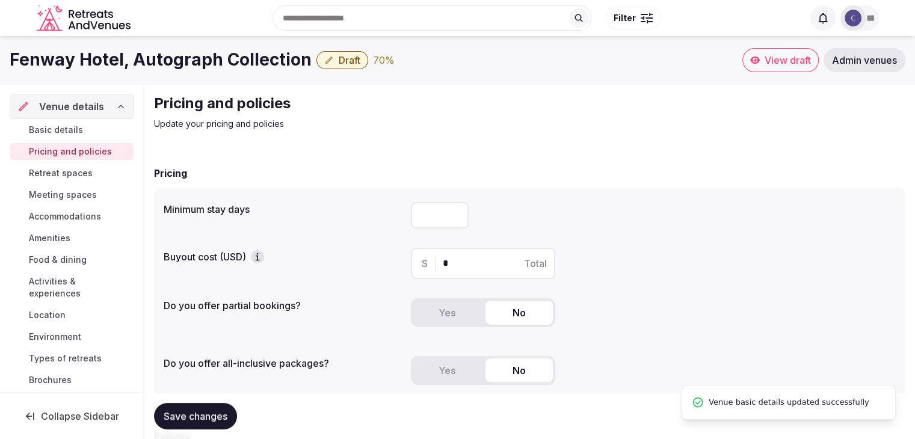
click at [443, 220] on input "number" at bounding box center [440, 215] width 58 height 26
type input "*"
click at [217, 416] on span "Save changes" at bounding box center [196, 416] width 64 height 12
click at [72, 173] on span "Retreat spaces" at bounding box center [61, 173] width 64 height 12
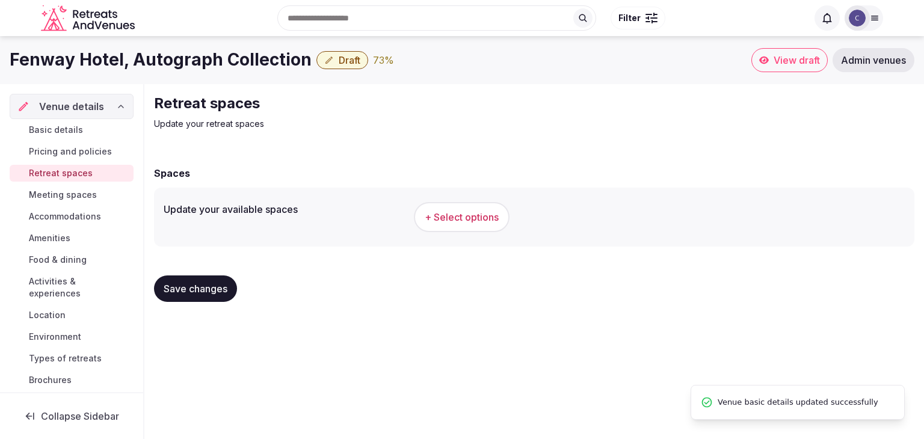
click at [93, 64] on h1 "Fenway Hotel, Autograph Collection" at bounding box center [161, 59] width 302 height 23
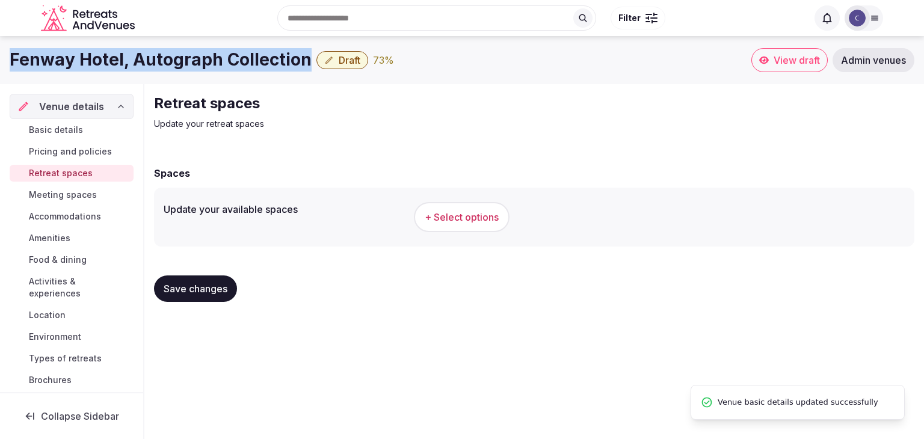
click at [93, 64] on h1 "Fenway Hotel, Autograph Collection" at bounding box center [161, 59] width 302 height 23
copy div "Fenway Hotel, Autograph Collection"
click at [464, 211] on span "+ Select options" at bounding box center [462, 217] width 74 height 13
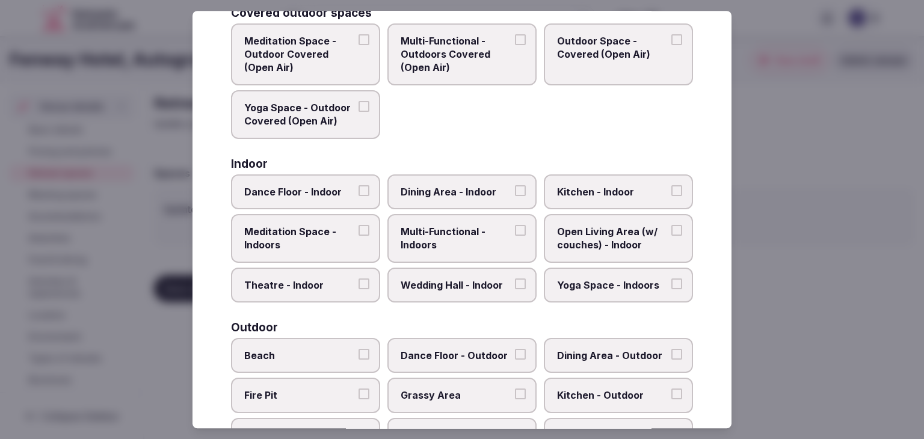
scroll to position [544, 0]
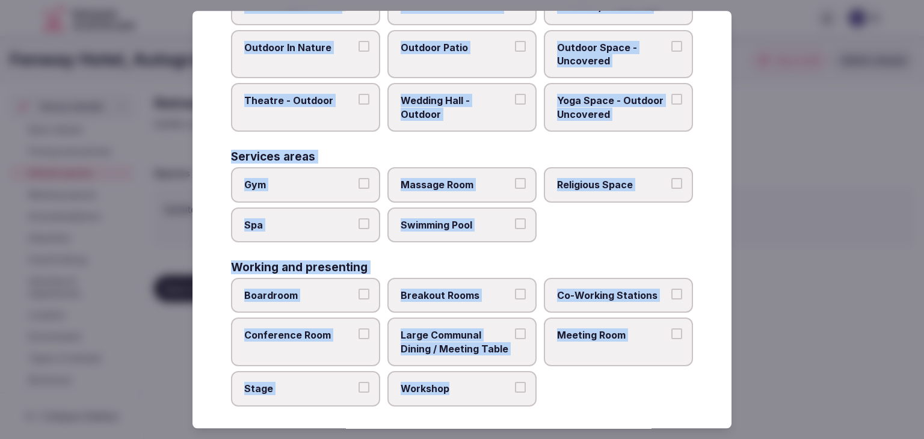
drag, startPoint x: 231, startPoint y: 80, endPoint x: 552, endPoint y: 397, distance: 450.6
click at [552, 397] on div "Select your retreat spaces Choose all applicable retreat spaces offered. Covere…" at bounding box center [462, 220] width 539 height 418
copy div "Choose all applicable retreat spaces offered. Covered outdoor spaces Meditation…"
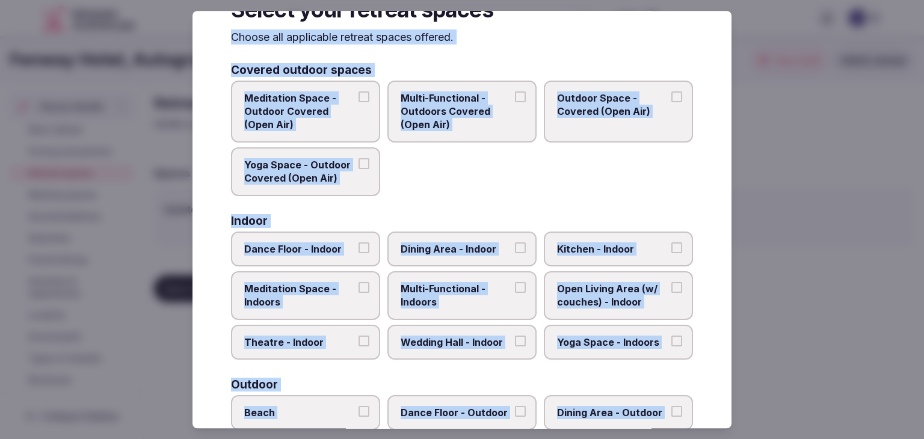
scroll to position [0, 0]
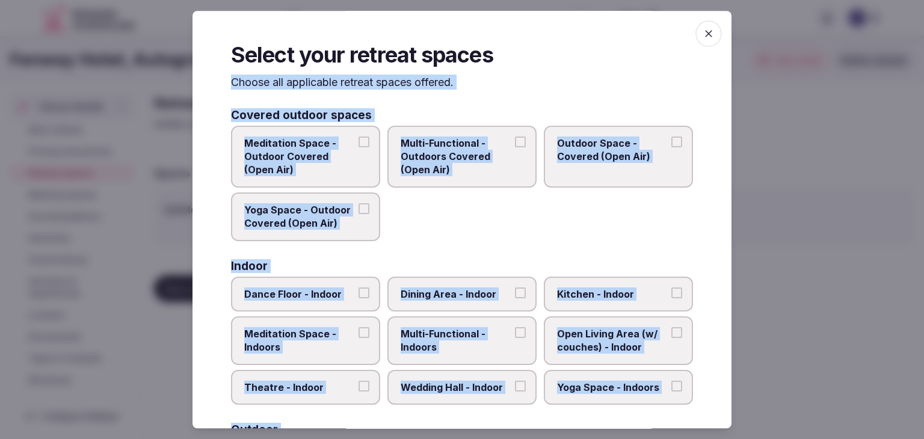
click at [462, 168] on span "Multi-Functional - Outdoors Covered (Open Air)" at bounding box center [456, 157] width 111 height 40
click at [515, 147] on button "Multi-Functional - Outdoors Covered (Open Air)" at bounding box center [520, 142] width 11 height 11
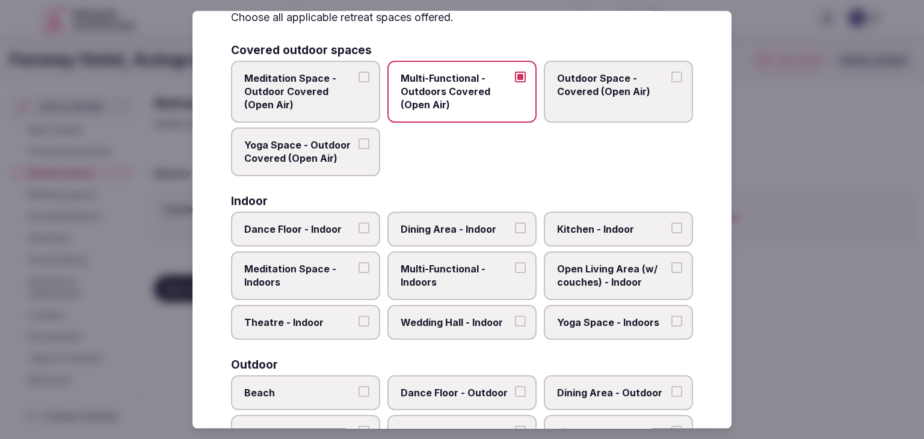
scroll to position [120, 0]
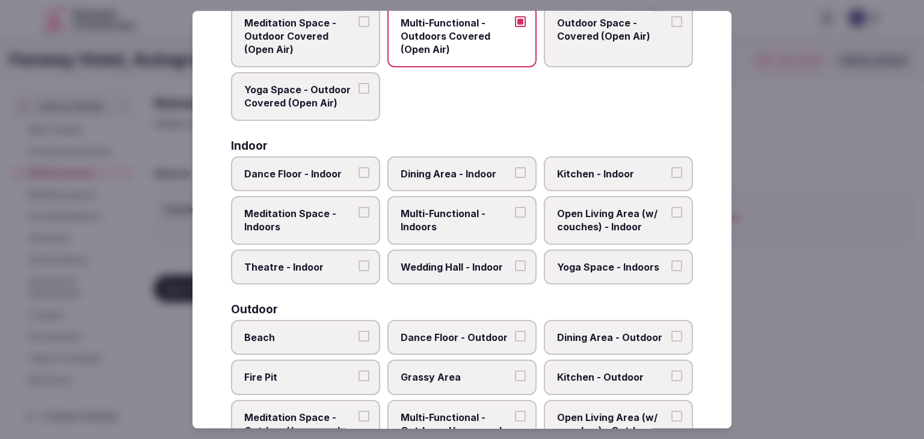
click at [451, 222] on span "Multi-Functional - Indoors" at bounding box center [456, 220] width 111 height 27
click at [515, 218] on button "Multi-Functional - Indoors" at bounding box center [520, 212] width 11 height 11
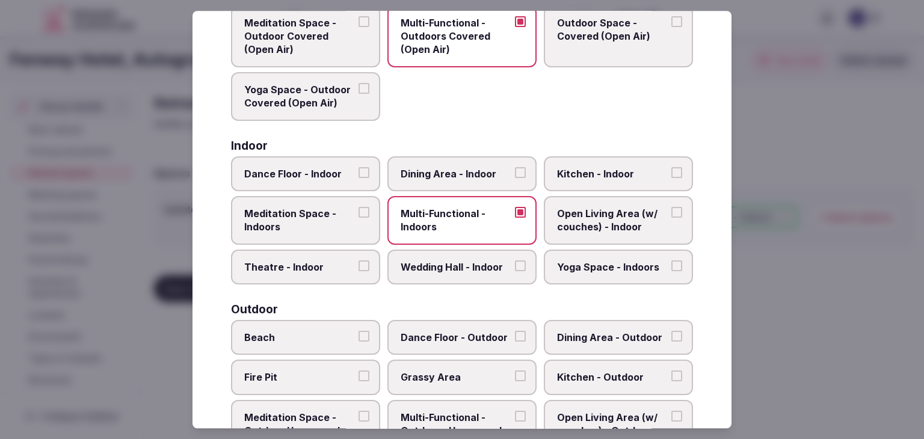
click at [443, 265] on span "Wedding Hall - Indoor" at bounding box center [456, 267] width 111 height 13
click at [515, 265] on button "Wedding Hall - Indoor" at bounding box center [520, 266] width 11 height 11
click at [446, 179] on label "Dining Area - Indoor" at bounding box center [462, 173] width 149 height 35
click at [515, 178] on button "Dining Area - Indoor" at bounding box center [520, 172] width 11 height 11
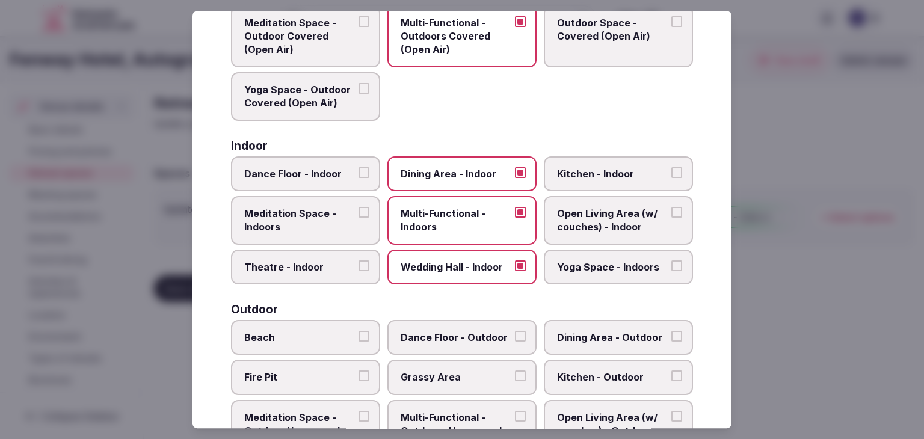
scroll to position [241, 0]
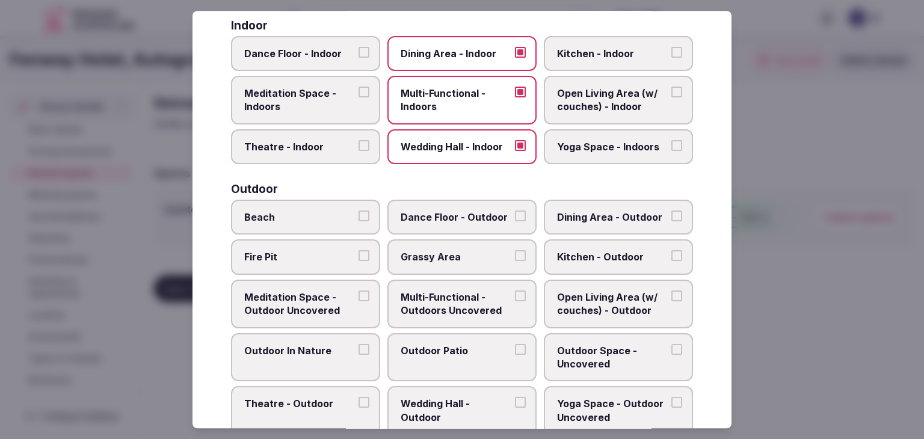
click at [453, 296] on span "Multi-Functional - Outdoors Uncovered" at bounding box center [456, 304] width 111 height 27
click at [515, 296] on button "Multi-Functional - Outdoors Uncovered" at bounding box center [520, 296] width 11 height 11
click at [451, 354] on label "Outdoor Patio" at bounding box center [462, 357] width 149 height 49
click at [515, 354] on button "Outdoor Patio" at bounding box center [520, 349] width 11 height 11
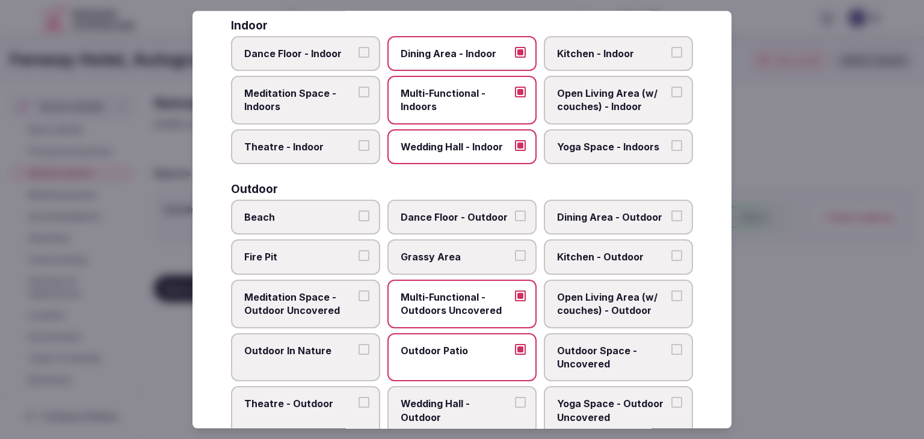
click at [586, 353] on span "Outdoor Space - Uncovered" at bounding box center [612, 357] width 111 height 27
click at [672, 353] on button "Outdoor Space - Uncovered" at bounding box center [677, 349] width 11 height 11
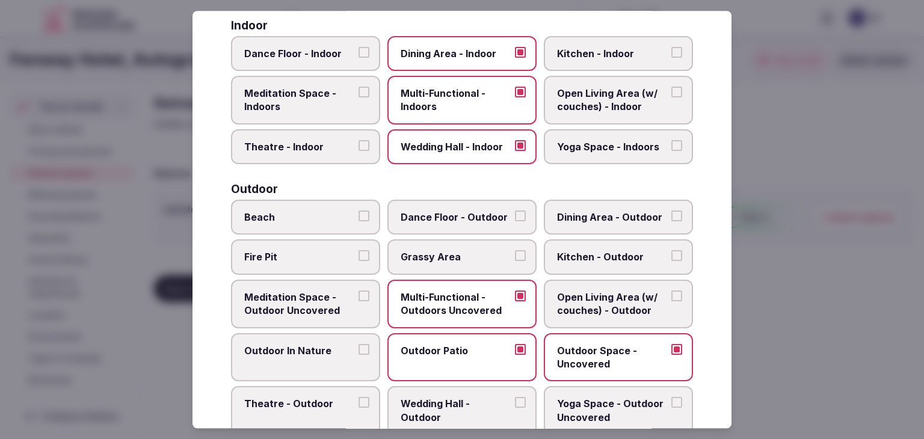
scroll to position [361, 0]
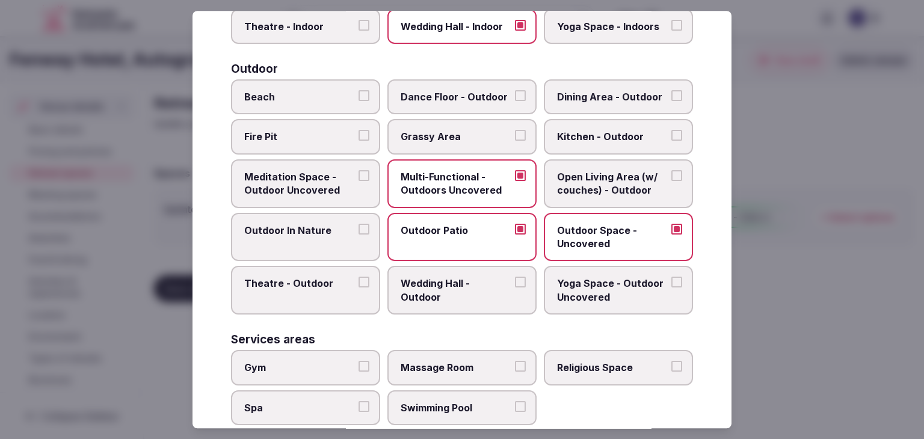
click at [461, 290] on span "Wedding Hall - Outdoor" at bounding box center [456, 290] width 111 height 27
click at [515, 288] on button "Wedding Hall - Outdoor" at bounding box center [520, 282] width 11 height 11
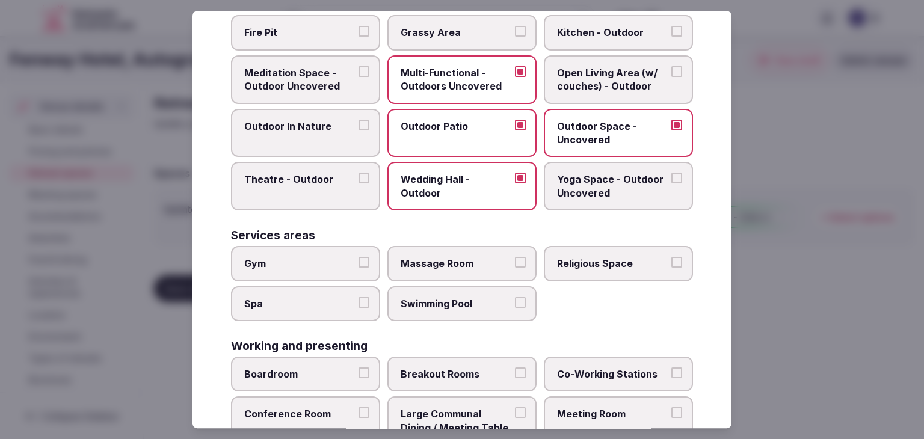
scroll to position [542, 0]
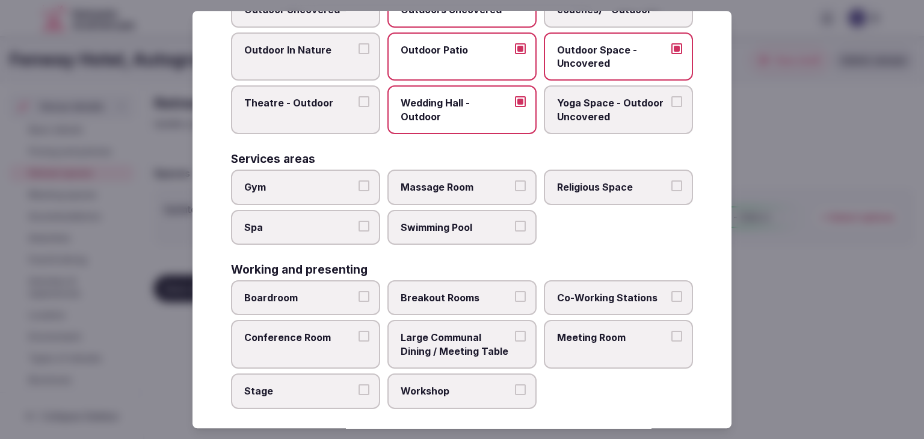
click at [305, 181] on span "Gym" at bounding box center [299, 187] width 111 height 13
click at [359, 181] on button "Gym" at bounding box center [364, 186] width 11 height 11
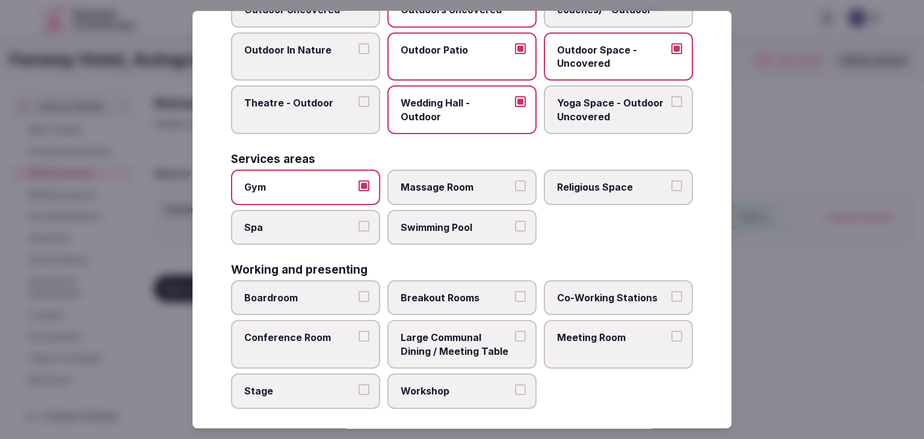
click at [421, 221] on span "Swimming Pool" at bounding box center [456, 227] width 111 height 13
click at [515, 221] on button "Swimming Pool" at bounding box center [520, 226] width 11 height 11
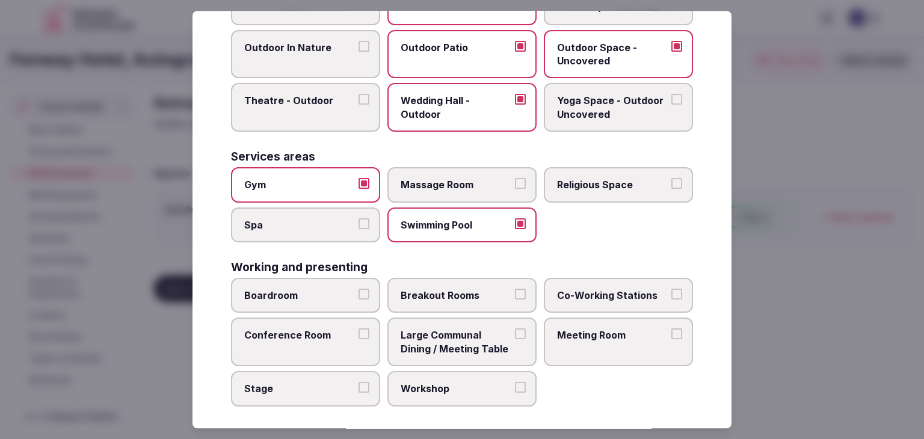
click at [332, 294] on span "Boardroom" at bounding box center [299, 295] width 111 height 13
click at [359, 294] on button "Boardroom" at bounding box center [364, 294] width 11 height 11
click at [466, 294] on span "Breakout Rooms" at bounding box center [456, 295] width 111 height 13
click at [515, 294] on button "Breakout Rooms" at bounding box center [520, 294] width 11 height 11
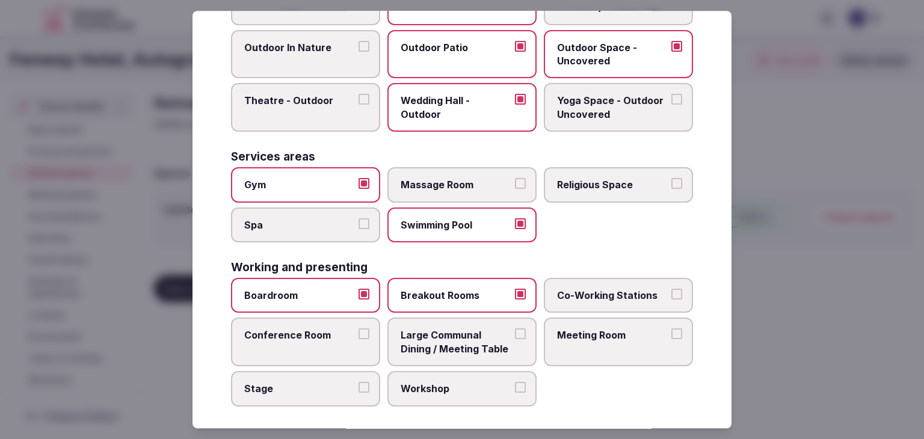
click at [471, 344] on span "Large Communal Dining / Meeting Table" at bounding box center [456, 342] width 111 height 27
click at [515, 340] on button "Large Communal Dining / Meeting Table" at bounding box center [520, 334] width 11 height 11
click at [584, 347] on label "Meeting Room" at bounding box center [618, 342] width 149 height 49
click at [672, 340] on button "Meeting Room" at bounding box center [677, 334] width 11 height 11
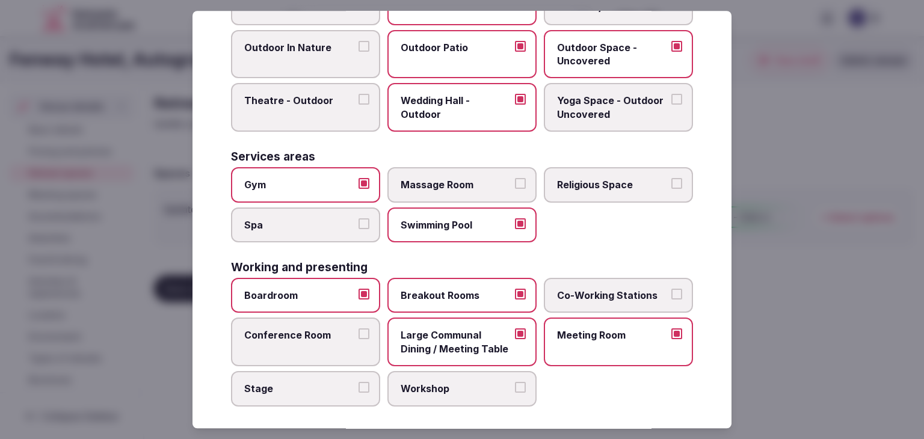
click at [316, 336] on label "Conference Room" at bounding box center [305, 342] width 149 height 49
click at [359, 336] on button "Conference Room" at bounding box center [364, 334] width 11 height 11
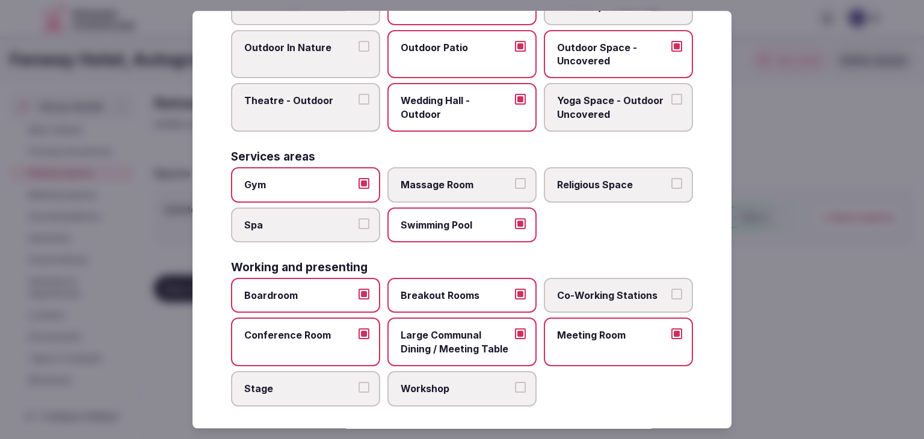
click at [351, 384] on label "Stage" at bounding box center [305, 388] width 149 height 35
click at [359, 384] on button "Stage" at bounding box center [364, 387] width 11 height 11
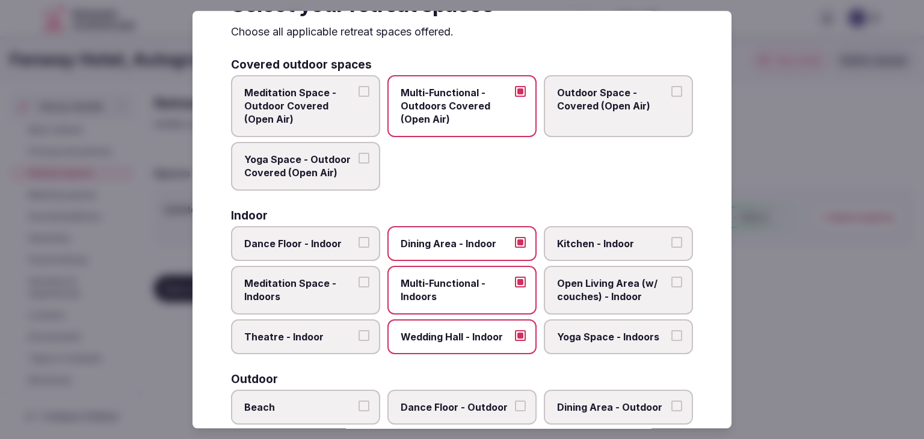
scroll to position [0, 0]
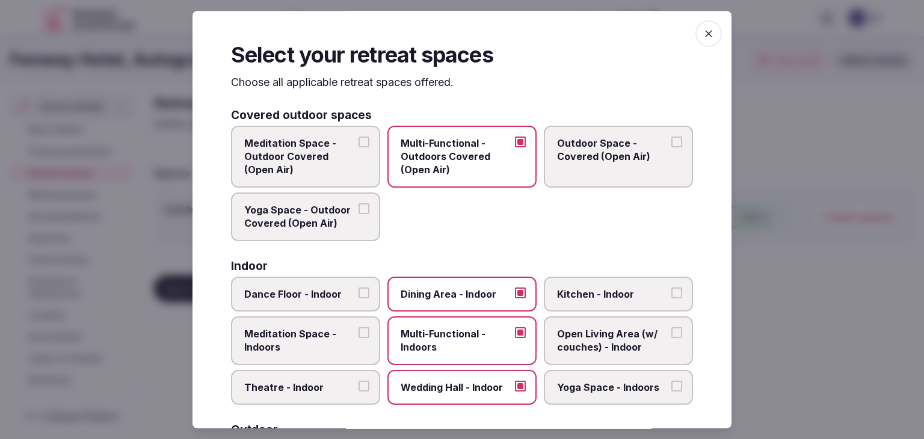
click at [704, 35] on icon "button" at bounding box center [709, 34] width 12 height 12
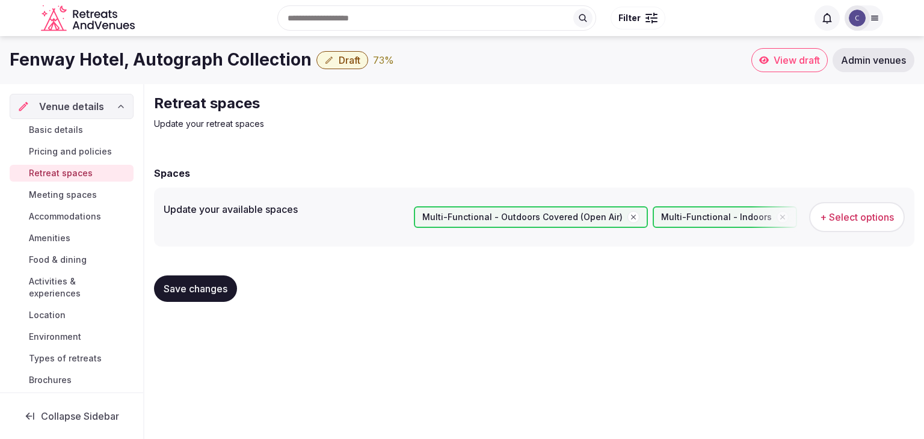
click at [197, 296] on button "Save changes" at bounding box center [195, 289] width 83 height 26
click at [65, 195] on span "Meeting spaces" at bounding box center [63, 195] width 68 height 12
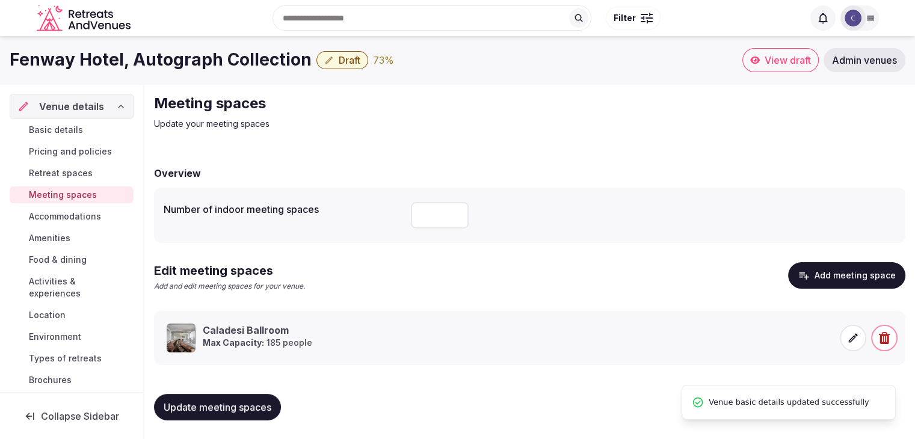
click at [73, 218] on span "Accommodations" at bounding box center [65, 217] width 72 height 12
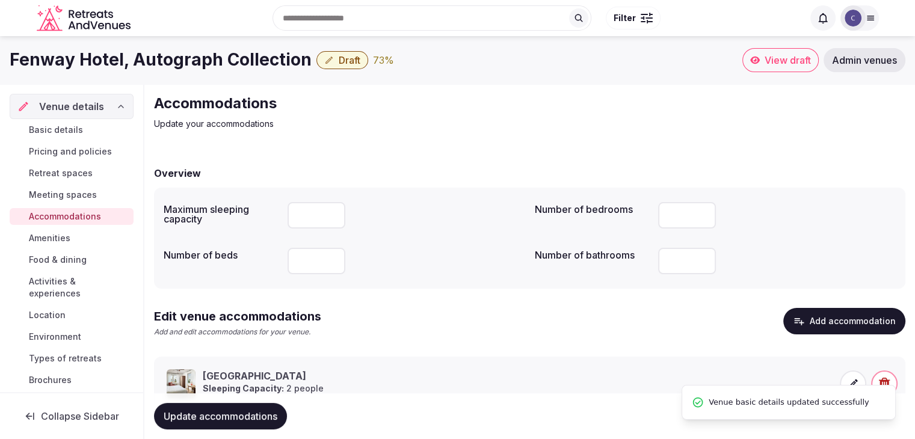
click at [56, 239] on span "Amenities" at bounding box center [50, 238] width 42 height 12
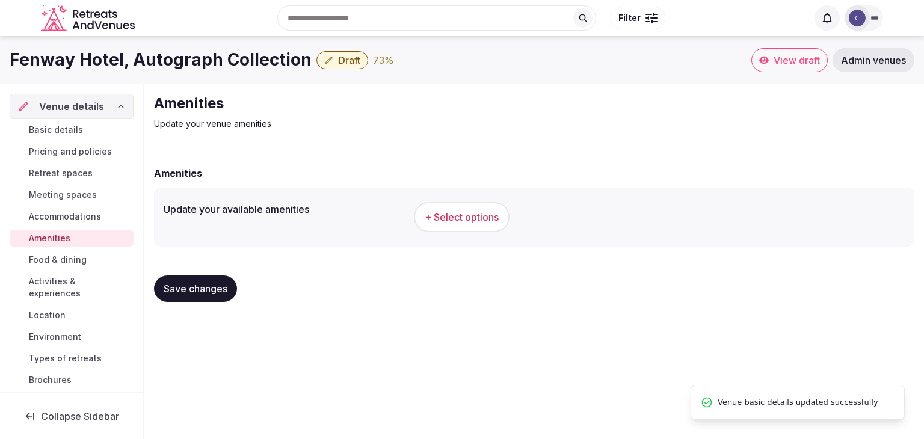
click at [486, 224] on button "+ Select options" at bounding box center [462, 217] width 96 height 30
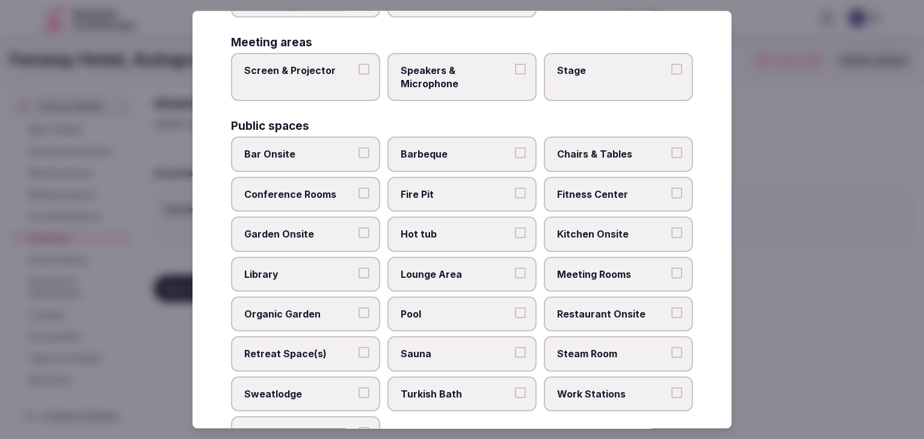
scroll to position [648, 0]
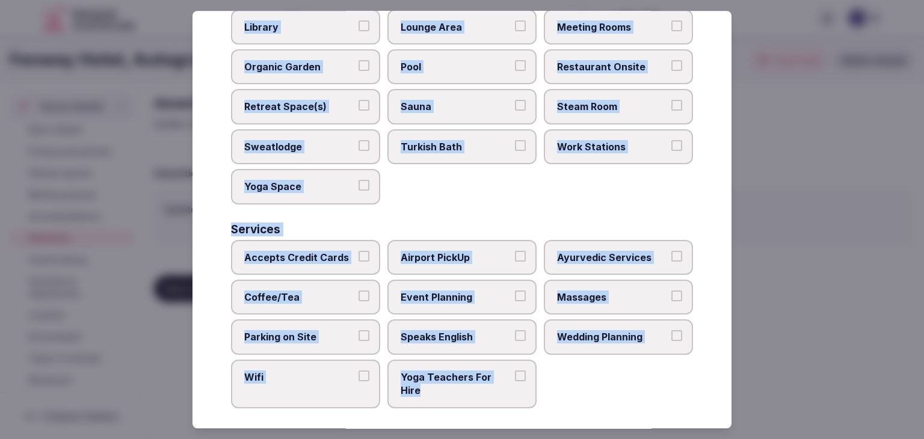
drag, startPoint x: 233, startPoint y: 82, endPoint x: 555, endPoint y: 392, distance: 446.9
click at [552, 394] on div "Select your venue amenities Choose all applicable amenities offered. Activities…" at bounding box center [462, 220] width 539 height 418
copy div "Choose all applicable amenities offered. Activities Bicycles Camping Allowed On…"
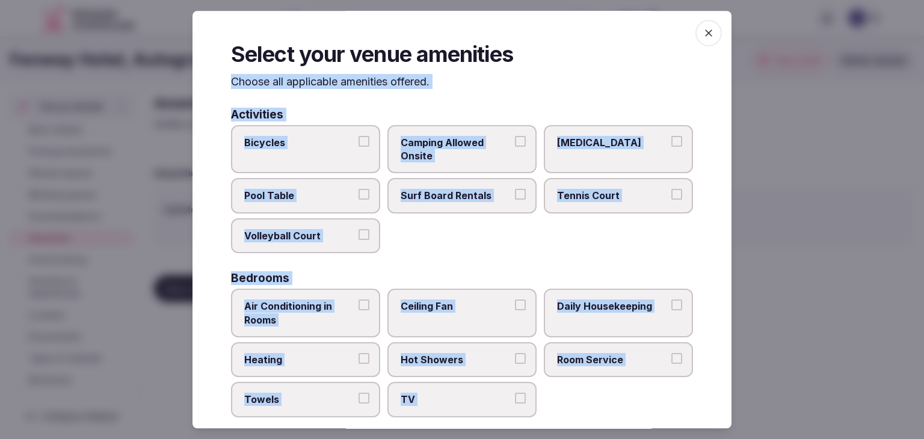
scroll to position [0, 0]
click at [317, 206] on label "Pool Table" at bounding box center [305, 196] width 149 height 35
click at [359, 201] on button "Pool Table" at bounding box center [364, 195] width 11 height 11
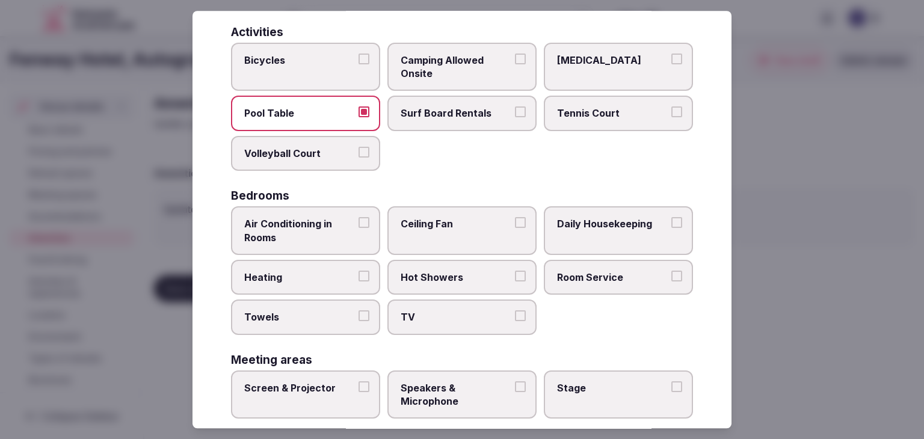
scroll to position [120, 0]
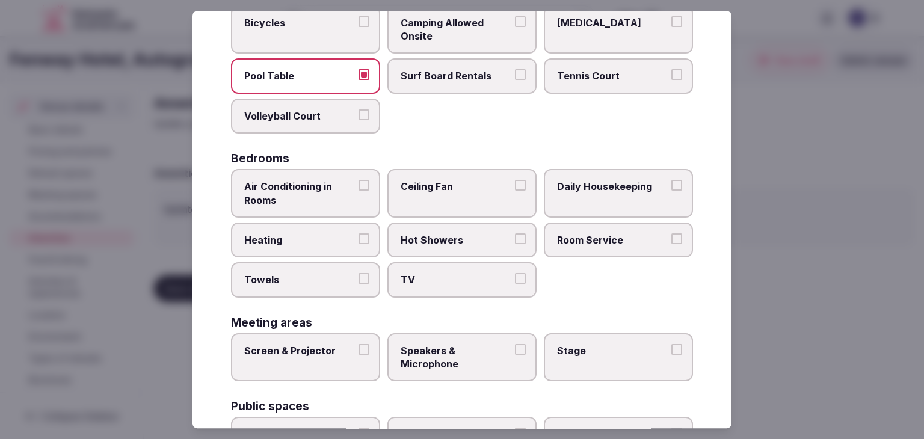
click at [310, 184] on span "Air Conditioning in Rooms" at bounding box center [299, 193] width 111 height 27
click at [359, 184] on button "Air Conditioning in Rooms" at bounding box center [364, 185] width 11 height 11
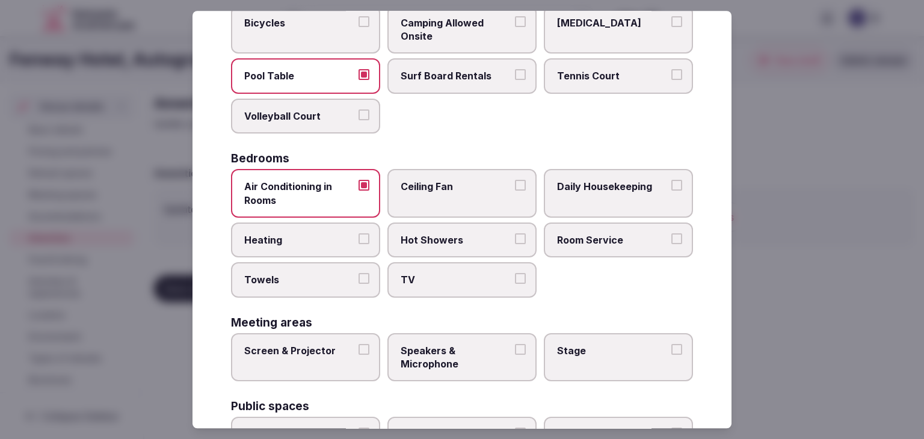
click at [311, 242] on span "Heating" at bounding box center [299, 239] width 111 height 13
click at [359, 242] on button "Heating" at bounding box center [364, 238] width 11 height 11
click at [303, 288] on label "Towels" at bounding box center [305, 280] width 149 height 35
click at [359, 285] on button "Towels" at bounding box center [364, 279] width 11 height 11
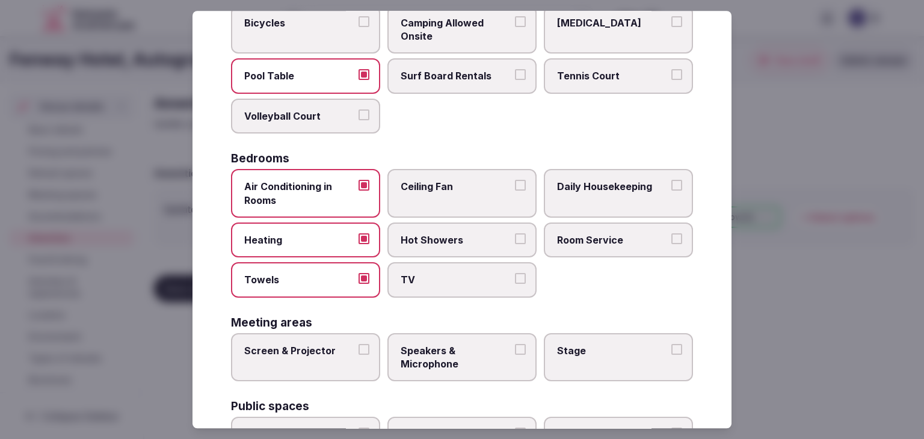
click at [436, 286] on label "TV" at bounding box center [462, 280] width 149 height 35
click at [515, 285] on button "TV" at bounding box center [520, 279] width 11 height 11
drag, startPoint x: 444, startPoint y: 240, endPoint x: 519, endPoint y: 239, distance: 75.2
click at [444, 239] on span "Hot Showers" at bounding box center [456, 239] width 111 height 13
click at [515, 239] on button "Hot Showers" at bounding box center [520, 238] width 11 height 11
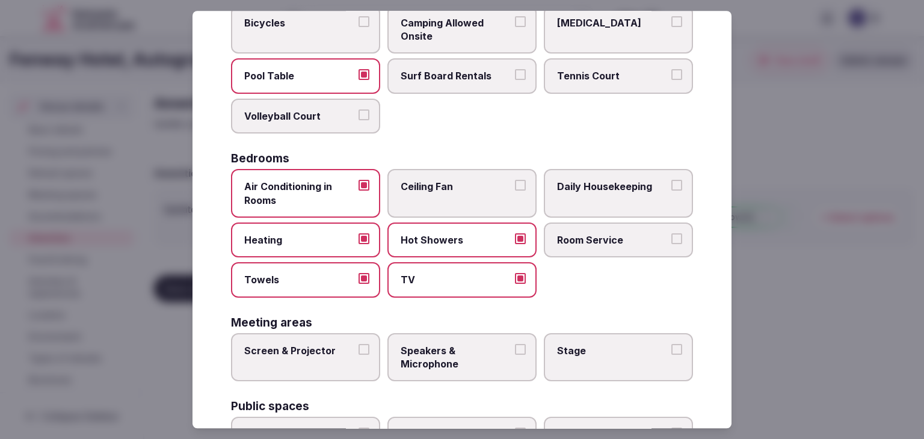
click at [579, 233] on span "Room Service" at bounding box center [612, 239] width 111 height 13
click at [672, 233] on button "Room Service" at bounding box center [677, 238] width 11 height 11
drag, startPoint x: 611, startPoint y: 179, endPoint x: 628, endPoint y: 164, distance: 22.7
click at [611, 180] on span "Daily Housekeeping" at bounding box center [612, 186] width 111 height 13
click at [672, 180] on button "Daily Housekeeping" at bounding box center [677, 185] width 11 height 11
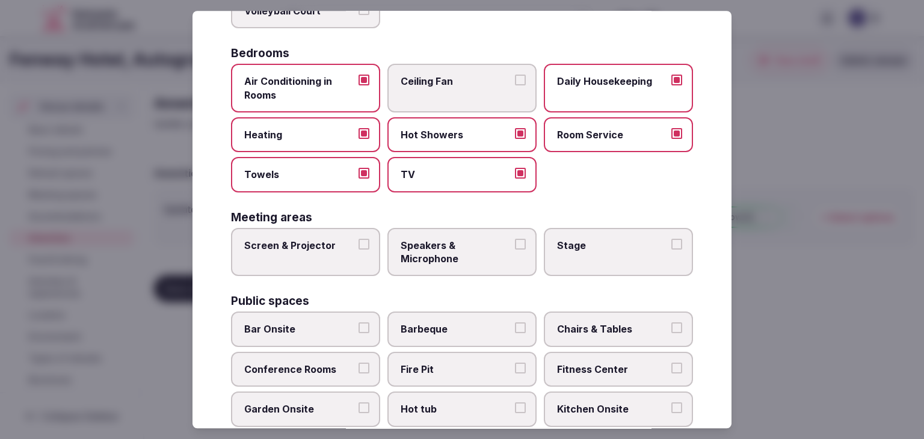
scroll to position [301, 0]
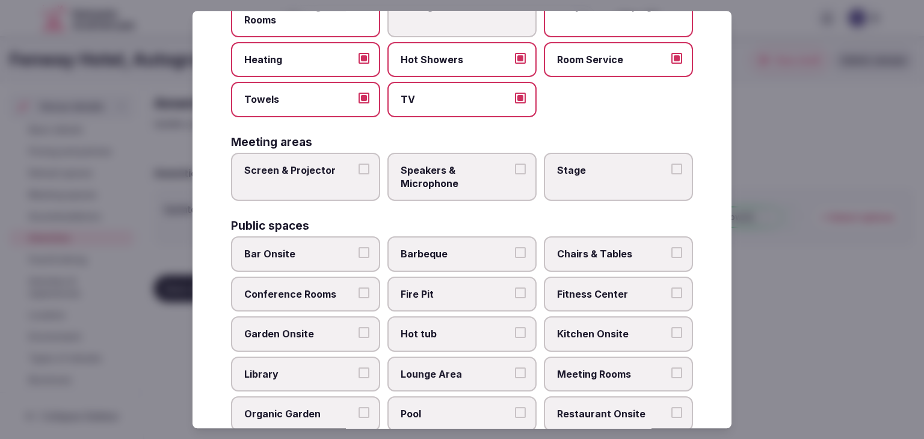
drag, startPoint x: 325, startPoint y: 174, endPoint x: 454, endPoint y: 185, distance: 129.8
click at [325, 173] on span "Screen & Projector" at bounding box center [299, 170] width 111 height 13
click at [359, 173] on button "Screen & Projector" at bounding box center [364, 169] width 11 height 11
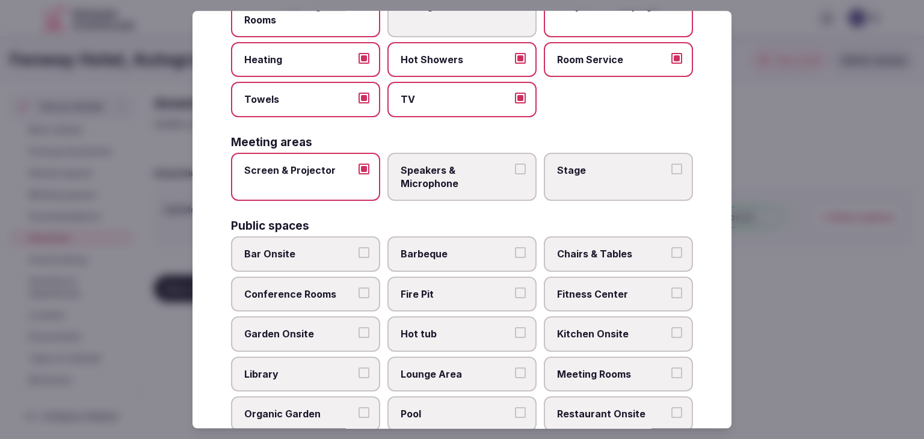
click at [474, 185] on span "Speakers & Microphone" at bounding box center [456, 177] width 111 height 27
click at [515, 175] on button "Speakers & Microphone" at bounding box center [520, 169] width 11 height 11
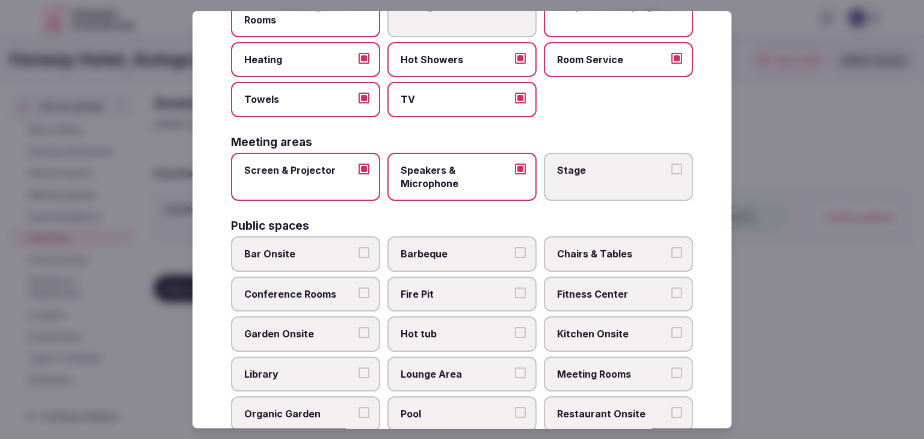
click at [598, 185] on label "Stage" at bounding box center [618, 177] width 149 height 49
click at [672, 175] on button "Stage" at bounding box center [677, 169] width 11 height 11
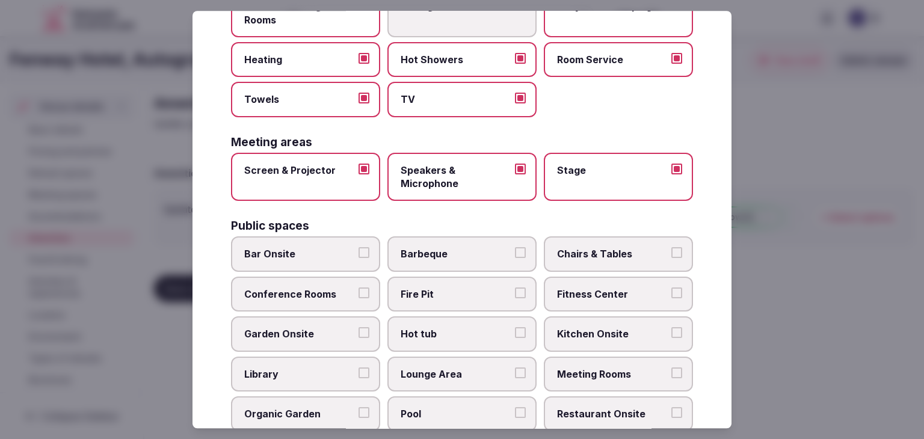
scroll to position [421, 0]
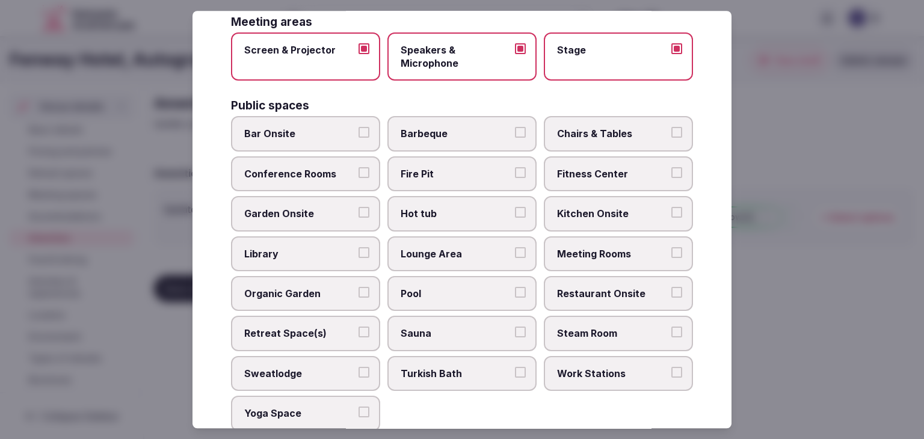
click at [330, 128] on span "Bar Onsite" at bounding box center [299, 134] width 111 height 13
click at [359, 128] on button "Bar Onsite" at bounding box center [364, 133] width 11 height 11
click at [659, 142] on label "Chairs & Tables" at bounding box center [618, 134] width 149 height 35
click at [672, 138] on button "Chairs & Tables" at bounding box center [677, 133] width 11 height 11
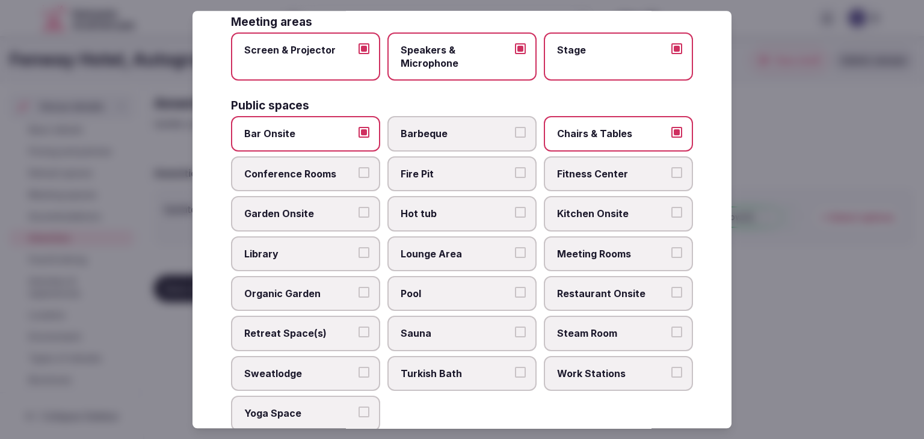
click at [307, 178] on label "Conference Rooms" at bounding box center [305, 173] width 149 height 35
click at [359, 178] on button "Conference Rooms" at bounding box center [364, 172] width 11 height 11
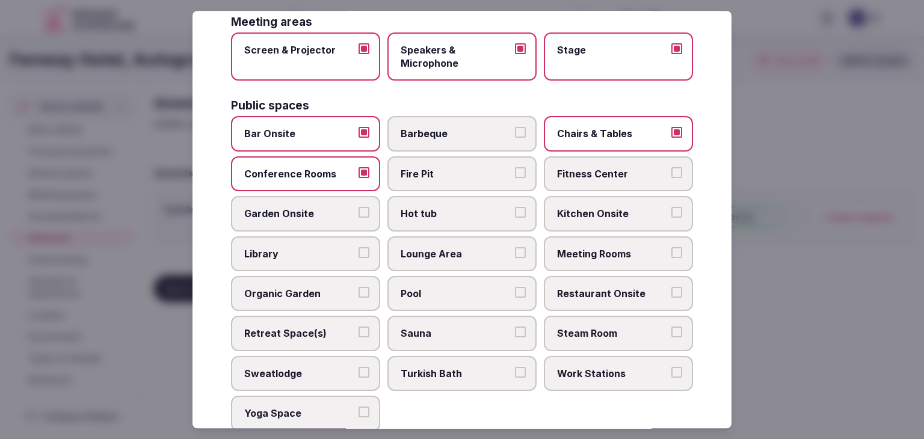
click at [600, 159] on label "Fitness Center" at bounding box center [618, 173] width 149 height 35
click at [672, 167] on button "Fitness Center" at bounding box center [677, 172] width 11 height 11
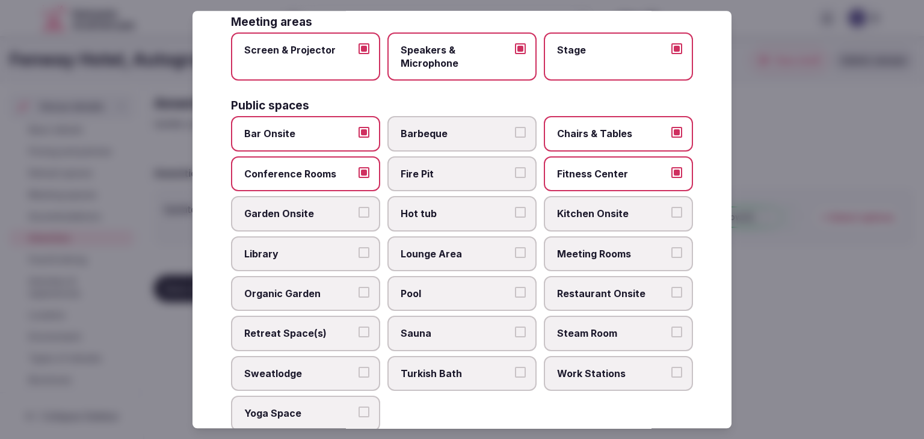
drag, startPoint x: 597, startPoint y: 232, endPoint x: 598, endPoint y: 253, distance: 21.7
click at [597, 236] on label "Meeting Rooms" at bounding box center [618, 253] width 149 height 35
click at [672, 247] on button "Meeting Rooms" at bounding box center [677, 252] width 11 height 11
click at [598, 287] on span "Restaurant Onsite" at bounding box center [612, 293] width 111 height 13
click at [672, 287] on button "Restaurant Onsite" at bounding box center [677, 292] width 11 height 11
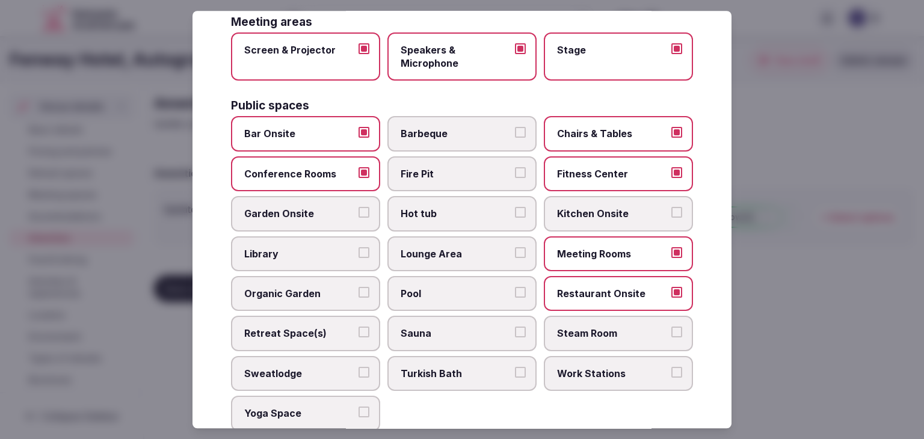
click at [462, 294] on span "Pool" at bounding box center [456, 293] width 111 height 13
click at [515, 294] on button "Pool" at bounding box center [520, 292] width 11 height 11
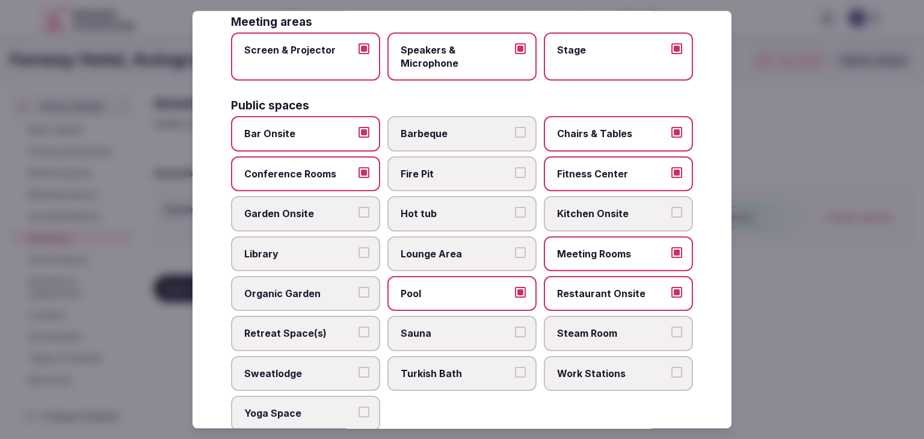
click at [462, 247] on span "Lounge Area" at bounding box center [456, 253] width 111 height 13
click at [515, 247] on button "Lounge Area" at bounding box center [520, 252] width 11 height 11
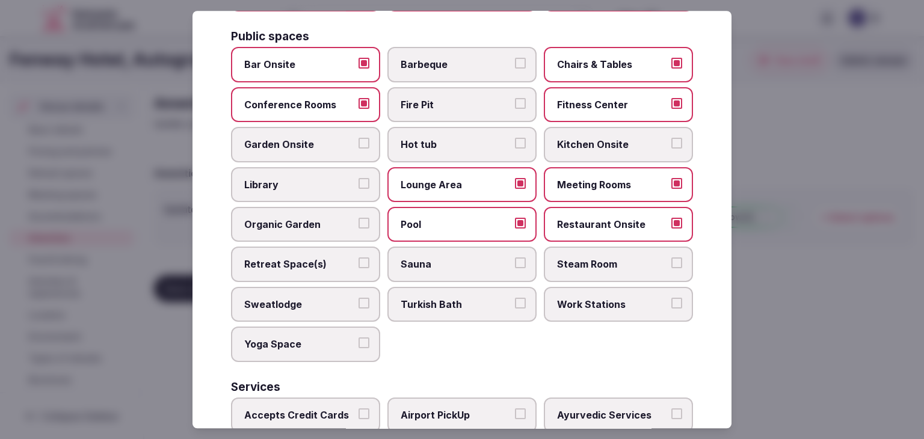
scroll to position [542, 0]
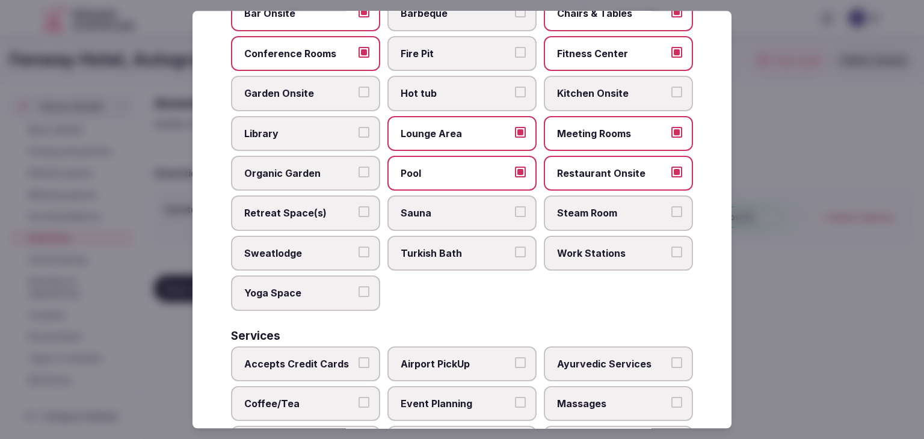
click at [326, 207] on span "Retreat Space(s)" at bounding box center [299, 213] width 111 height 13
click at [359, 207] on button "Retreat Space(s)" at bounding box center [364, 212] width 11 height 11
click at [587, 236] on label "Work Stations" at bounding box center [618, 253] width 149 height 35
click at [672, 247] on button "Work Stations" at bounding box center [677, 252] width 11 height 11
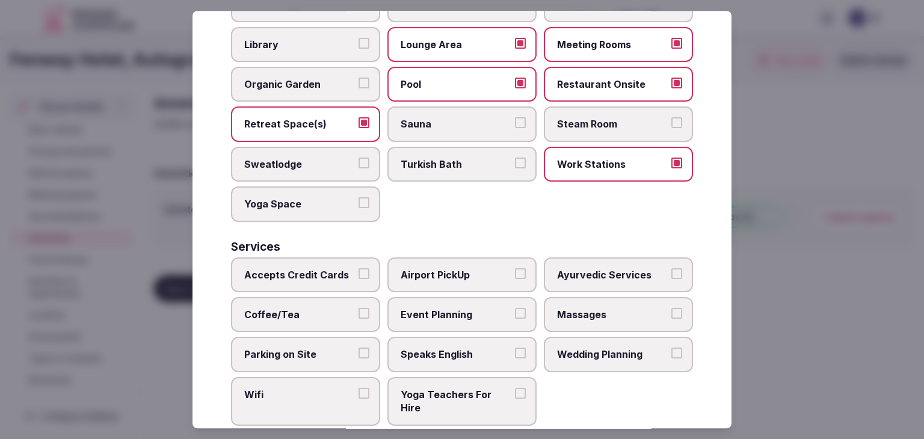
scroll to position [648, 0]
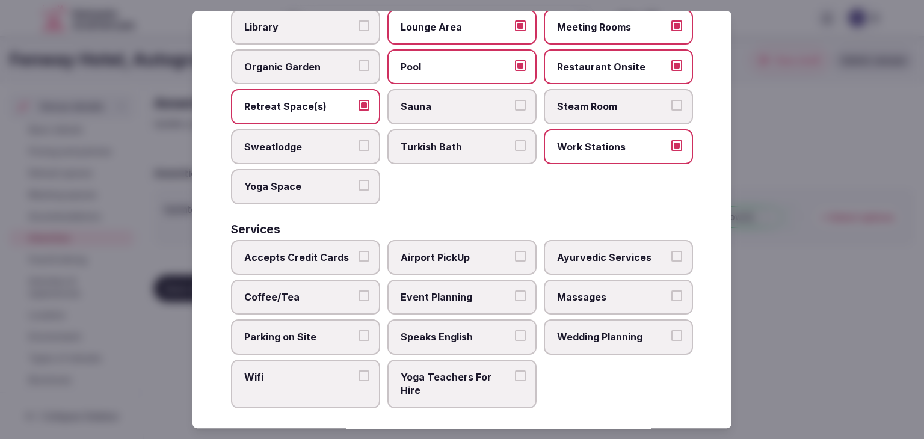
drag, startPoint x: 334, startPoint y: 258, endPoint x: 334, endPoint y: 286, distance: 28.9
click at [334, 258] on label "Accepts Credit Cards" at bounding box center [305, 257] width 149 height 35
click at [359, 258] on button "Accepts Credit Cards" at bounding box center [364, 256] width 11 height 11
click at [334, 291] on span "Coffee/Tea" at bounding box center [299, 297] width 111 height 13
click at [359, 291] on button "Coffee/Tea" at bounding box center [364, 296] width 11 height 11
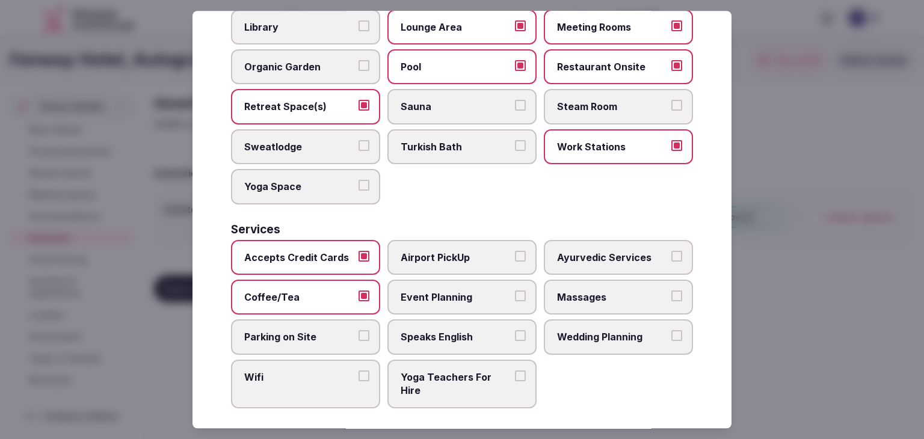
click at [329, 331] on span "Parking on Site" at bounding box center [299, 337] width 111 height 13
click at [359, 331] on button "Parking on Site" at bounding box center [364, 336] width 11 height 11
click at [323, 371] on span "Wifi" at bounding box center [299, 377] width 111 height 13
click at [359, 371] on button "Wifi" at bounding box center [364, 376] width 11 height 11
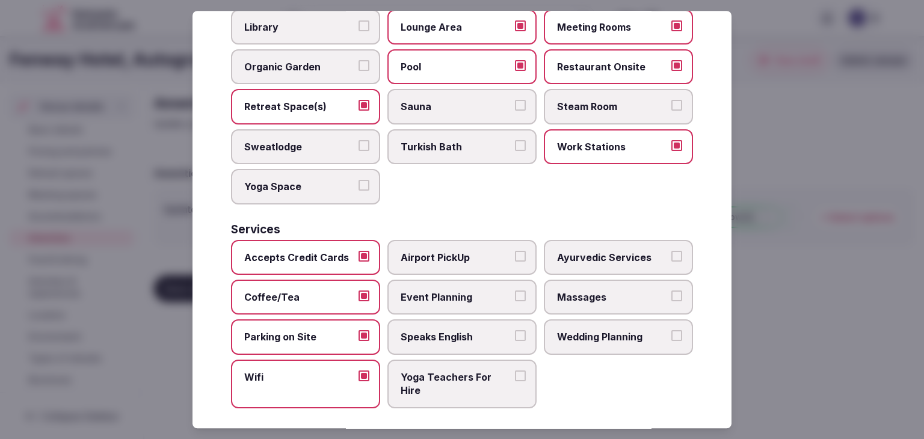
click at [465, 331] on span "Speaks English" at bounding box center [456, 337] width 111 height 13
click at [515, 331] on button "Speaks English" at bounding box center [520, 336] width 11 height 11
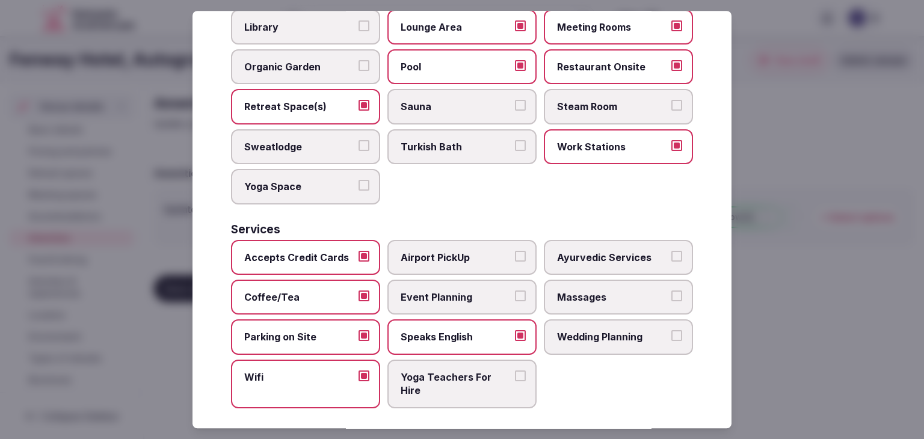
click at [465, 309] on div "Accepts Credit Cards Airport PickUp Ayurvedic Services Coffee/Tea Event Plannin…" at bounding box center [462, 324] width 462 height 168
click at [563, 331] on span "Wedding Planning" at bounding box center [612, 337] width 111 height 13
click at [672, 331] on button "Wedding Planning" at bounding box center [677, 336] width 11 height 11
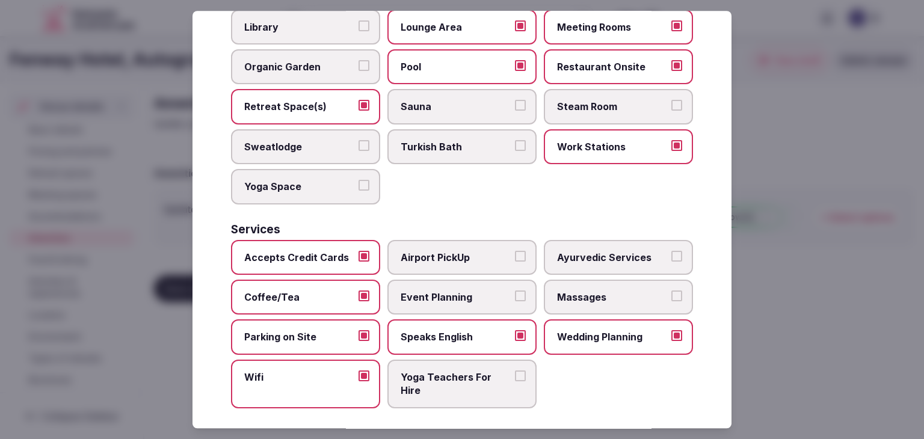
click at [469, 301] on label "Event Planning" at bounding box center [462, 297] width 149 height 35
click at [515, 301] on button "Event Planning" at bounding box center [520, 296] width 11 height 11
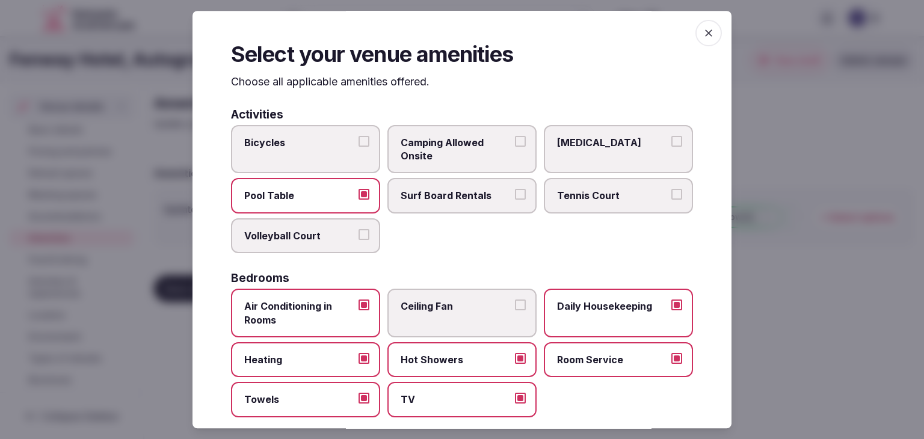
scroll to position [0, 0]
click at [701, 24] on span "button" at bounding box center [709, 33] width 26 height 26
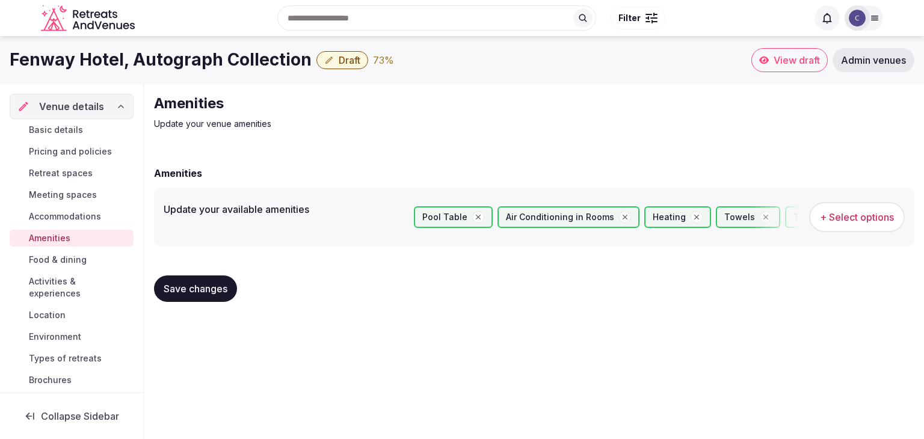
drag, startPoint x: 209, startPoint y: 289, endPoint x: 220, endPoint y: 316, distance: 28.6
click at [209, 289] on span "Save changes" at bounding box center [196, 289] width 64 height 12
click at [199, 292] on span "Save changes" at bounding box center [196, 289] width 64 height 12
click at [60, 261] on span "Food & dining" at bounding box center [58, 260] width 58 height 12
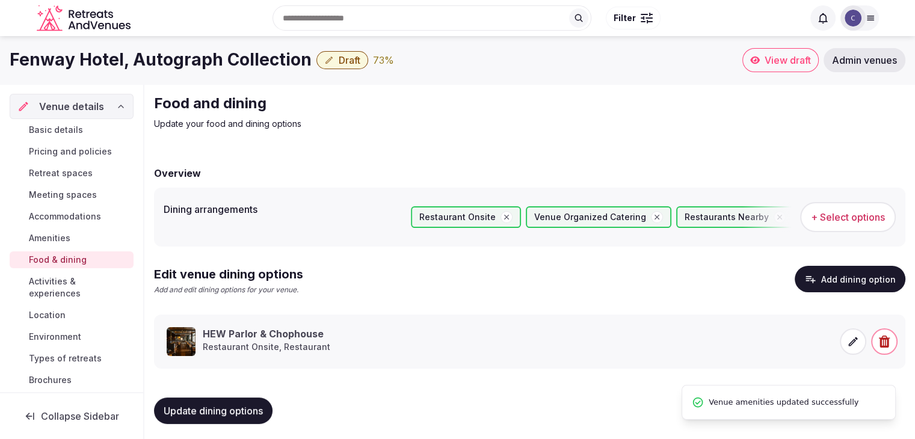
click at [63, 283] on span "Activities & experiences" at bounding box center [79, 288] width 100 height 24
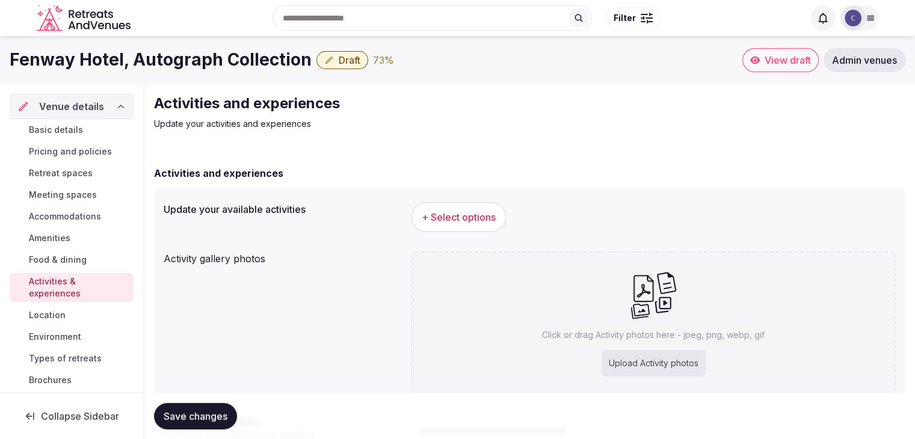
click at [143, 67] on h1 "Fenway Hotel, Autograph Collection" at bounding box center [161, 59] width 302 height 23
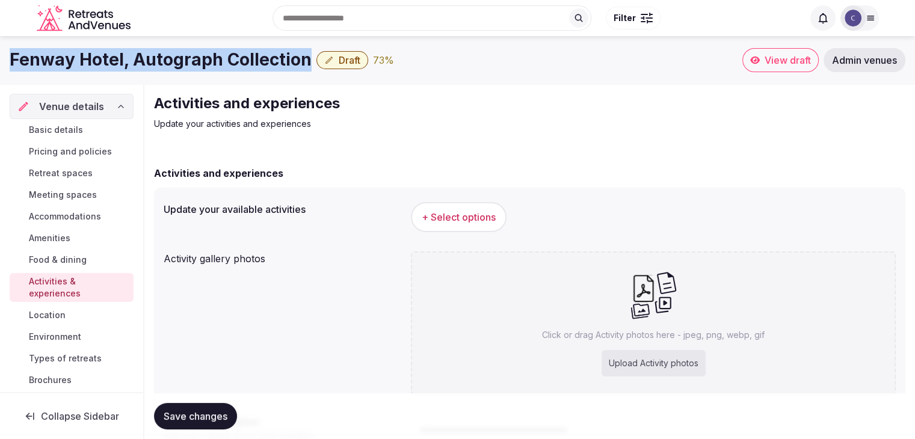
click at [143, 67] on h1 "Fenway Hotel, Autograph Collection" at bounding box center [161, 59] width 302 height 23
copy div "Fenway Hotel, Autograph Collection"
click at [443, 220] on span "+ Select options" at bounding box center [459, 217] width 74 height 13
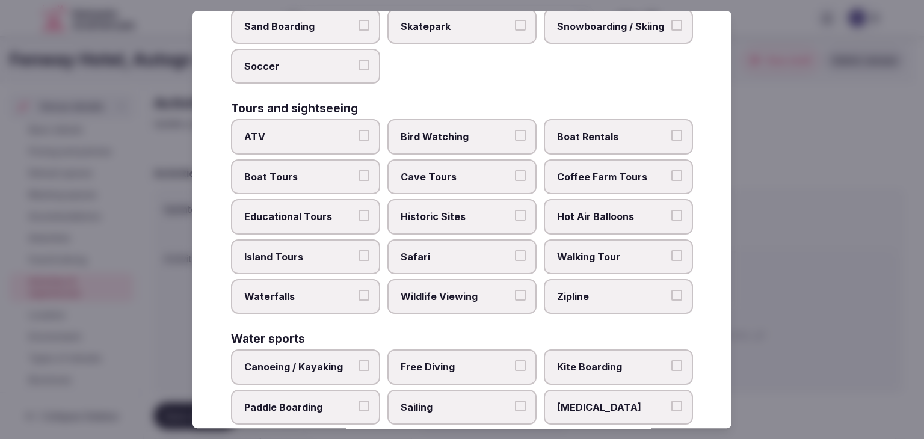
scroll to position [929, 0]
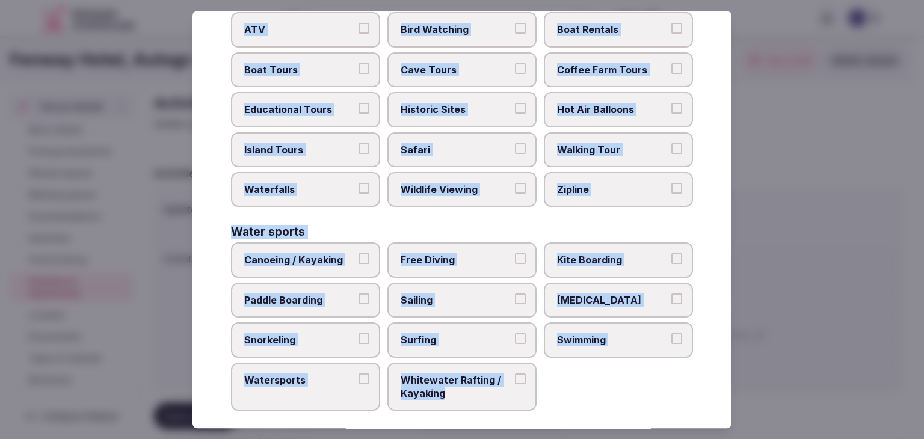
drag, startPoint x: 232, startPoint y: 81, endPoint x: 574, endPoint y: 398, distance: 466.2
click at [574, 398] on div "Select your activities Choose all applicable activities offered. Culture Dancin…" at bounding box center [462, 220] width 539 height 418
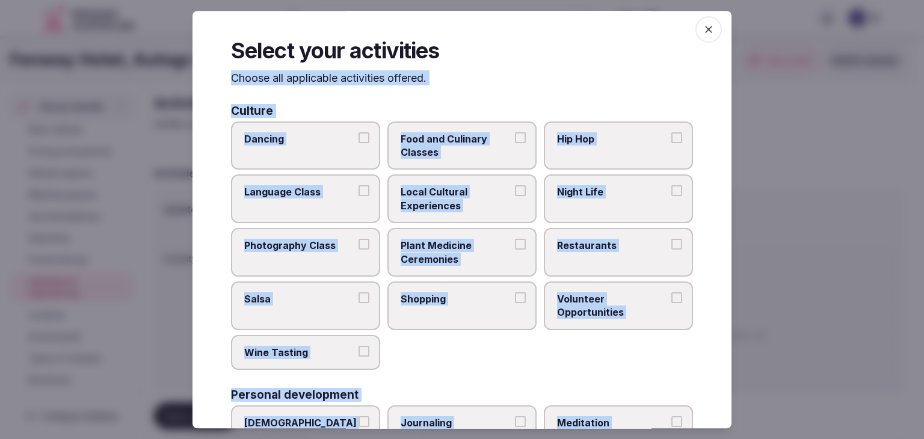
scroll to position [0, 0]
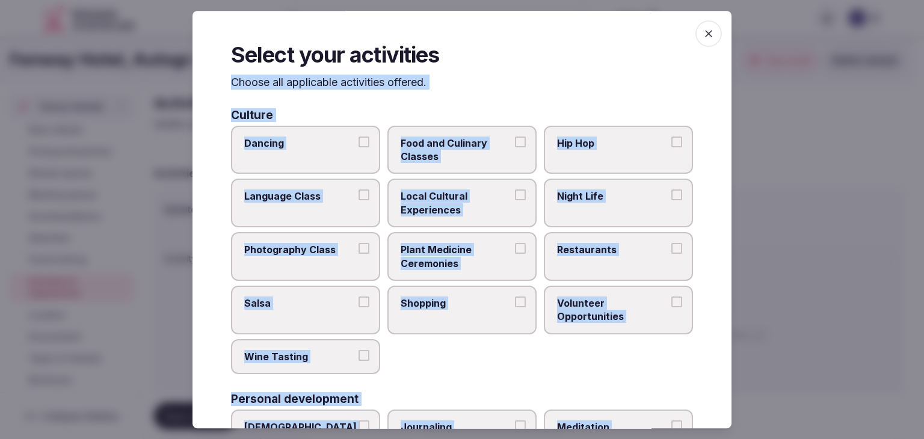
click at [489, 191] on span "Local Cultural Experiences" at bounding box center [456, 203] width 111 height 27
click at [515, 191] on button "Local Cultural Experiences" at bounding box center [520, 195] width 11 height 11
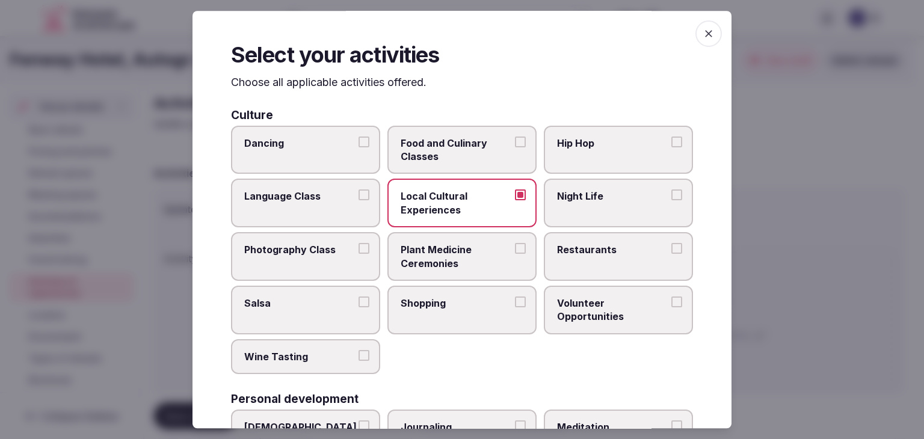
click at [597, 243] on span "Restaurants" at bounding box center [612, 249] width 111 height 13
click at [672, 243] on button "Restaurants" at bounding box center [677, 248] width 11 height 11
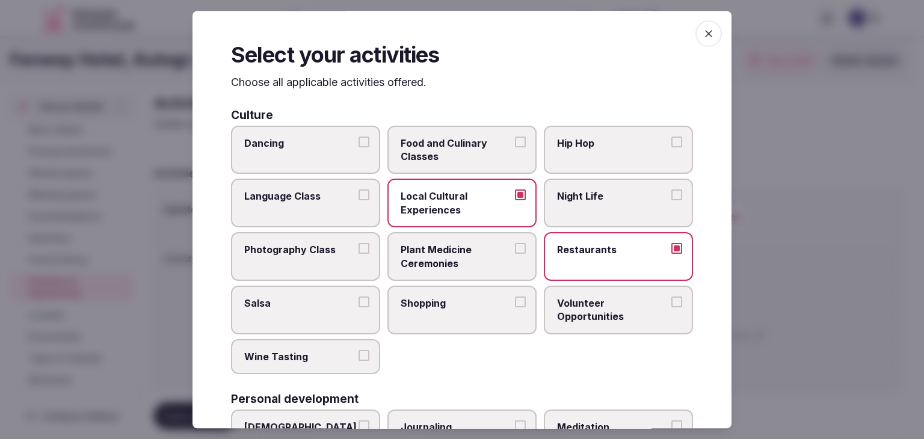
drag, startPoint x: 594, startPoint y: 199, endPoint x: 457, endPoint y: 294, distance: 166.1
click at [593, 200] on span "Night Life" at bounding box center [612, 196] width 111 height 13
click at [672, 200] on button "Night Life" at bounding box center [677, 195] width 11 height 11
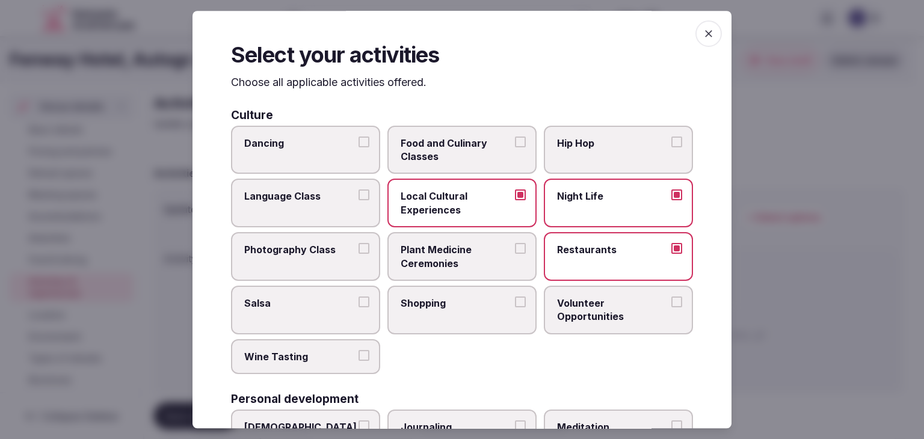
drag, startPoint x: 422, startPoint y: 310, endPoint x: 391, endPoint y: 323, distance: 34.3
click at [422, 311] on label "Shopping" at bounding box center [462, 310] width 149 height 49
click at [515, 307] on button "Shopping" at bounding box center [520, 302] width 11 height 11
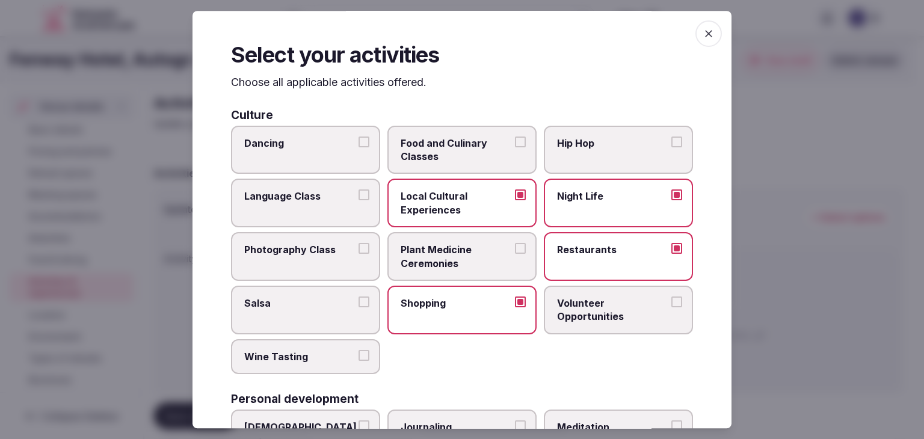
click at [296, 350] on span "Wine Tasting" at bounding box center [299, 356] width 111 height 13
click at [359, 350] on button "Wine Tasting" at bounding box center [364, 355] width 11 height 11
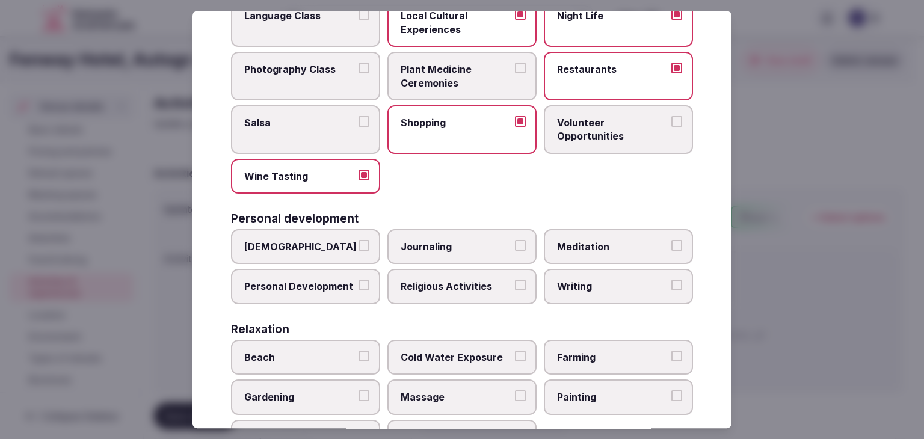
scroll to position [241, 0]
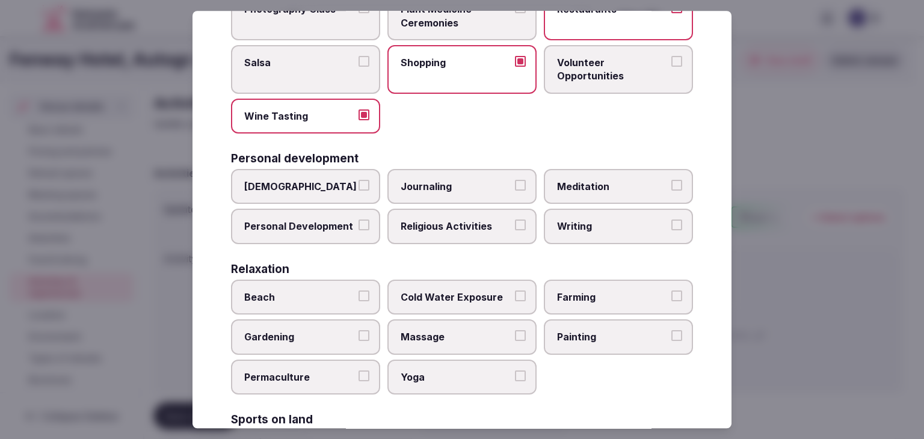
click at [307, 214] on label "Personal Development" at bounding box center [305, 226] width 149 height 35
click at [359, 220] on button "Personal Development" at bounding box center [364, 225] width 11 height 11
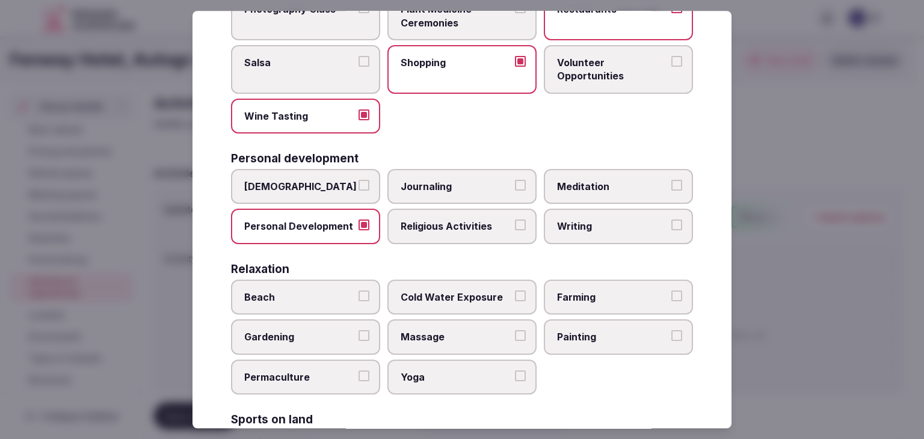
click at [609, 220] on span "Writing" at bounding box center [612, 226] width 111 height 13
click at [672, 220] on button "Writing" at bounding box center [677, 225] width 11 height 11
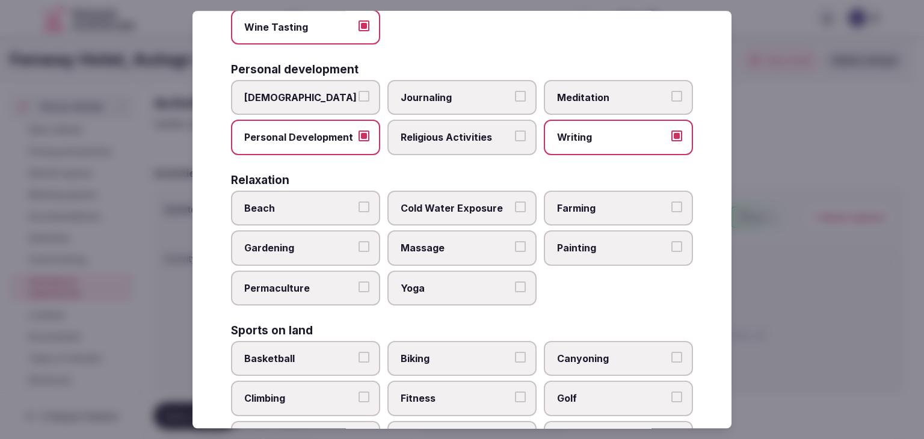
scroll to position [361, 0]
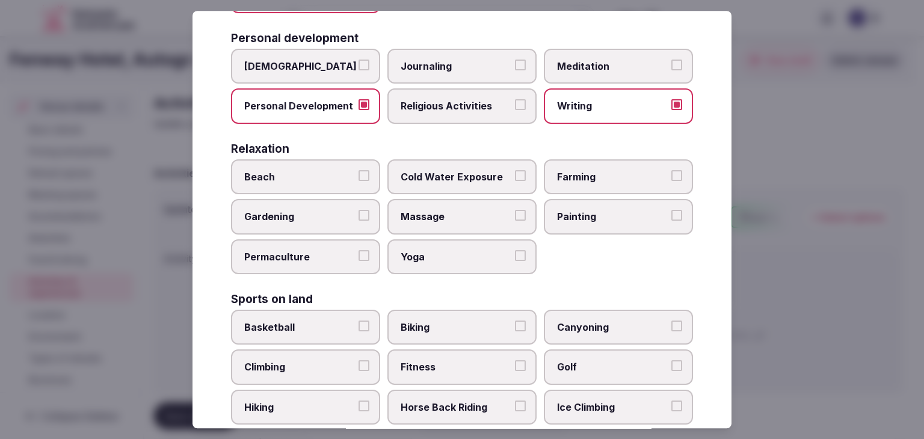
click at [484, 250] on span "Yoga" at bounding box center [456, 256] width 111 height 13
click at [515, 250] on button "Yoga" at bounding box center [520, 255] width 11 height 11
click at [470, 213] on span "Massage" at bounding box center [456, 217] width 111 height 13
click at [515, 213] on button "Massage" at bounding box center [520, 216] width 11 height 11
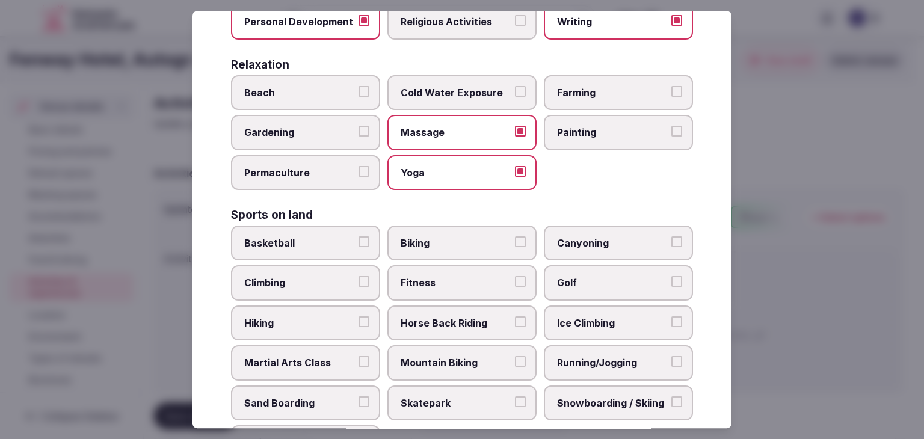
scroll to position [481, 0]
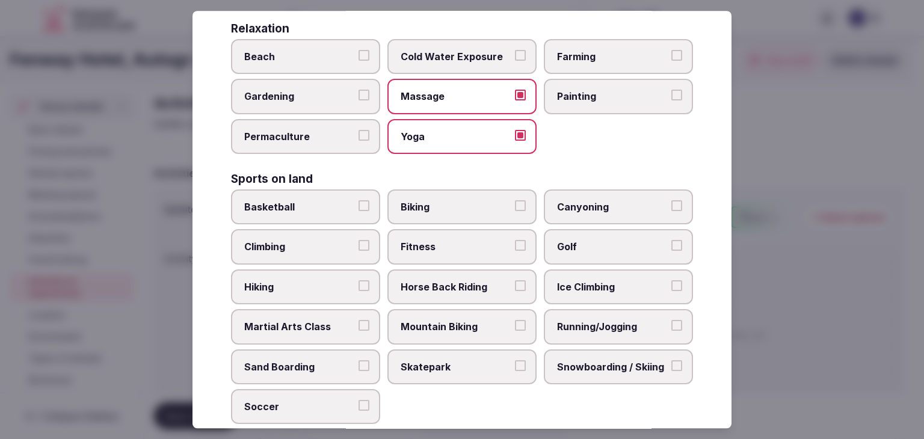
drag, startPoint x: 472, startPoint y: 245, endPoint x: 554, endPoint y: 246, distance: 81.8
click at [472, 244] on span "Fitness" at bounding box center [456, 247] width 111 height 13
click at [515, 244] on button "Fitness" at bounding box center [520, 246] width 11 height 11
click at [563, 244] on span "Golf" at bounding box center [612, 247] width 111 height 13
click at [672, 244] on button "Golf" at bounding box center [677, 246] width 11 height 11
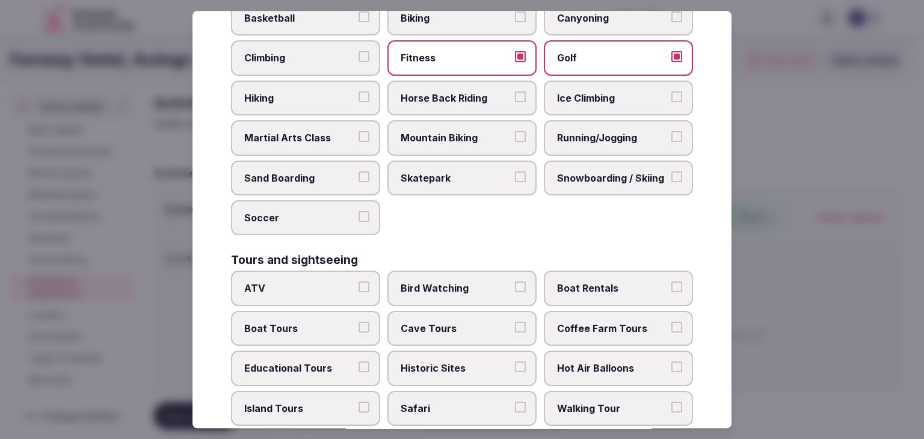
scroll to position [722, 0]
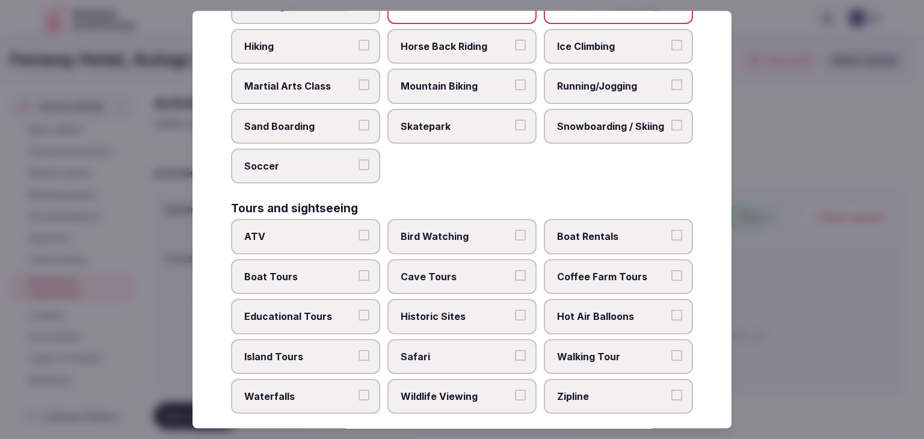
click at [319, 317] on label "Educational Tours" at bounding box center [305, 316] width 149 height 35
click at [359, 317] on button "Educational Tours" at bounding box center [364, 315] width 11 height 11
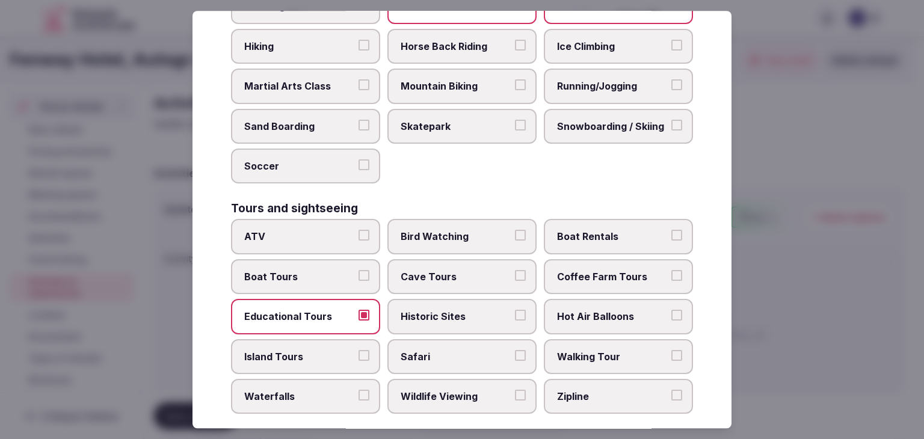
click at [443, 316] on label "Historic Sites" at bounding box center [462, 316] width 149 height 35
click at [515, 316] on button "Historic Sites" at bounding box center [520, 315] width 11 height 11
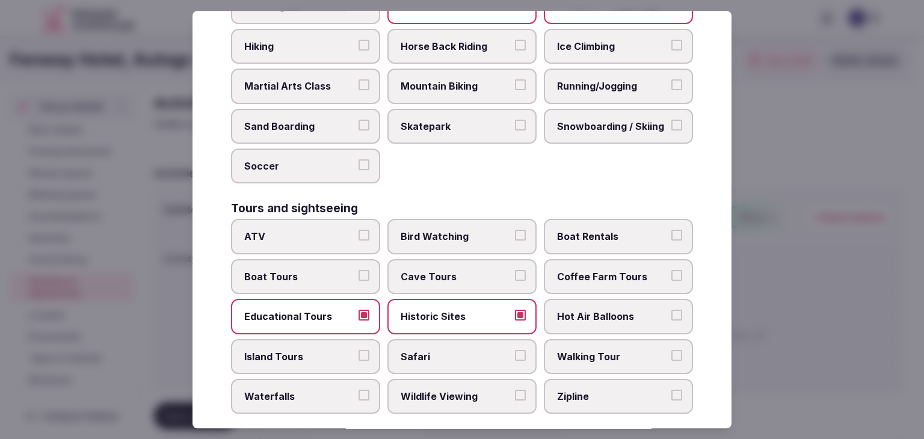
click at [581, 350] on span "Walking Tour" at bounding box center [612, 356] width 111 height 13
click at [672, 350] on button "Walking Tour" at bounding box center [677, 355] width 11 height 11
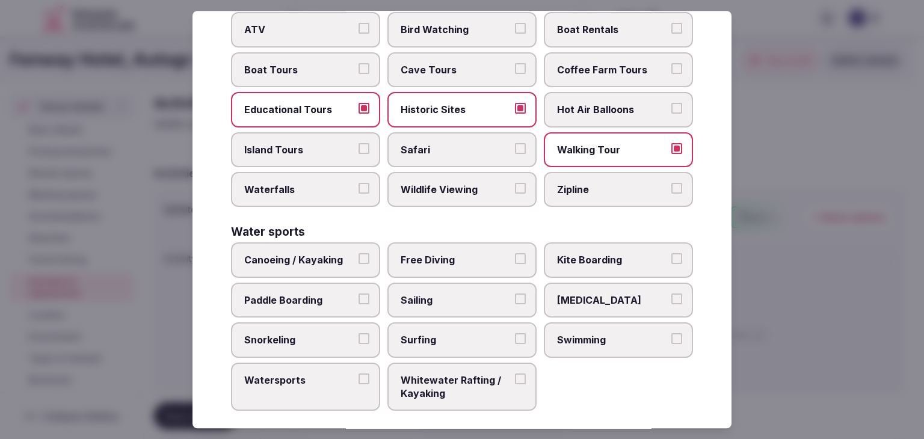
click at [576, 333] on span "Swimming" at bounding box center [612, 339] width 111 height 13
click at [672, 333] on button "Swimming" at bounding box center [677, 338] width 11 height 11
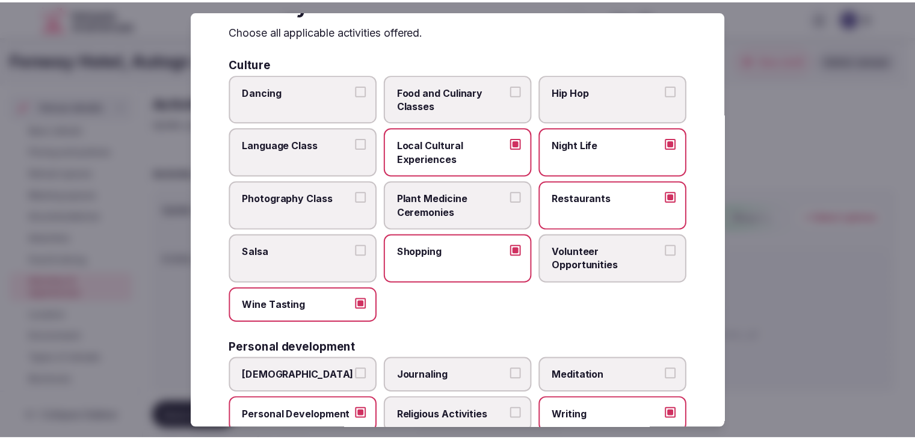
scroll to position [0, 0]
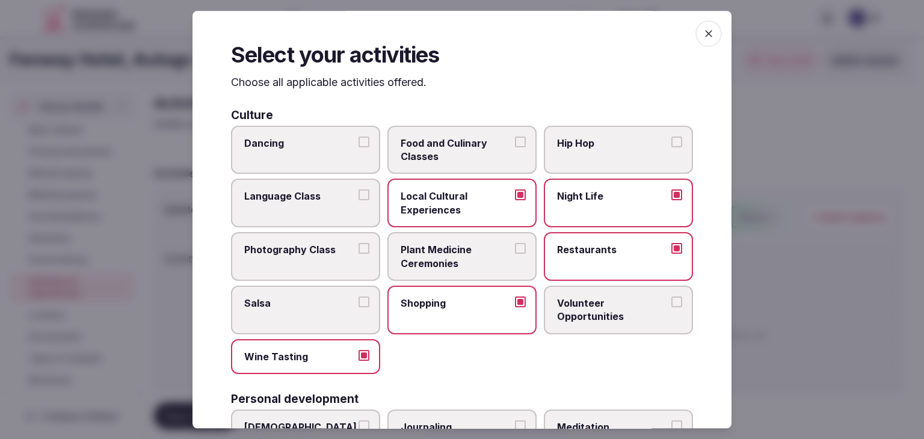
click at [696, 39] on span "button" at bounding box center [709, 33] width 26 height 26
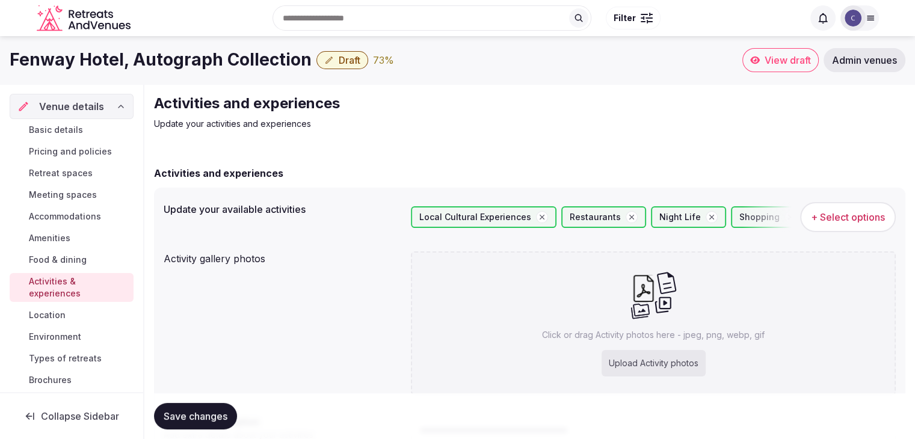
click at [651, 364] on div "Upload Activity photos" at bounding box center [654, 363] width 104 height 26
type input "**********"
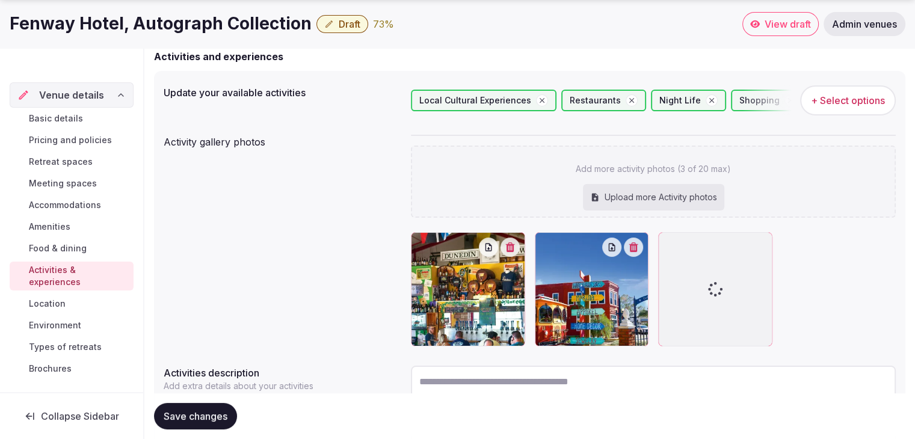
scroll to position [181, 0]
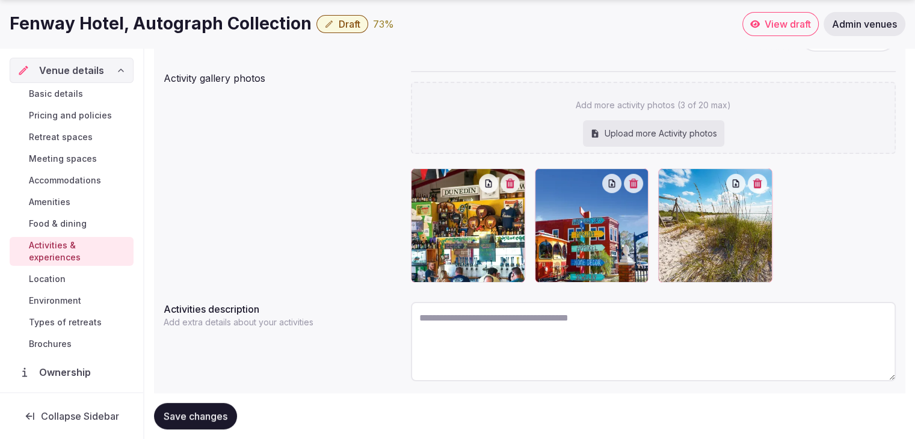
click at [171, 415] on span "Save changes" at bounding box center [196, 416] width 64 height 12
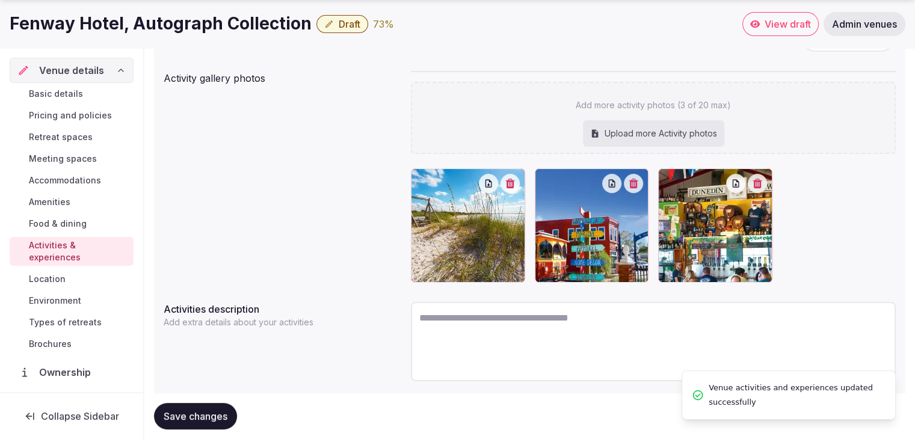
click at [70, 276] on link "Location" at bounding box center [72, 279] width 124 height 17
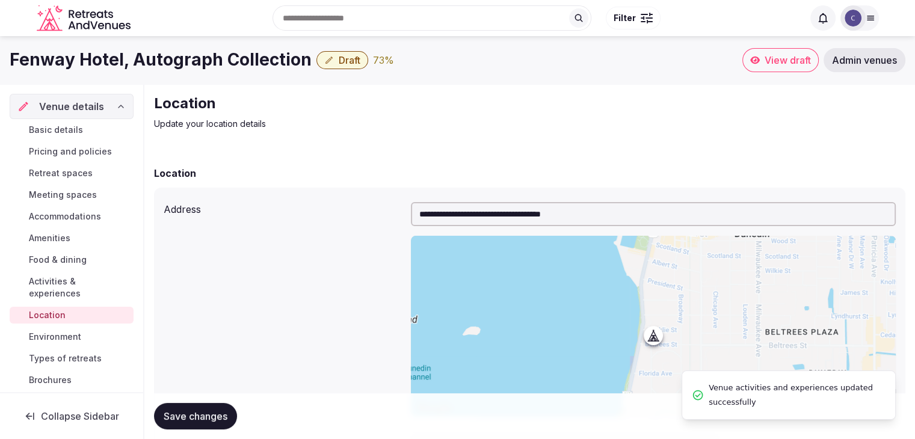
click at [84, 339] on link "Environment" at bounding box center [72, 337] width 124 height 17
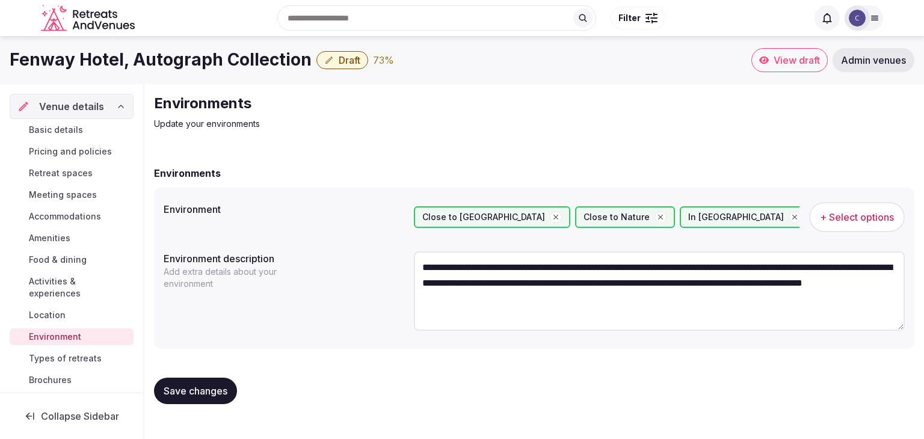
click at [99, 364] on link "Types of retreats" at bounding box center [72, 358] width 124 height 17
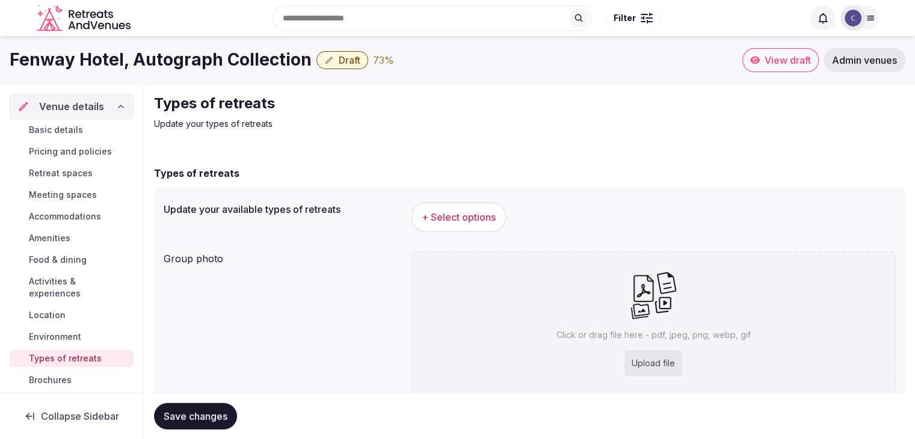
click at [453, 212] on span "+ Select options" at bounding box center [459, 217] width 74 height 13
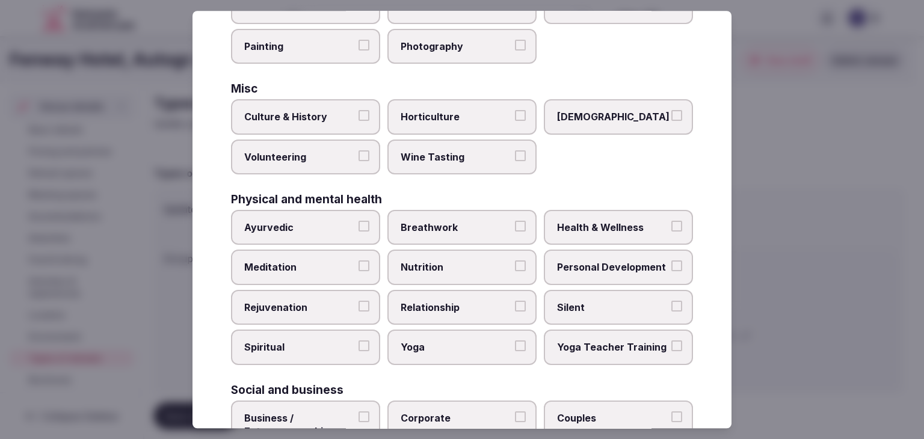
scroll to position [489, 0]
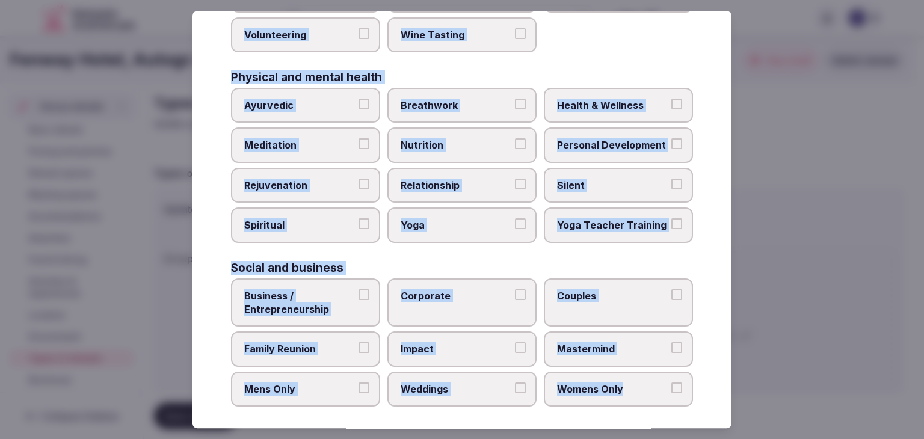
drag, startPoint x: 232, startPoint y: 81, endPoint x: 684, endPoint y: 386, distance: 545.6
click at [684, 386] on div "Select your types of retreats Choose all applicable types of retreats offered. …" at bounding box center [462, 220] width 539 height 418
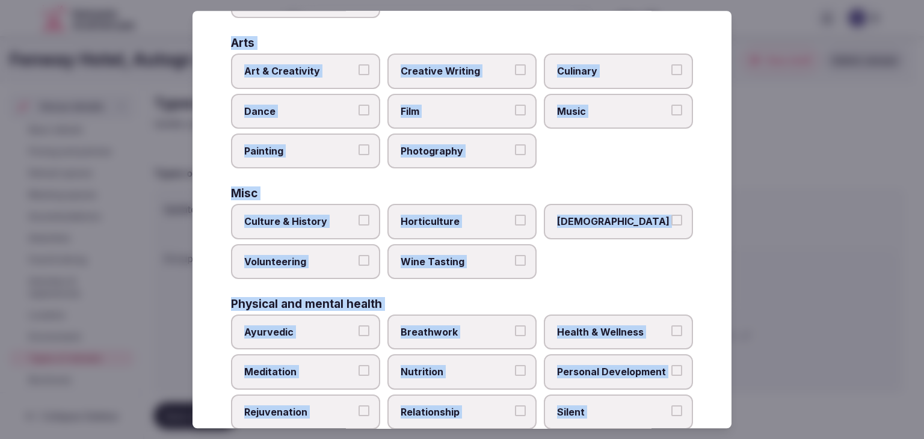
scroll to position [249, 0]
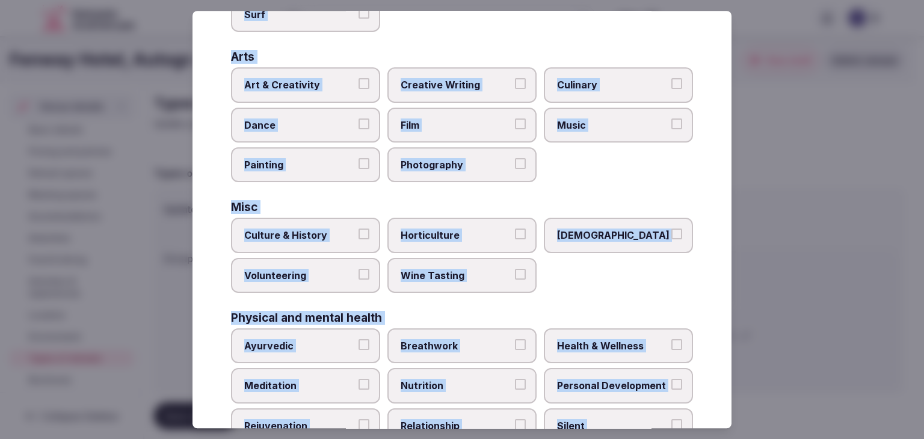
click at [323, 235] on span "Culture & History" at bounding box center [299, 235] width 111 height 13
click at [359, 235] on button "Culture & History" at bounding box center [364, 234] width 11 height 11
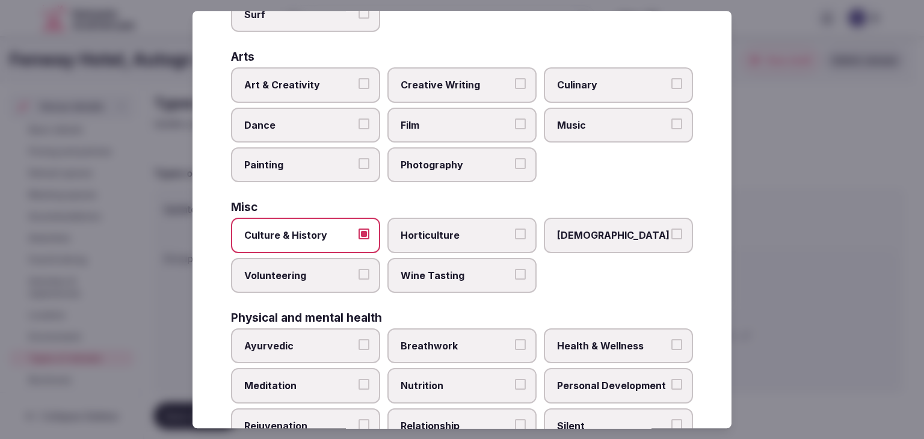
click at [438, 269] on span "Wine Tasting" at bounding box center [456, 275] width 111 height 13
click at [515, 269] on button "Wine Tasting" at bounding box center [520, 274] width 11 height 11
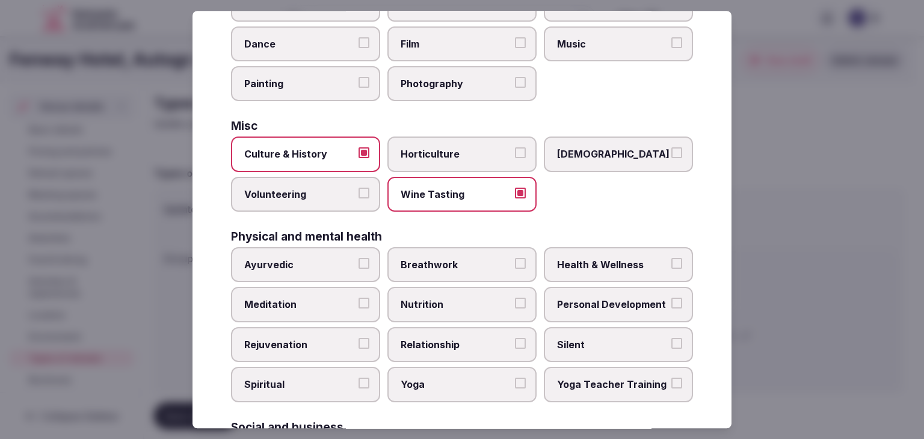
scroll to position [429, 0]
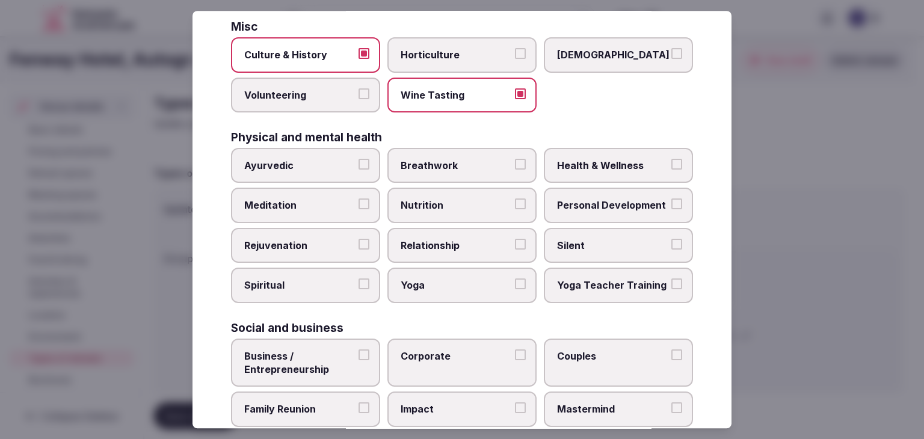
click at [619, 159] on span "Health & Wellness" at bounding box center [612, 165] width 111 height 13
click at [672, 159] on button "Health & Wellness" at bounding box center [677, 164] width 11 height 11
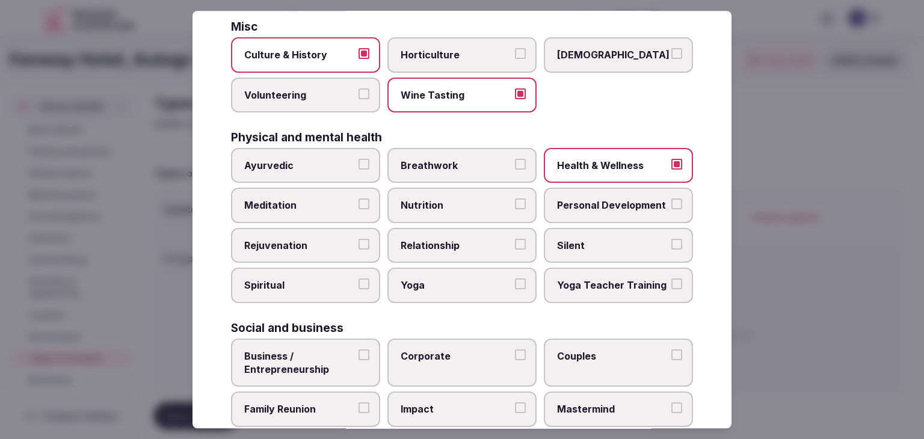
scroll to position [489, 0]
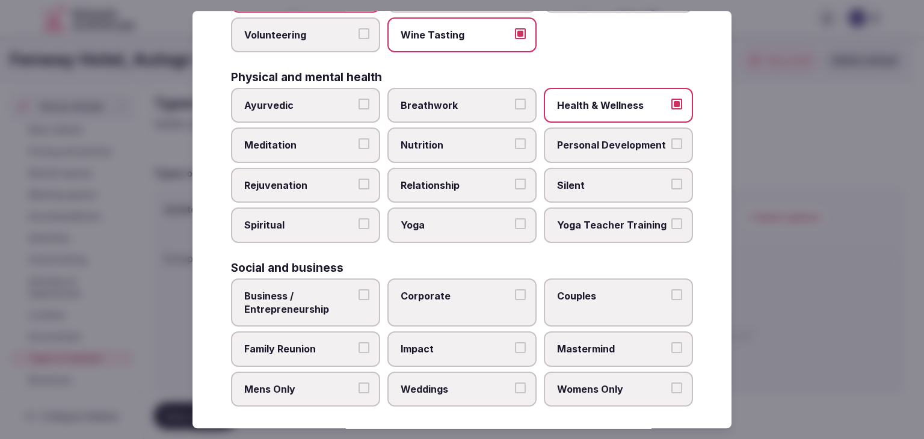
drag, startPoint x: 481, startPoint y: 217, endPoint x: 303, endPoint y: 179, distance: 182.7
click at [481, 219] on span "Yoga" at bounding box center [456, 225] width 111 height 13
click at [515, 219] on button "Yoga" at bounding box center [520, 224] width 11 height 11
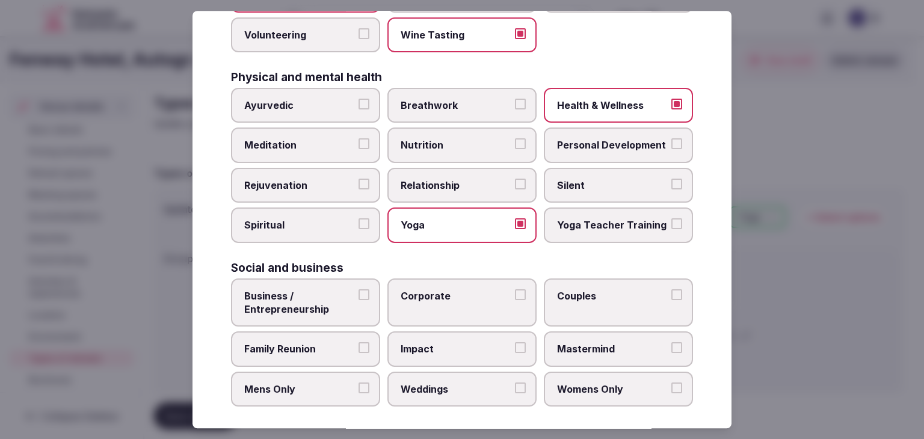
click at [296, 143] on span "Meditation" at bounding box center [299, 145] width 111 height 13
click at [359, 143] on button "Meditation" at bounding box center [364, 144] width 11 height 11
drag, startPoint x: 299, startPoint y: 173, endPoint x: 309, endPoint y: 197, distance: 25.9
click at [300, 179] on span "Rejuvenation" at bounding box center [299, 185] width 111 height 13
click at [359, 179] on button "Rejuvenation" at bounding box center [364, 184] width 11 height 11
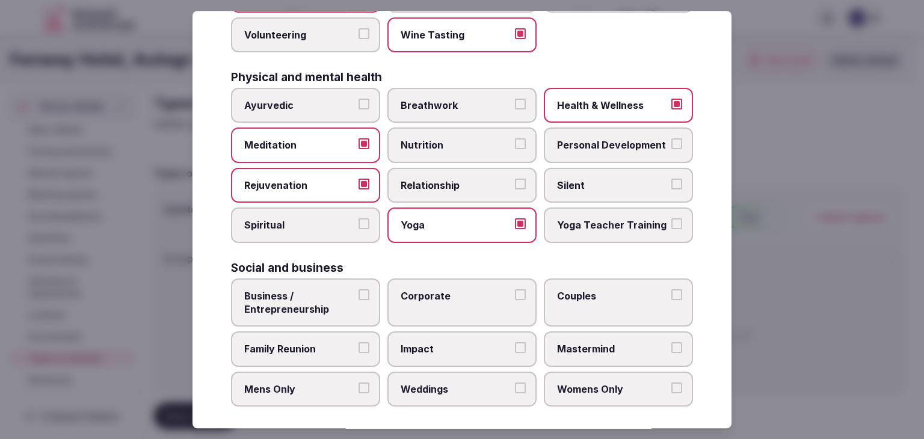
click at [453, 289] on span "Corporate" at bounding box center [456, 295] width 111 height 13
click at [515, 289] on button "Corporate" at bounding box center [520, 294] width 11 height 11
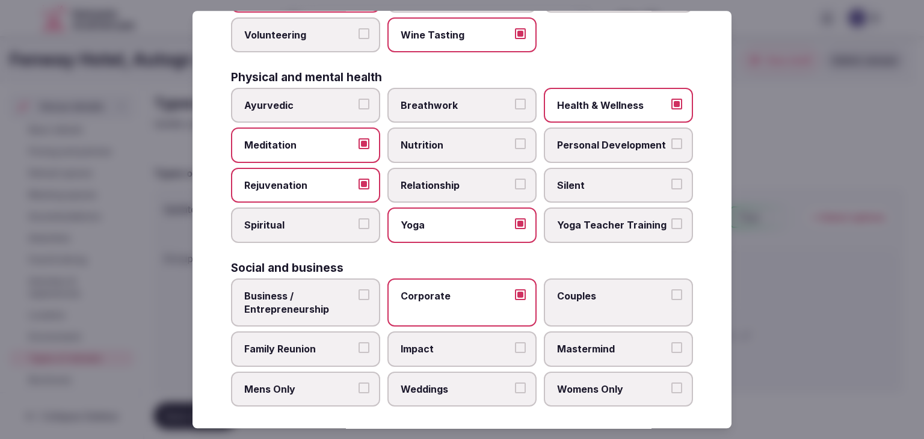
click at [439, 383] on span "Weddings" at bounding box center [456, 389] width 111 height 13
click at [515, 383] on button "Weddings" at bounding box center [520, 388] width 11 height 11
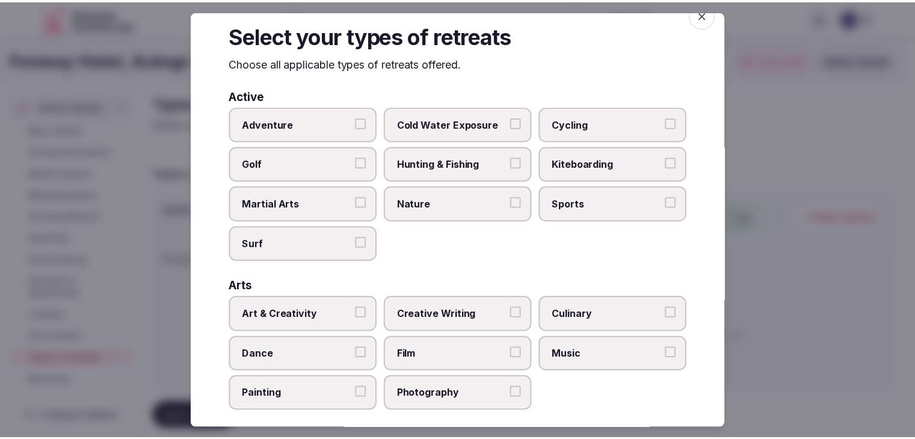
scroll to position [8, 0]
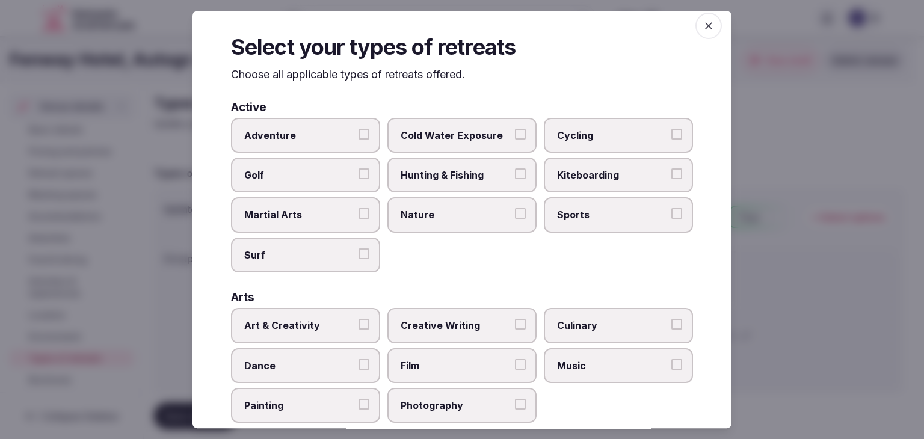
click at [706, 29] on span "button" at bounding box center [709, 26] width 26 height 26
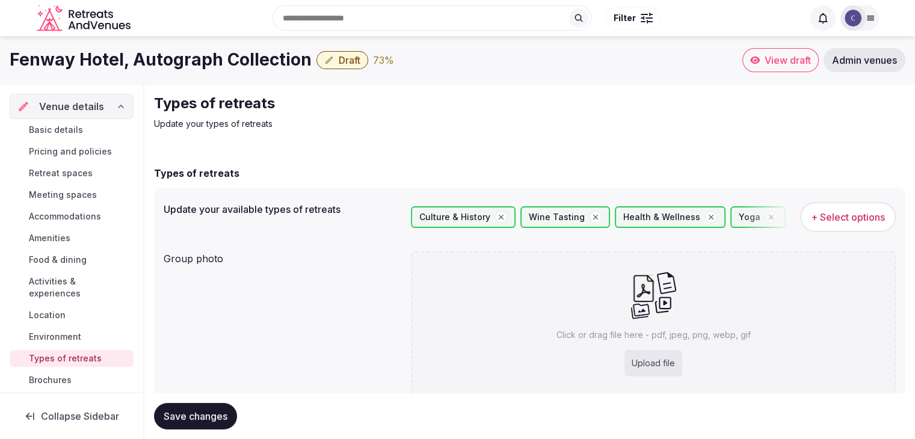
click at [658, 368] on div "Upload file" at bounding box center [654, 363] width 58 height 26
type input "**********"
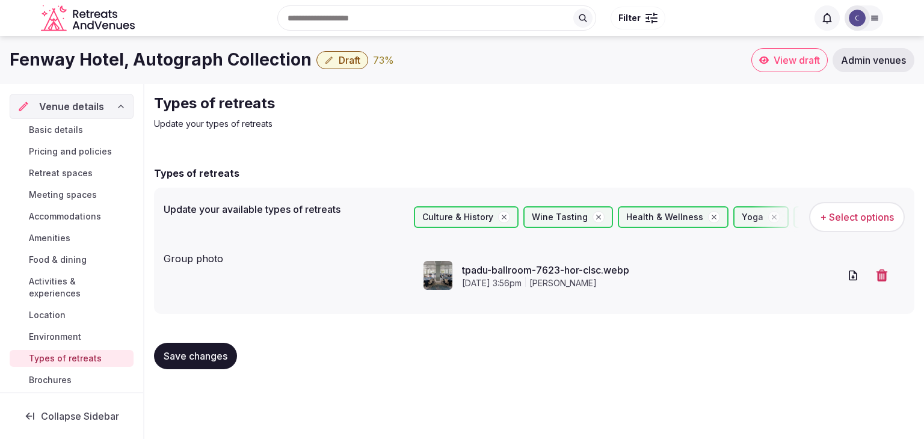
click at [196, 356] on span "Save changes" at bounding box center [196, 356] width 64 height 12
click at [339, 61] on span "Draft" at bounding box center [350, 60] width 22 height 12
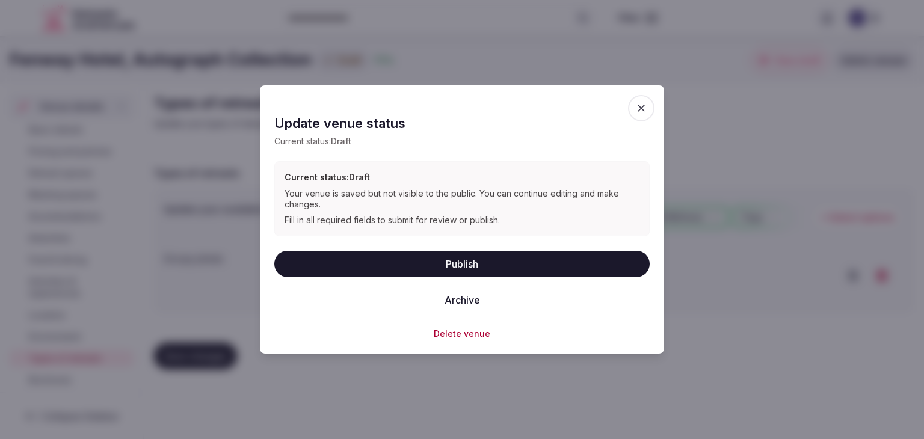
click at [472, 264] on button "Publish" at bounding box center [461, 263] width 375 height 26
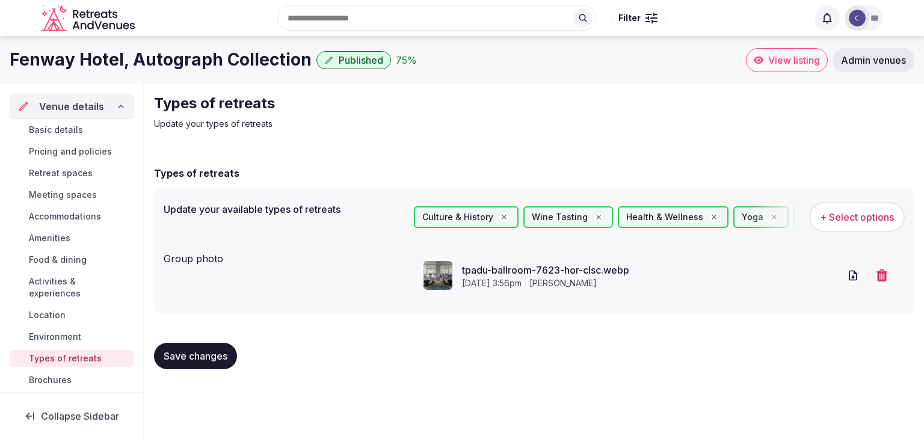
click at [67, 131] on span "Basic details" at bounding box center [56, 130] width 54 height 12
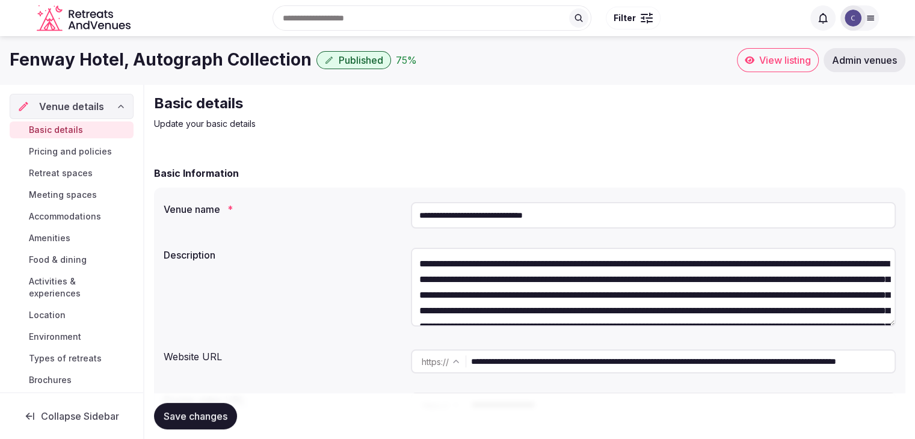
drag, startPoint x: 809, startPoint y: 362, endPoint x: 436, endPoint y: 362, distance: 373.7
click at [437, 362] on div "**********" at bounding box center [653, 362] width 485 height 24
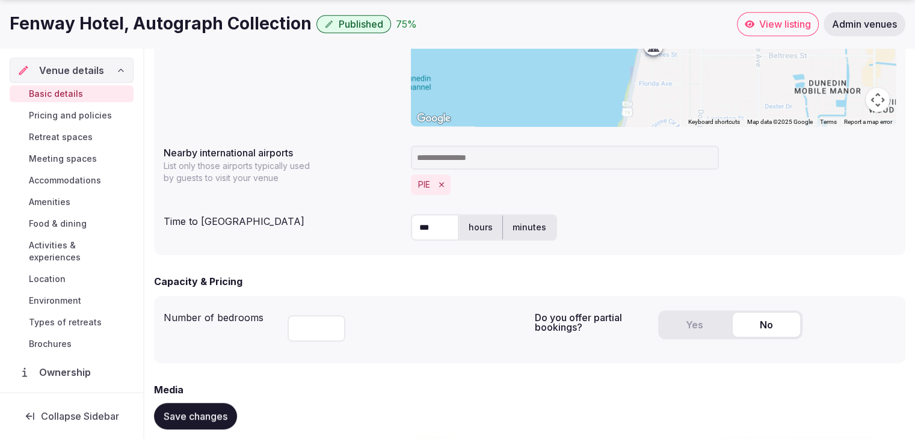
scroll to position [662, 0]
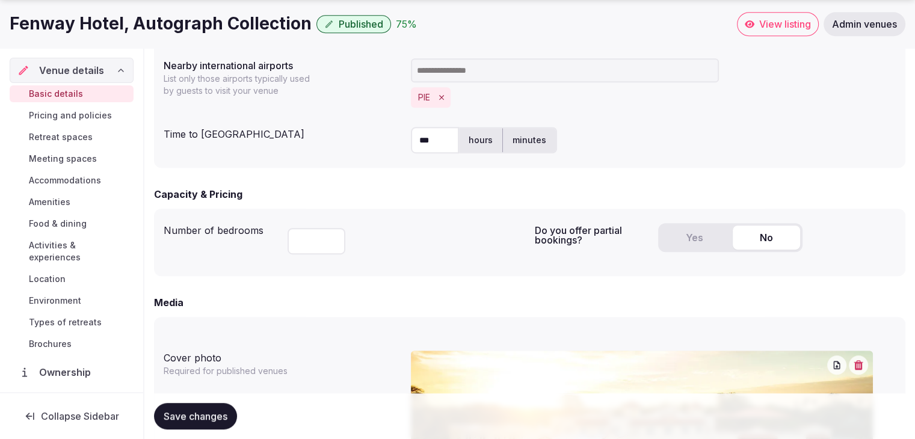
click at [699, 234] on button "Yes" at bounding box center [694, 238] width 67 height 24
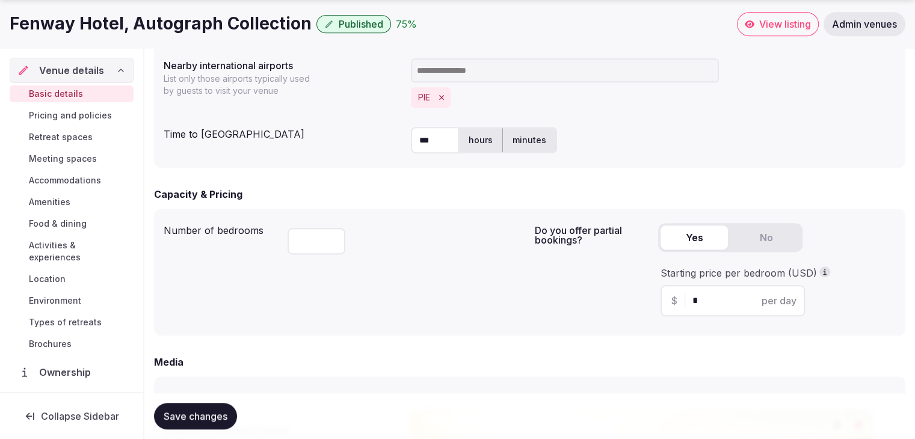
drag, startPoint x: 717, startPoint y: 298, endPoint x: 652, endPoint y: 298, distance: 65.0
click at [652, 298] on div "Do you offer partial bookings? Yes No Starting price per bedroom (USD) $ * per …" at bounding box center [716, 271] width 362 height 107
type input "***"
click at [220, 419] on span "Save changes" at bounding box center [196, 416] width 64 height 12
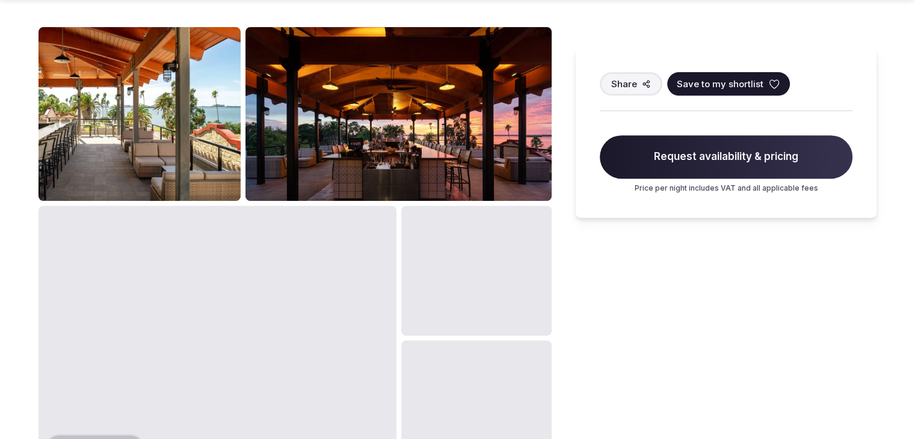
scroll to position [481, 0]
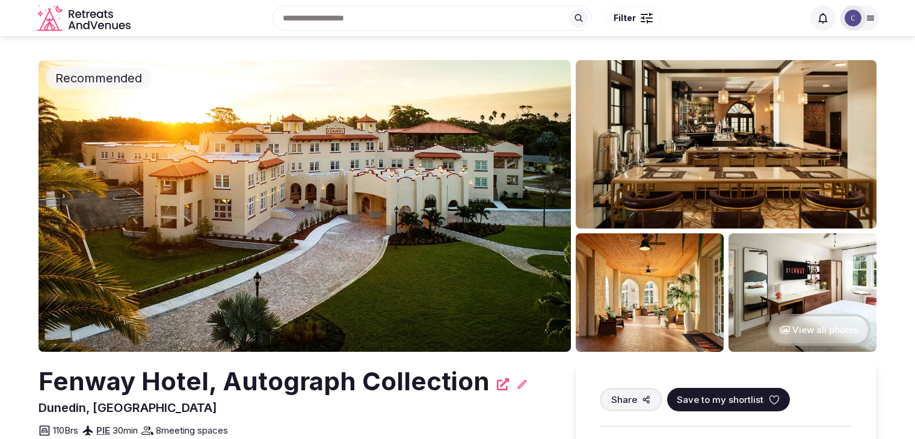
scroll to position [481, 0]
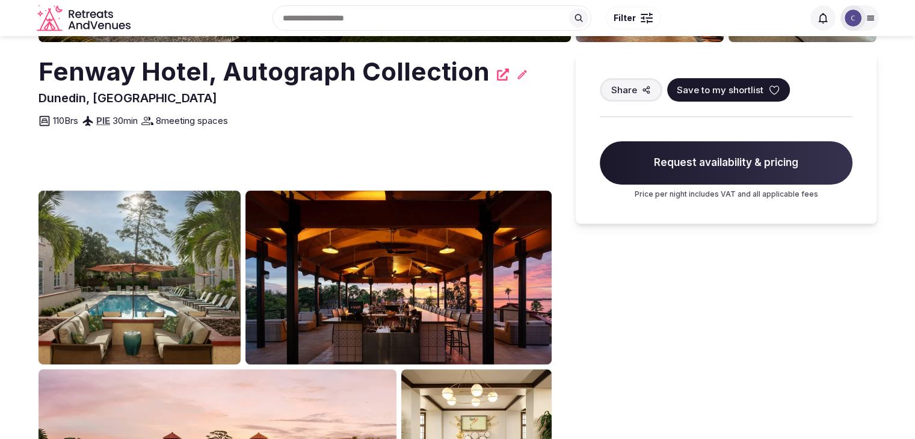
scroll to position [301, 0]
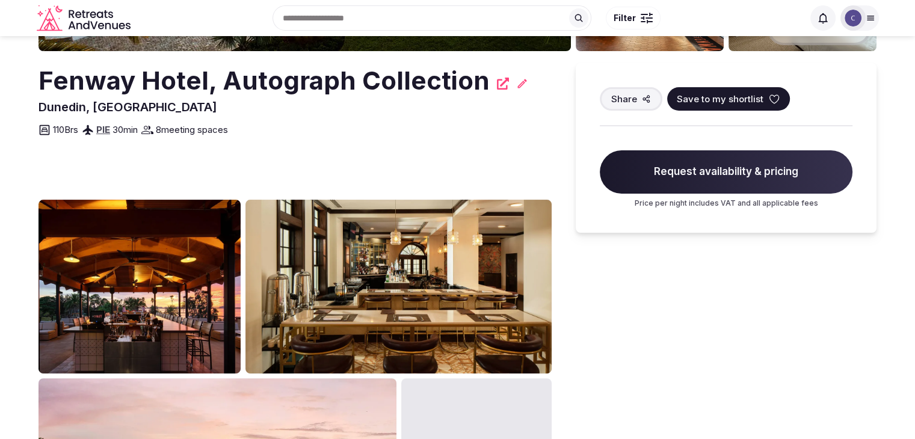
scroll to position [120, 0]
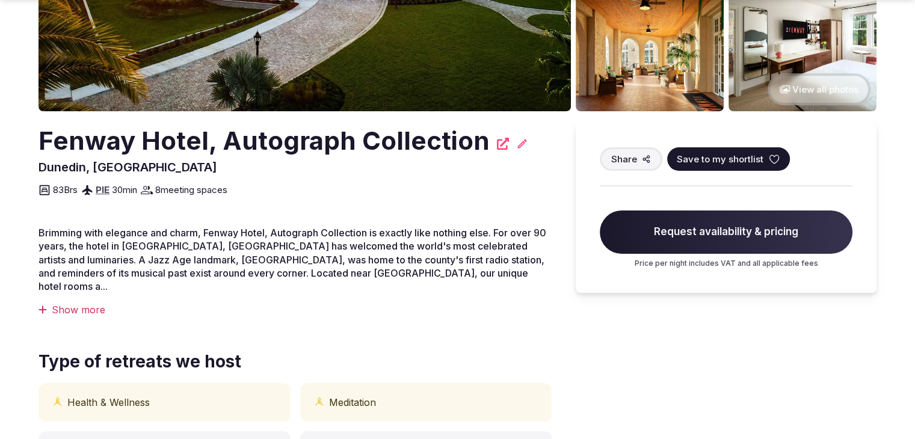
scroll to position [241, 0]
click at [323, 143] on h2 "Fenway Hotel, Autograph Collection" at bounding box center [264, 141] width 451 height 36
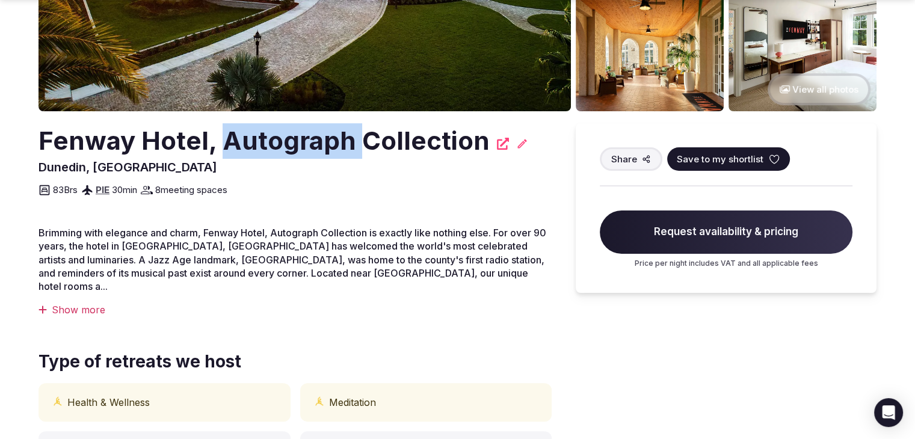
click at [324, 143] on h2 "Fenway Hotel, Autograph Collection" at bounding box center [264, 141] width 451 height 36
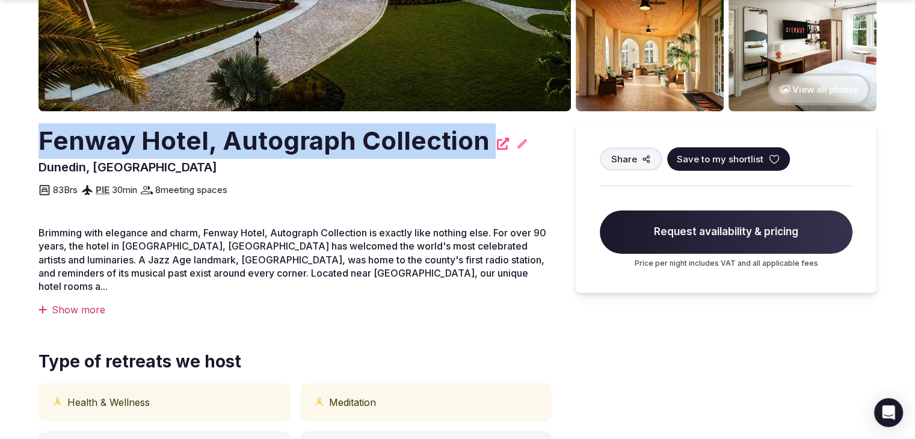
click at [324, 143] on h2 "Fenway Hotel, Autograph Collection" at bounding box center [264, 141] width 451 height 36
copy div "Fenway Hotel, Autograph Collection"
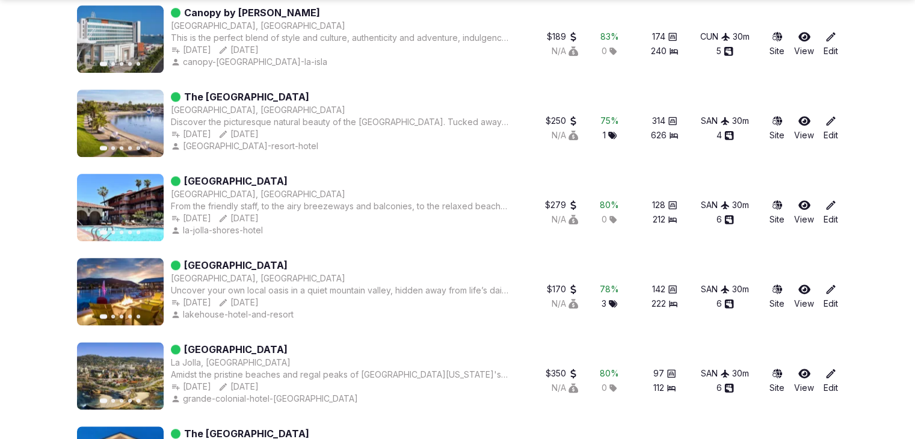
scroll to position [1598, 0]
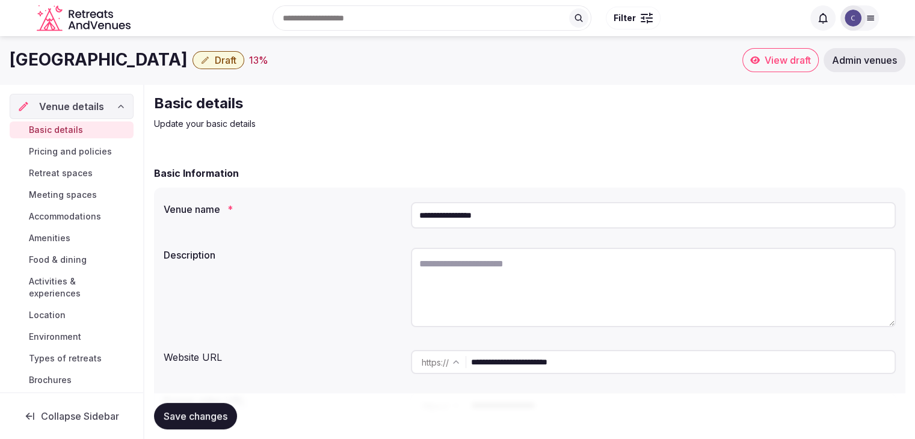
click at [513, 215] on input "**********" at bounding box center [653, 215] width 485 height 26
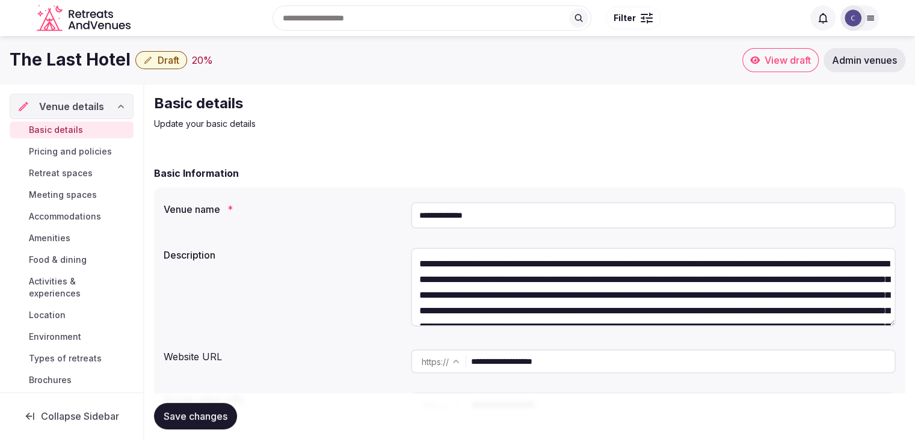
click at [520, 217] on input "**********" at bounding box center [653, 215] width 485 height 26
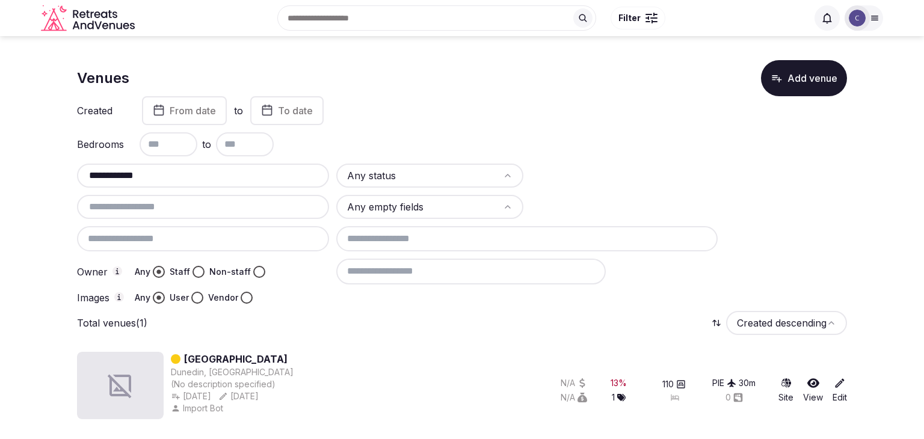
click at [289, 174] on input "**********" at bounding box center [203, 175] width 242 height 14
type input "**********"
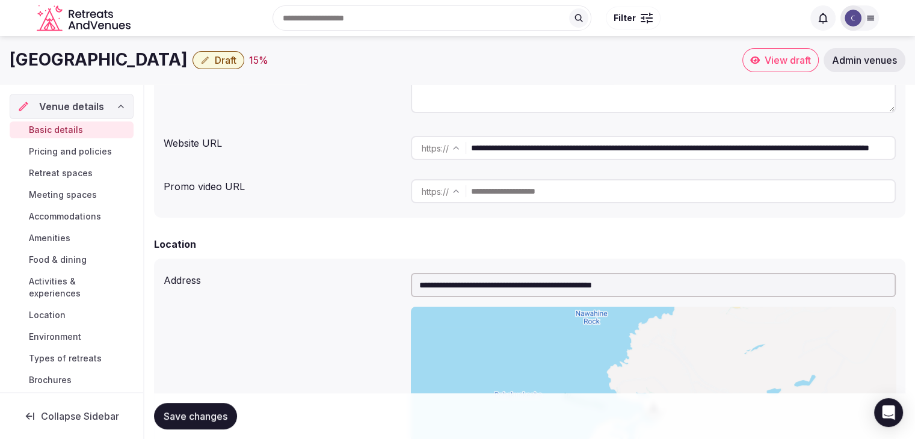
scroll to position [120, 0]
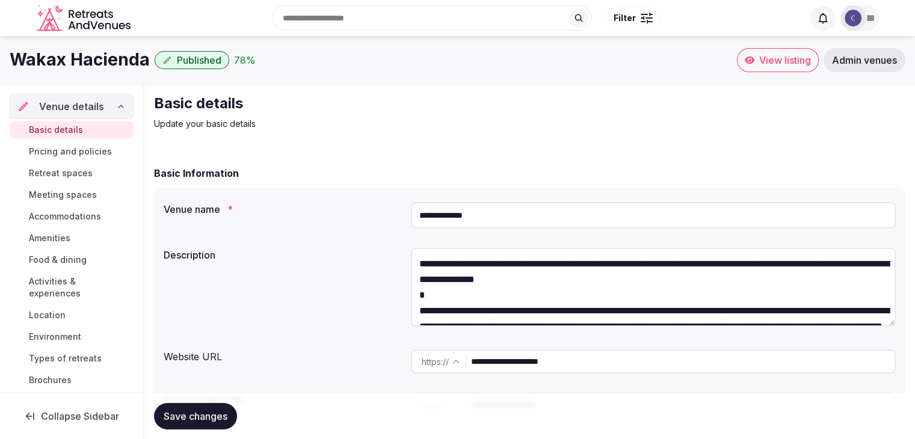
drag, startPoint x: 0, startPoint y: 0, endPoint x: 765, endPoint y: 61, distance: 767.8
click at [764, 61] on span "View listing" at bounding box center [785, 60] width 52 height 12
